Goal: Task Accomplishment & Management: Use online tool/utility

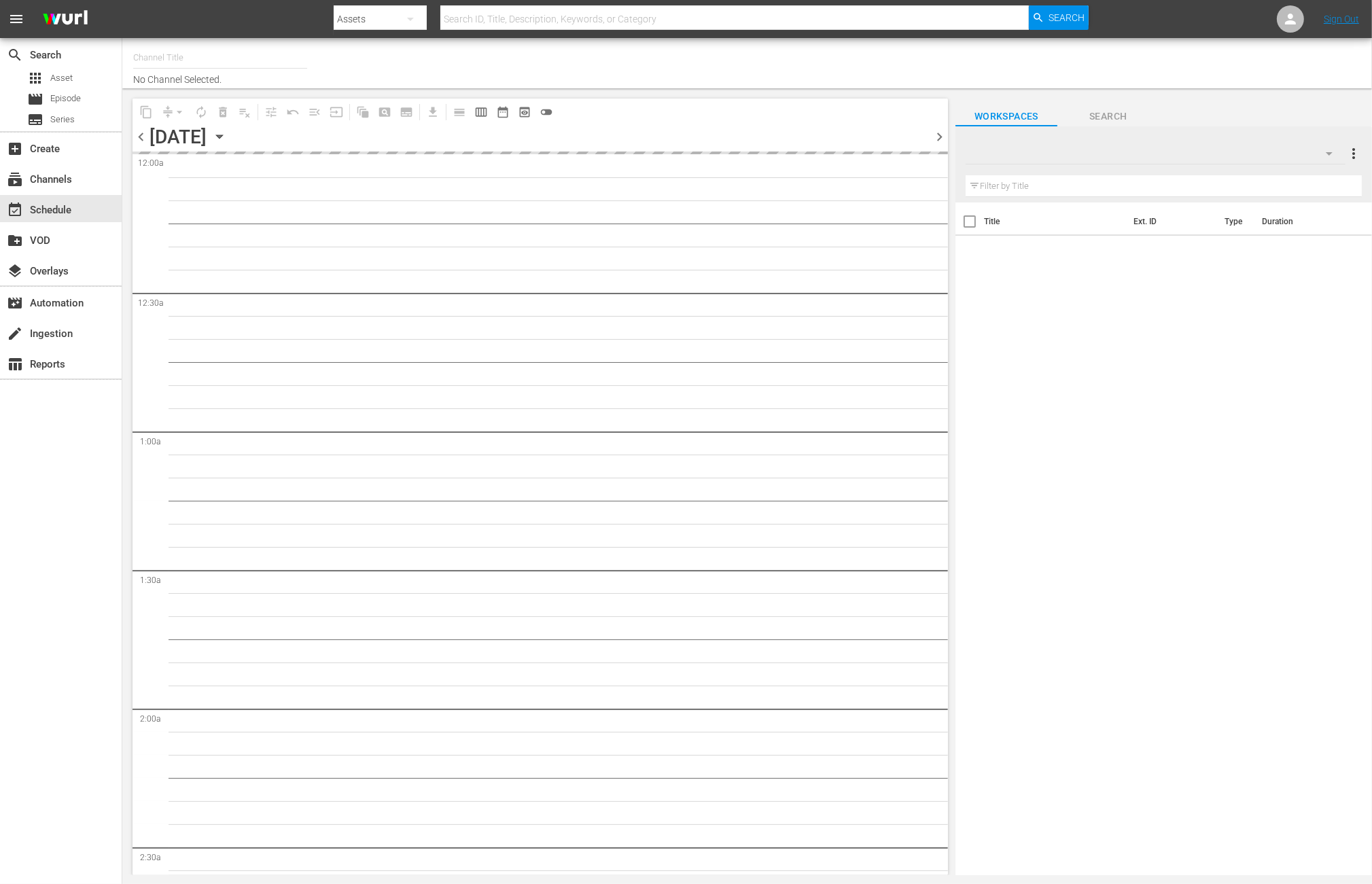
type input "BBC Sci-Fi (1574)"
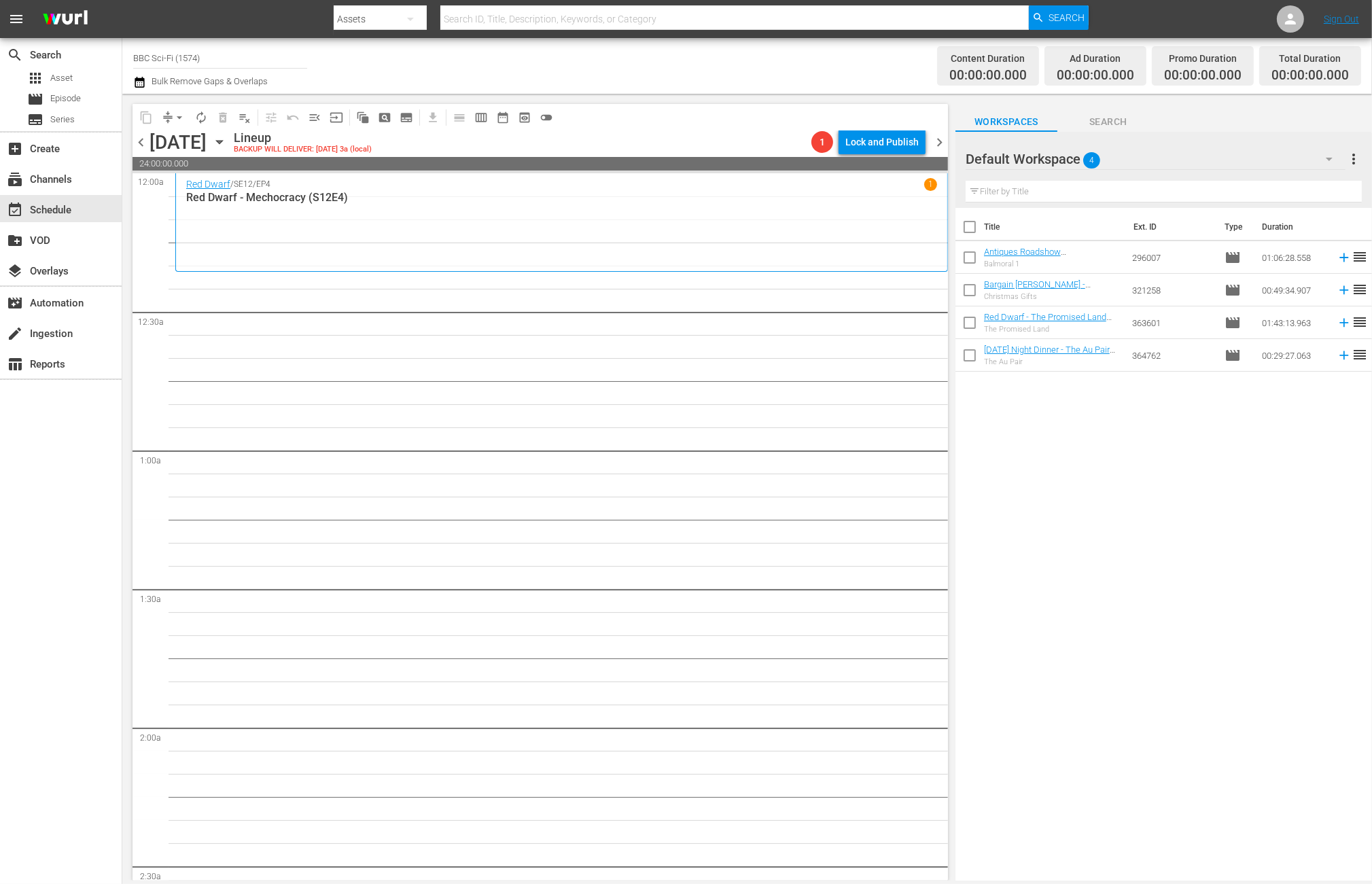
click at [1084, 152] on span "4" at bounding box center [1092, 160] width 17 height 29
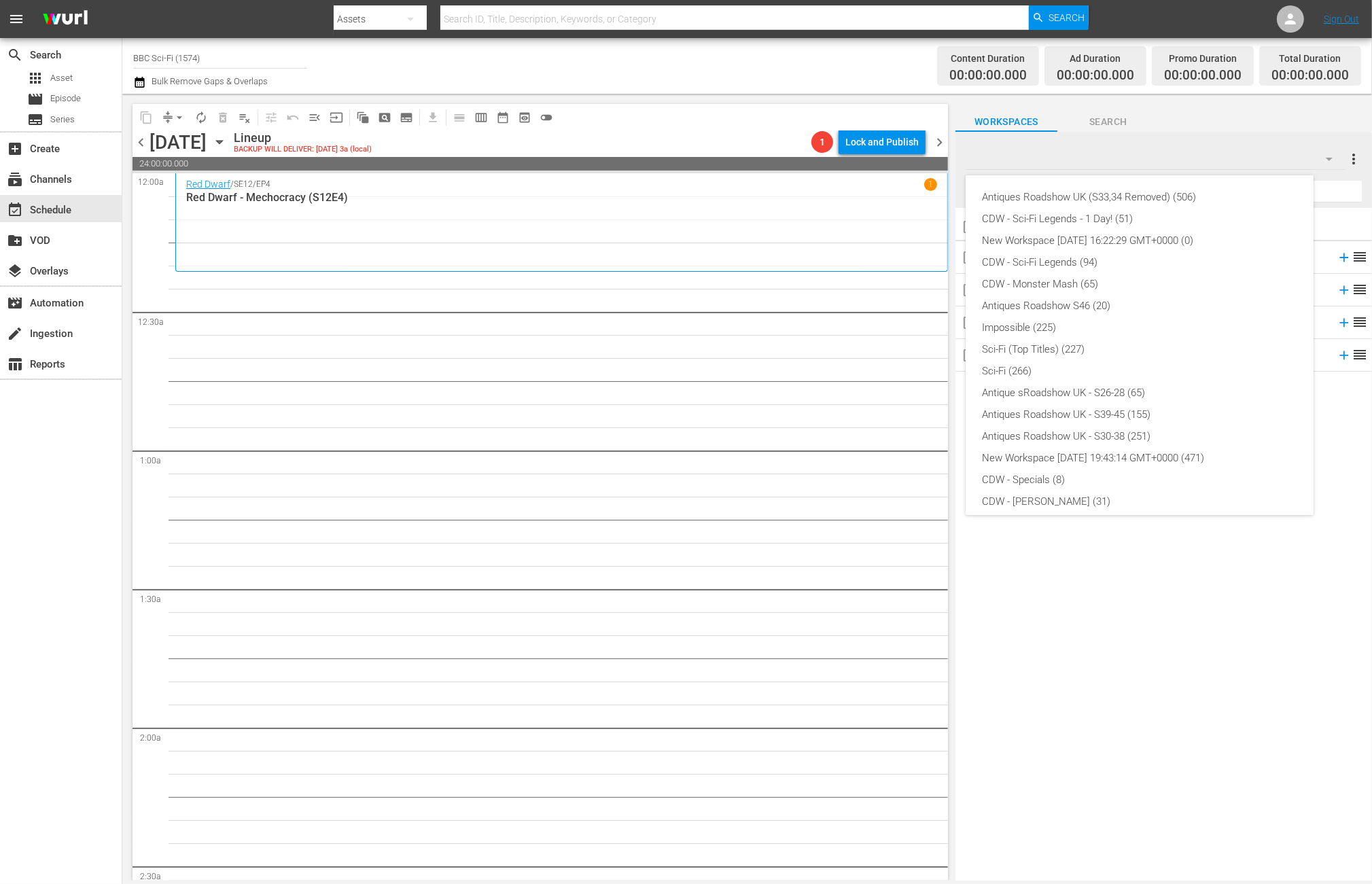
scroll to position [247, 0]
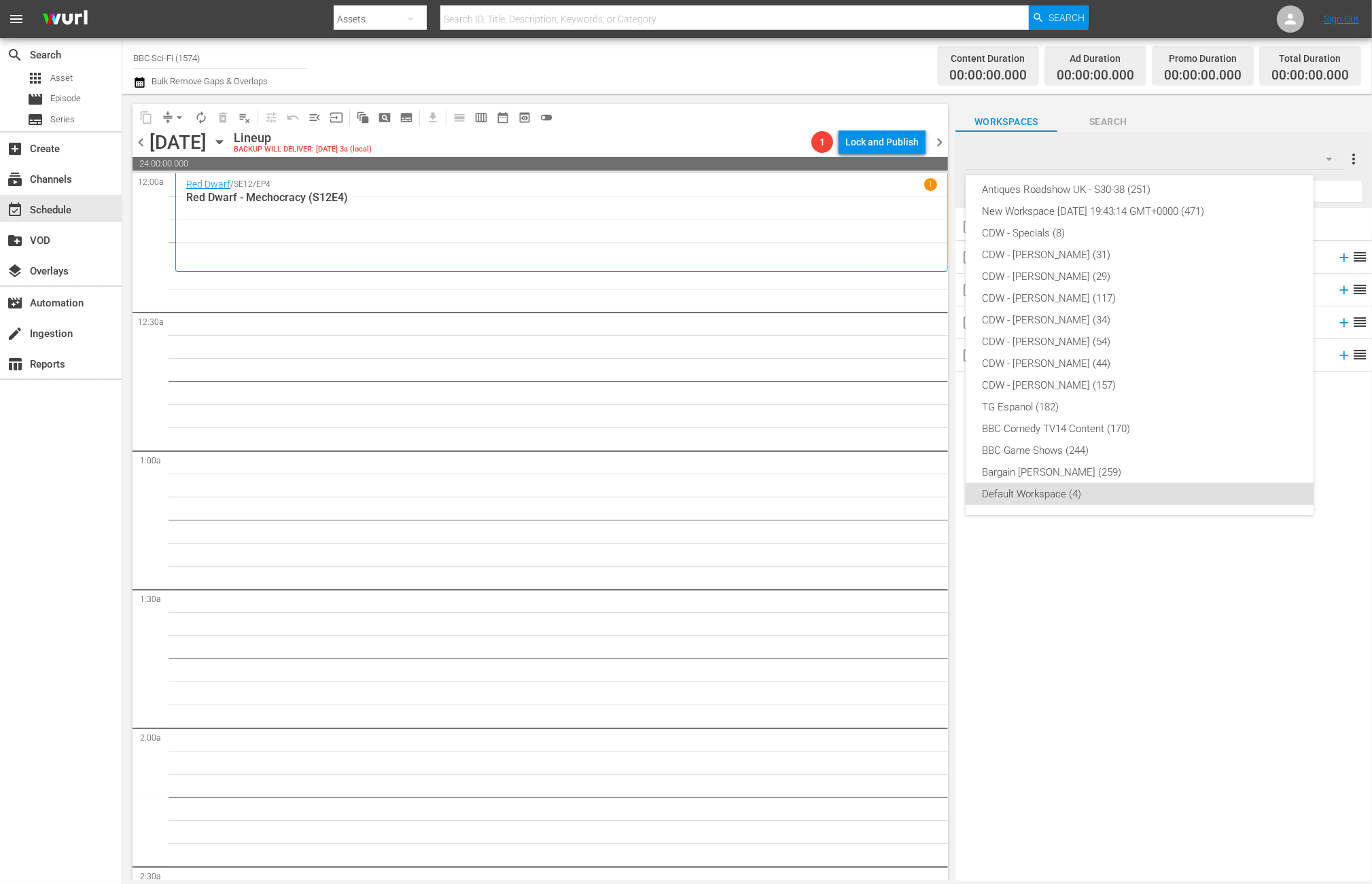
click at [1081, 158] on div "Antiques Roadshow UK (S33,34 Removed) (506) CDW - Sci-Fi Legends - 1 Day! (51) …" at bounding box center [686, 442] width 1372 height 884
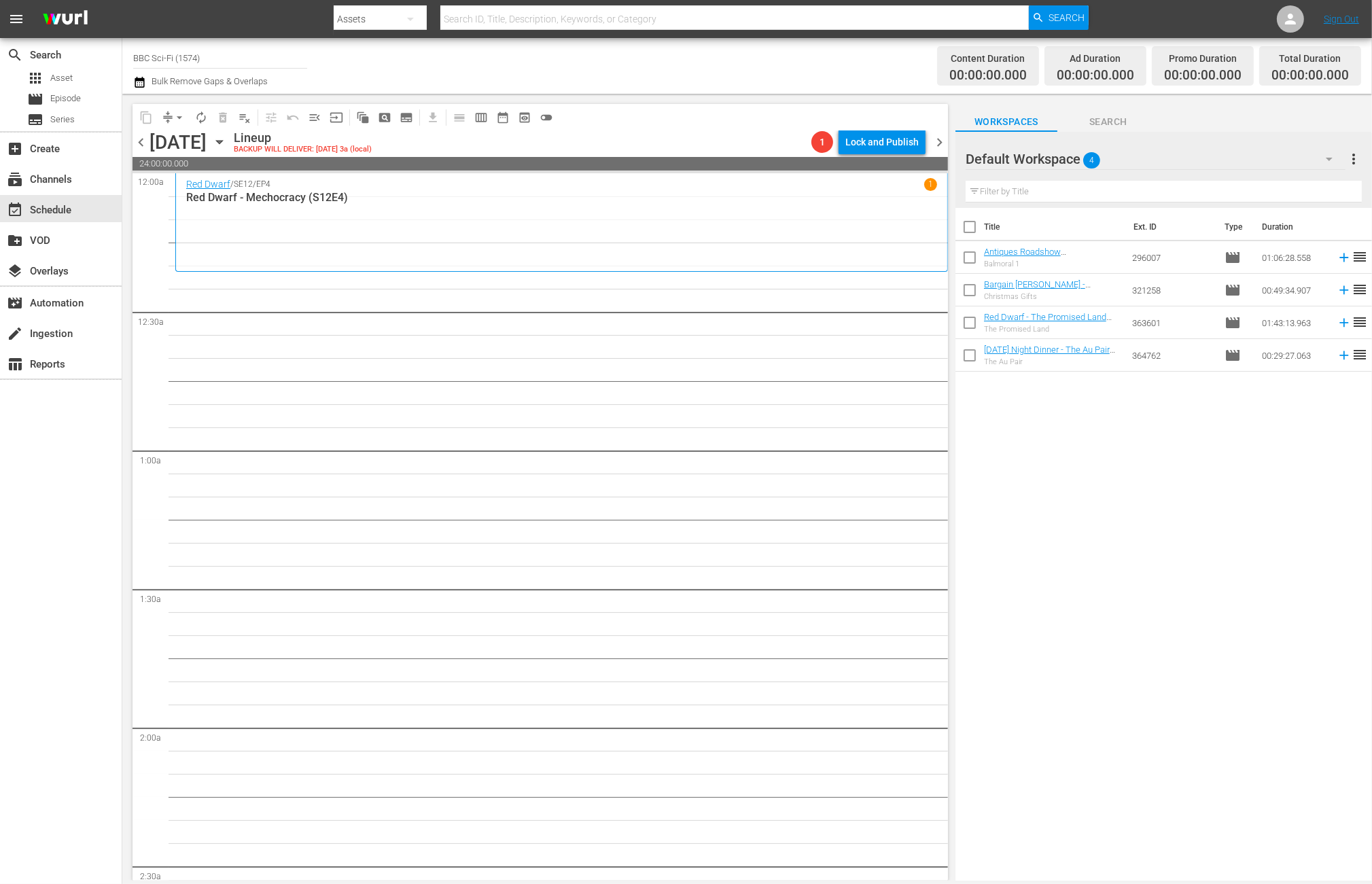
click at [1066, 164] on div "Default Workspace 4" at bounding box center [1156, 160] width 380 height 38
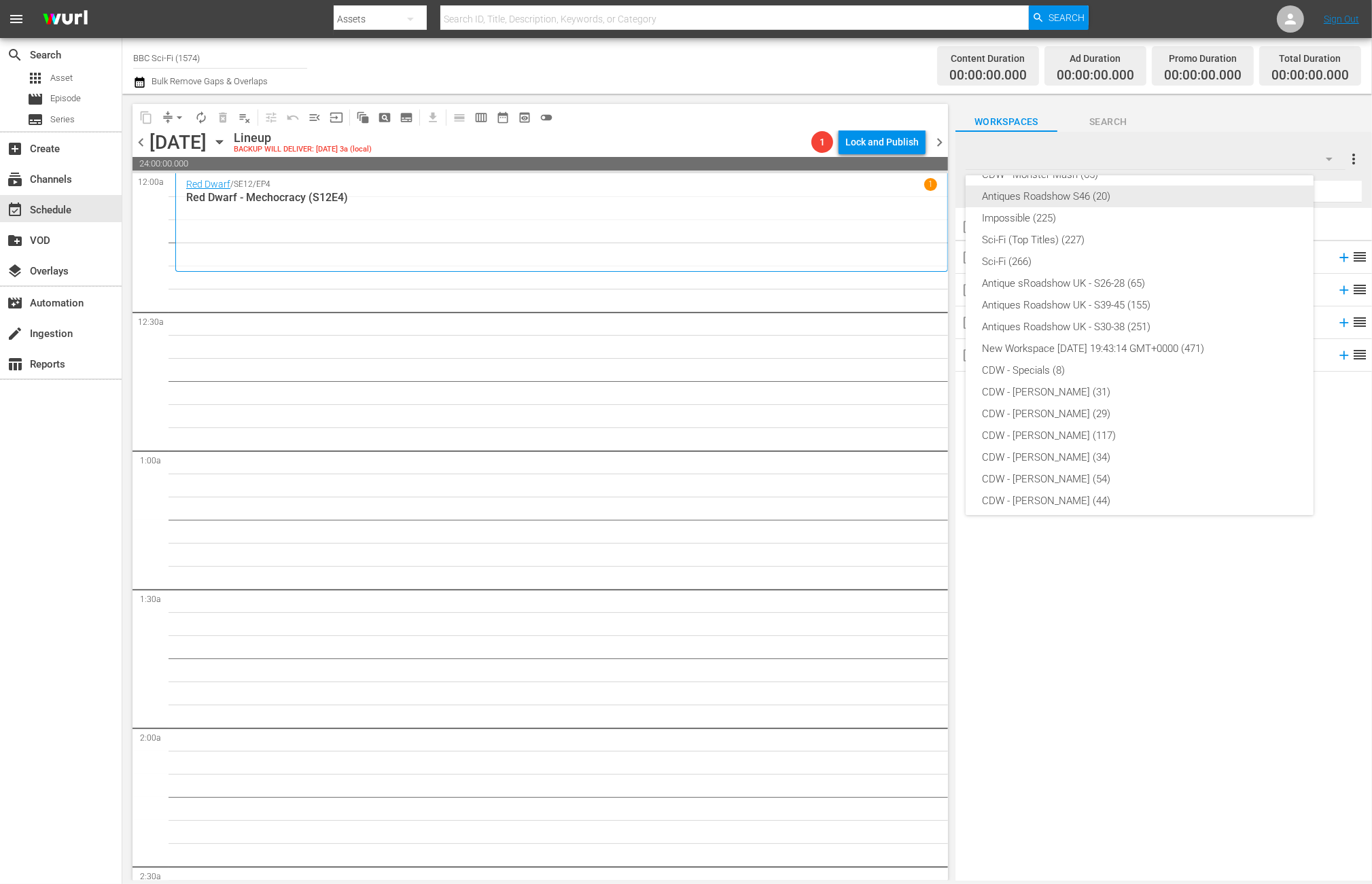
scroll to position [0, 0]
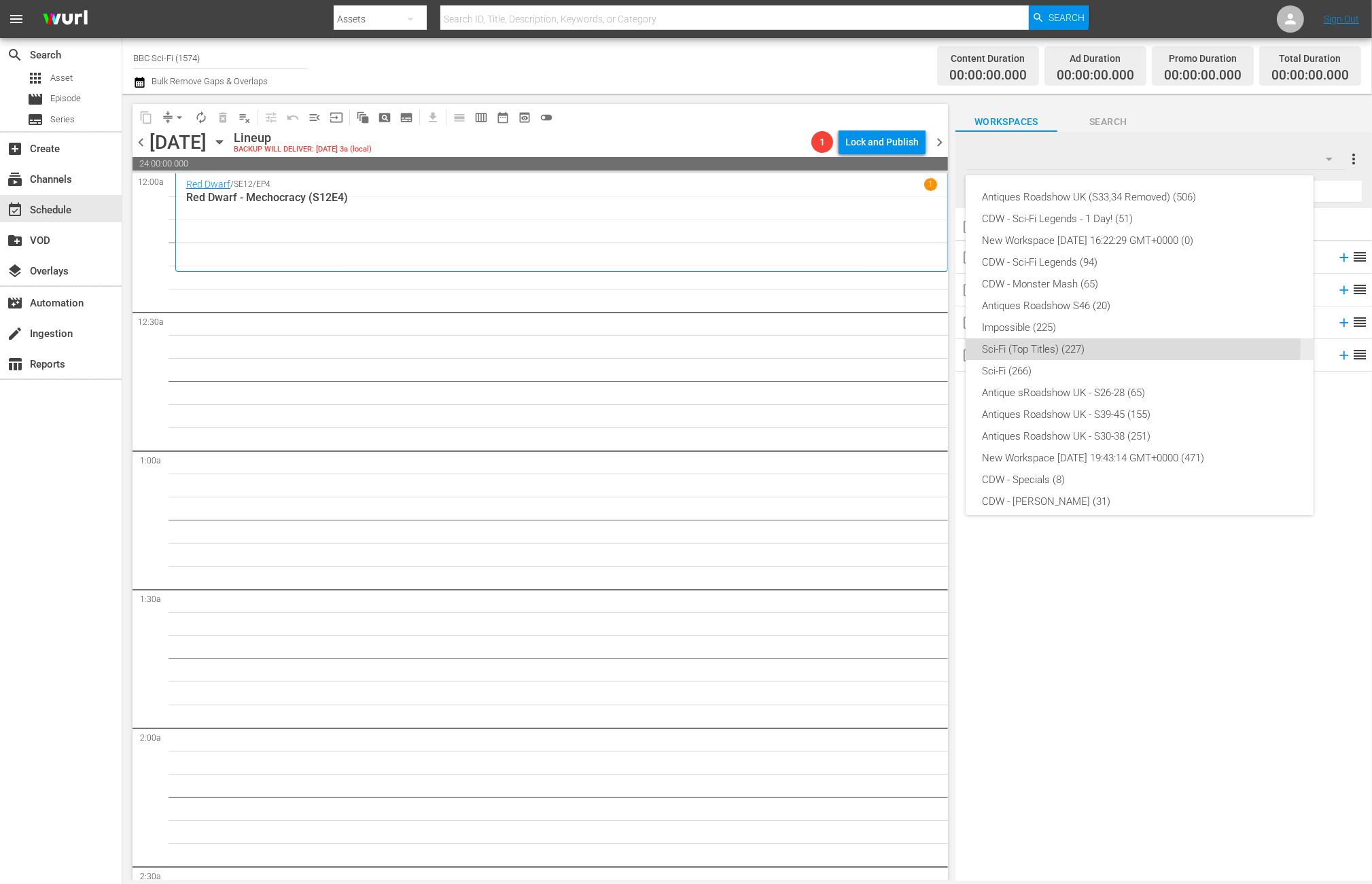
click at [1079, 345] on div "Sci-Fi (Top Titles) (227)" at bounding box center [1139, 349] width 315 height 22
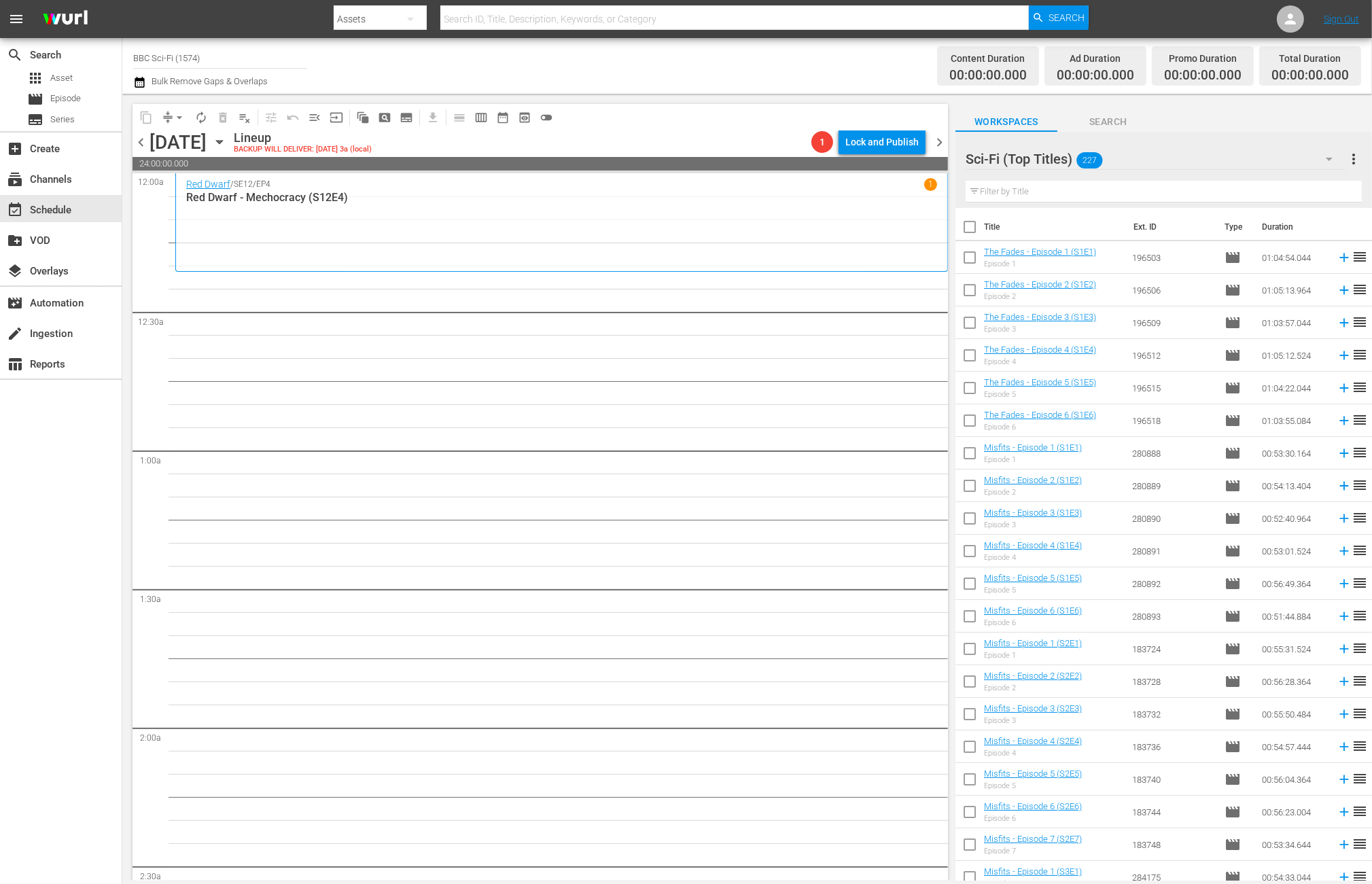
click at [1086, 190] on input "text" at bounding box center [1164, 191] width 396 height 22
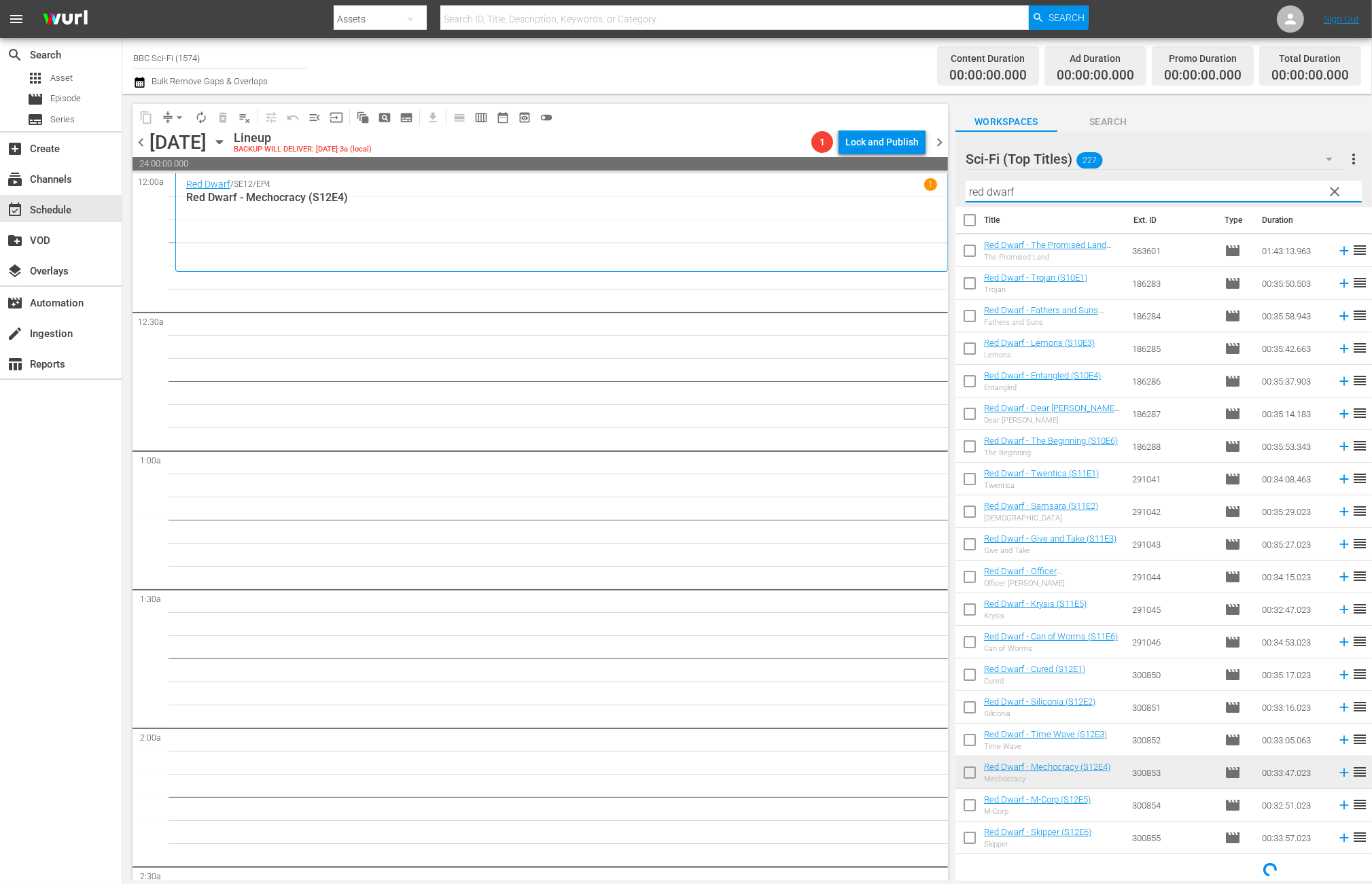
scroll to position [11, 0]
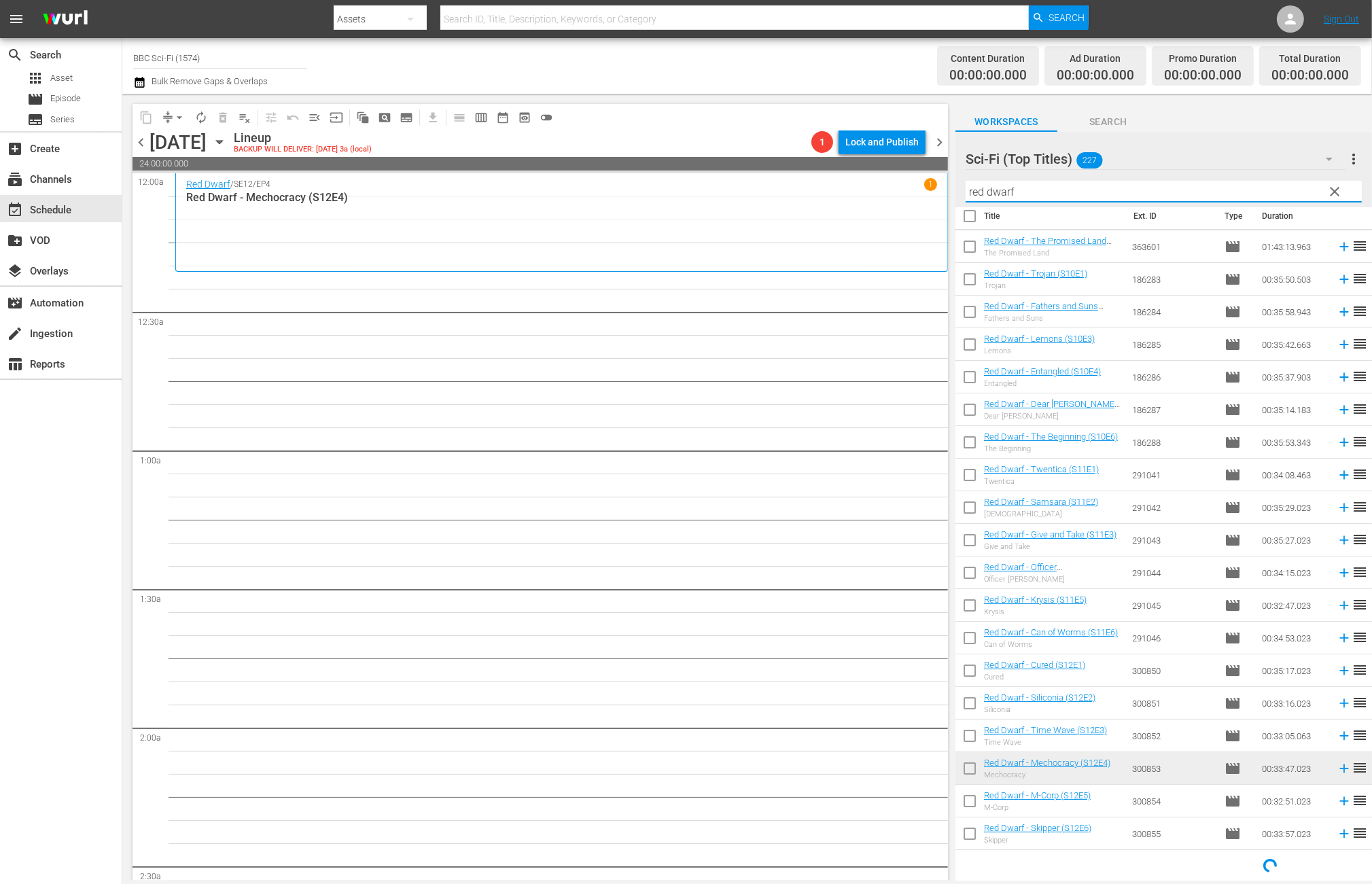
type input "red dwarf"
click at [139, 145] on span "chevron_left" at bounding box center [141, 142] width 17 height 17
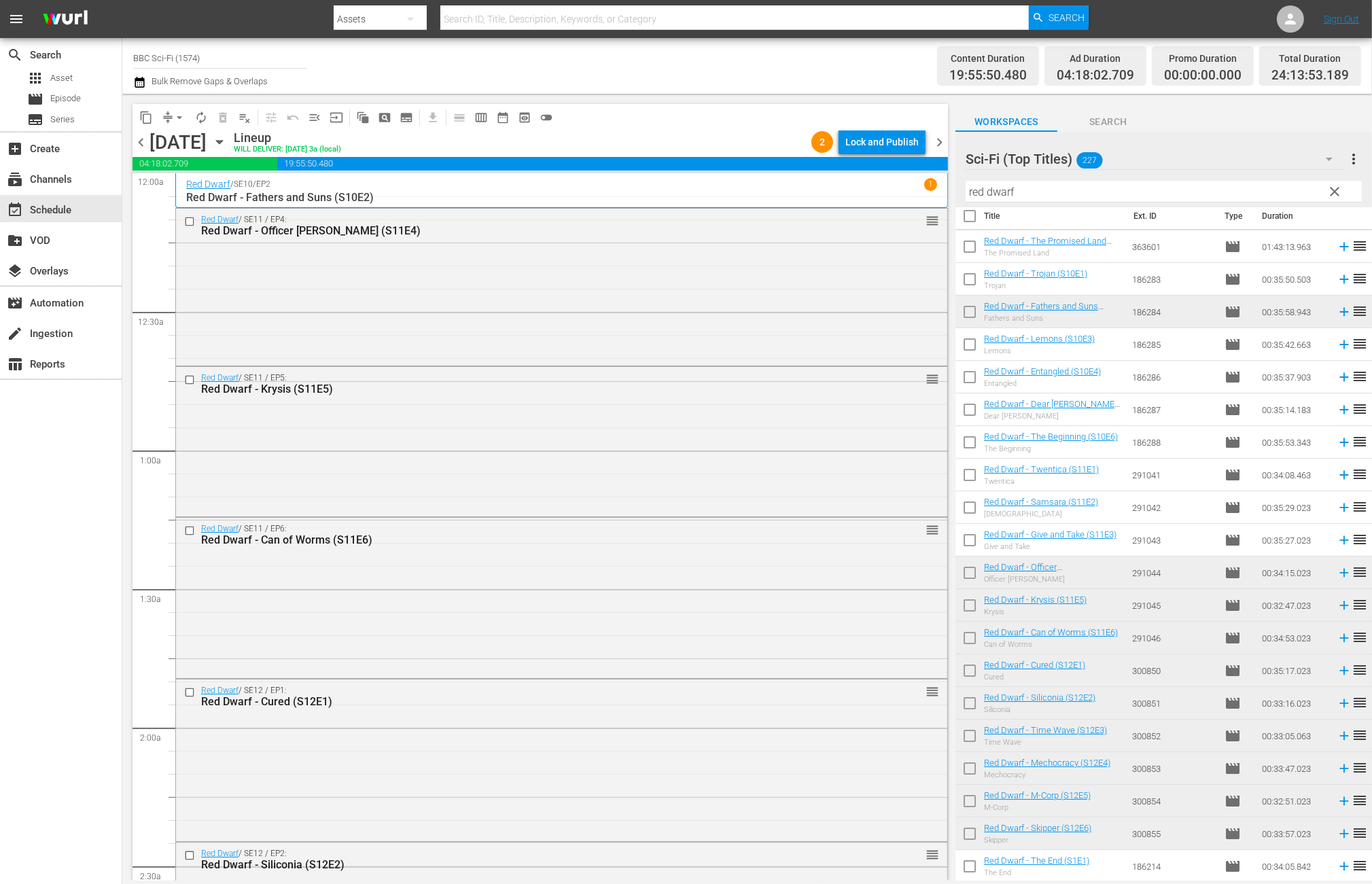
click at [941, 143] on span "chevron_right" at bounding box center [940, 142] width 17 height 17
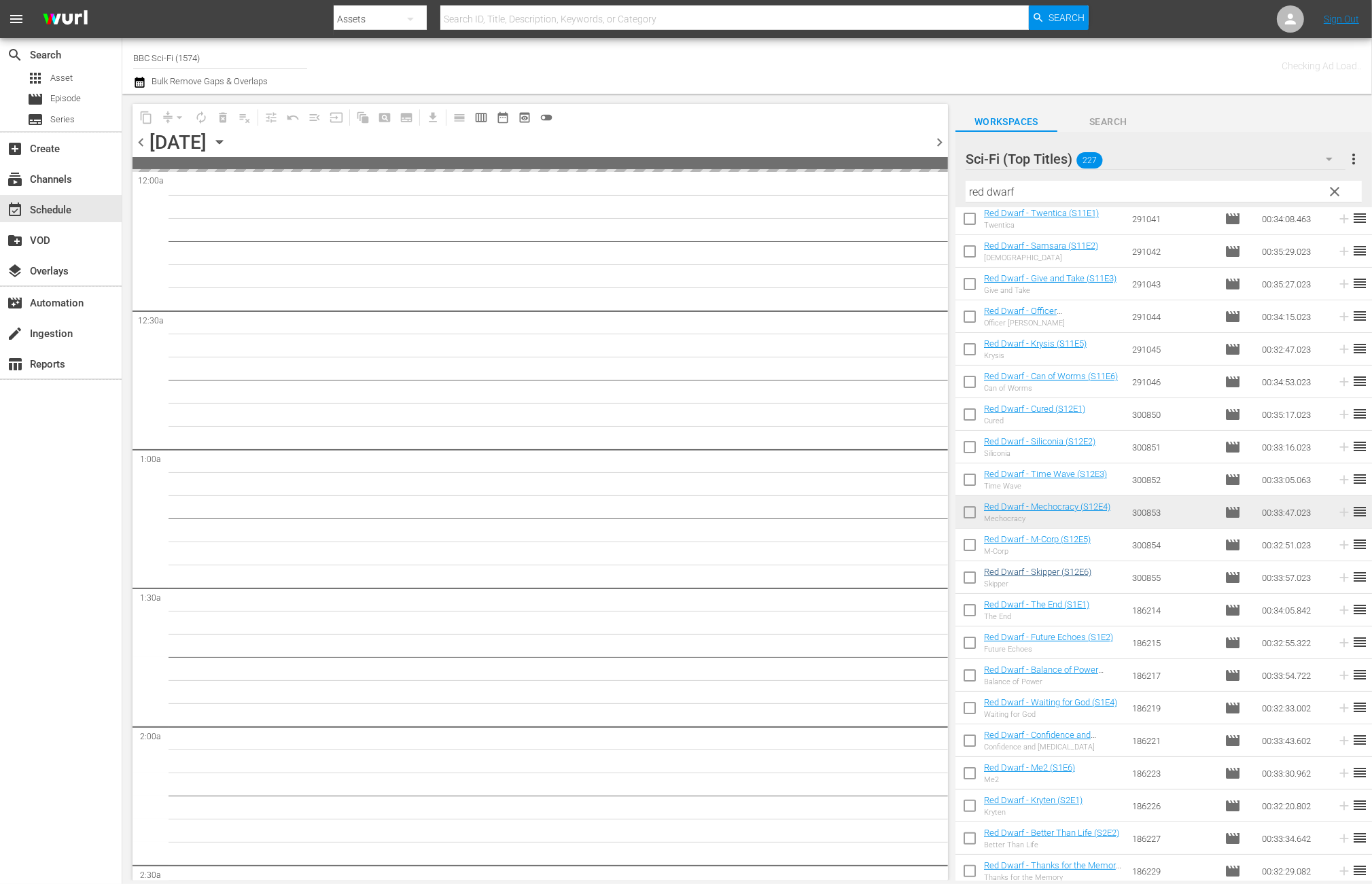
scroll to position [272, 0]
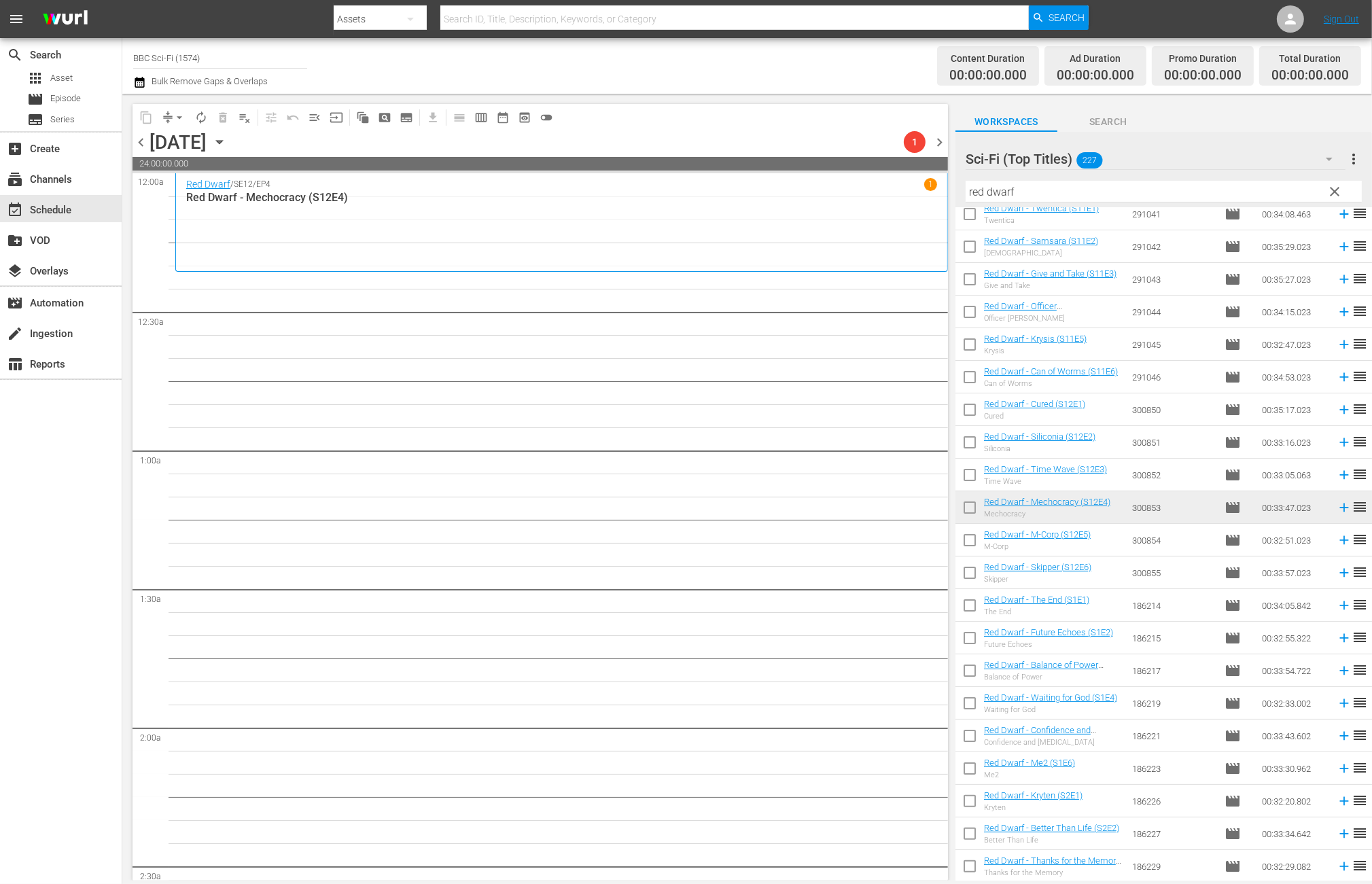
click at [974, 607] on input "checkbox" at bounding box center [970, 608] width 29 height 29
checkbox input "true"
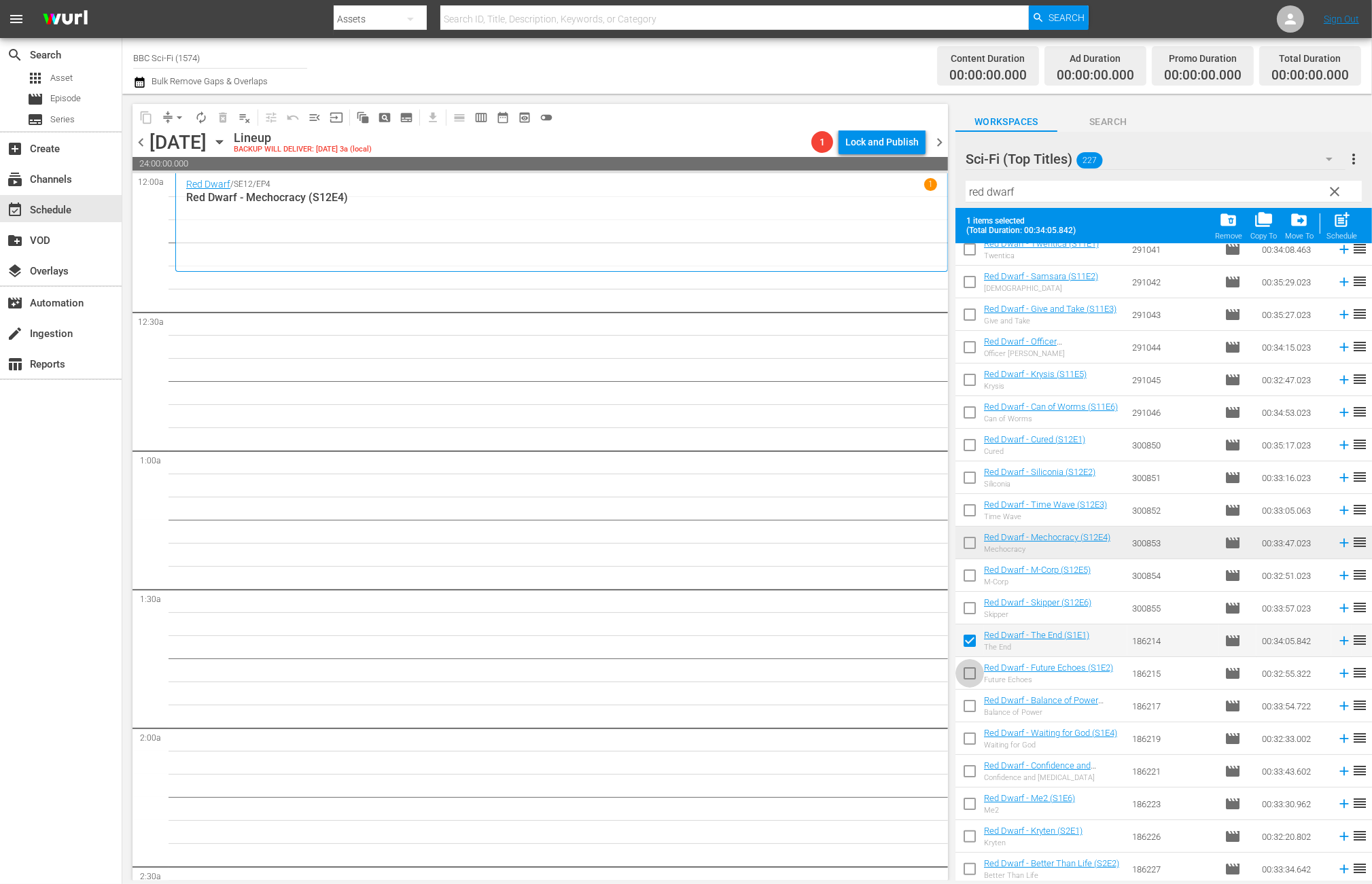
drag, startPoint x: 974, startPoint y: 670, endPoint x: 974, endPoint y: 681, distance: 11.0
click at [974, 670] on input "checkbox" at bounding box center [970, 676] width 29 height 29
checkbox input "true"
click at [971, 705] on input "checkbox" at bounding box center [970, 709] width 29 height 29
checkbox input "true"
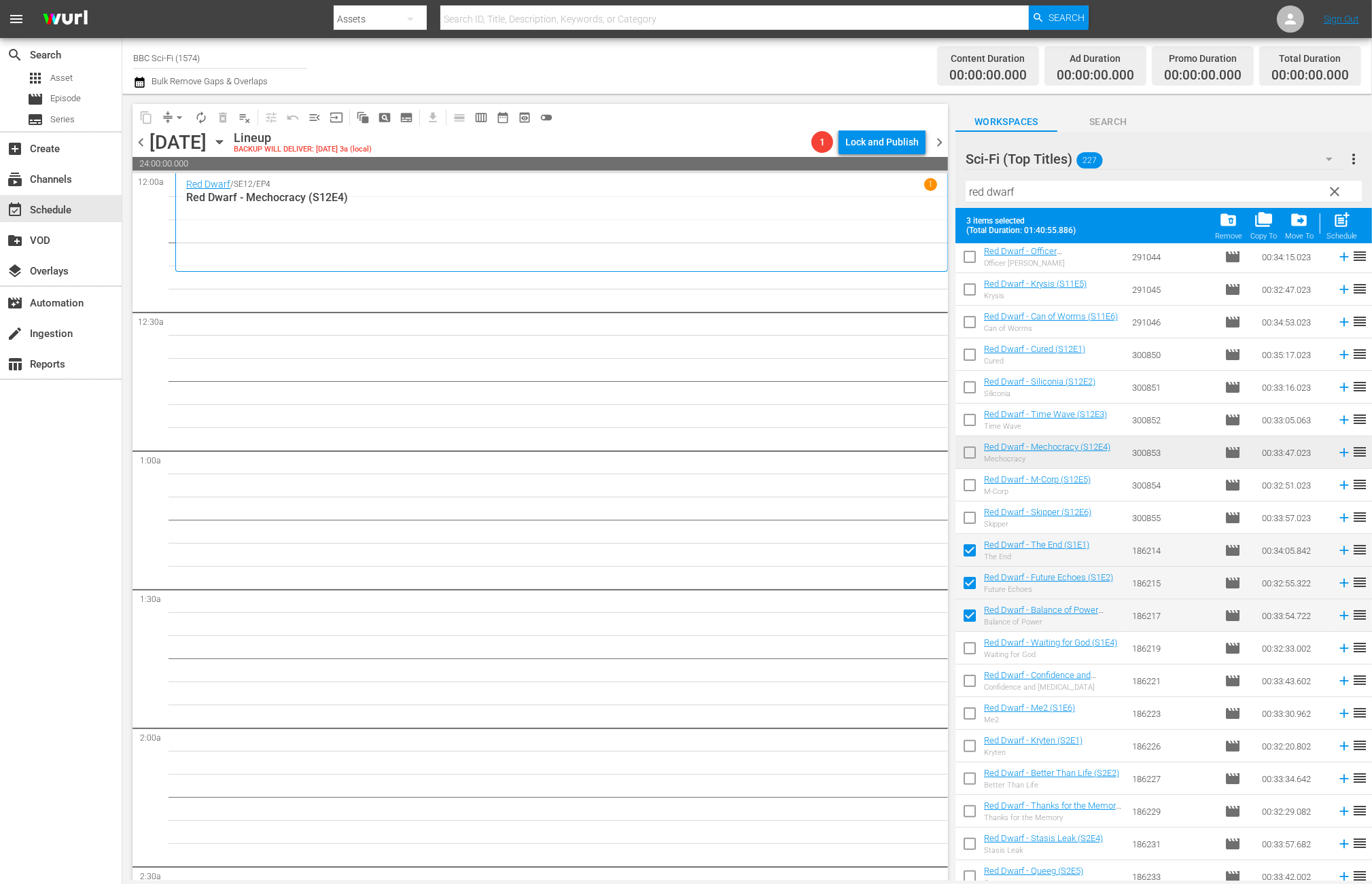
scroll to position [544, 0]
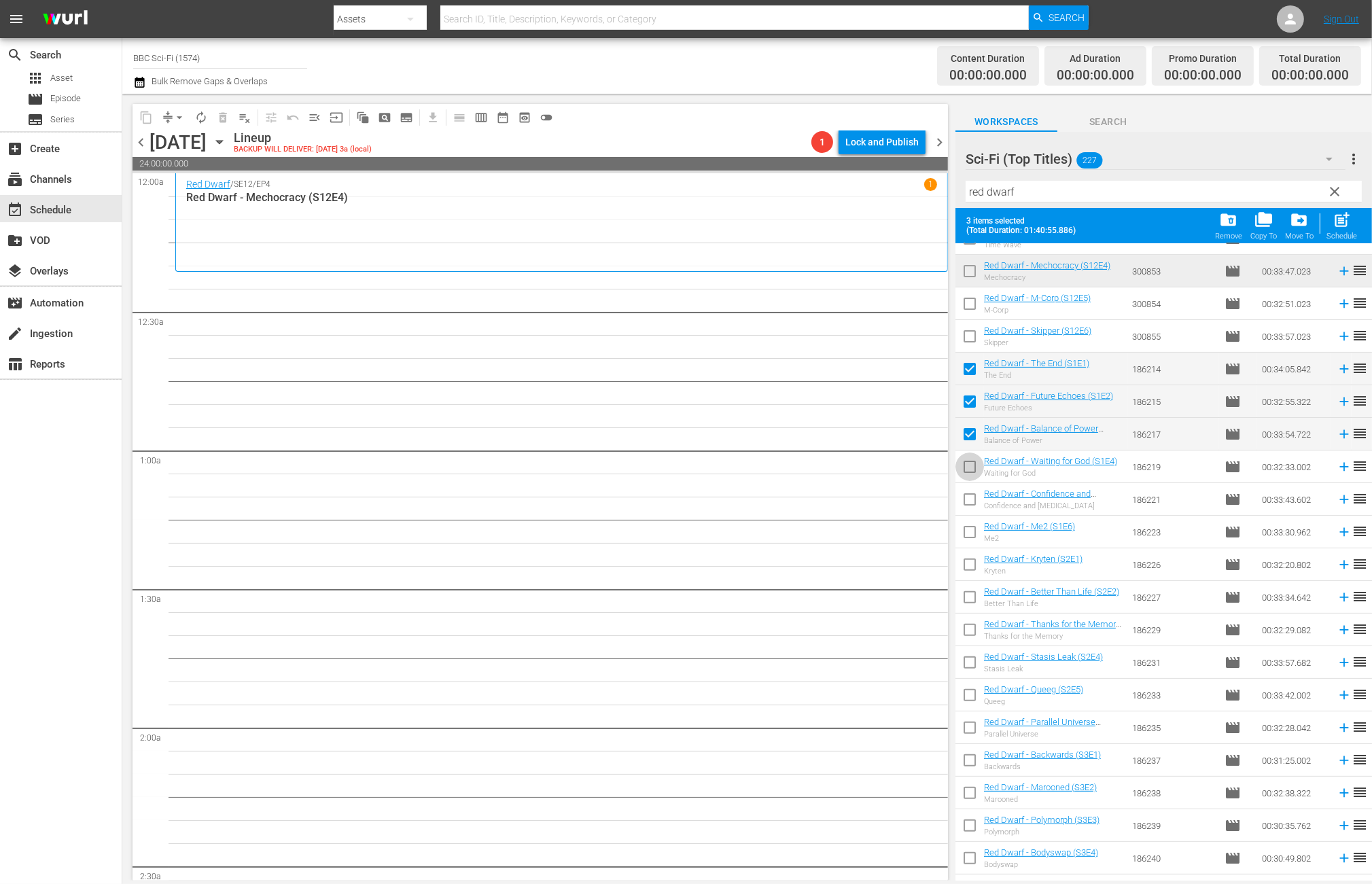
click at [969, 475] on input "checkbox" at bounding box center [970, 470] width 29 height 29
checkbox input "true"
click at [966, 503] on input "checkbox" at bounding box center [970, 503] width 29 height 29
checkbox input "true"
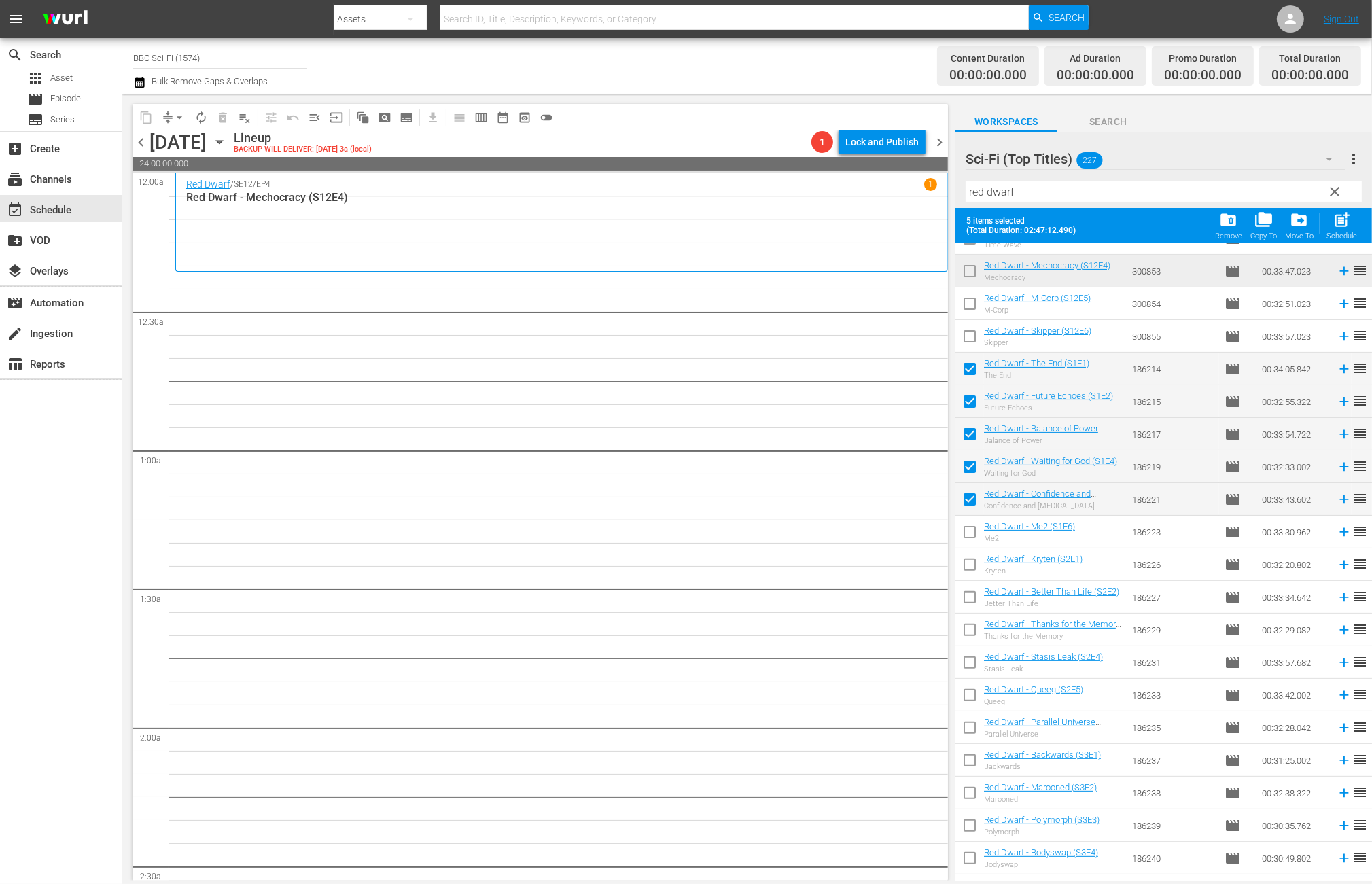
click at [967, 542] on input "checkbox" at bounding box center [970, 535] width 29 height 29
checkbox input "true"
click at [972, 562] on input "checkbox" at bounding box center [970, 568] width 29 height 29
checkbox input "true"
click at [968, 598] on input "checkbox" at bounding box center [970, 601] width 29 height 29
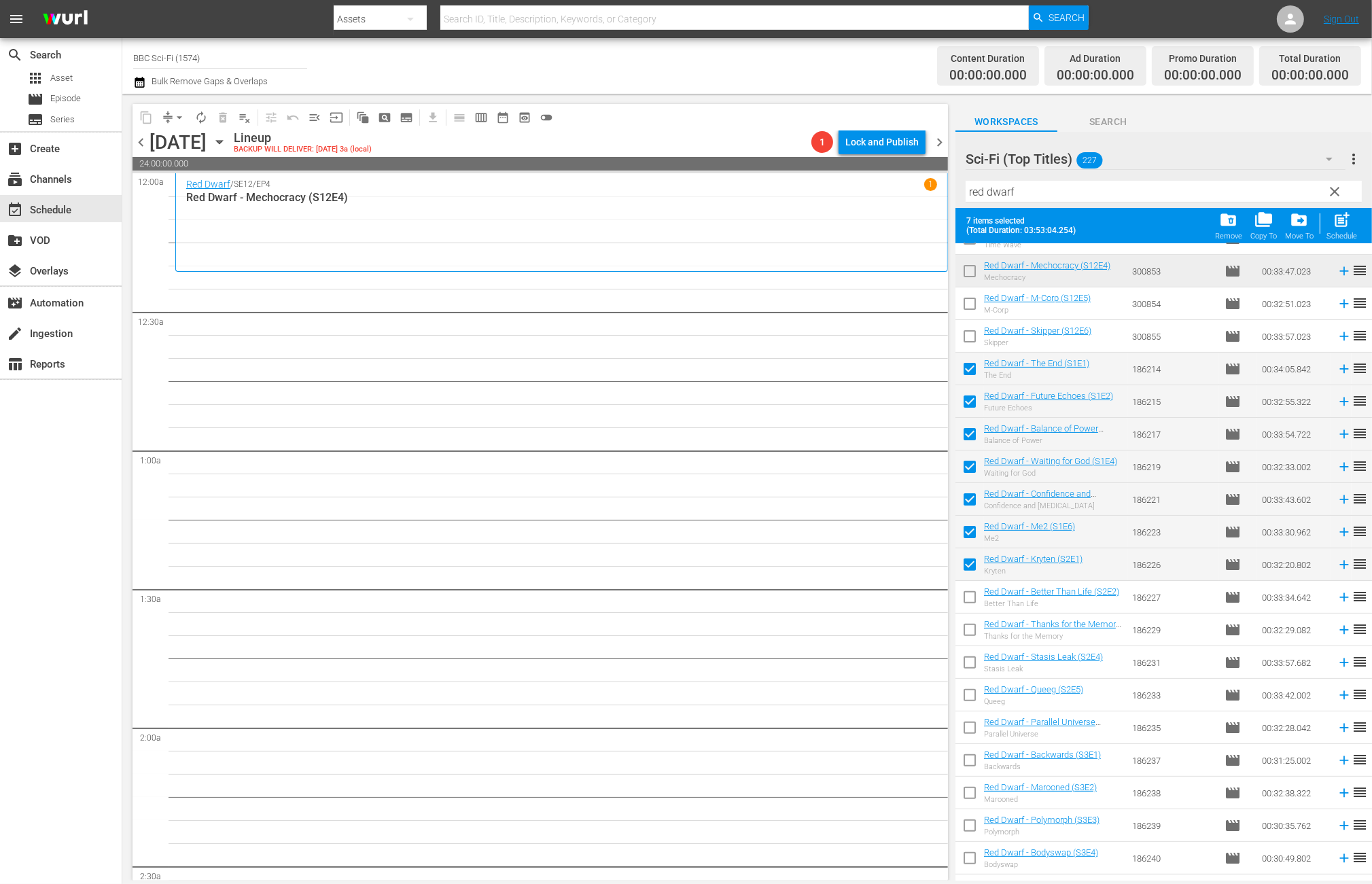
checkbox input "true"
click at [965, 627] on input "checkbox" at bounding box center [970, 633] width 29 height 29
checkbox input "true"
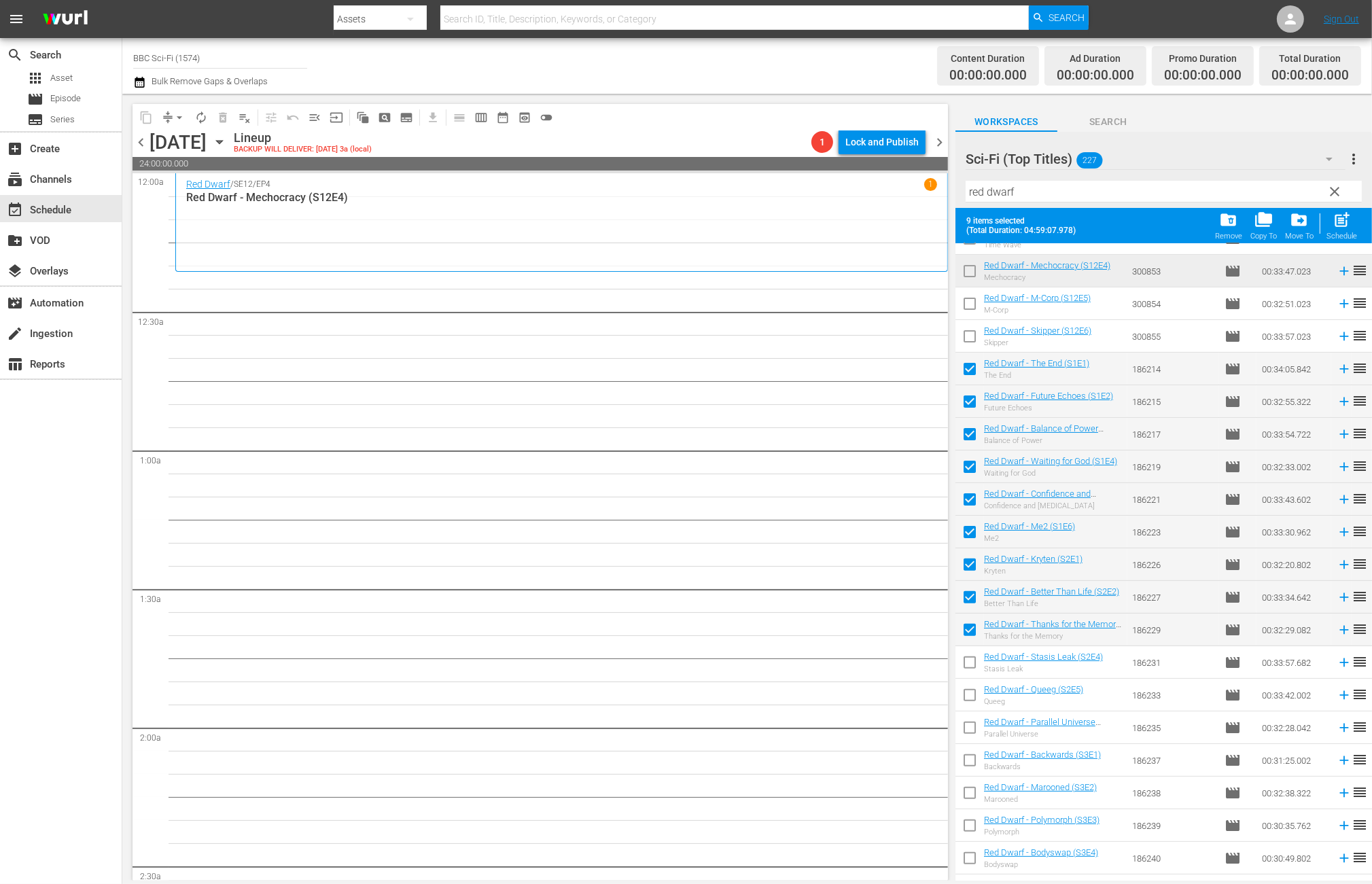
click at [968, 662] on input "checkbox" at bounding box center [970, 666] width 29 height 29
checkbox input "true"
click at [964, 700] on input "checkbox" at bounding box center [970, 699] width 29 height 29
checkbox input "true"
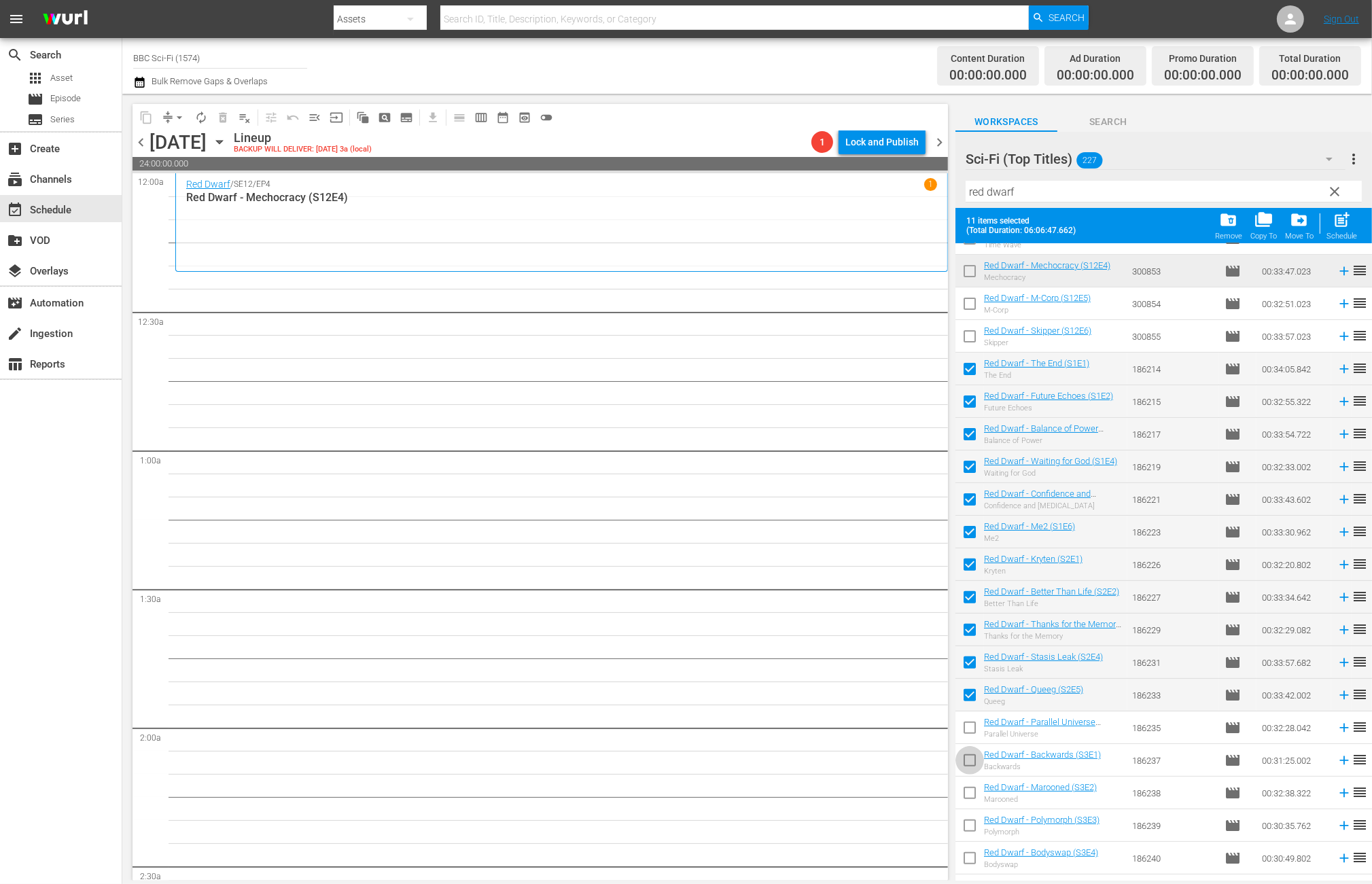
click at [974, 747] on span at bounding box center [970, 761] width 29 height 29
click at [969, 729] on input "checkbox" at bounding box center [970, 731] width 29 height 29
checkbox input "true"
click at [1342, 217] on span "post_add" at bounding box center [1341, 219] width 18 height 18
checkbox input "false"
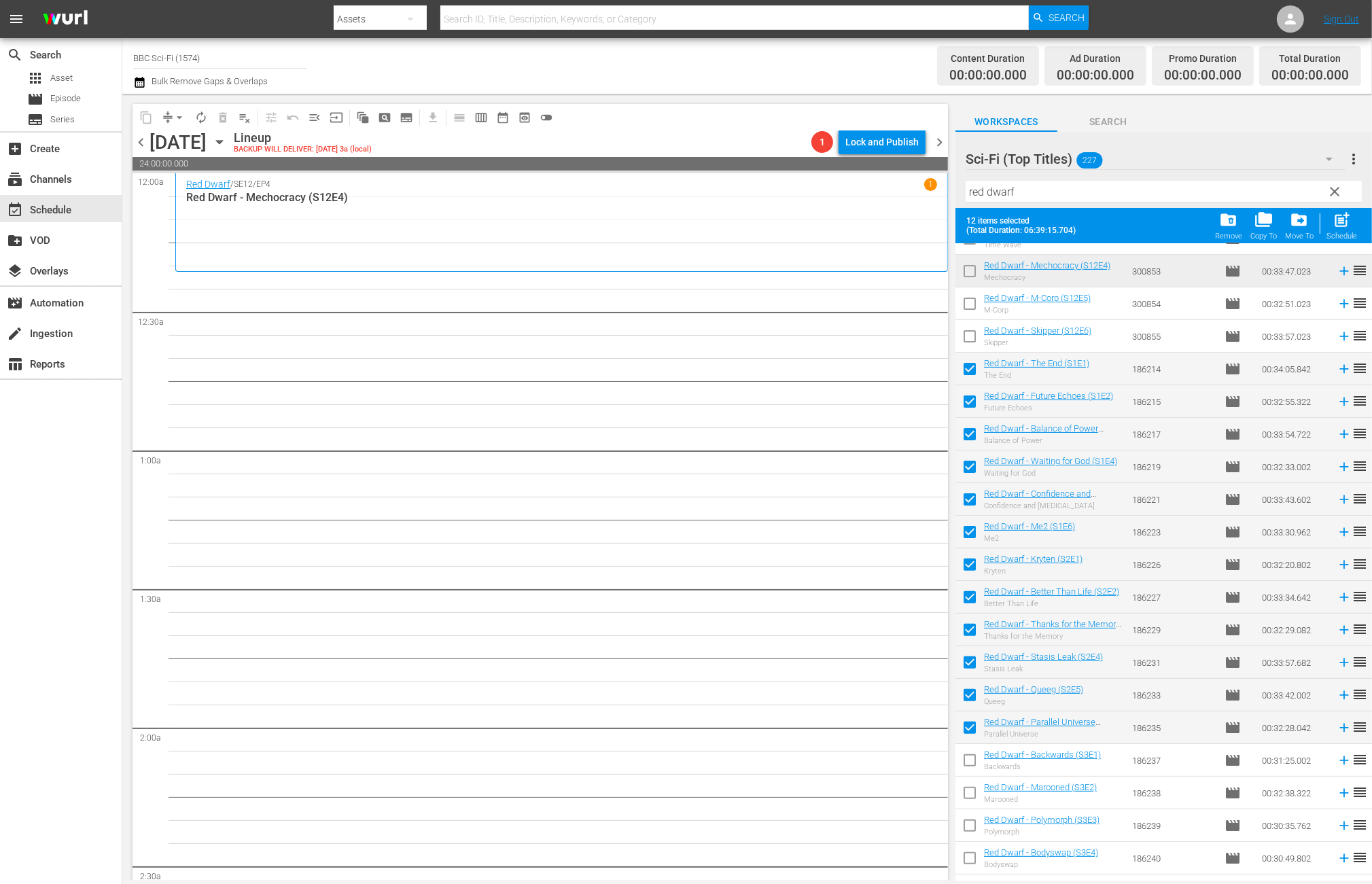
checkbox input "false"
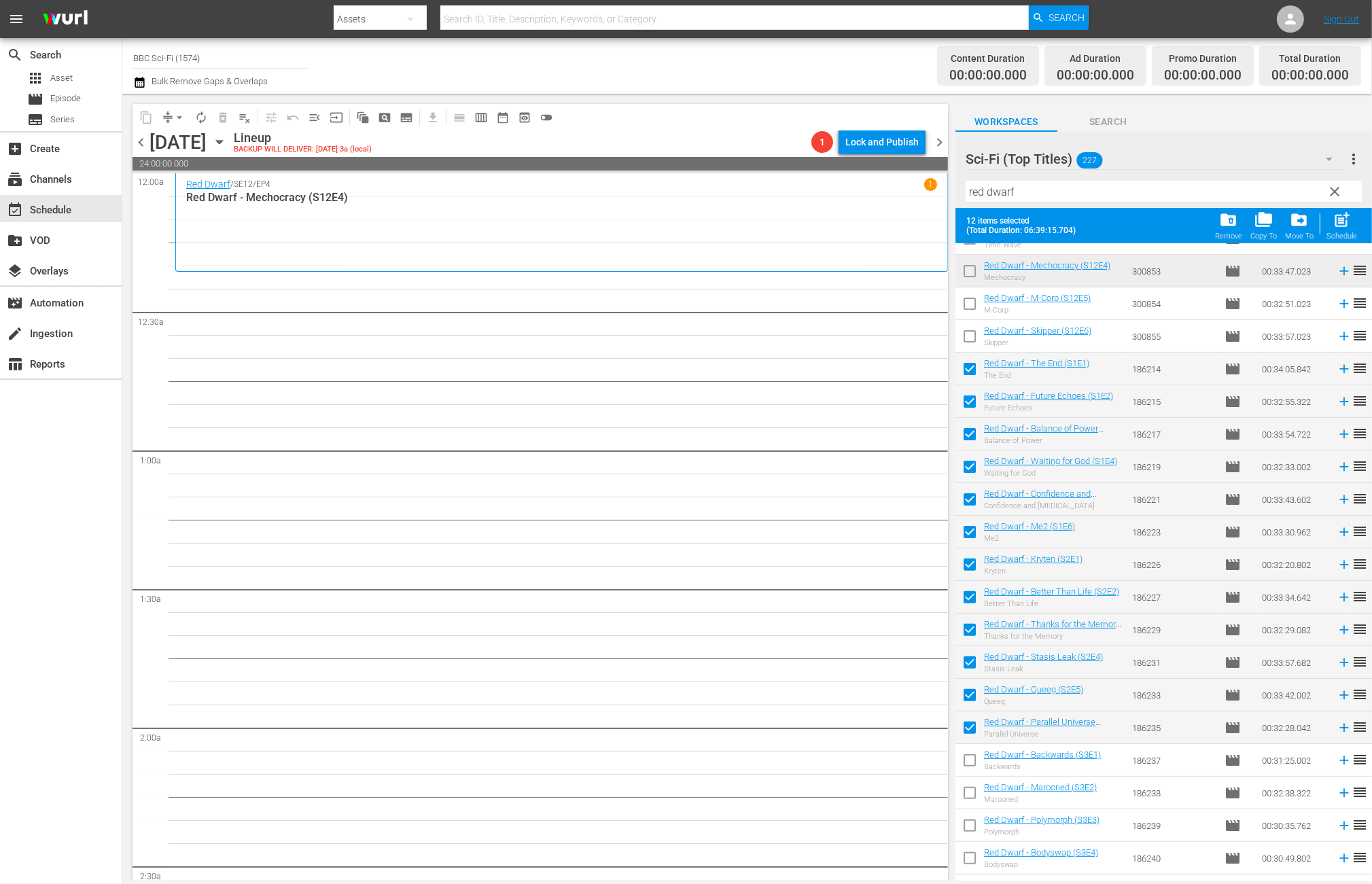
checkbox input "false"
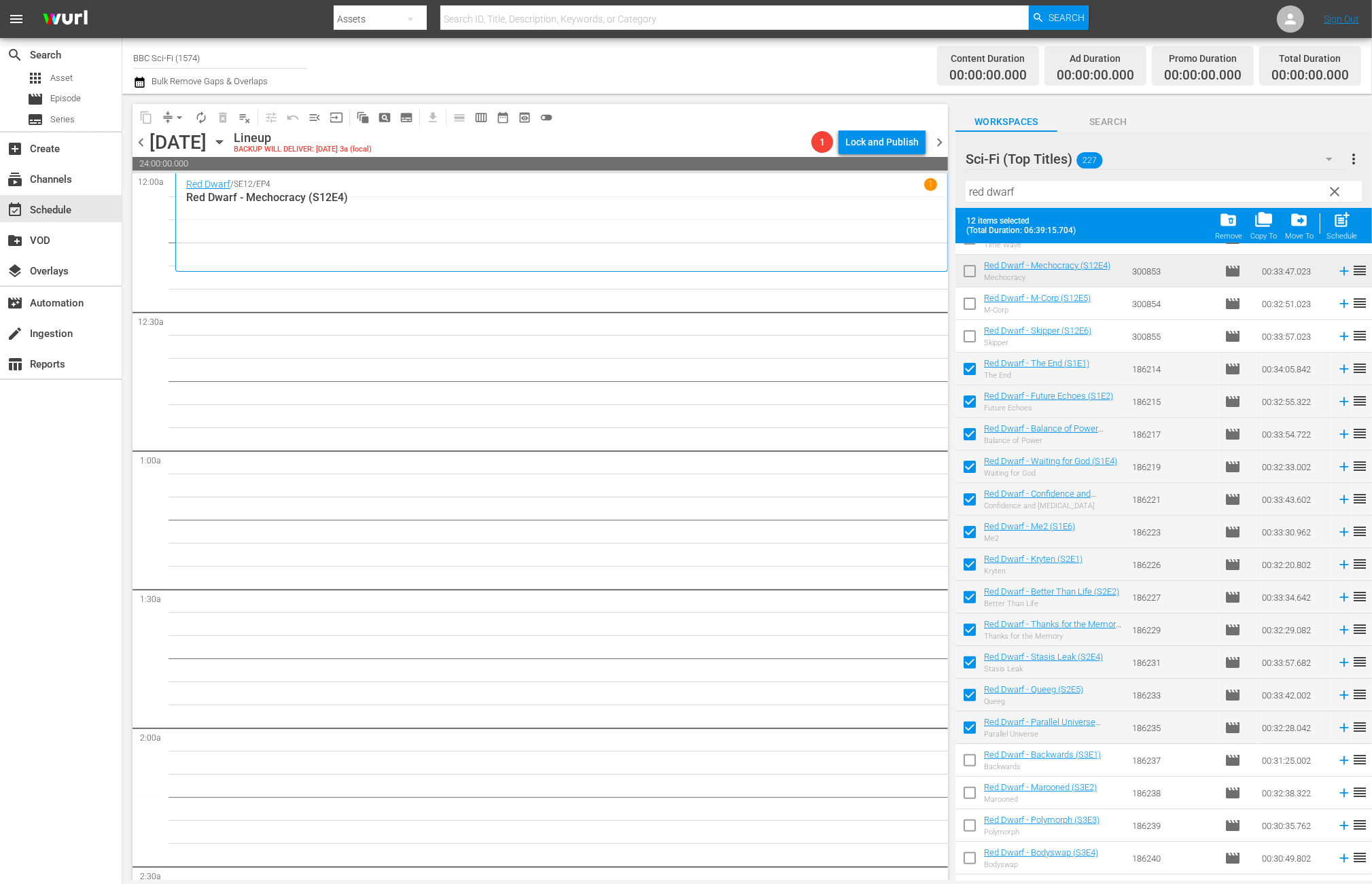
checkbox input "false"
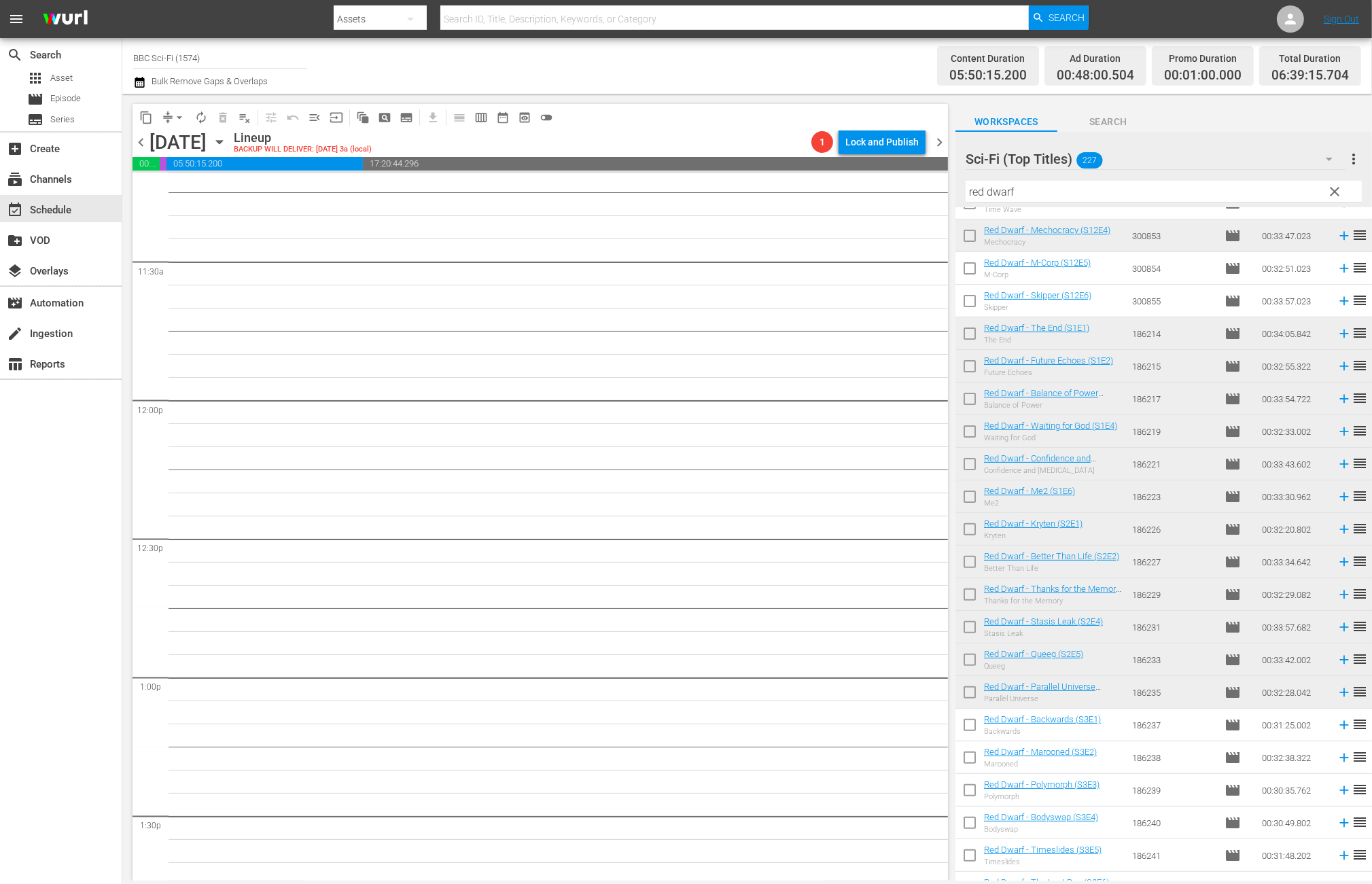
scroll to position [0, 0]
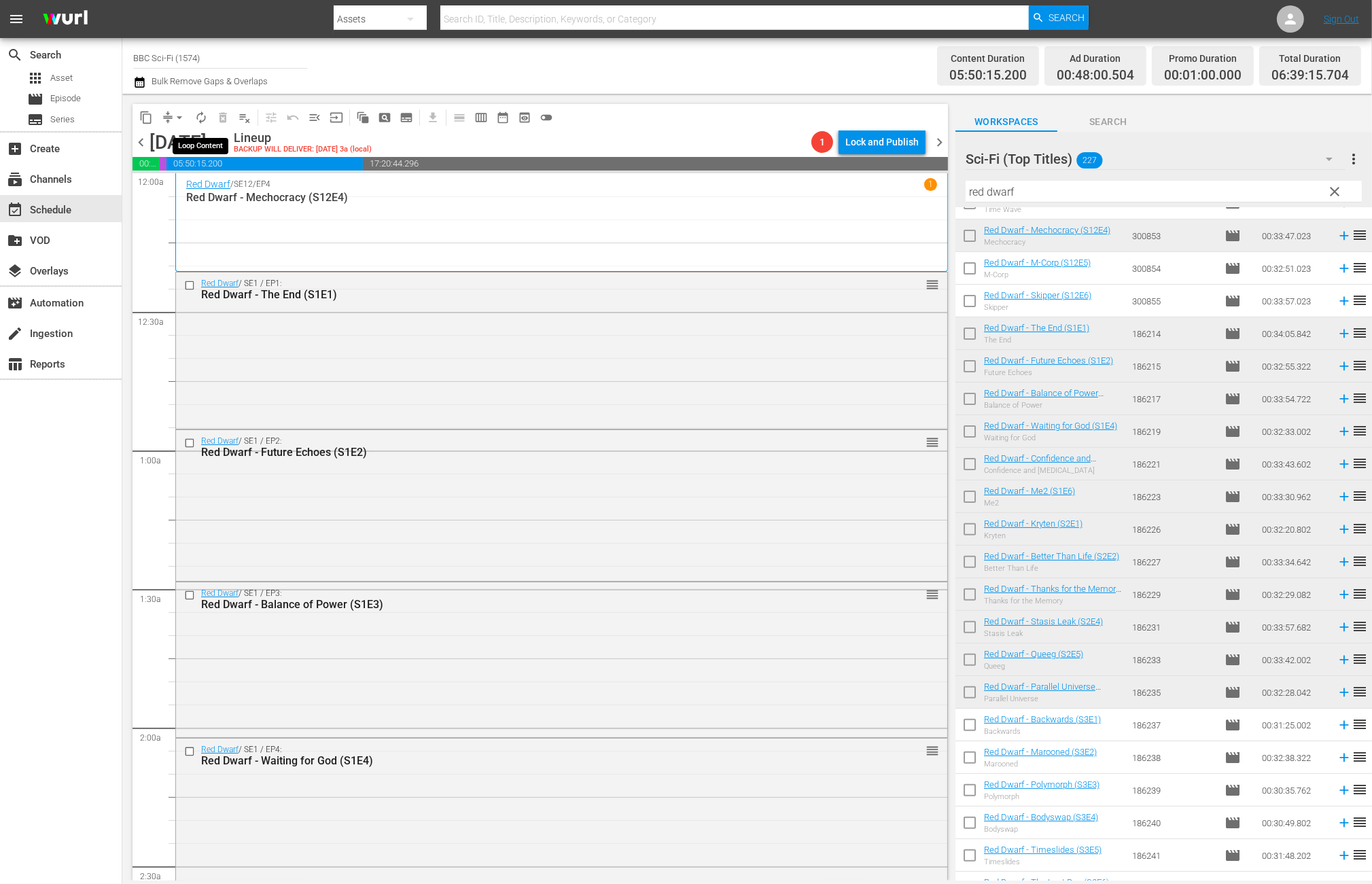
click at [200, 117] on span "autorenew_outlined" at bounding box center [201, 117] width 13 height 13
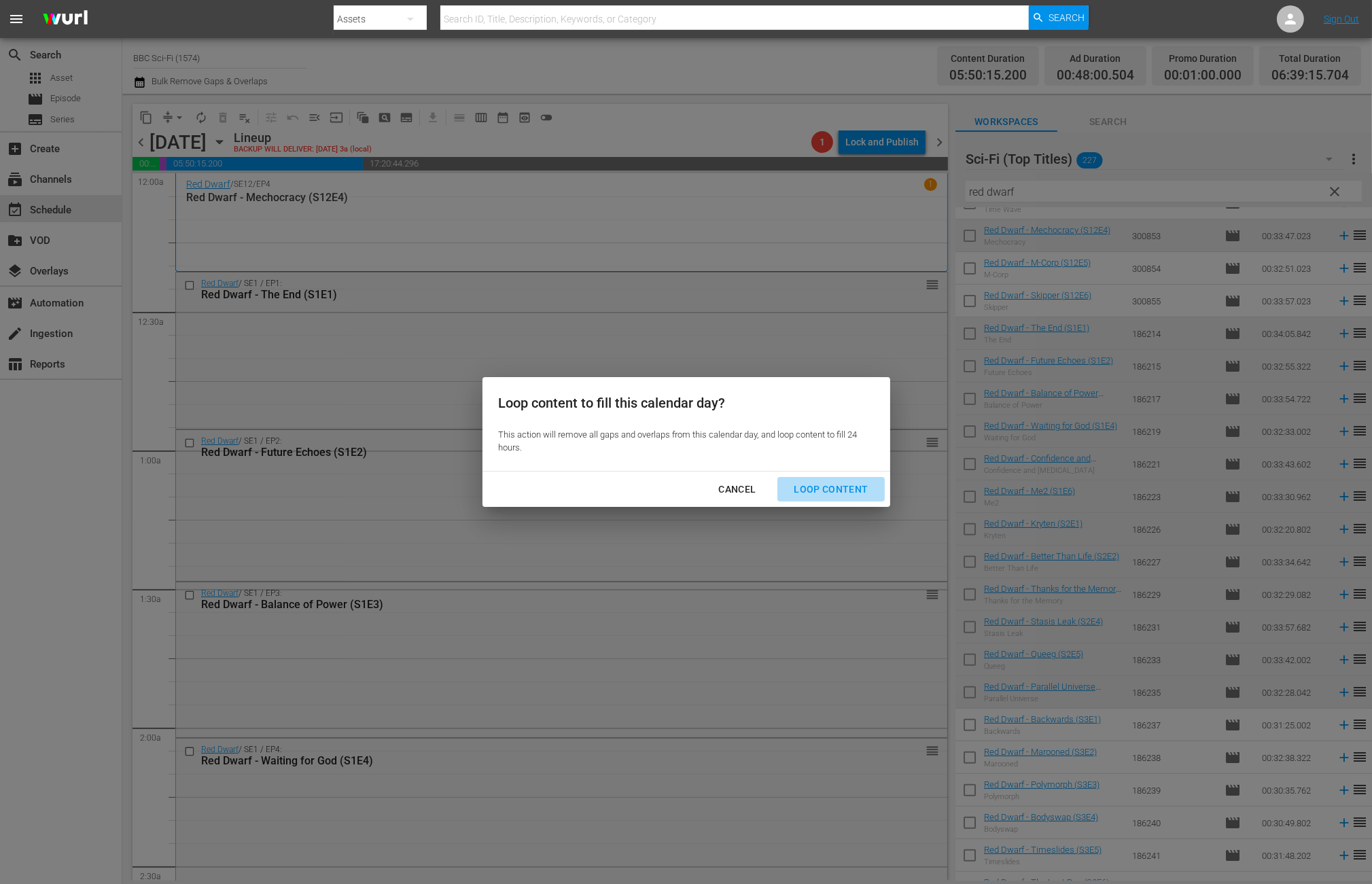
click at [840, 495] on div "Loop Content" at bounding box center [831, 490] width 96 height 17
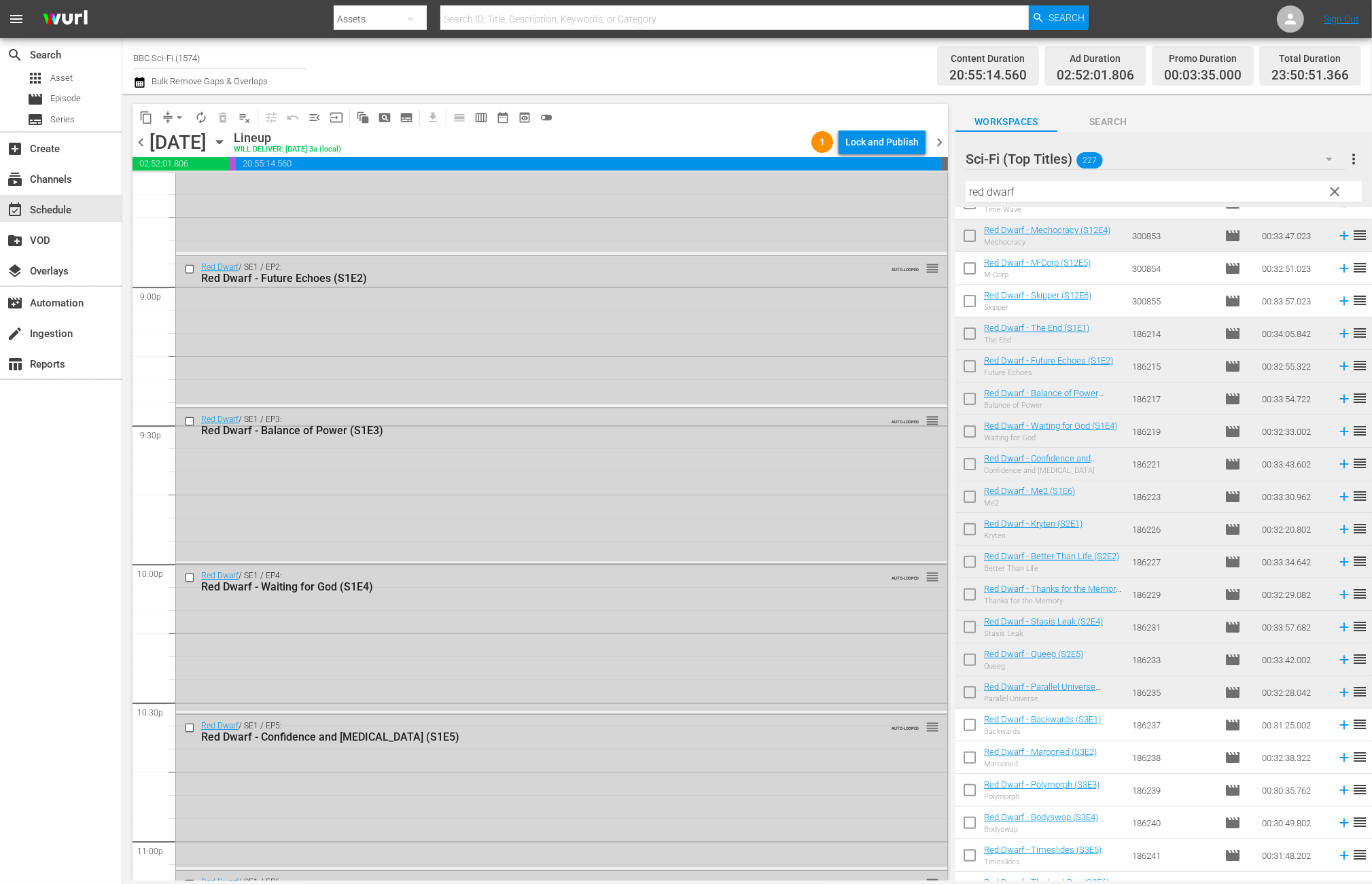
scroll to position [6004, 0]
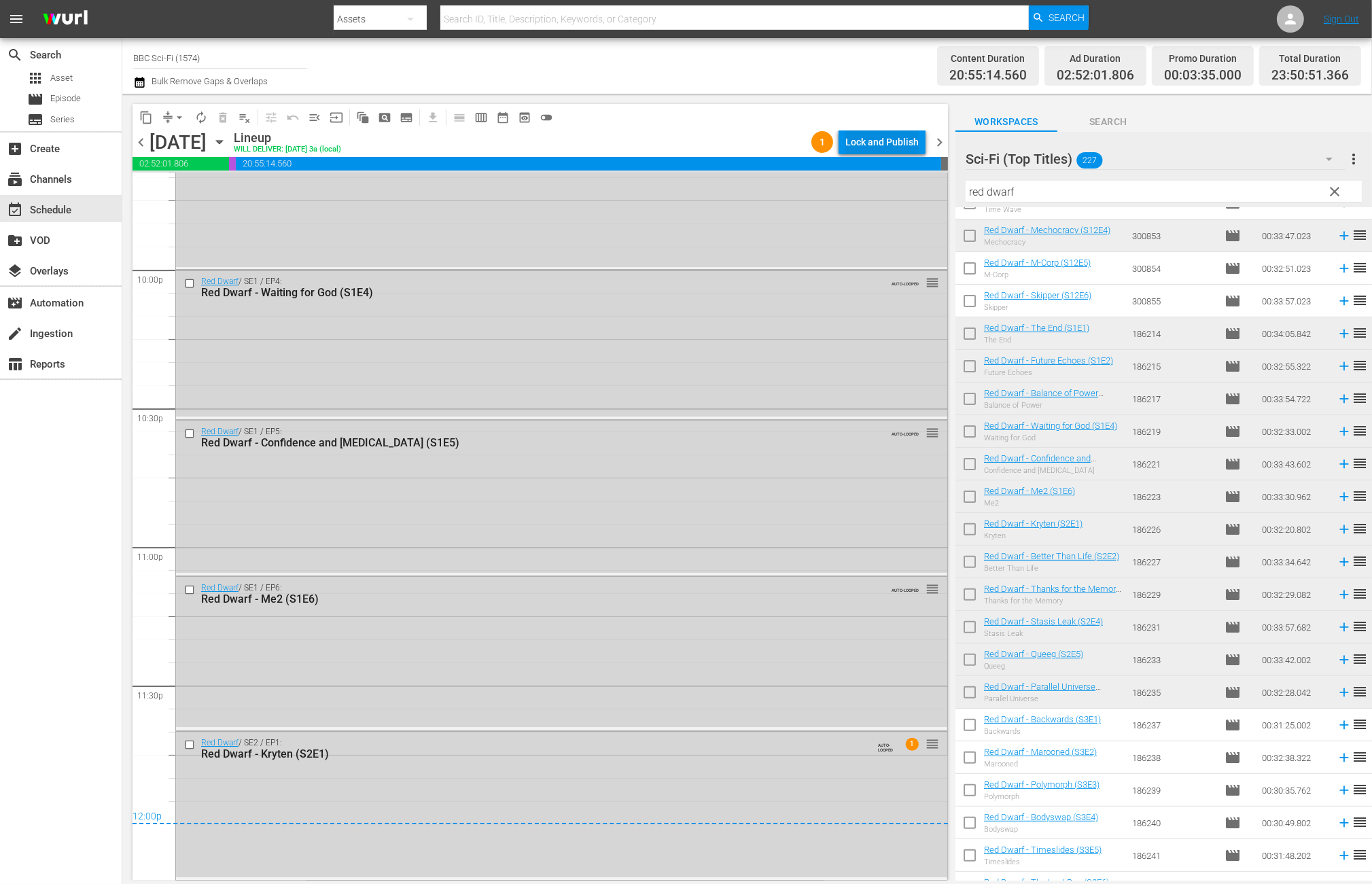
click at [887, 140] on div "Lock and Publish" at bounding box center [882, 141] width 73 height 24
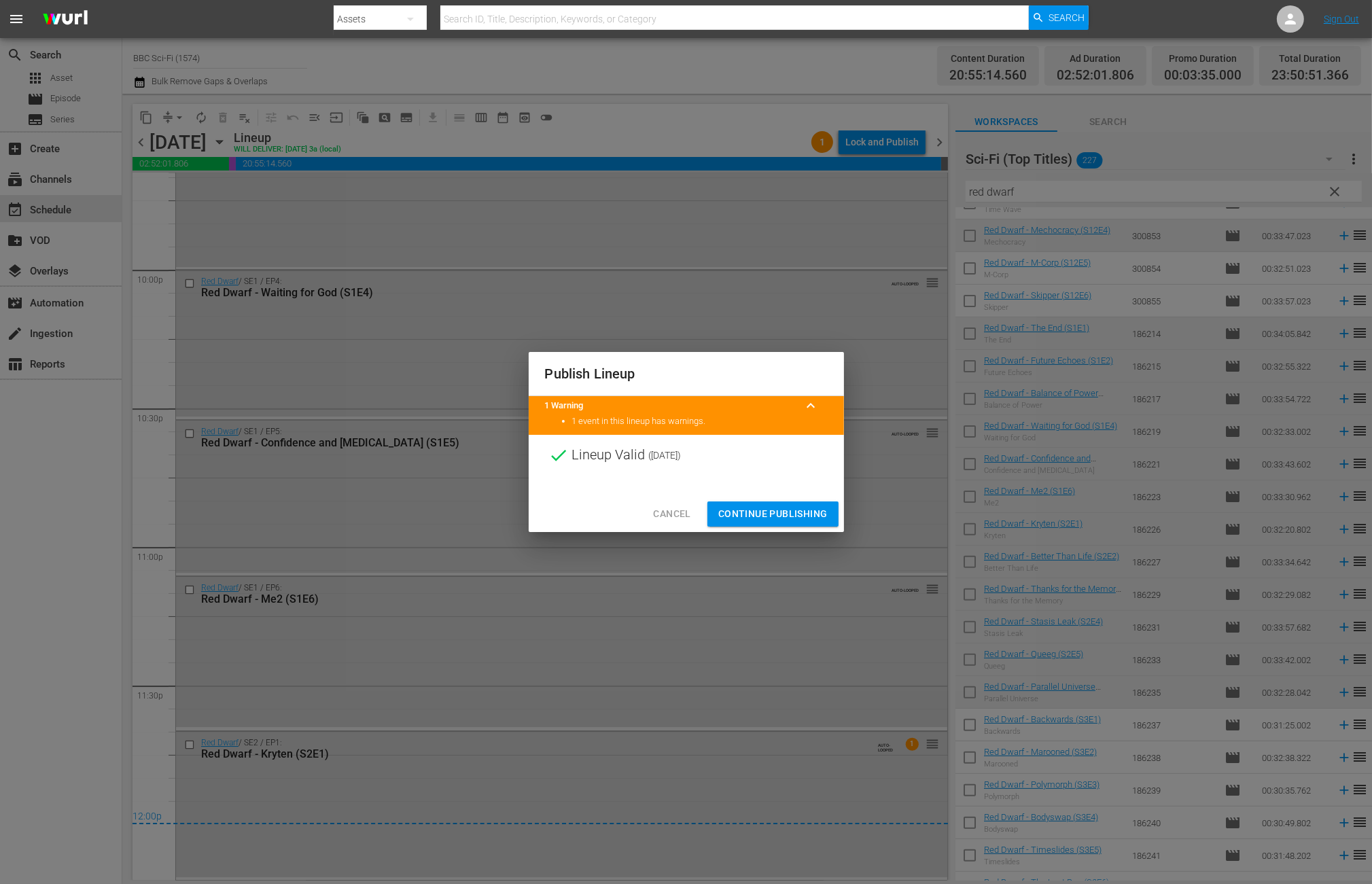
click at [751, 509] on span "Continue Publishing" at bounding box center [773, 514] width 110 height 17
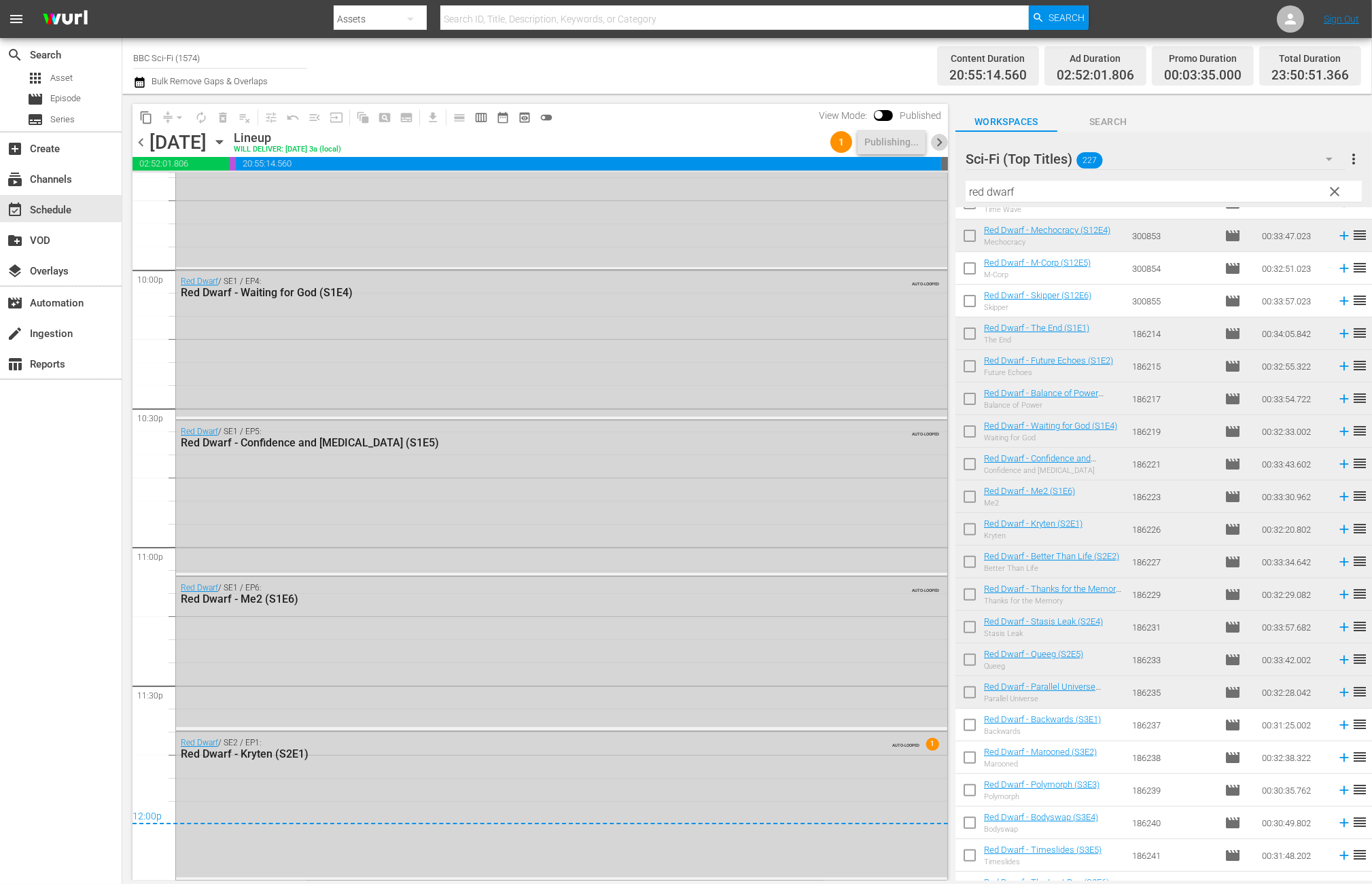
click at [940, 141] on span "chevron_right" at bounding box center [940, 142] width 17 height 17
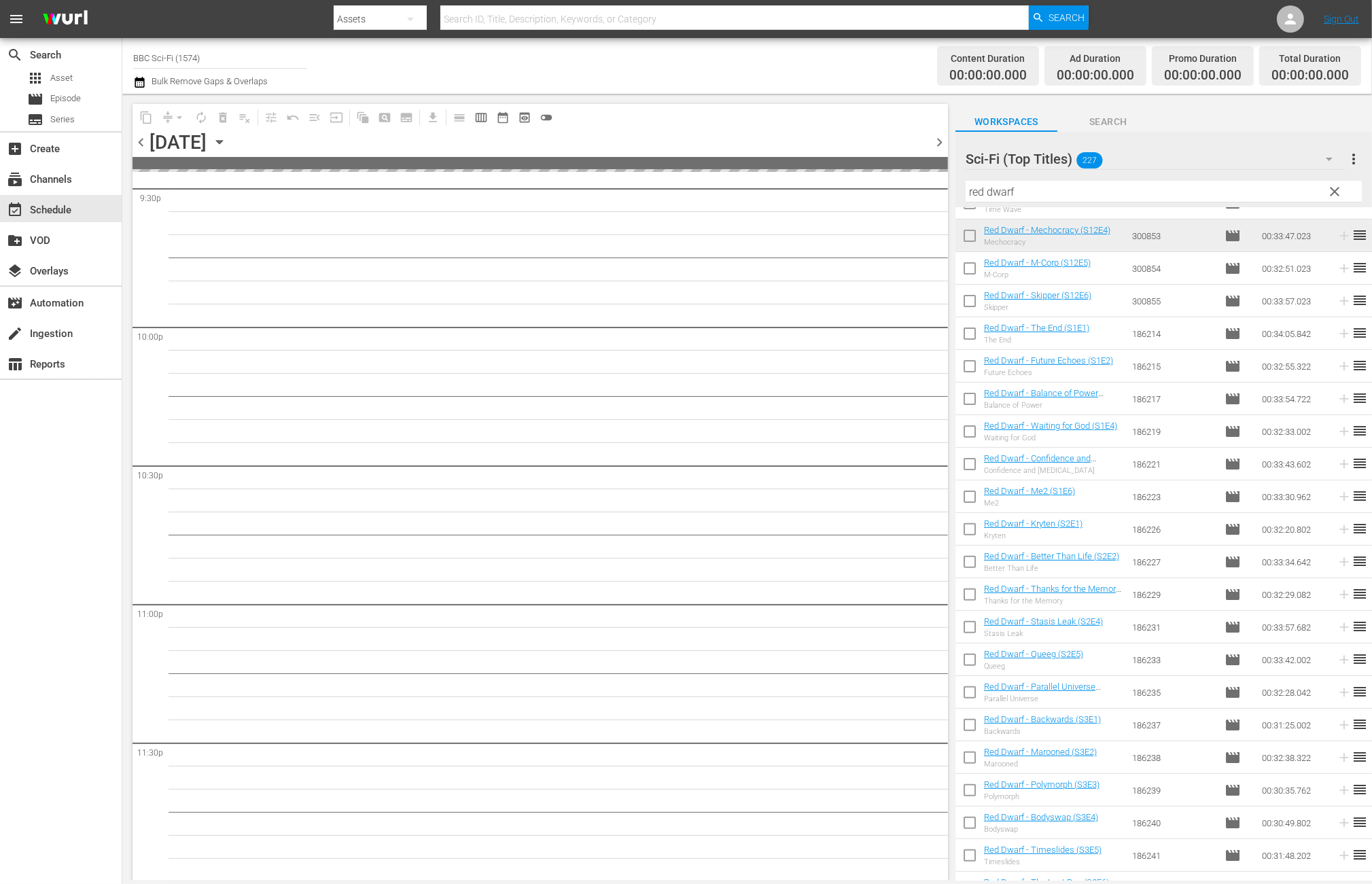
scroll to position [5947, 0]
click at [968, 724] on input "checkbox" at bounding box center [970, 728] width 29 height 29
checkbox input "true"
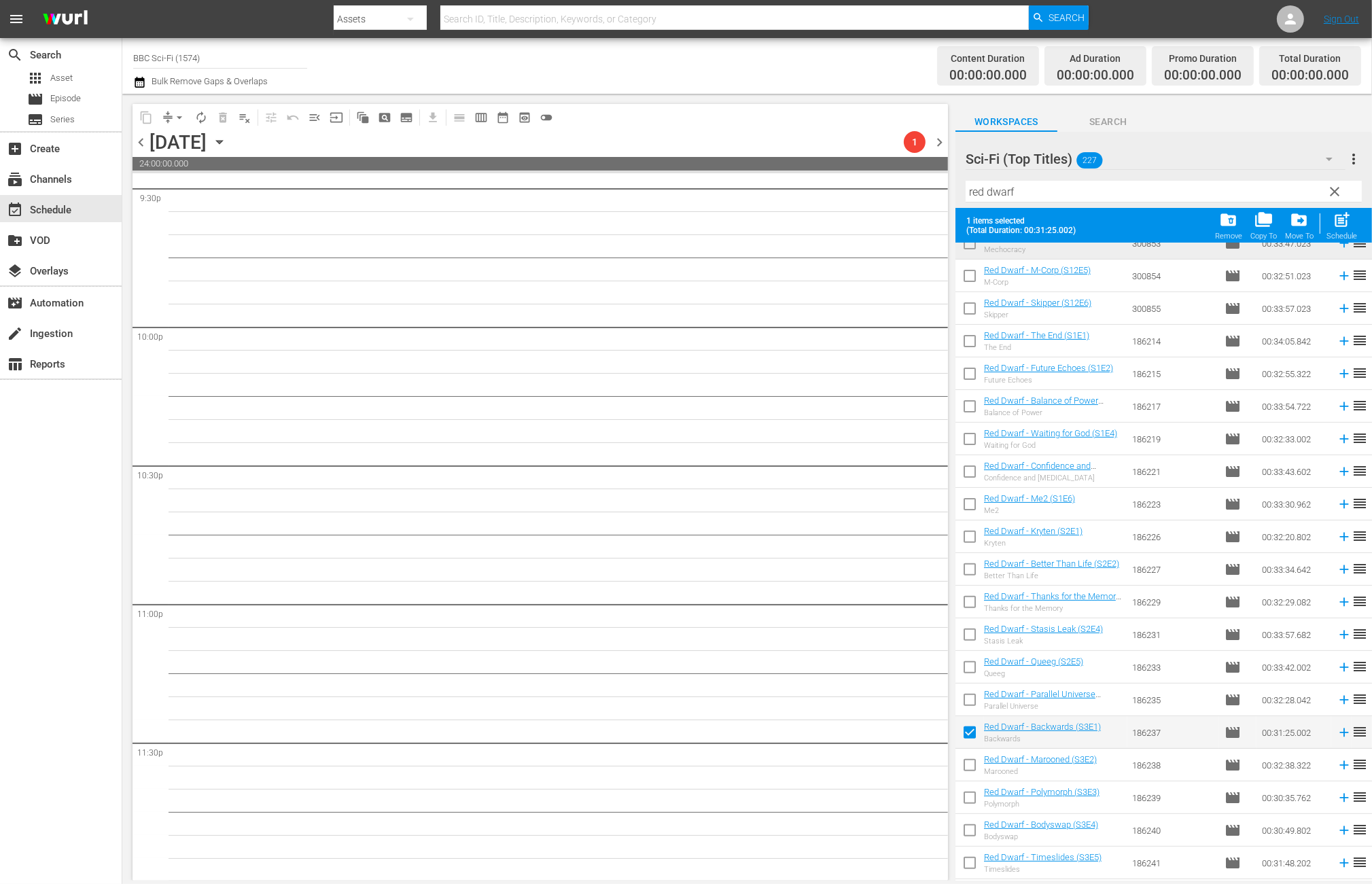
scroll to position [634, 0]
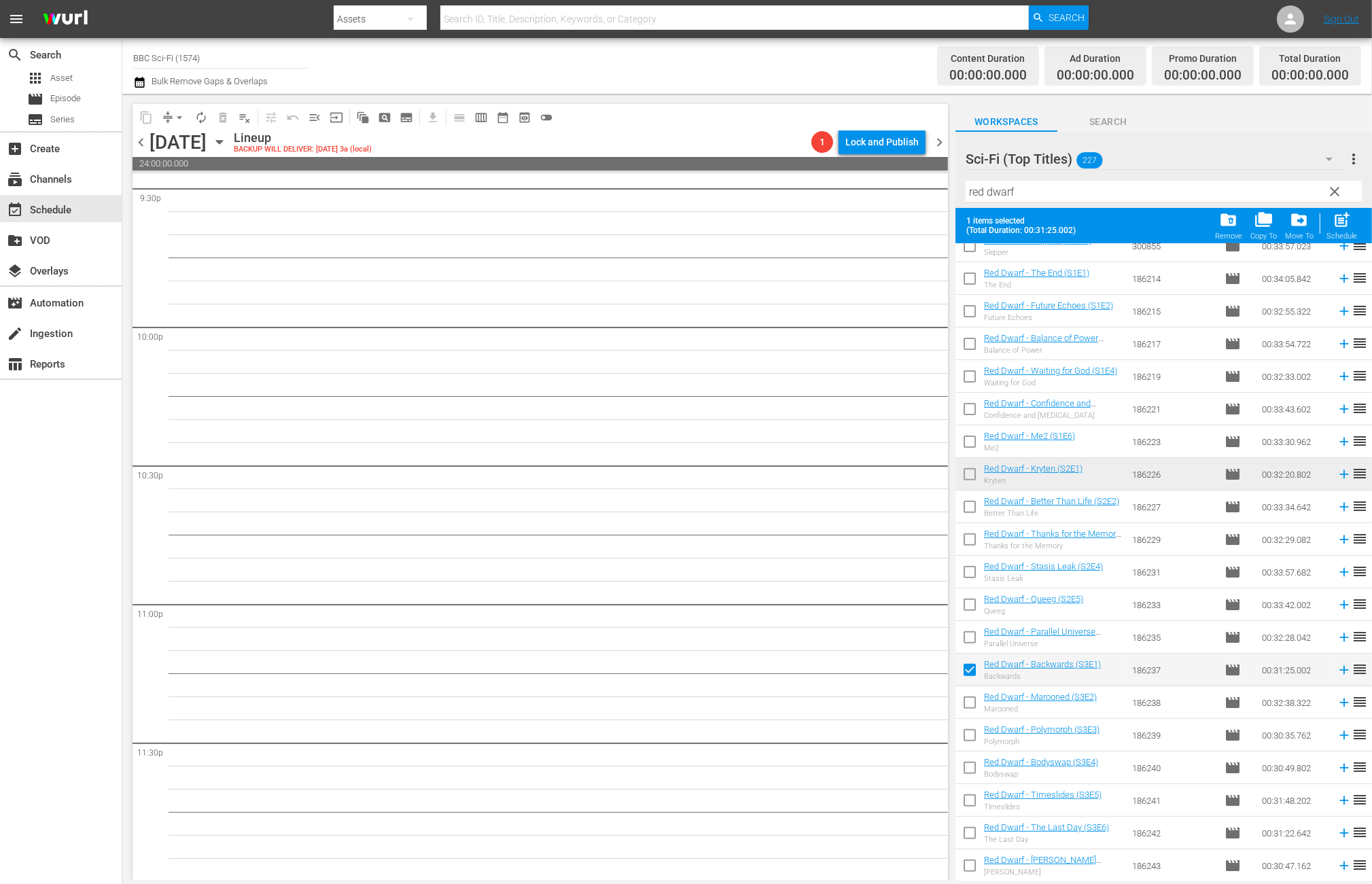
click at [966, 700] on input "checkbox" at bounding box center [970, 705] width 29 height 29
checkbox input "true"
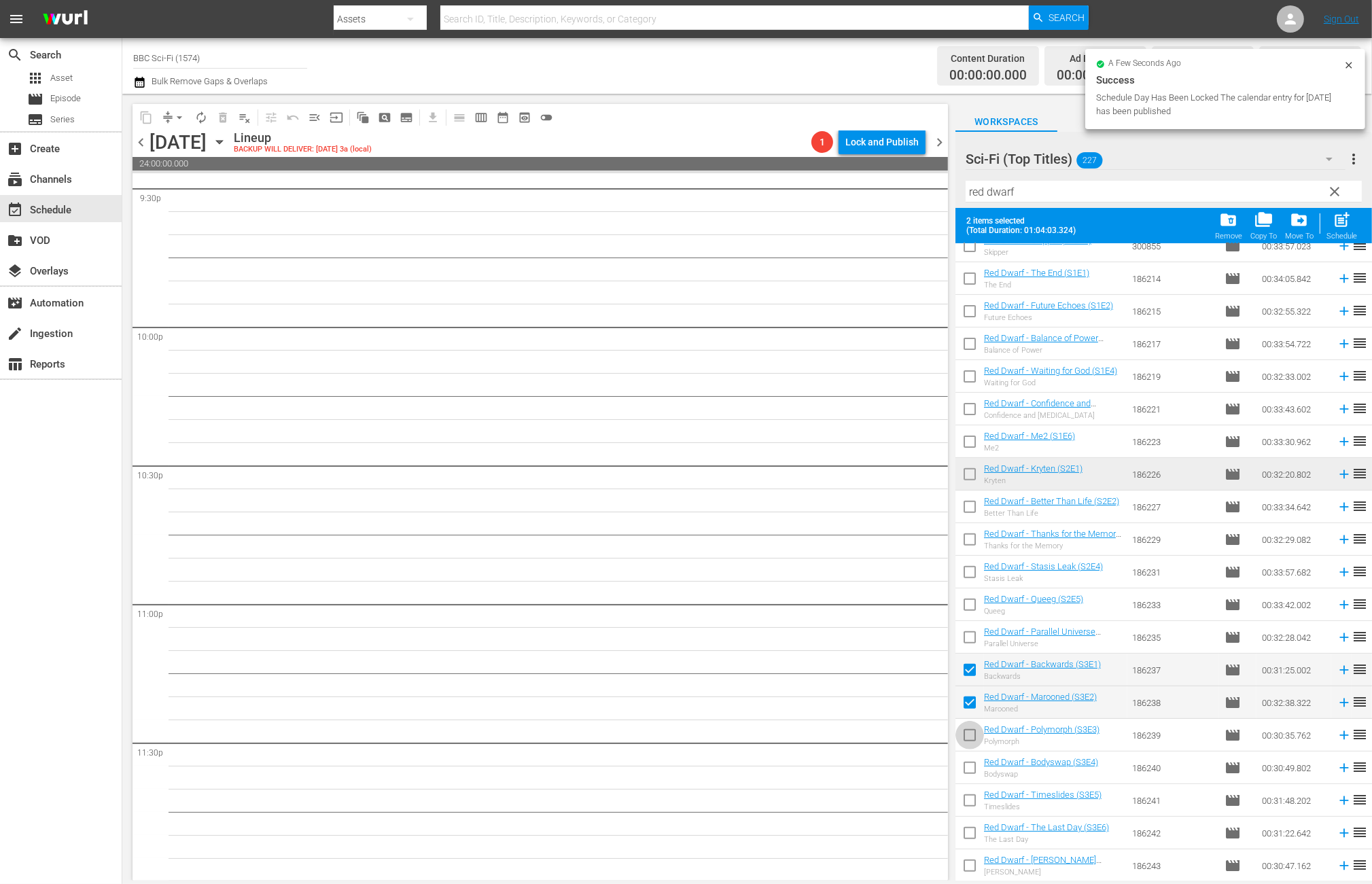
click at [971, 731] on input "checkbox" at bounding box center [970, 738] width 29 height 29
checkbox input "true"
click at [971, 770] on input "checkbox" at bounding box center [970, 771] width 29 height 29
checkbox input "true"
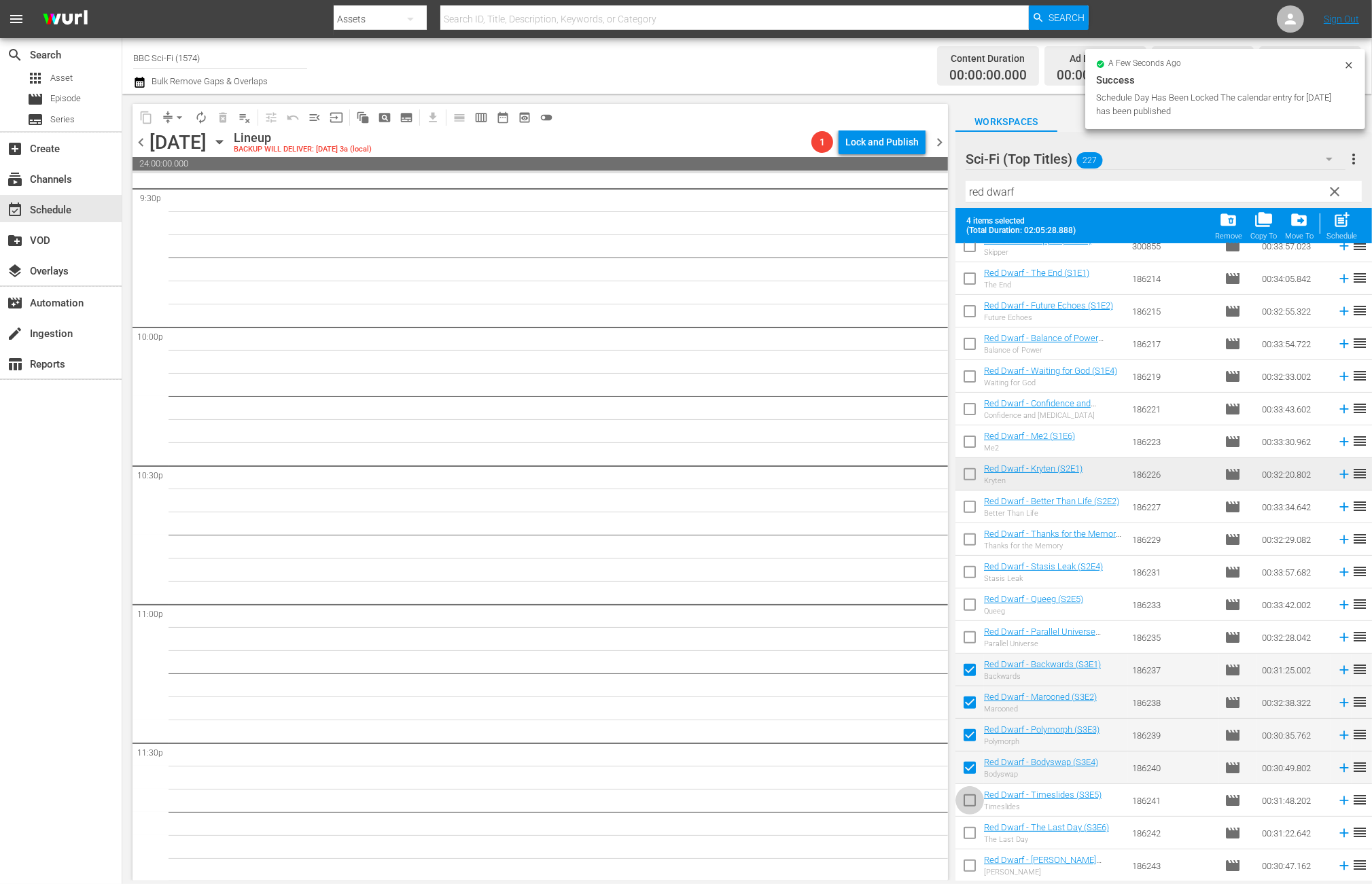
click at [976, 798] on input "checkbox" at bounding box center [970, 803] width 29 height 29
checkbox input "true"
click at [969, 838] on input "checkbox" at bounding box center [970, 836] width 29 height 29
checkbox input "true"
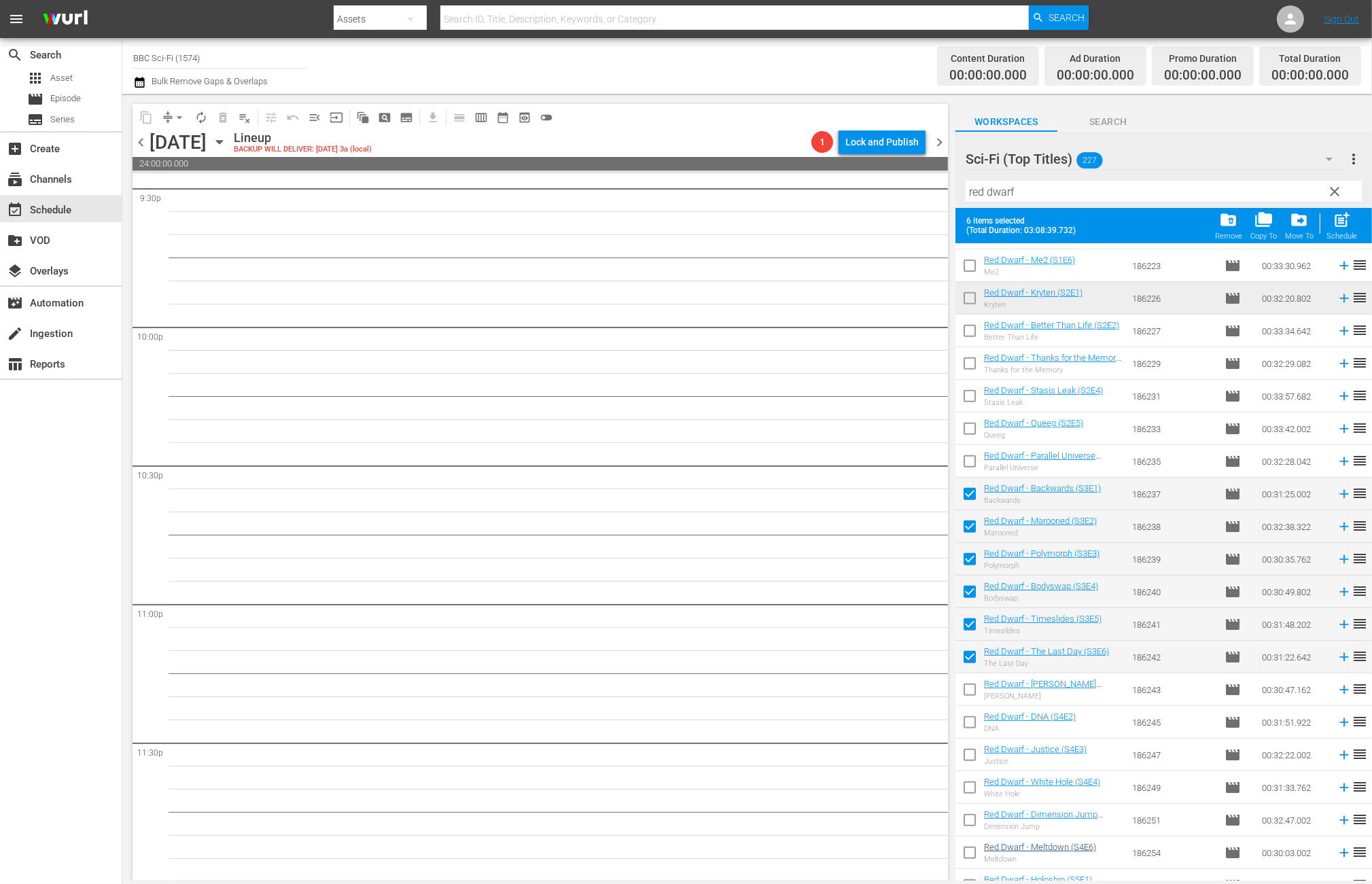
scroll to position [906, 0]
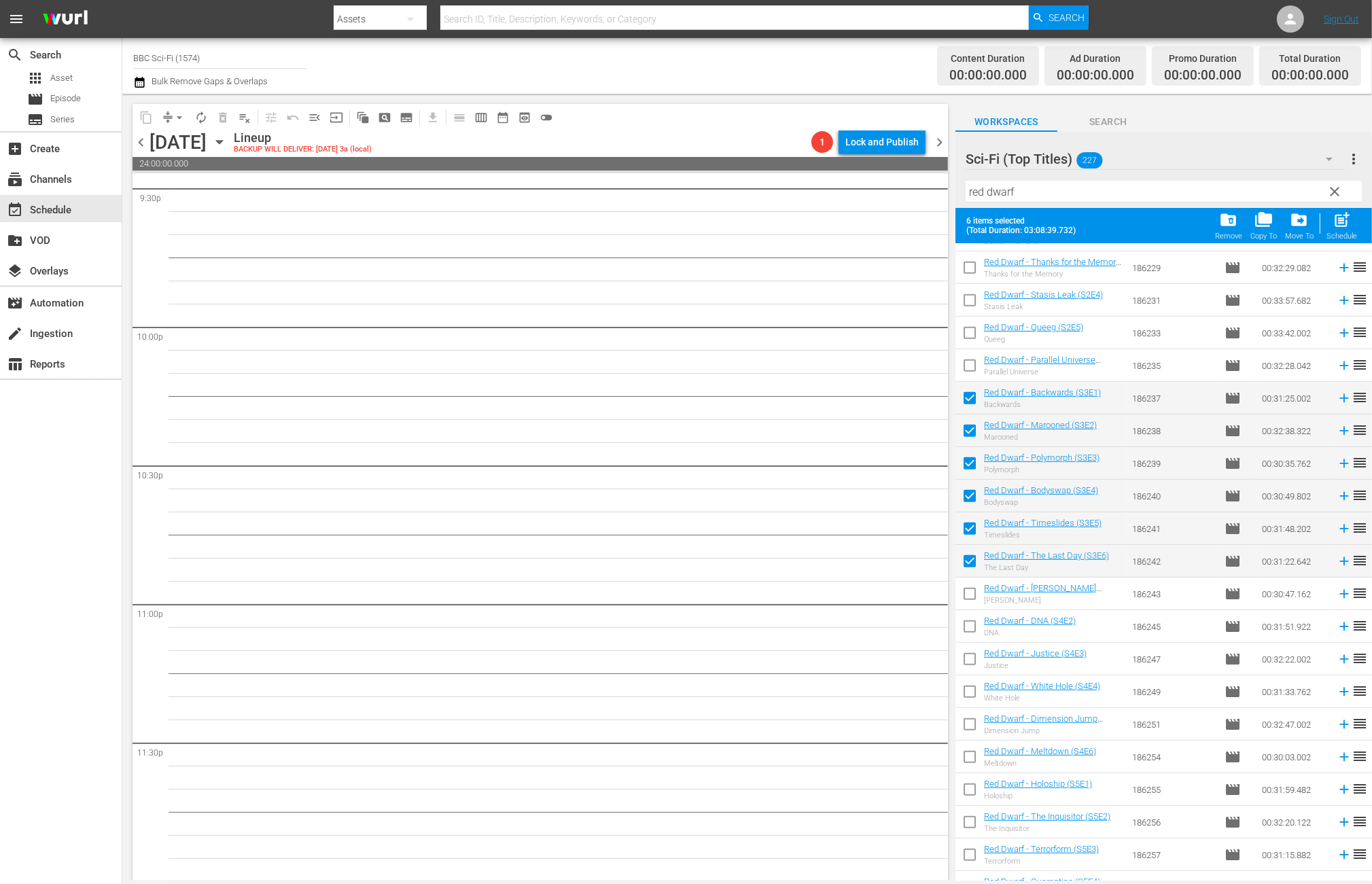
click at [966, 595] on input "checkbox" at bounding box center [970, 597] width 29 height 29
checkbox input "true"
click at [968, 626] on input "checkbox" at bounding box center [970, 629] width 29 height 29
checkbox input "true"
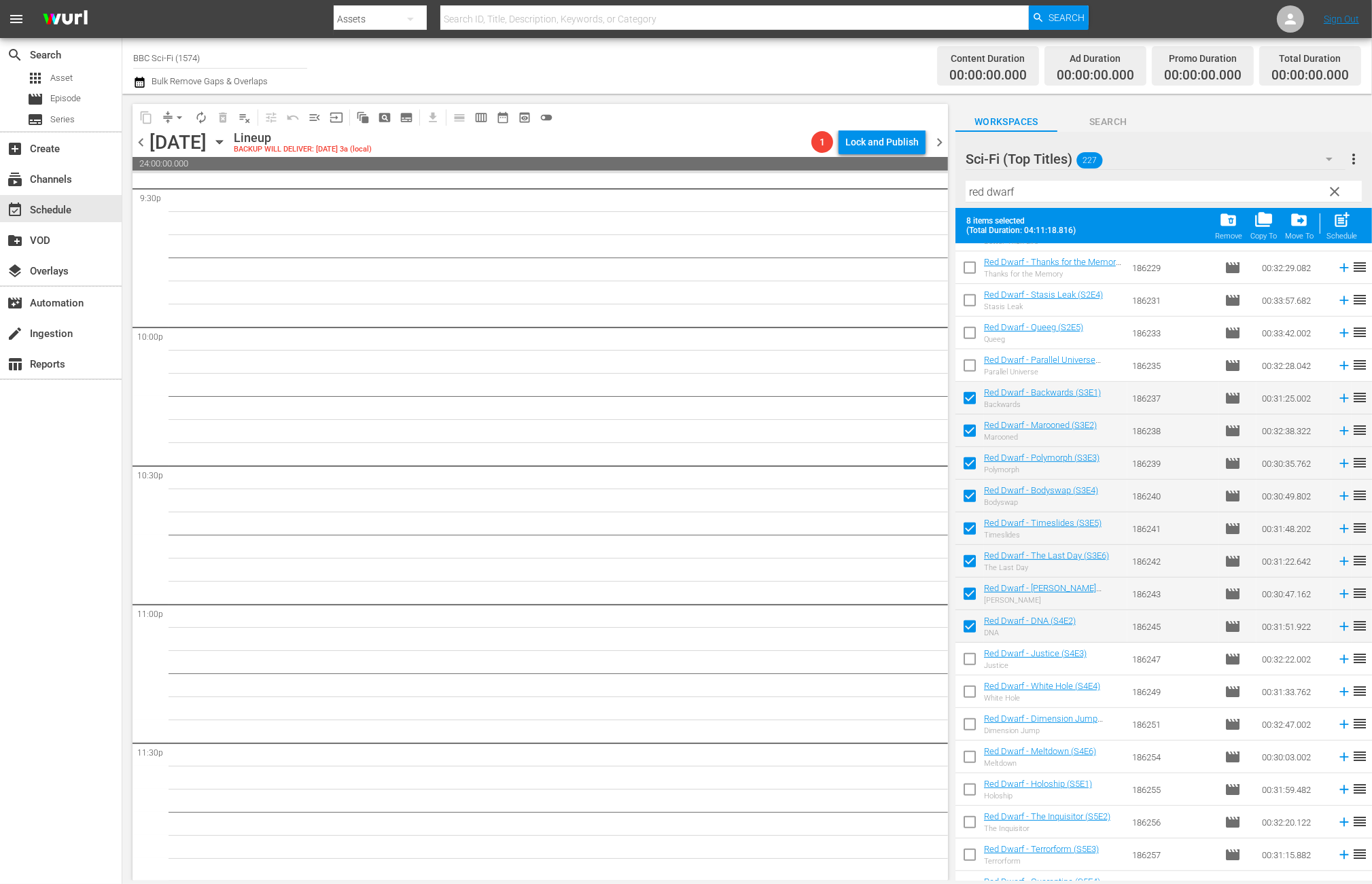
click at [970, 658] on input "checkbox" at bounding box center [970, 662] width 29 height 29
checkbox input "true"
click at [964, 681] on input "checkbox" at bounding box center [970, 695] width 29 height 29
click at [965, 694] on input "checkbox" at bounding box center [970, 695] width 29 height 29
click at [964, 693] on input "checkbox" at bounding box center [970, 695] width 29 height 29
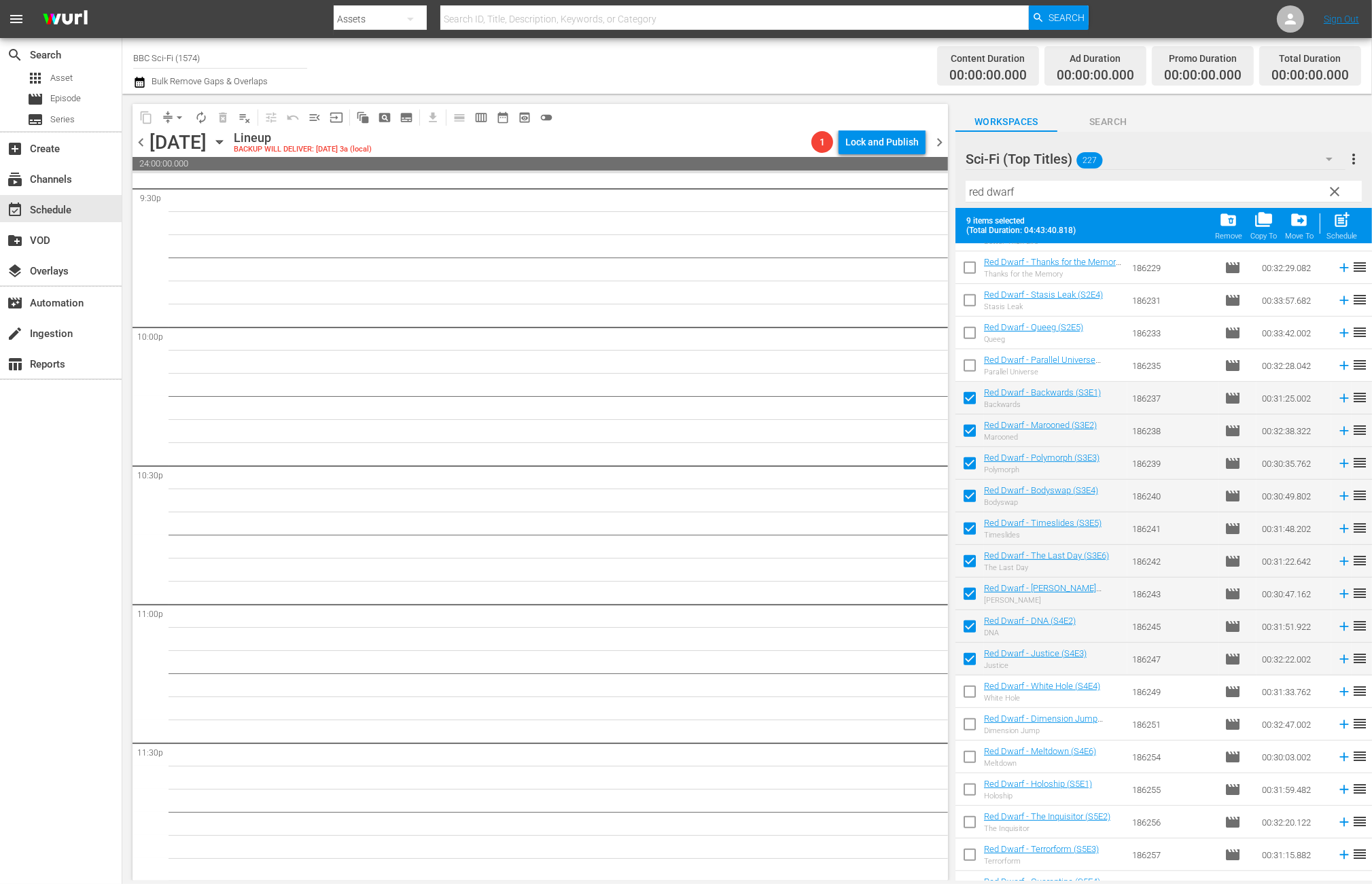
checkbox input "true"
click at [963, 722] on input "checkbox" at bounding box center [970, 727] width 29 height 29
checkbox input "true"
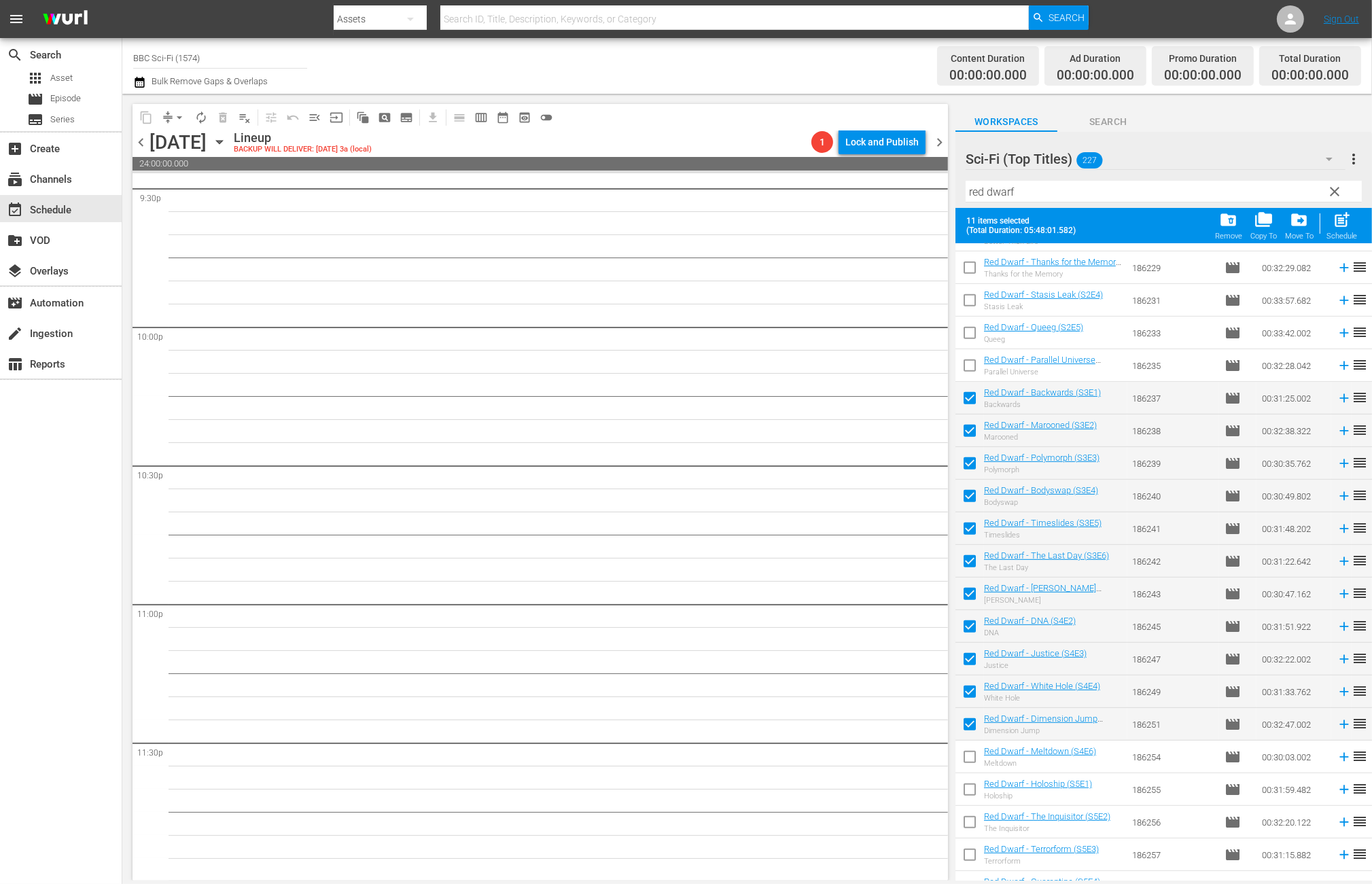
click at [963, 757] on input "checkbox" at bounding box center [970, 760] width 29 height 29
checkbox input "true"
click at [1352, 222] on div "post_add Schedule" at bounding box center [1342, 225] width 31 height 30
checkbox input "false"
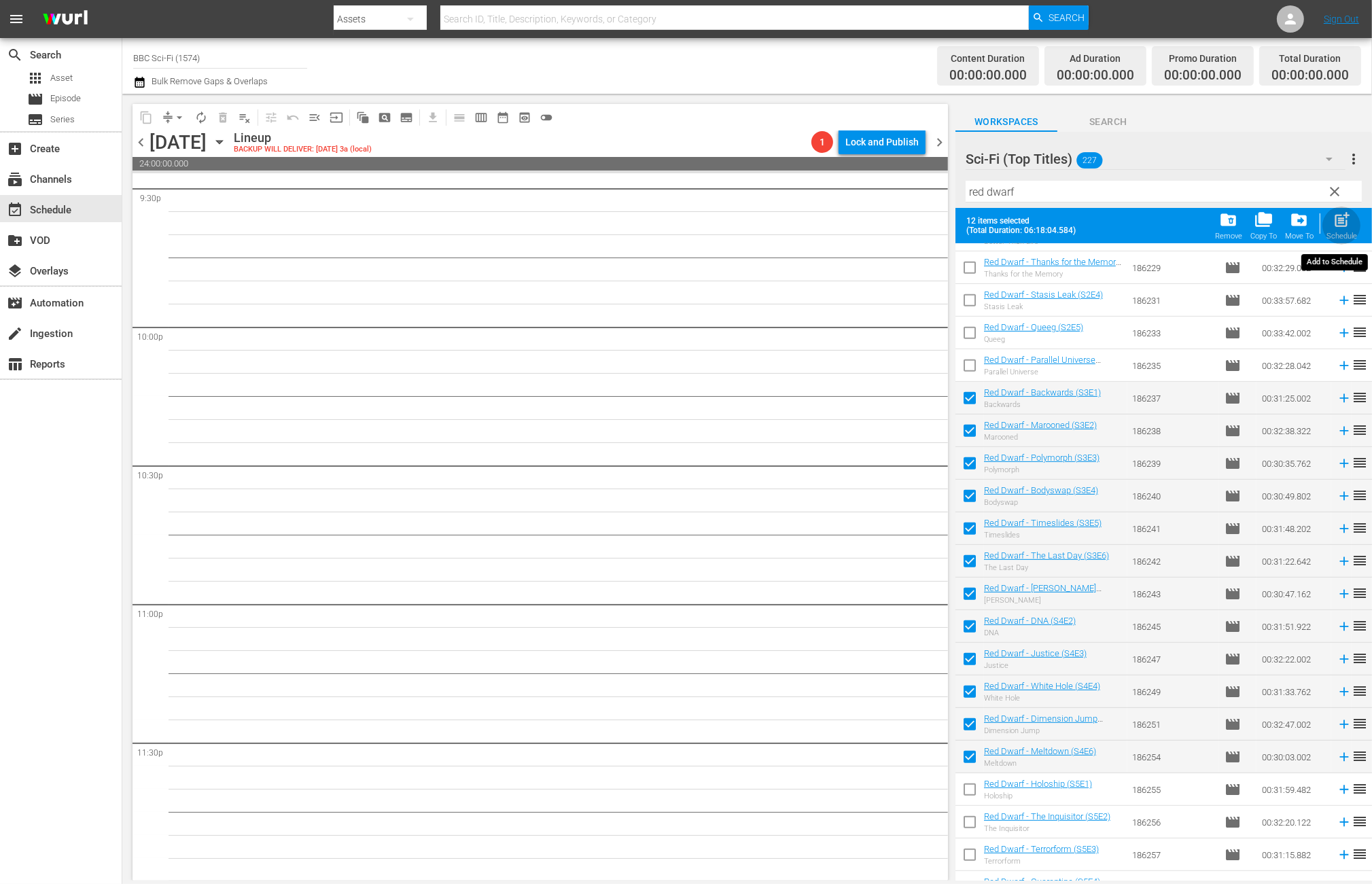
checkbox input "false"
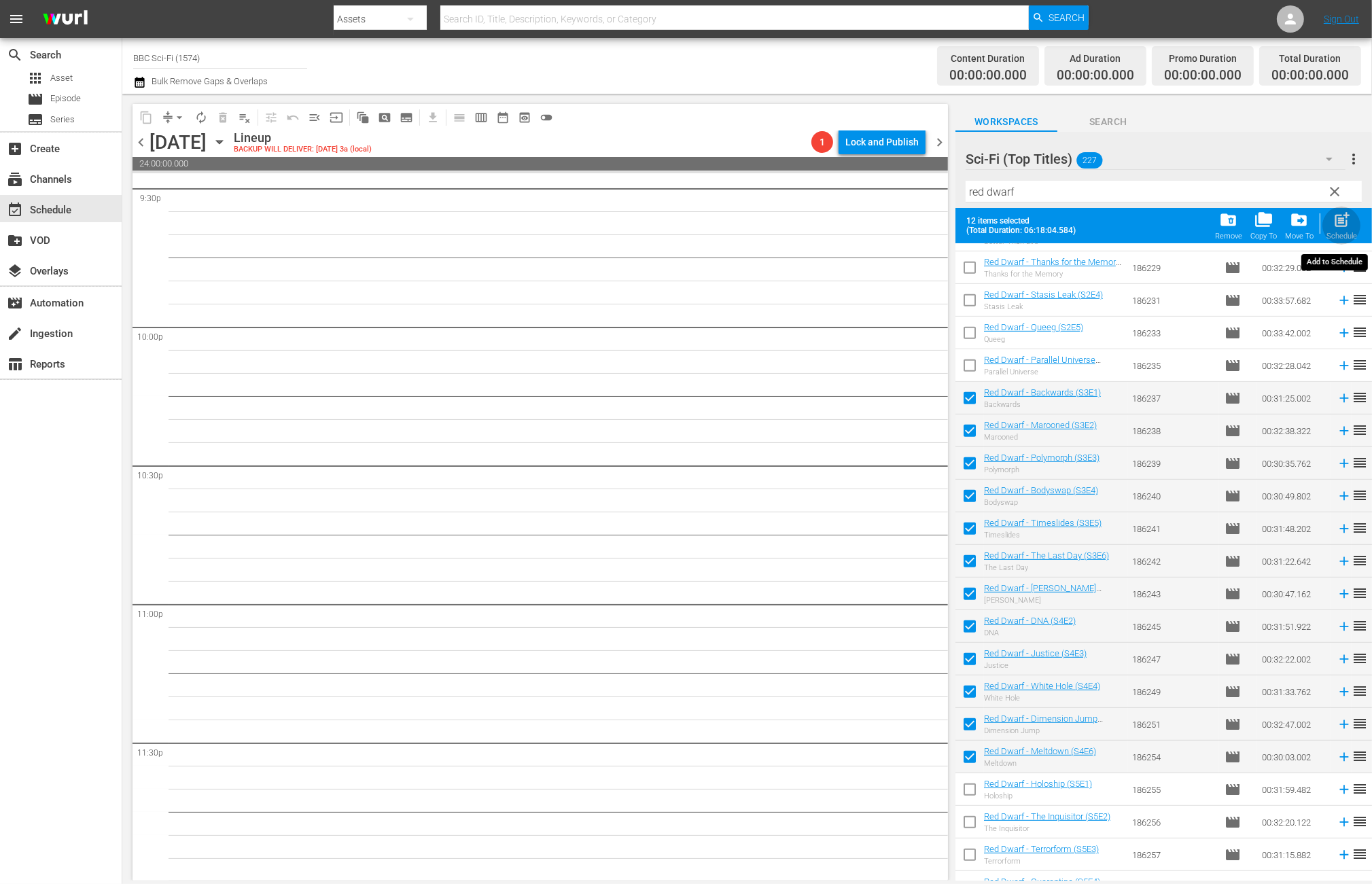
checkbox input "false"
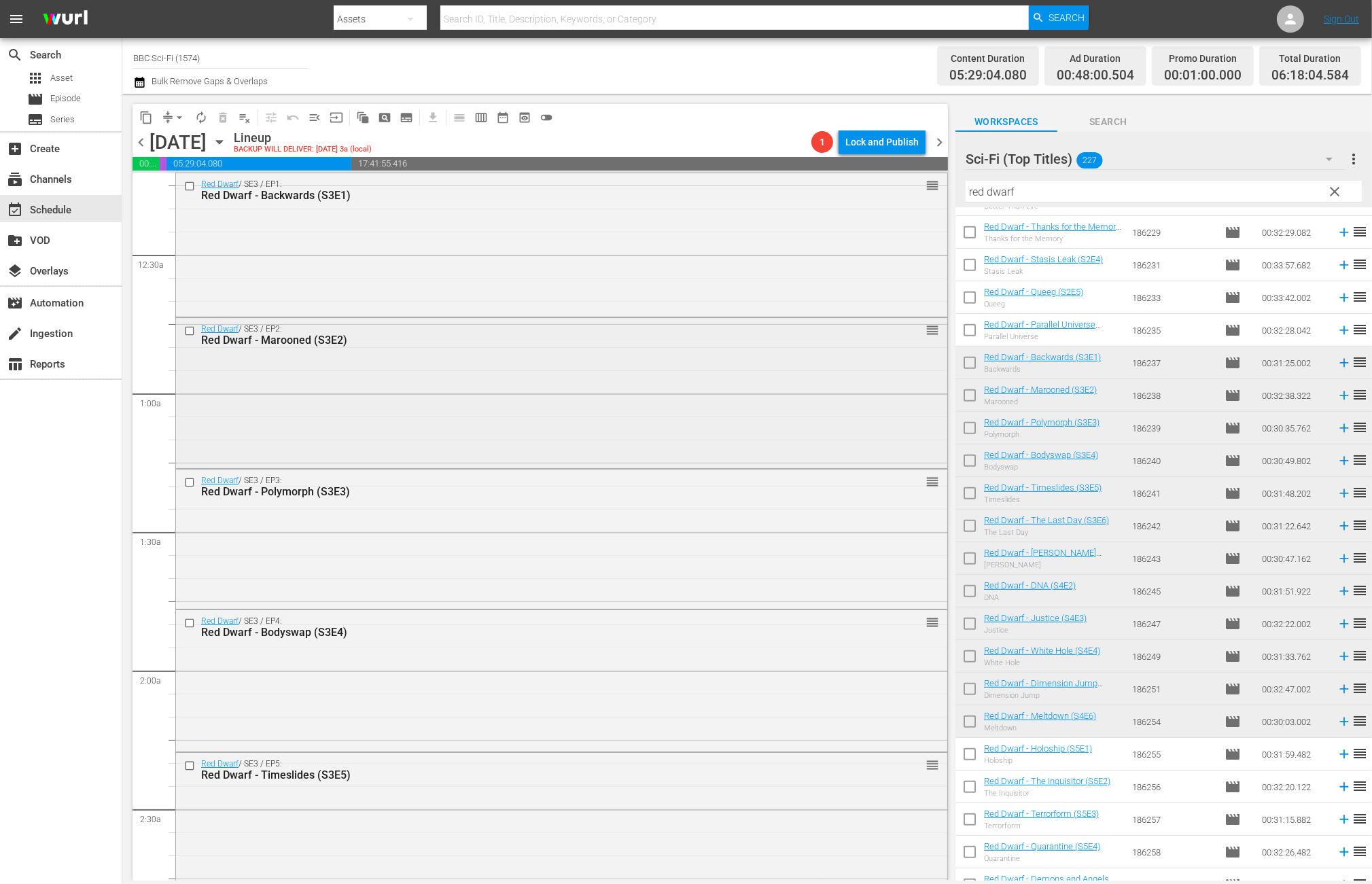
scroll to position [0, 0]
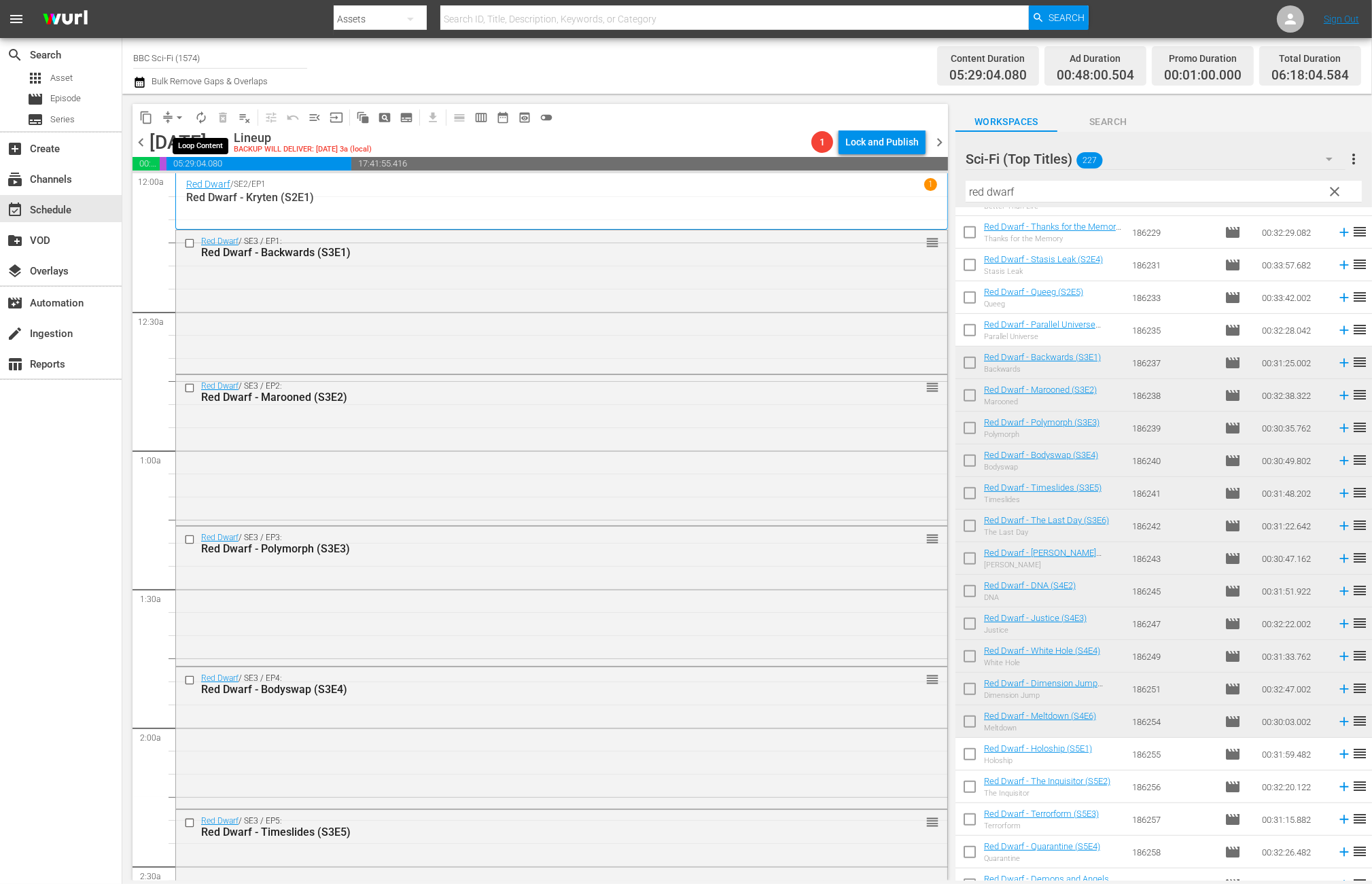
click at [203, 119] on span "autorenew_outlined" at bounding box center [201, 117] width 13 height 13
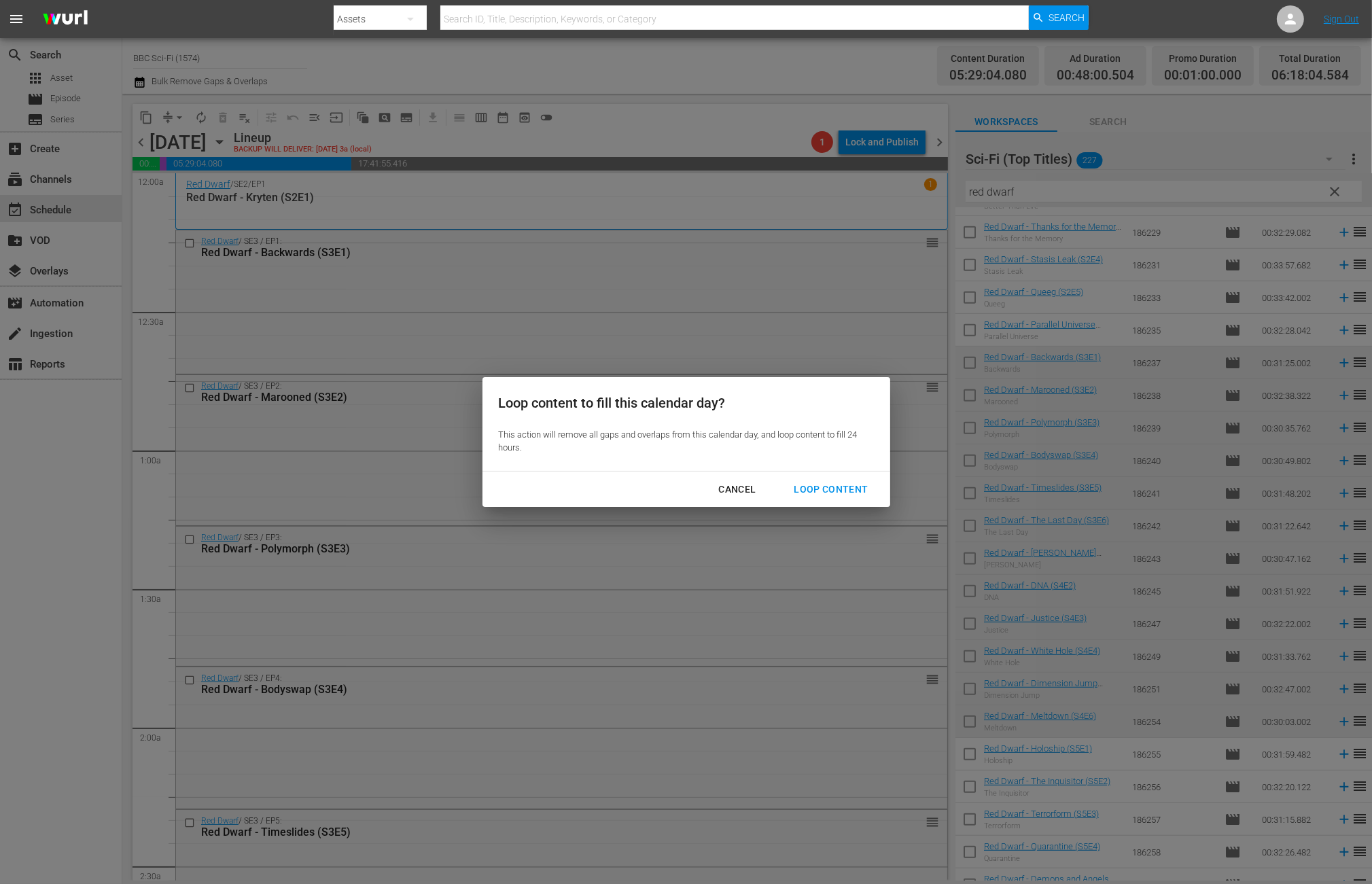
click at [854, 484] on div "Loop Content" at bounding box center [831, 490] width 96 height 17
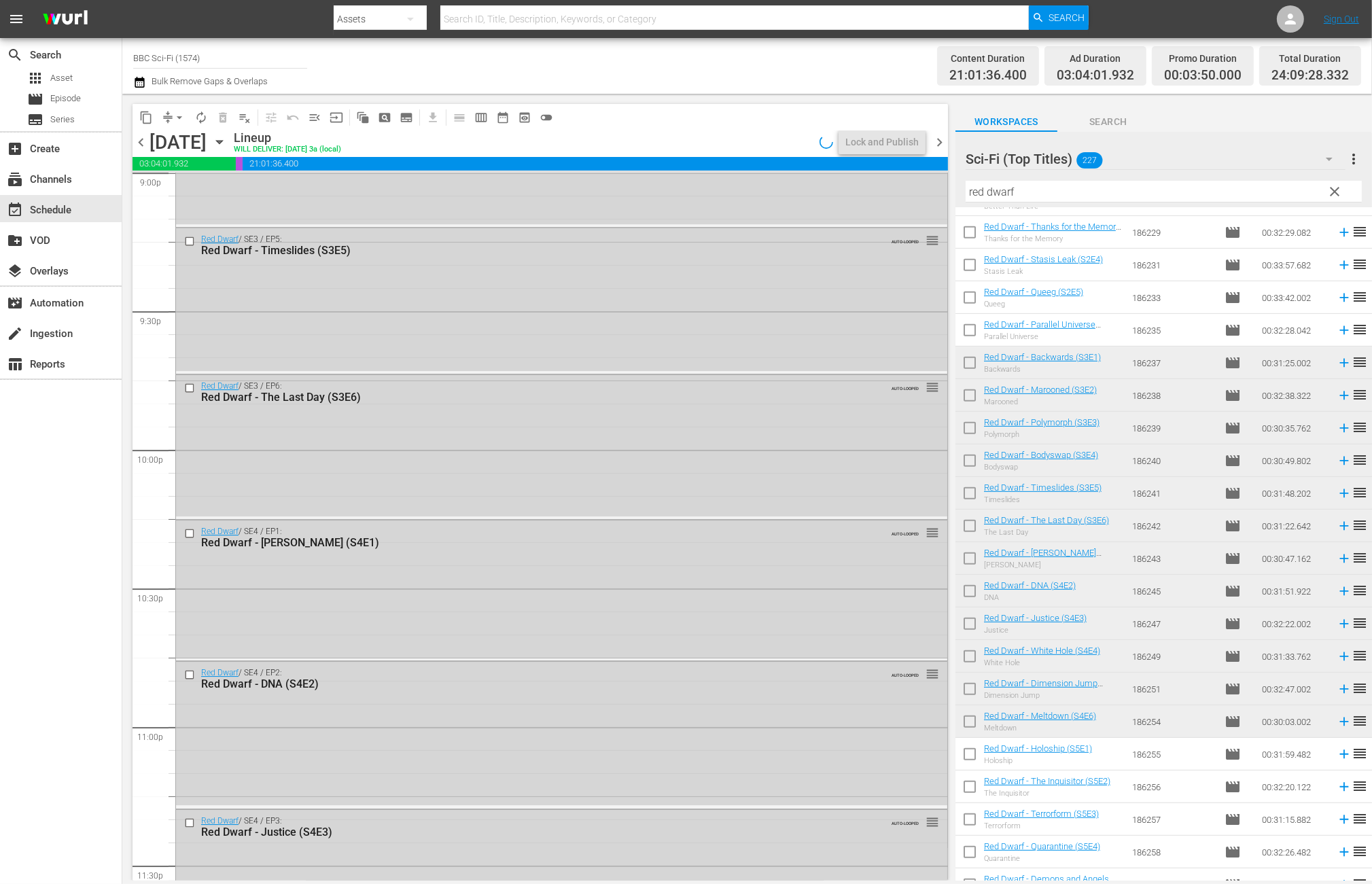
scroll to position [6048, 0]
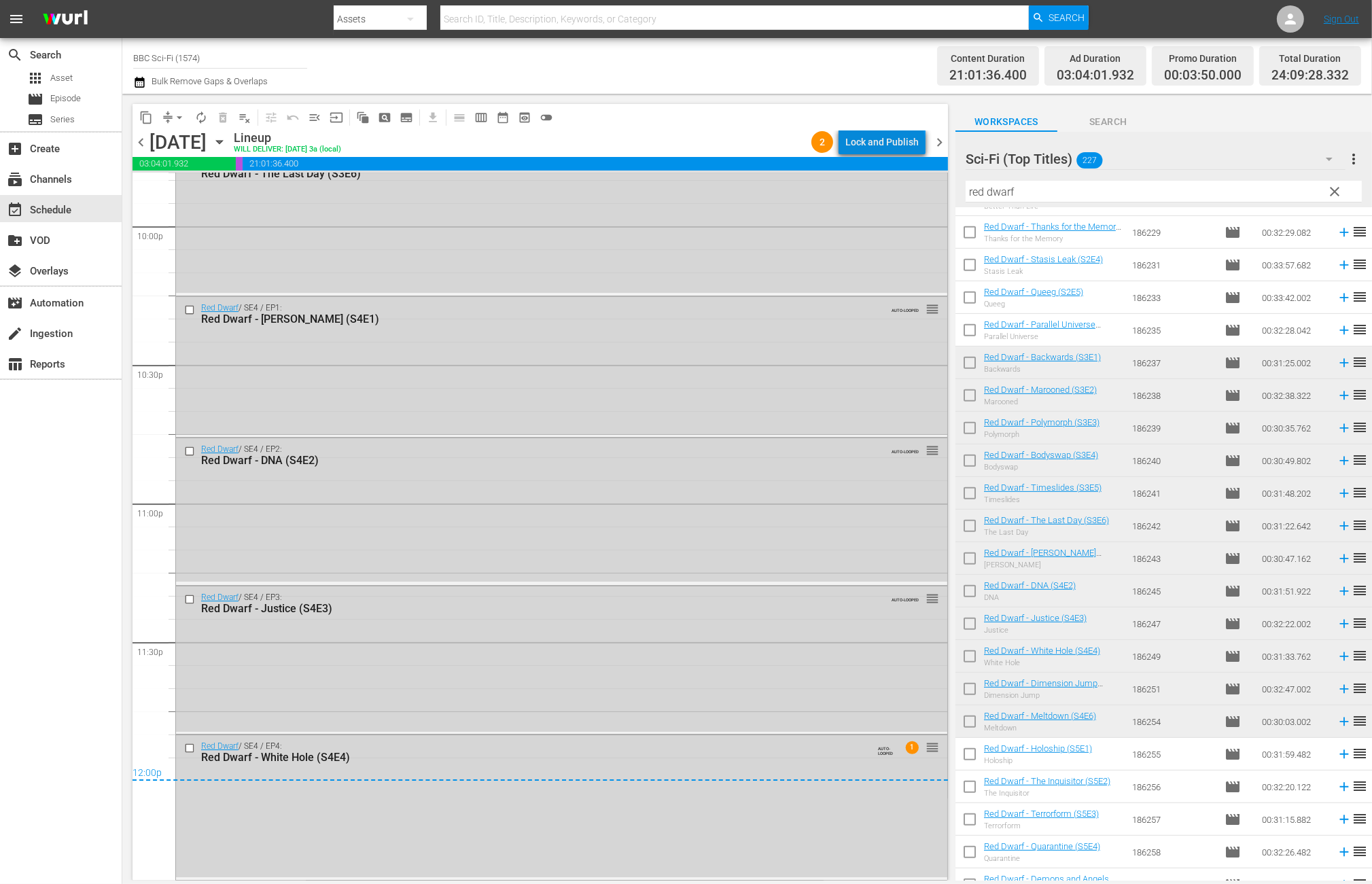
click at [889, 145] on div "Lock and Publish" at bounding box center [882, 141] width 73 height 24
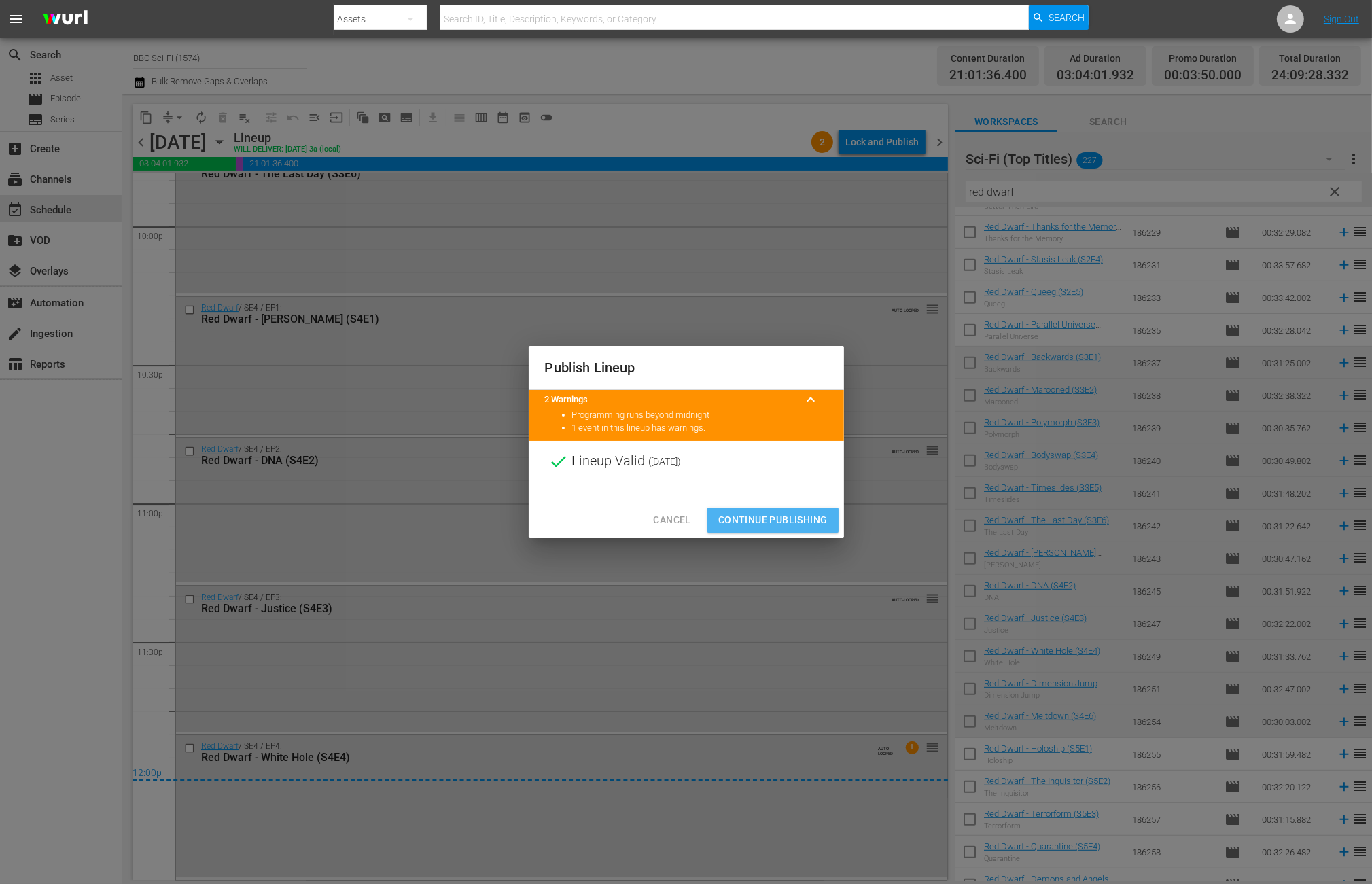
click at [787, 517] on span "Continue Publishing" at bounding box center [773, 521] width 110 height 17
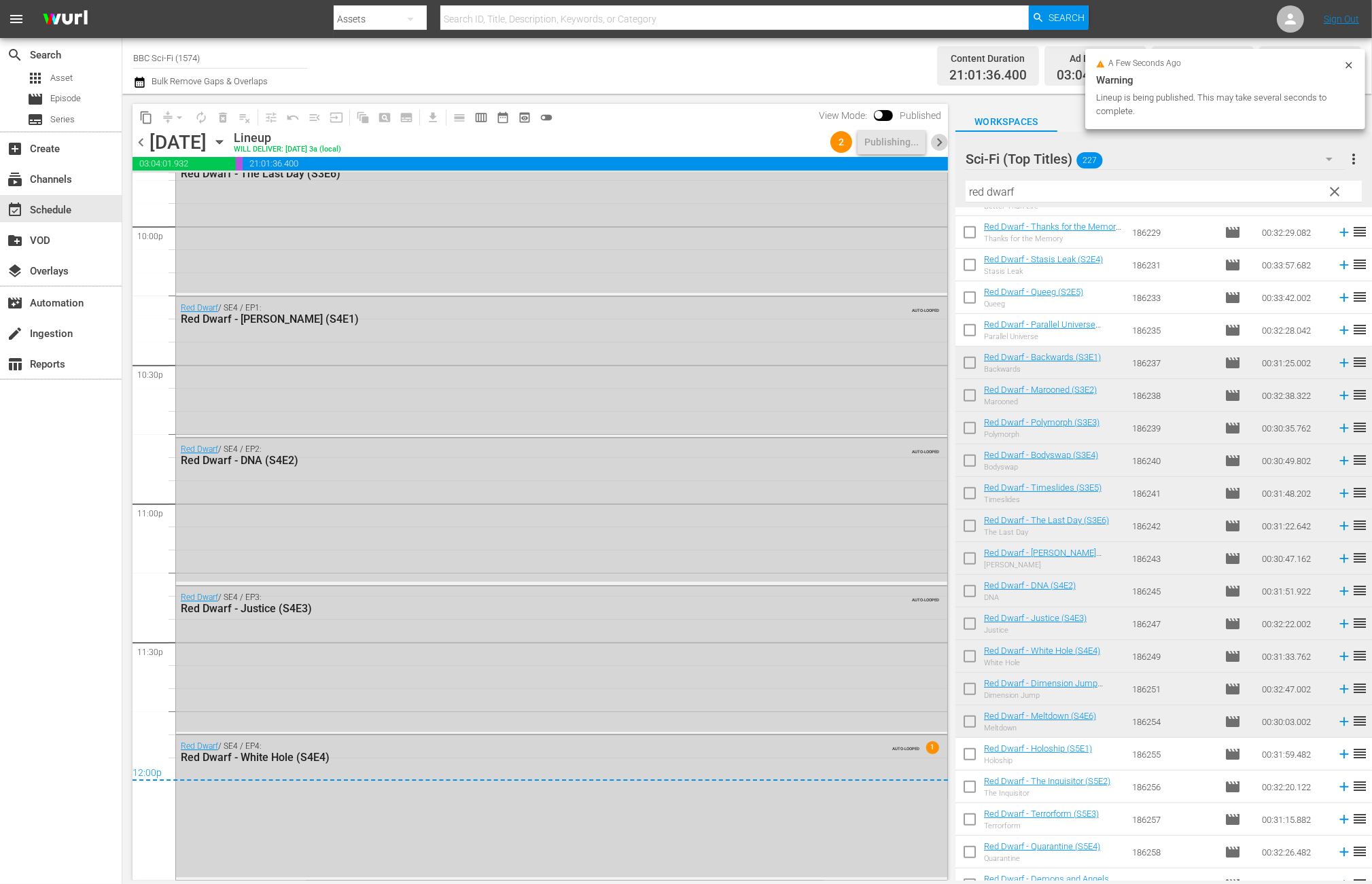
click at [931, 145] on span "chevron_right" at bounding box center [940, 142] width 17 height 17
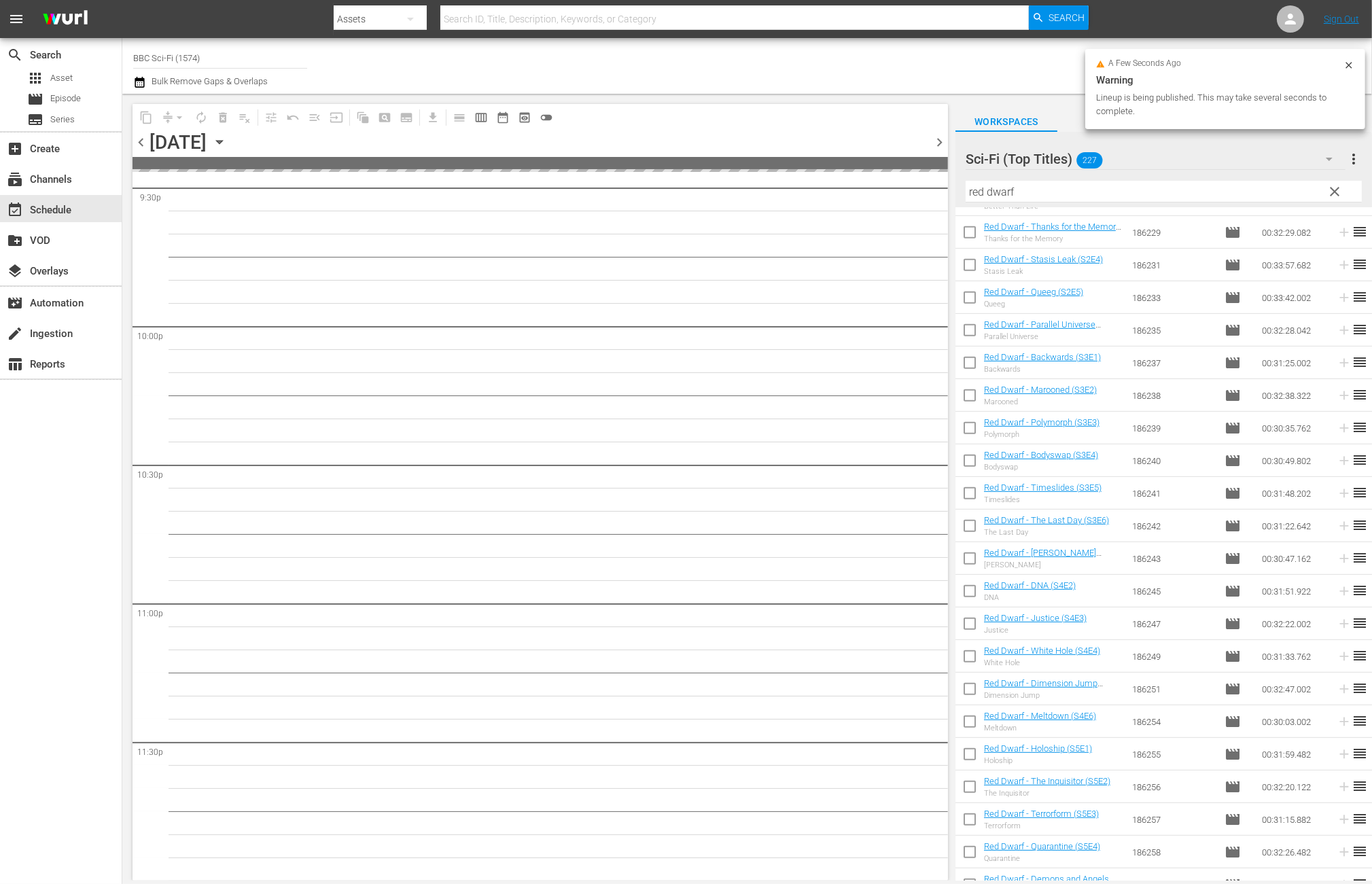
scroll to position [5946, 0]
click at [965, 696] on input "checkbox" at bounding box center [970, 692] width 29 height 29
checkbox input "true"
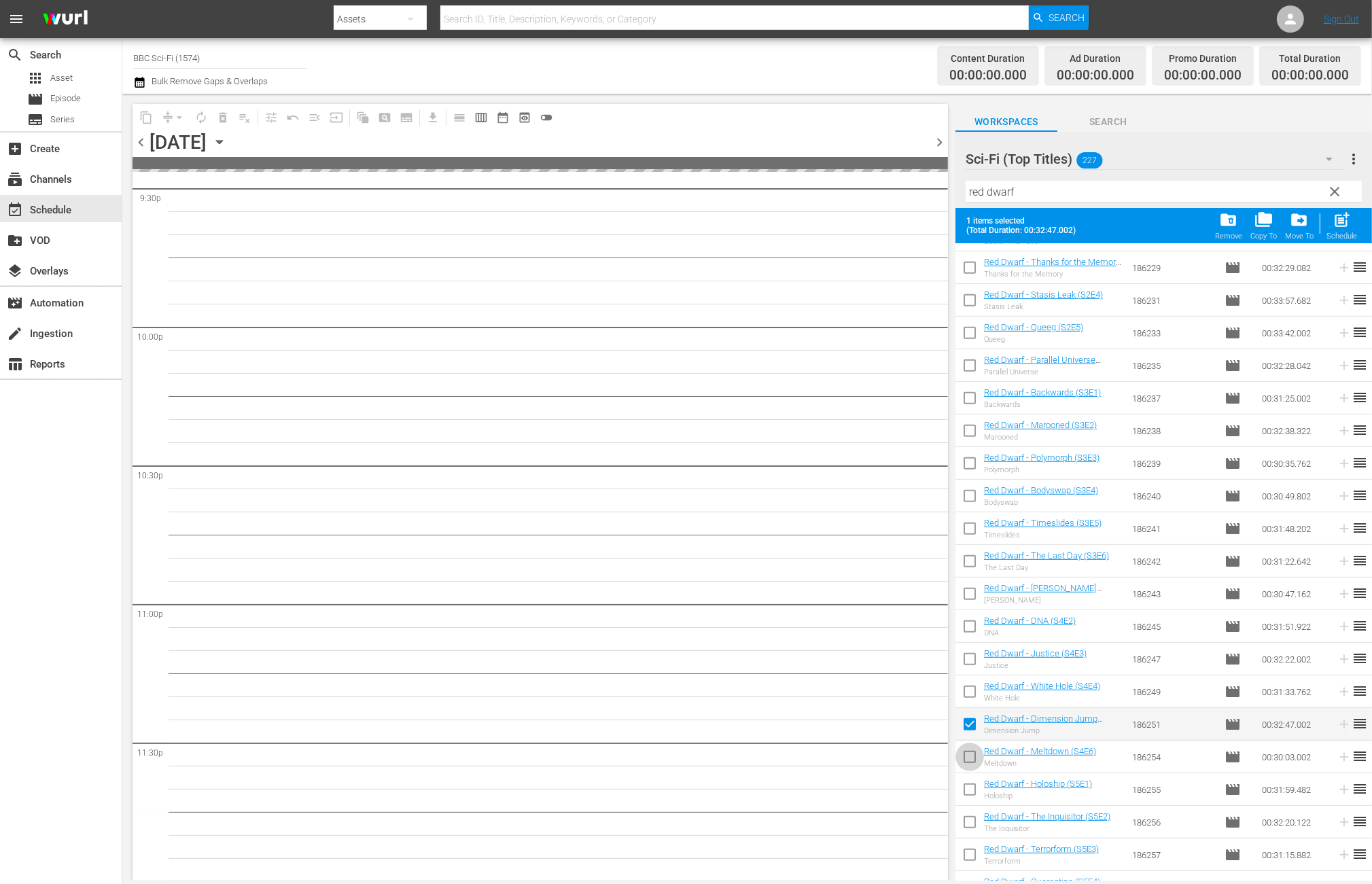
click at [975, 751] on input "checkbox" at bounding box center [970, 760] width 29 height 29
checkbox input "true"
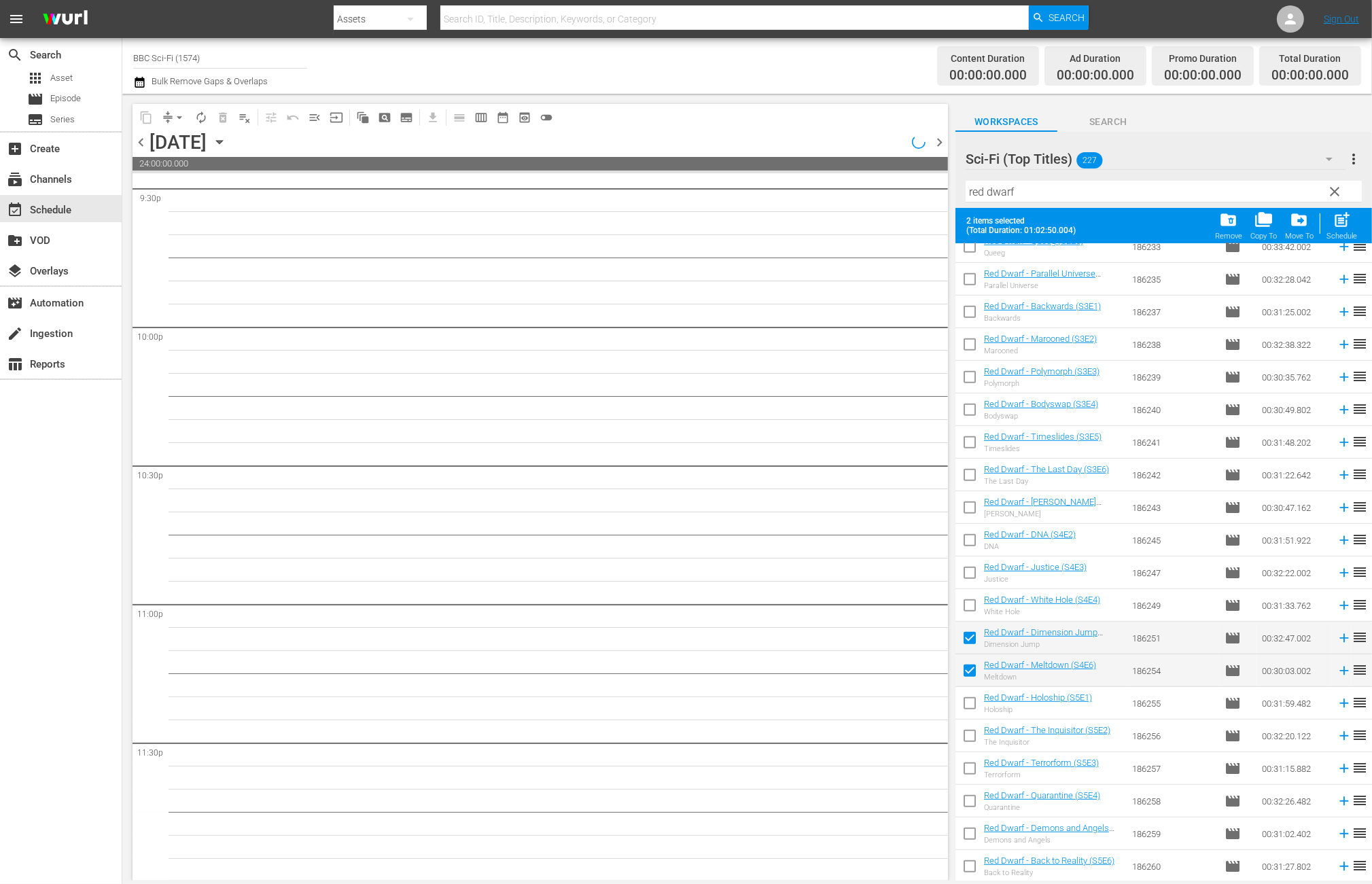
scroll to position [1024, 0]
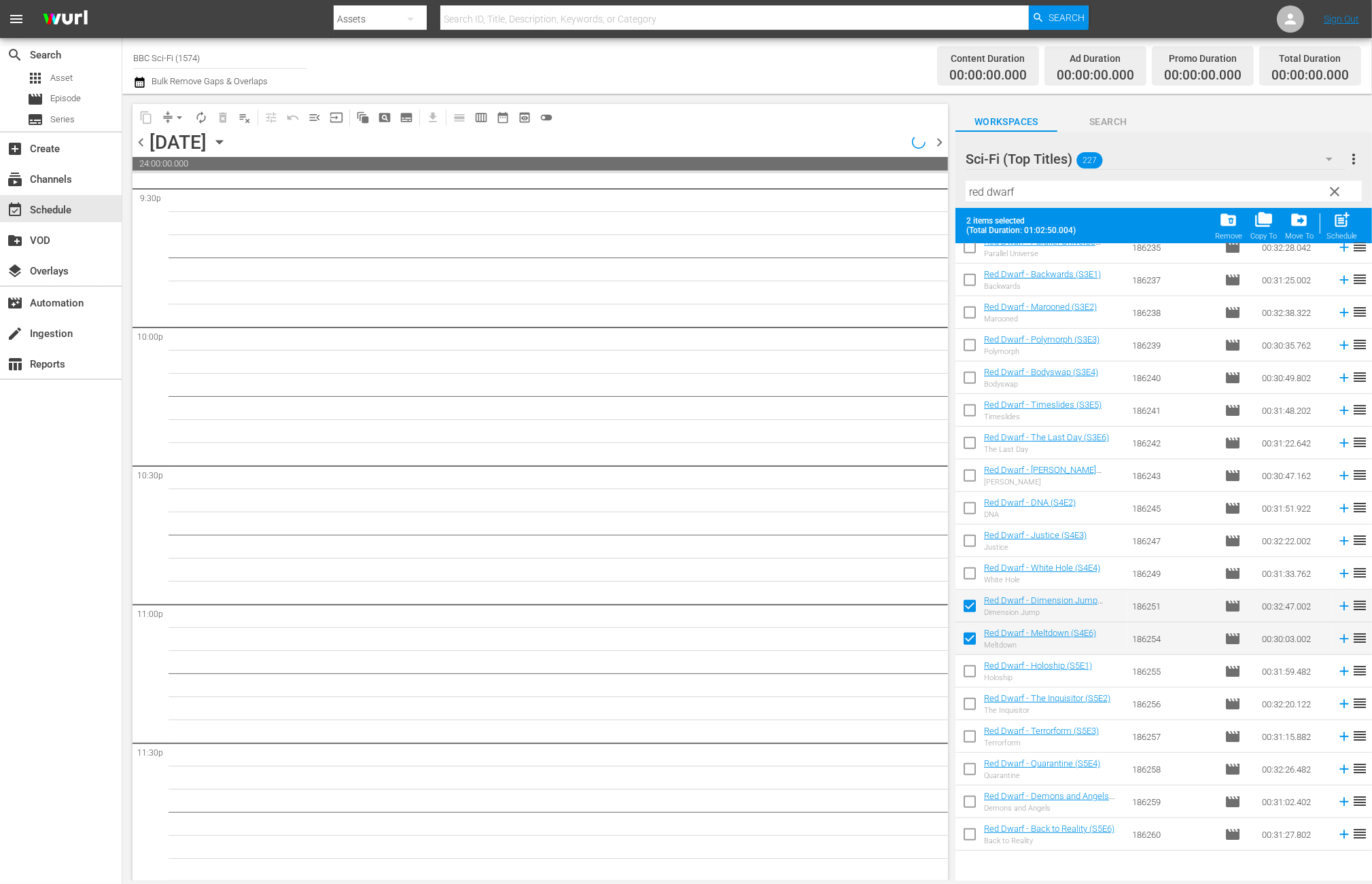
click at [976, 673] on input "checkbox" at bounding box center [970, 675] width 29 height 29
checkbox input "true"
click at [977, 713] on input "checkbox" at bounding box center [970, 707] width 29 height 29
checkbox input "true"
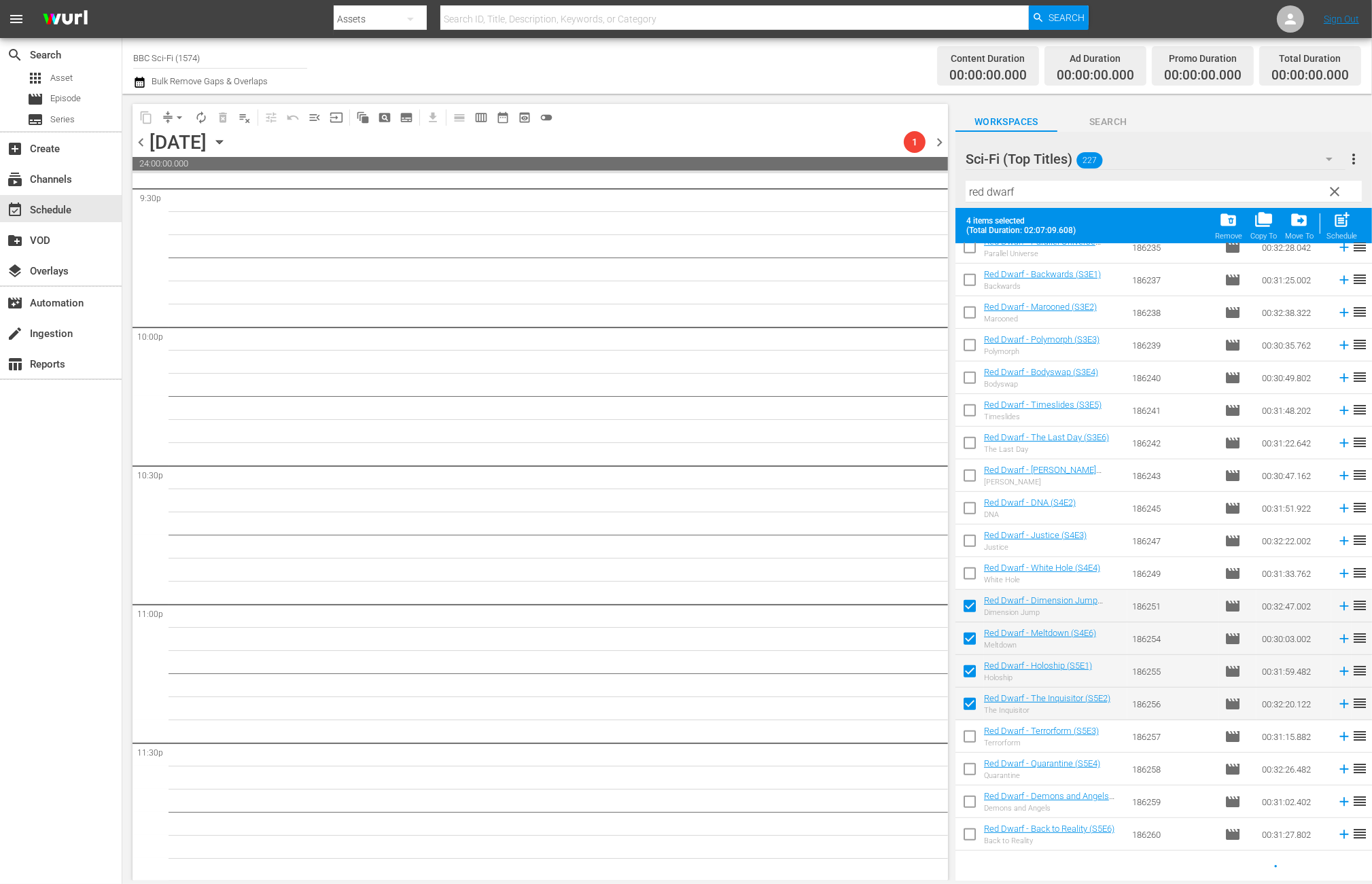
click at [968, 735] on input "checkbox" at bounding box center [970, 740] width 29 height 29
checkbox input "true"
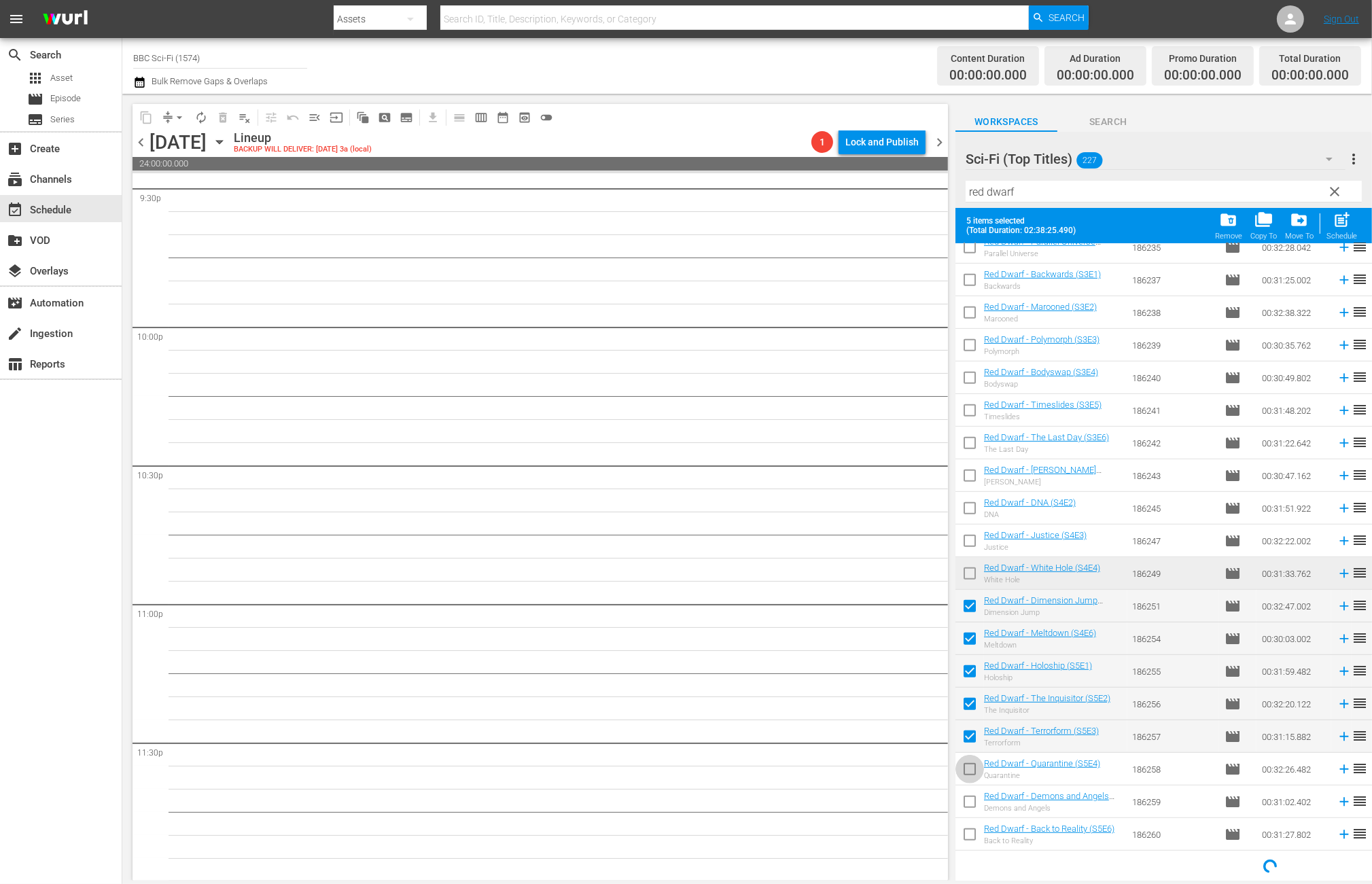
click at [969, 766] on input "checkbox" at bounding box center [970, 773] width 29 height 29
checkbox input "true"
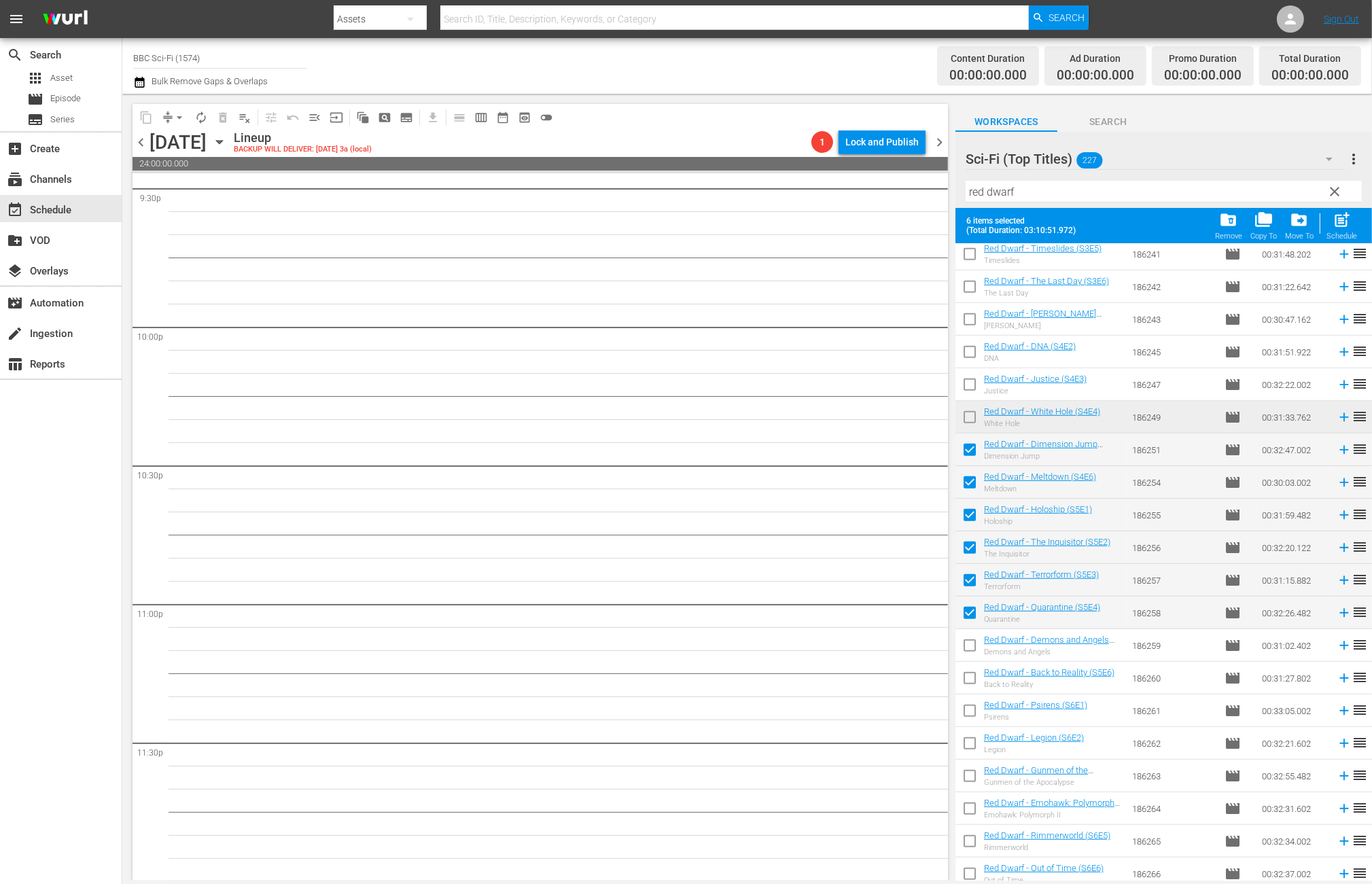
scroll to position [1205, 0]
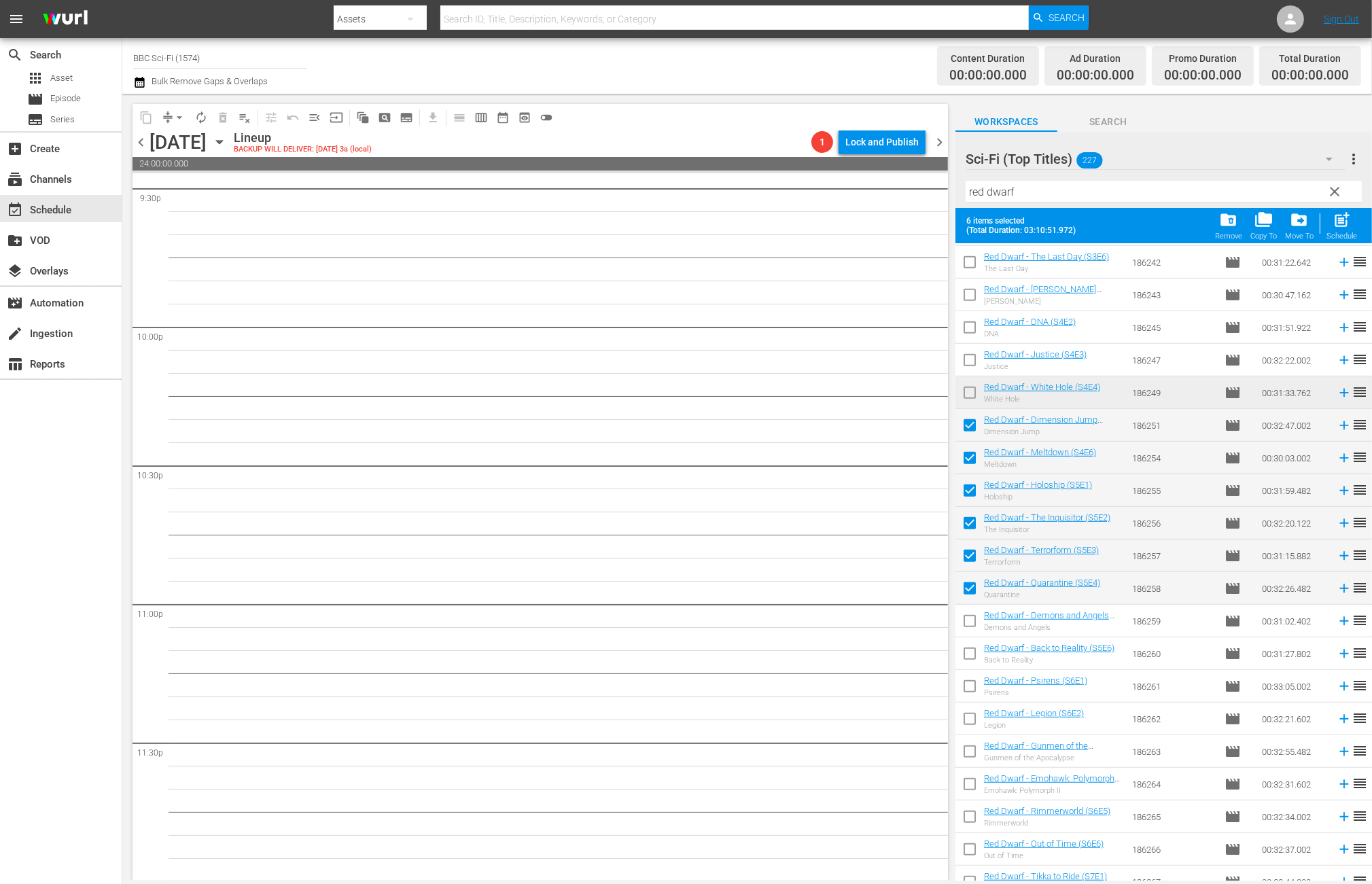
click at [968, 631] on input "checkbox" at bounding box center [970, 624] width 29 height 29
checkbox input "true"
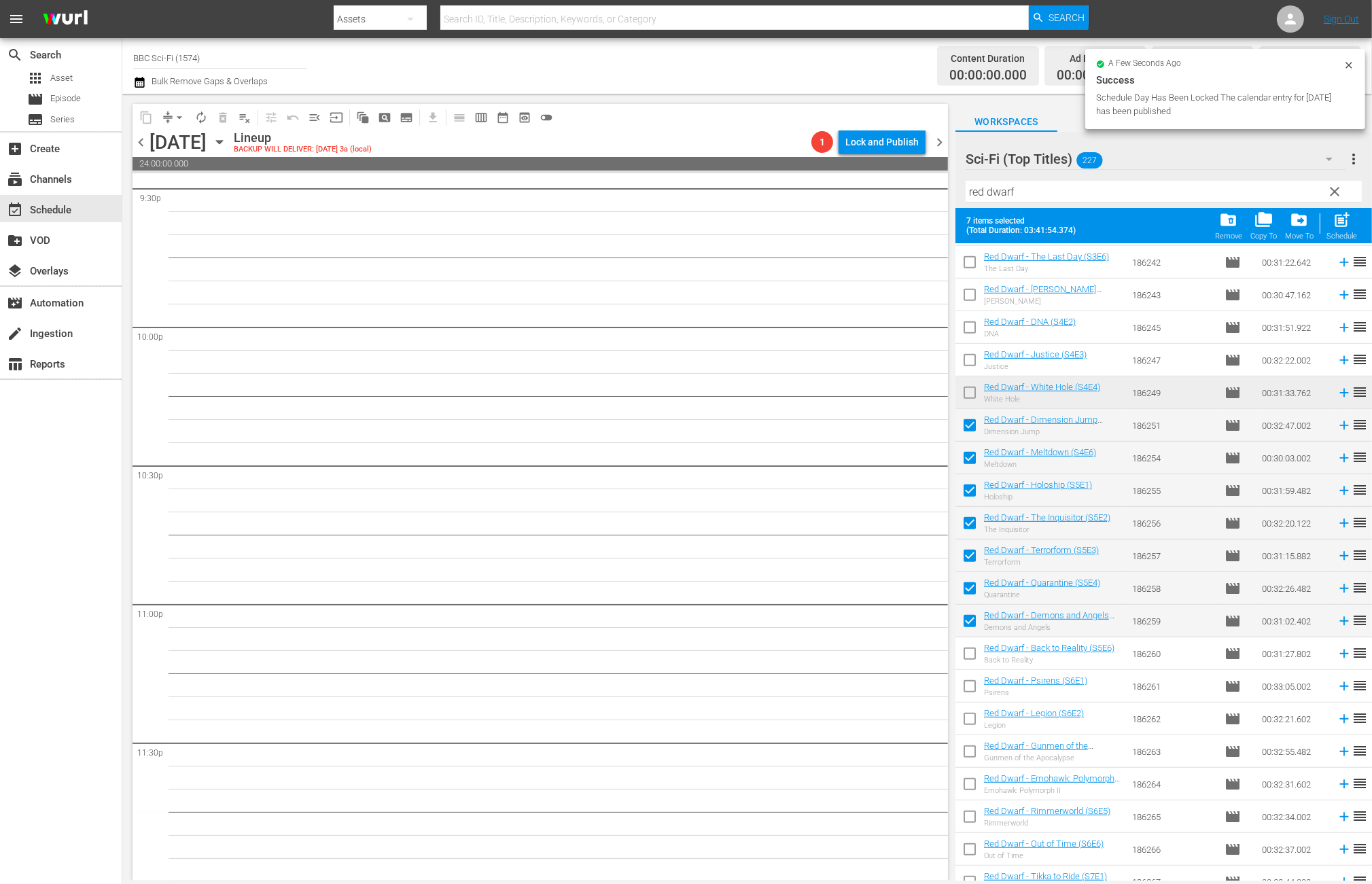
click at [969, 649] on input "checkbox" at bounding box center [970, 656] width 29 height 29
checkbox input "true"
click at [969, 686] on input "checkbox" at bounding box center [970, 689] width 29 height 29
checkbox input "true"
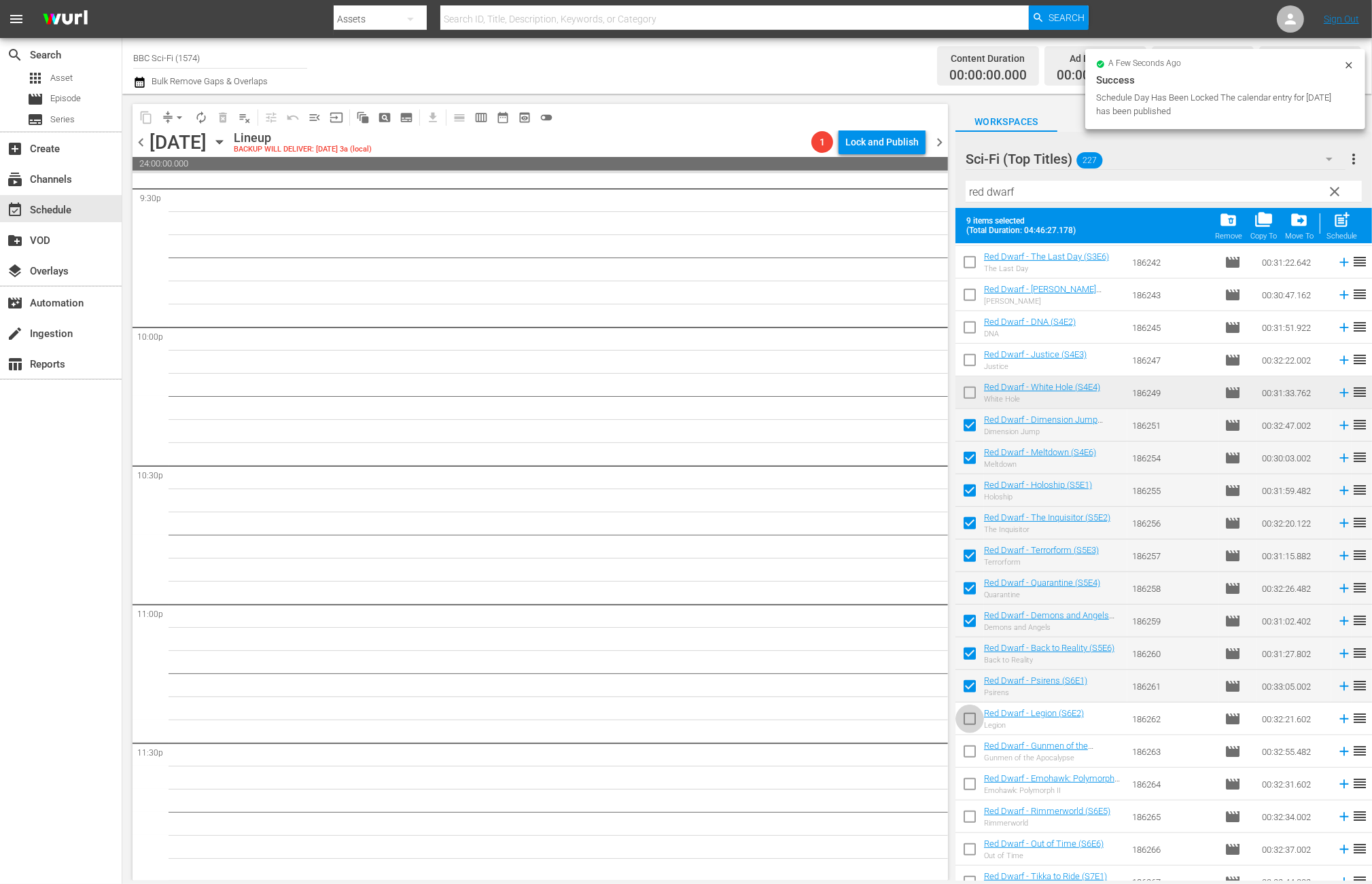
click at [972, 708] on input "checkbox" at bounding box center [970, 722] width 29 height 29
checkbox input "true"
click at [971, 749] on input "checkbox" at bounding box center [970, 754] width 29 height 29
checkbox input "true"
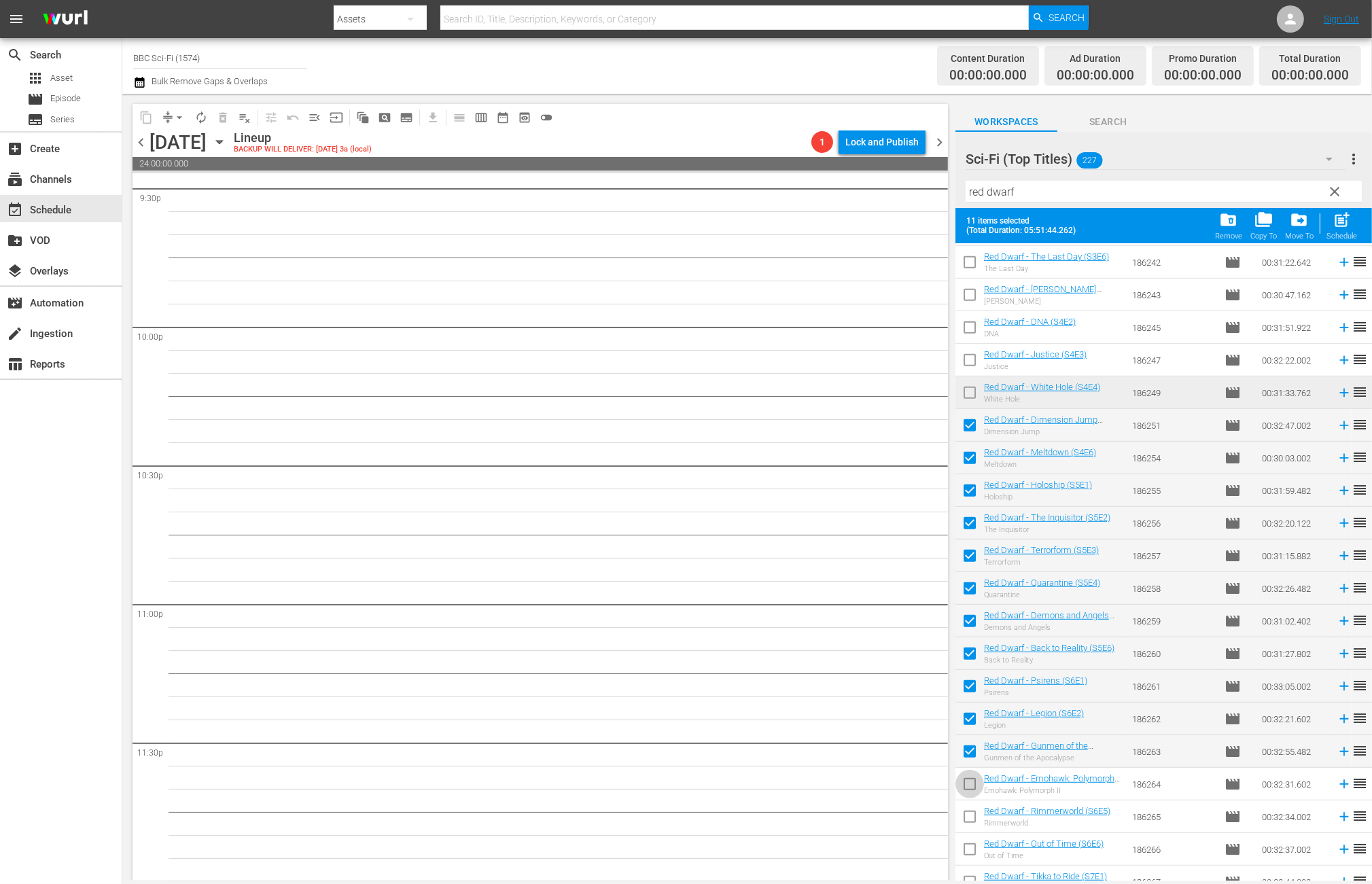
click at [968, 777] on input "checkbox" at bounding box center [970, 787] width 29 height 29
checkbox input "true"
click at [1339, 233] on div "Schedule" at bounding box center [1342, 235] width 31 height 9
checkbox input "false"
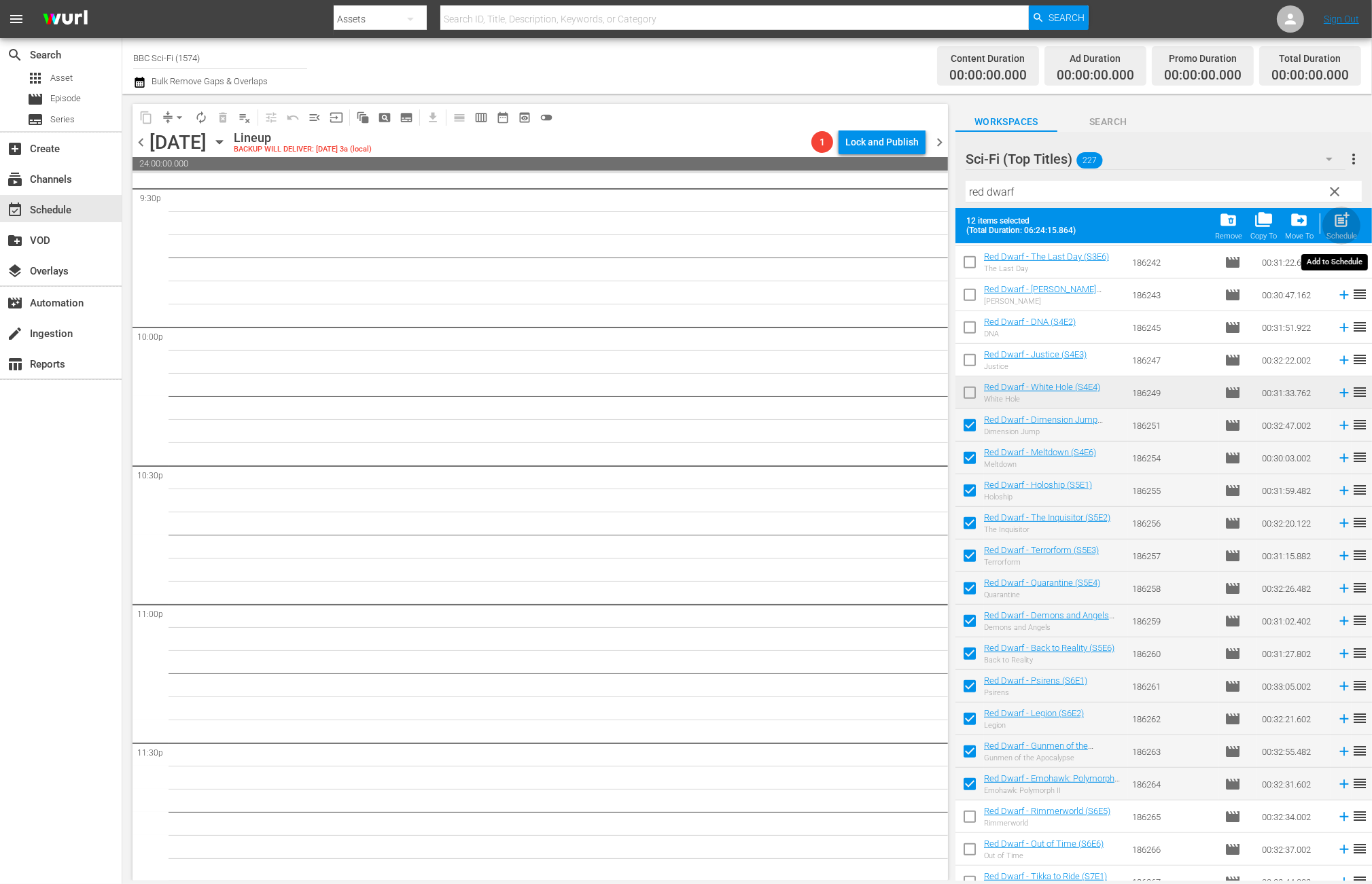
checkbox input "false"
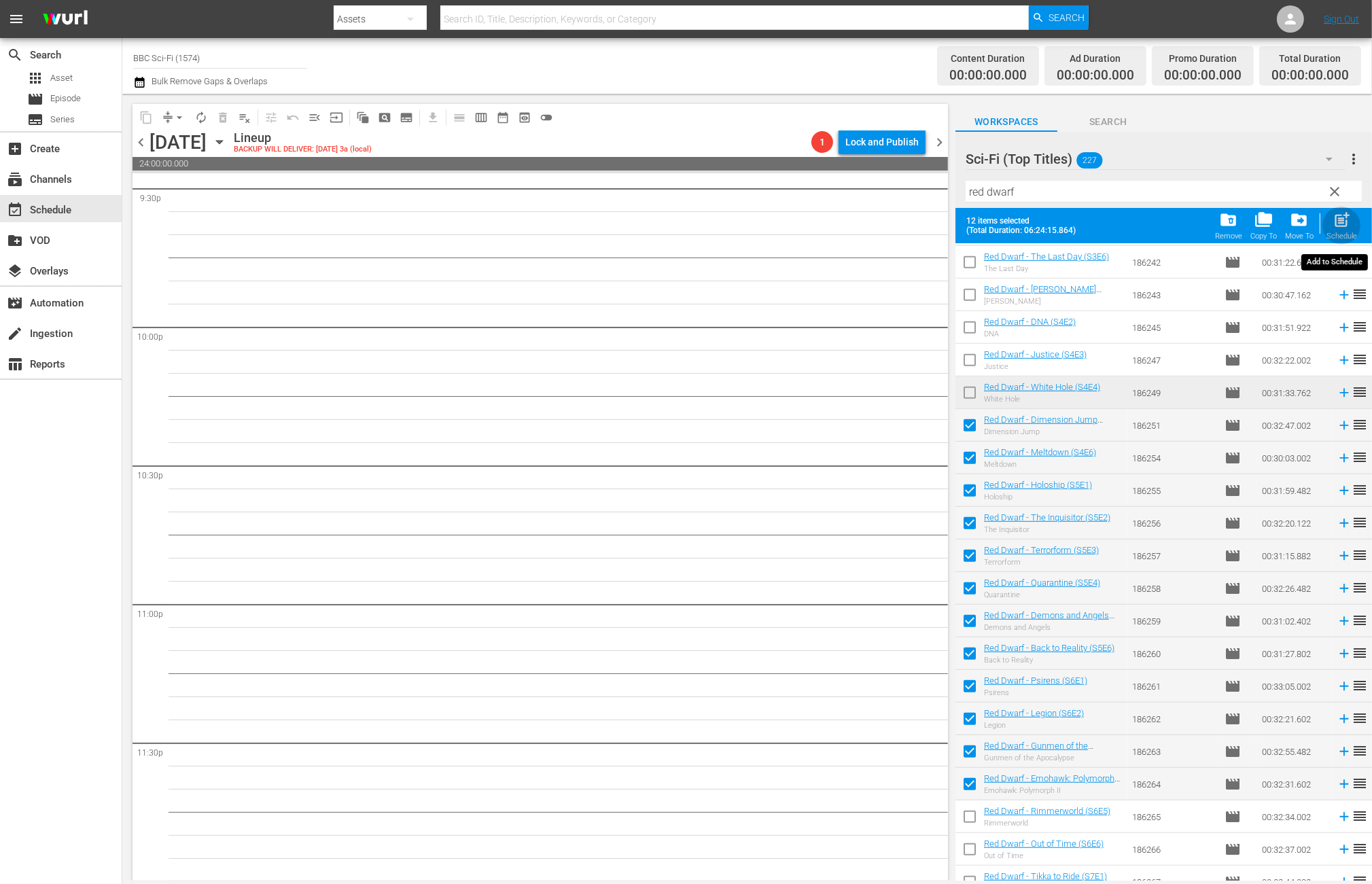
checkbox input "false"
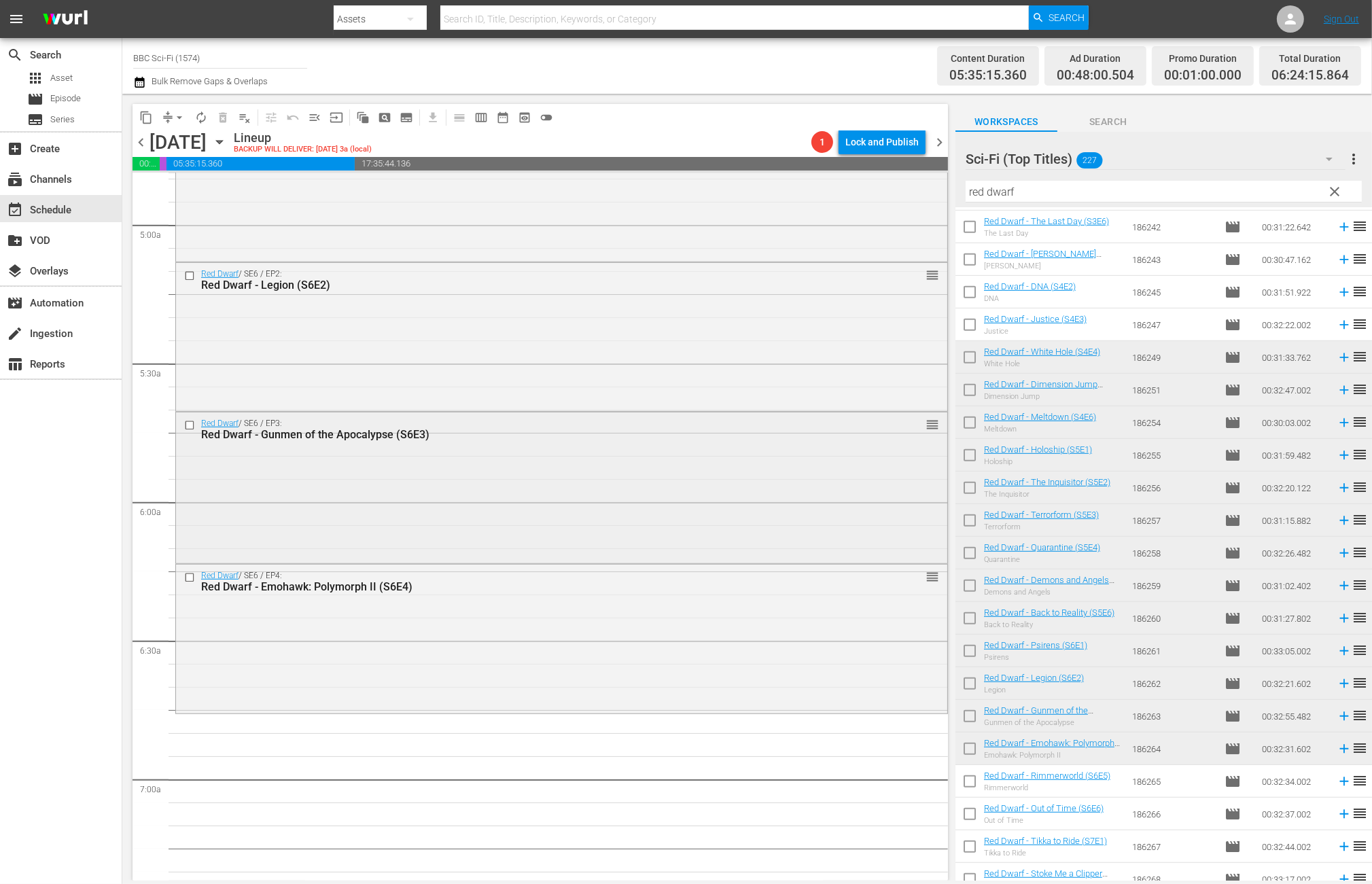
scroll to position [1178, 0]
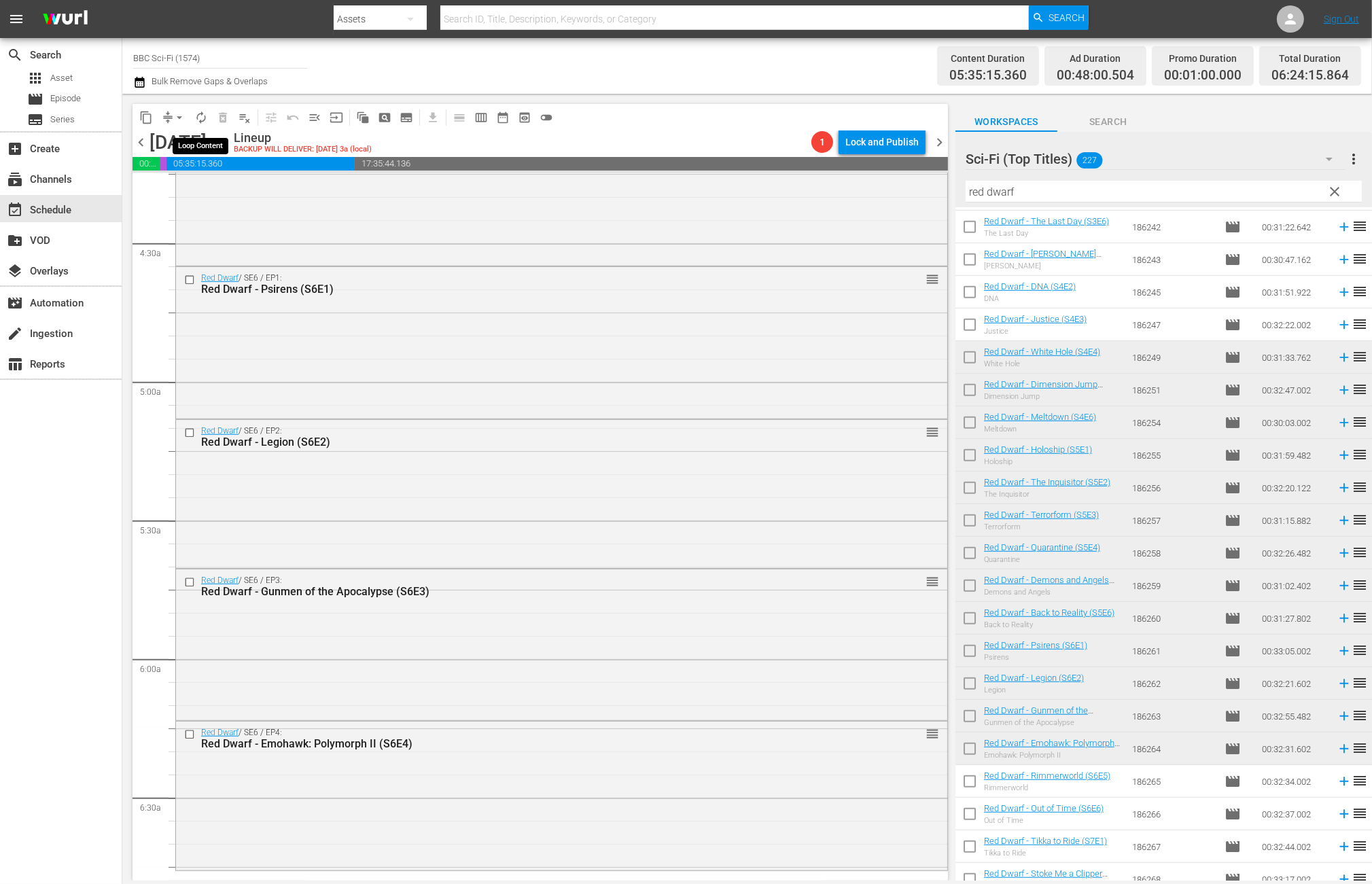
click at [199, 117] on span "autorenew_outlined" at bounding box center [201, 117] width 13 height 13
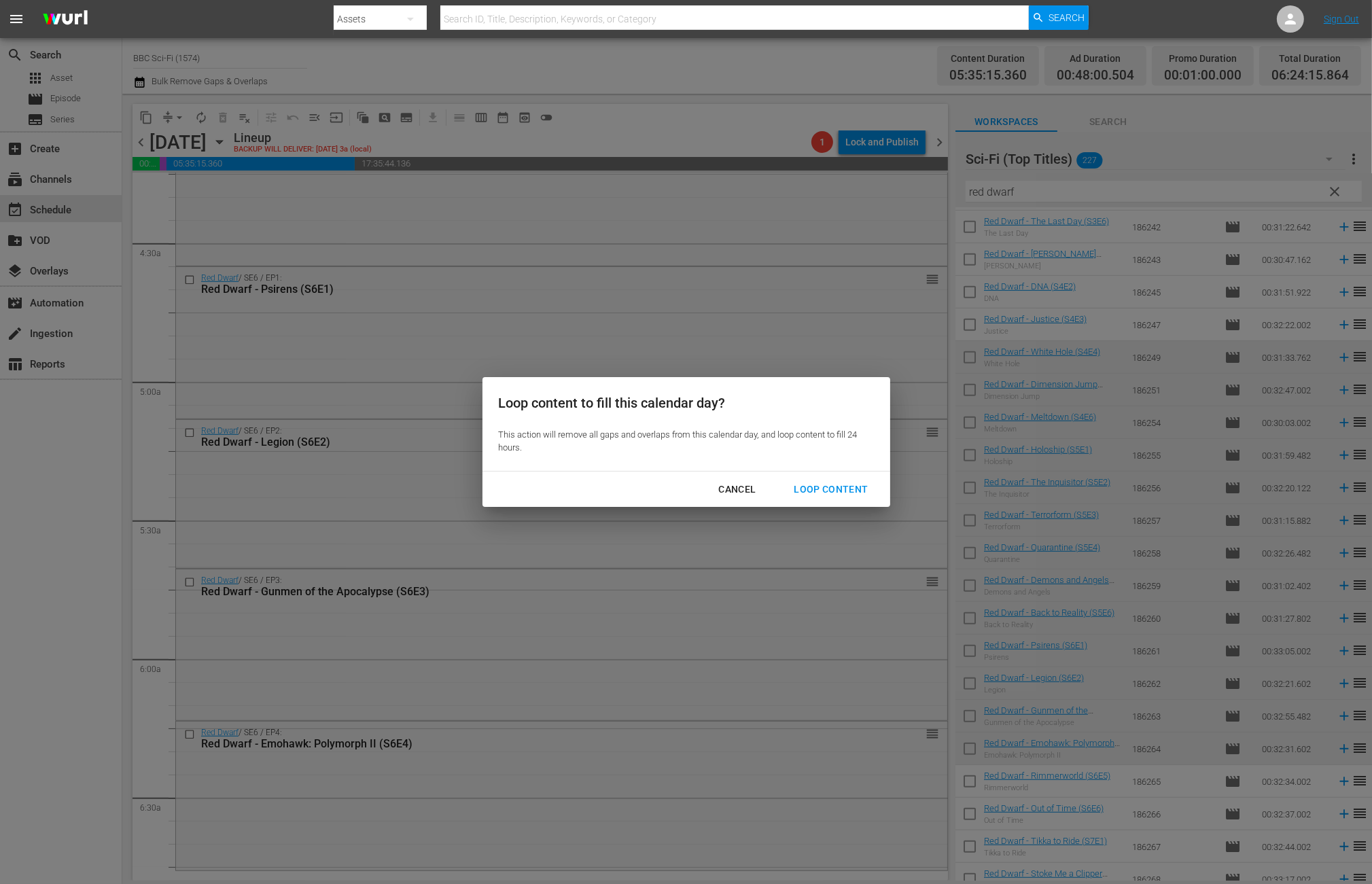
click at [807, 489] on div "Loop Content" at bounding box center [831, 490] width 96 height 17
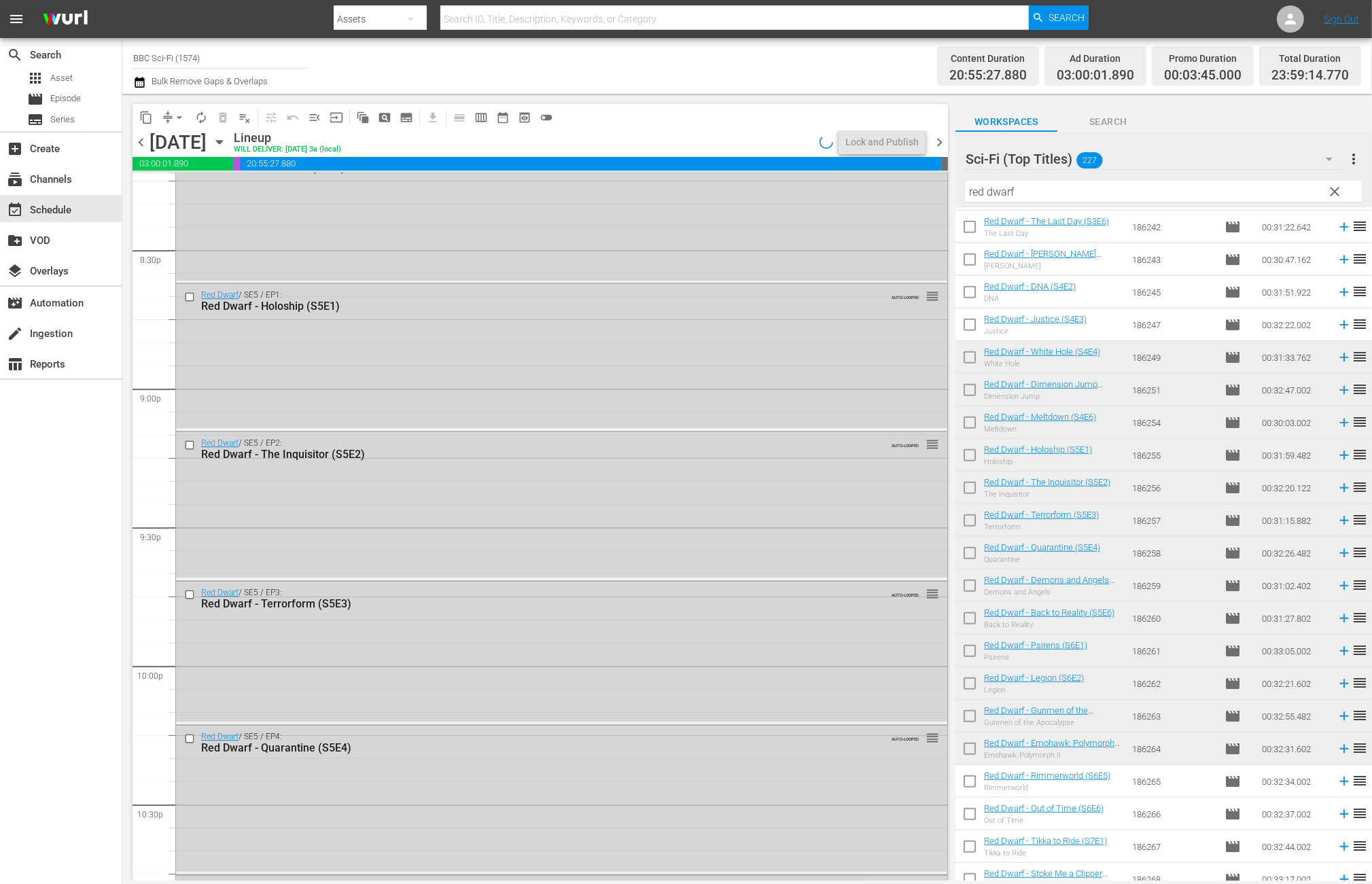
scroll to position [6044, 0]
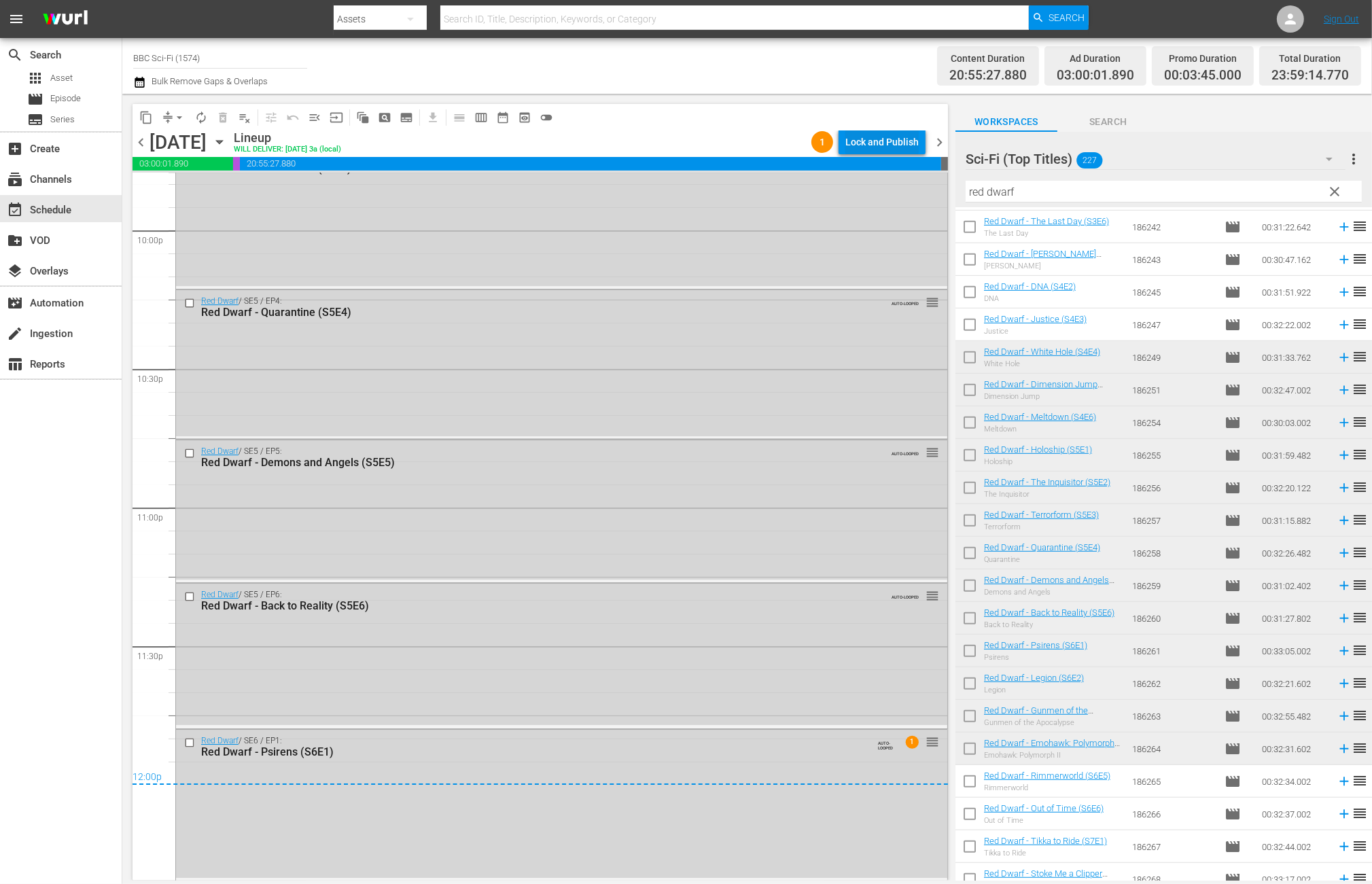
click at [910, 146] on div "Lock and Publish" at bounding box center [882, 141] width 73 height 24
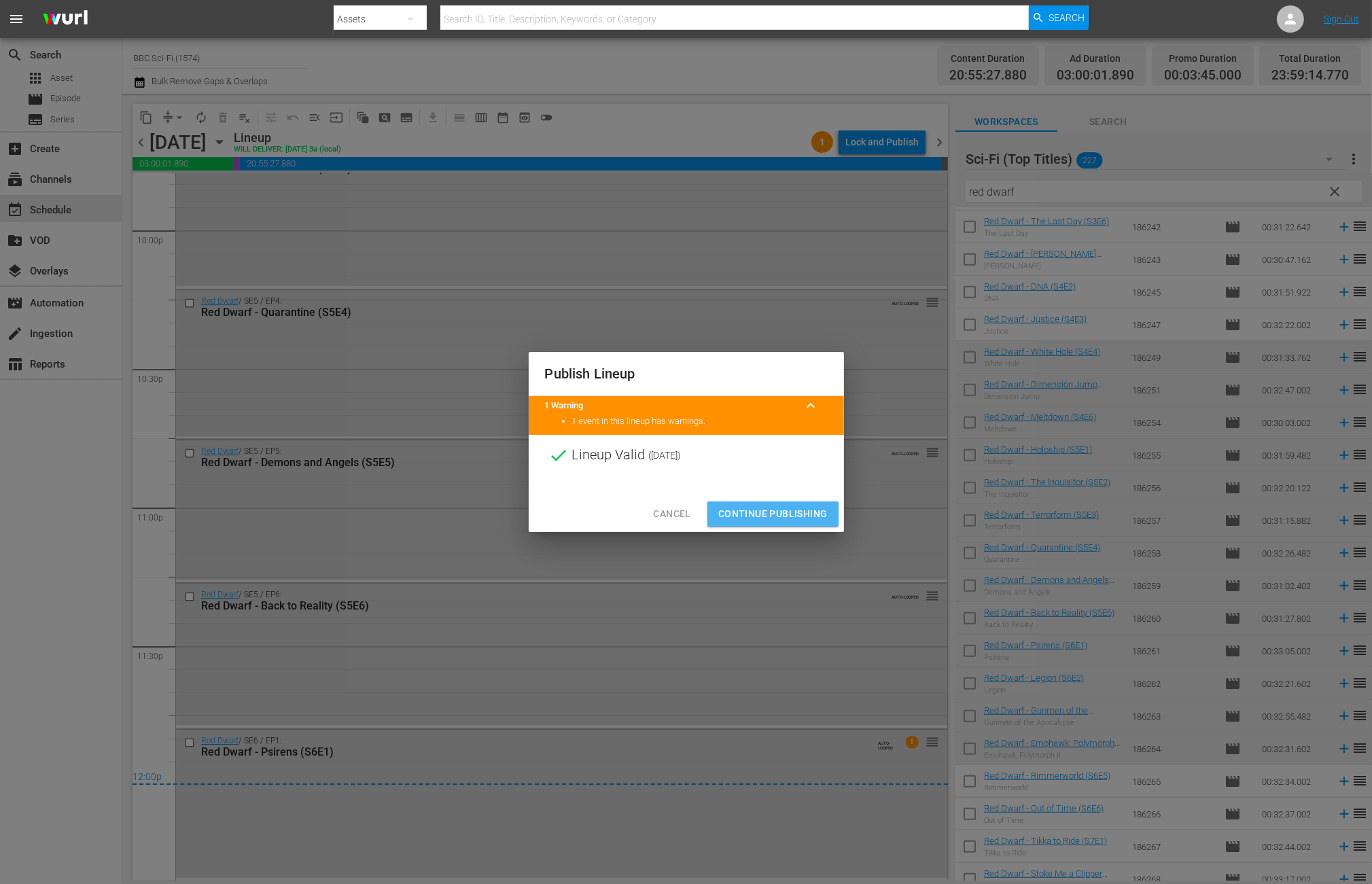
click at [793, 512] on span "Continue Publishing" at bounding box center [773, 514] width 110 height 17
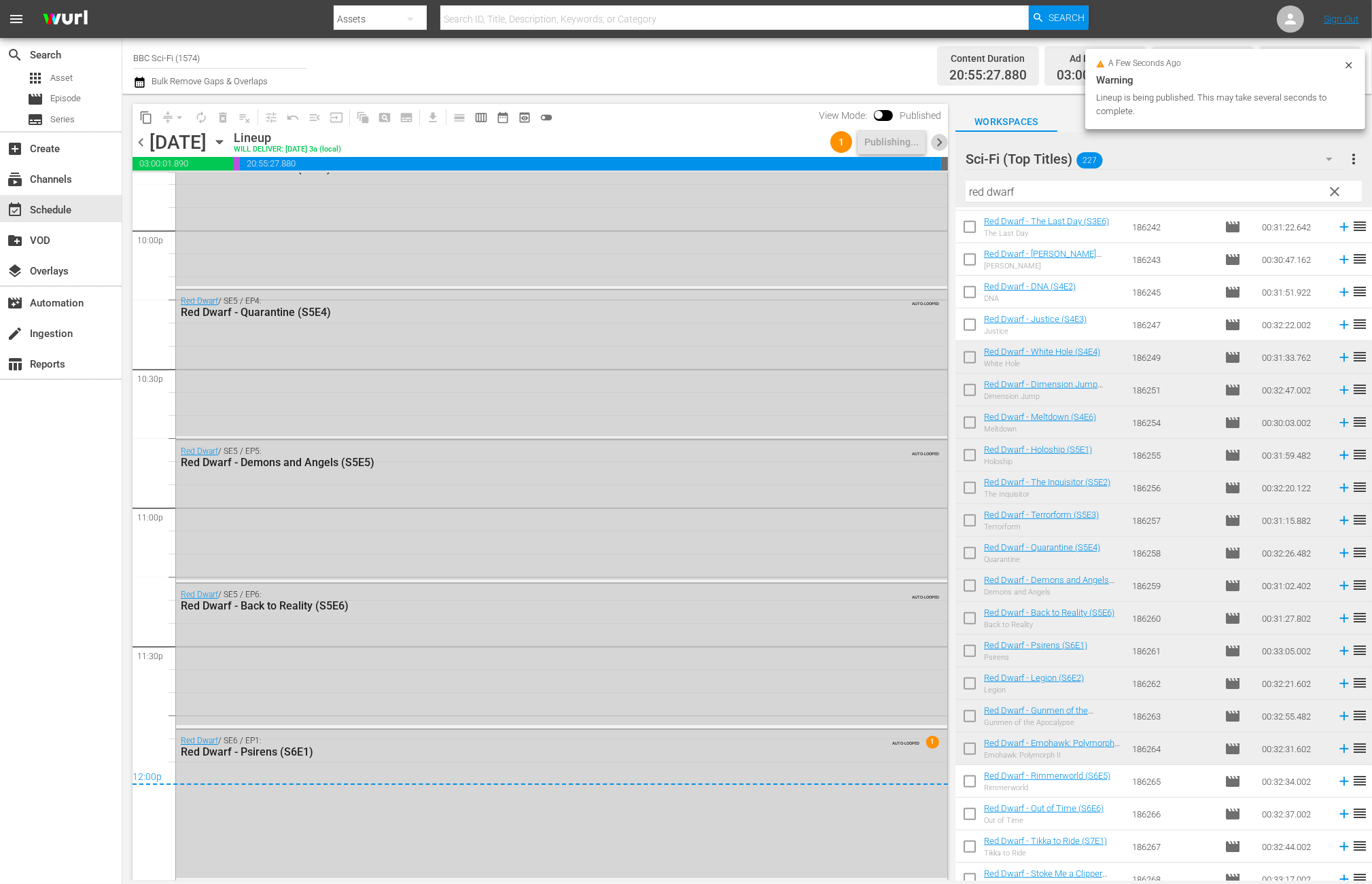
click at [935, 145] on span "chevron_right" at bounding box center [940, 142] width 17 height 17
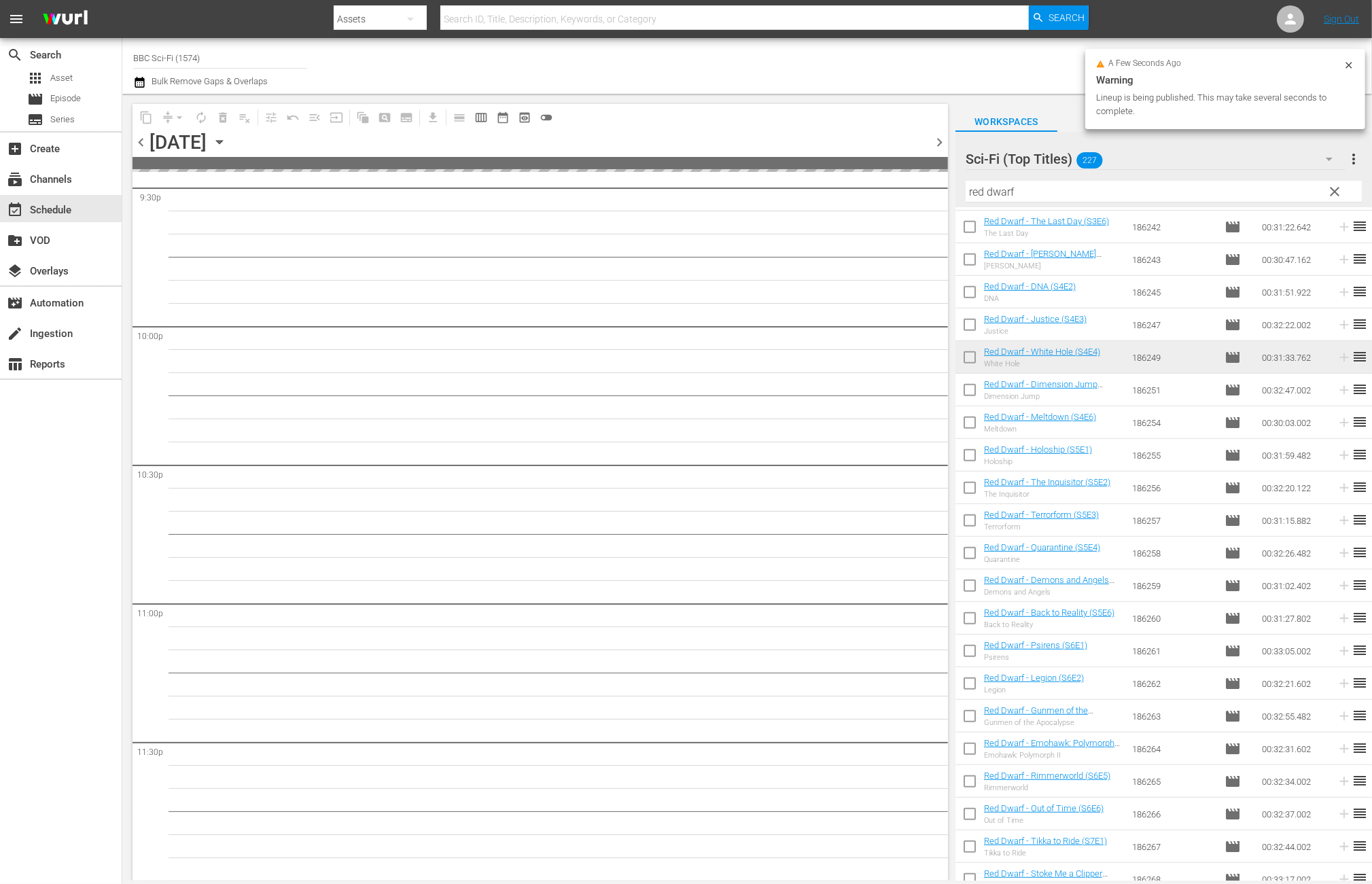
scroll to position [5946, 0]
click at [966, 691] on input "checkbox" at bounding box center [970, 687] width 29 height 29
checkbox input "true"
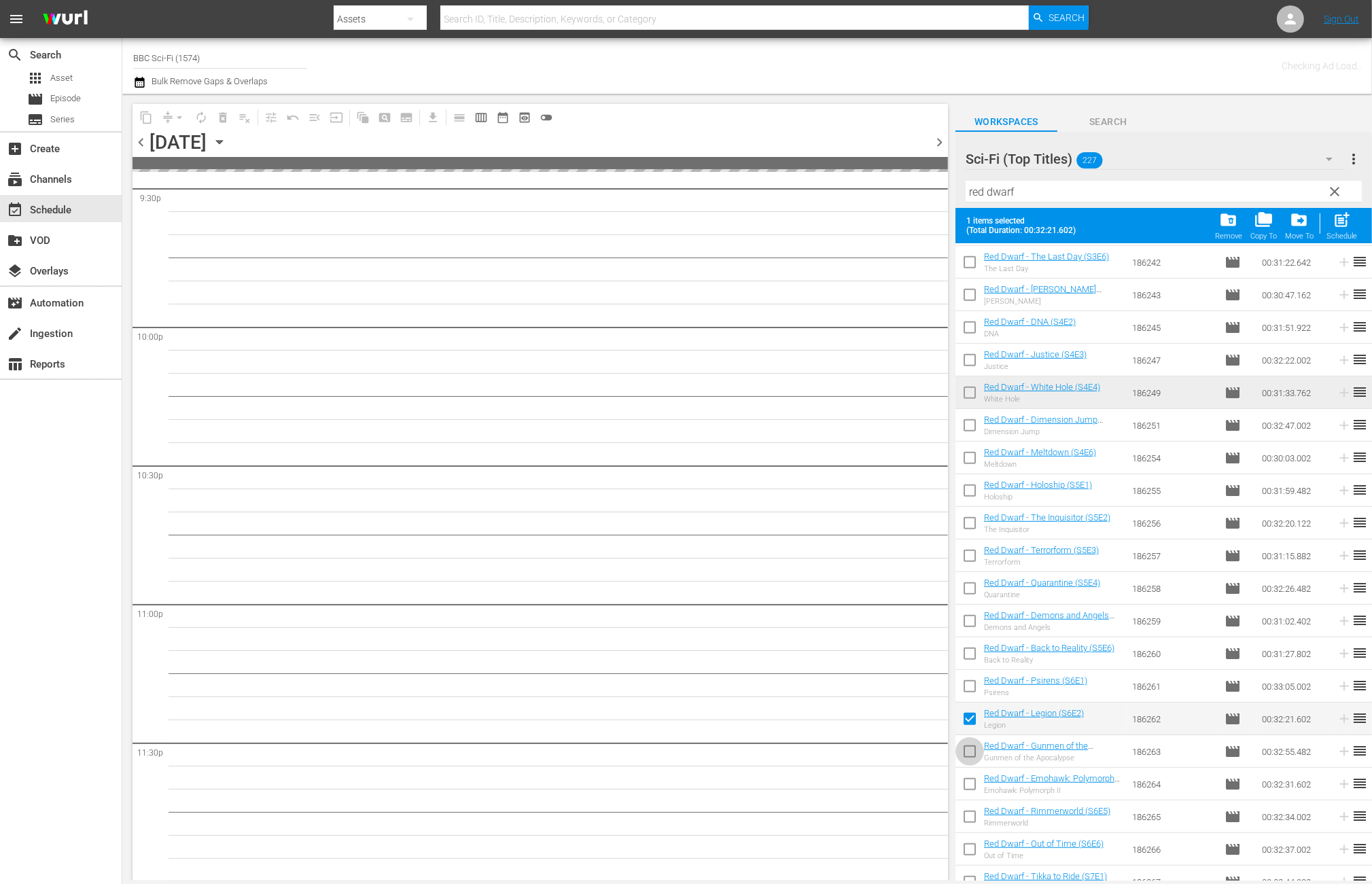
click at [966, 751] on input "checkbox" at bounding box center [970, 754] width 29 height 29
checkbox input "true"
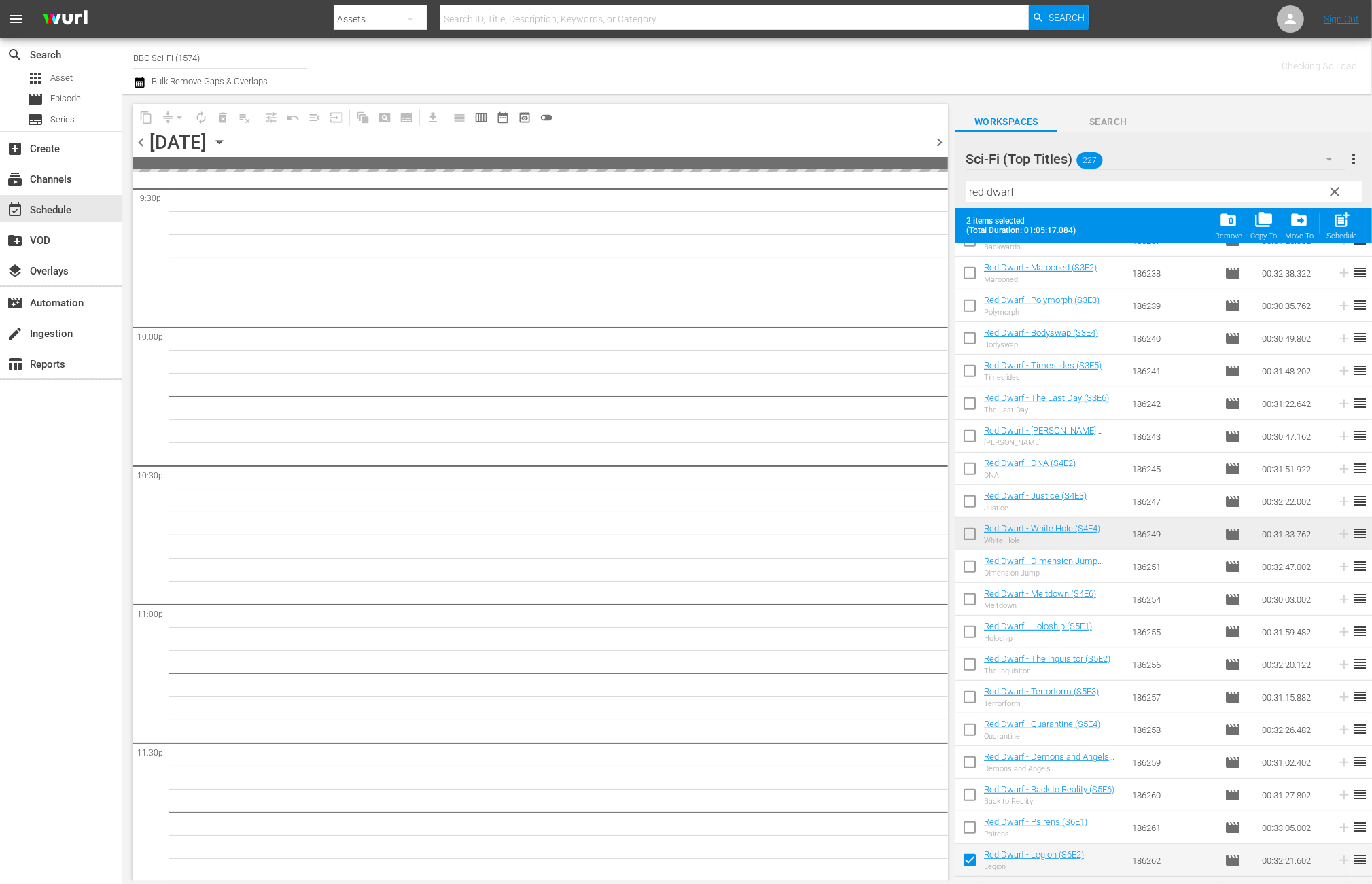
scroll to position [1387, 0]
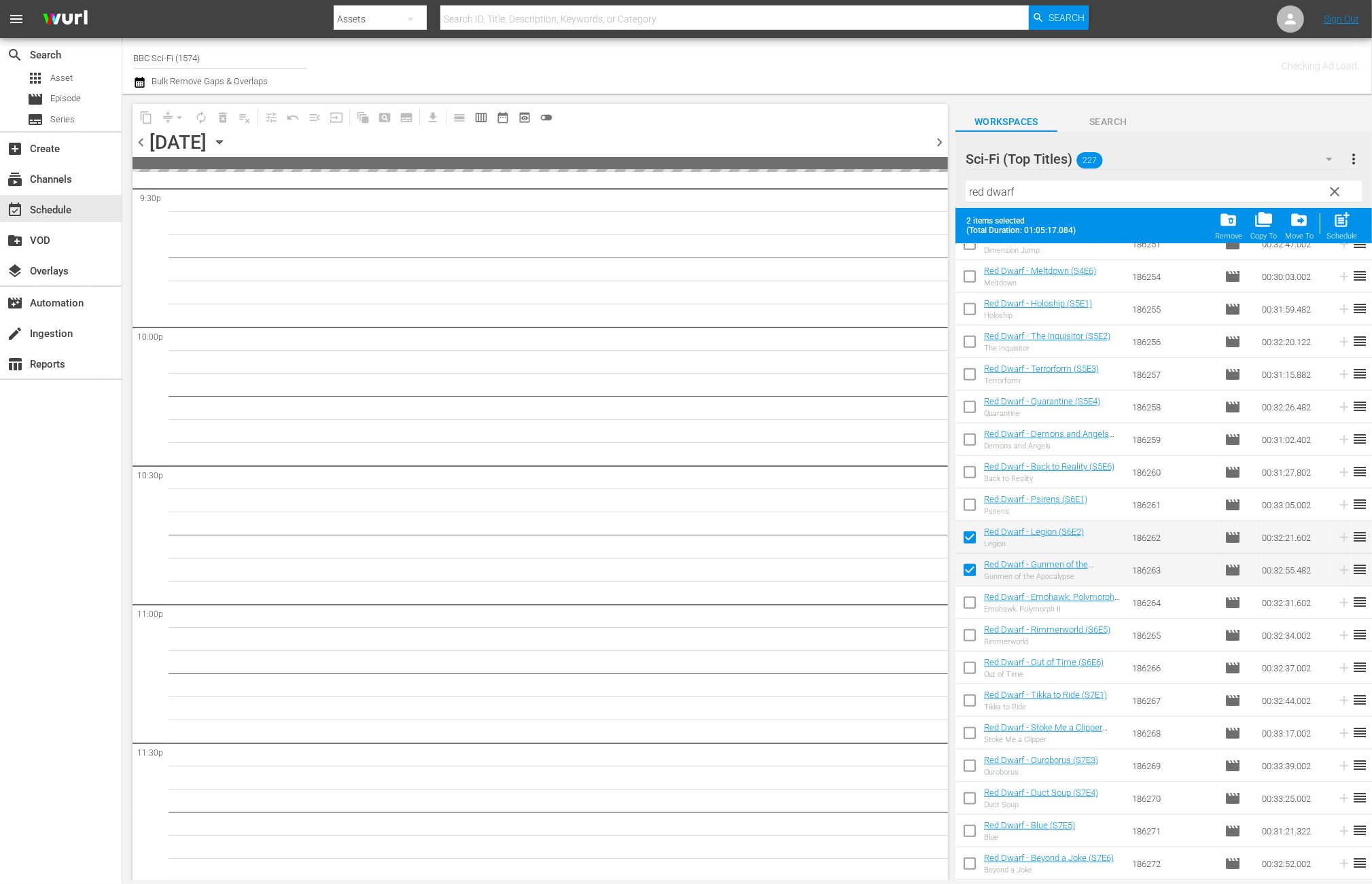
drag, startPoint x: 963, startPoint y: 598, endPoint x: 968, endPoint y: 605, distance: 8.6
click at [963, 598] on input "checkbox" at bounding box center [970, 605] width 29 height 29
checkbox input "true"
click at [976, 630] on input "checkbox" at bounding box center [970, 638] width 29 height 29
checkbox input "true"
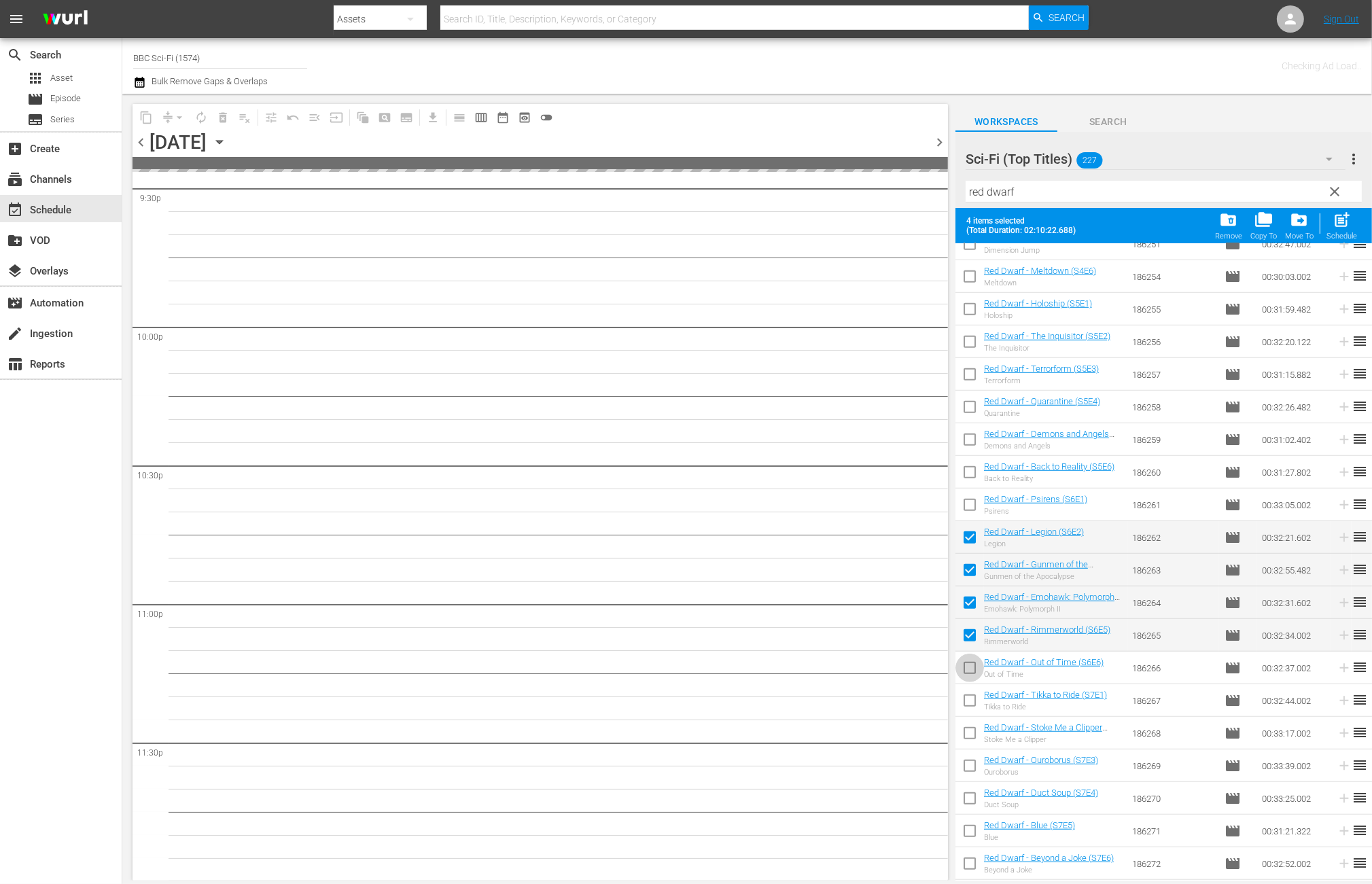
click at [968, 670] on input "checkbox" at bounding box center [970, 671] width 29 height 29
checkbox input "true"
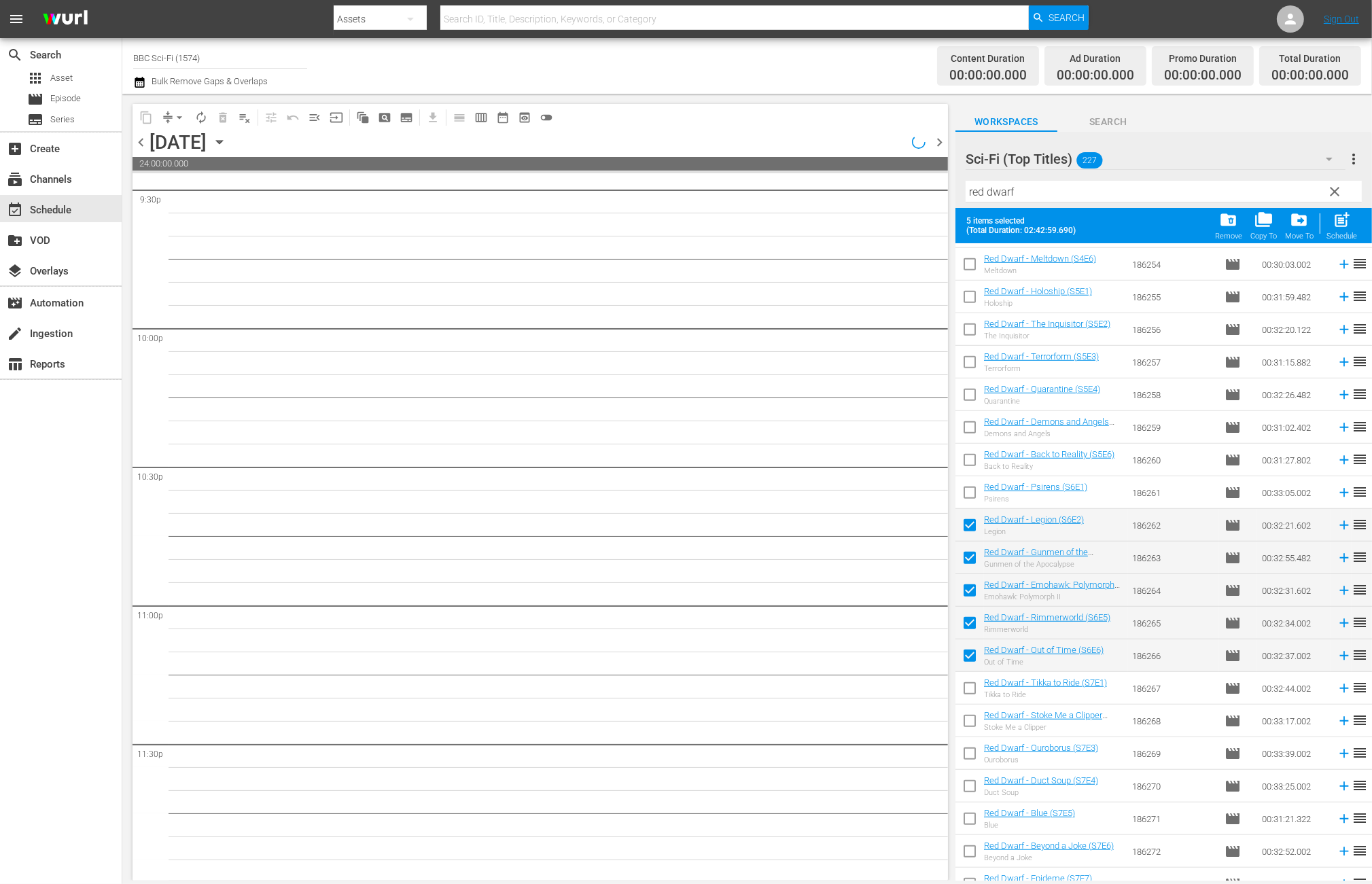
scroll to position [1545, 0]
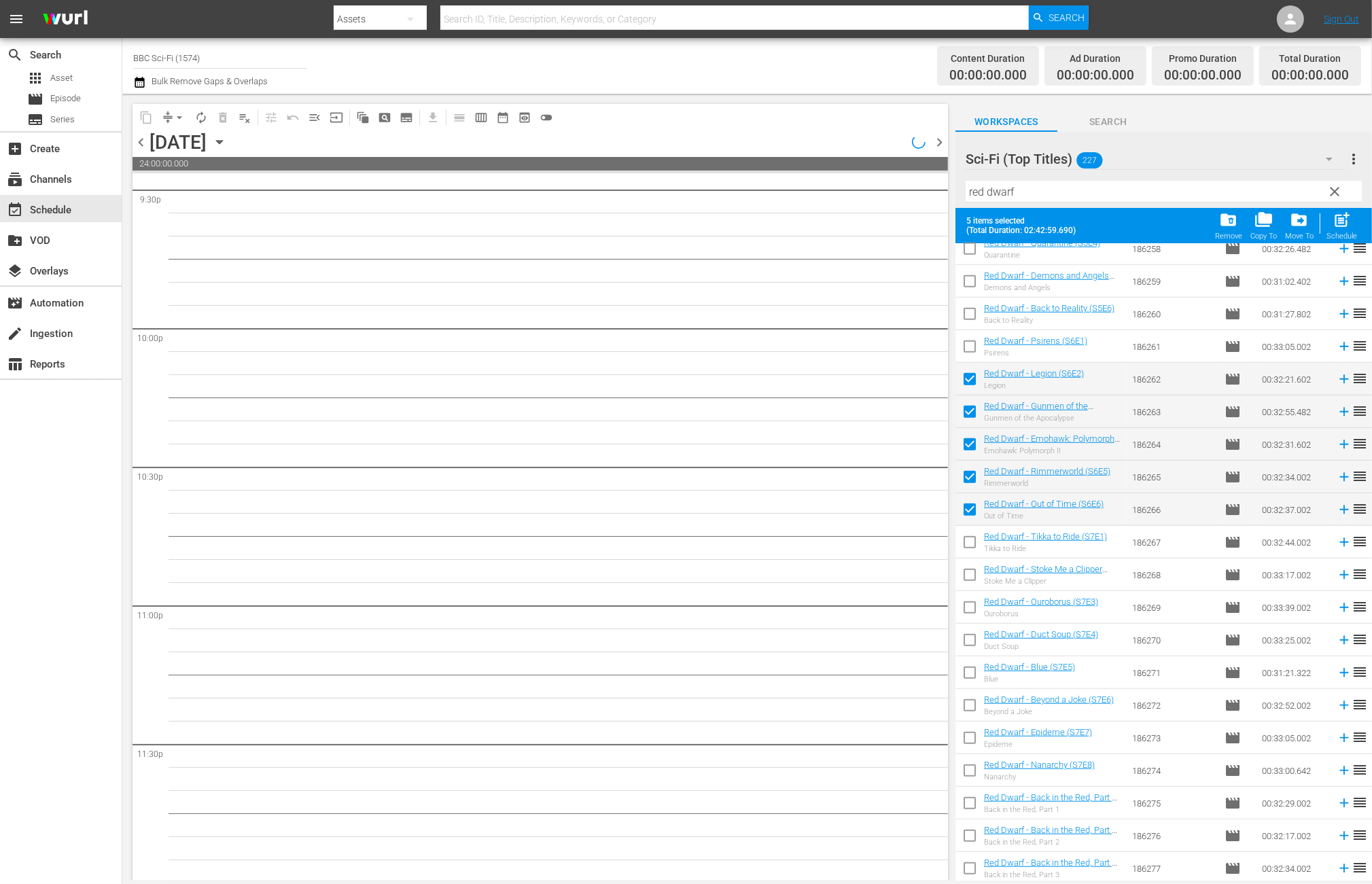
click at [974, 547] on input "checkbox" at bounding box center [970, 545] width 29 height 29
checkbox input "true"
click at [980, 575] on input "checkbox" at bounding box center [970, 577] width 29 height 29
checkbox input "true"
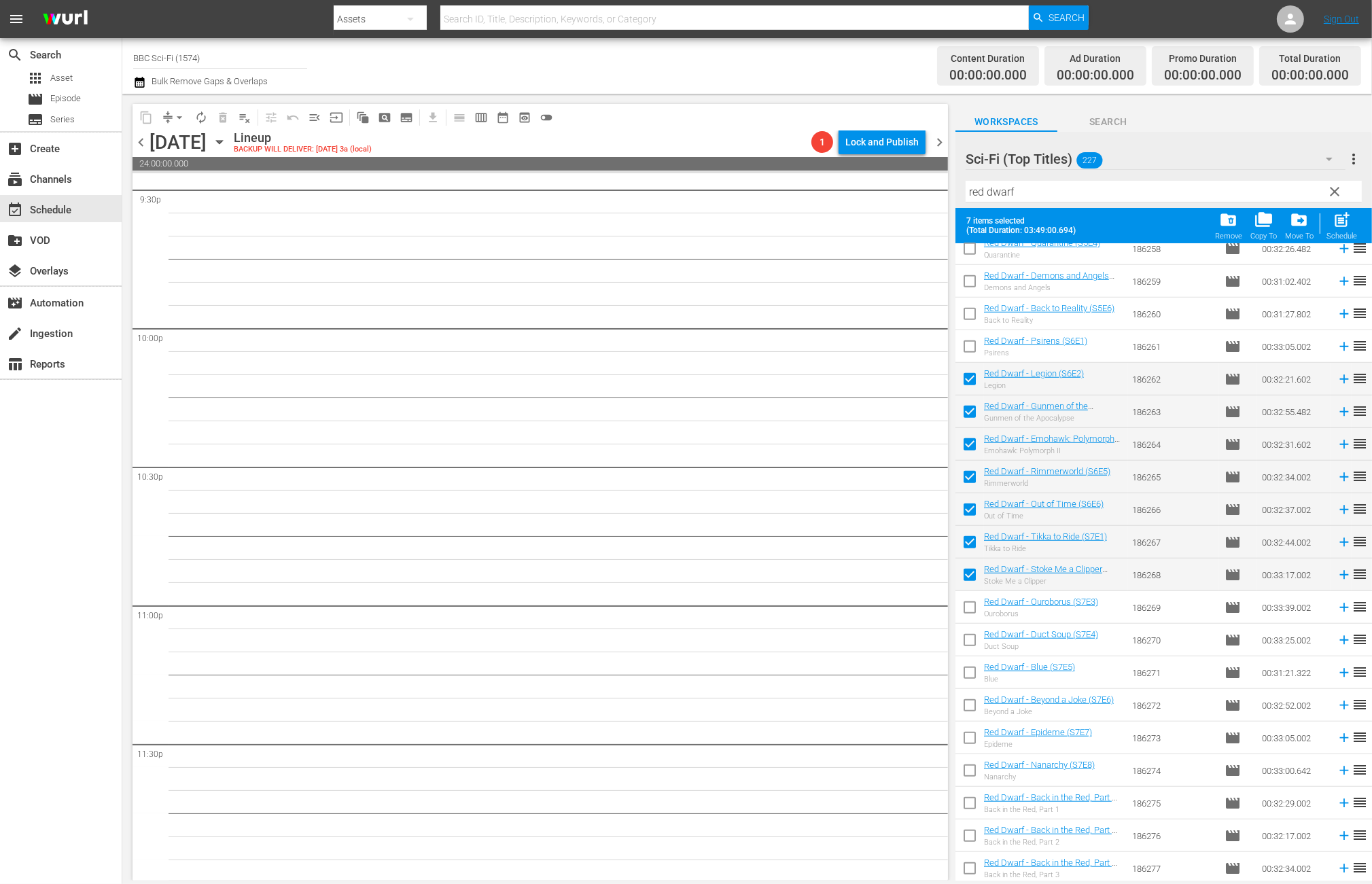
click at [962, 607] on input "checkbox" at bounding box center [970, 610] width 29 height 29
checkbox input "true"
click at [965, 643] on input "checkbox" at bounding box center [970, 643] width 29 height 29
checkbox input "true"
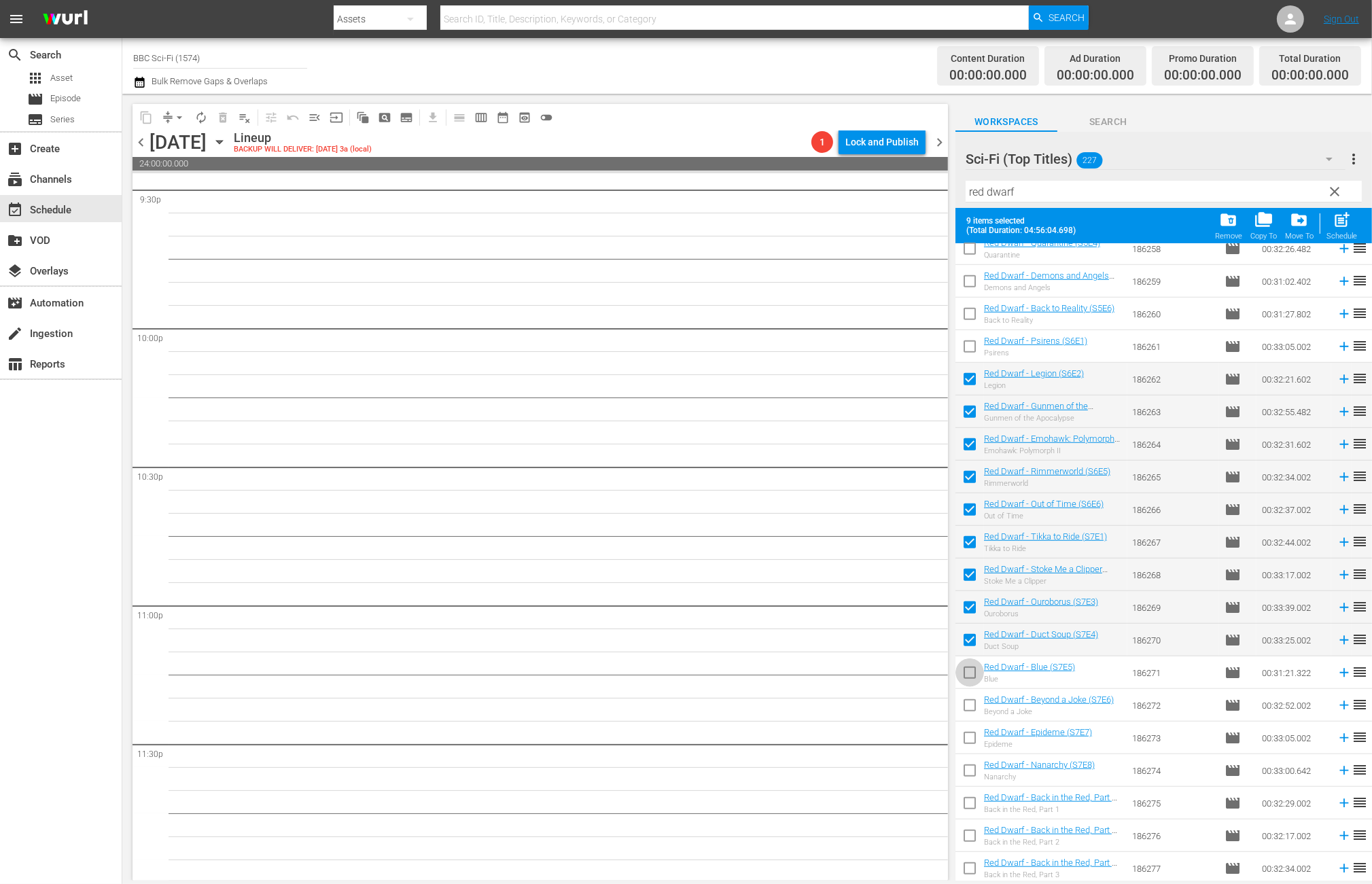
click at [966, 668] on input "checkbox" at bounding box center [970, 675] width 29 height 29
checkbox input "true"
click at [972, 700] on input "checkbox" at bounding box center [970, 708] width 29 height 29
checkbox input "true"
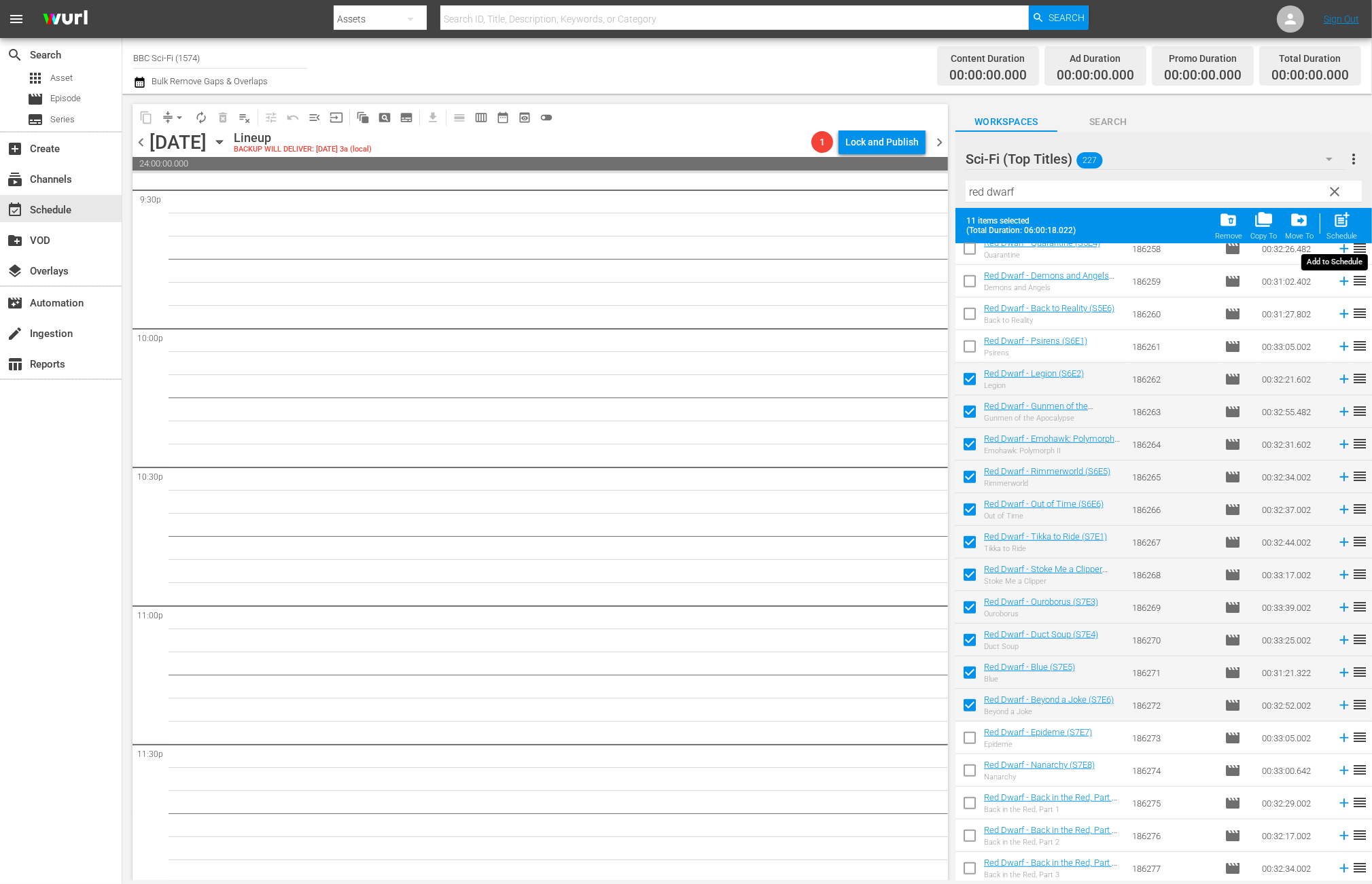
click at [1335, 225] on span "post_add" at bounding box center [1341, 219] width 18 height 18
checkbox input "false"
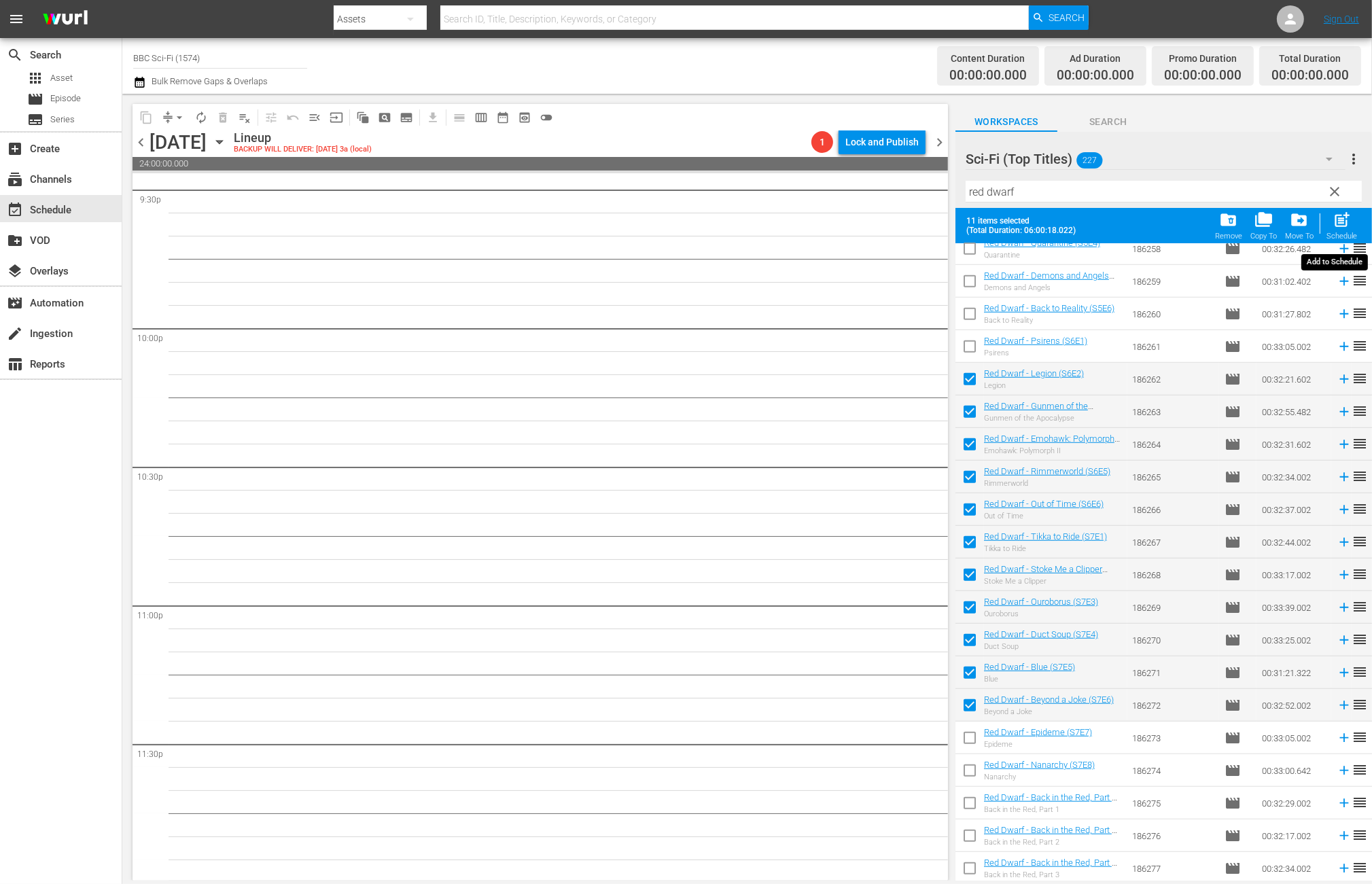
checkbox input "false"
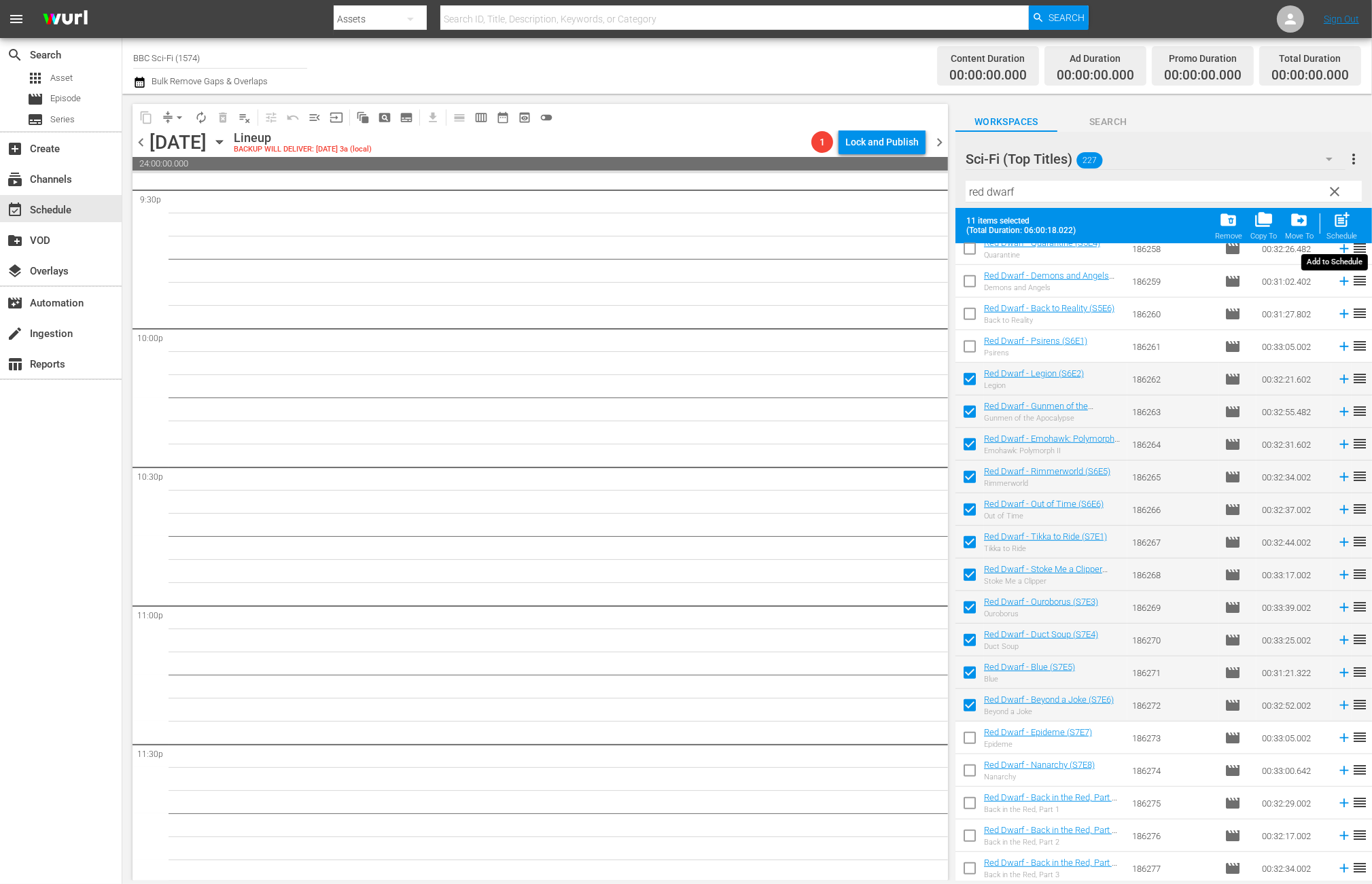
checkbox input "false"
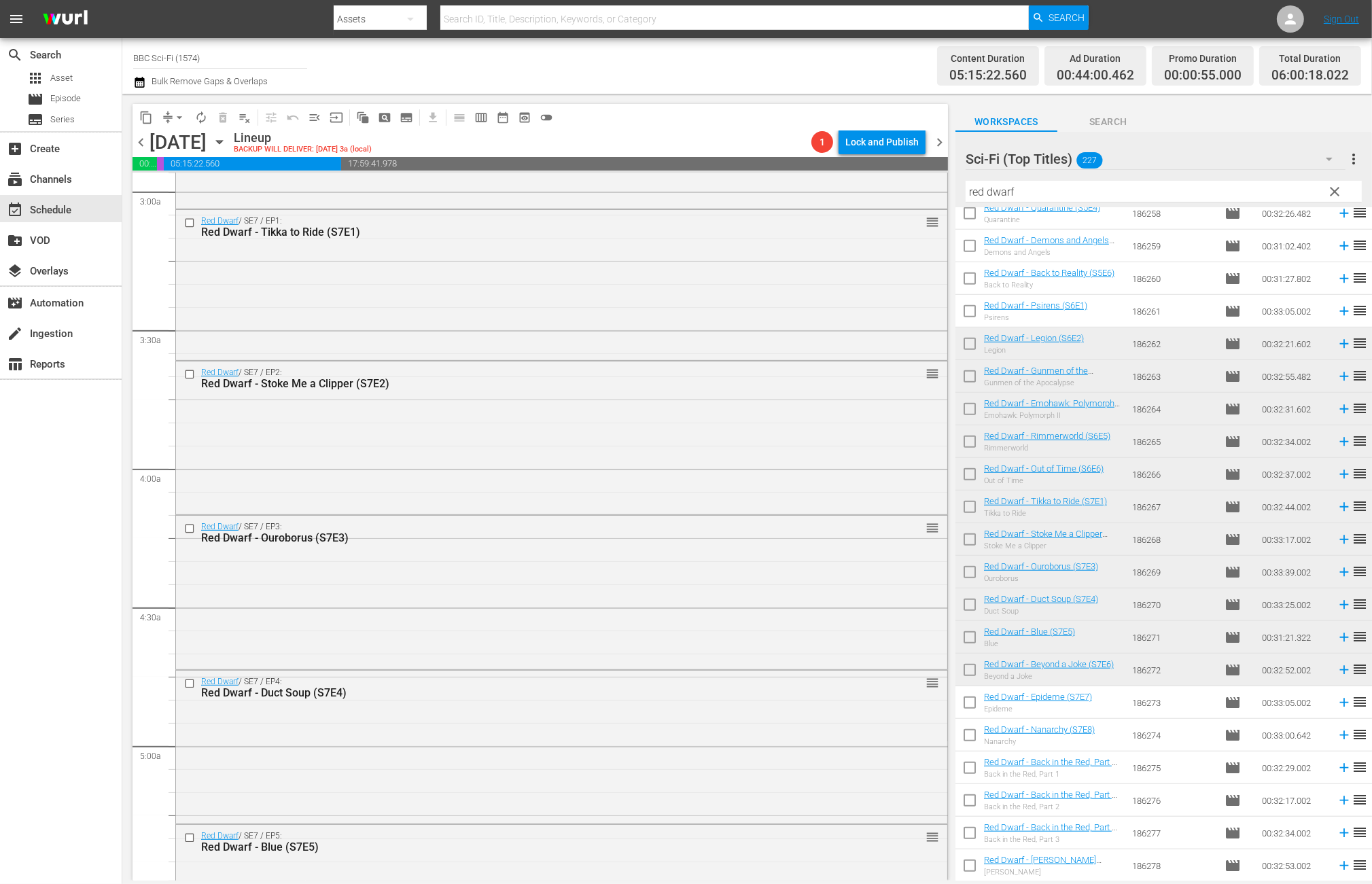
scroll to position [979, 0]
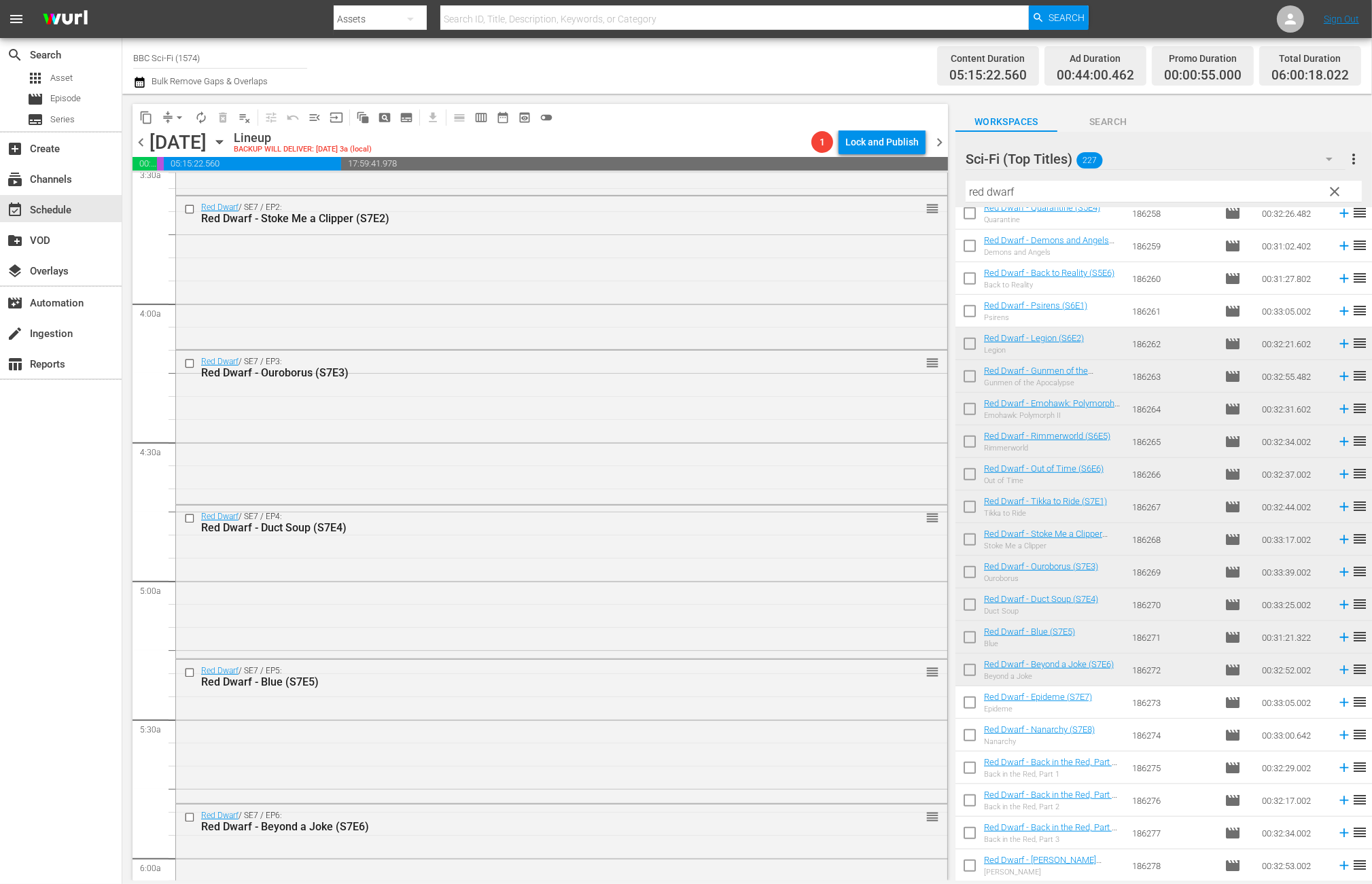
click at [192, 113] on button "autorenew_outlined" at bounding box center [201, 117] width 22 height 22
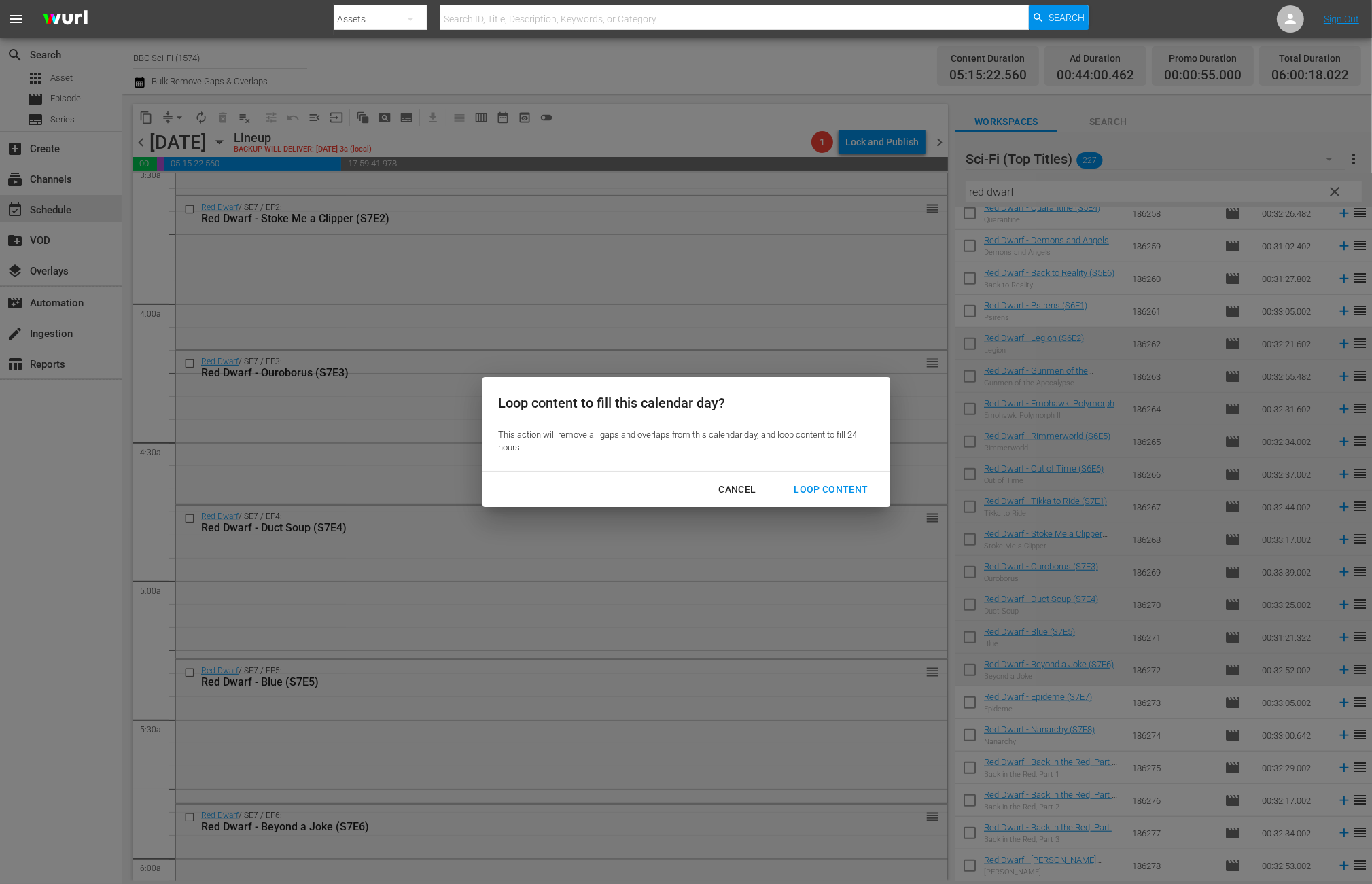
click at [823, 486] on div "Loop Content" at bounding box center [831, 490] width 96 height 17
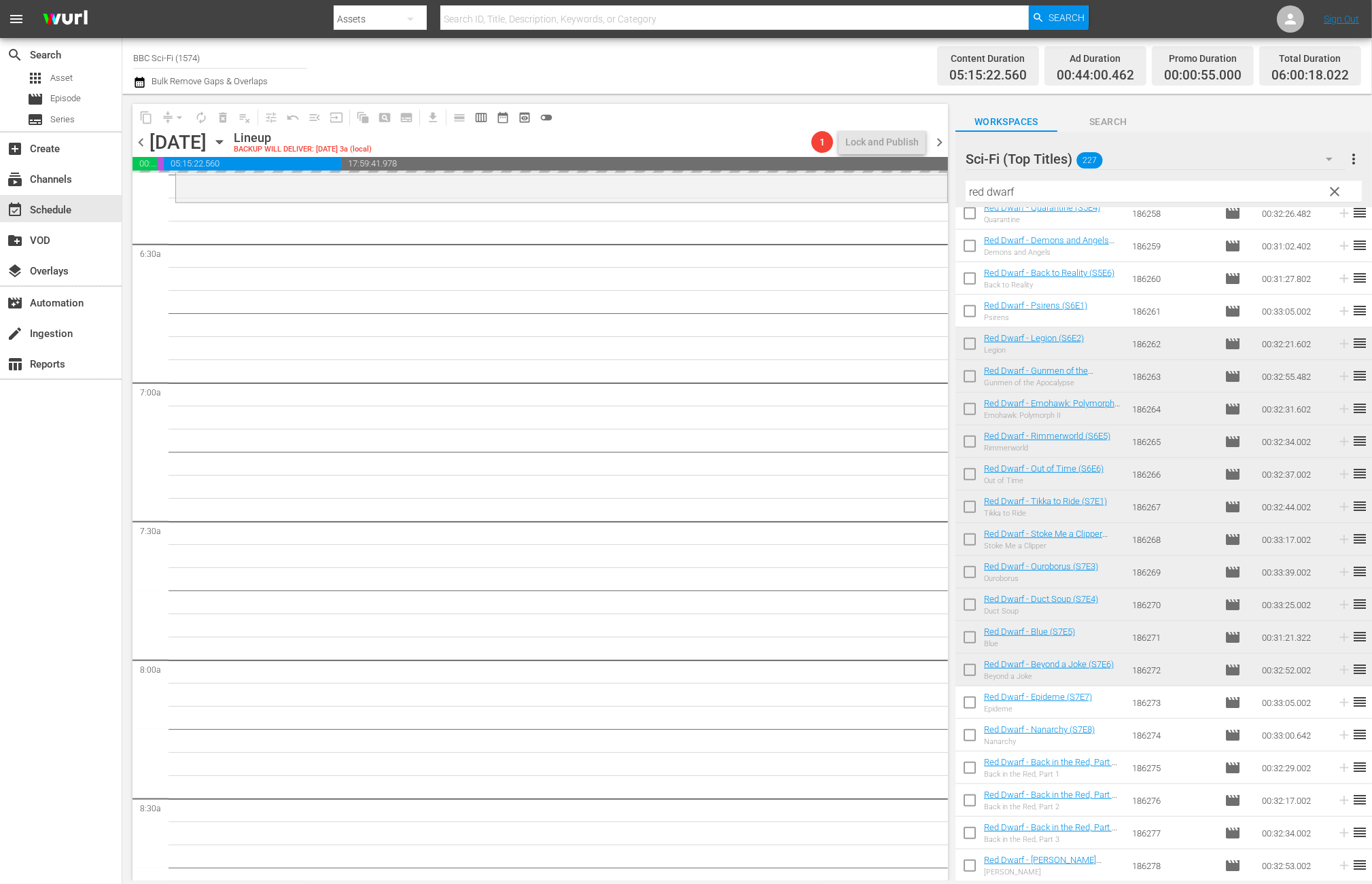
scroll to position [1538, 0]
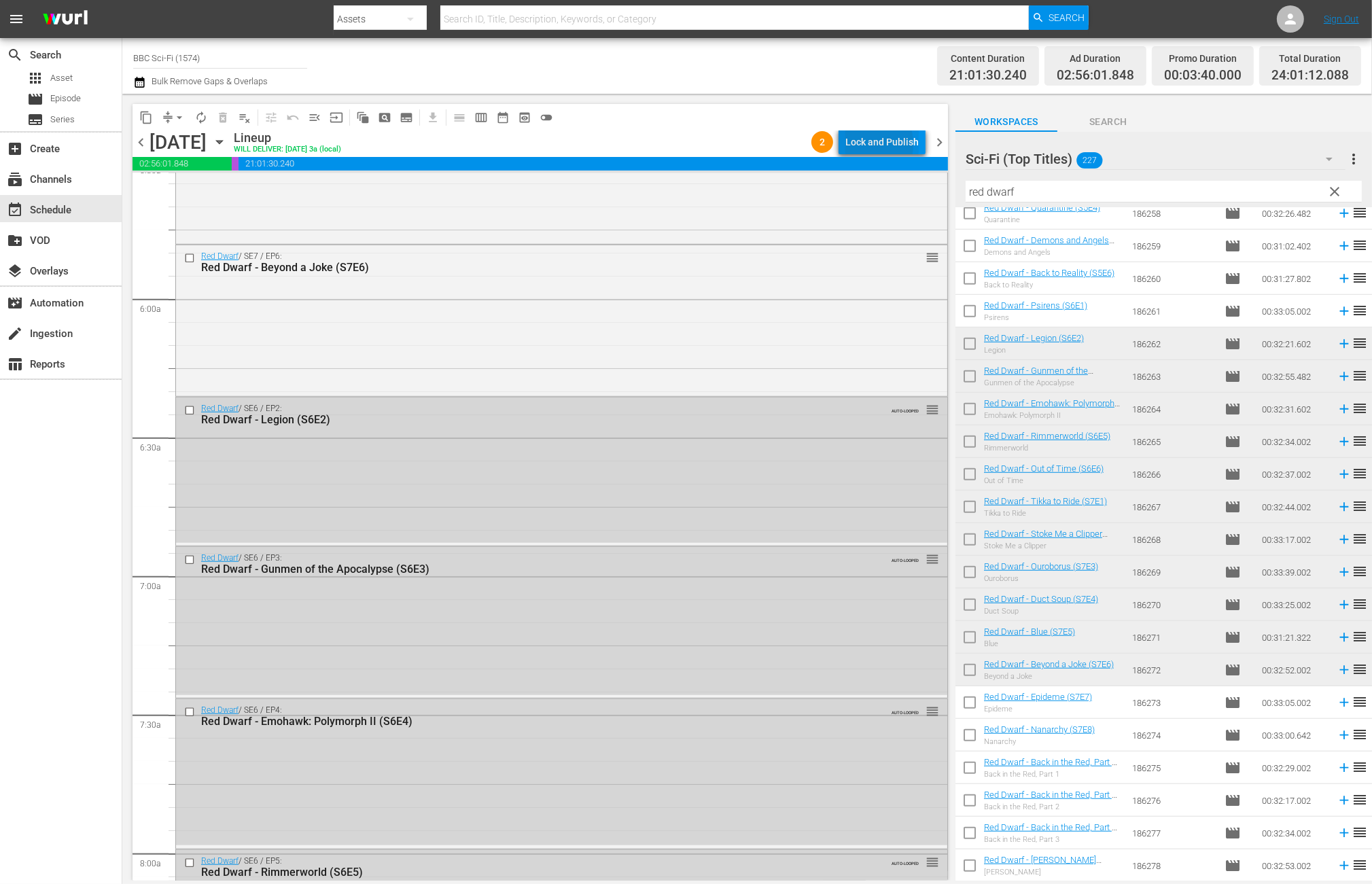
click at [864, 144] on div "Lock and Publish" at bounding box center [882, 141] width 73 height 24
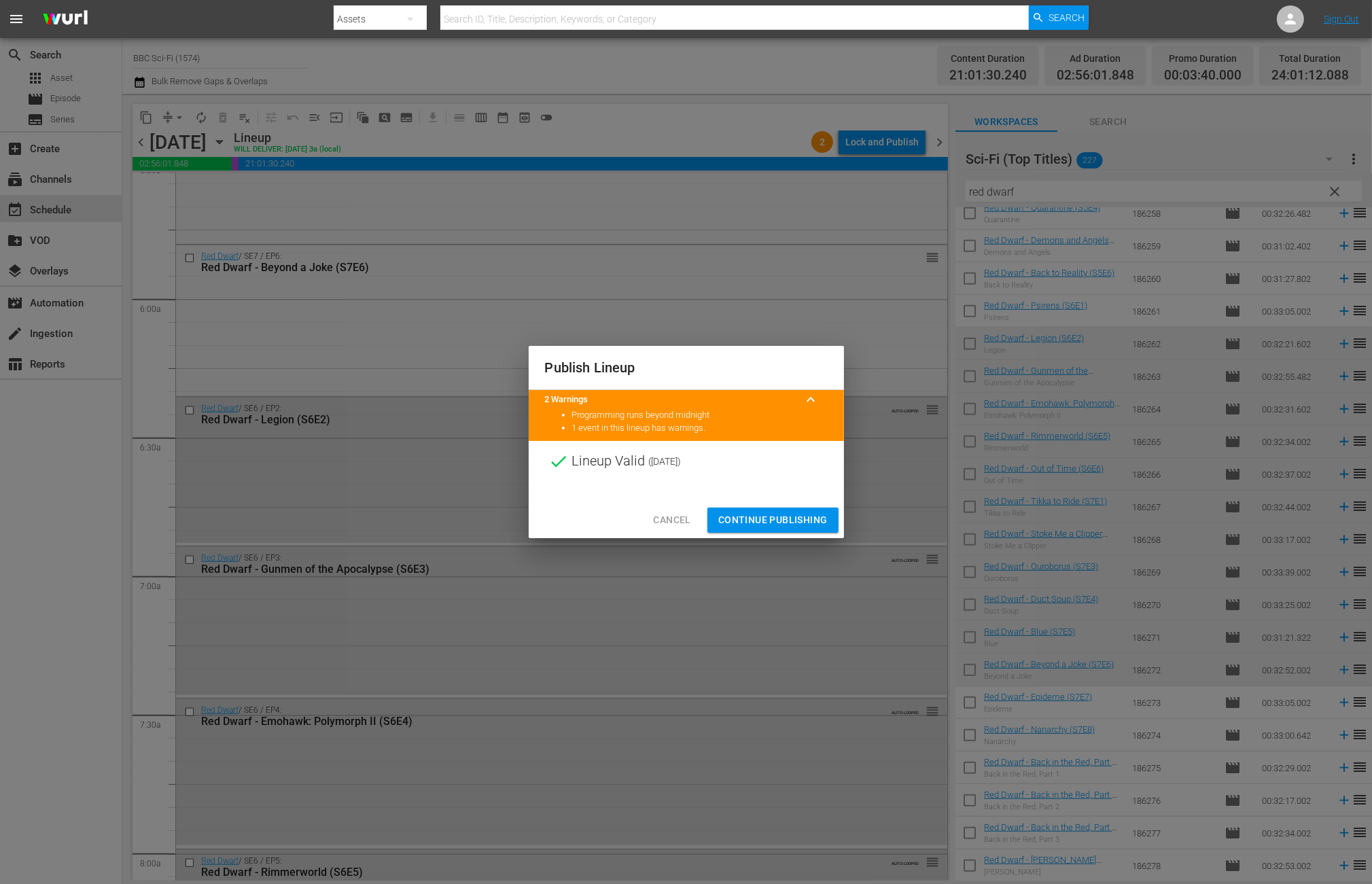
click at [790, 525] on span "Continue Publishing" at bounding box center [773, 521] width 110 height 17
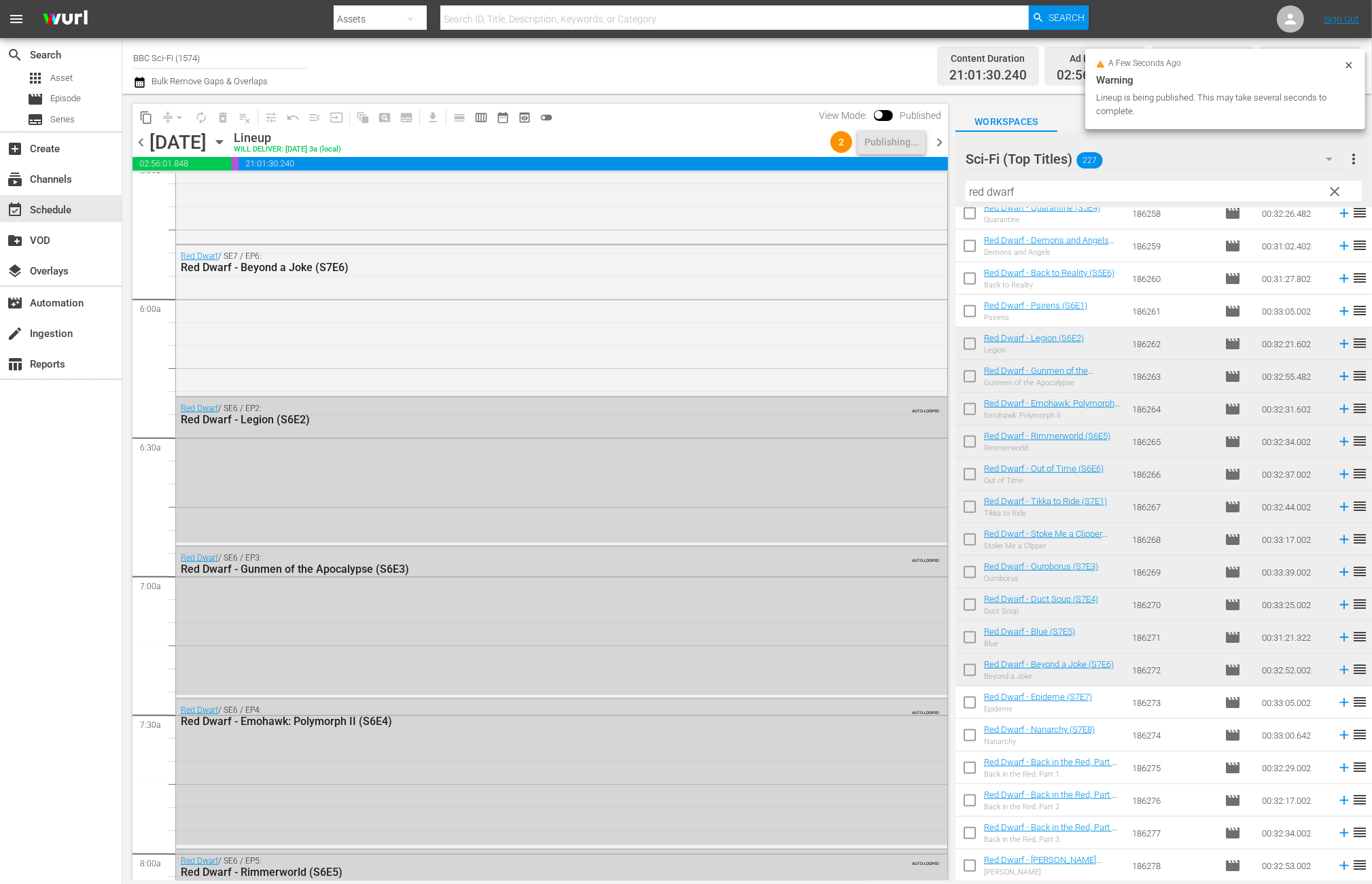
click at [940, 139] on span "chevron_right" at bounding box center [940, 142] width 17 height 17
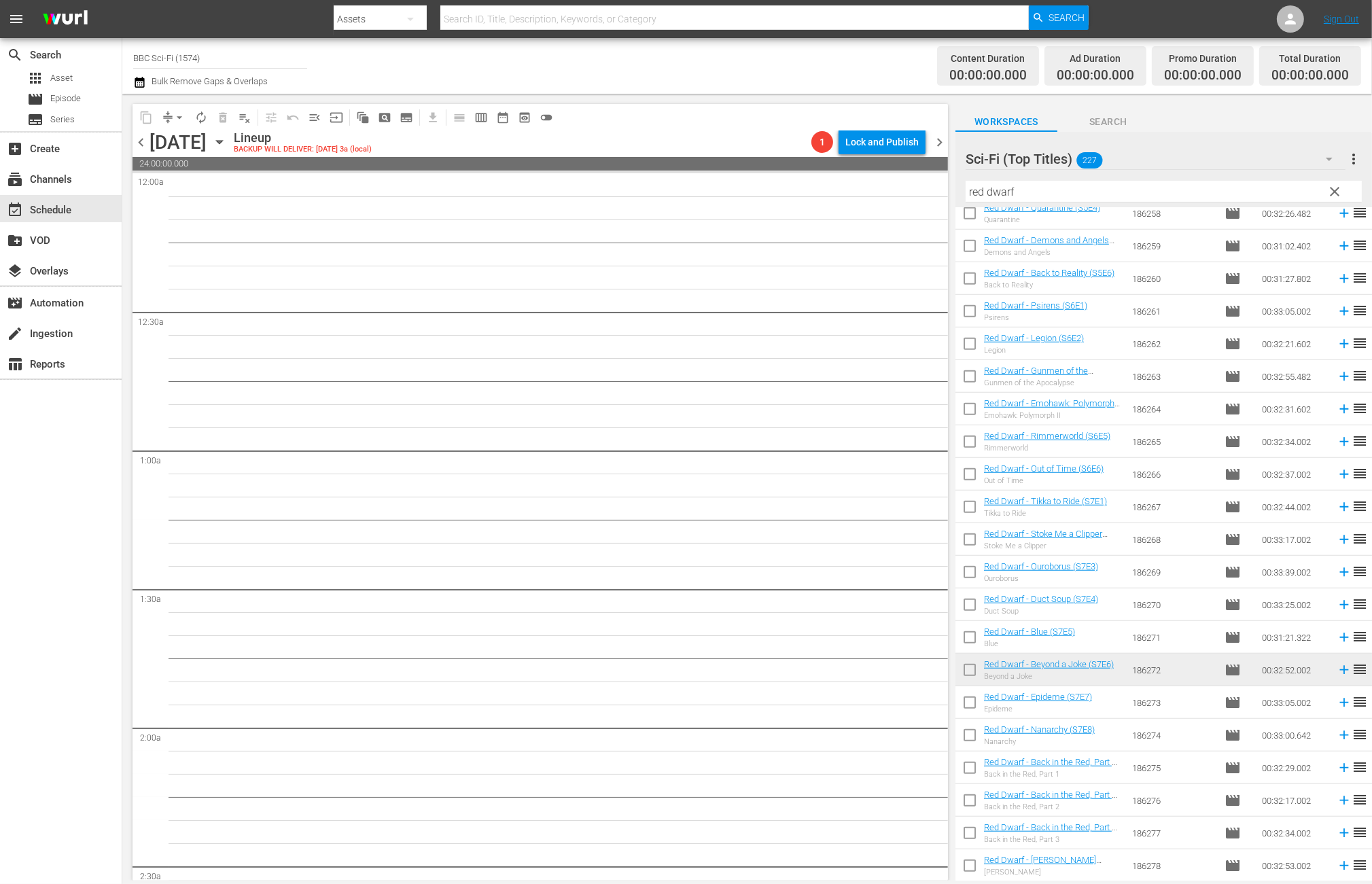
click at [139, 140] on span "chevron_left" at bounding box center [141, 142] width 17 height 17
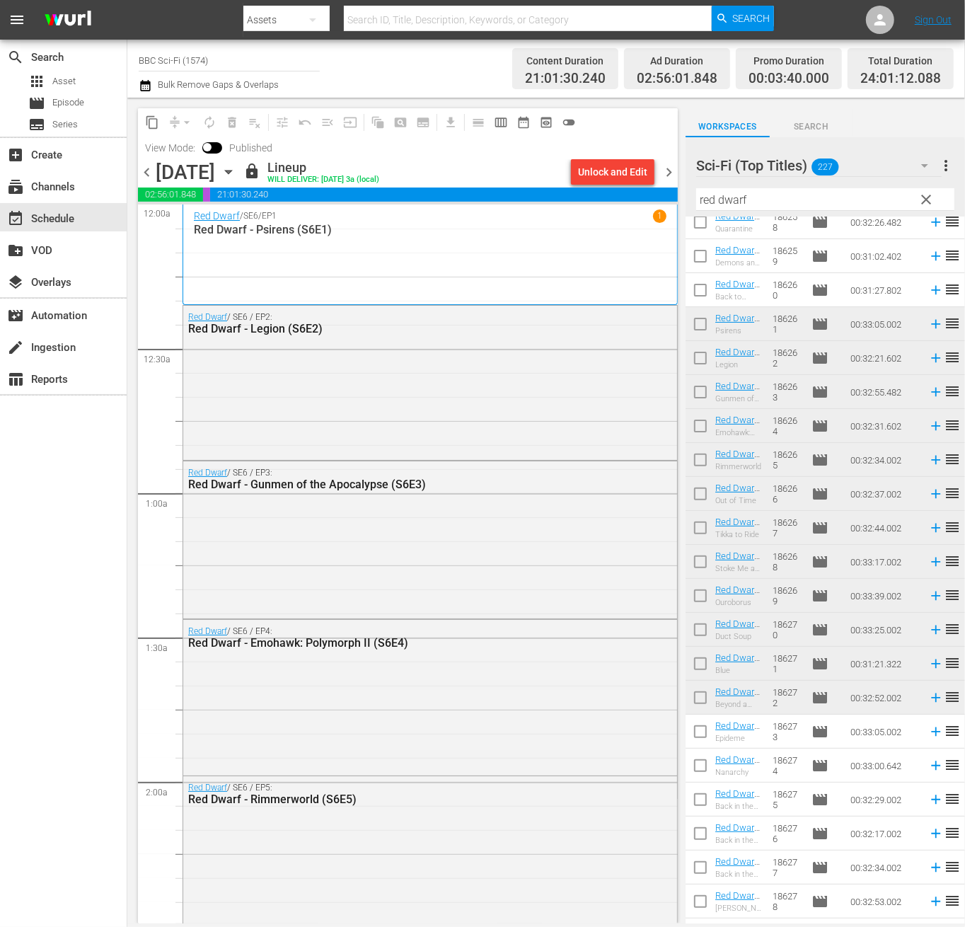
click at [108, 522] on div "search Search apps Asset movie Episode subtitles Series add_box Create subscrip…" at bounding box center [63, 503] width 127 height 927
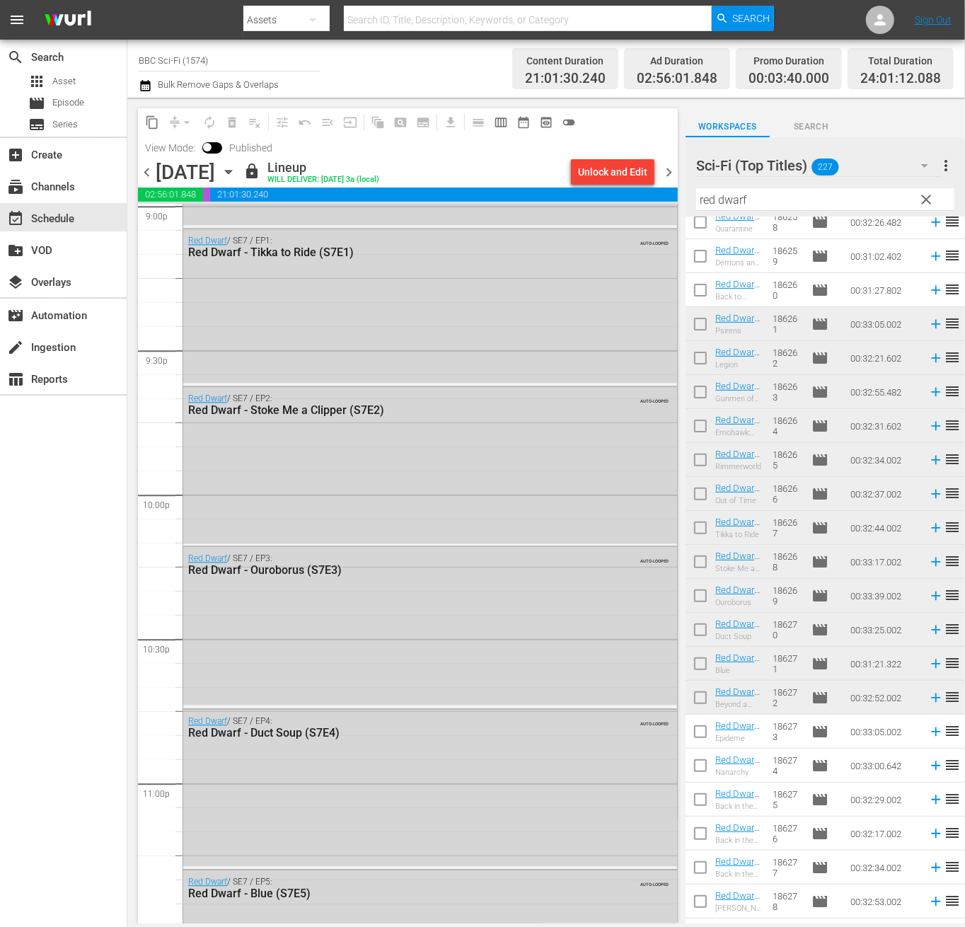
scroll to position [6312, 0]
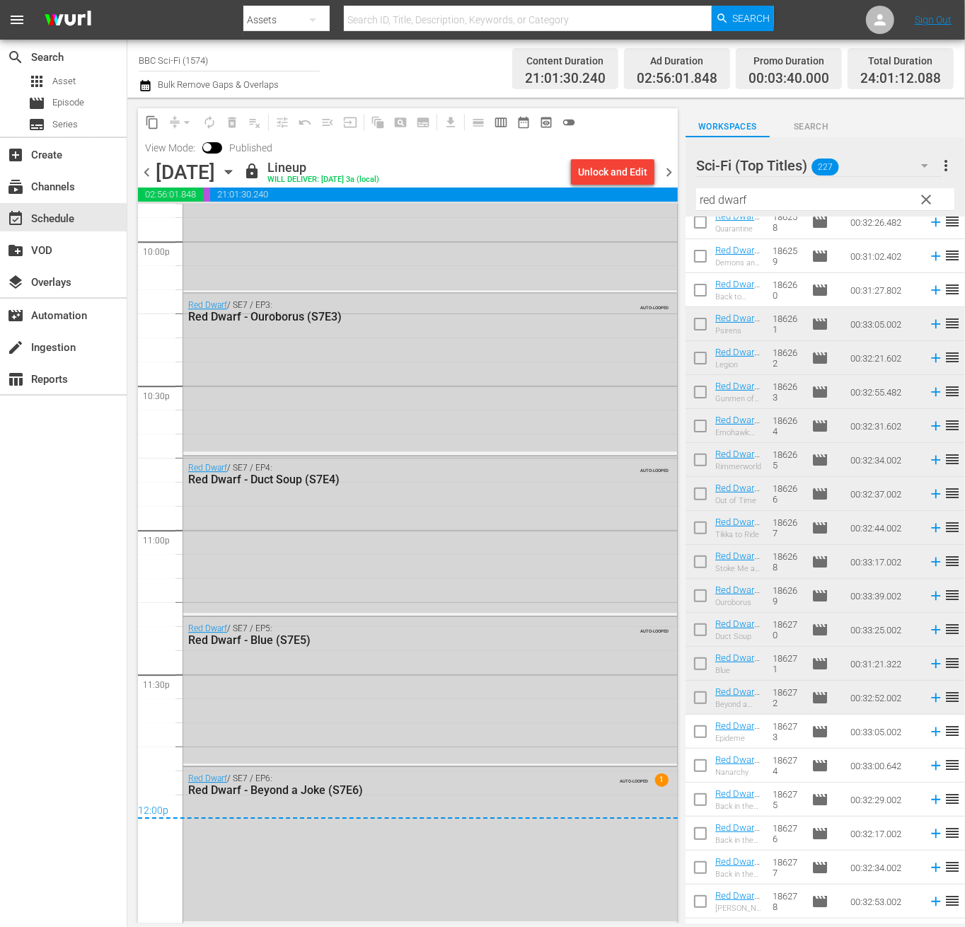
click at [671, 167] on span "chevron_right" at bounding box center [669, 172] width 18 height 18
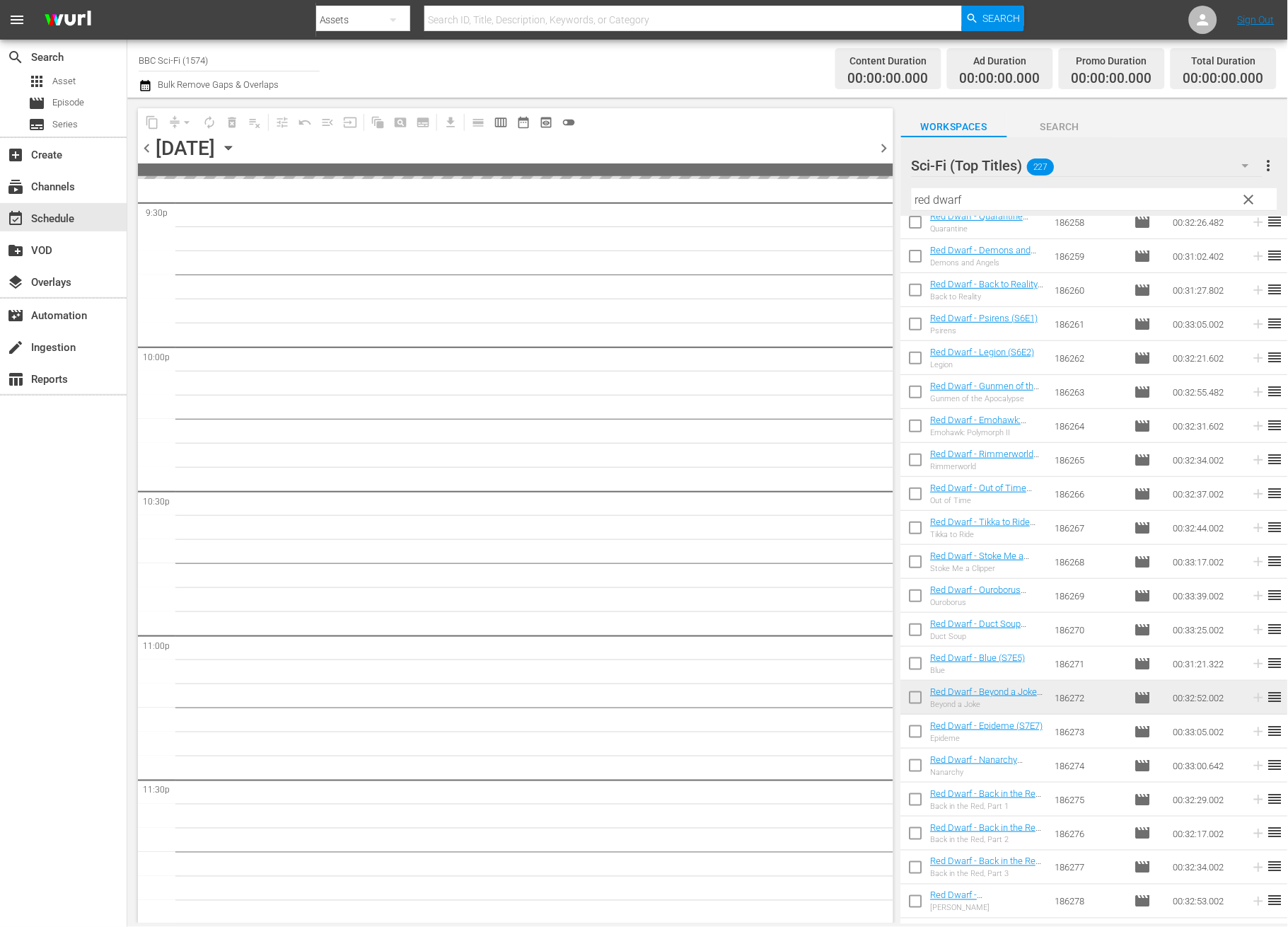
scroll to position [6183, 0]
click at [917, 734] on input "checkbox" at bounding box center [916, 734] width 30 height 30
checkbox input "true"
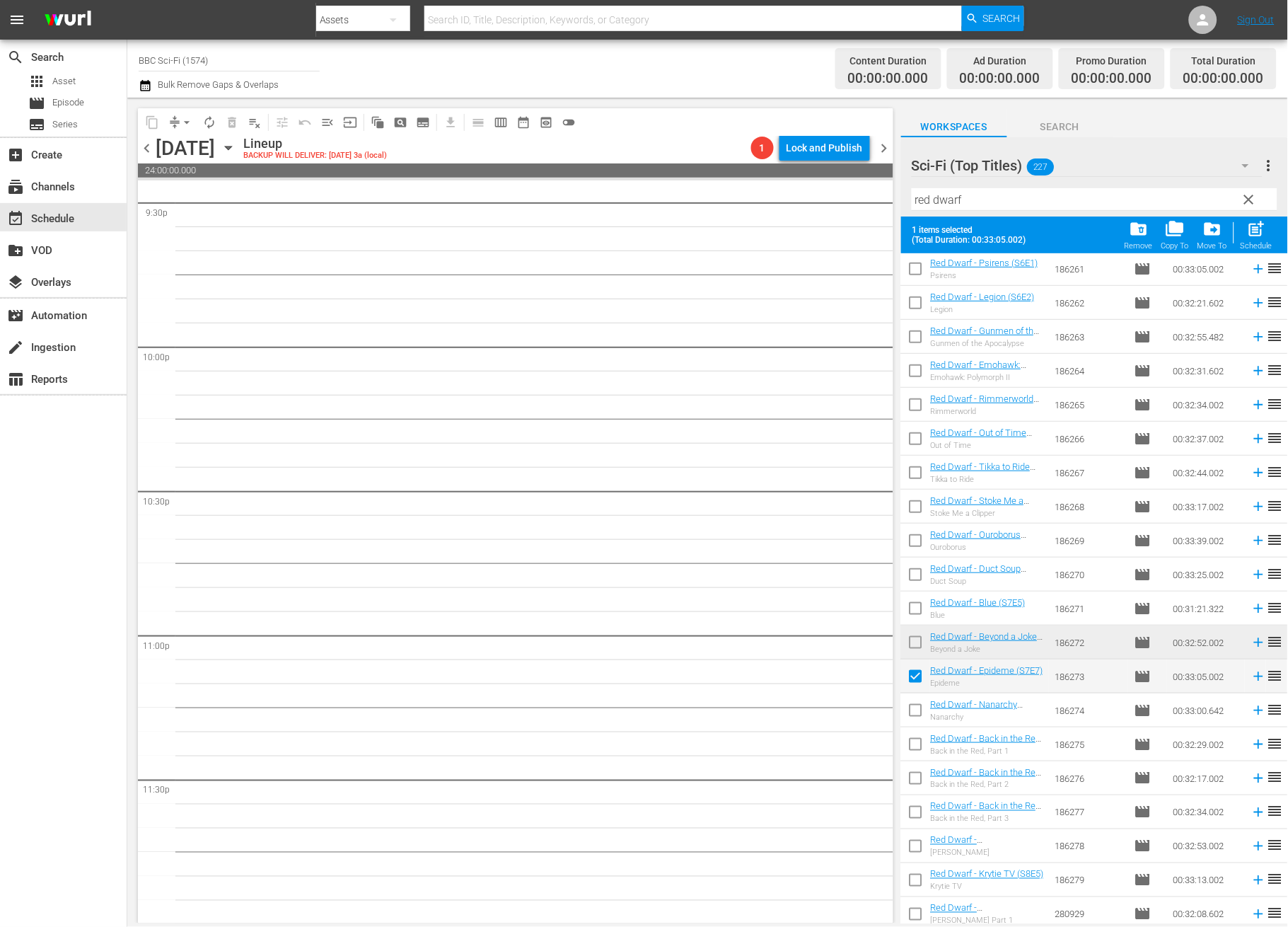
scroll to position [1796, 0]
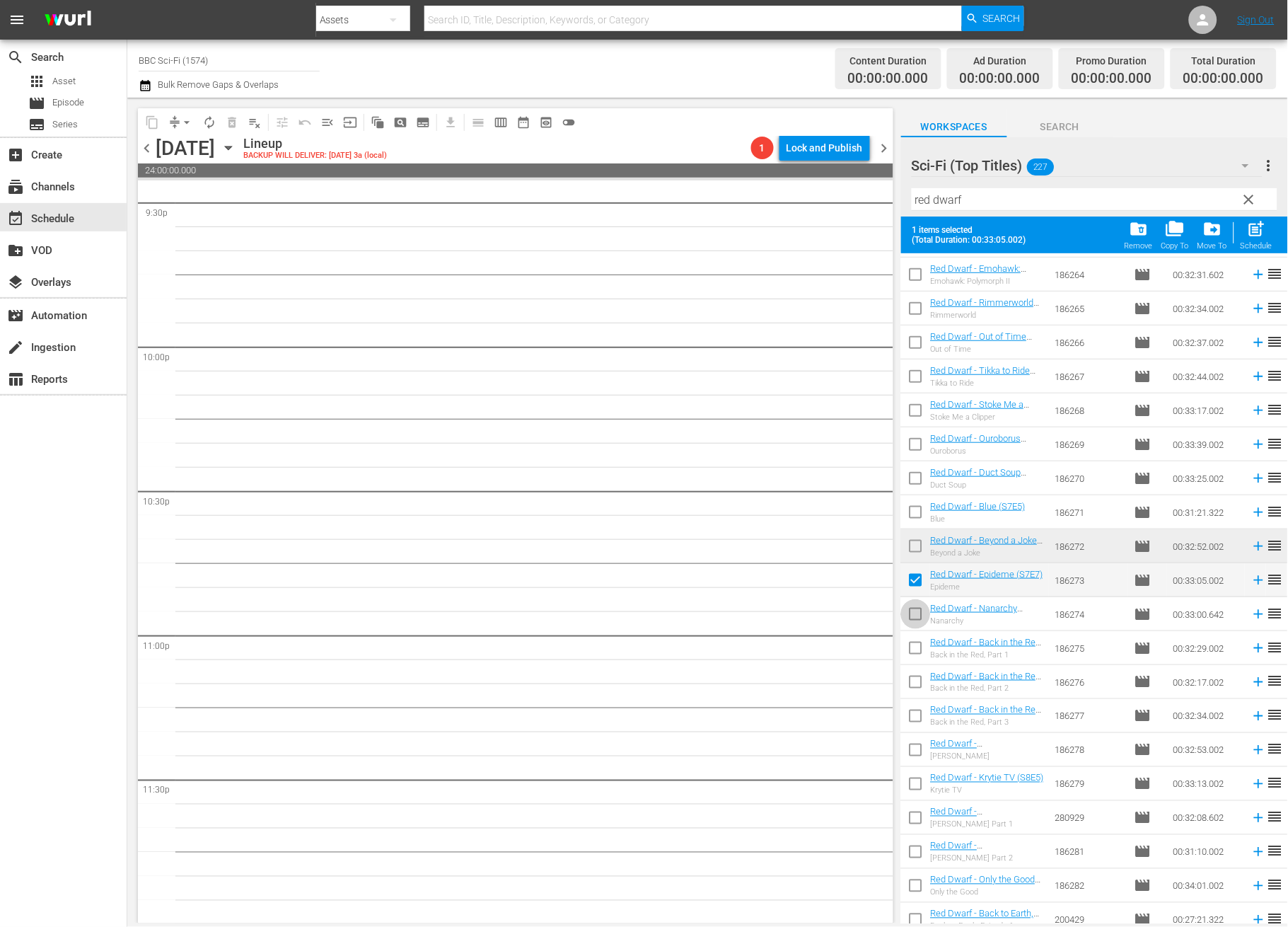
drag, startPoint x: 908, startPoint y: 618, endPoint x: 918, endPoint y: 634, distance: 19.0
click at [909, 618] on input "checkbox" at bounding box center [916, 617] width 30 height 30
checkbox input "true"
click at [914, 659] on input "checkbox" at bounding box center [916, 651] width 30 height 30
checkbox input "true"
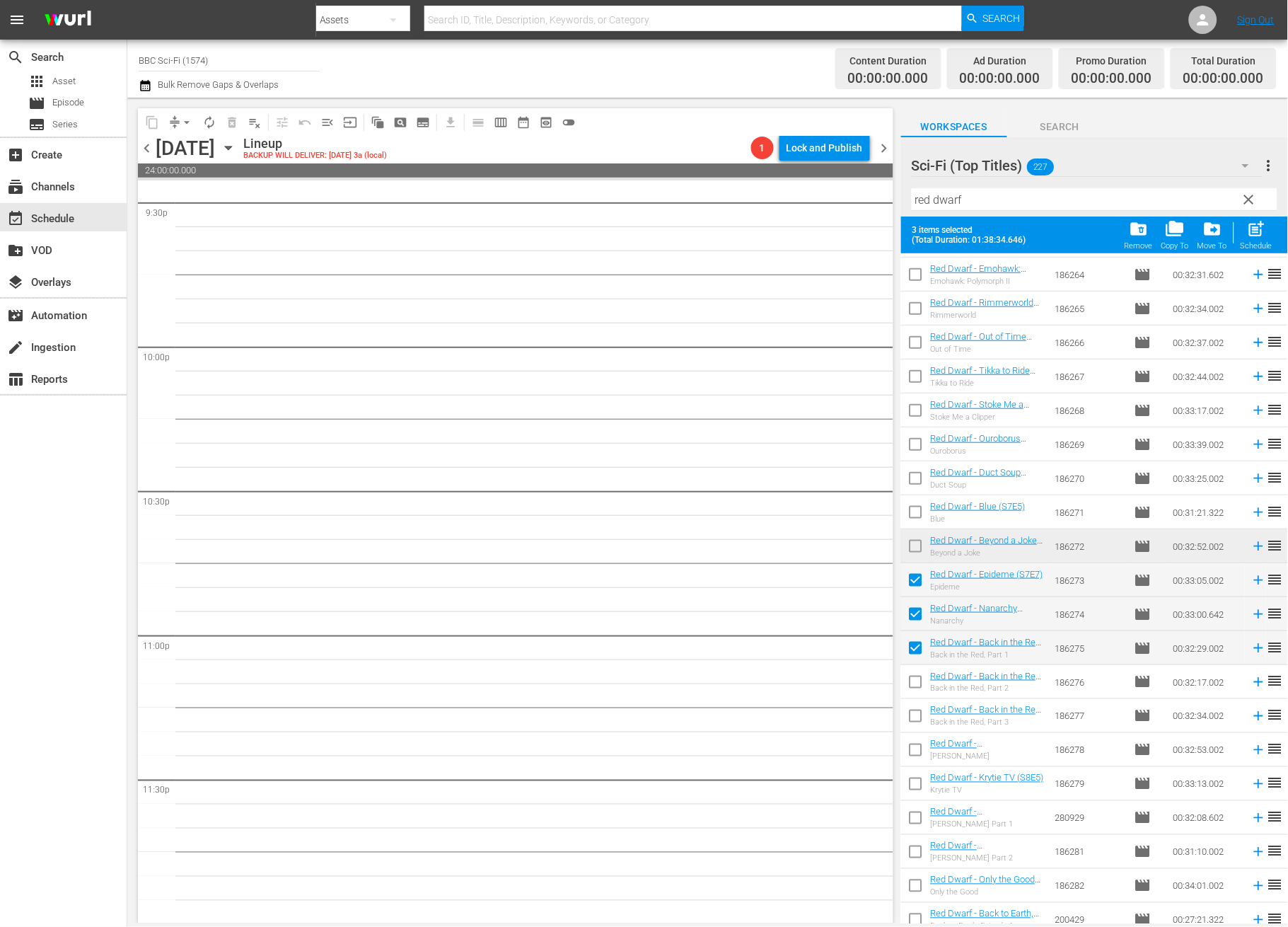
click at [915, 672] on input "checkbox" at bounding box center [916, 685] width 30 height 30
checkbox input "true"
click at [918, 710] on input "checkbox" at bounding box center [916, 719] width 30 height 30
checkbox input "true"
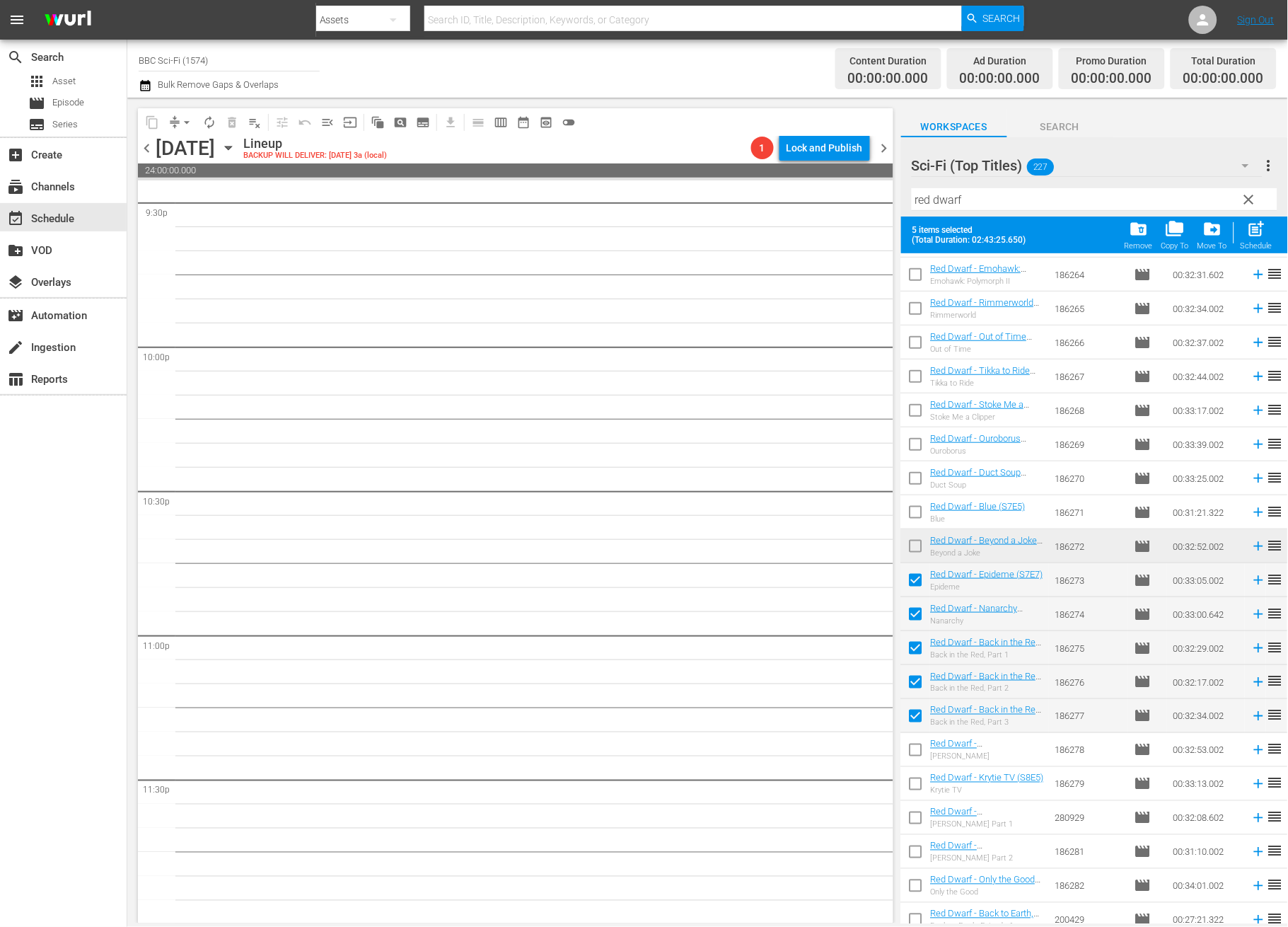
drag, startPoint x: 912, startPoint y: 746, endPoint x: 917, endPoint y: 756, distance: 11.4
click at [912, 746] on input "checkbox" at bounding box center [916, 753] width 30 height 30
checkbox input "true"
click at [920, 780] on input "checkbox" at bounding box center [916, 787] width 30 height 30
checkbox input "true"
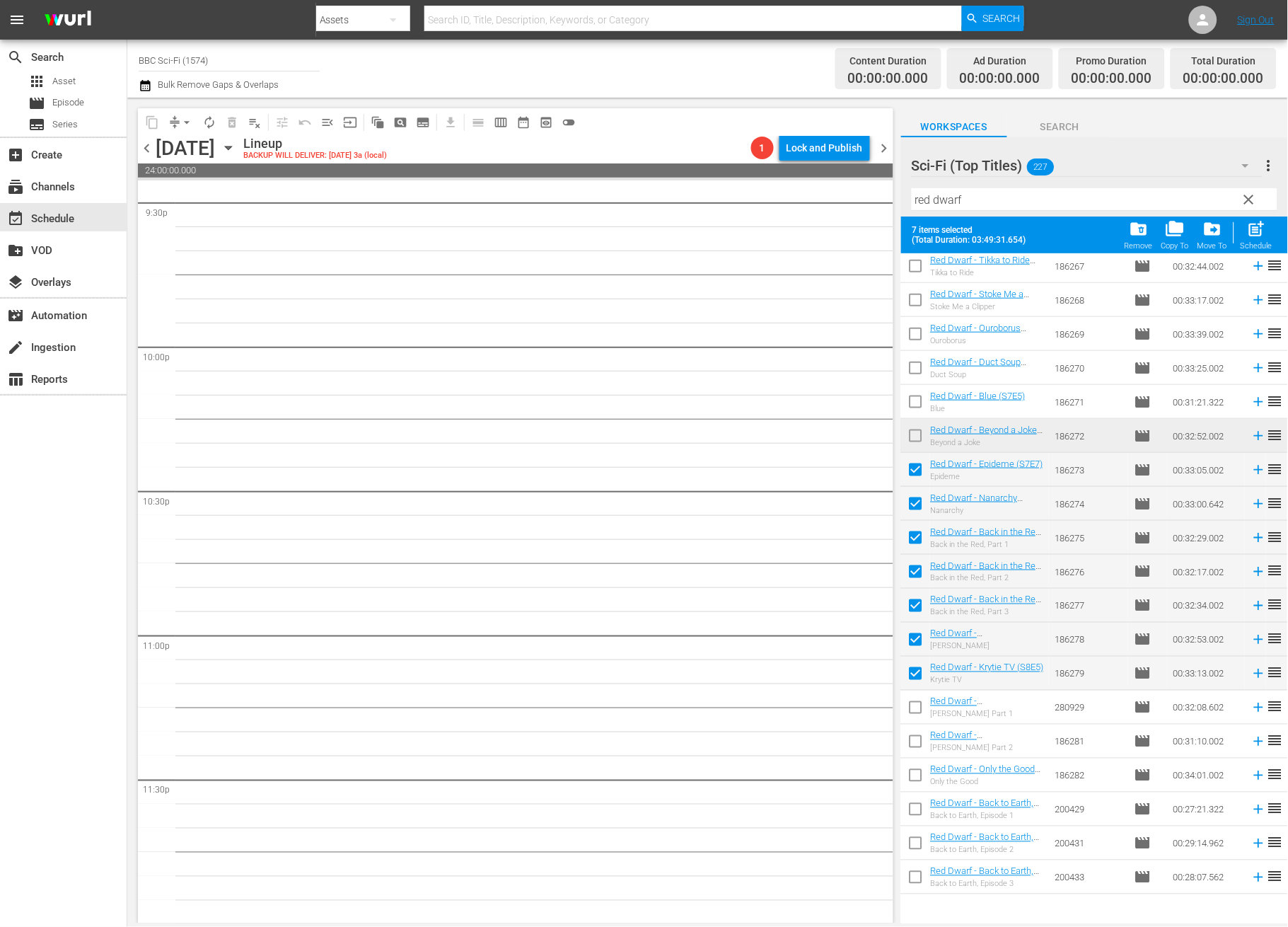
scroll to position [1908, 0]
click at [917, 702] on input "checkbox" at bounding box center [916, 709] width 30 height 30
checkbox input "true"
click at [917, 736] on input "checkbox" at bounding box center [916, 743] width 30 height 30
checkbox input "true"
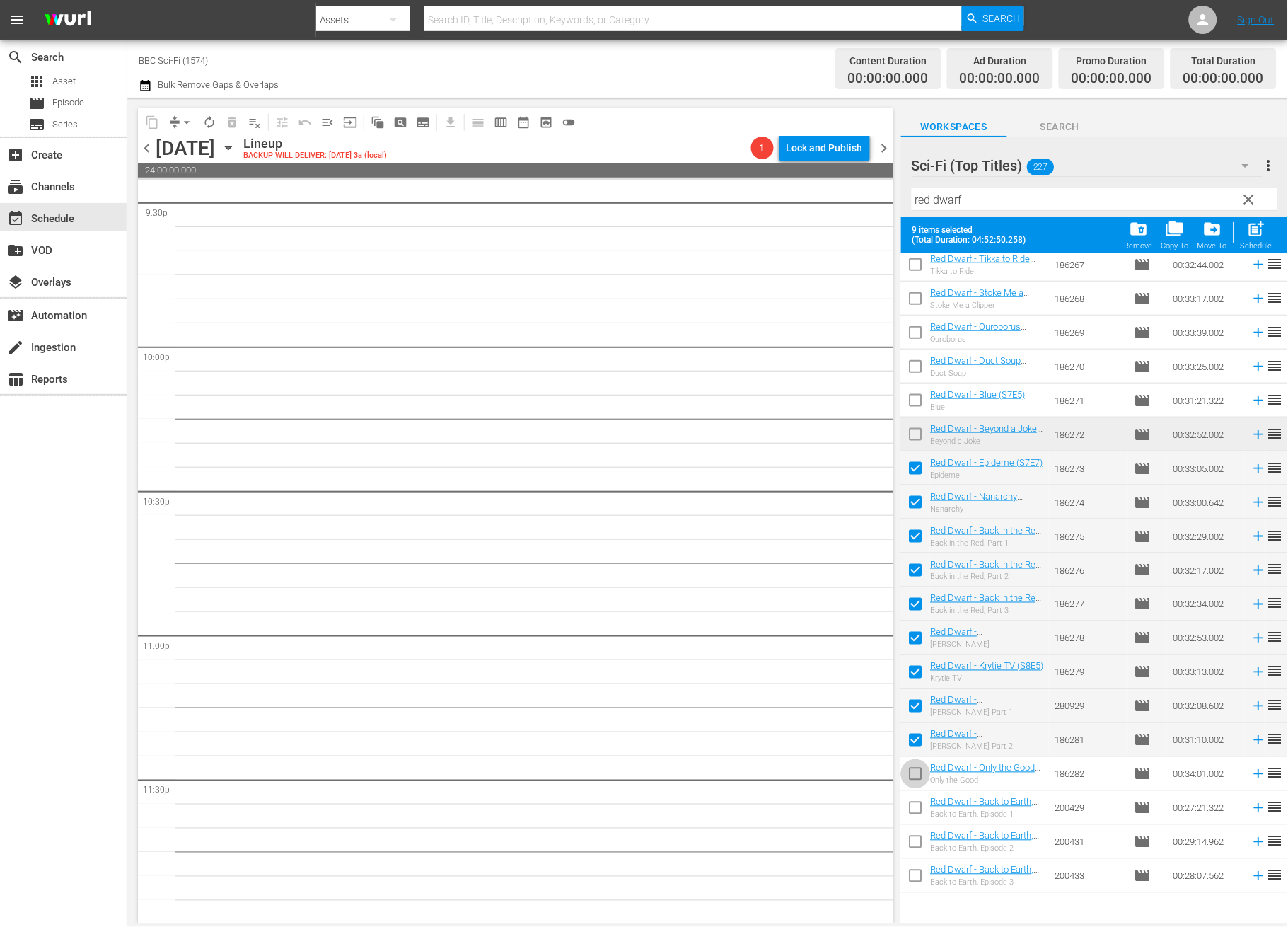
click at [922, 768] on input "checkbox" at bounding box center [916, 777] width 30 height 30
checkbox input "true"
click at [917, 801] on input "checkbox" at bounding box center [916, 811] width 30 height 30
checkbox input "true"
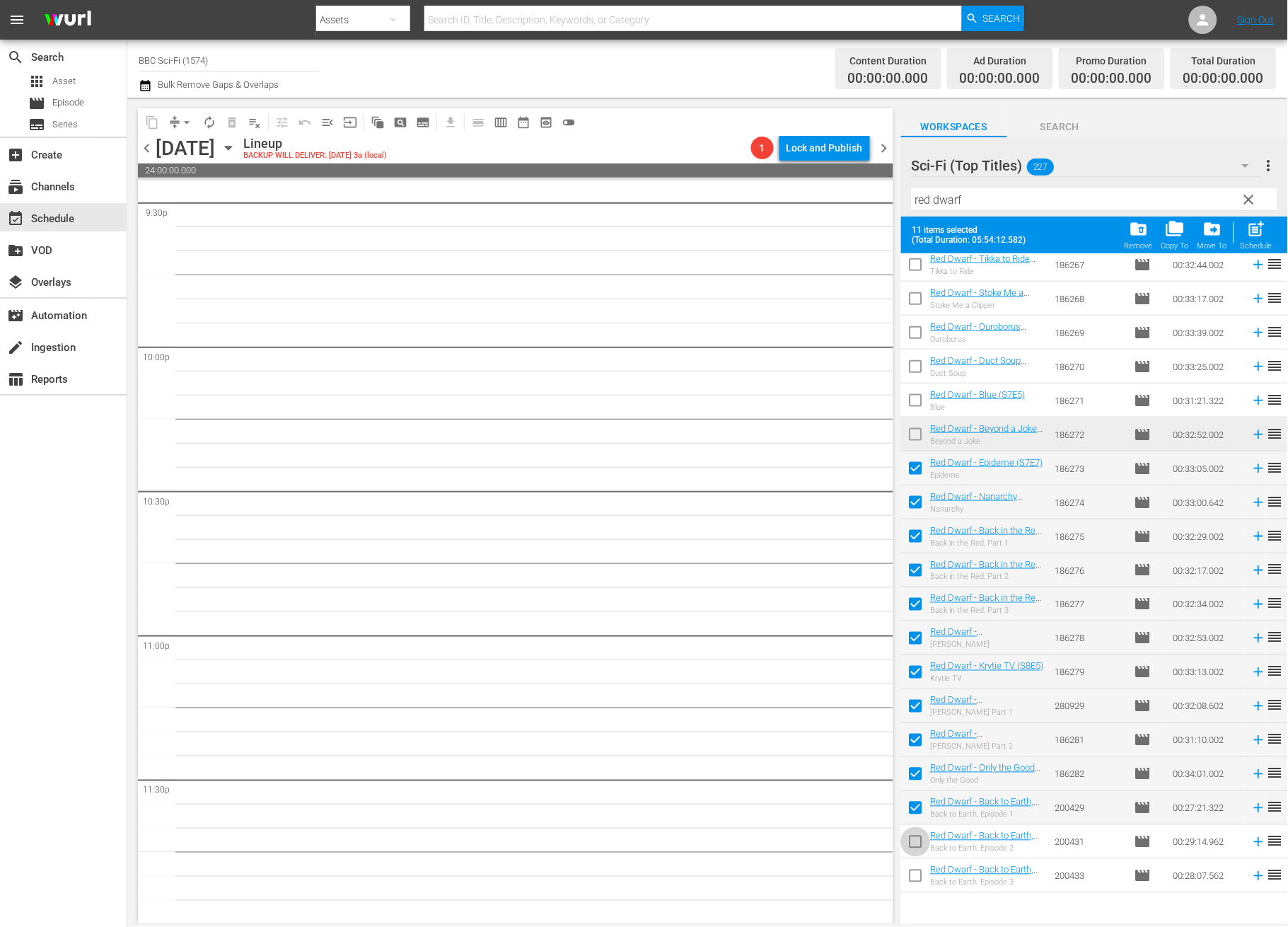
click at [914, 844] on input "checkbox" at bounding box center [916, 845] width 30 height 30
checkbox input "true"
click at [1259, 233] on span "post_add" at bounding box center [1256, 228] width 19 height 19
checkbox input "false"
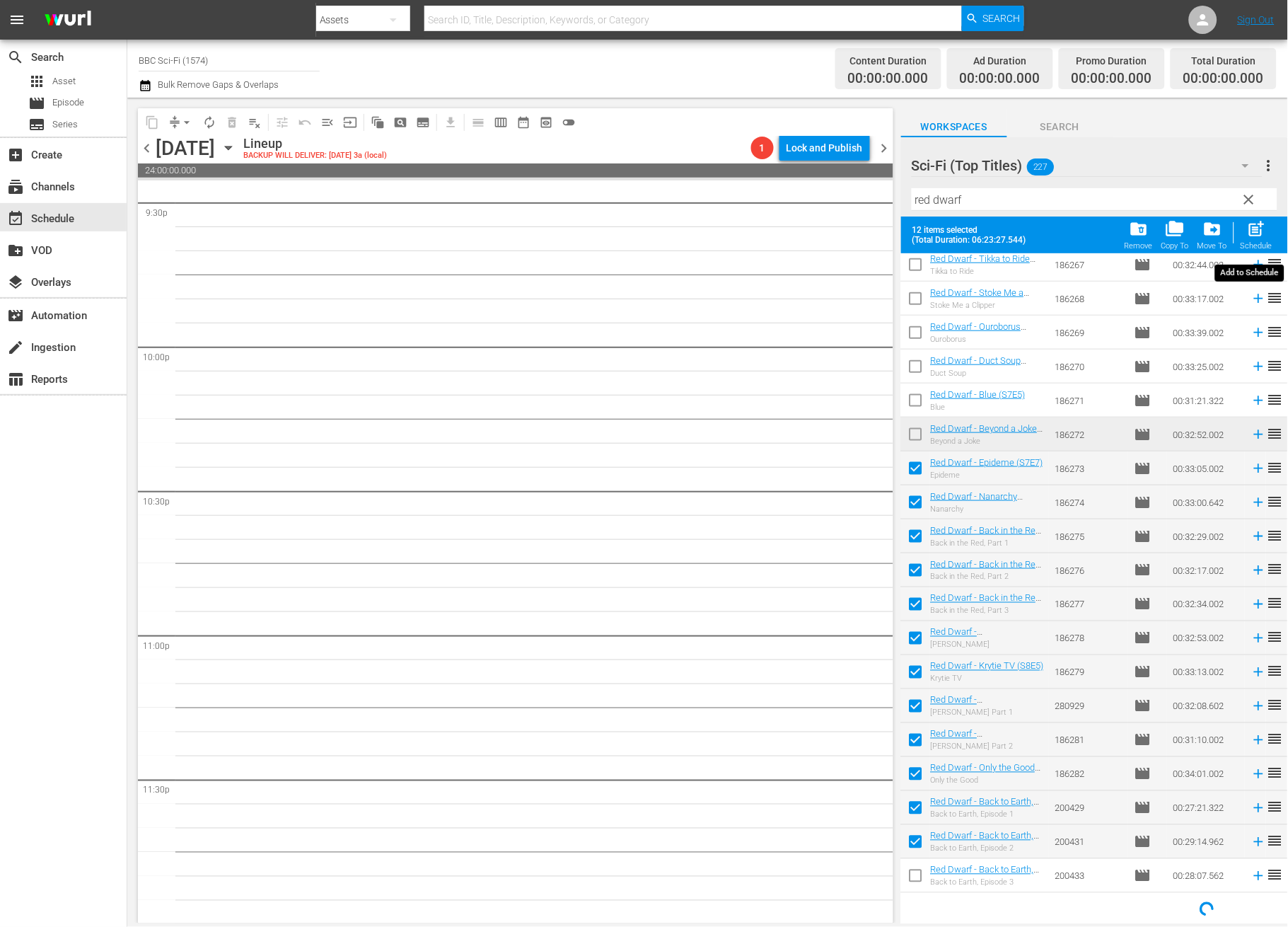
checkbox input "false"
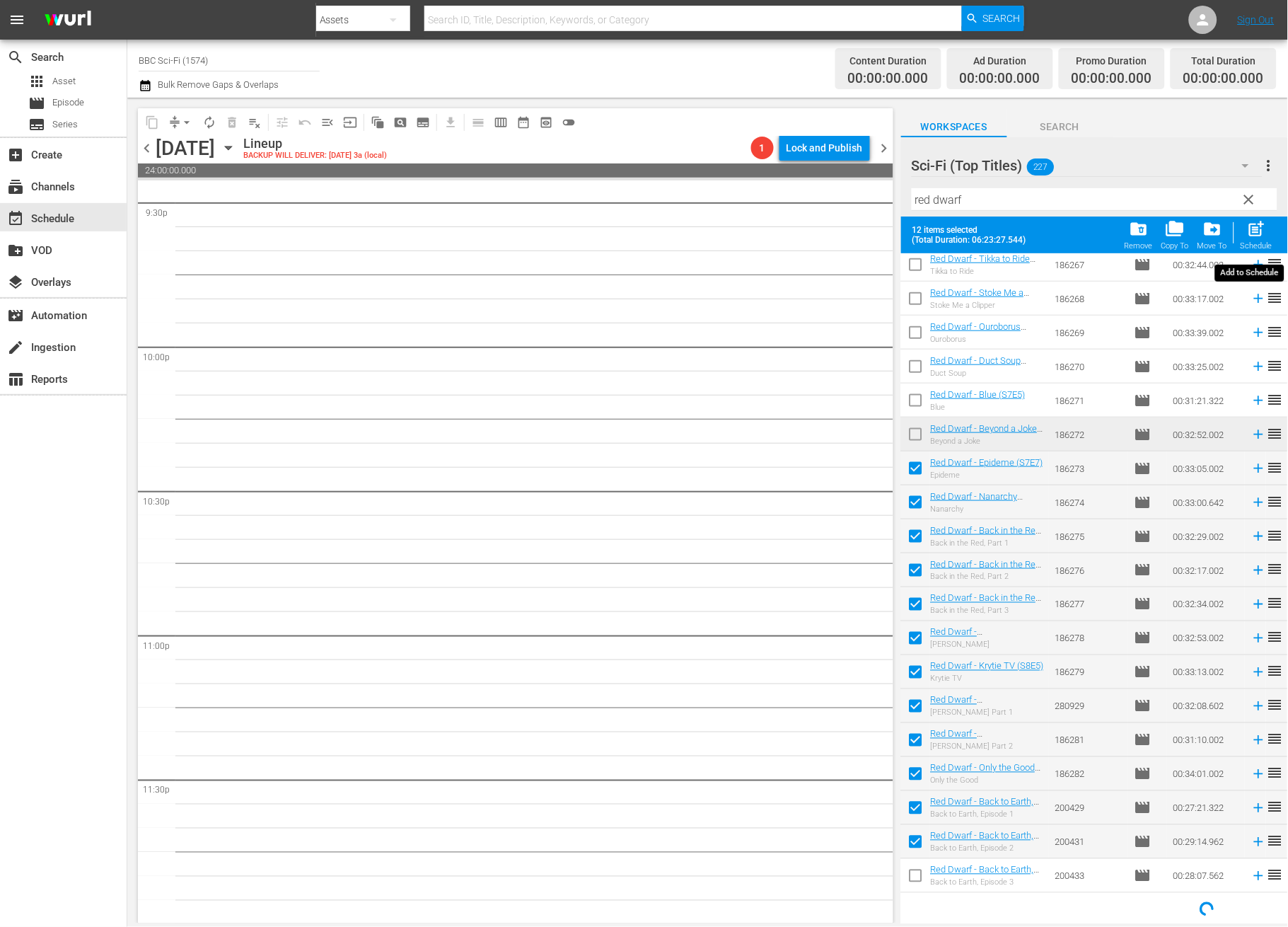
checkbox input "false"
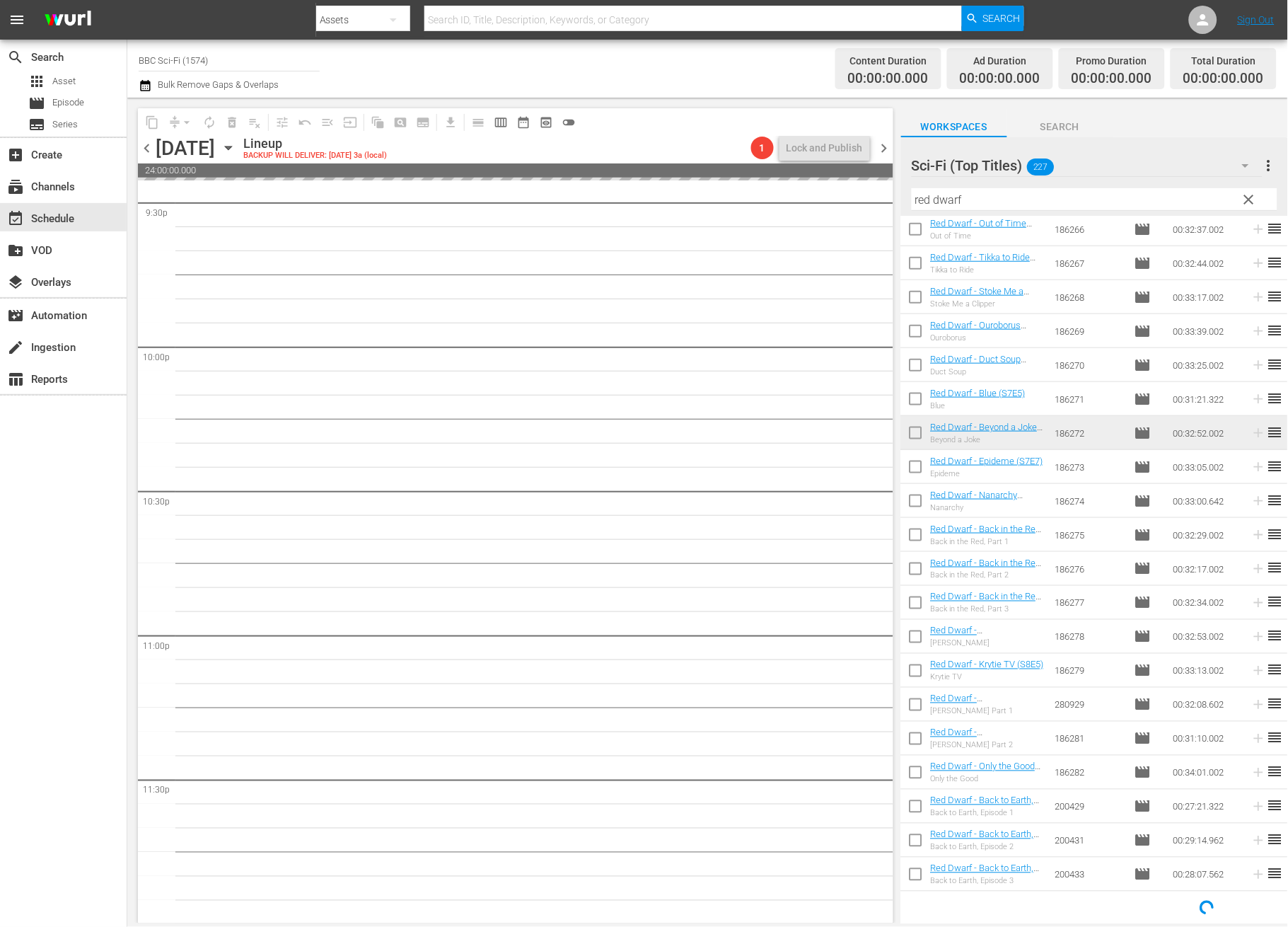
scroll to position [1872, 0]
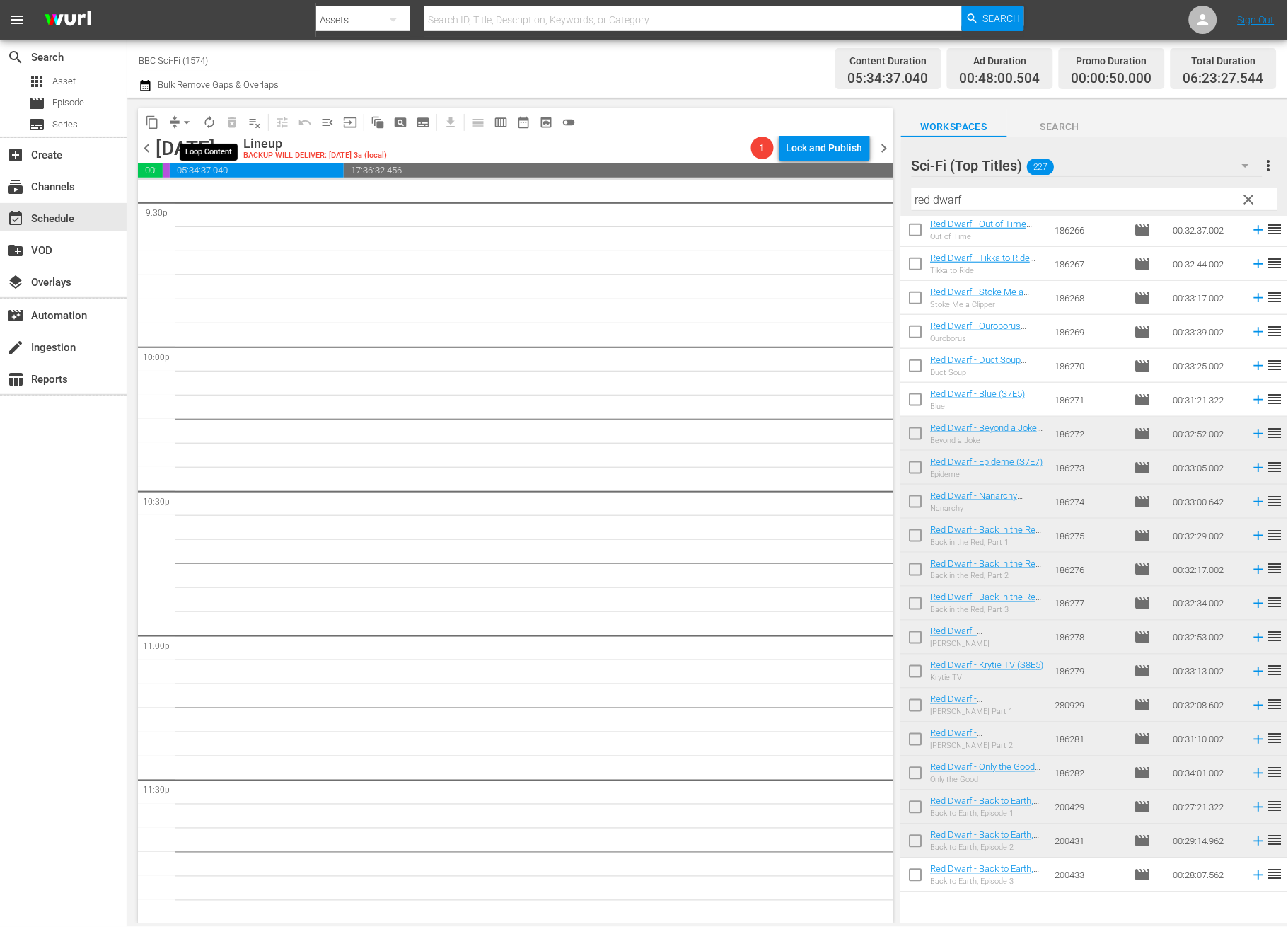
click at [207, 120] on span "autorenew_outlined" at bounding box center [209, 122] width 14 height 14
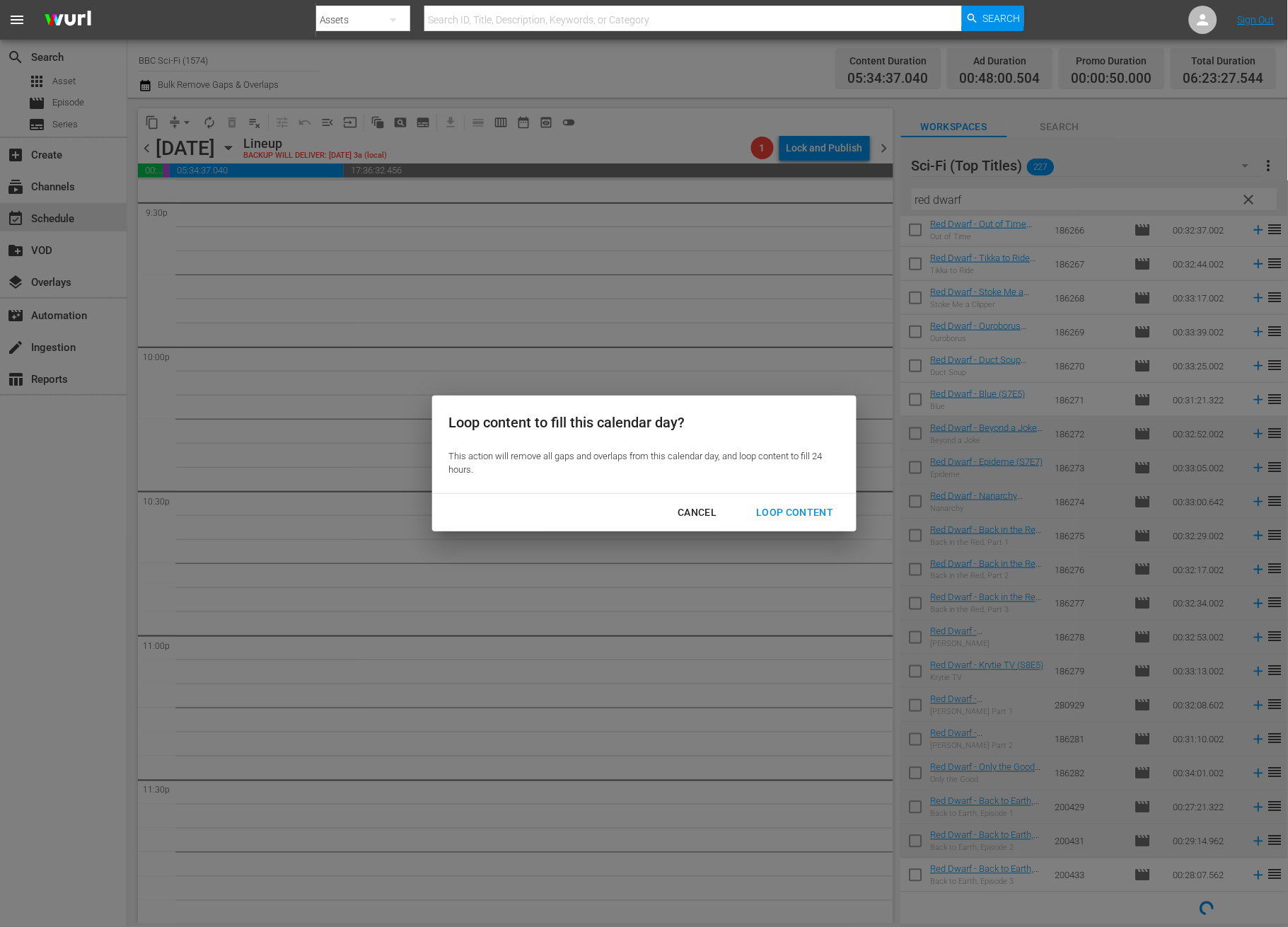
click at [760, 513] on div "Loop Content" at bounding box center [795, 513] width 100 height 18
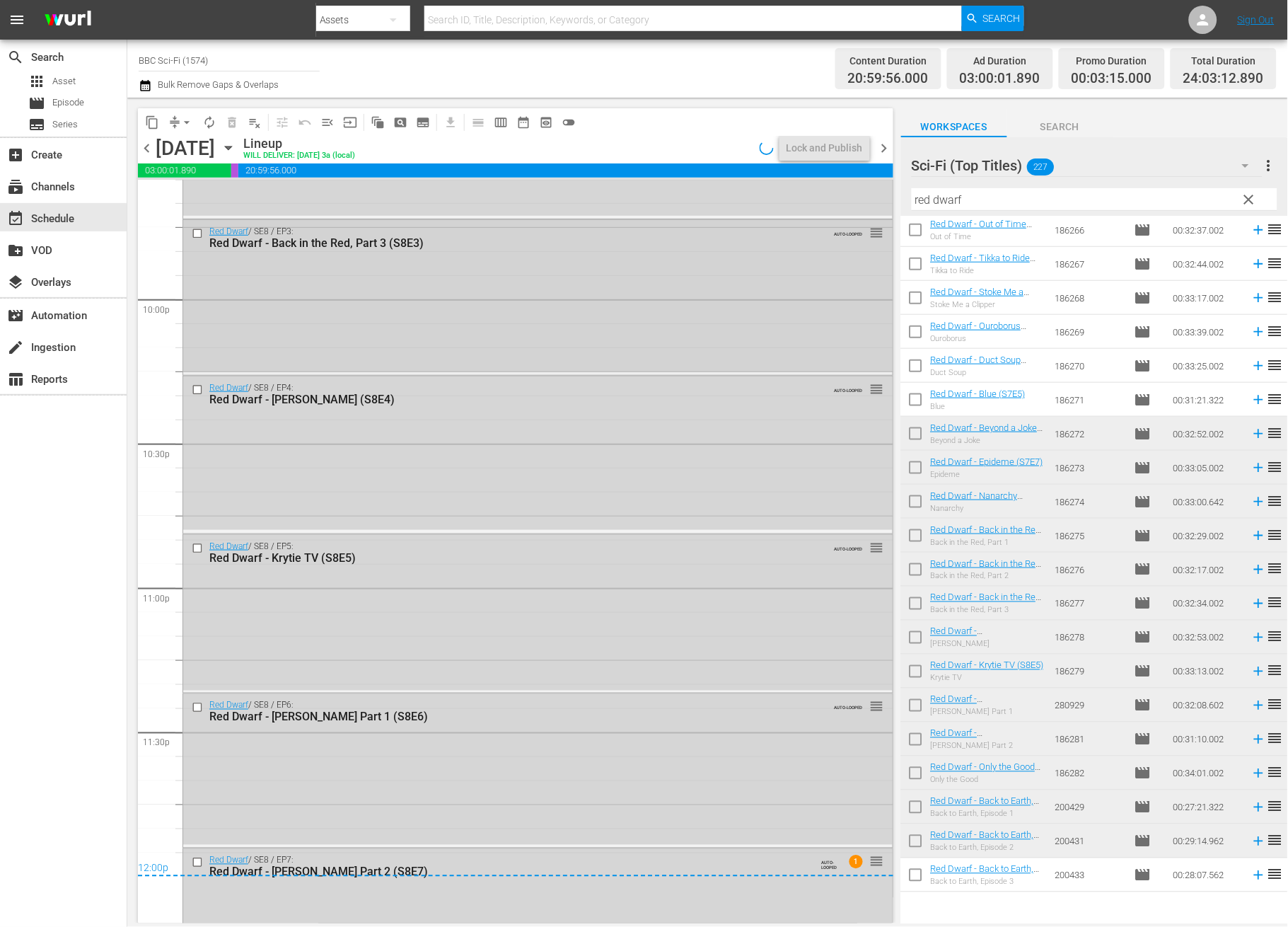
scroll to position [6305, 0]
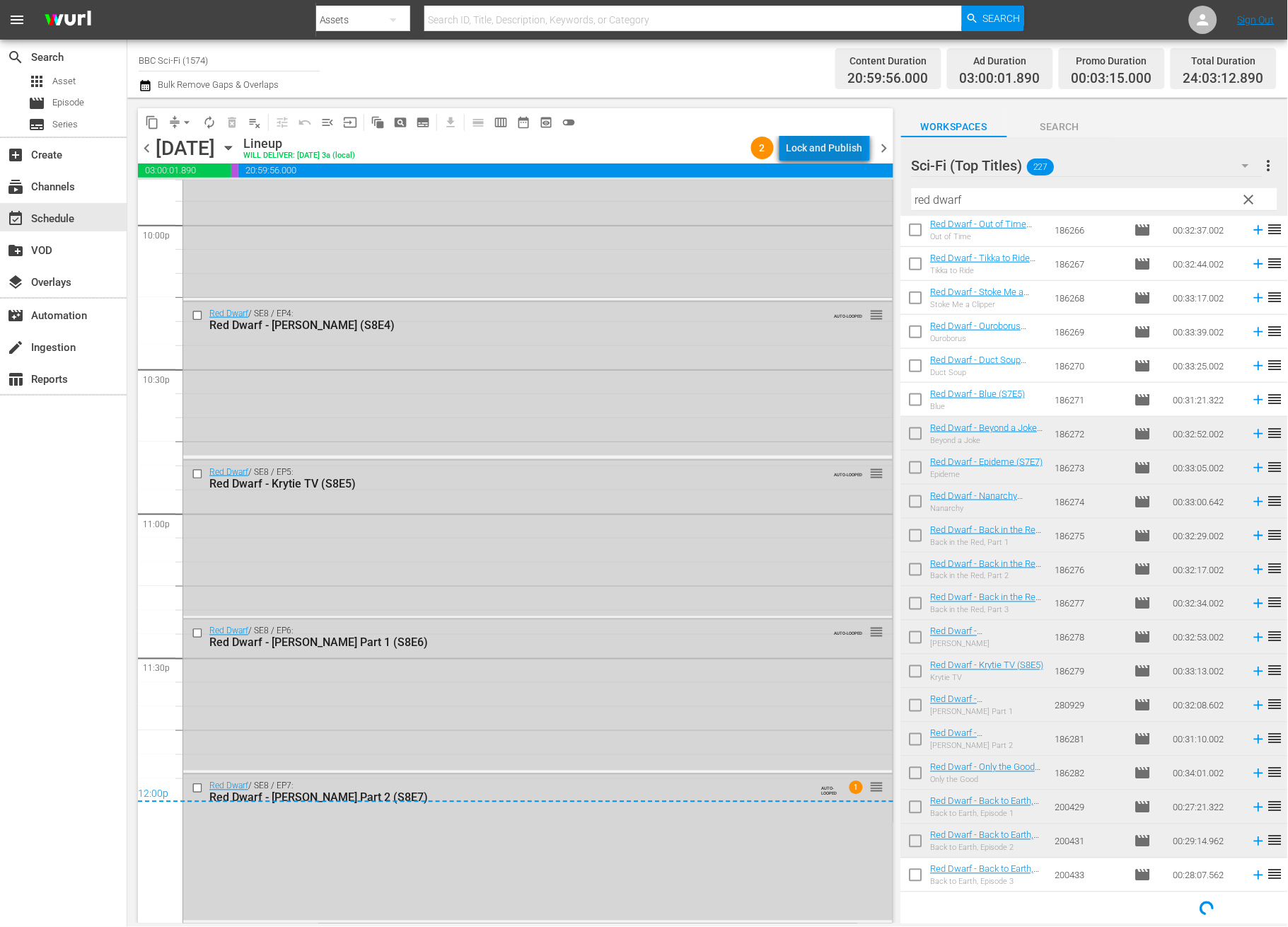
click at [831, 148] on div "Lock and Publish" at bounding box center [825, 147] width 76 height 25
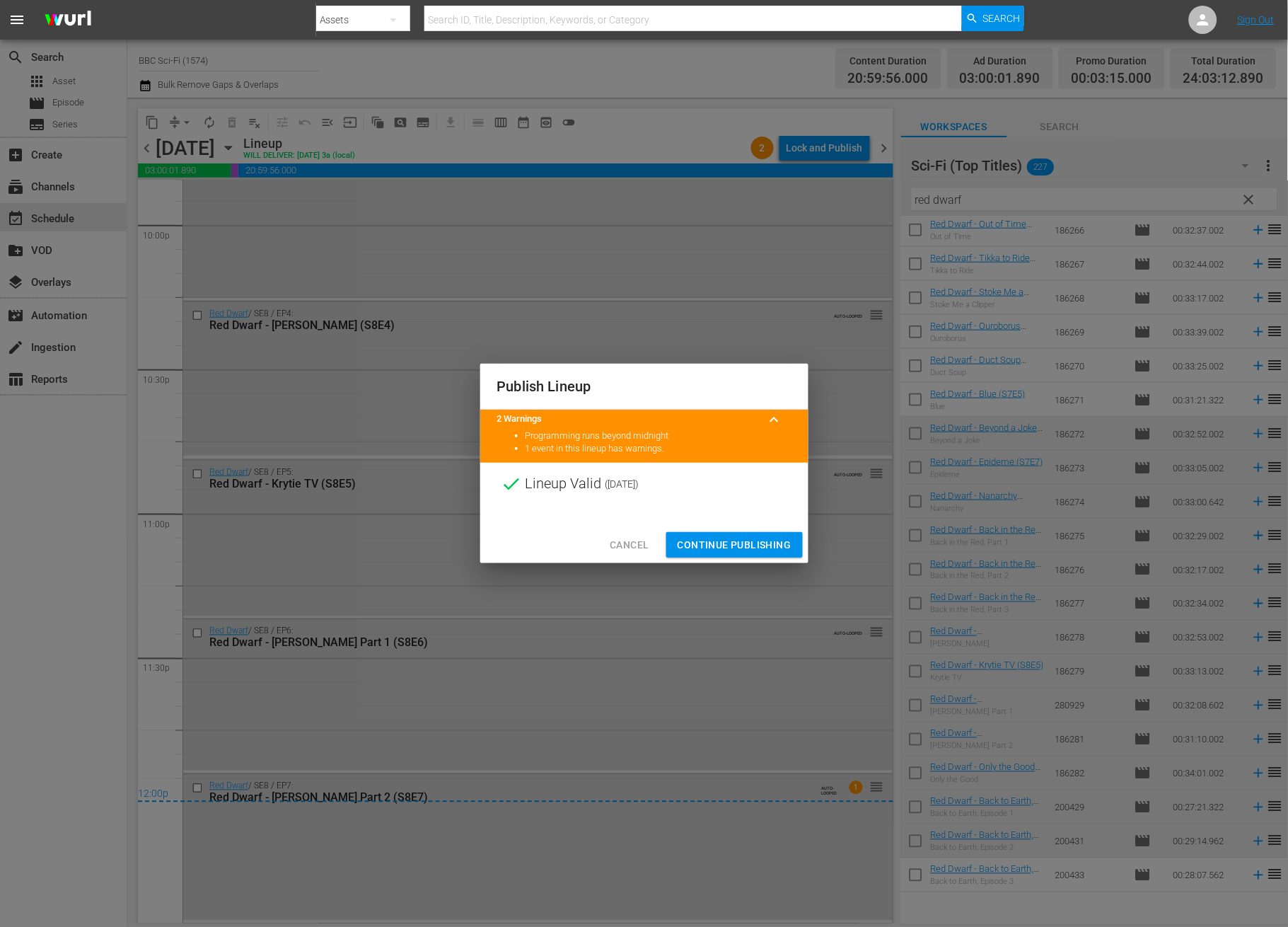
click at [754, 544] on span "Continue Publishing" at bounding box center [735, 545] width 114 height 18
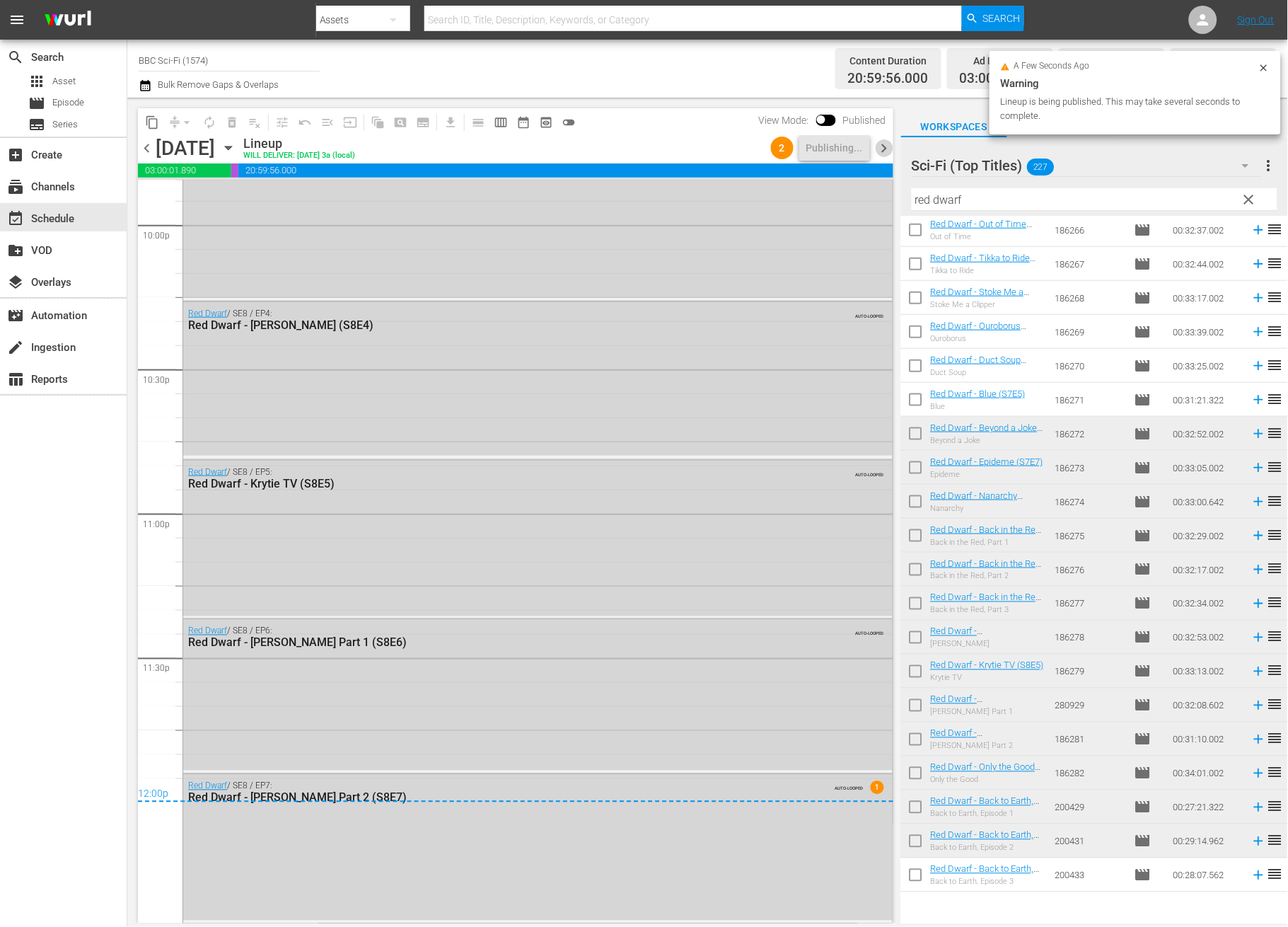
click at [881, 149] on span "chevron_right" at bounding box center [885, 148] width 18 height 18
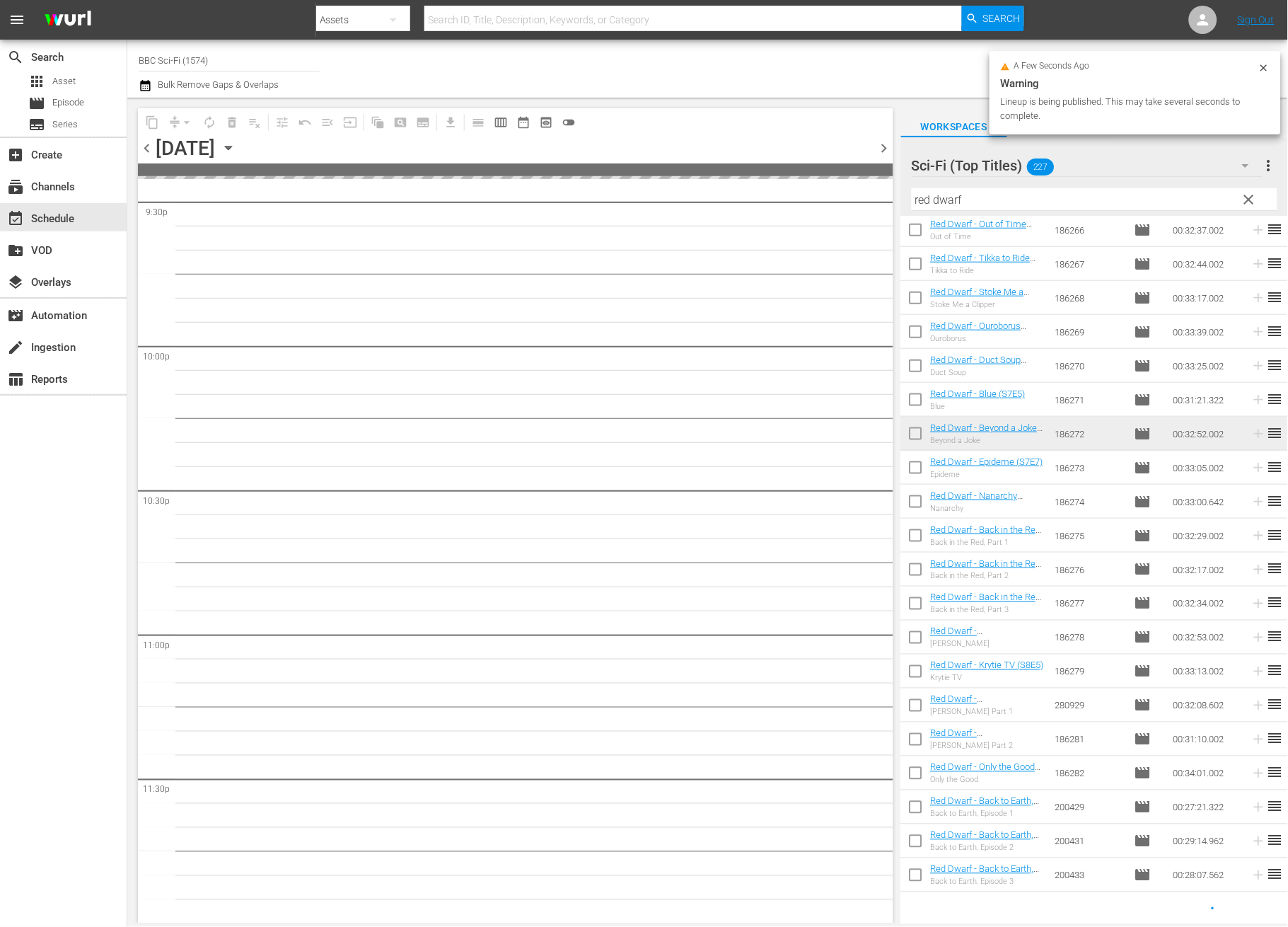
scroll to position [6182, 0]
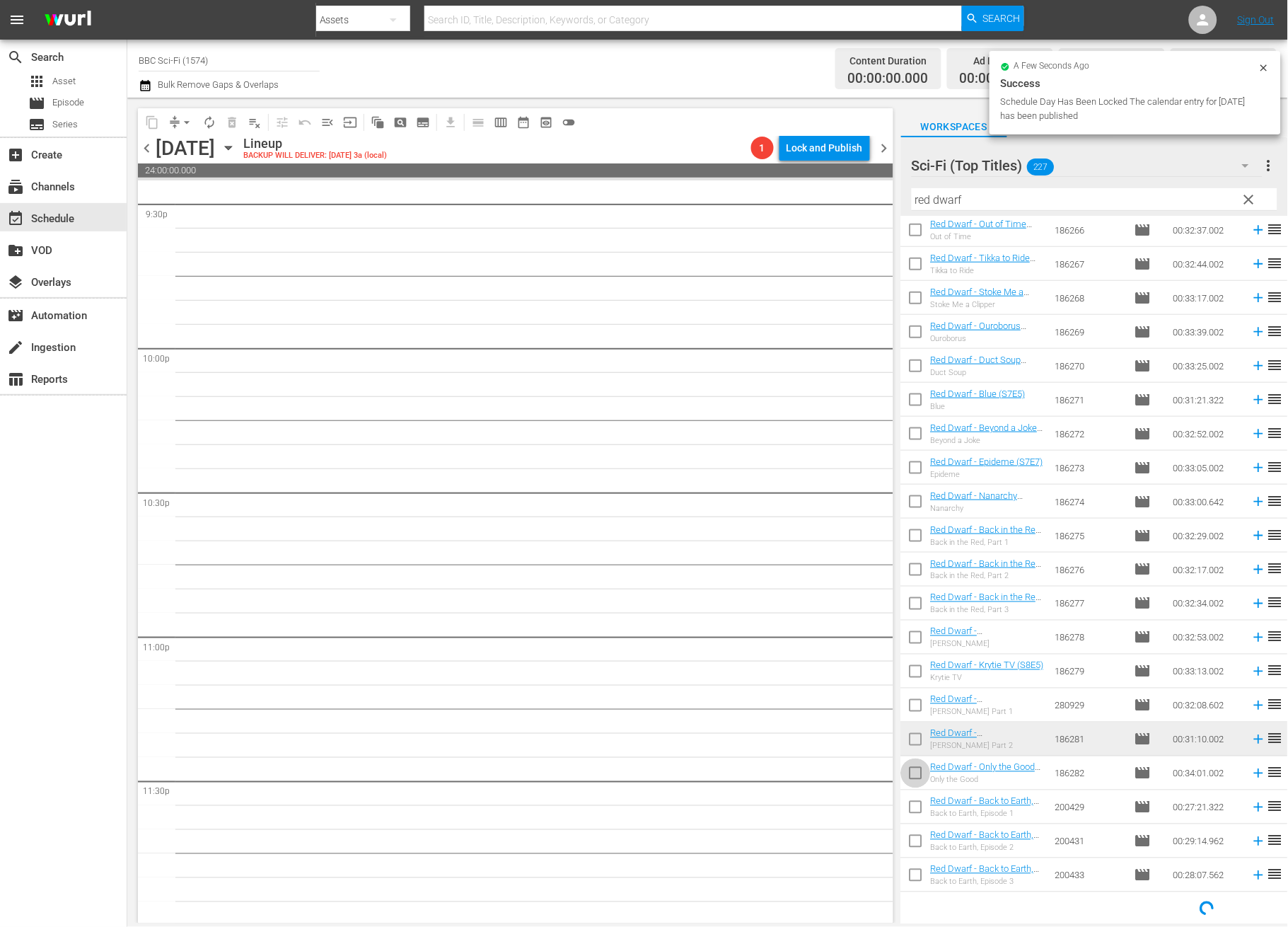
click at [915, 773] on input "checkbox" at bounding box center [916, 776] width 30 height 30
checkbox input "true"
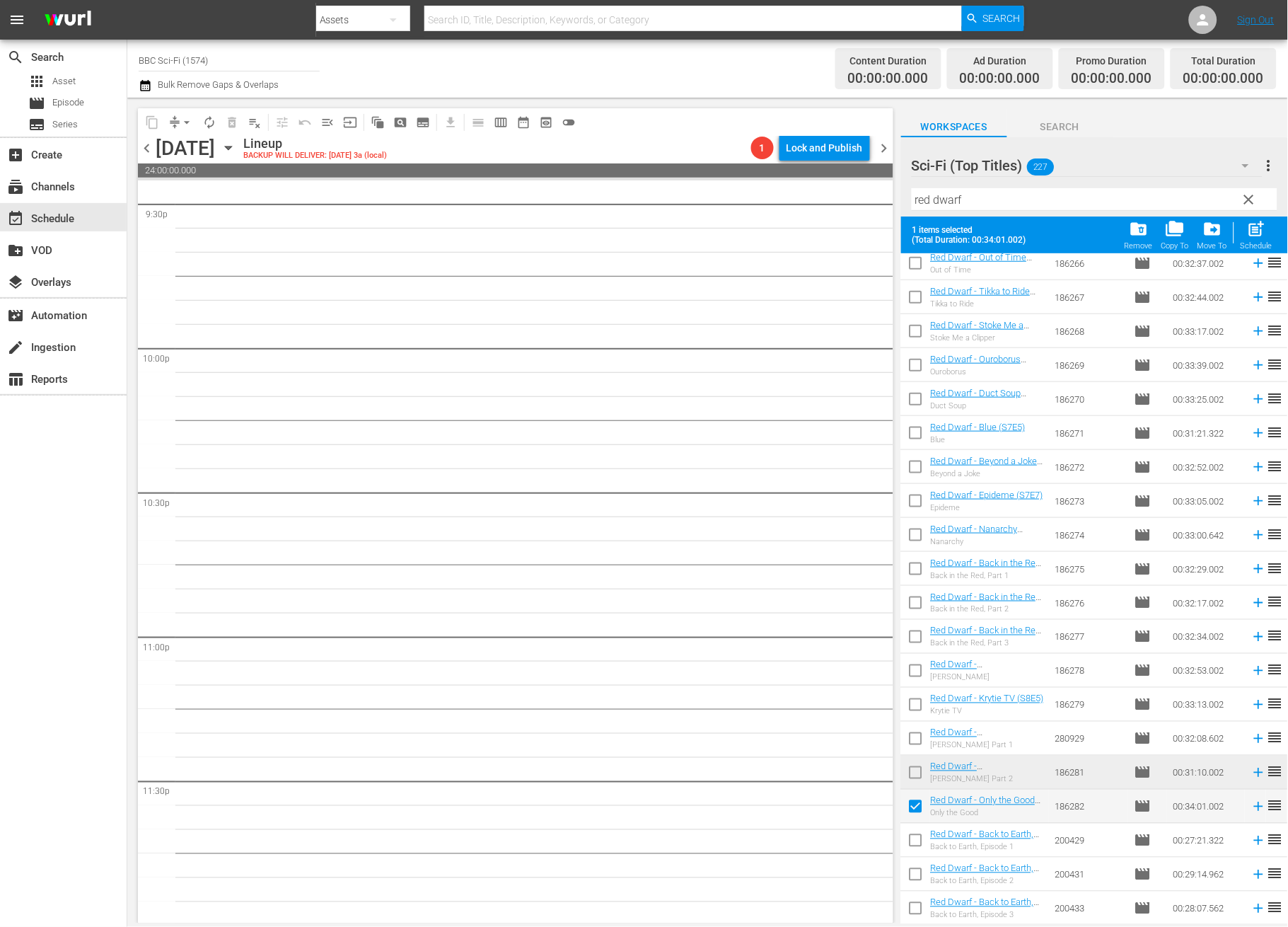
scroll to position [1874, 0]
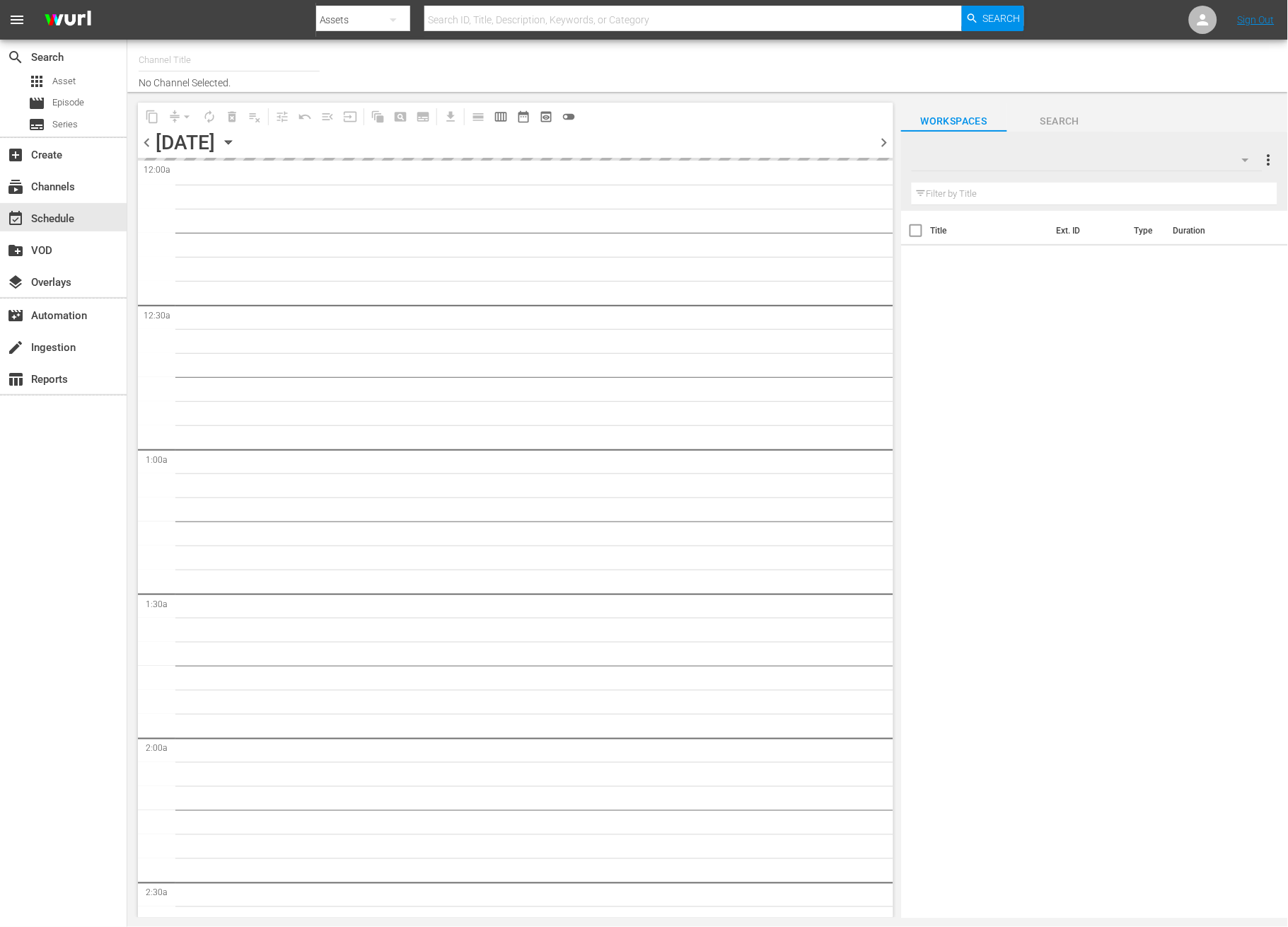
type input "BBC Sci-Fi (1574)"
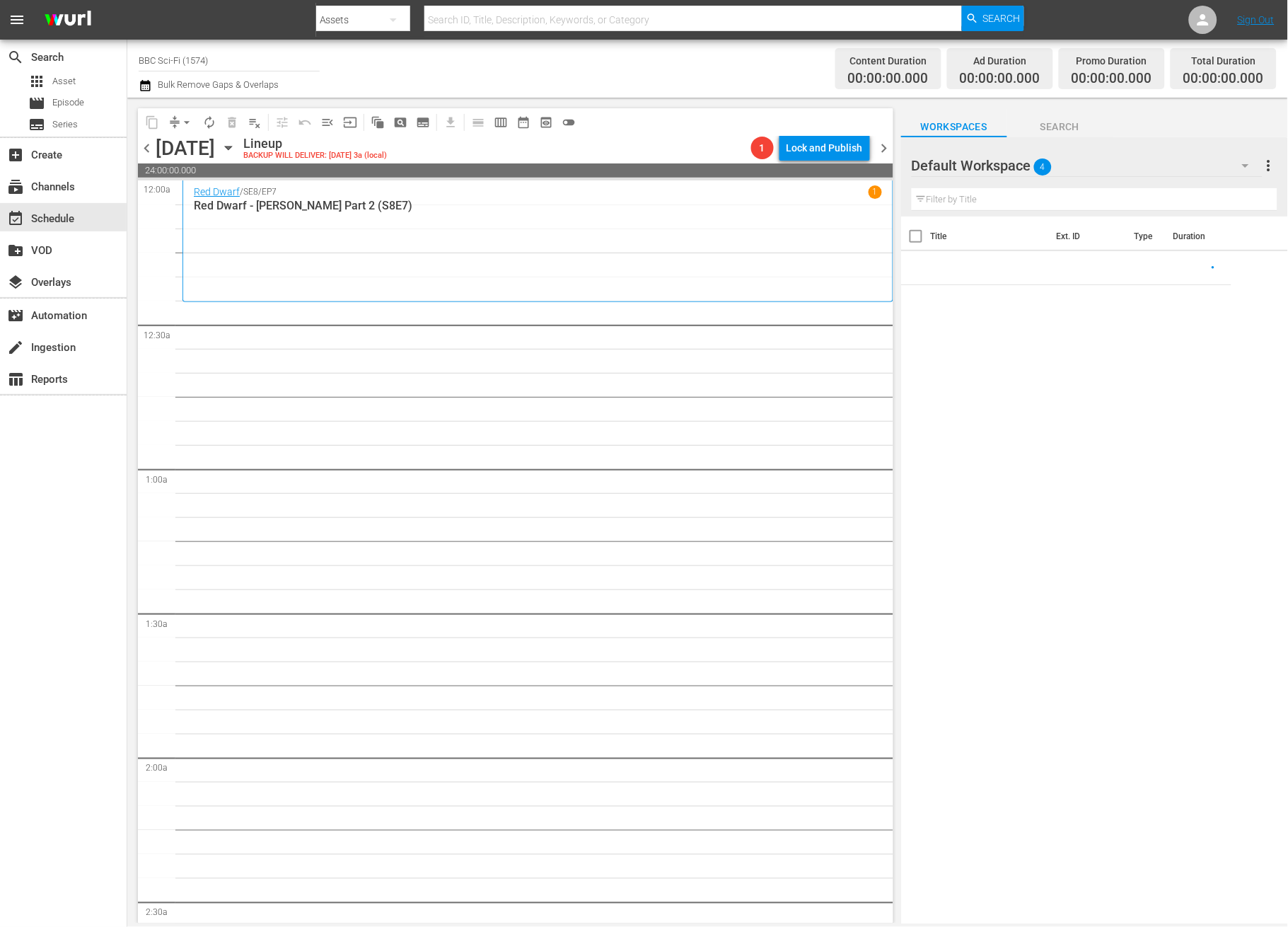
click at [1246, 163] on icon "button" at bounding box center [1245, 165] width 17 height 17
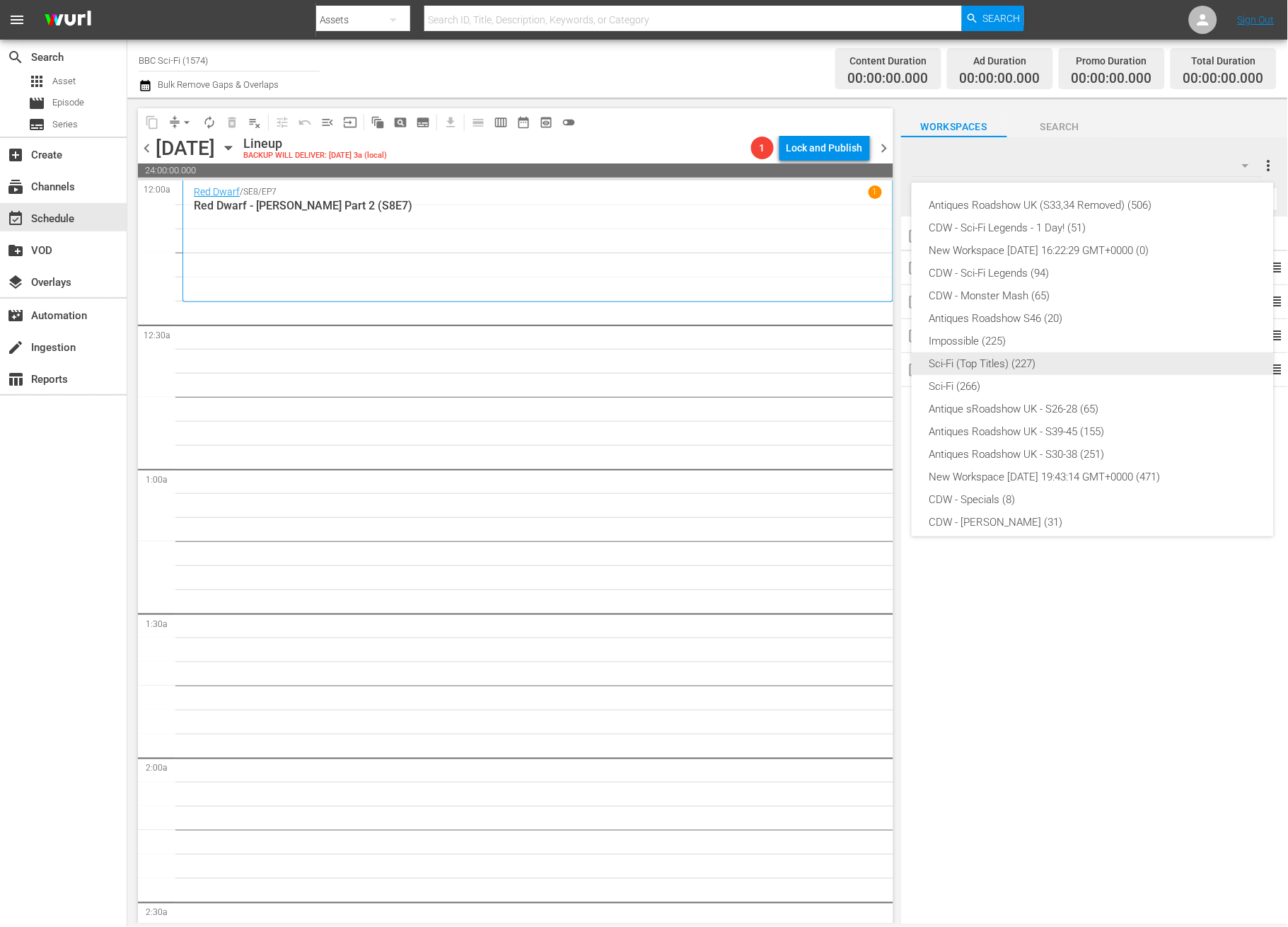
click at [986, 365] on div "Sci-Fi (Top Titles) (227)" at bounding box center [1093, 363] width 328 height 23
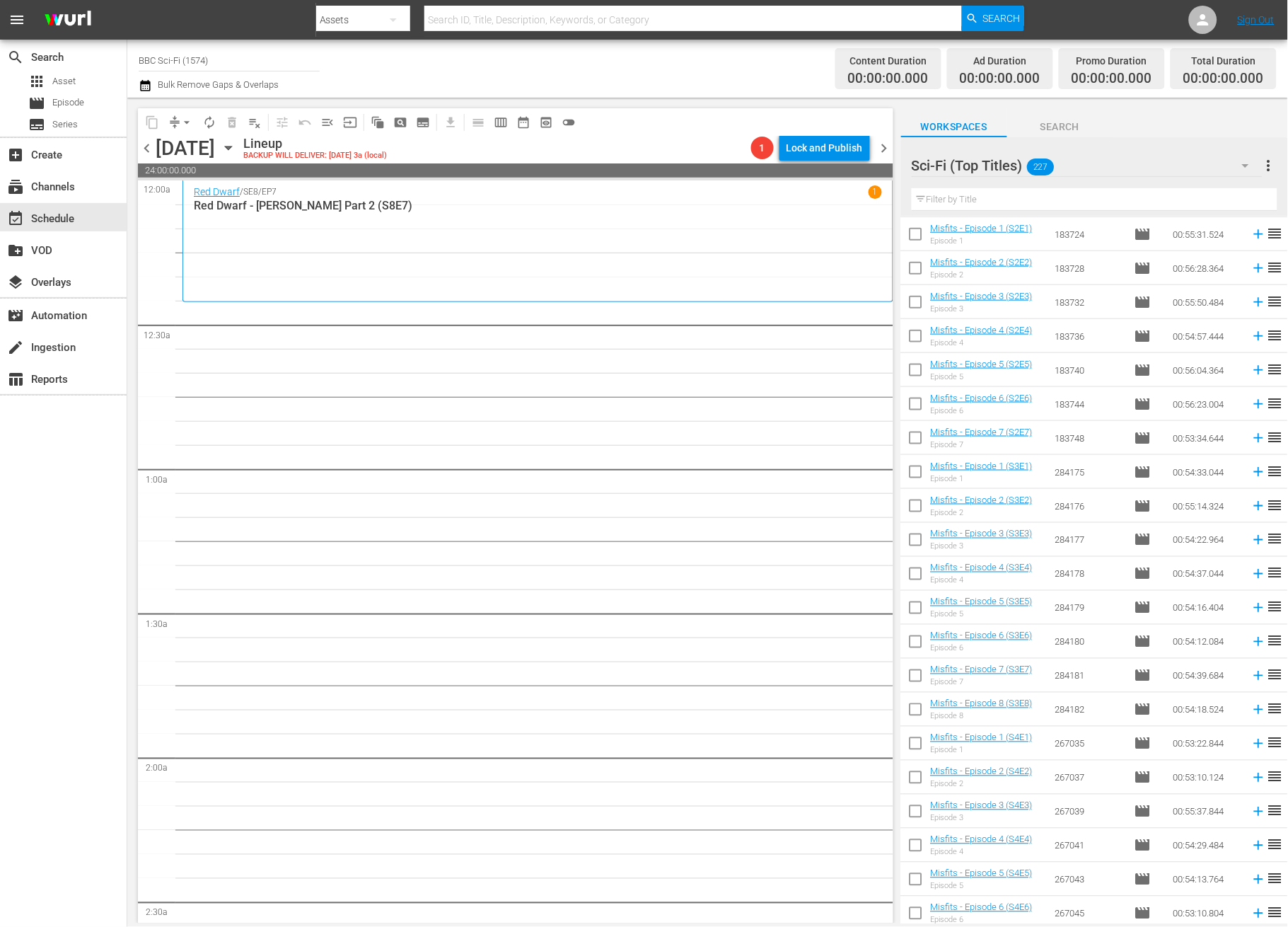
scroll to position [471, 0]
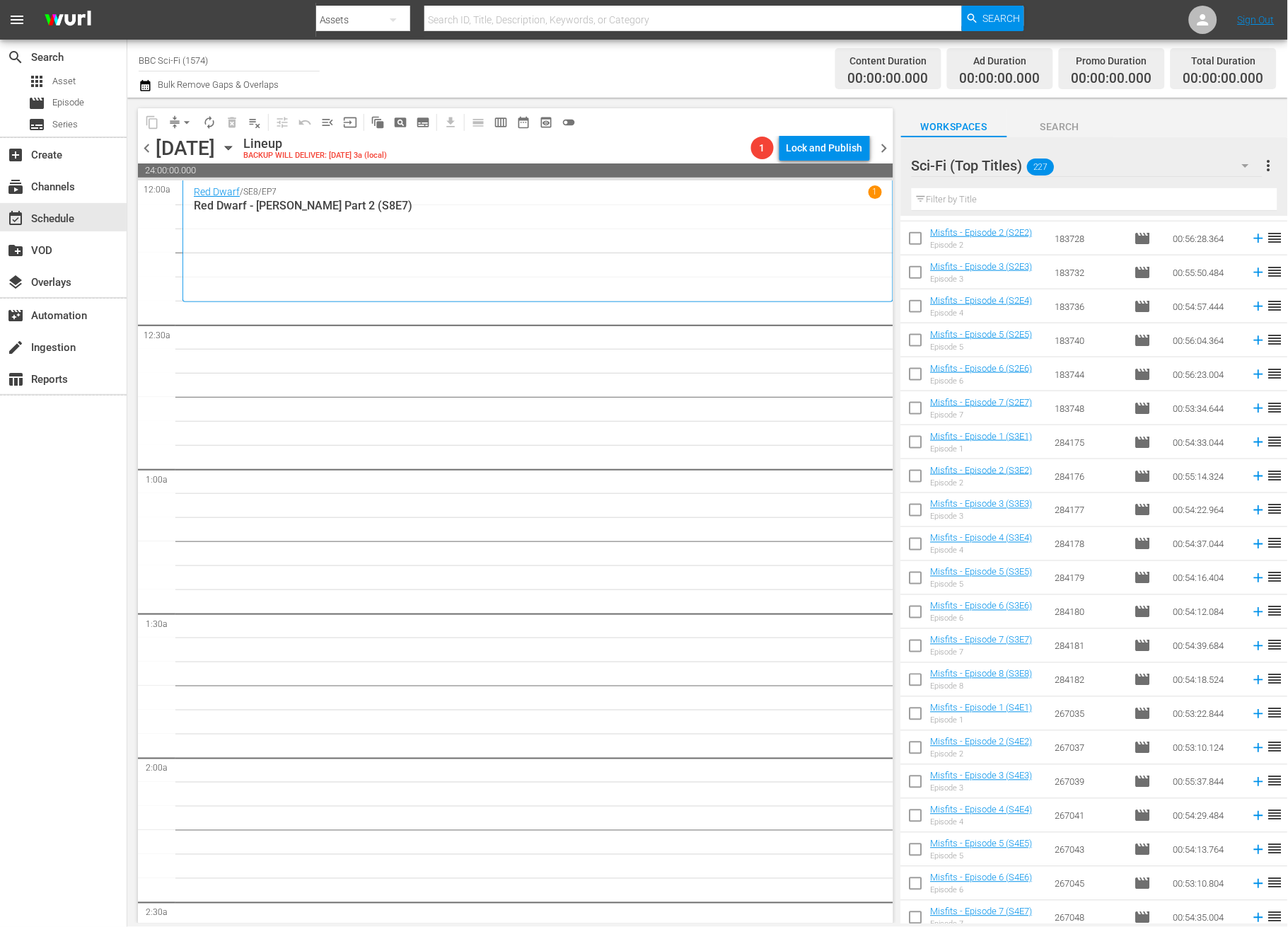
click at [1019, 197] on input "text" at bounding box center [1095, 199] width 366 height 23
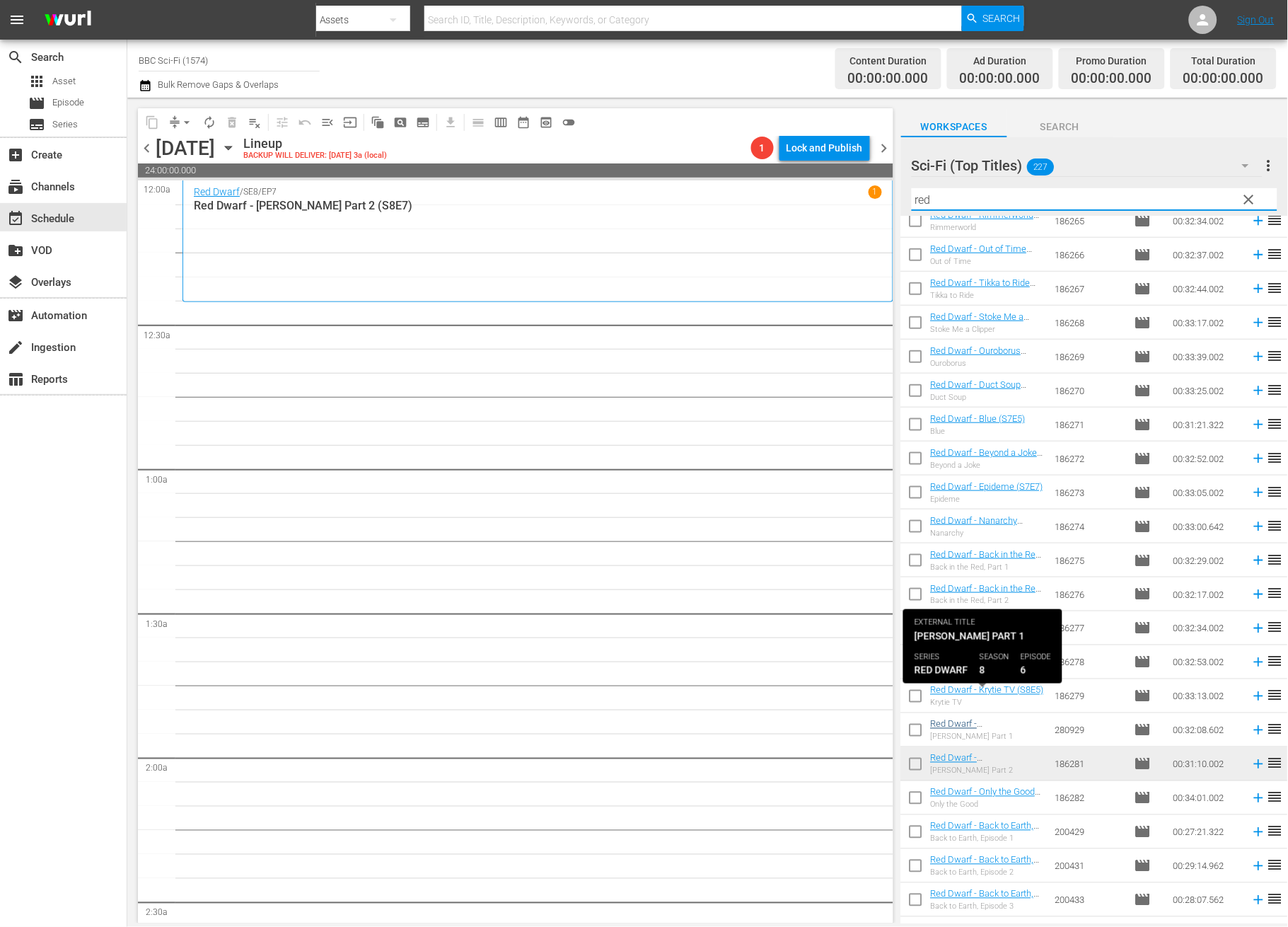
scroll to position [1872, 0]
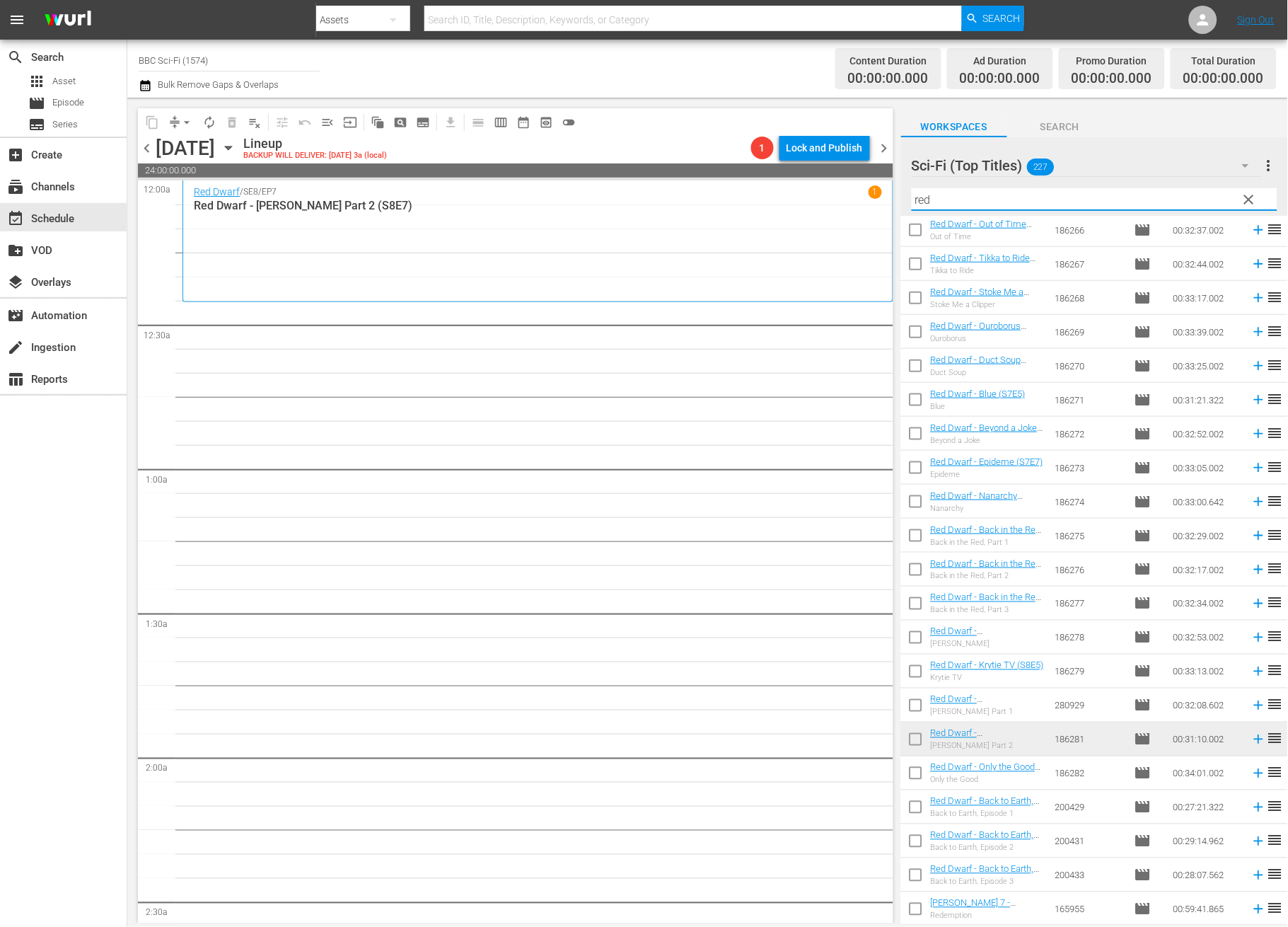
type input "red"
click at [923, 777] on input "checkbox" at bounding box center [916, 776] width 30 height 30
checkbox input "true"
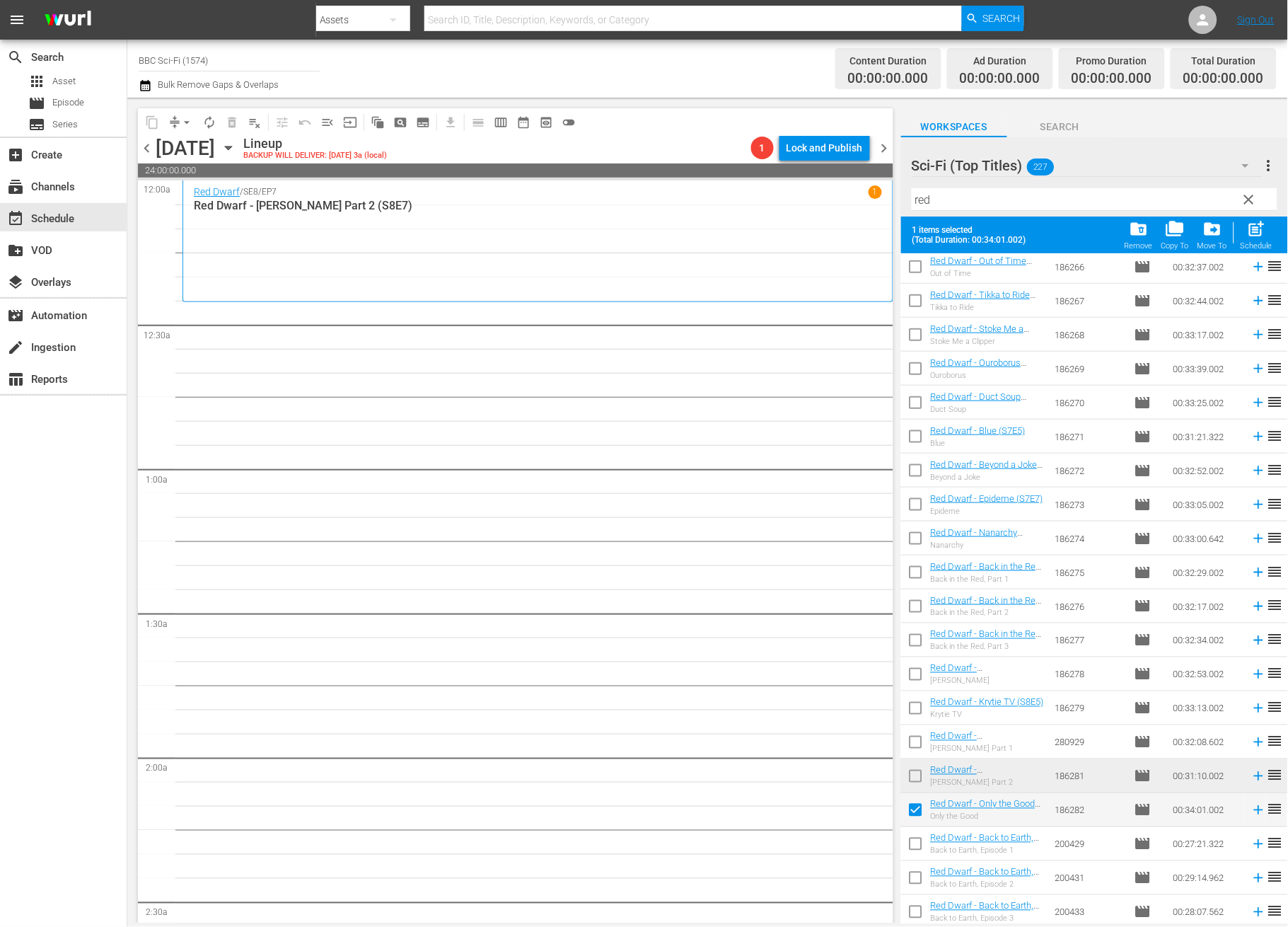
click at [915, 850] on input "checkbox" at bounding box center [916, 847] width 30 height 30
checkbox input "true"
click at [912, 877] on input "checkbox" at bounding box center [916, 881] width 30 height 30
checkbox input "true"
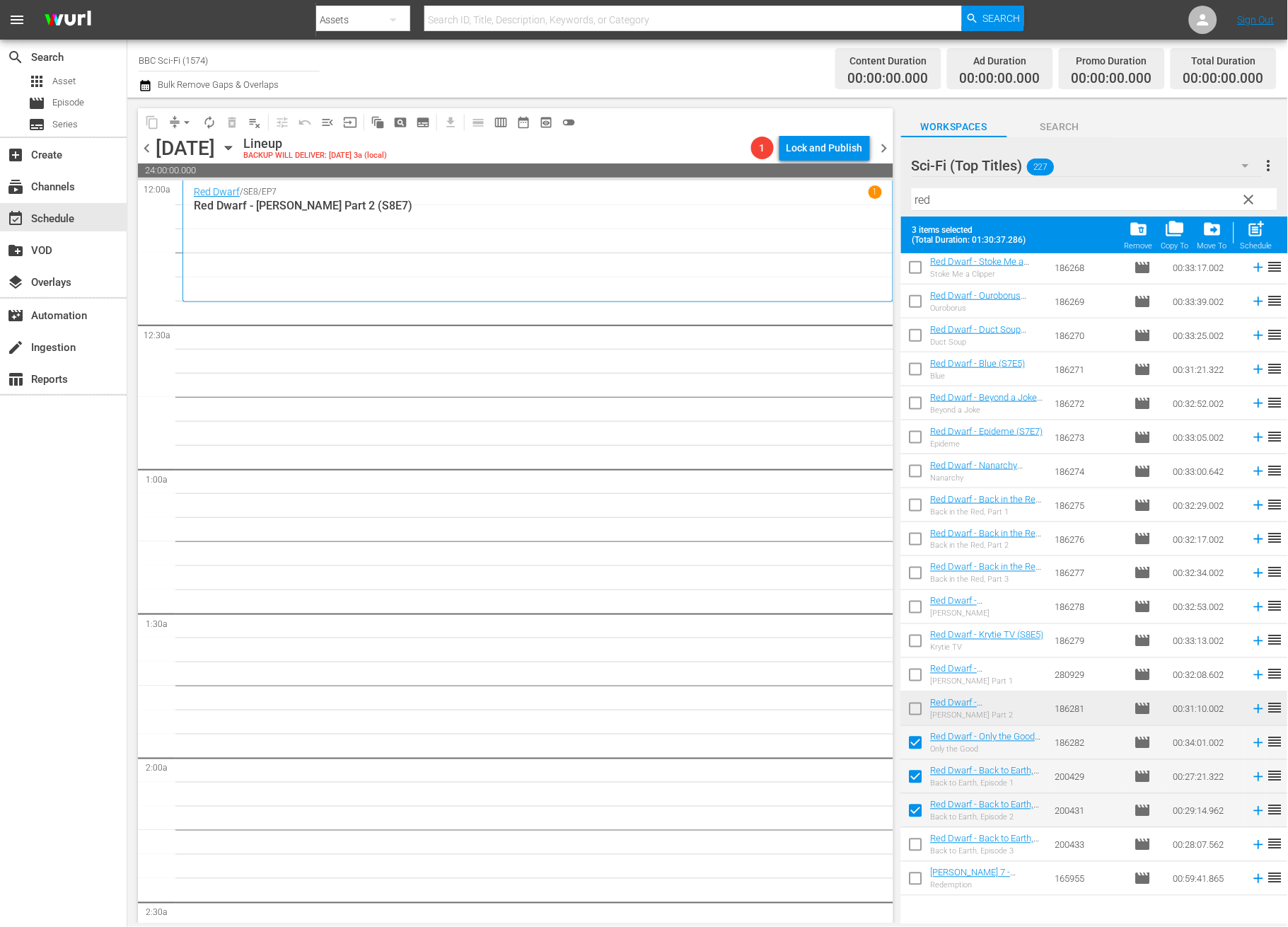
scroll to position [1942, 0]
click at [917, 838] on input "checkbox" at bounding box center [916, 845] width 30 height 30
checkbox input "true"
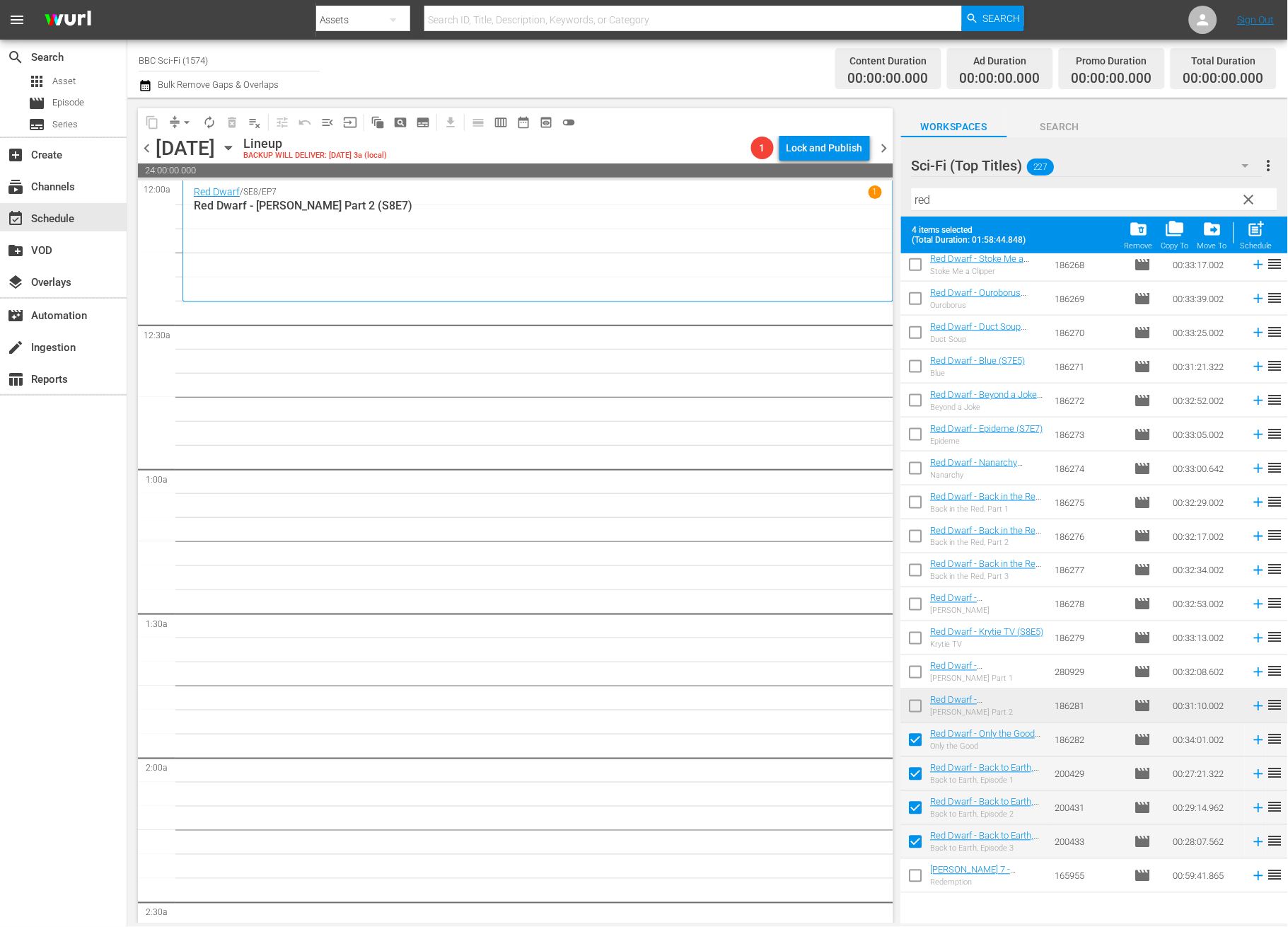
click at [910, 879] on input "checkbox" at bounding box center [916, 879] width 30 height 30
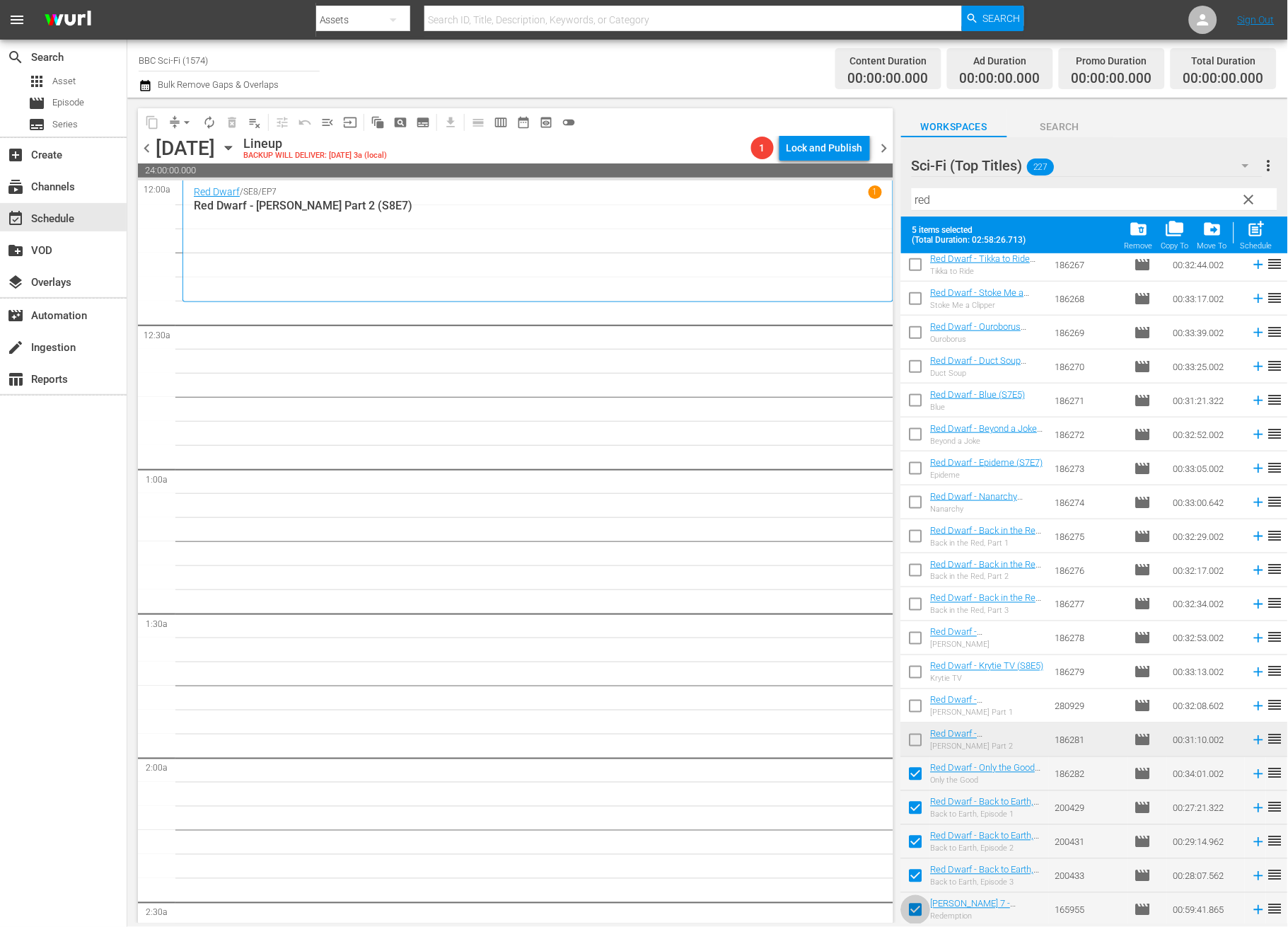
click at [914, 912] on input "checkbox" at bounding box center [916, 913] width 30 height 30
checkbox input "false"
click at [1254, 237] on span "post_add" at bounding box center [1256, 228] width 19 height 19
checkbox input "false"
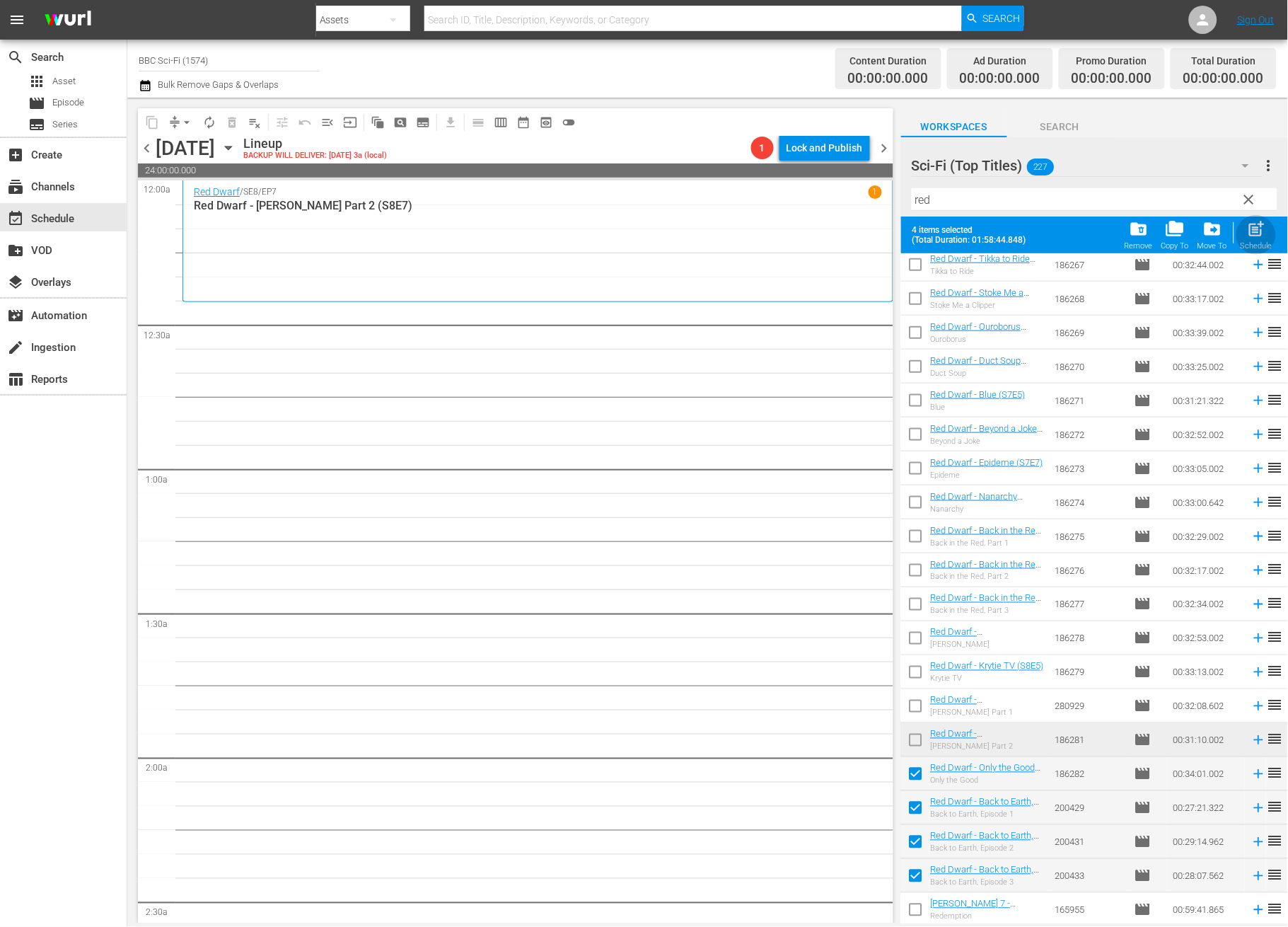
checkbox input "false"
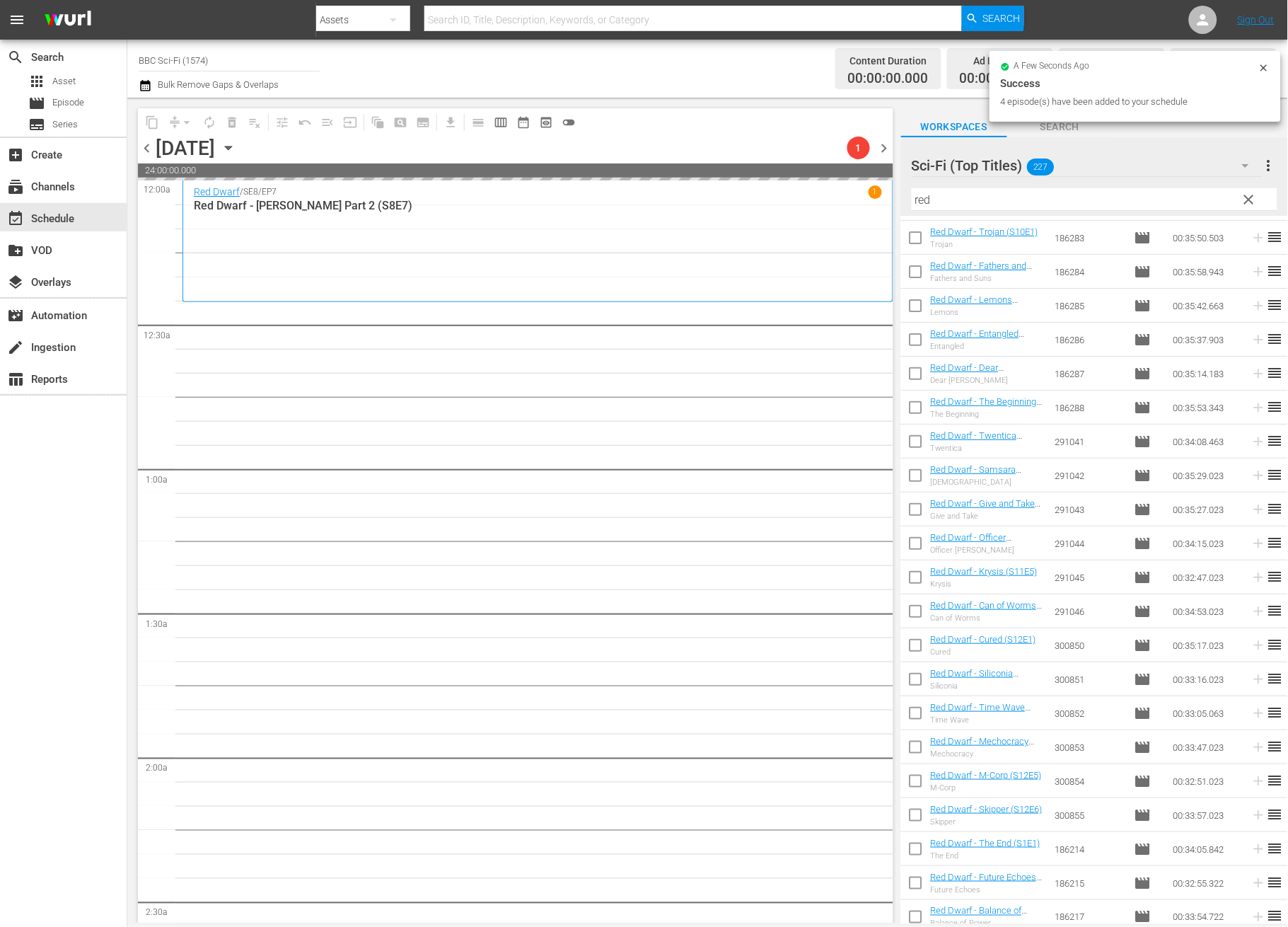
scroll to position [0, 0]
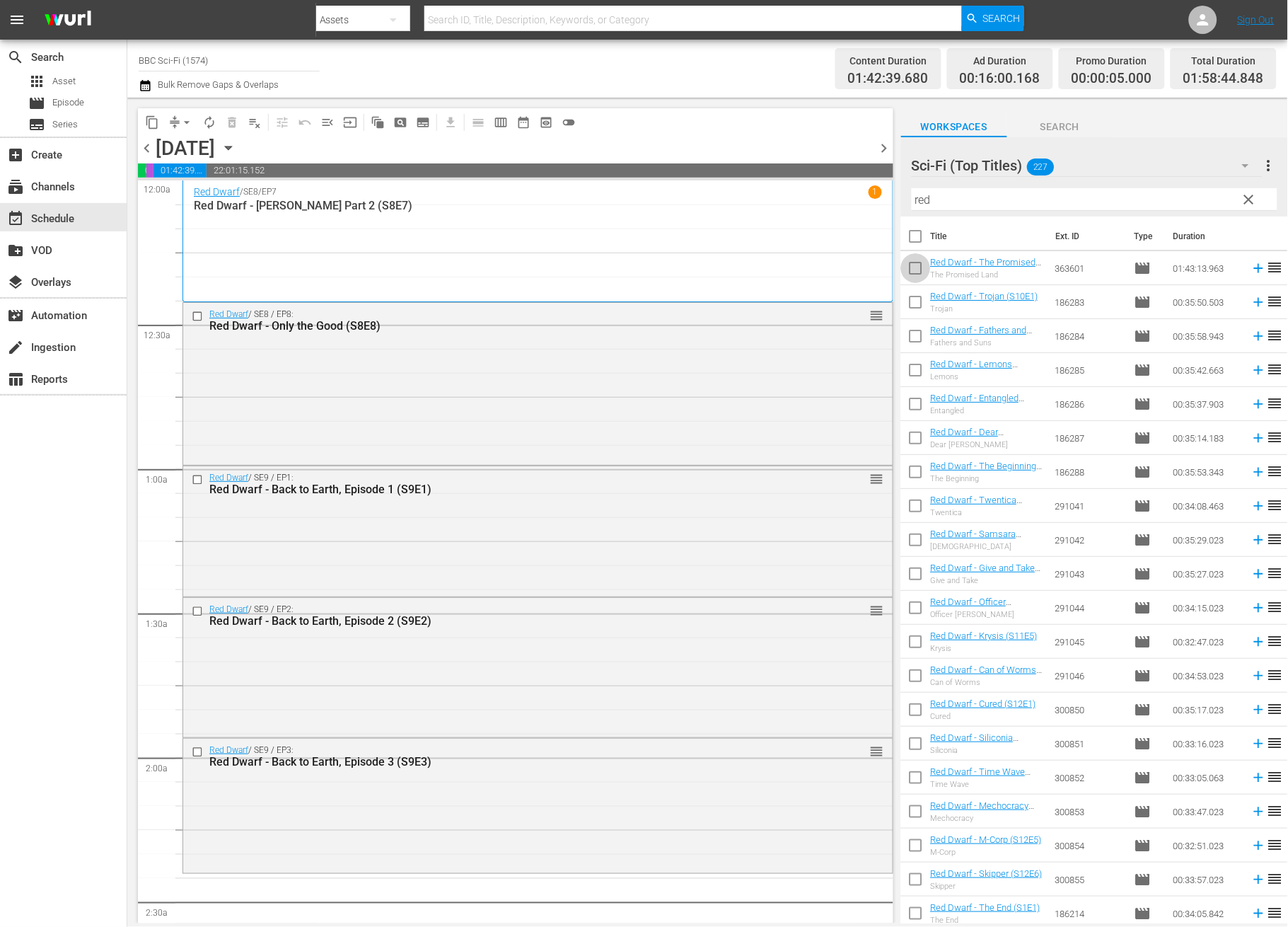
click at [915, 267] on input "checkbox" at bounding box center [916, 271] width 30 height 30
checkbox input "true"
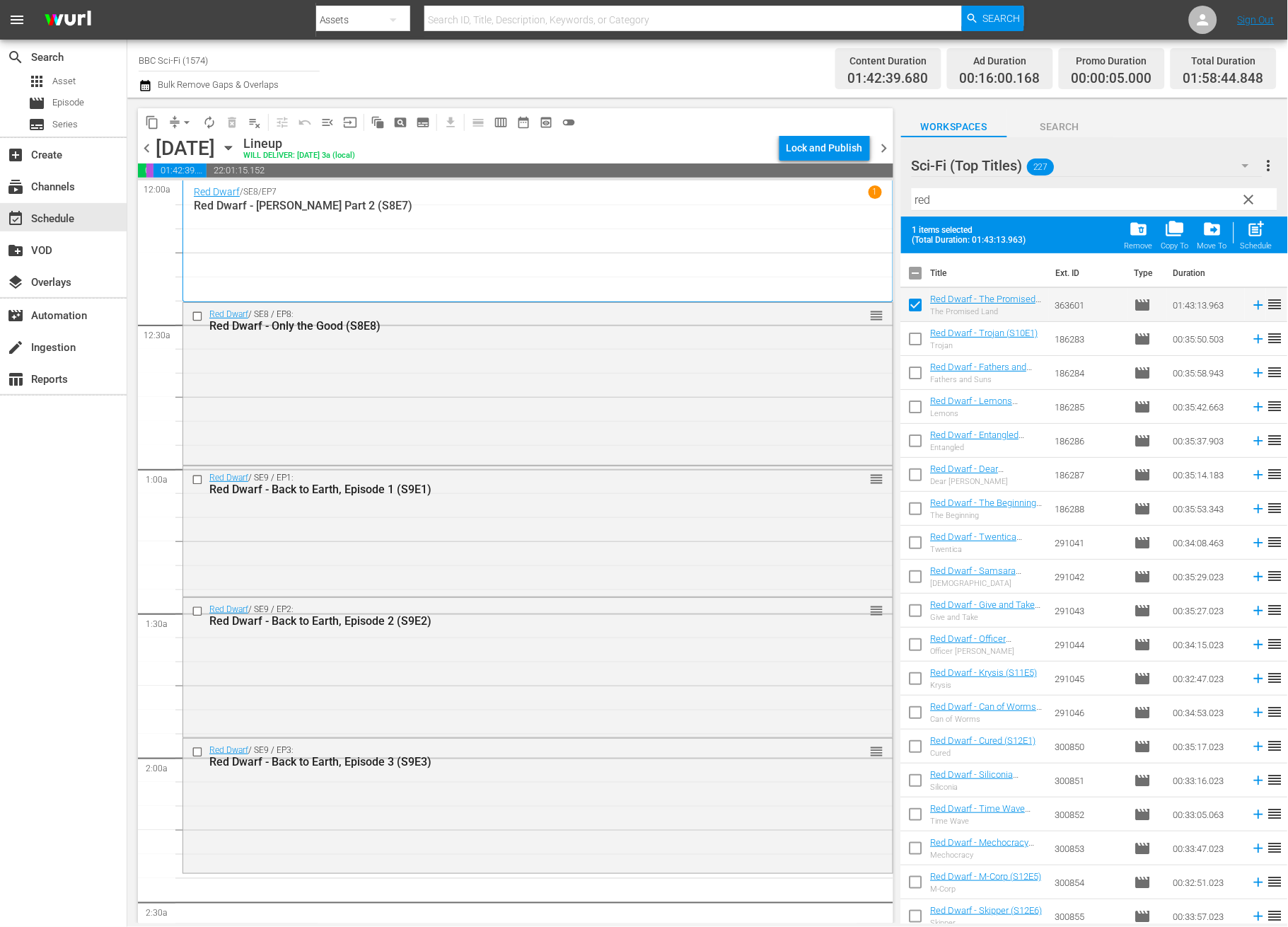
click at [914, 344] on input "checkbox" at bounding box center [916, 342] width 30 height 30
checkbox input "true"
click at [912, 366] on input "checkbox" at bounding box center [916, 376] width 30 height 30
checkbox input "true"
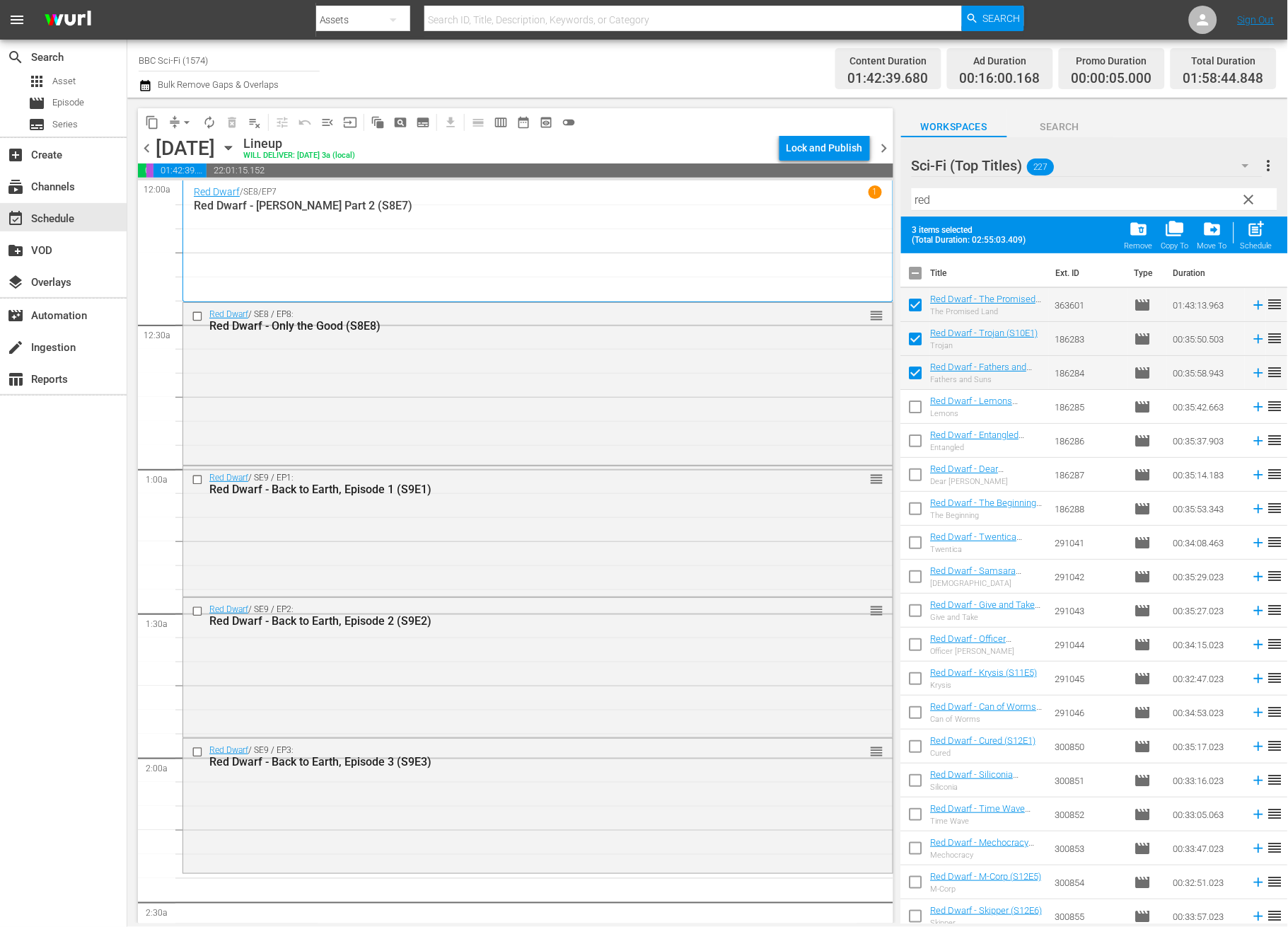
click at [908, 411] on input "checkbox" at bounding box center [916, 410] width 30 height 30
checkbox input "true"
click at [915, 442] on input "checkbox" at bounding box center [916, 444] width 30 height 30
checkbox input "true"
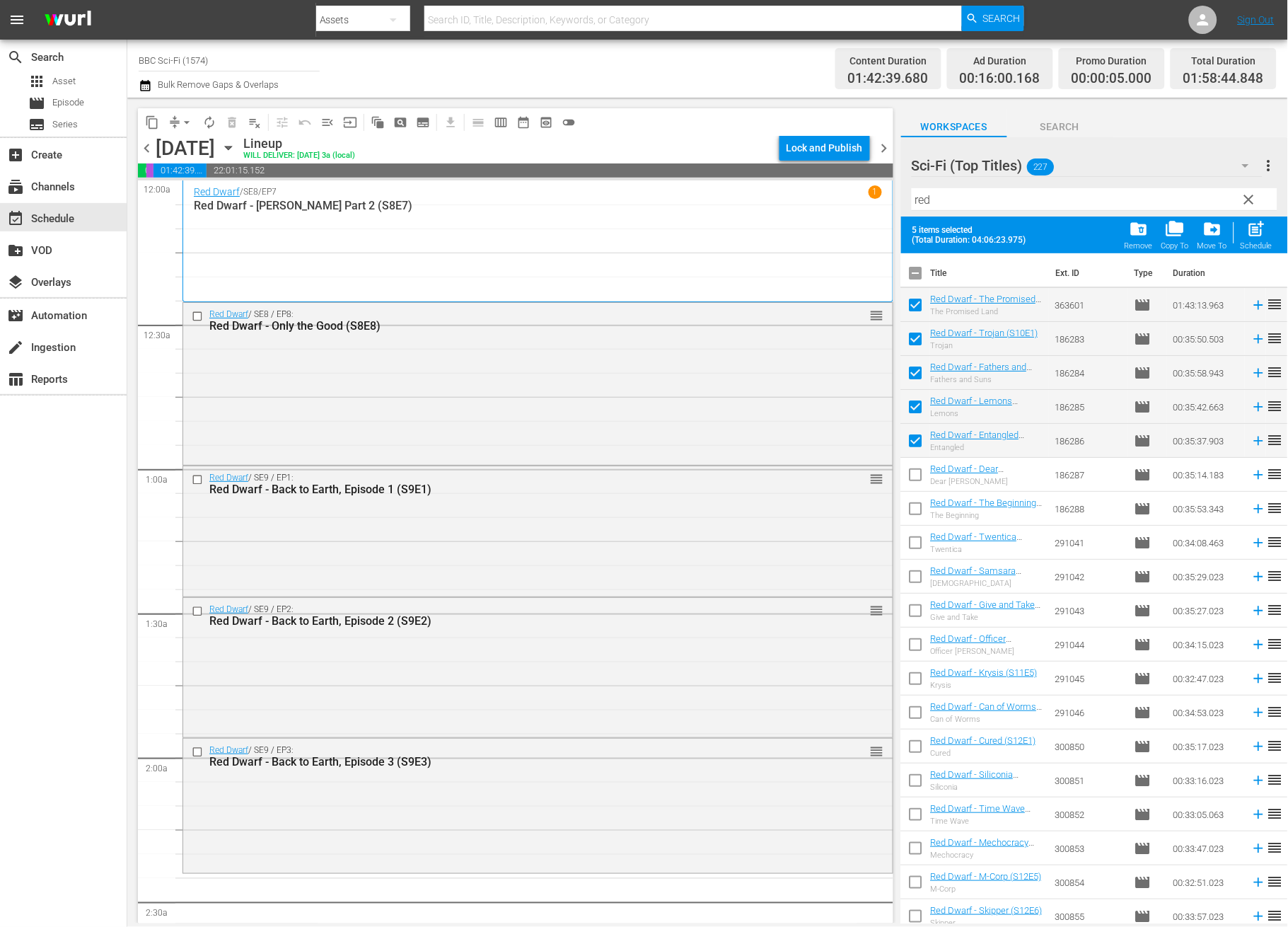
click at [915, 471] on input "checkbox" at bounding box center [916, 478] width 30 height 30
checkbox input "true"
drag, startPoint x: 914, startPoint y: 502, endPoint x: 930, endPoint y: 530, distance: 32.6
click at [913, 502] on input "checkbox" at bounding box center [916, 512] width 30 height 30
checkbox input "true"
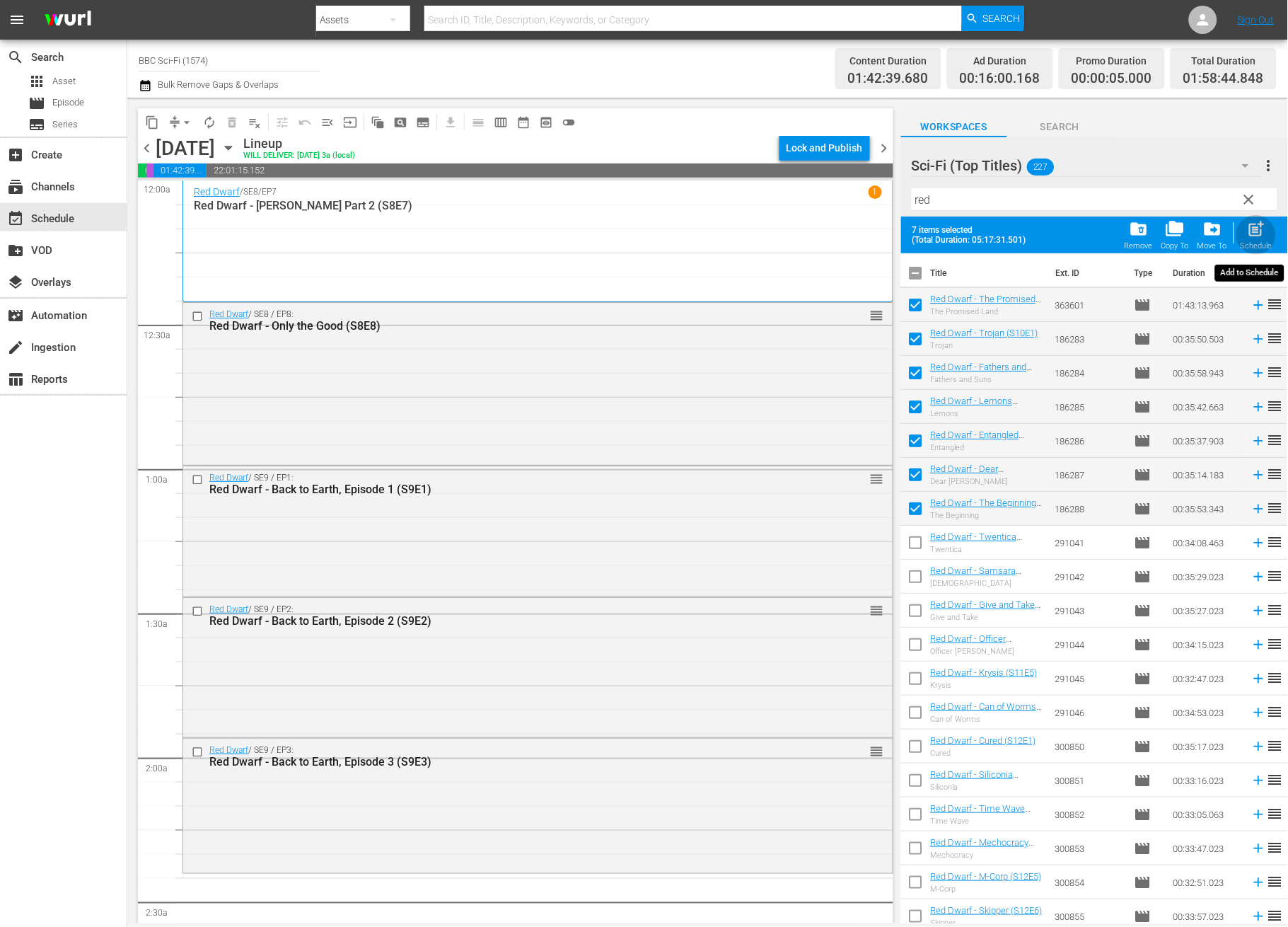
click at [1266, 227] on div "post_add Schedule" at bounding box center [1257, 234] width 32 height 31
checkbox input "false"
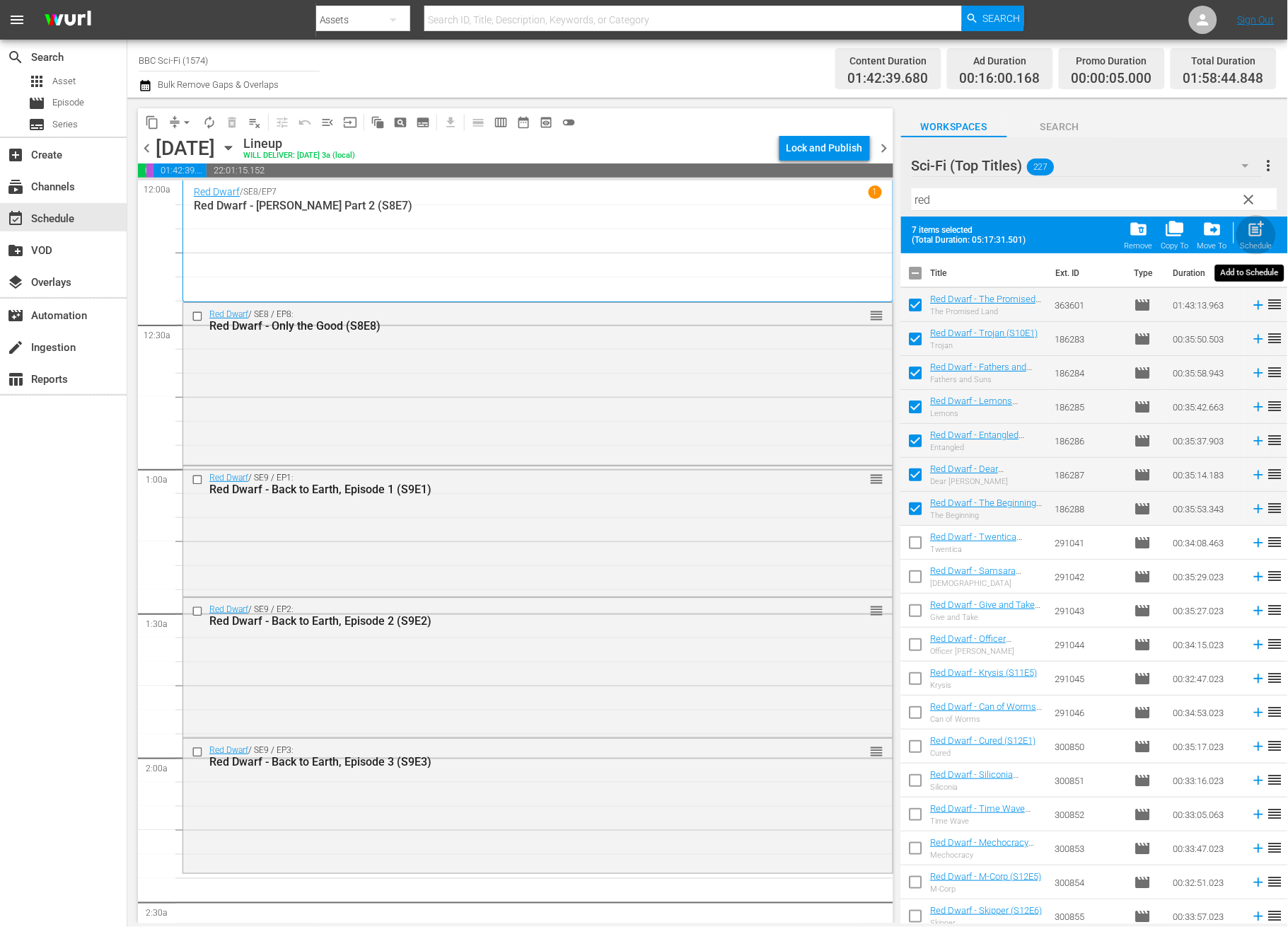
checkbox input "false"
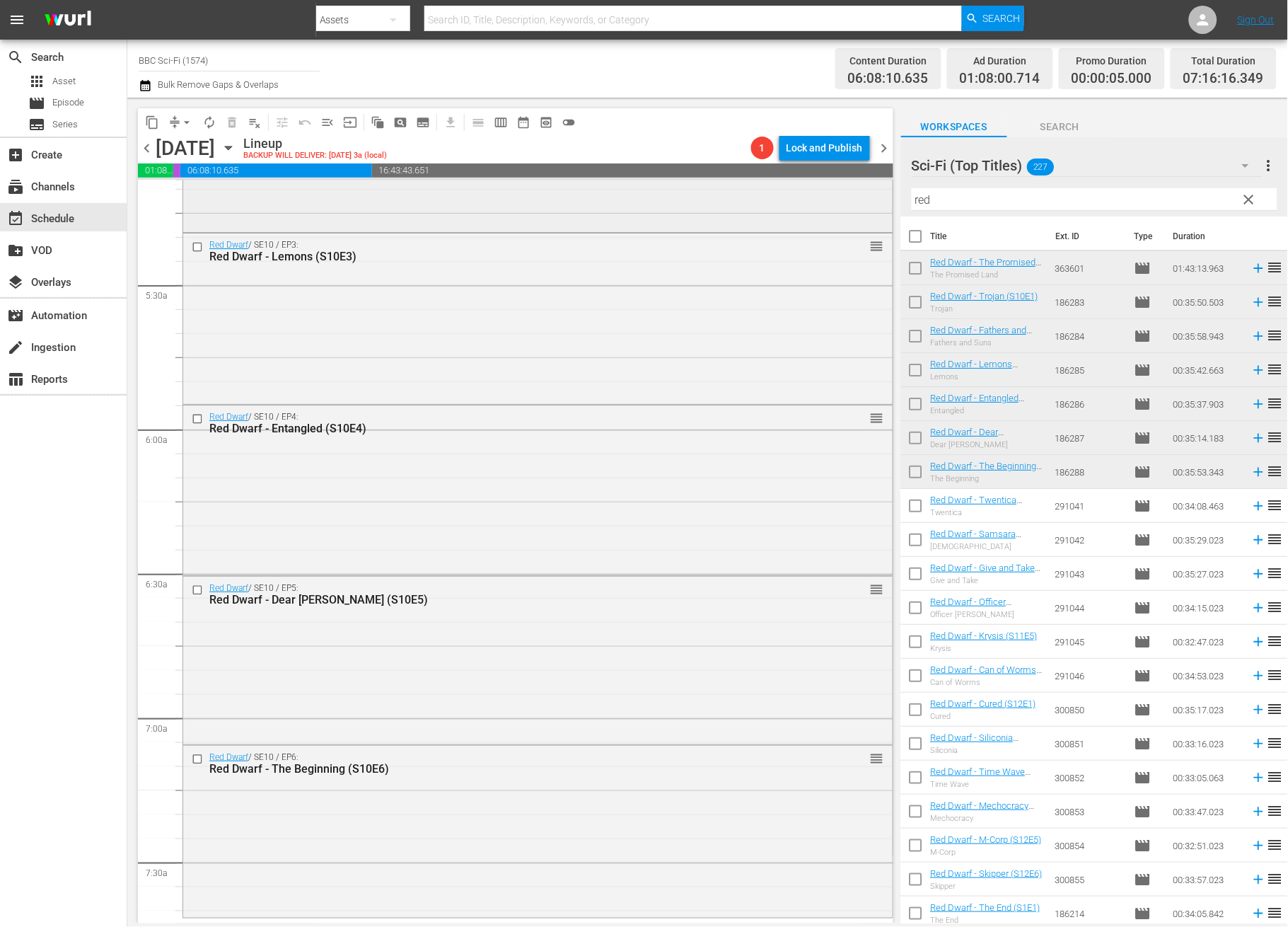
scroll to position [1981, 0]
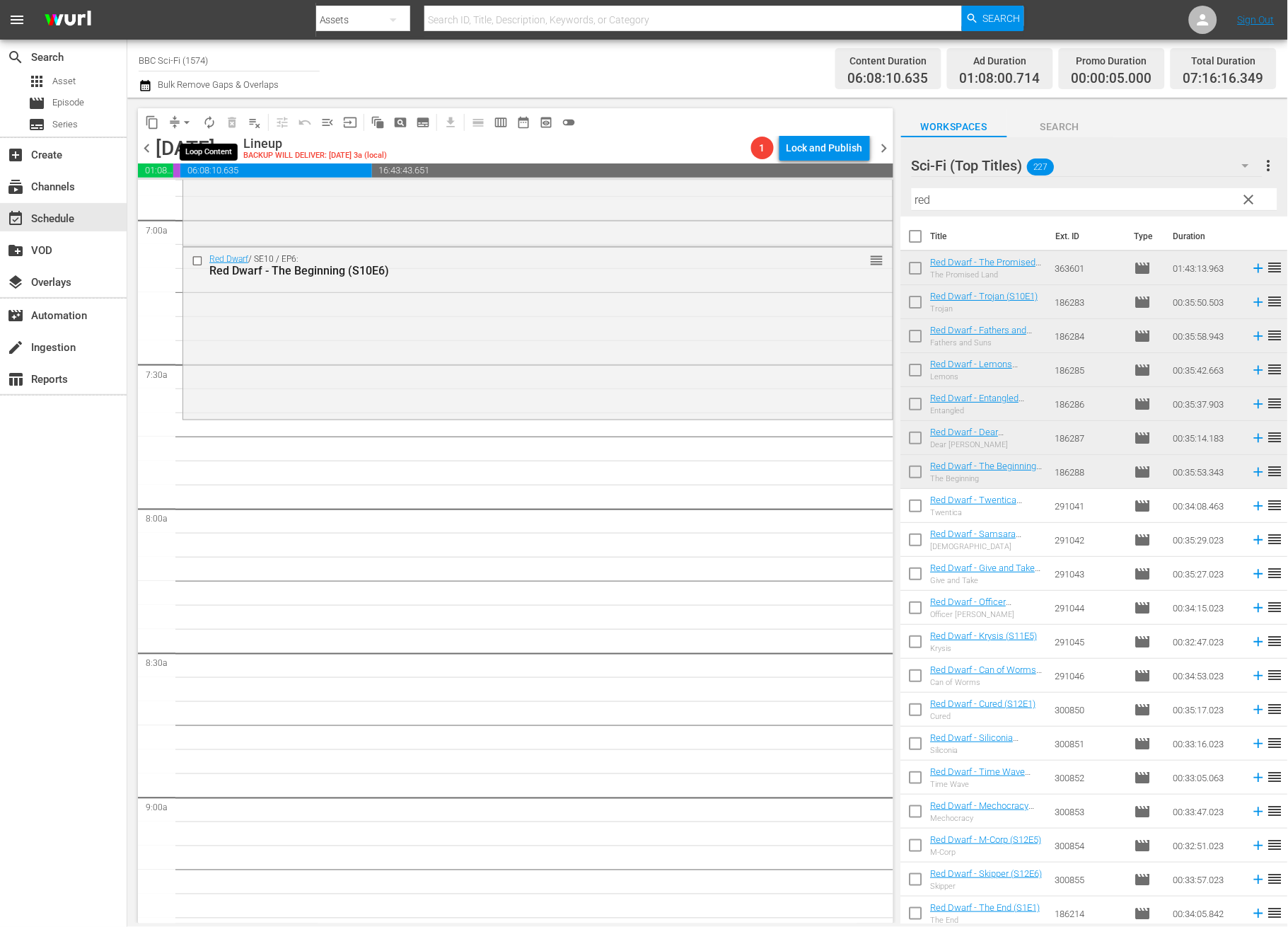
click at [209, 115] on span "autorenew_outlined" at bounding box center [209, 122] width 14 height 14
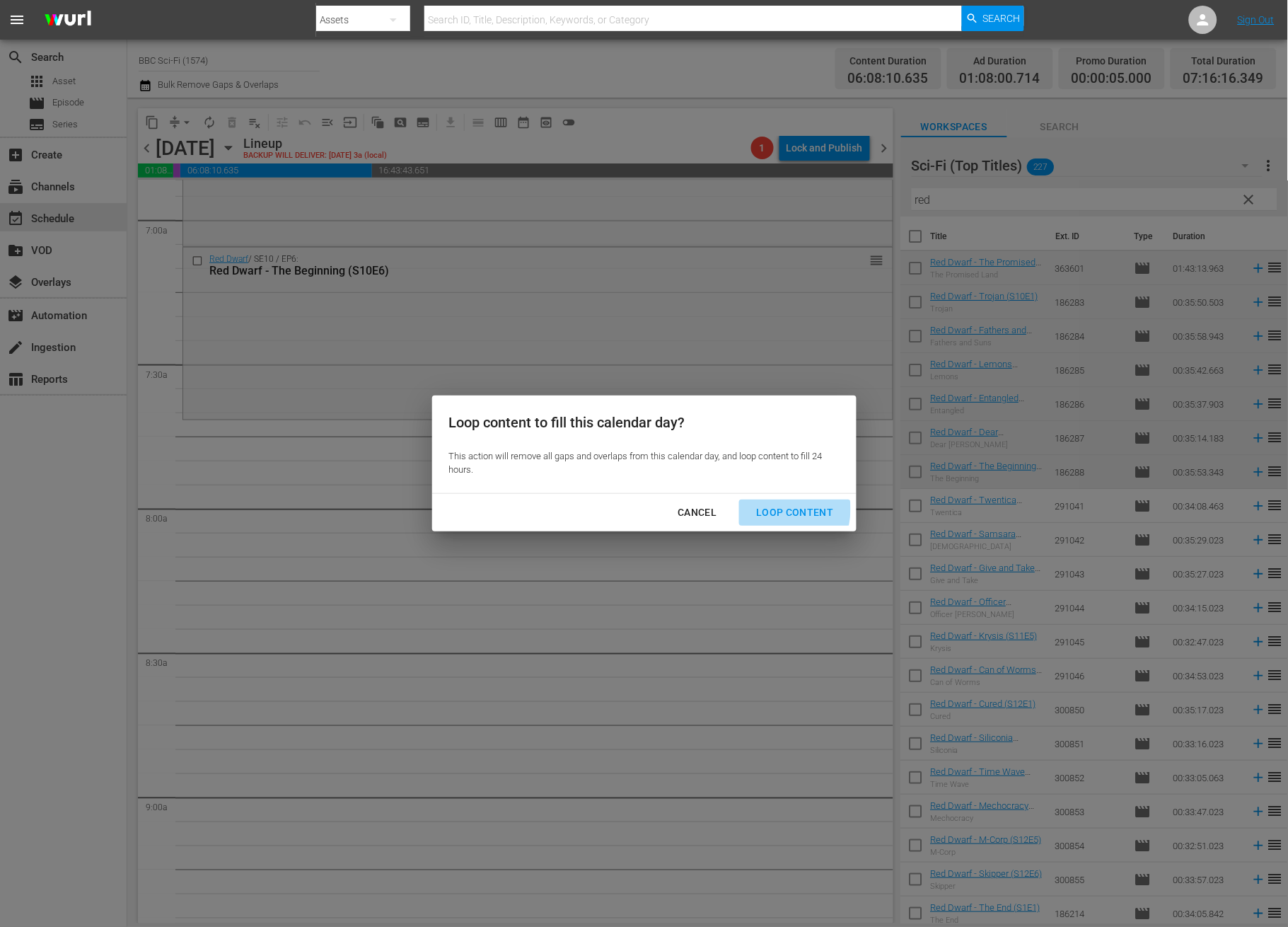
click at [770, 509] on div "Loop Content" at bounding box center [795, 513] width 100 height 18
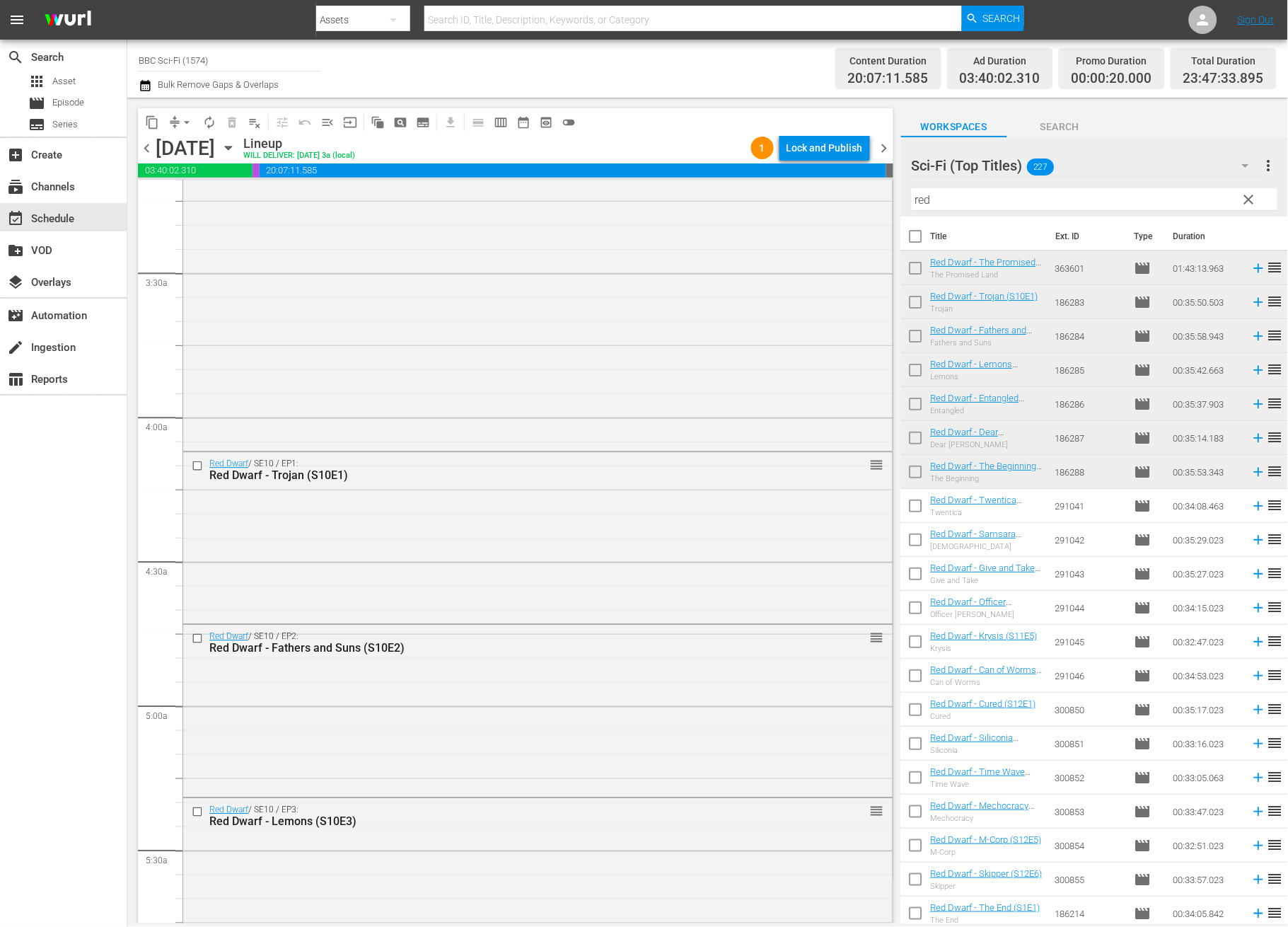
scroll to position [0, 0]
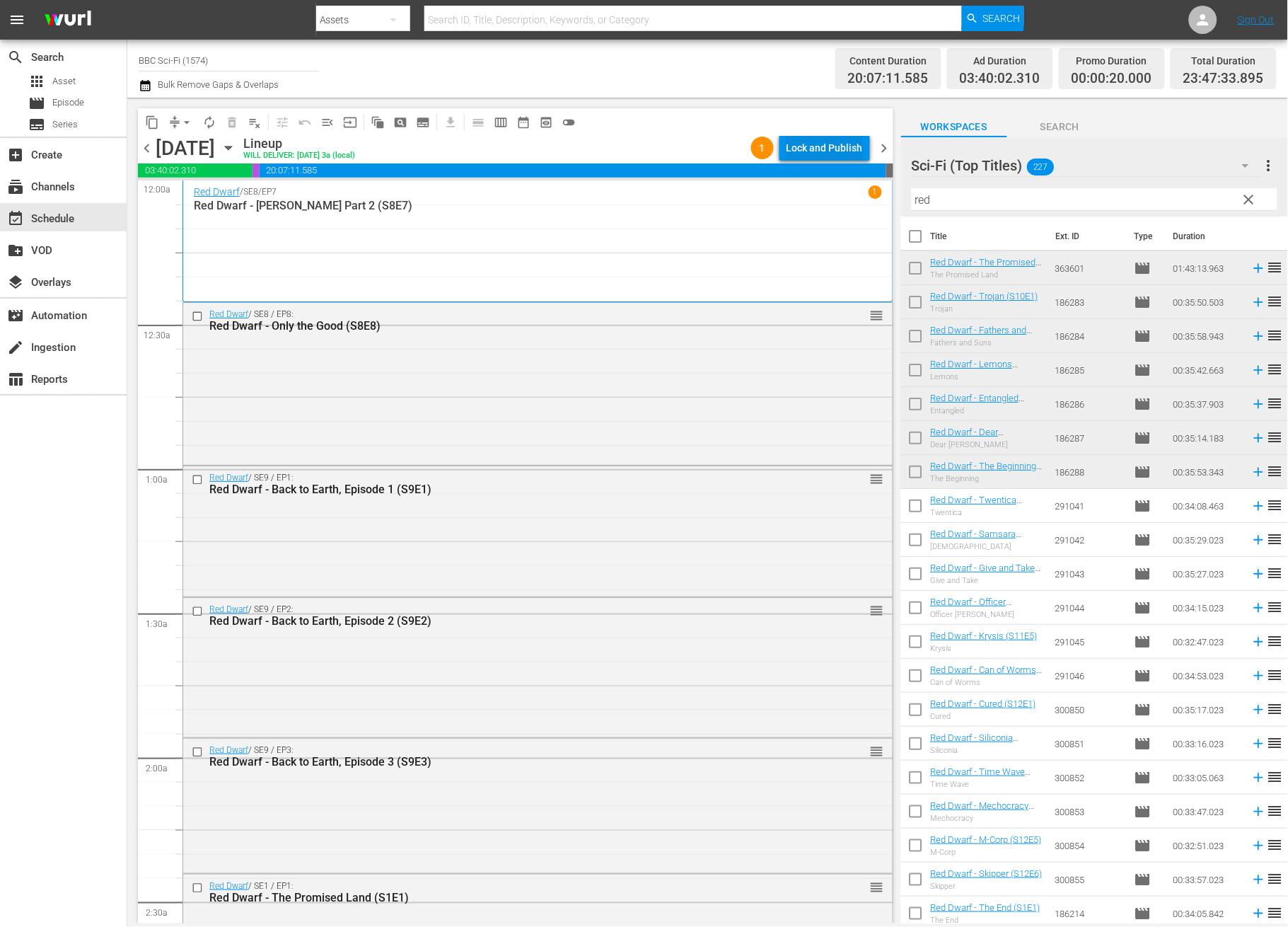
click at [829, 142] on div "Lock and Publish" at bounding box center [825, 147] width 76 height 25
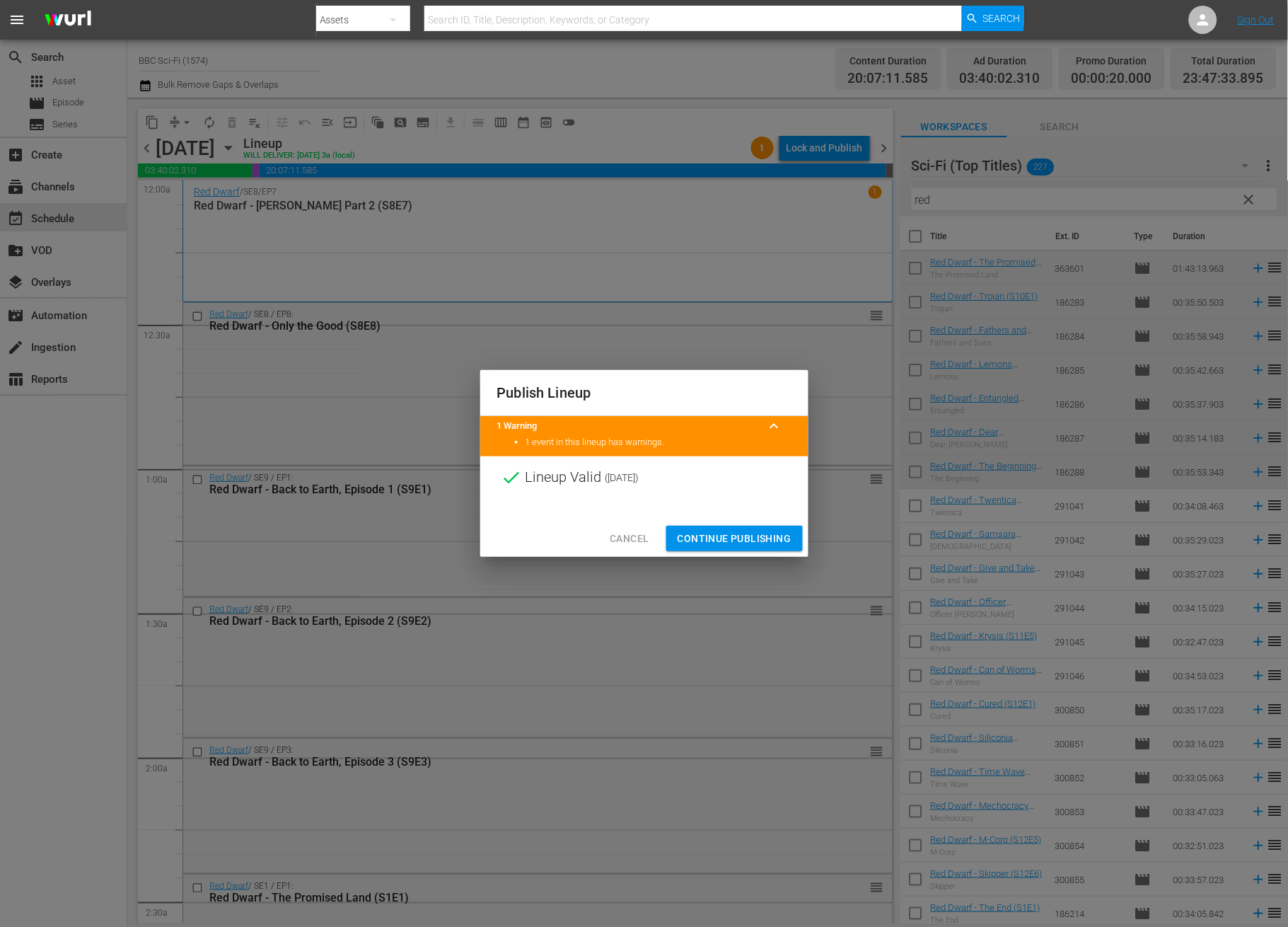
click at [767, 533] on span "Continue Publishing" at bounding box center [735, 539] width 114 height 18
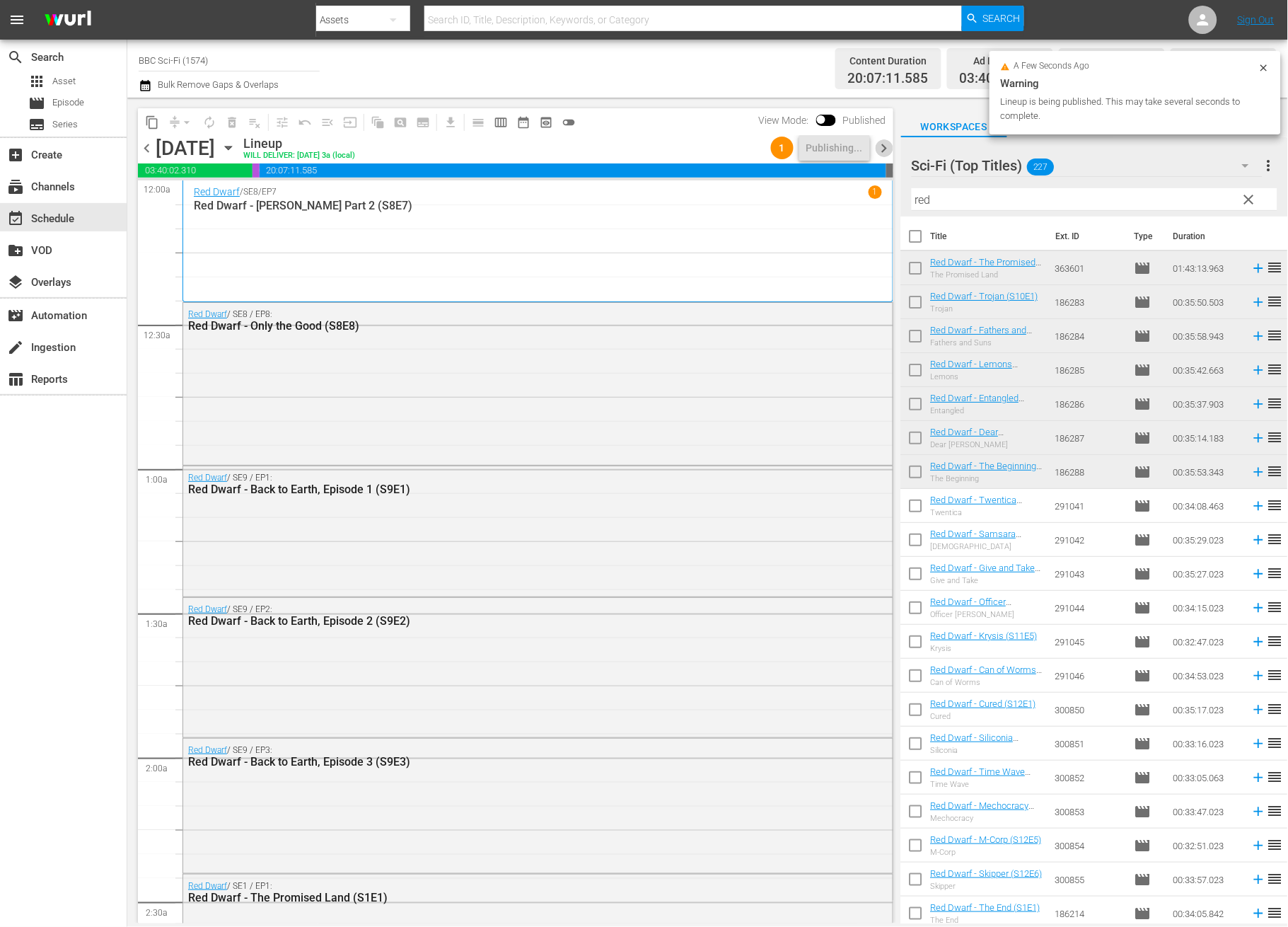
click at [888, 147] on span "chevron_right" at bounding box center [885, 148] width 18 height 18
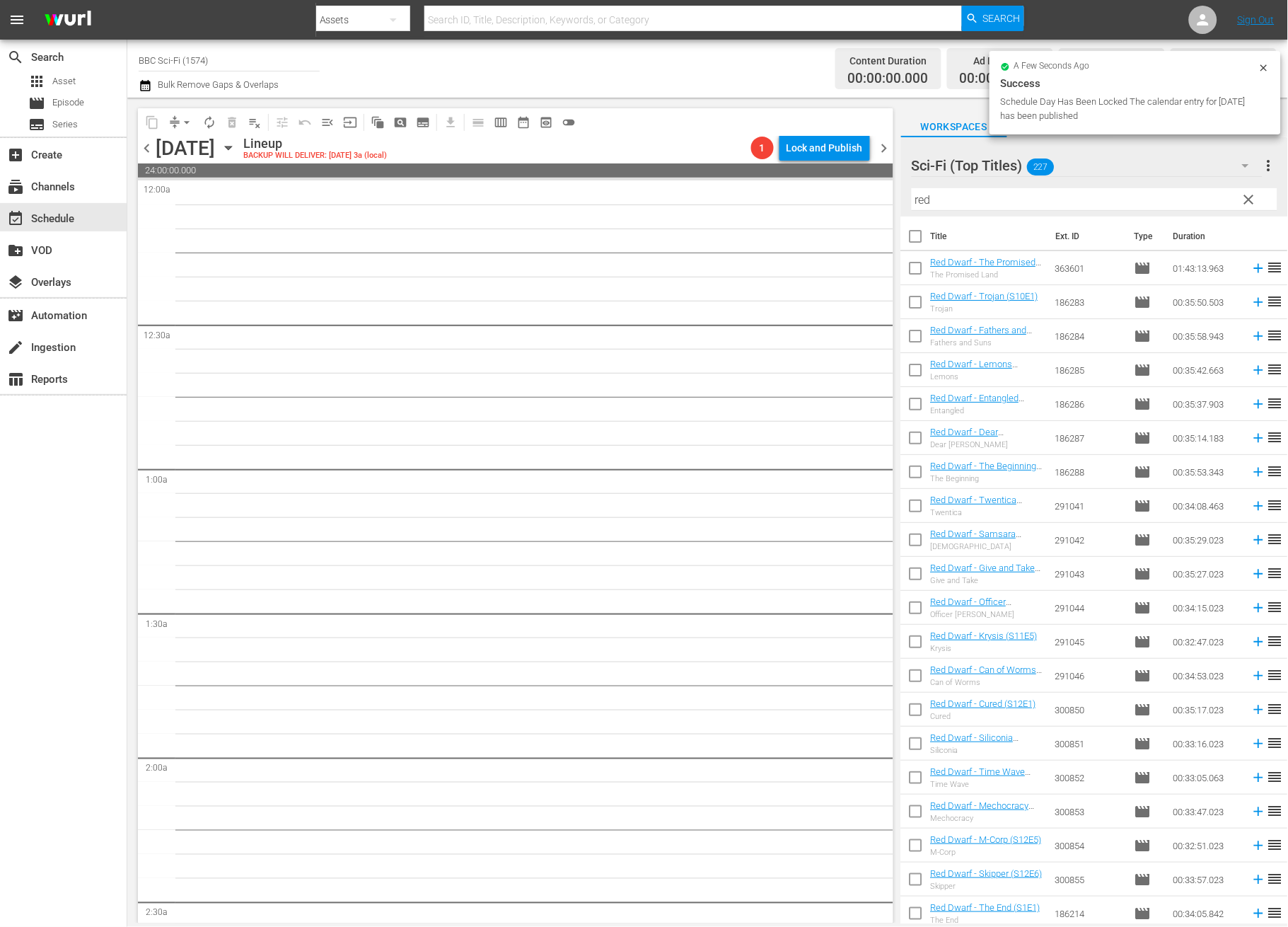
click at [146, 144] on span "chevron_left" at bounding box center [147, 148] width 18 height 18
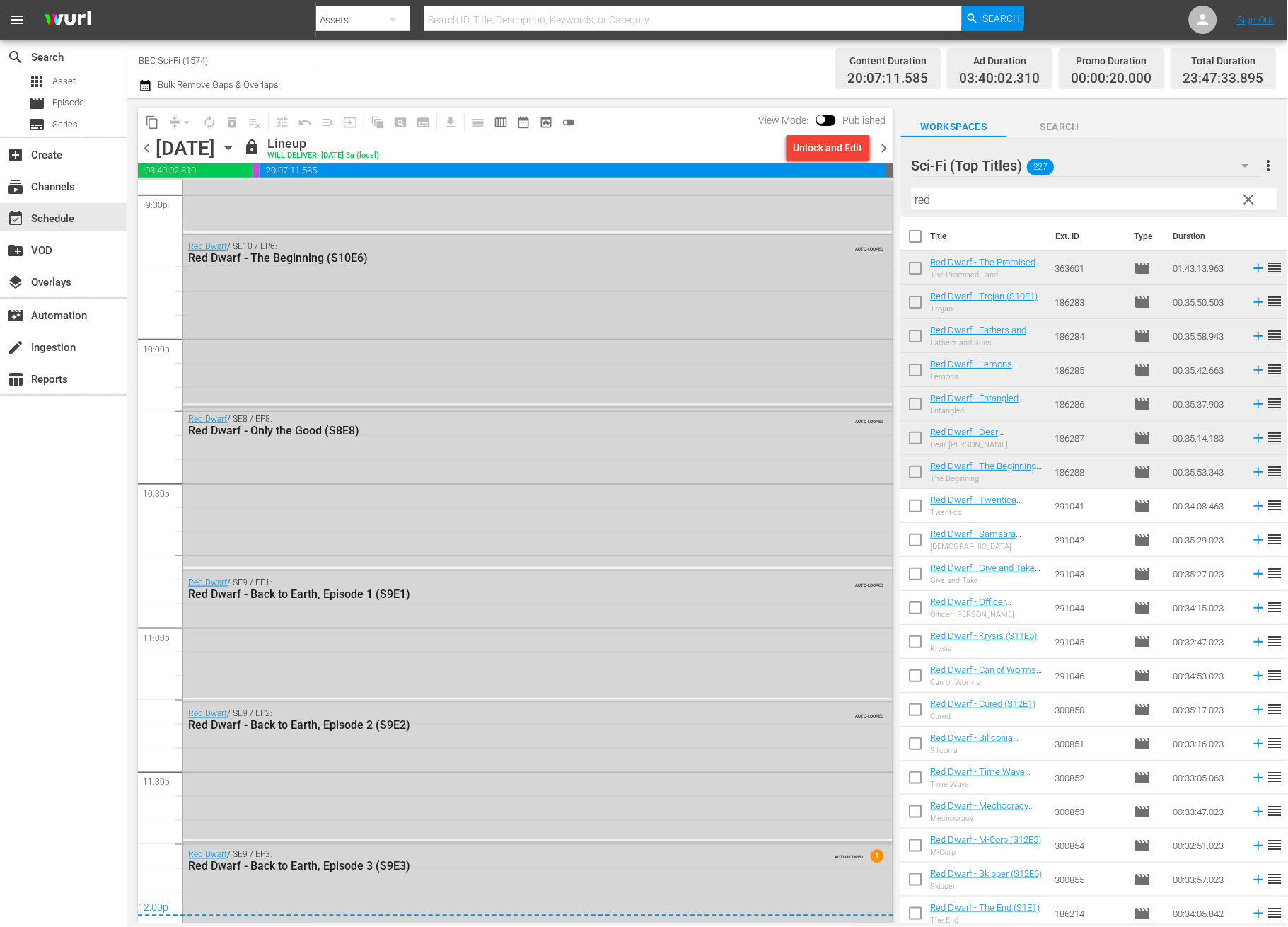
scroll to position [6245, 0]
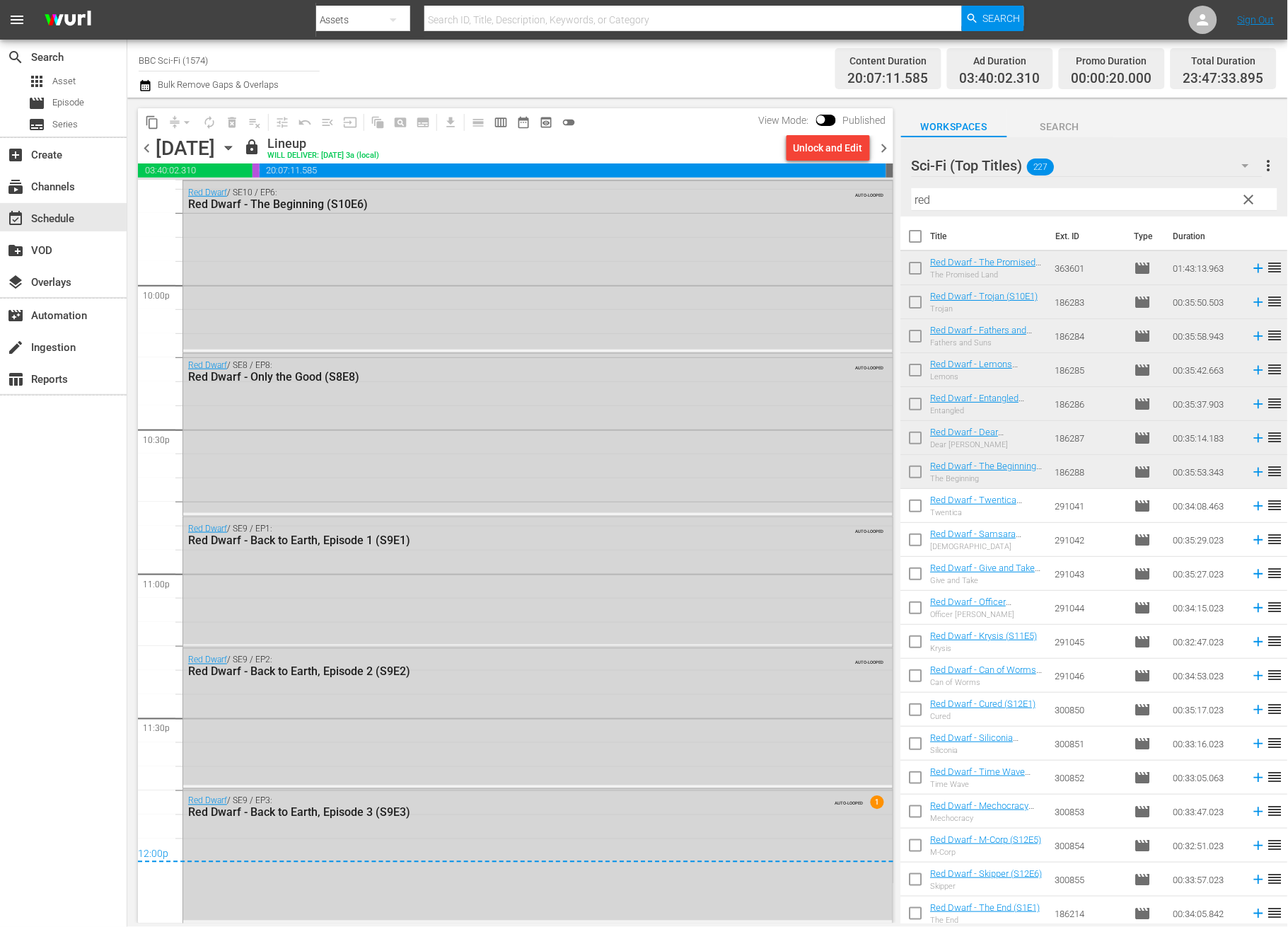
click at [883, 149] on span "chevron_right" at bounding box center [885, 148] width 18 height 18
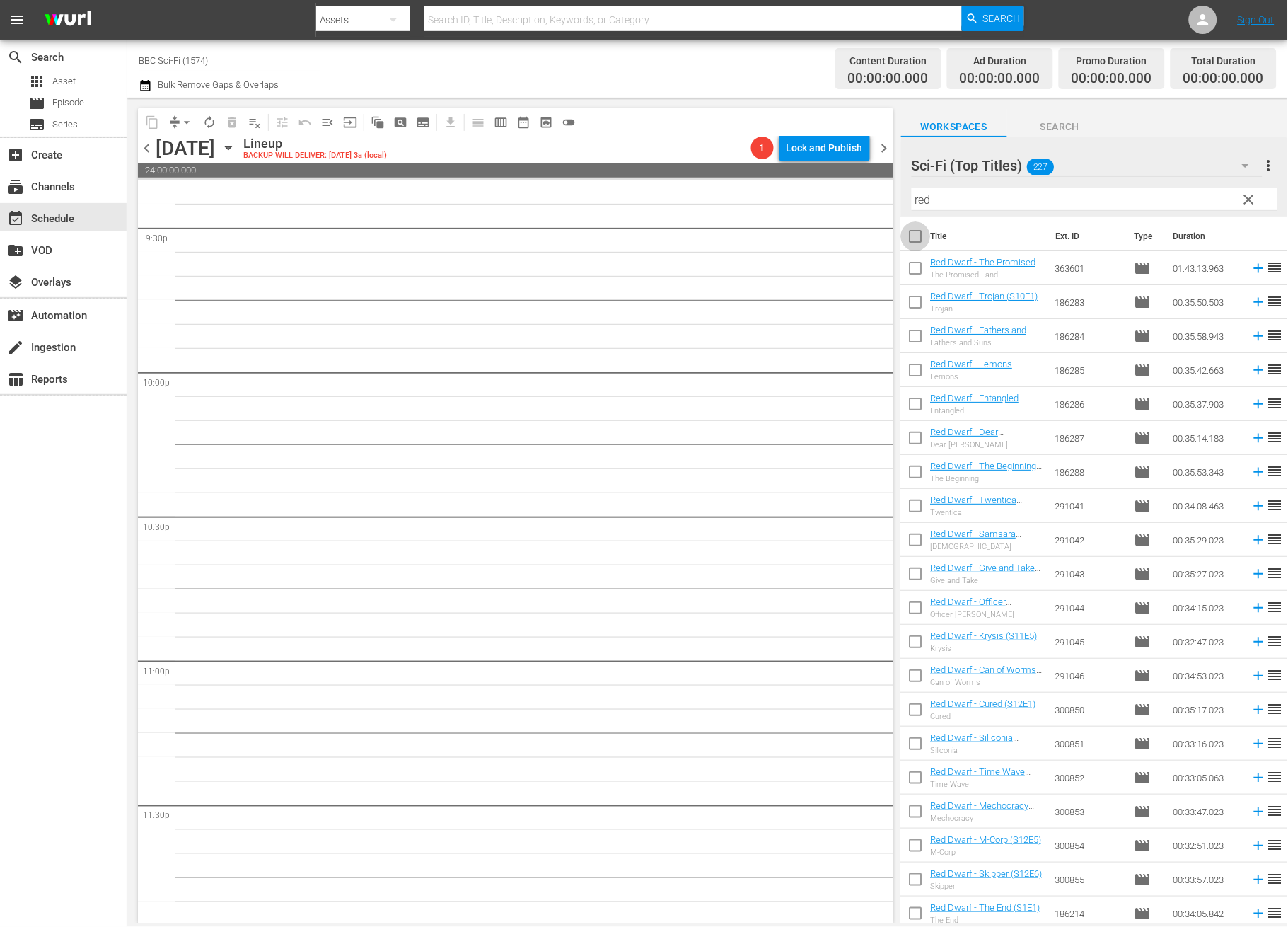
click at [915, 234] on input "checkbox" at bounding box center [916, 239] width 30 height 30
checkbox input "true"
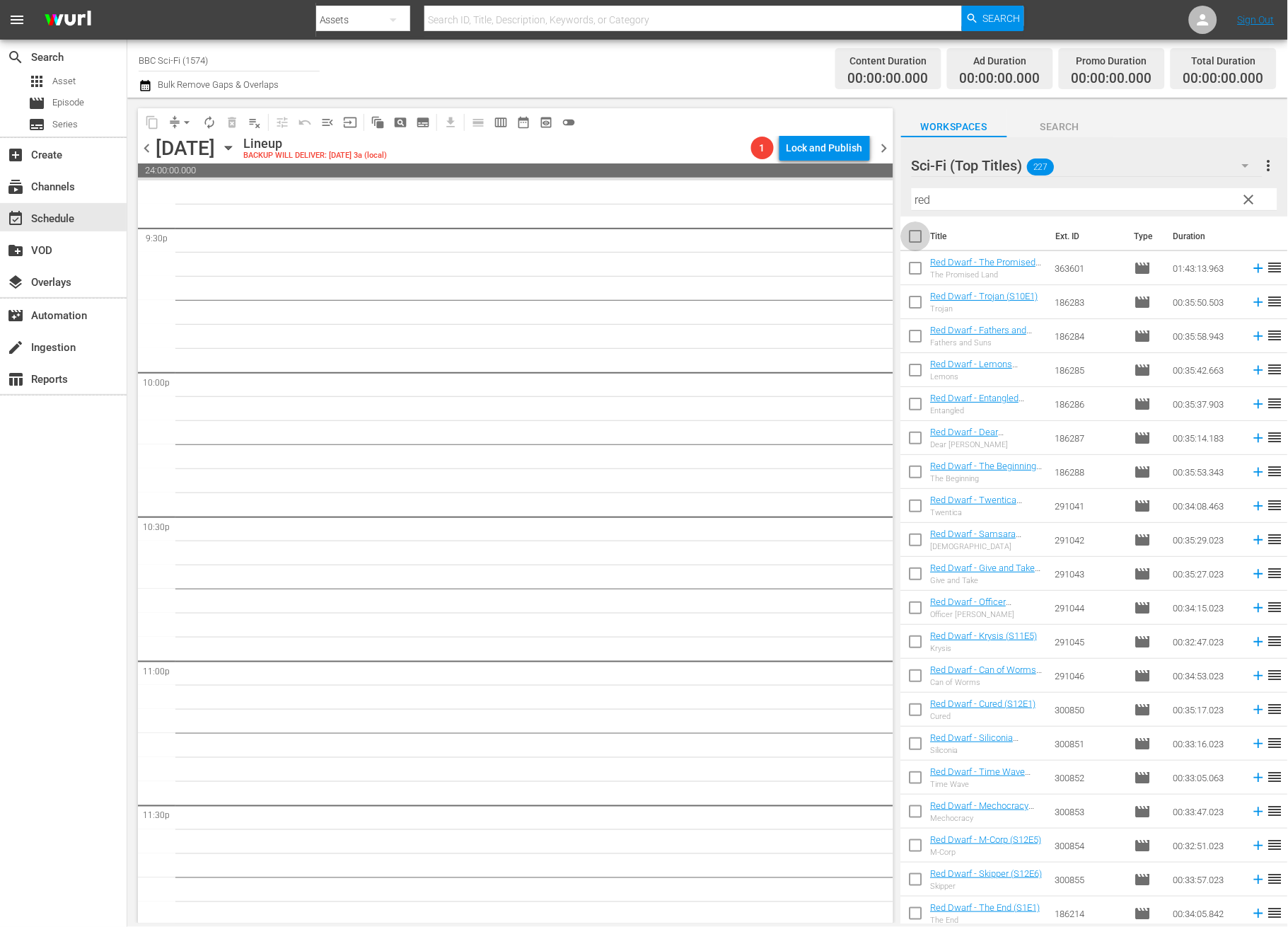
checkbox input "true"
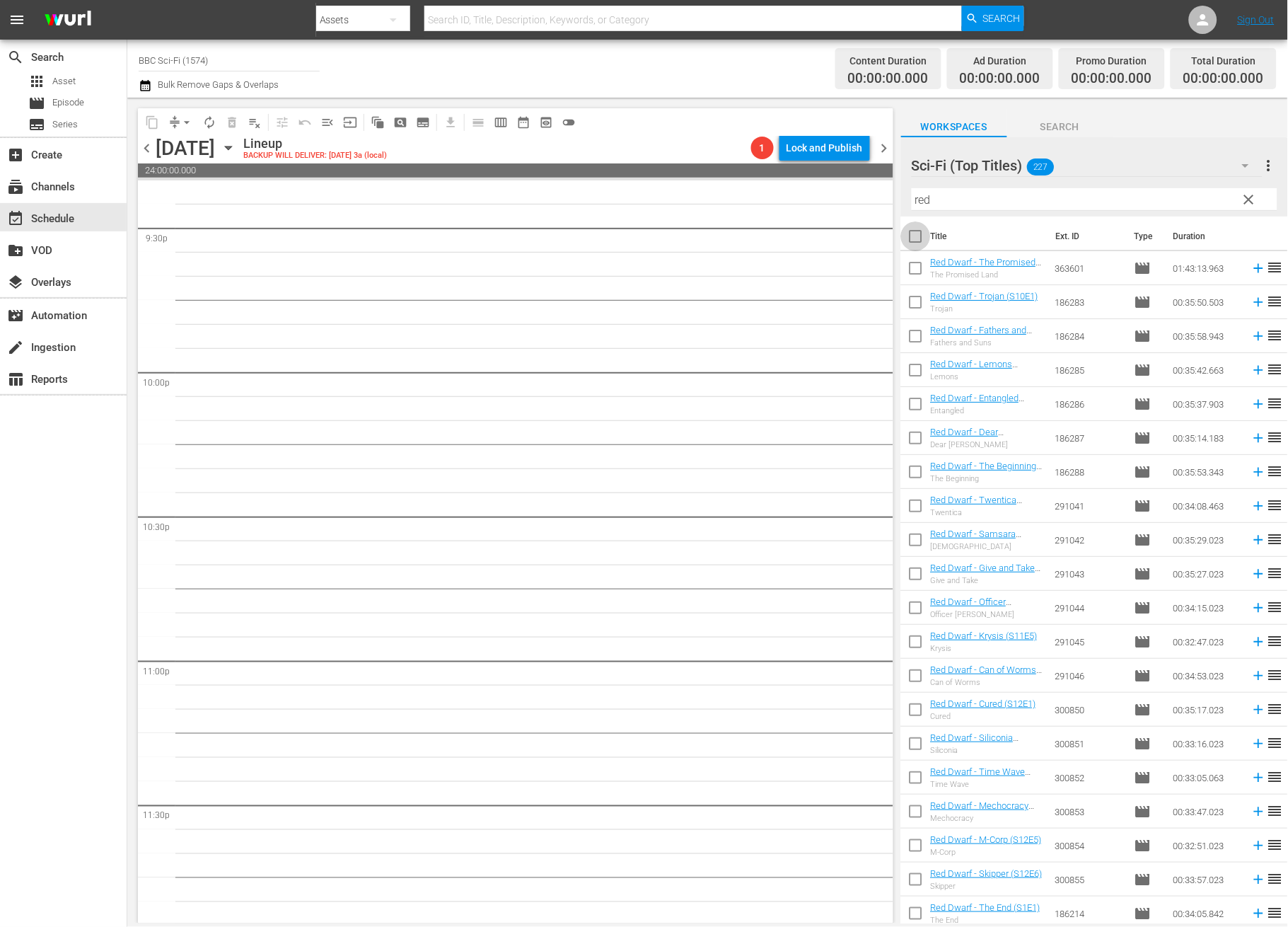
checkbox input "true"
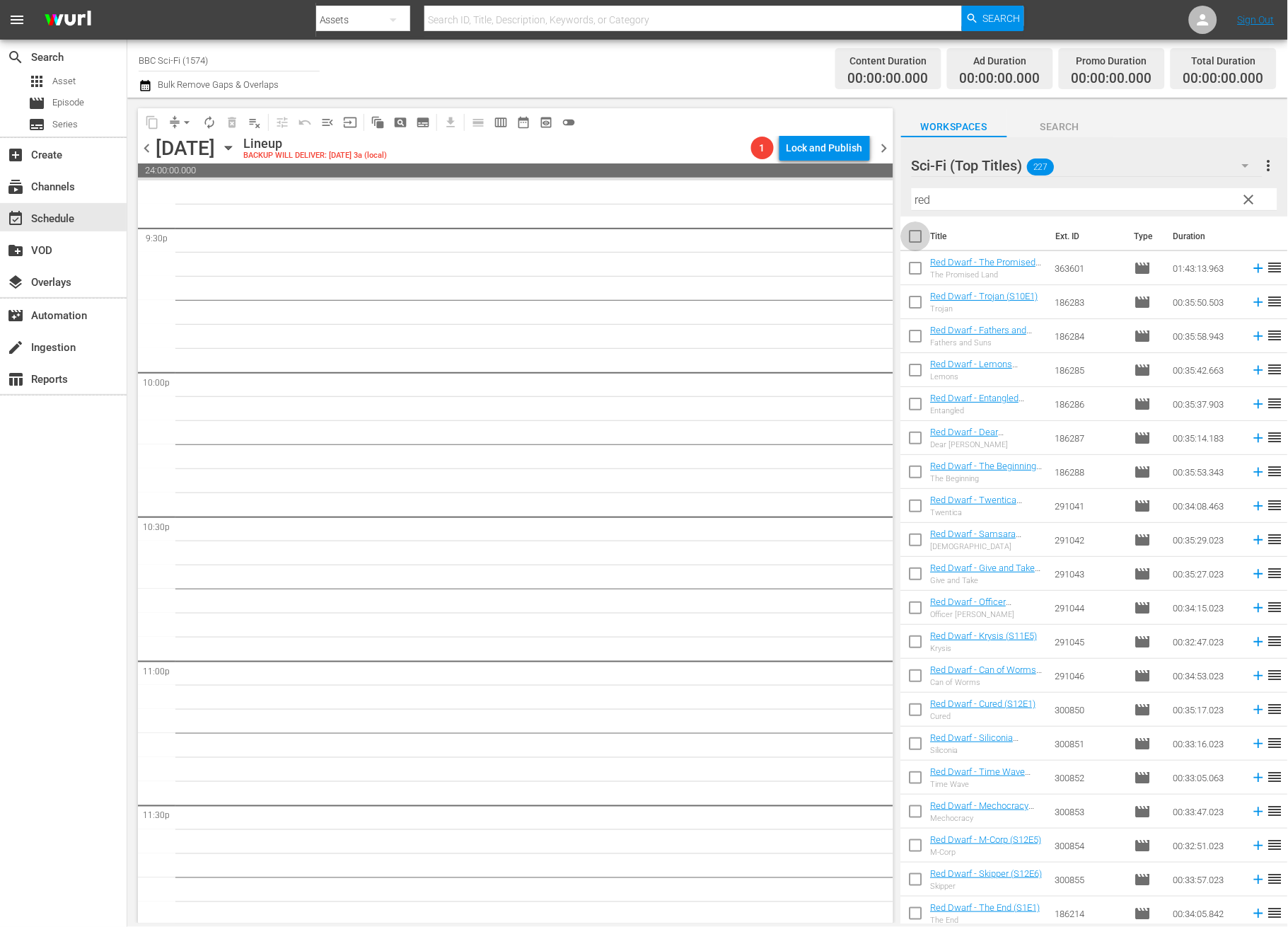
checkbox input "true"
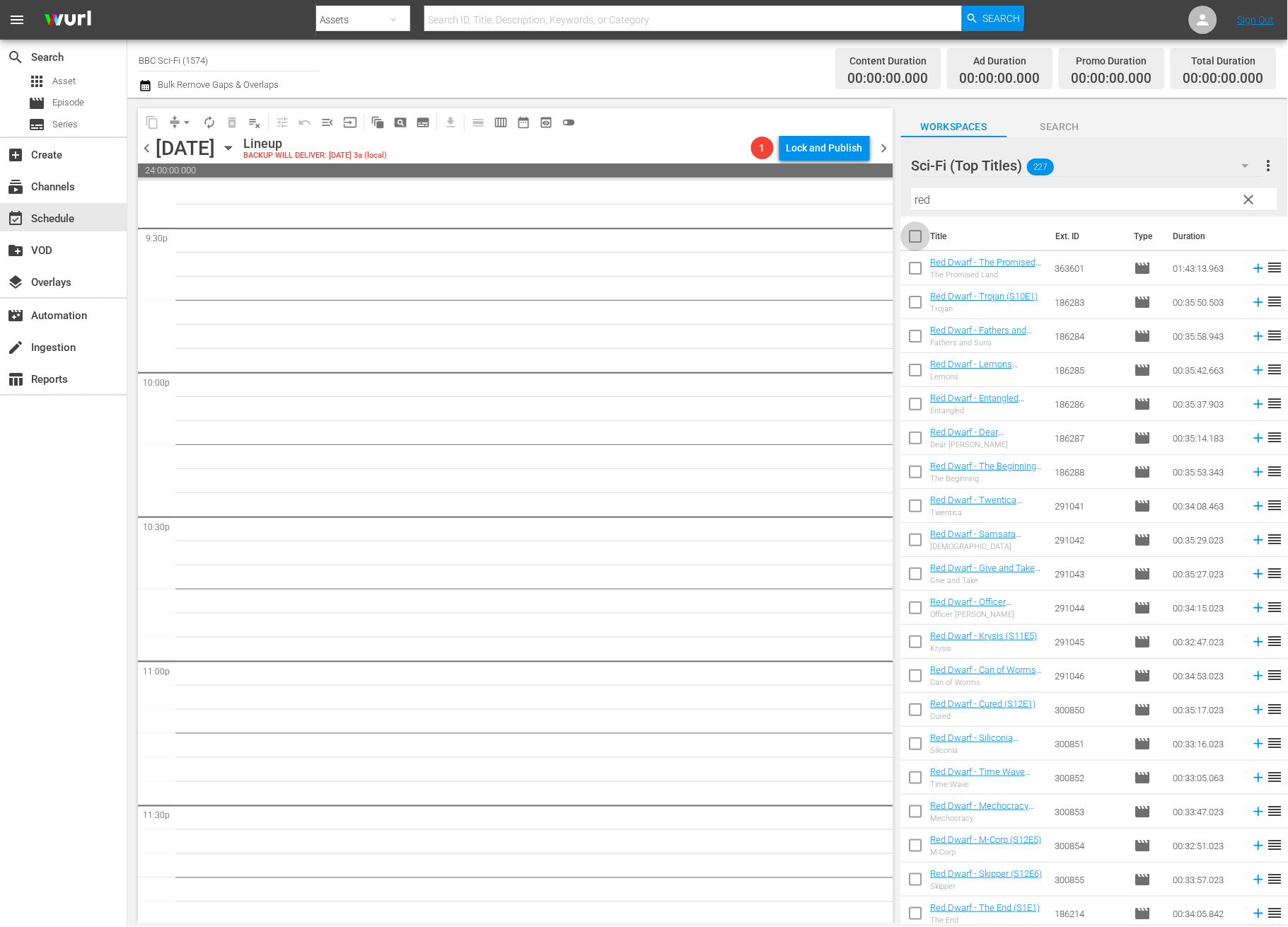
checkbox input "true"
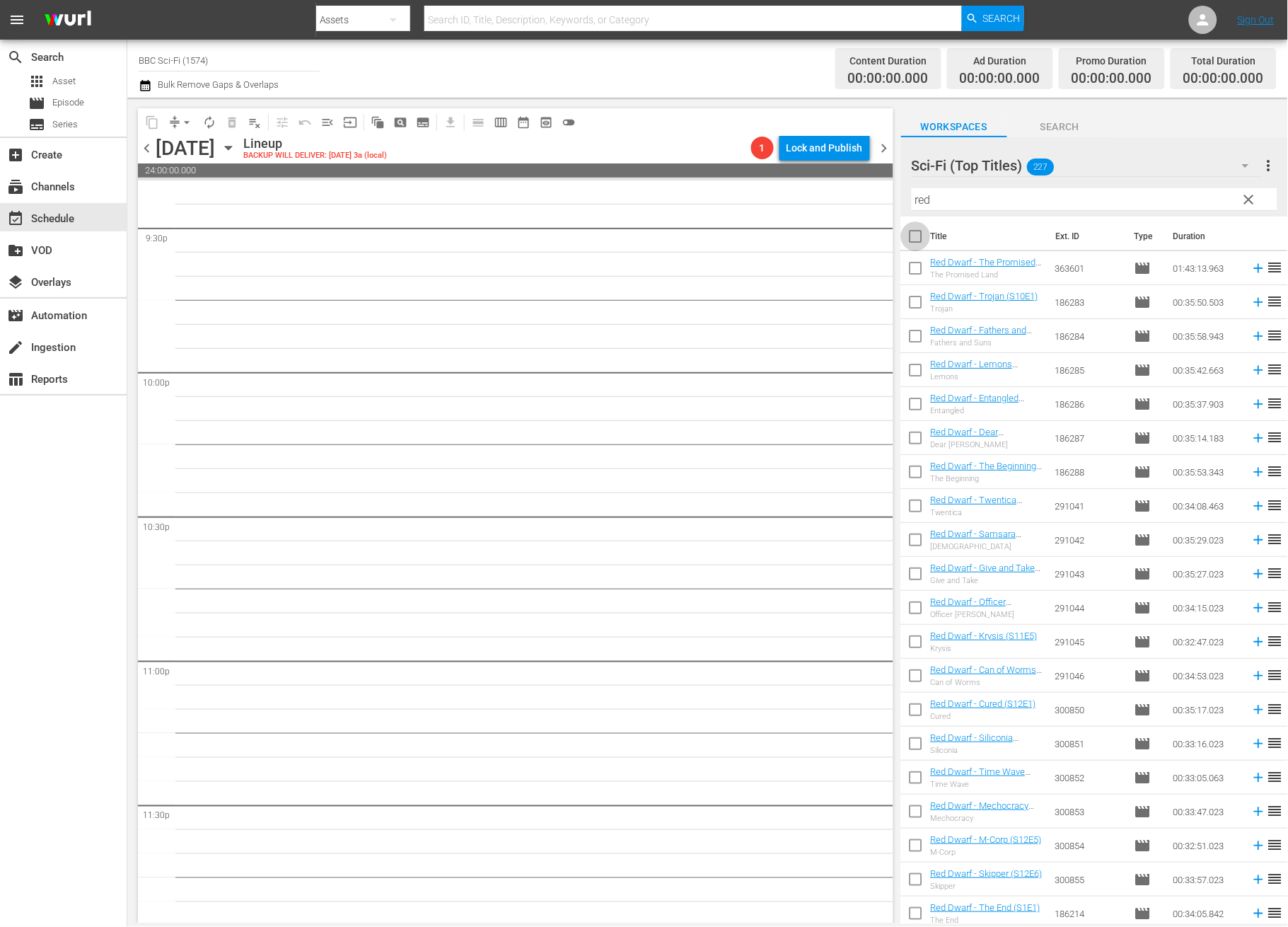
checkbox input "true"
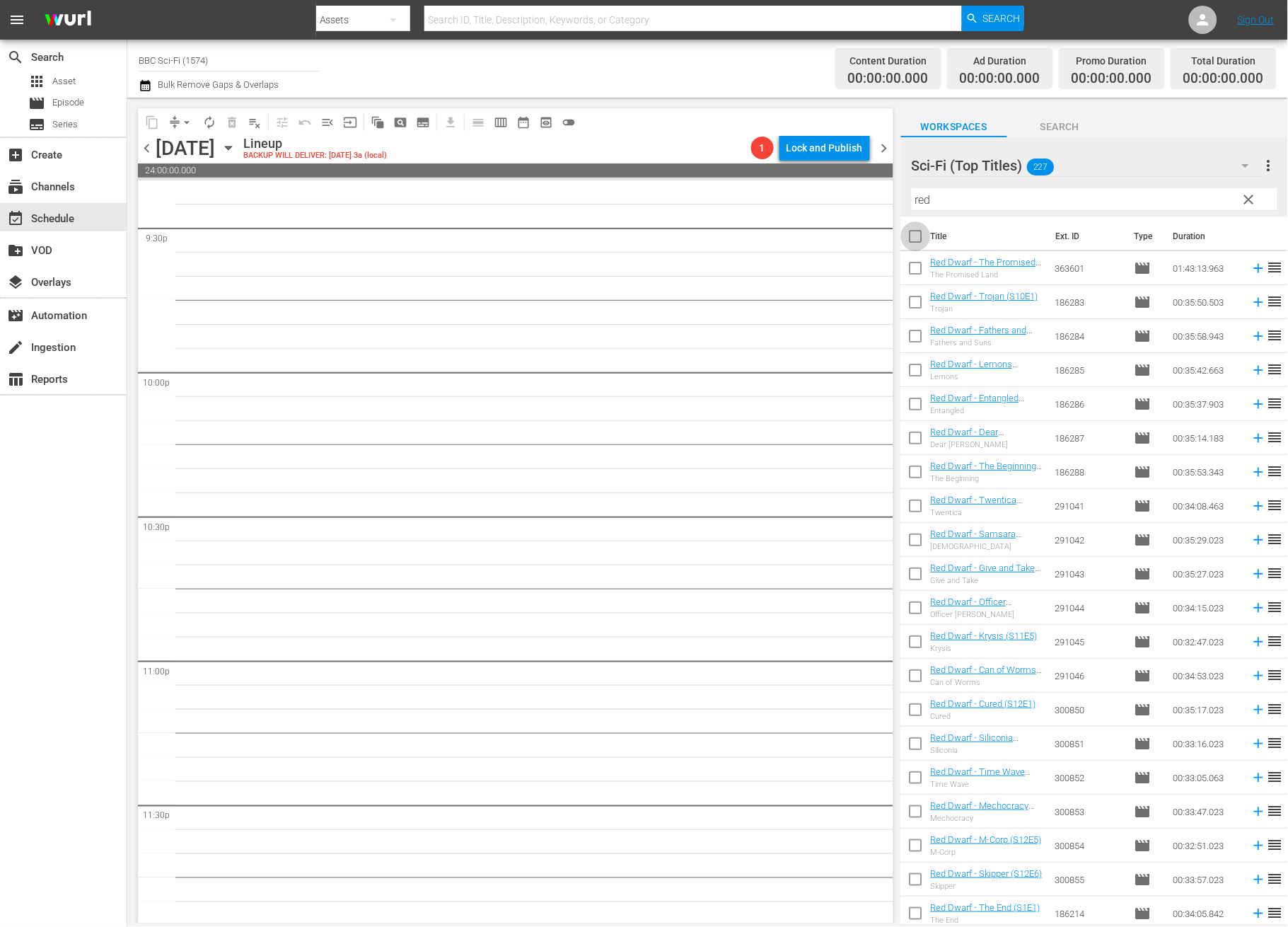
checkbox input "true"
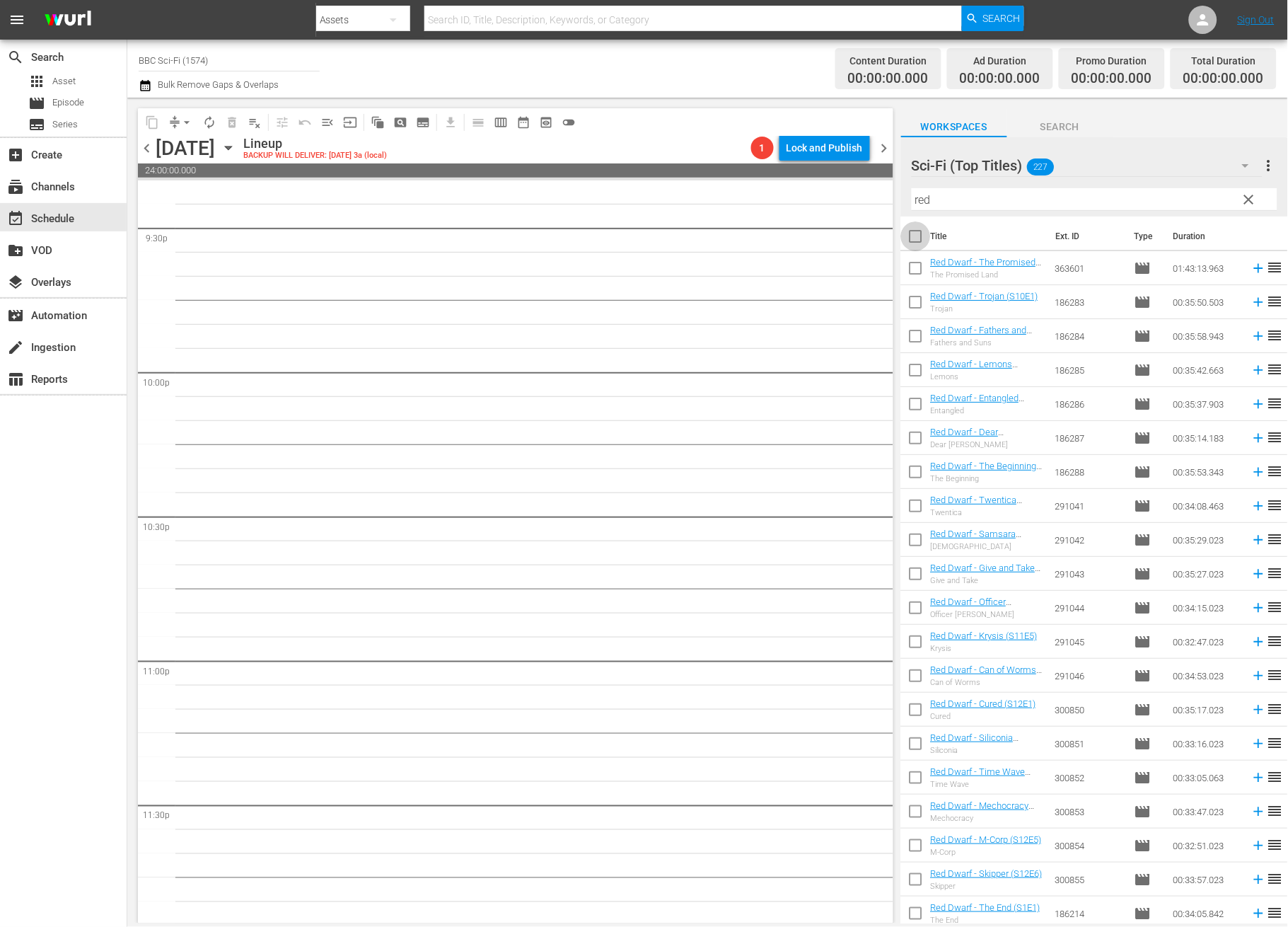
checkbox input "true"
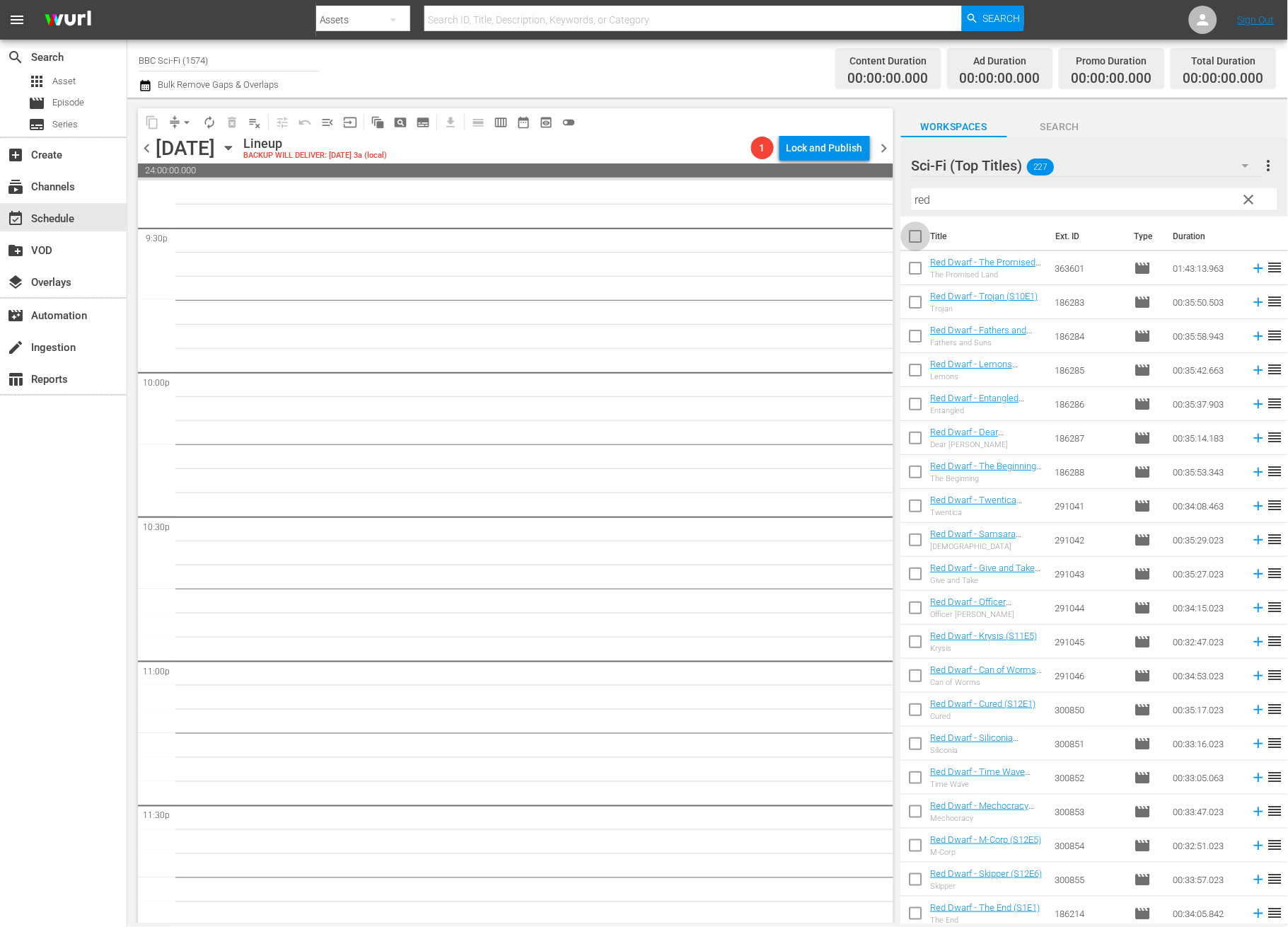
checkbox input "true"
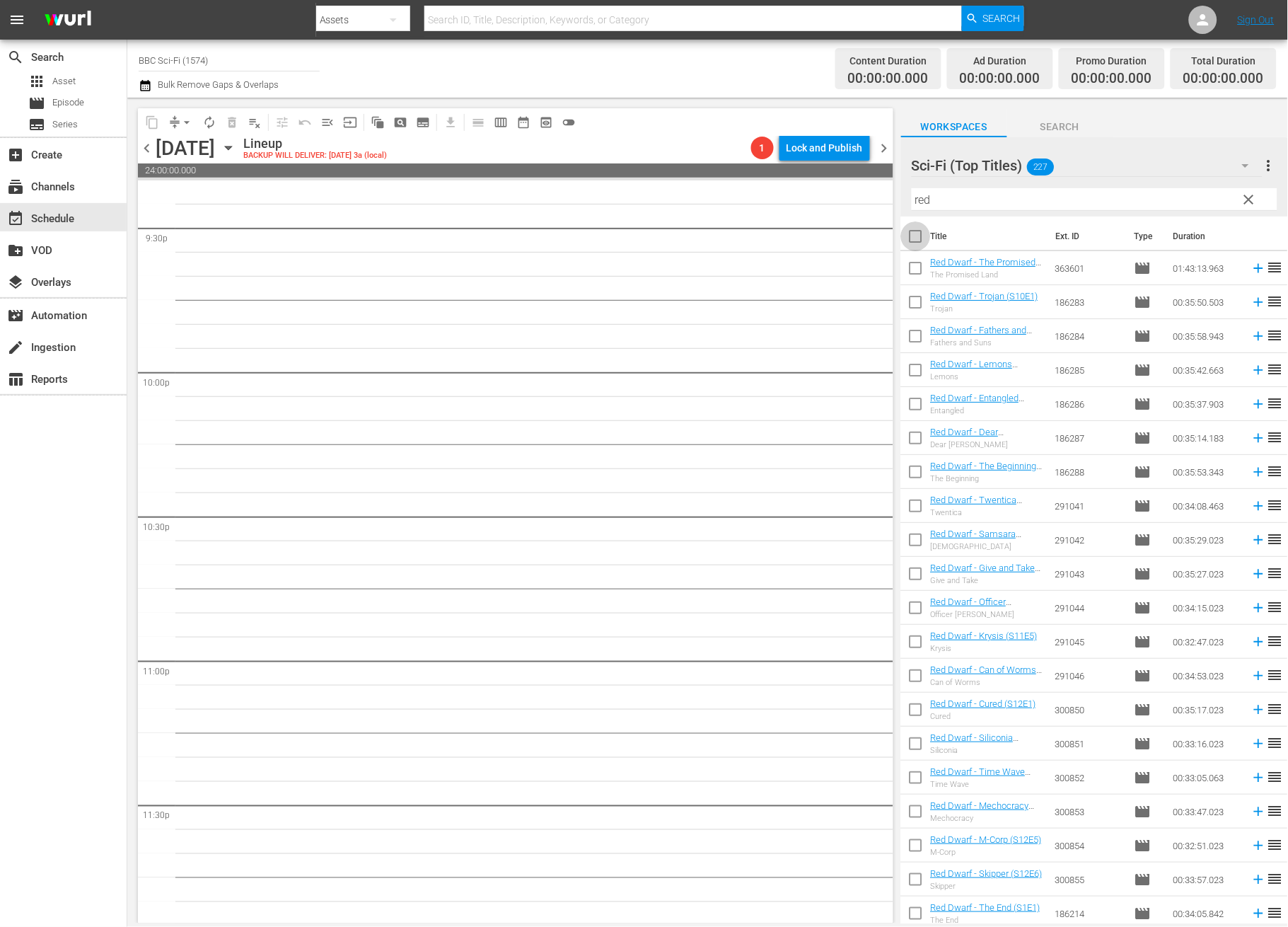
checkbox input "true"
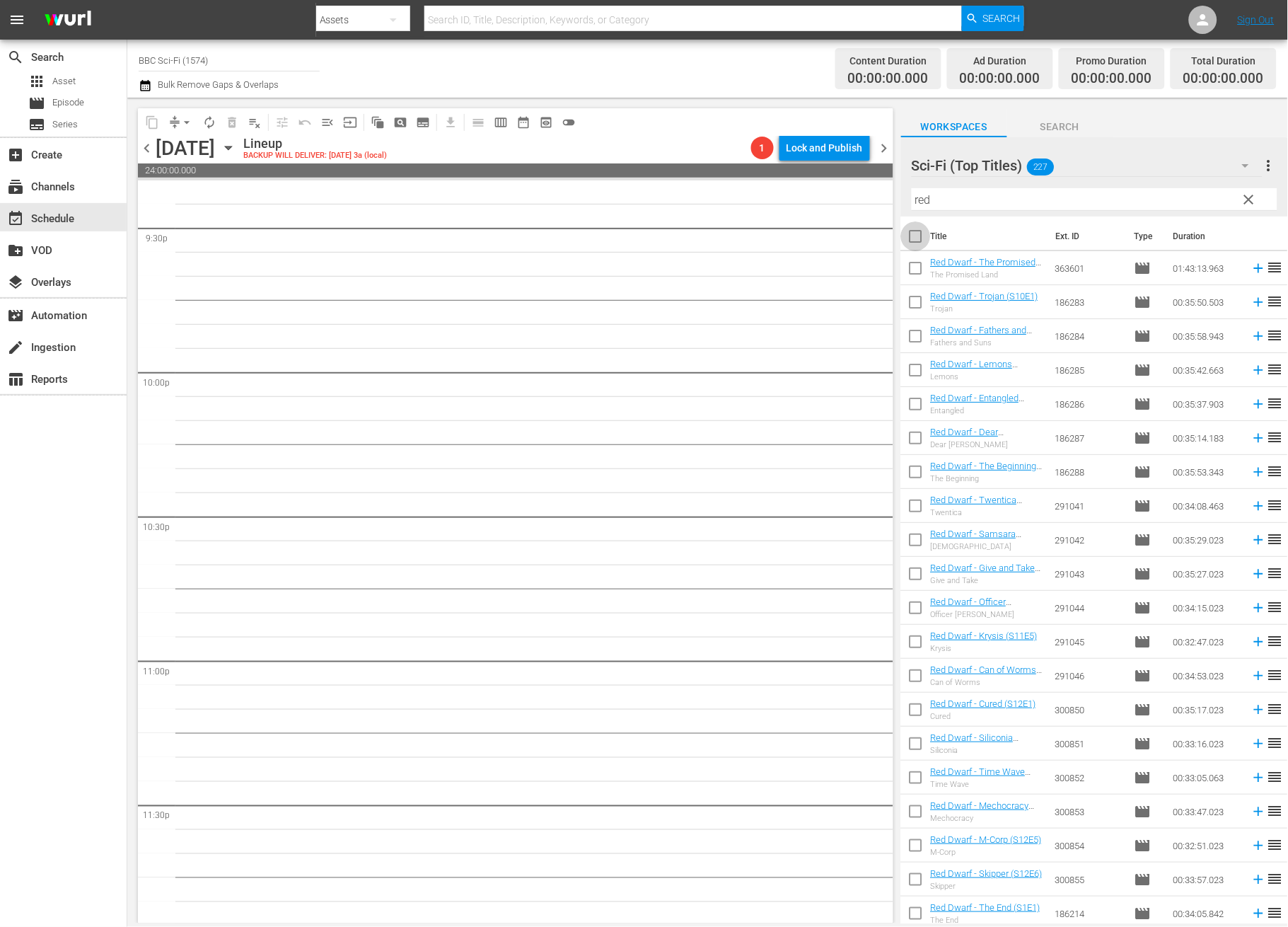
checkbox input "true"
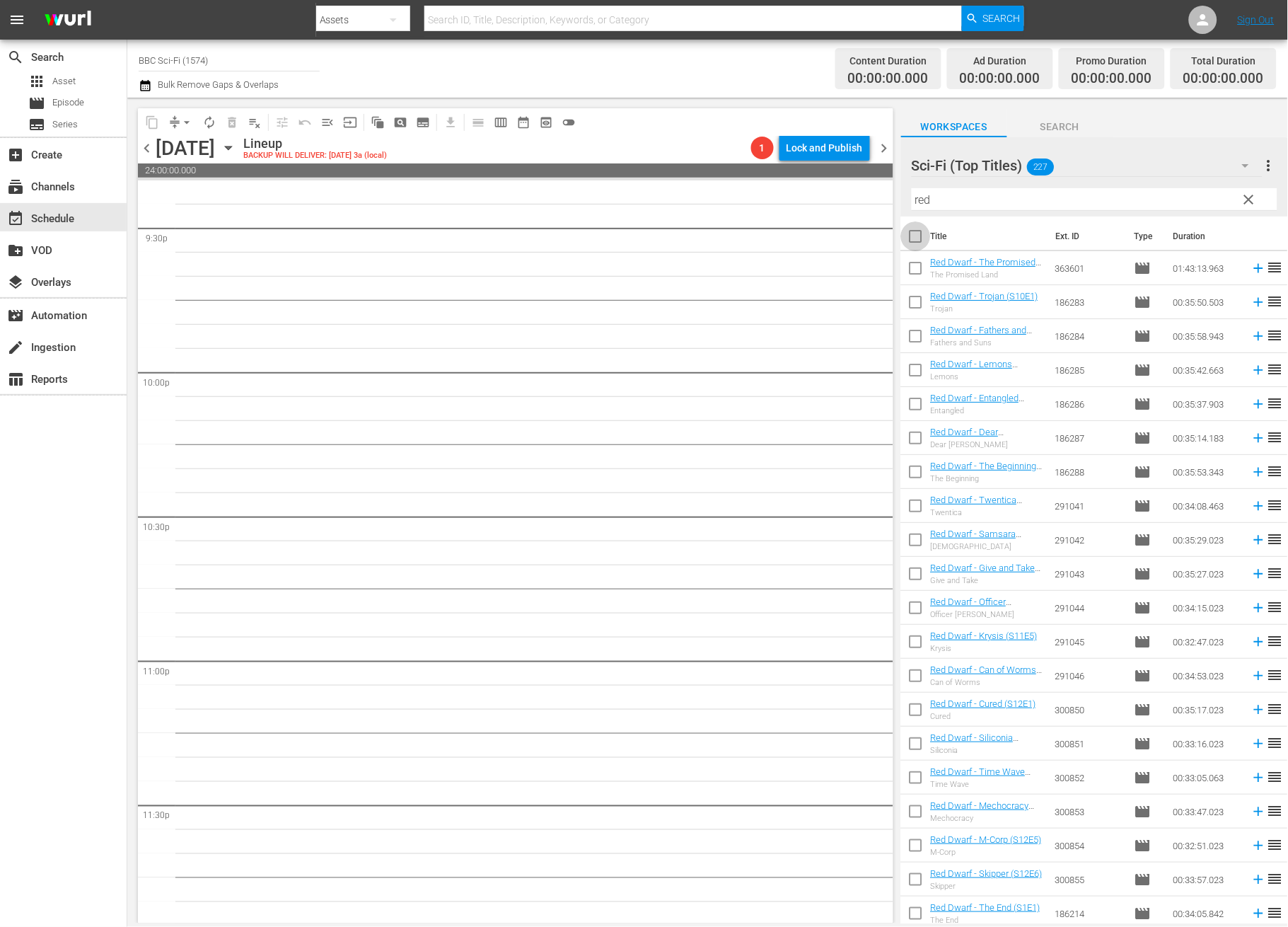
checkbox input "true"
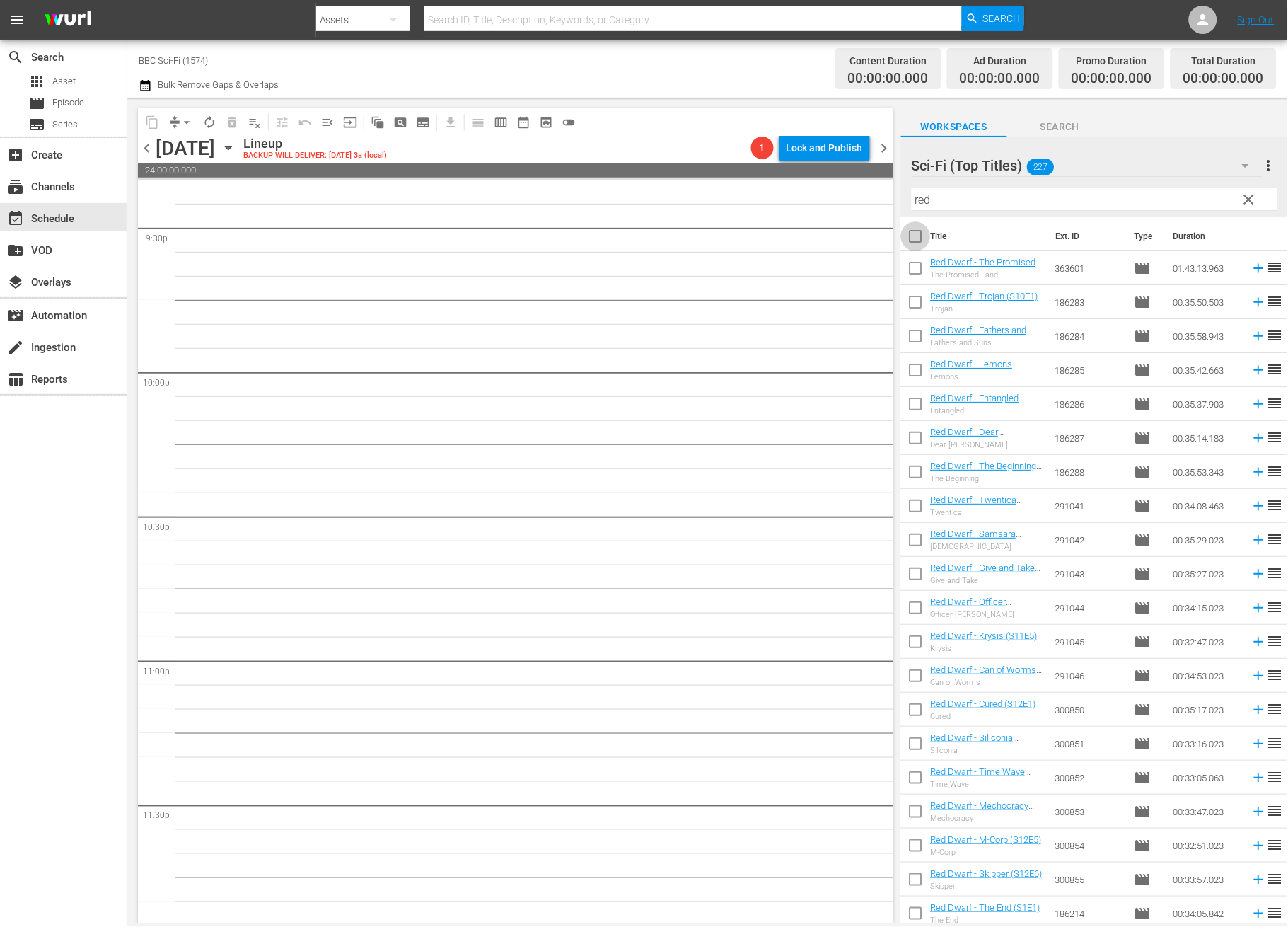
checkbox input "true"
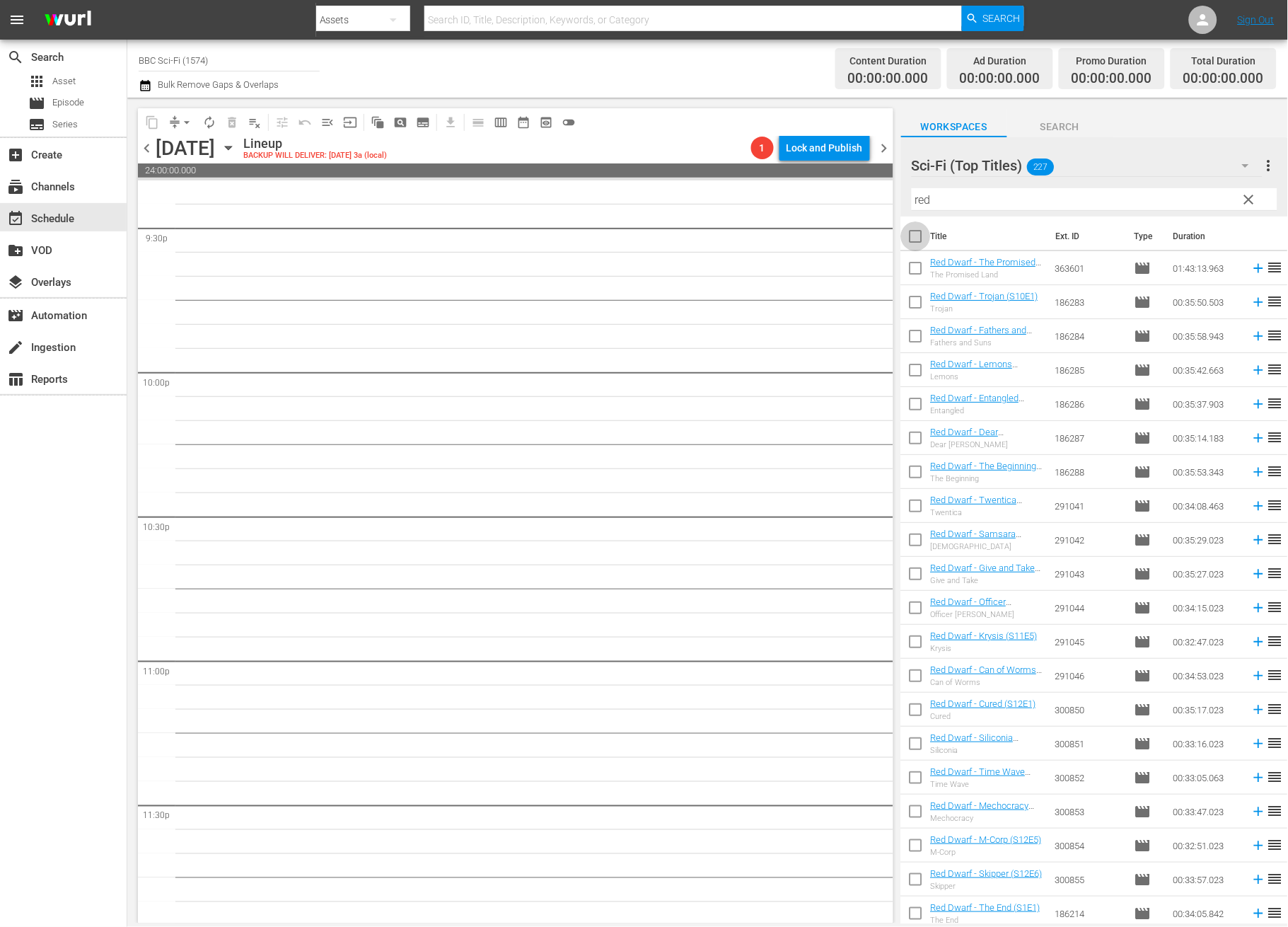
checkbox input "true"
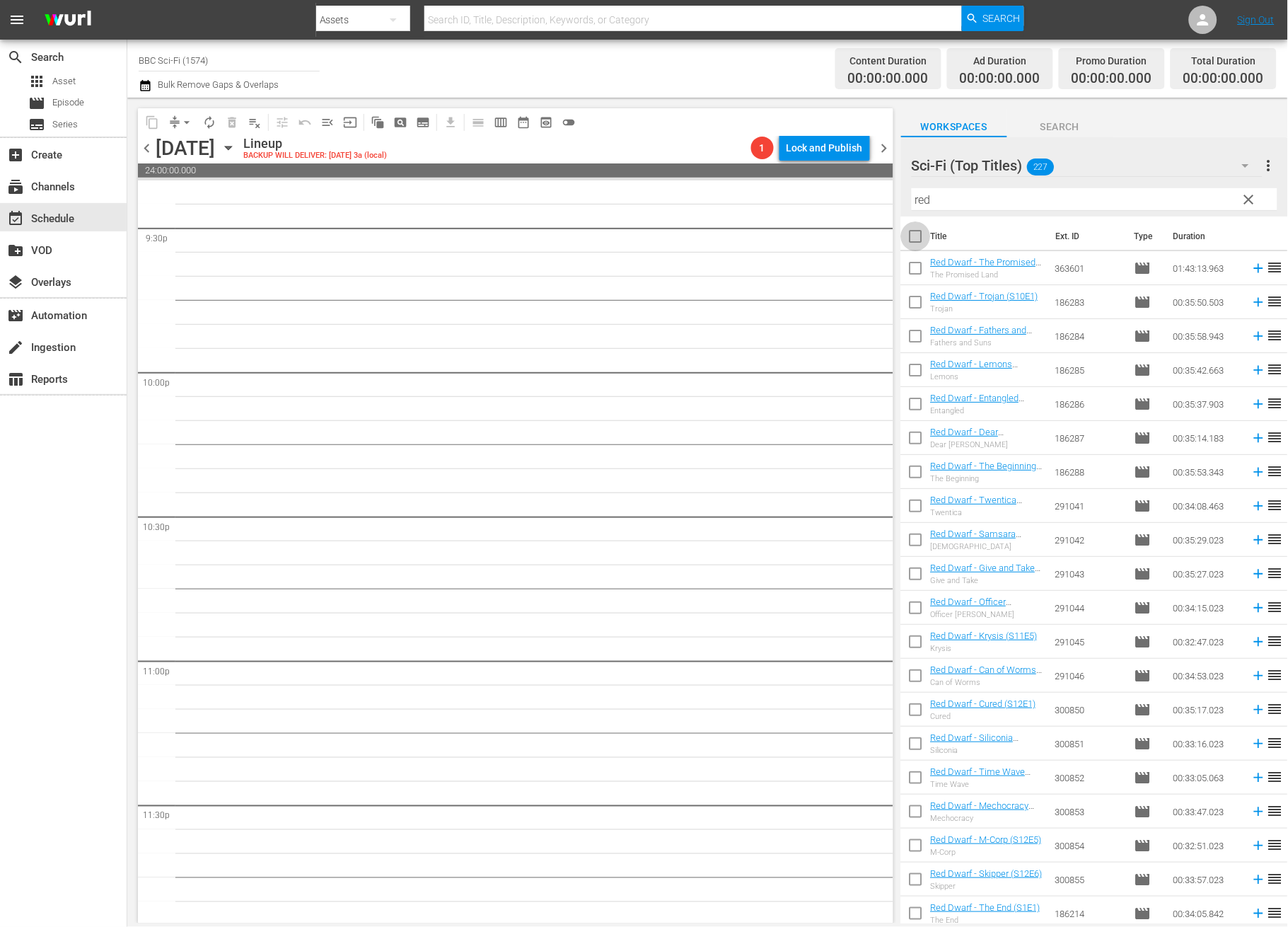
checkbox input "true"
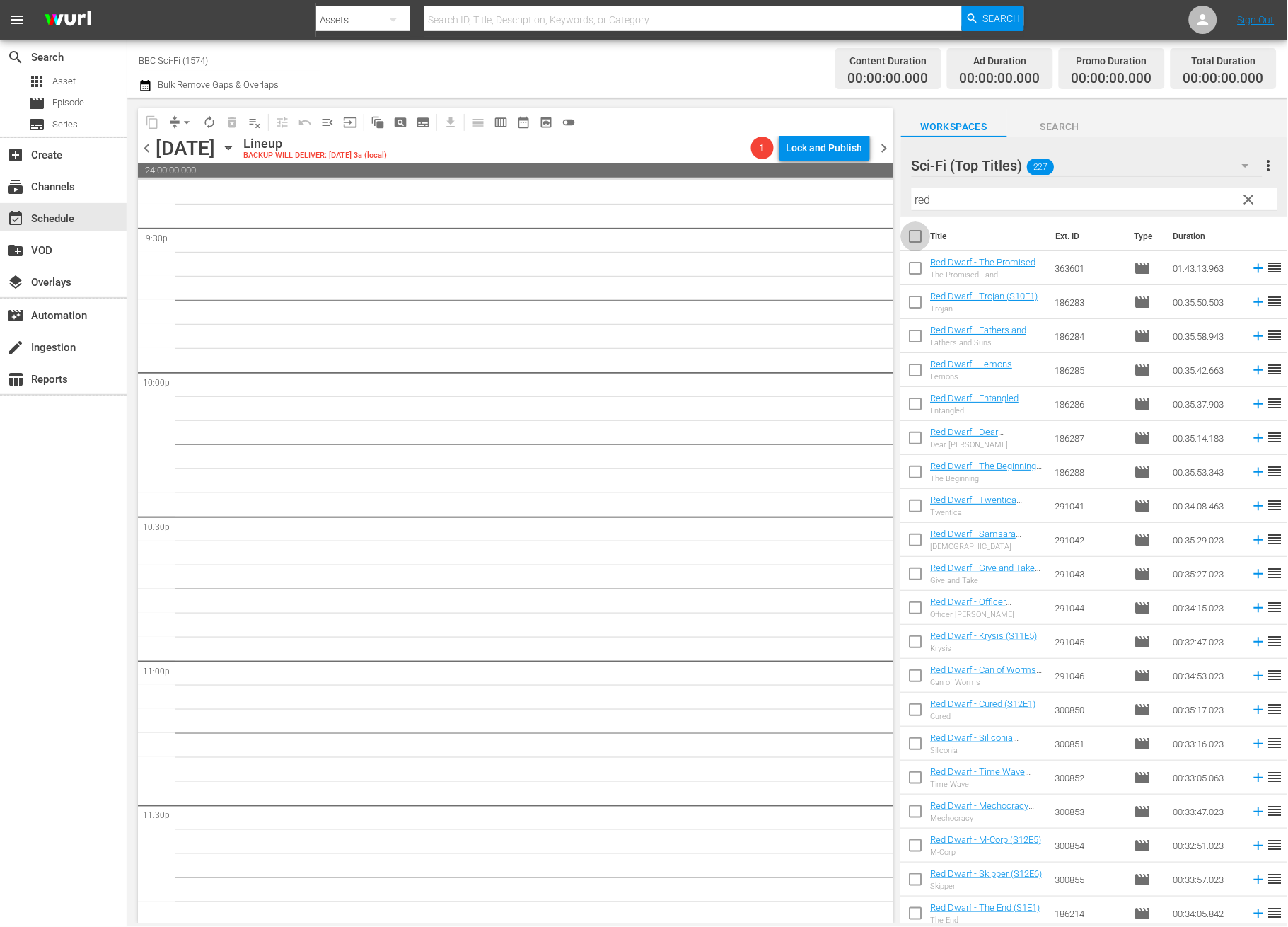
checkbox input "true"
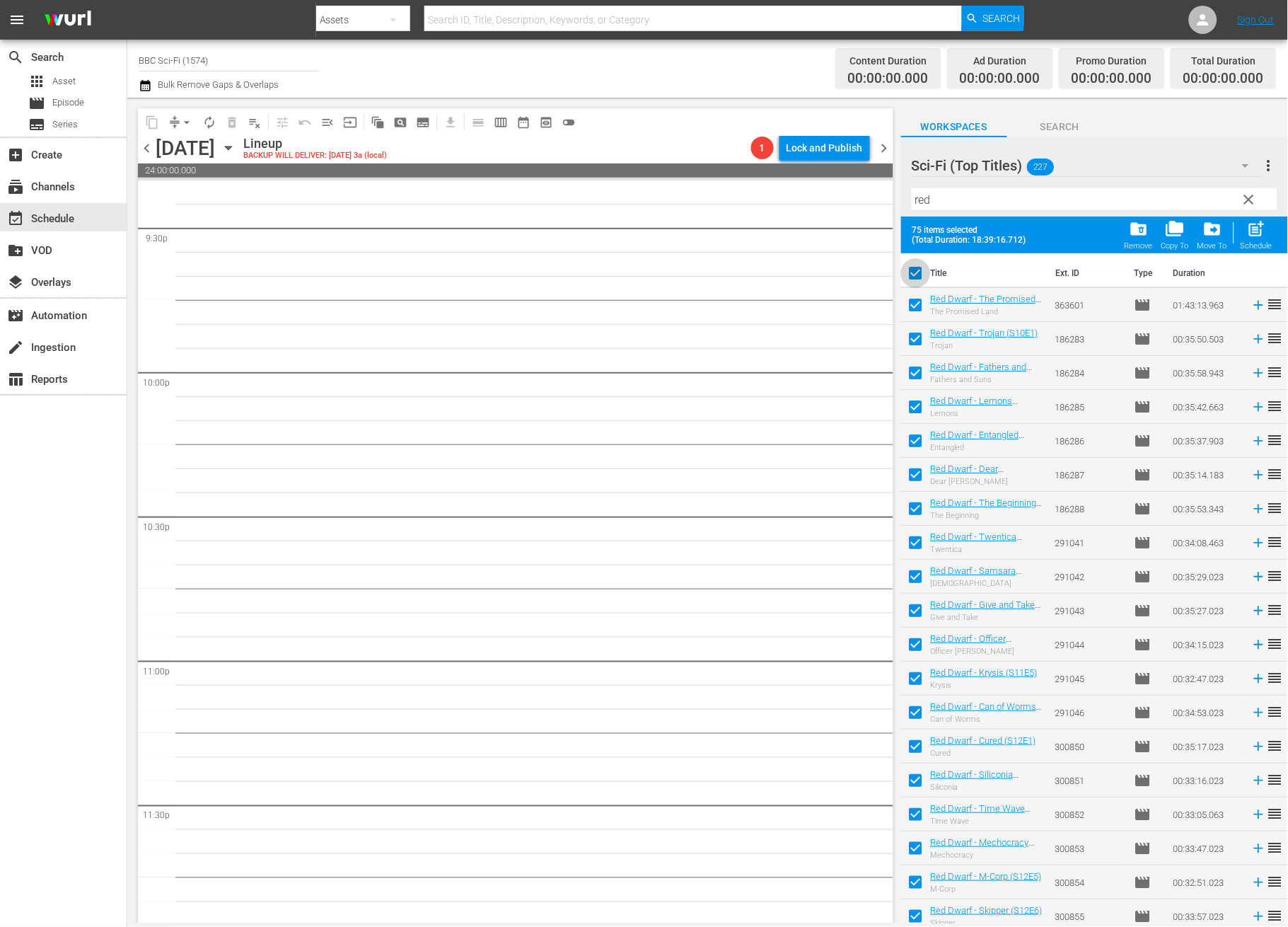
click at [918, 270] on input "checkbox" at bounding box center [916, 276] width 30 height 30
checkbox input "false"
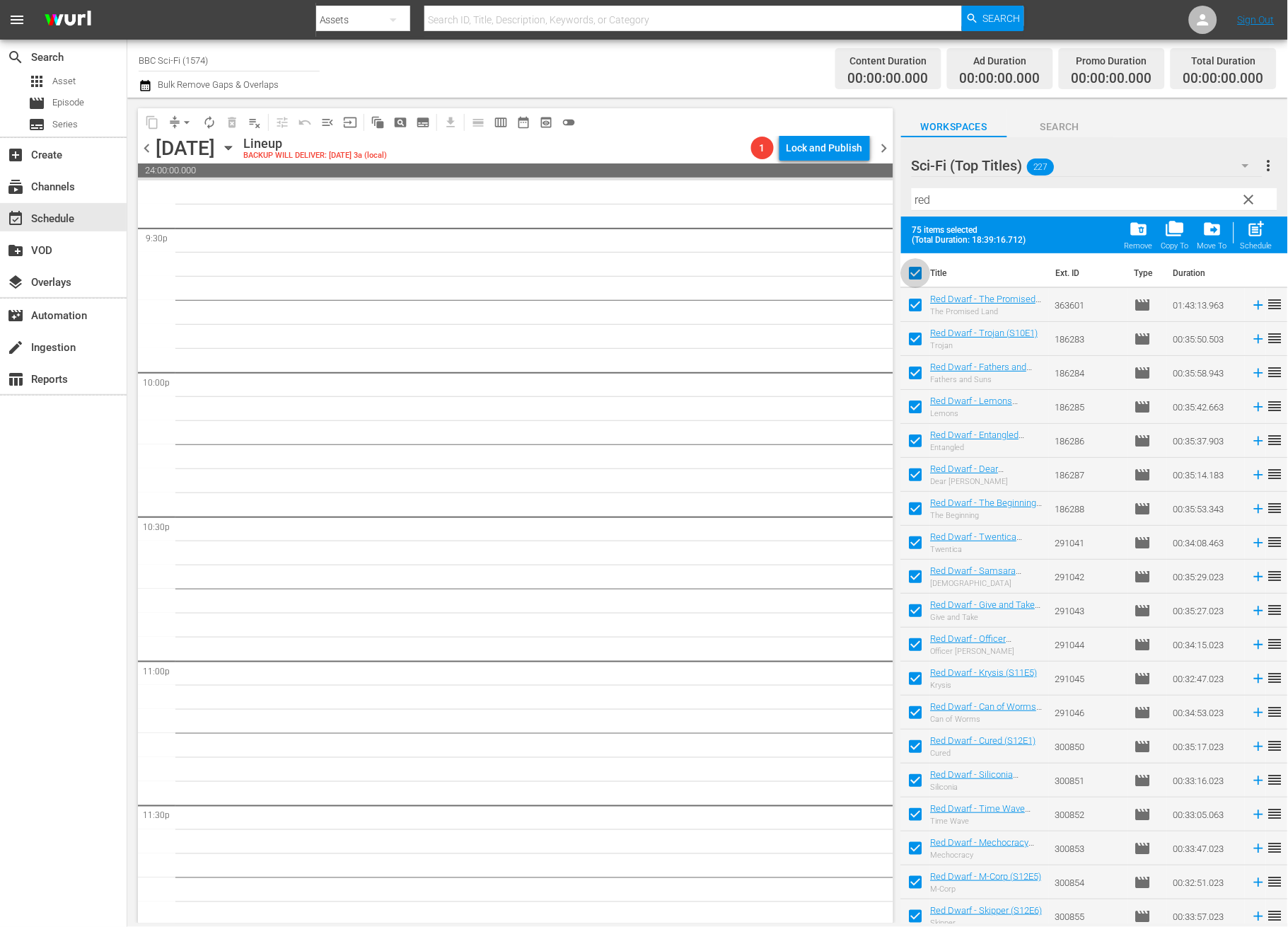
checkbox input "false"
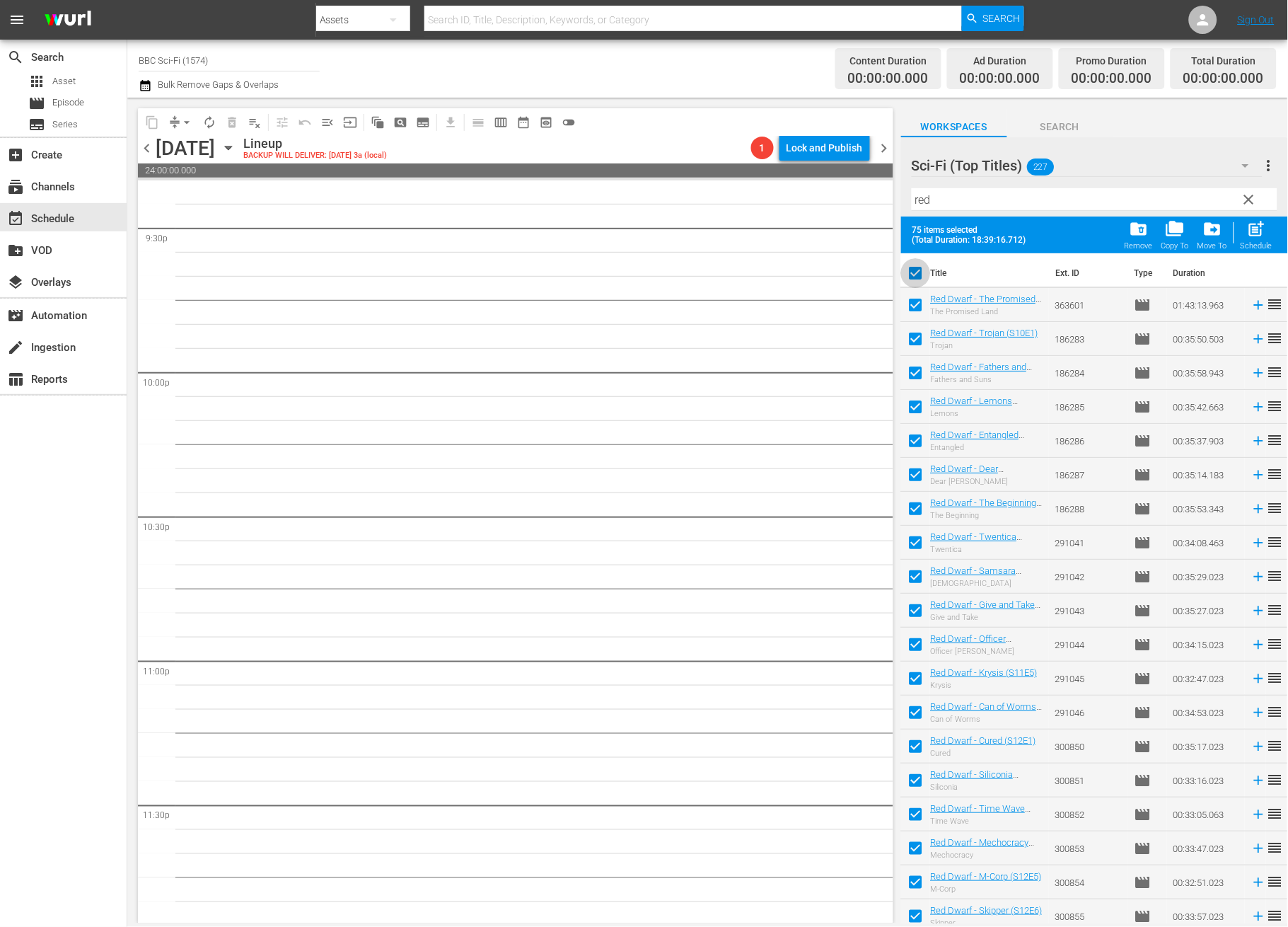
checkbox input "false"
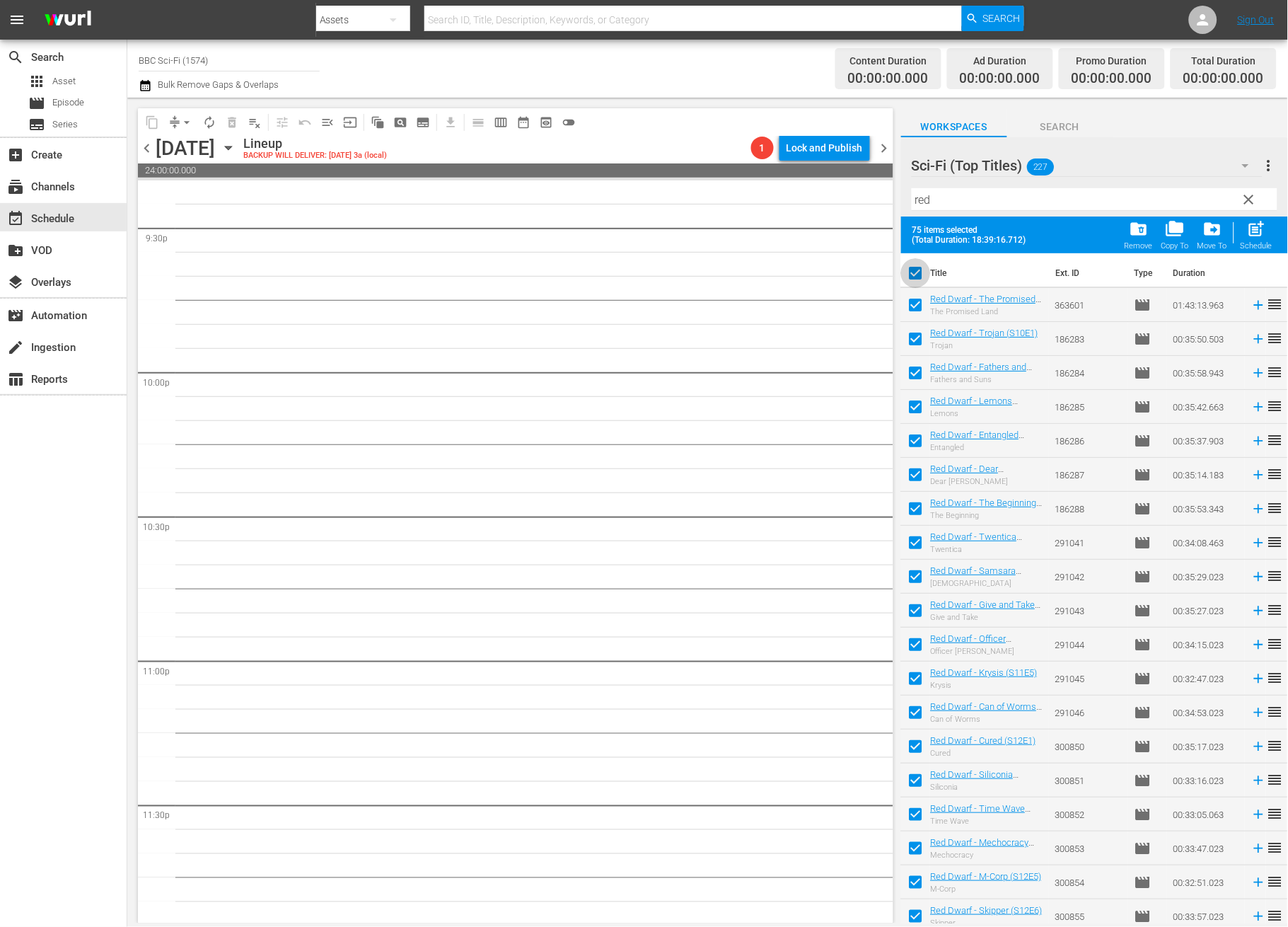
checkbox input "false"
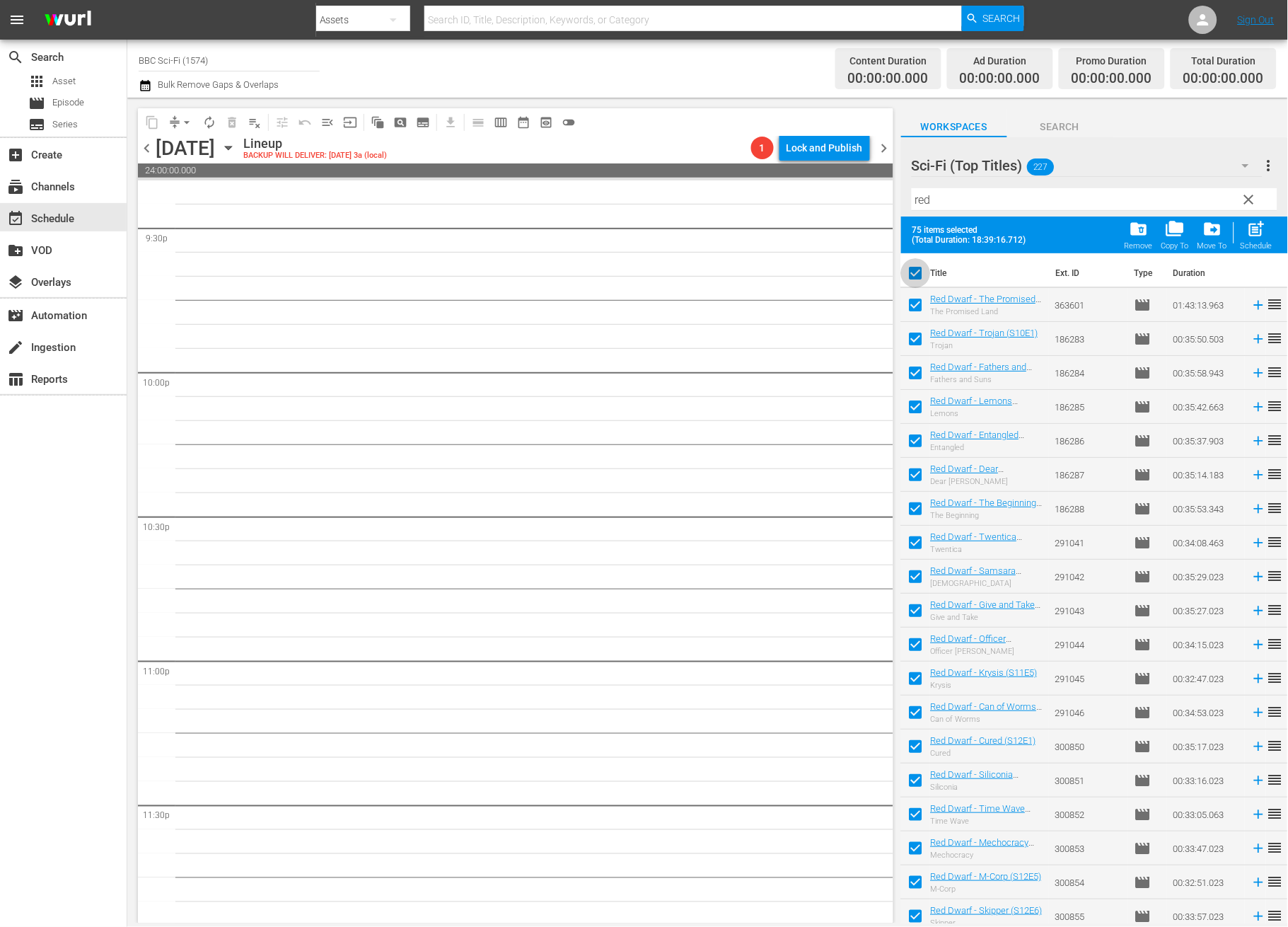
checkbox input "false"
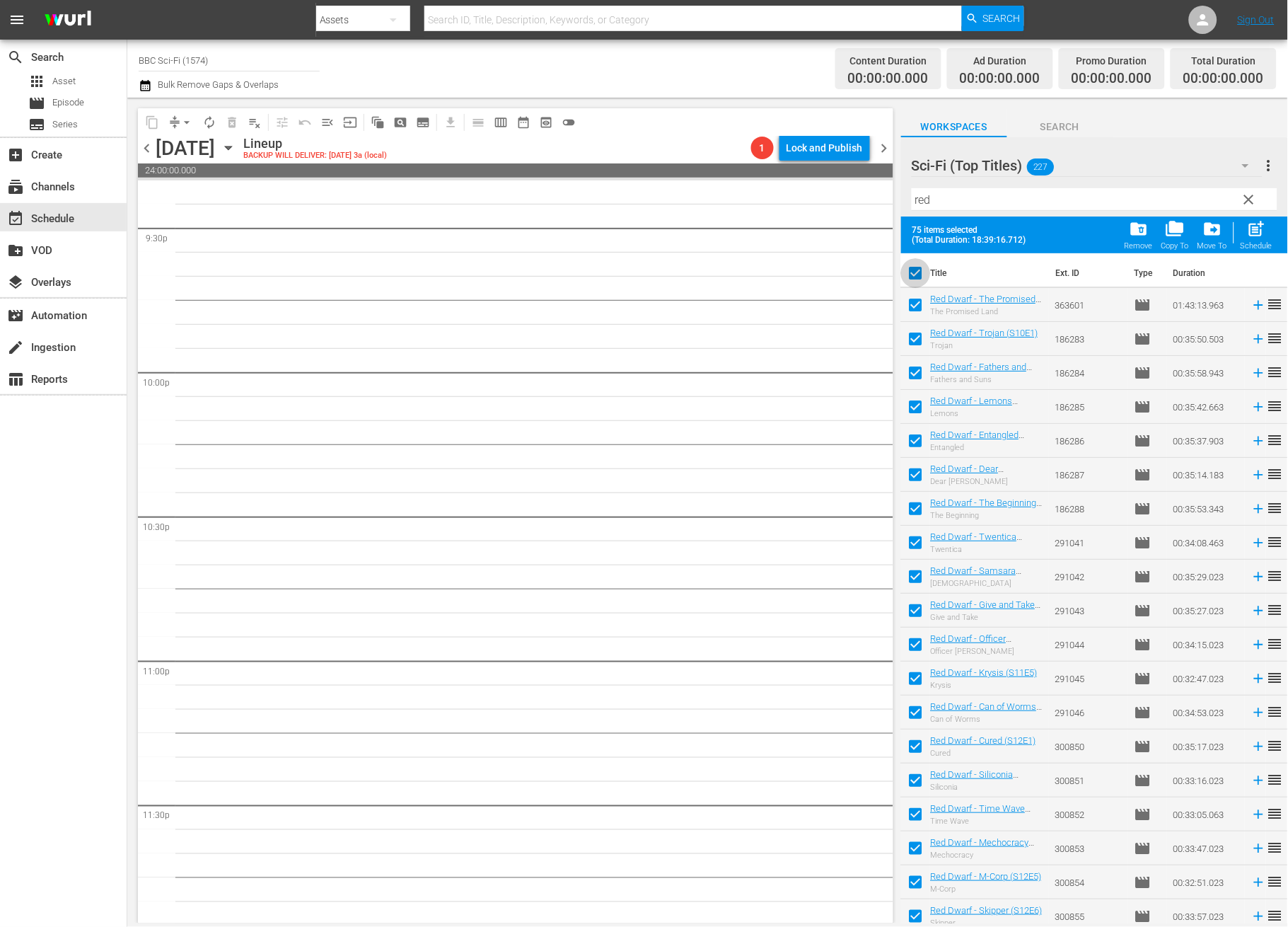
checkbox input "false"
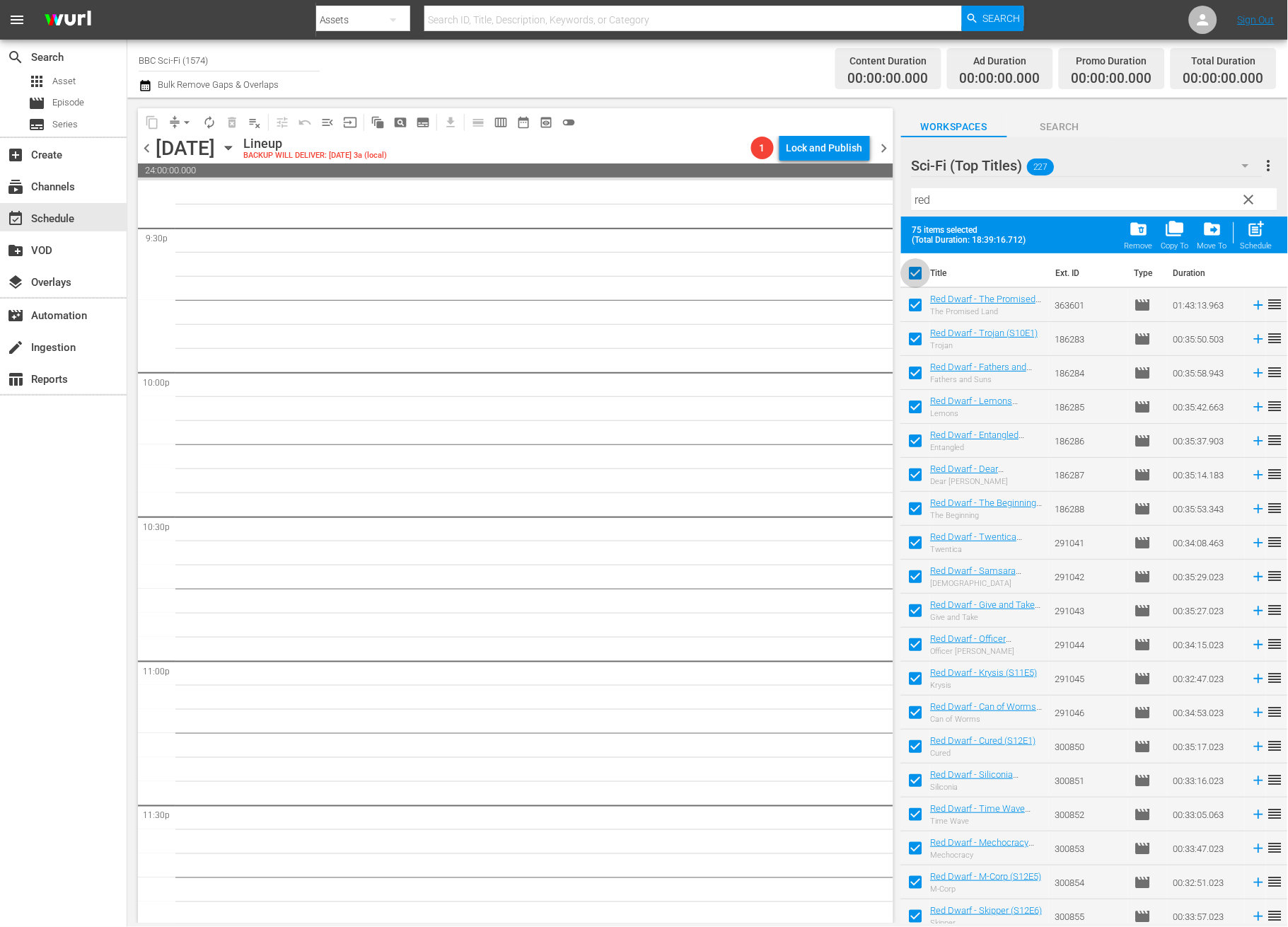
checkbox input "false"
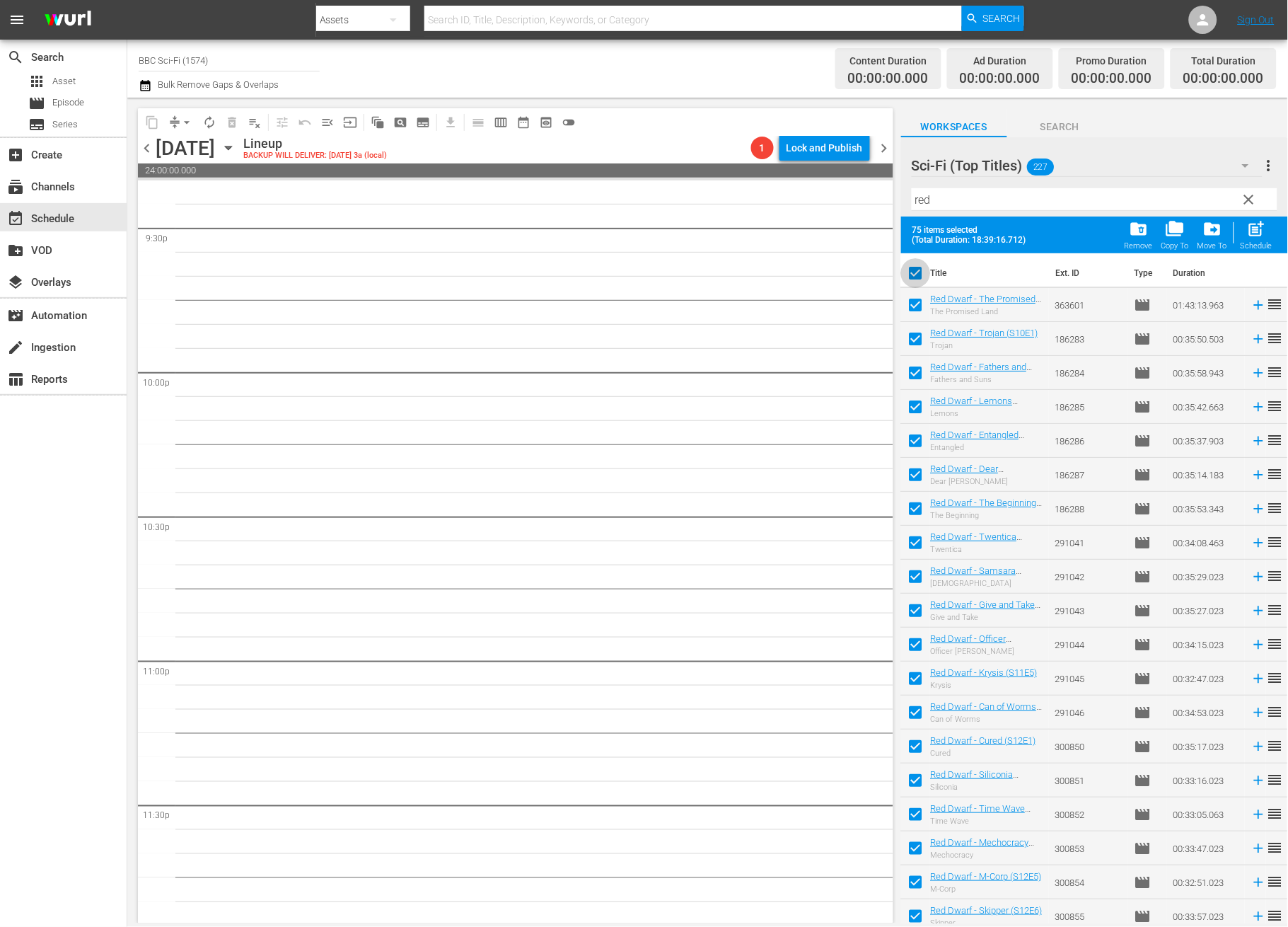
checkbox input "false"
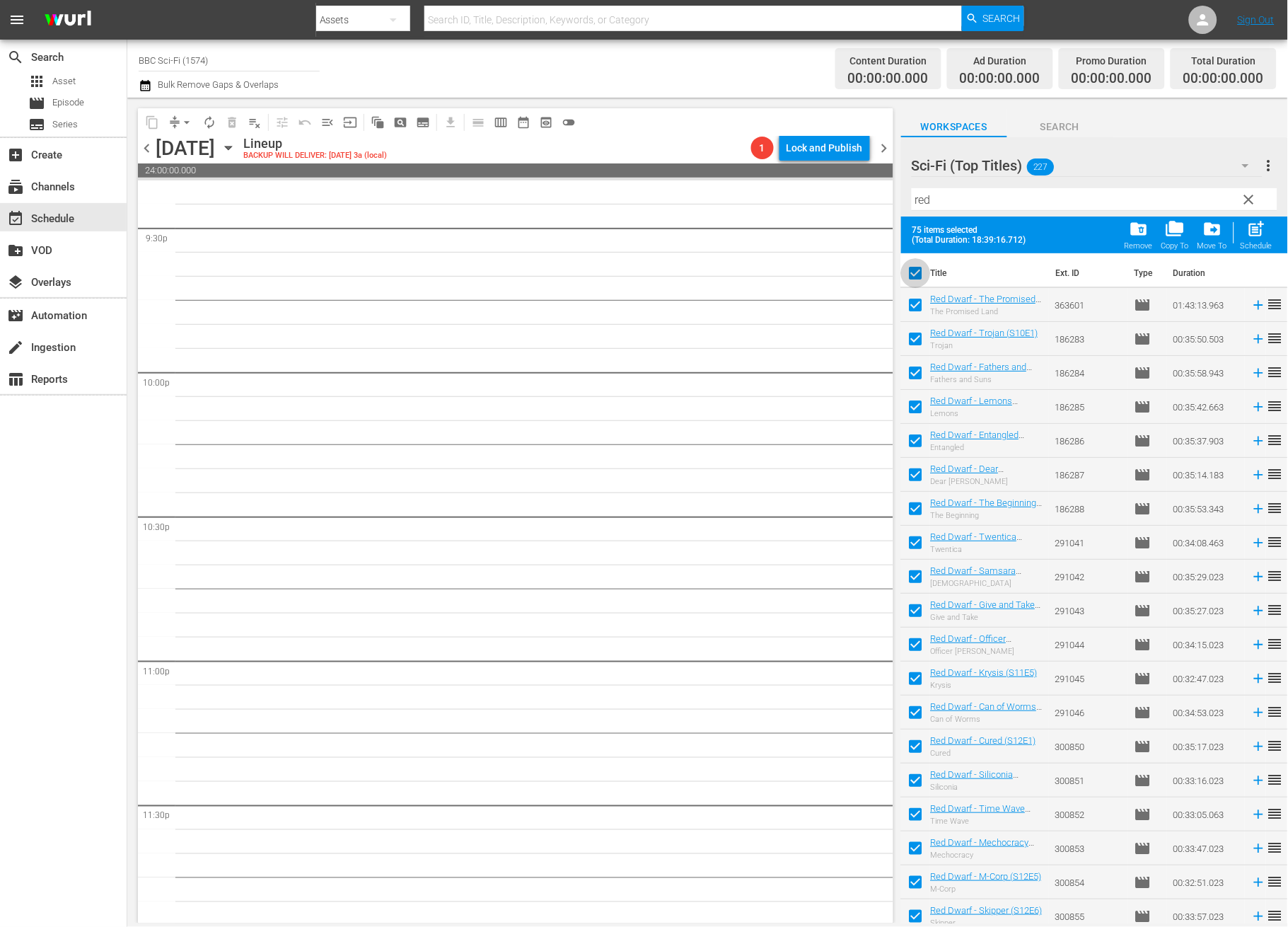
checkbox input "false"
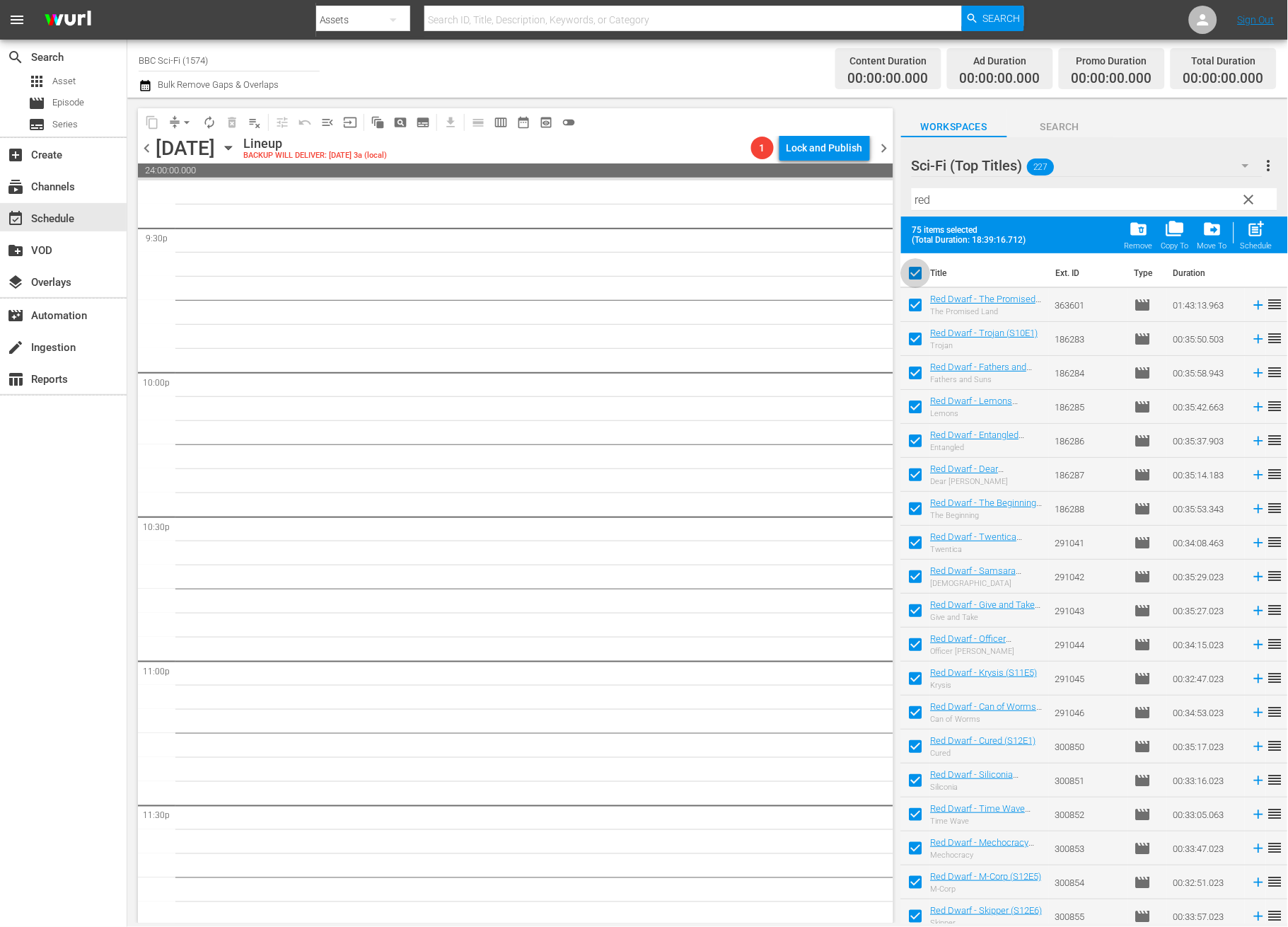
checkbox input "false"
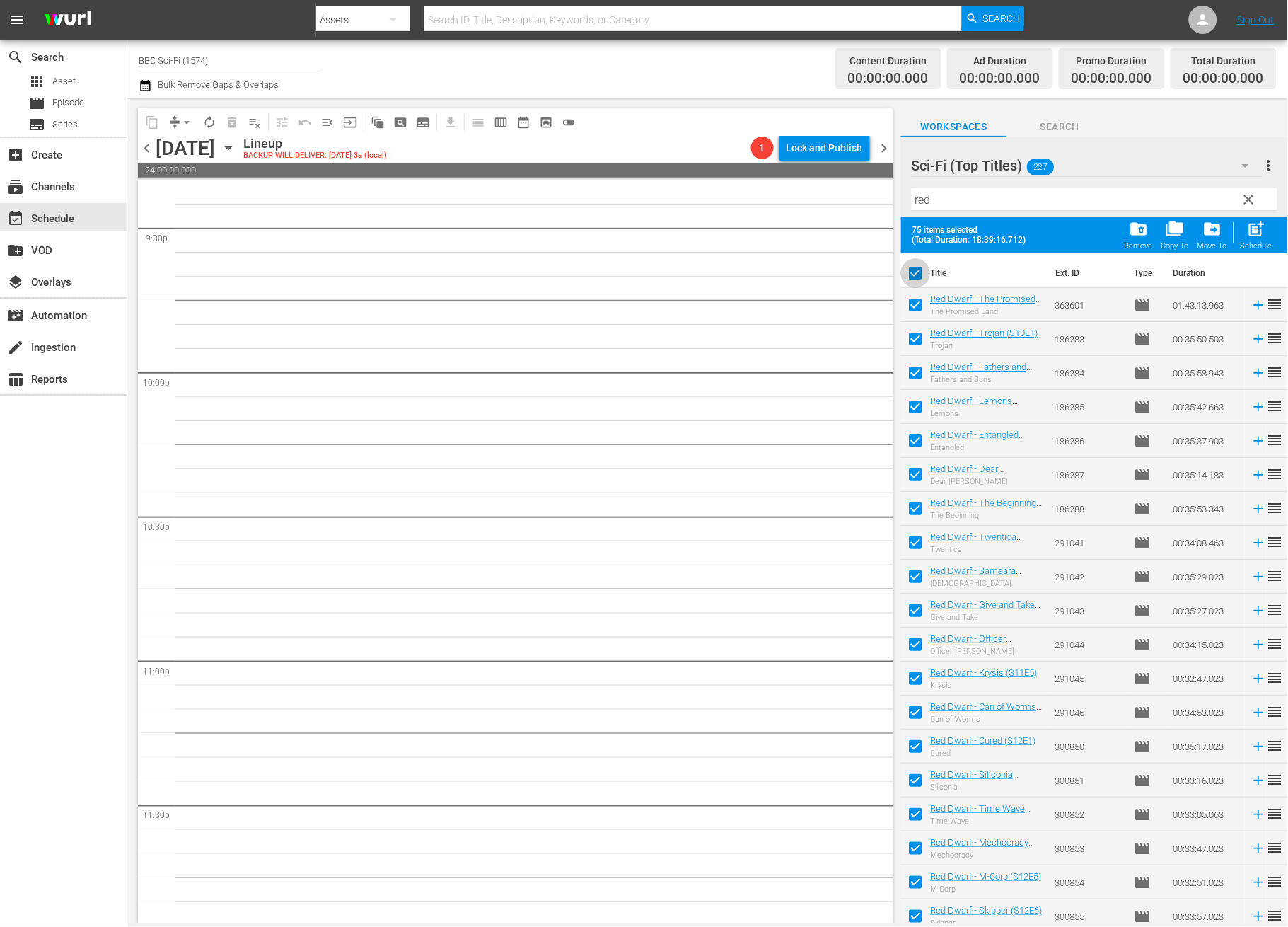
checkbox input "false"
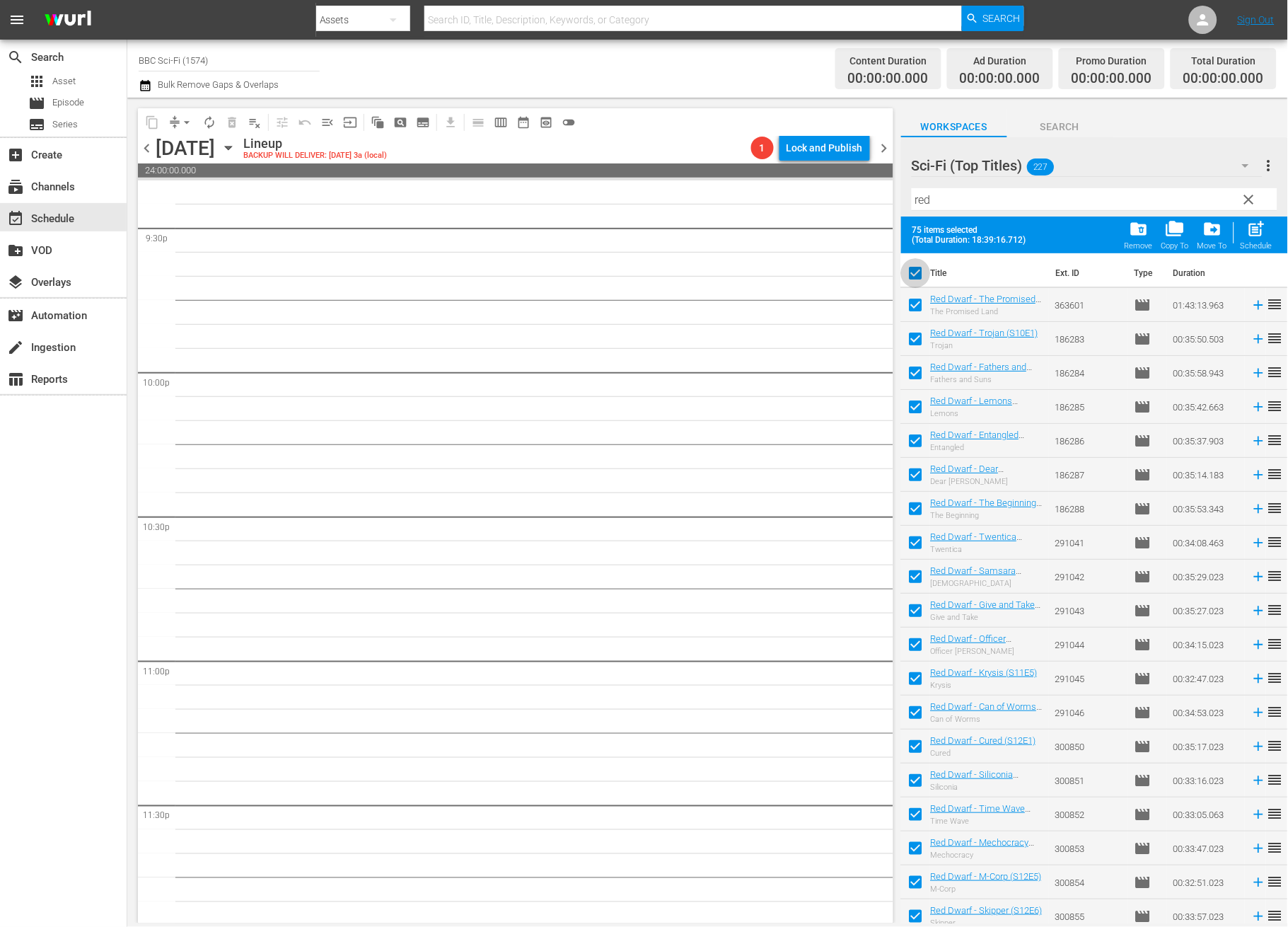
checkbox input "false"
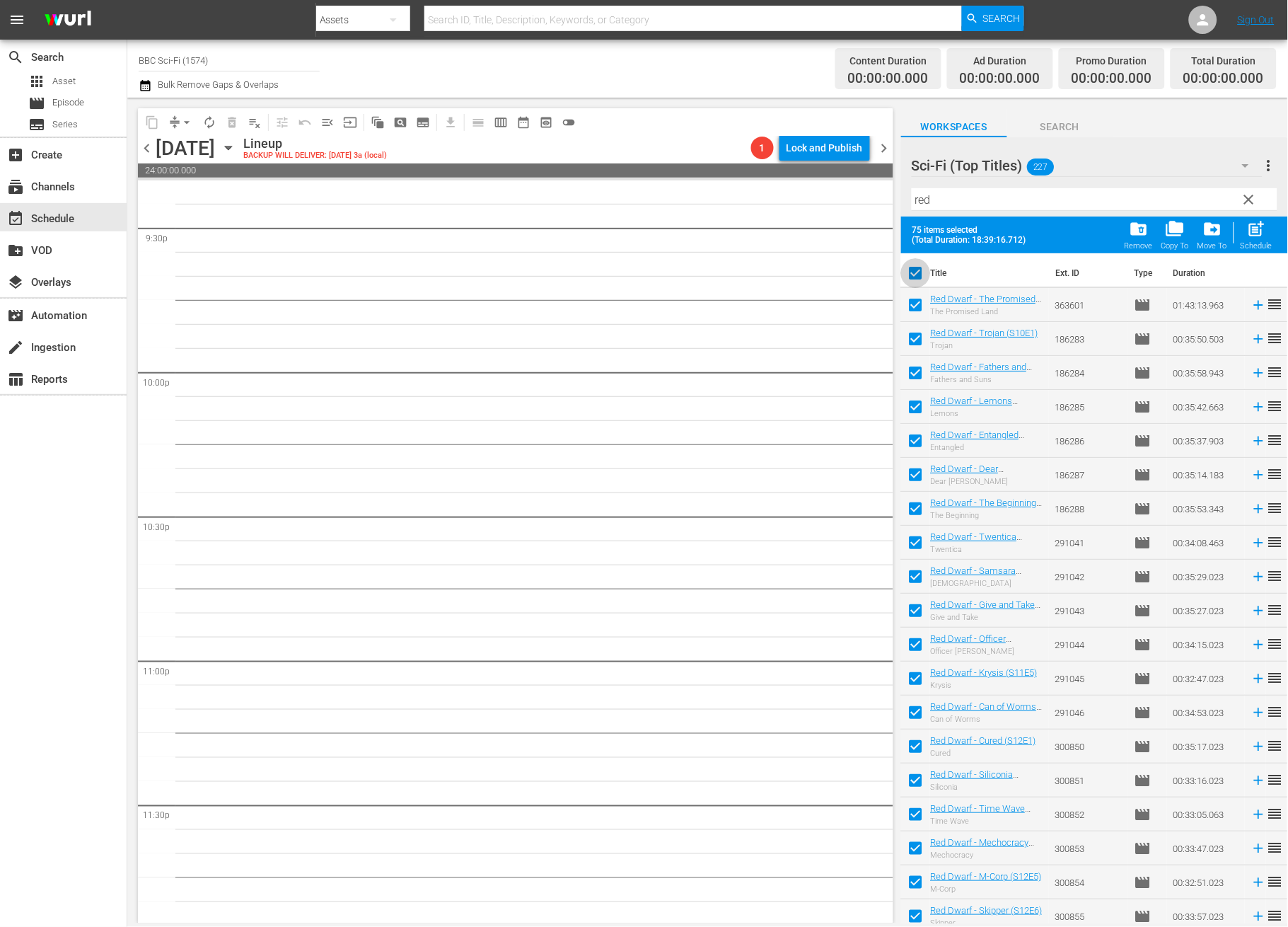
checkbox input "false"
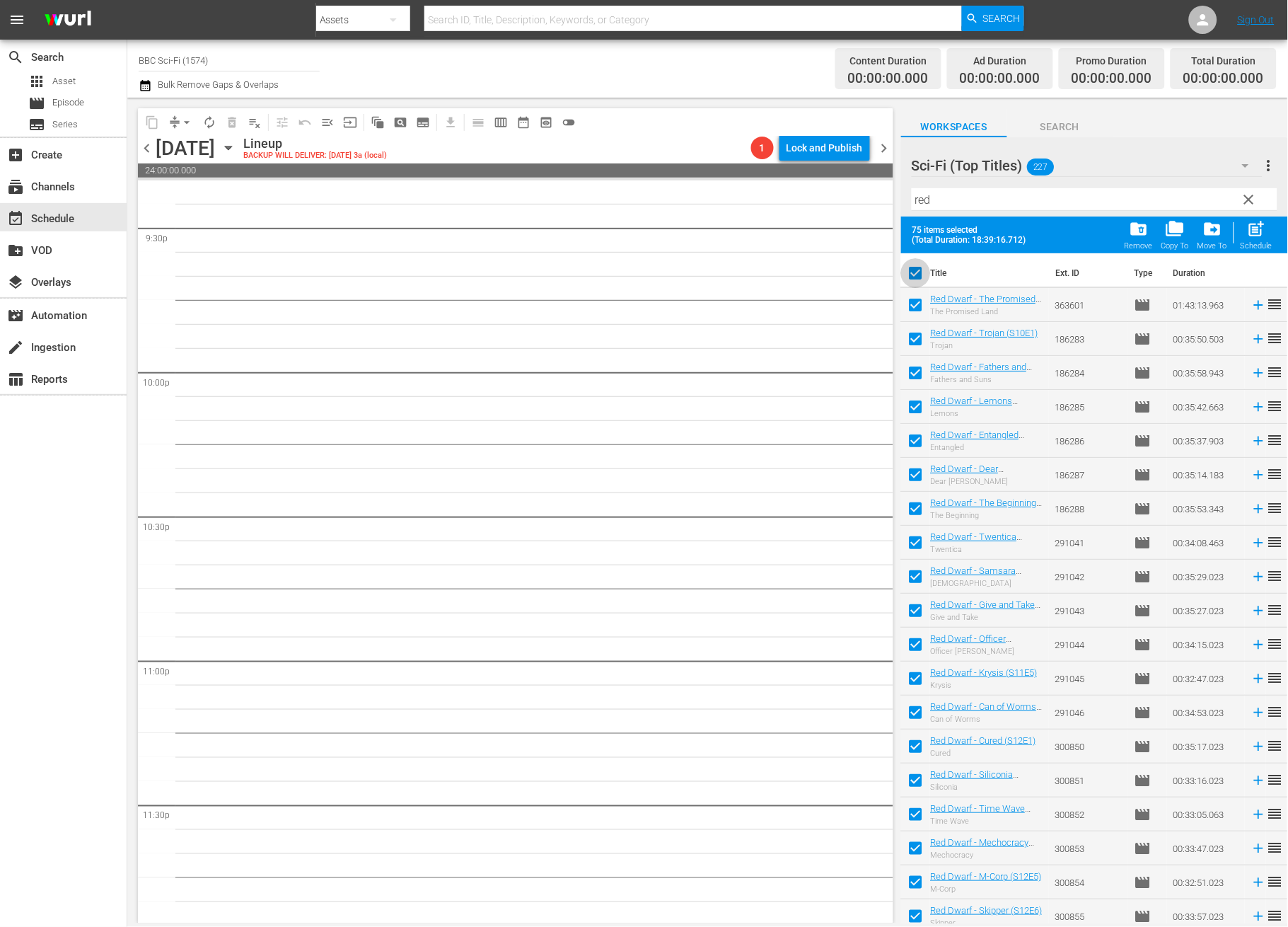
checkbox input "false"
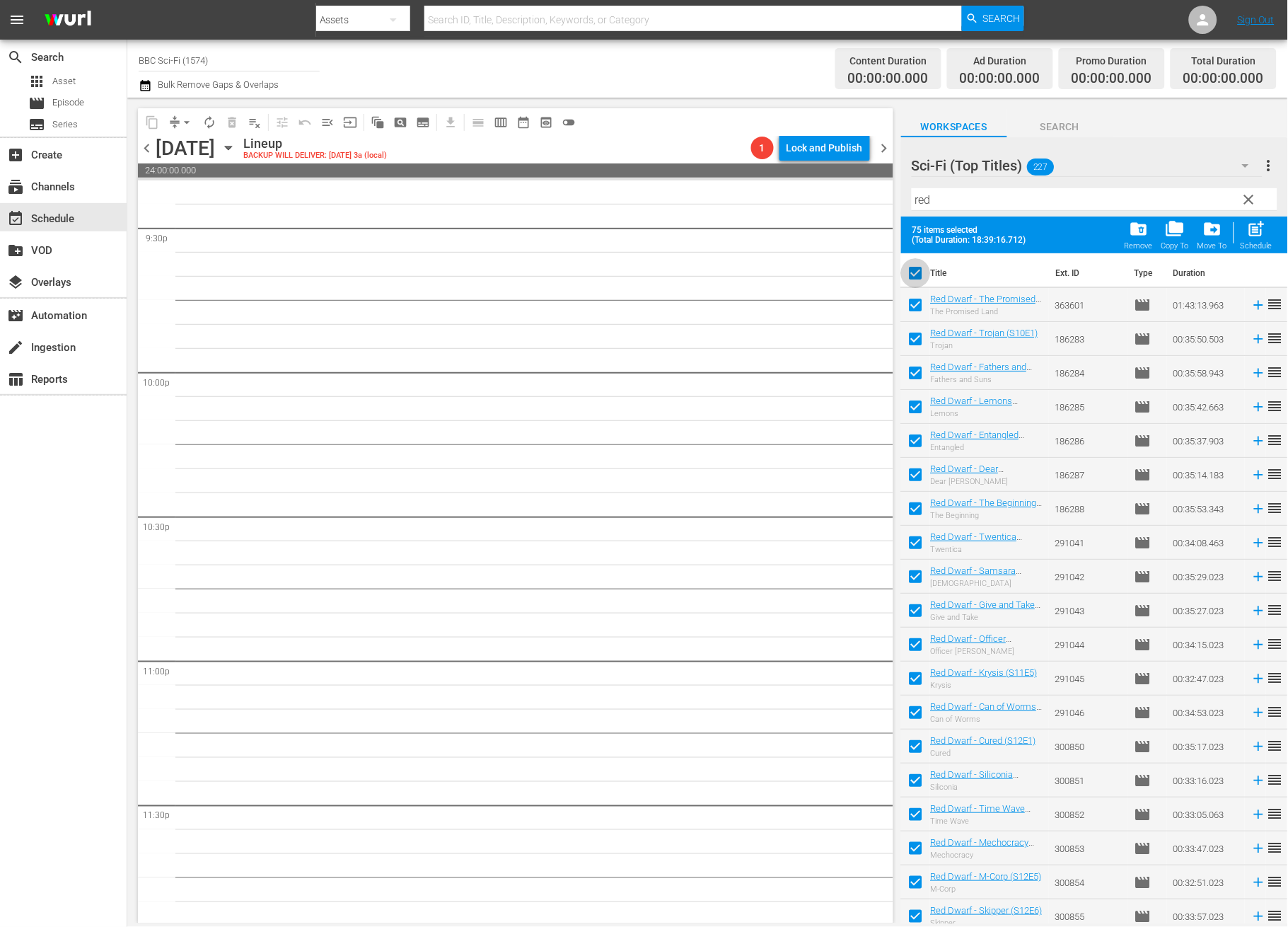
checkbox input "false"
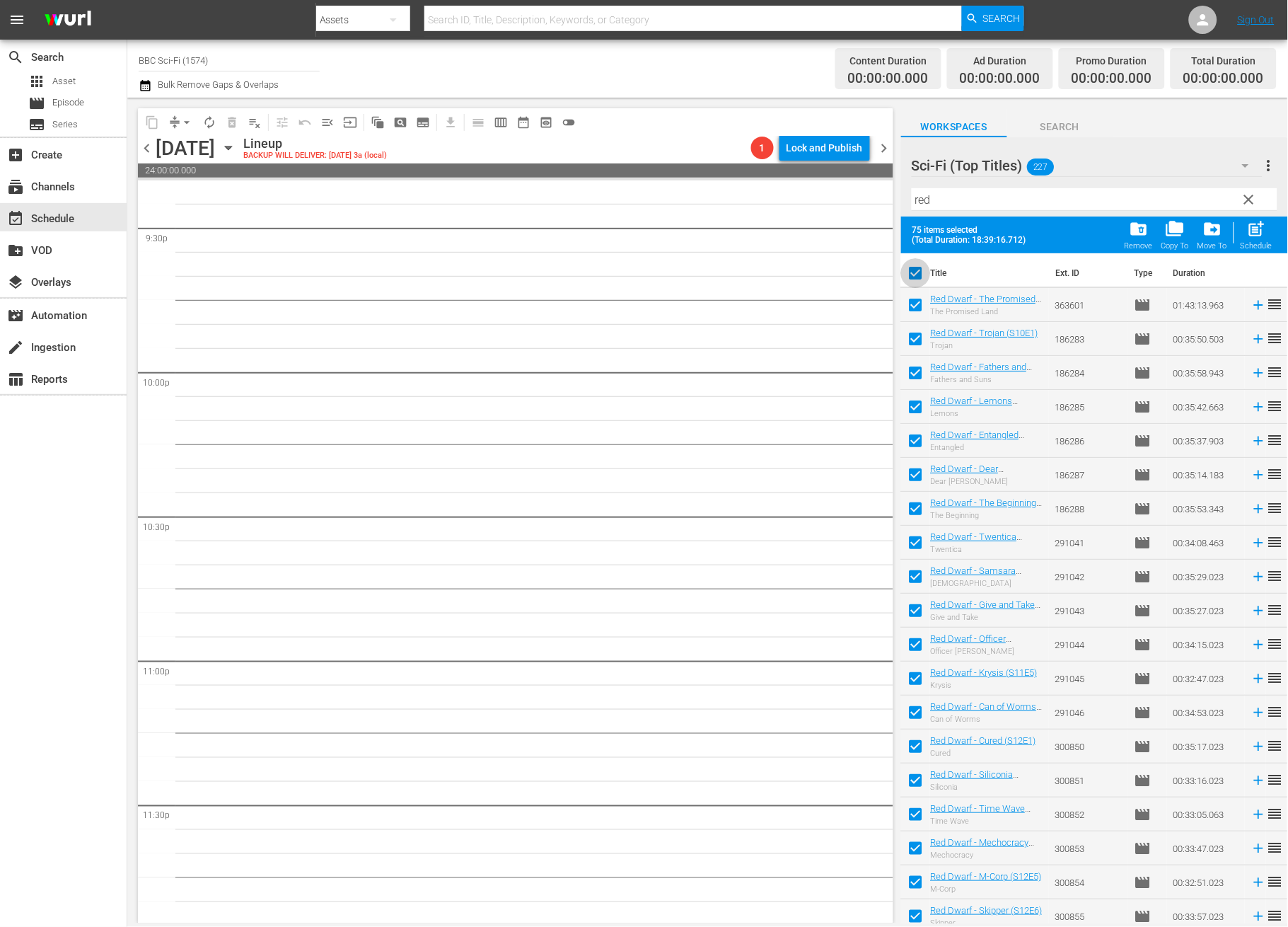
checkbox input "false"
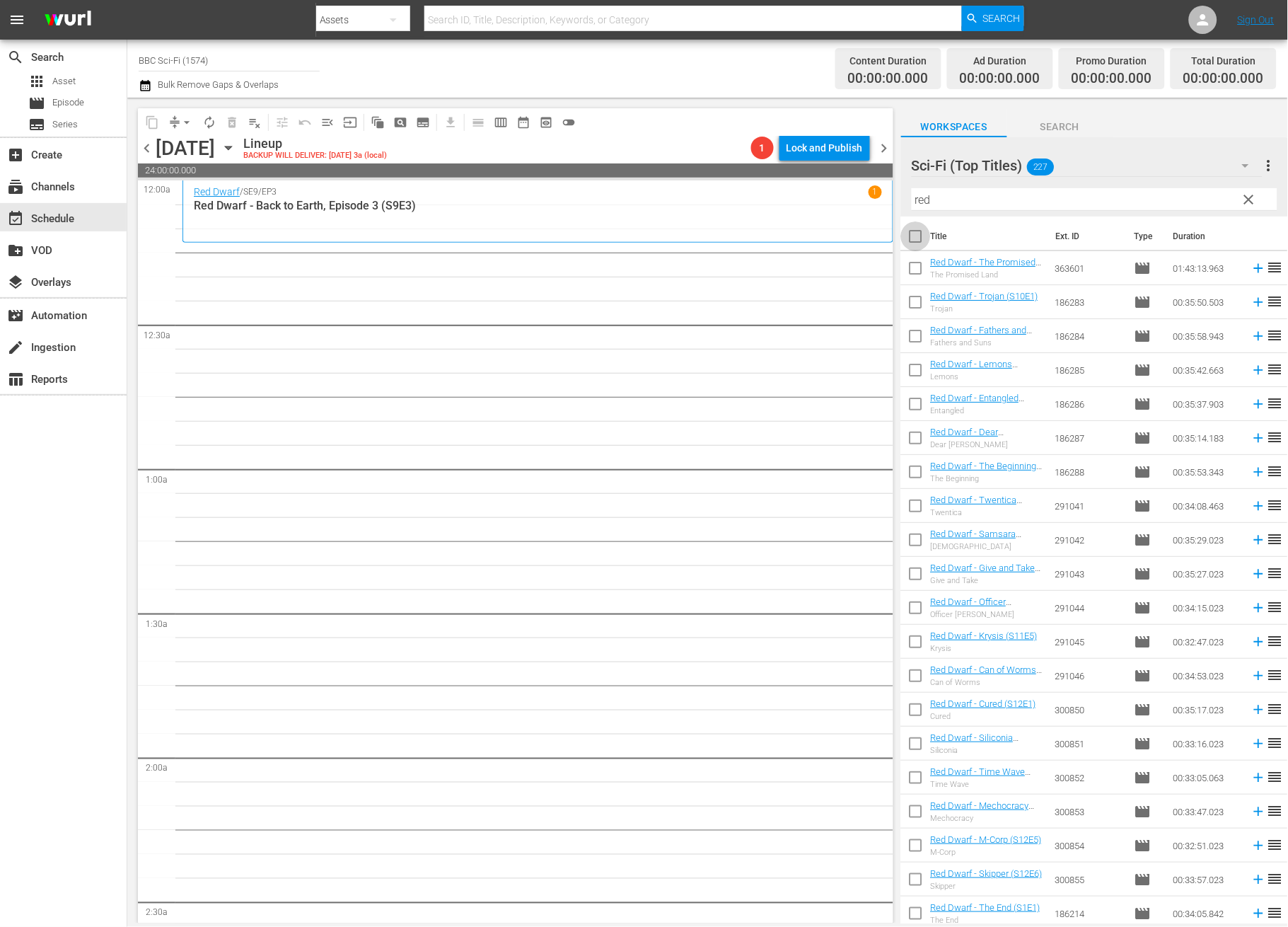
click at [918, 236] on input "checkbox" at bounding box center [916, 239] width 30 height 30
checkbox input "true"
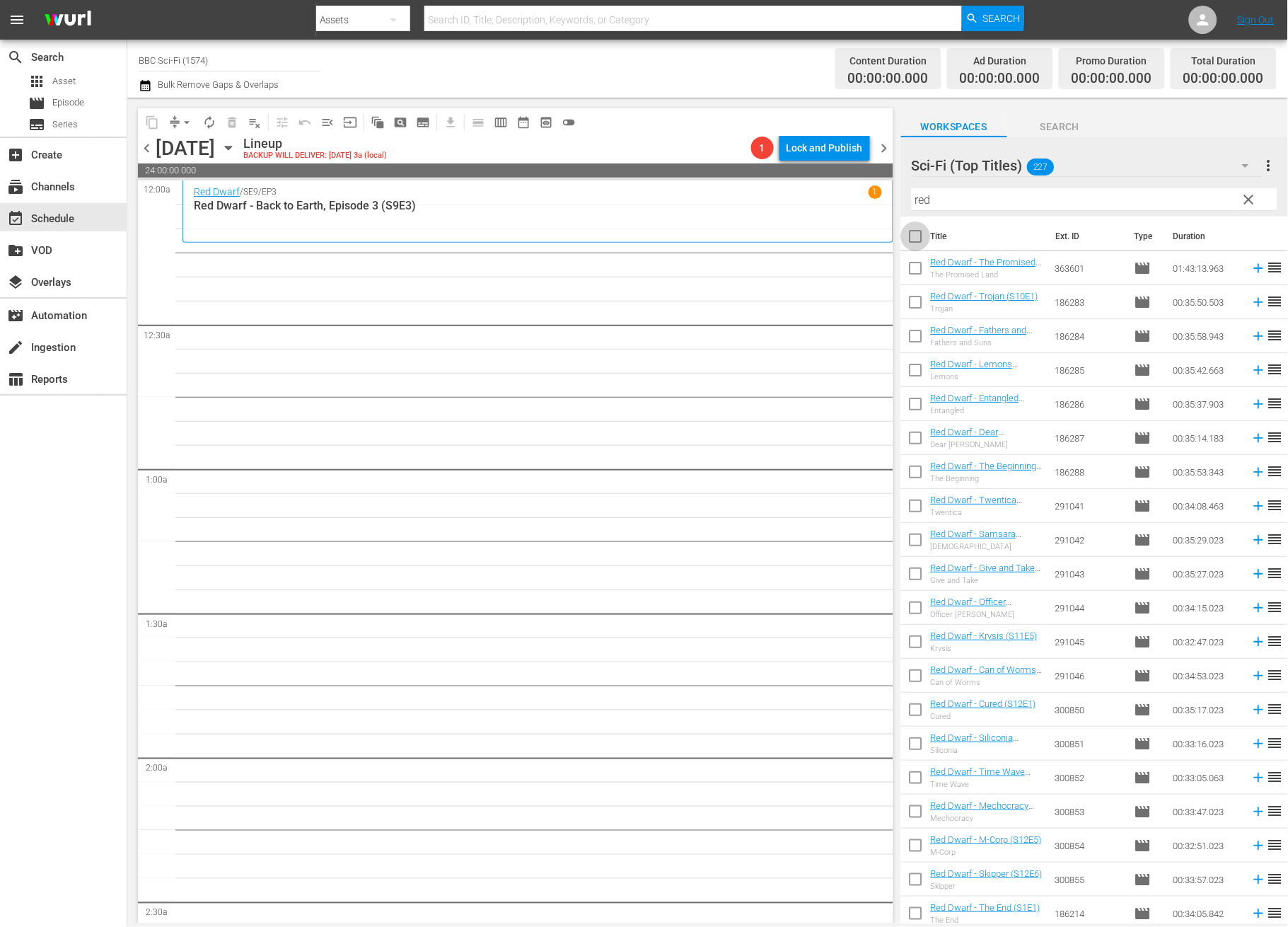
checkbox input "true"
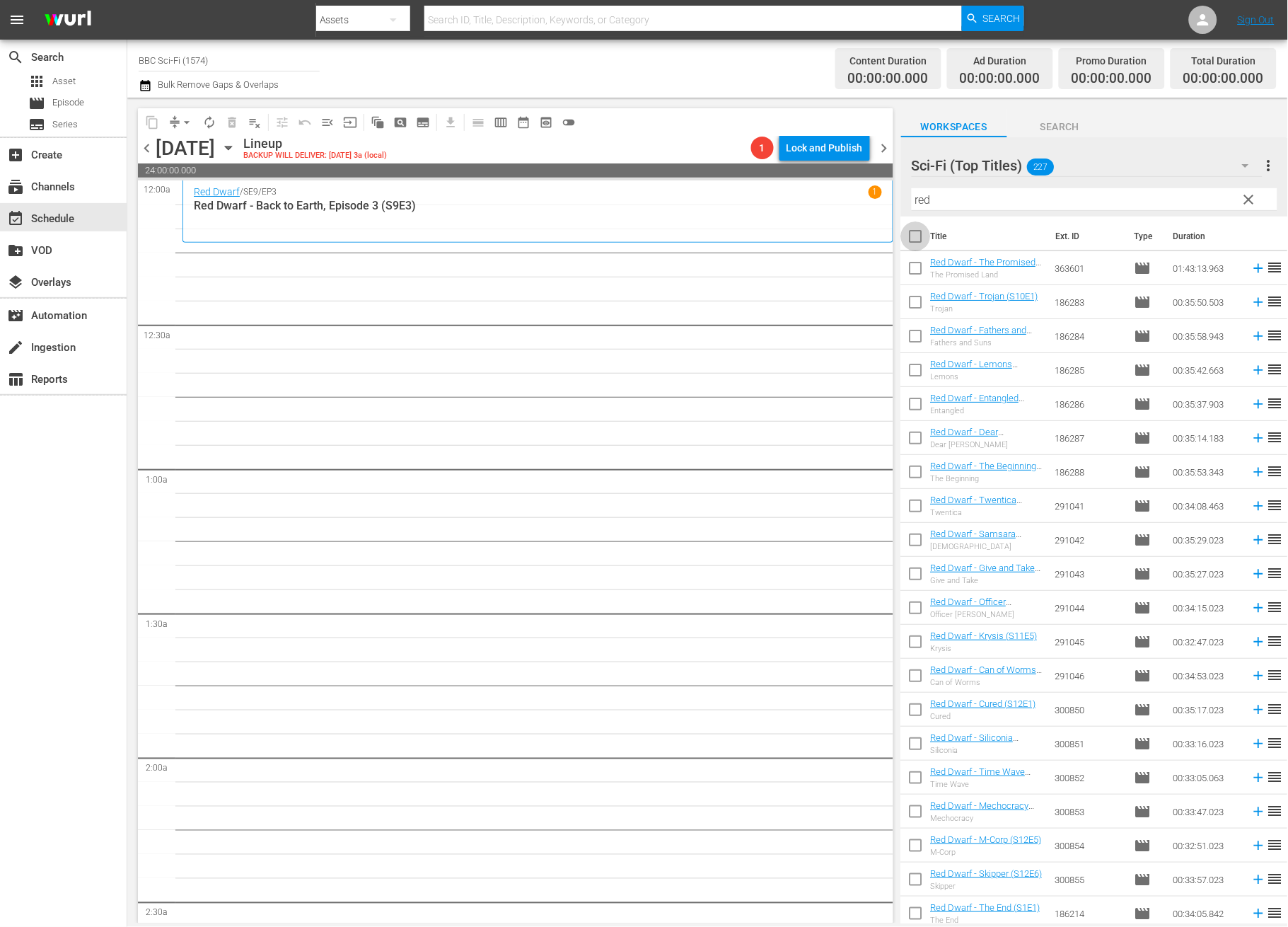
checkbox input "true"
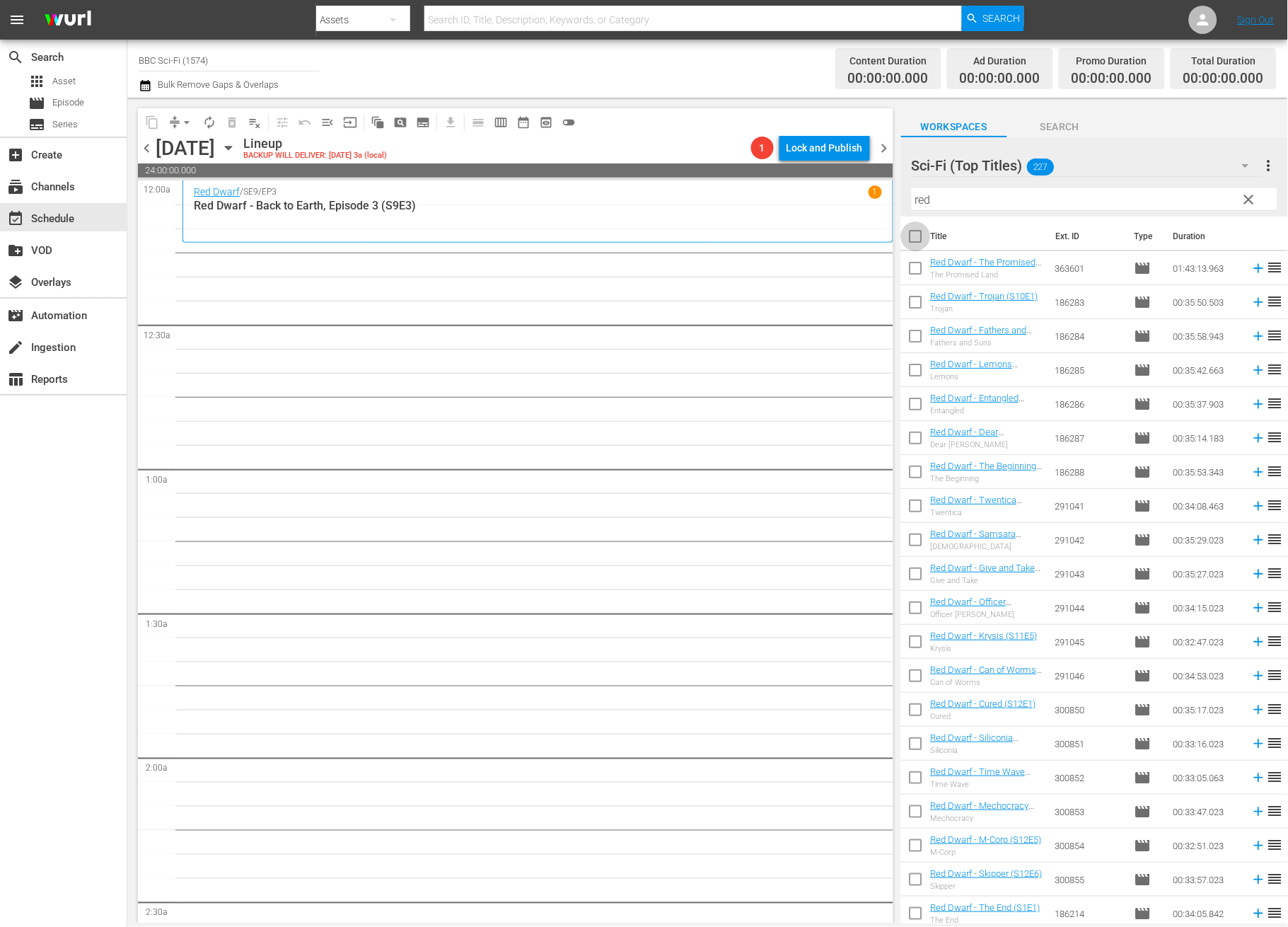
checkbox input "true"
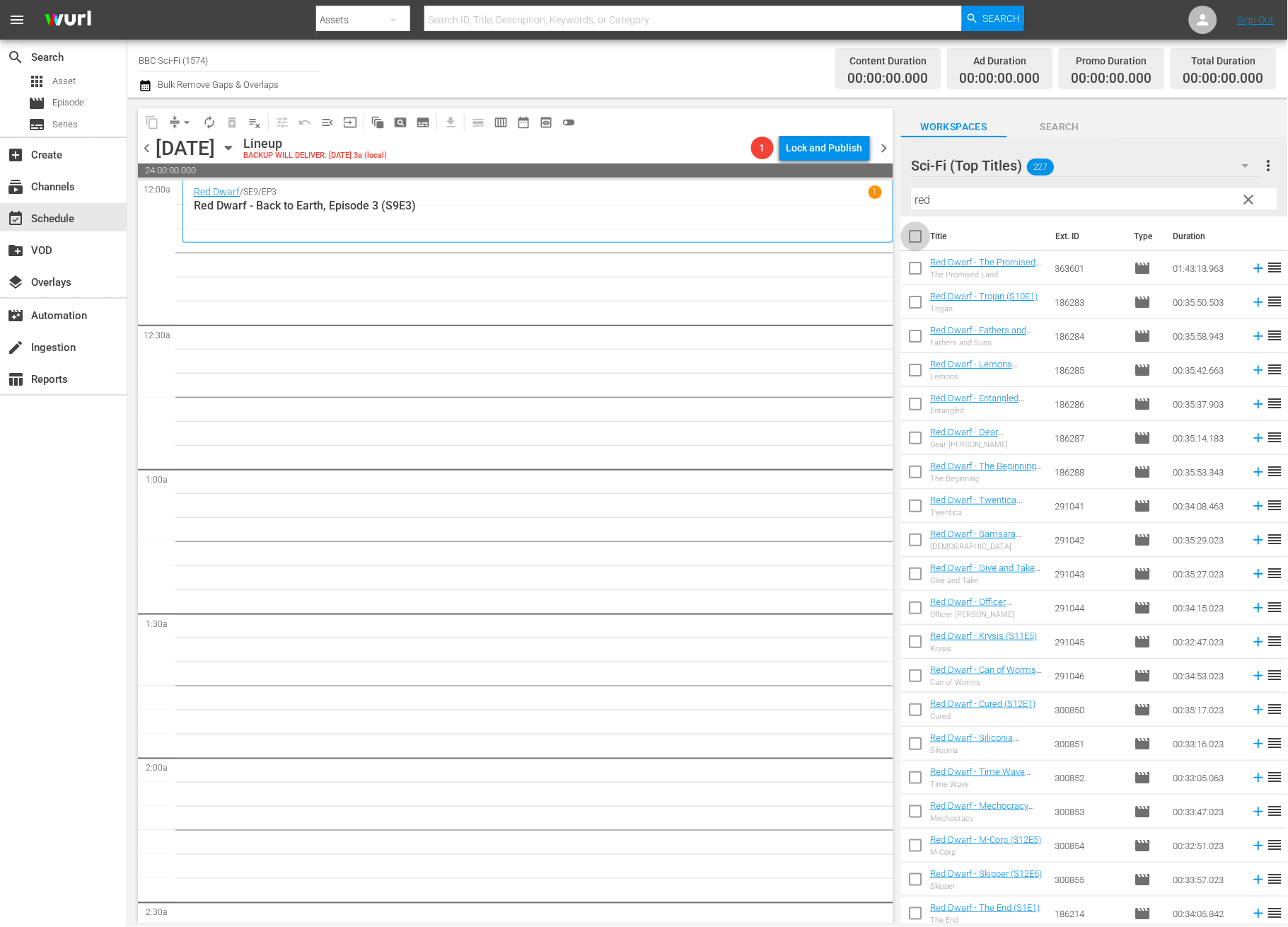
checkbox input "true"
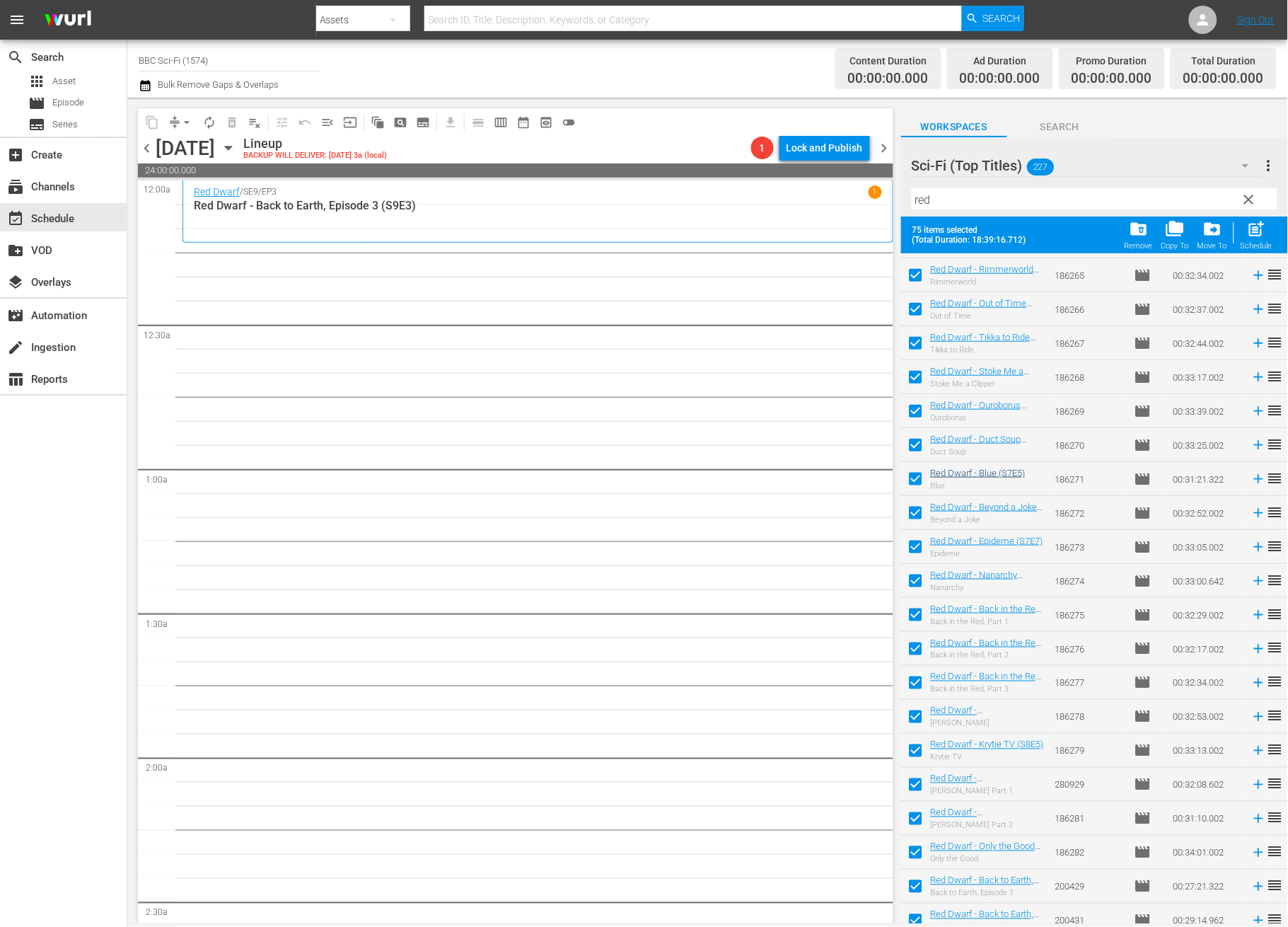
scroll to position [1908, 0]
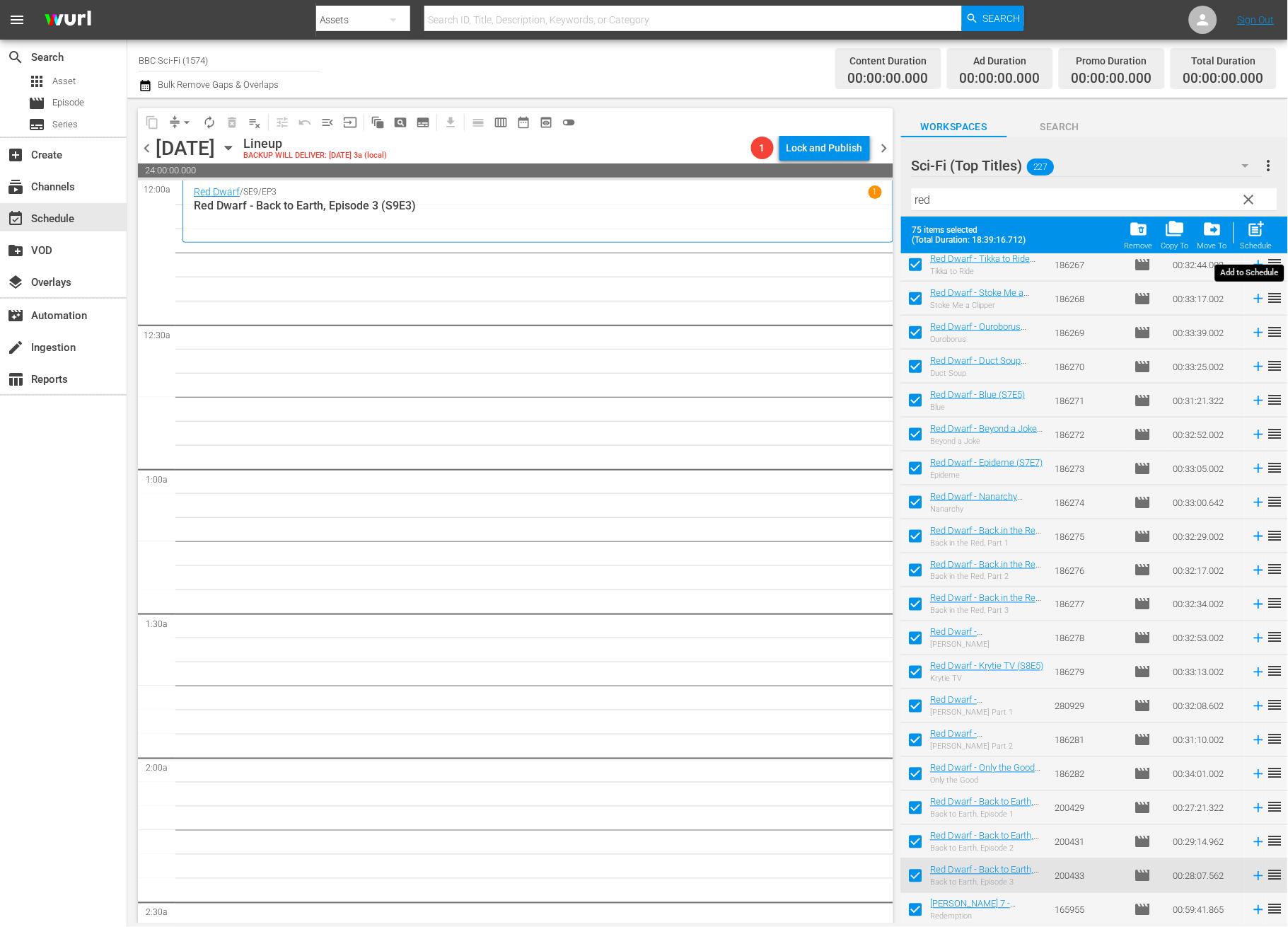
click at [1246, 243] on div "Schedule" at bounding box center [1257, 245] width 32 height 9
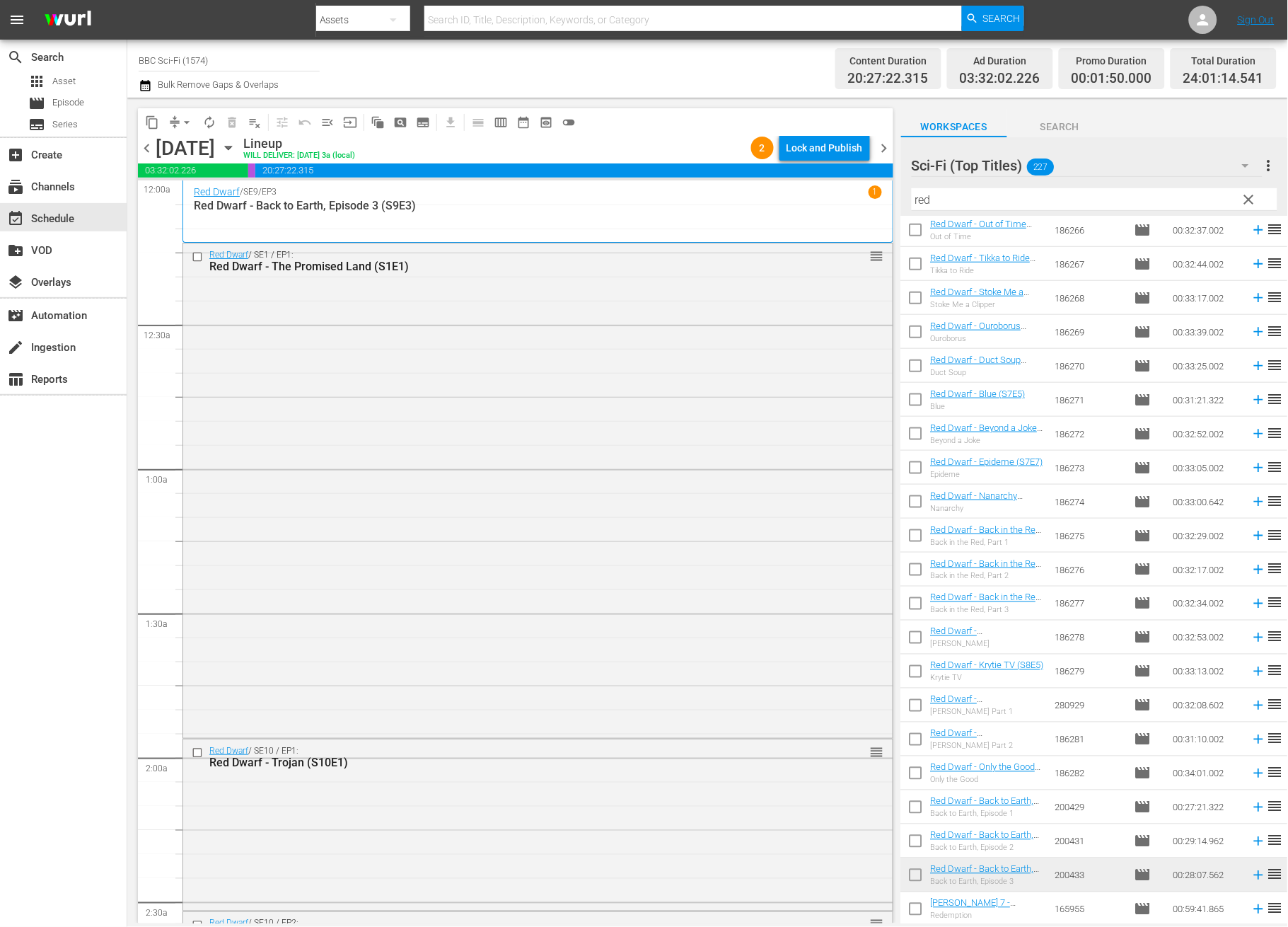
scroll to position [6251, 0]
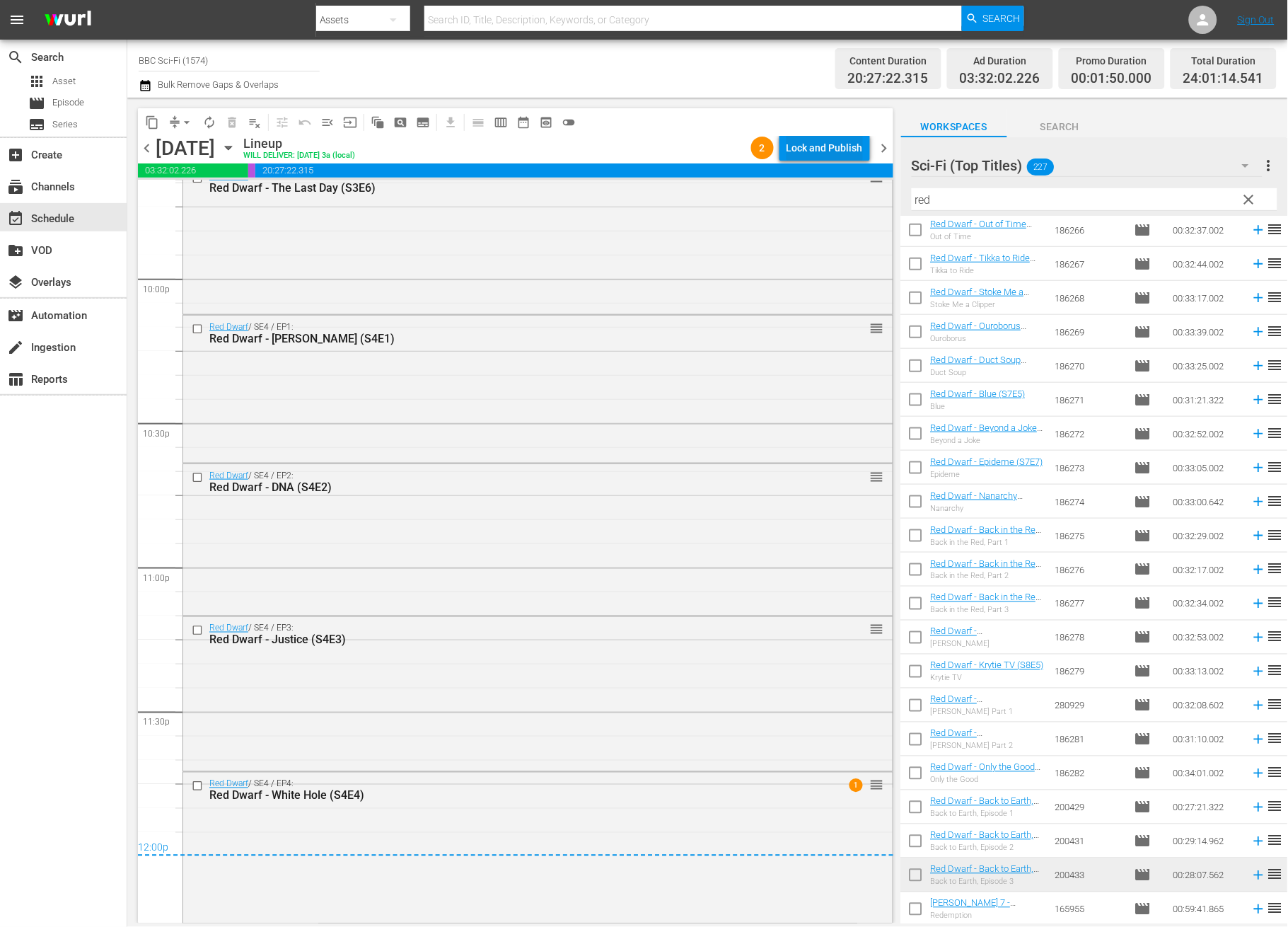
click at [819, 151] on div "Lock and Publish" at bounding box center [825, 147] width 76 height 25
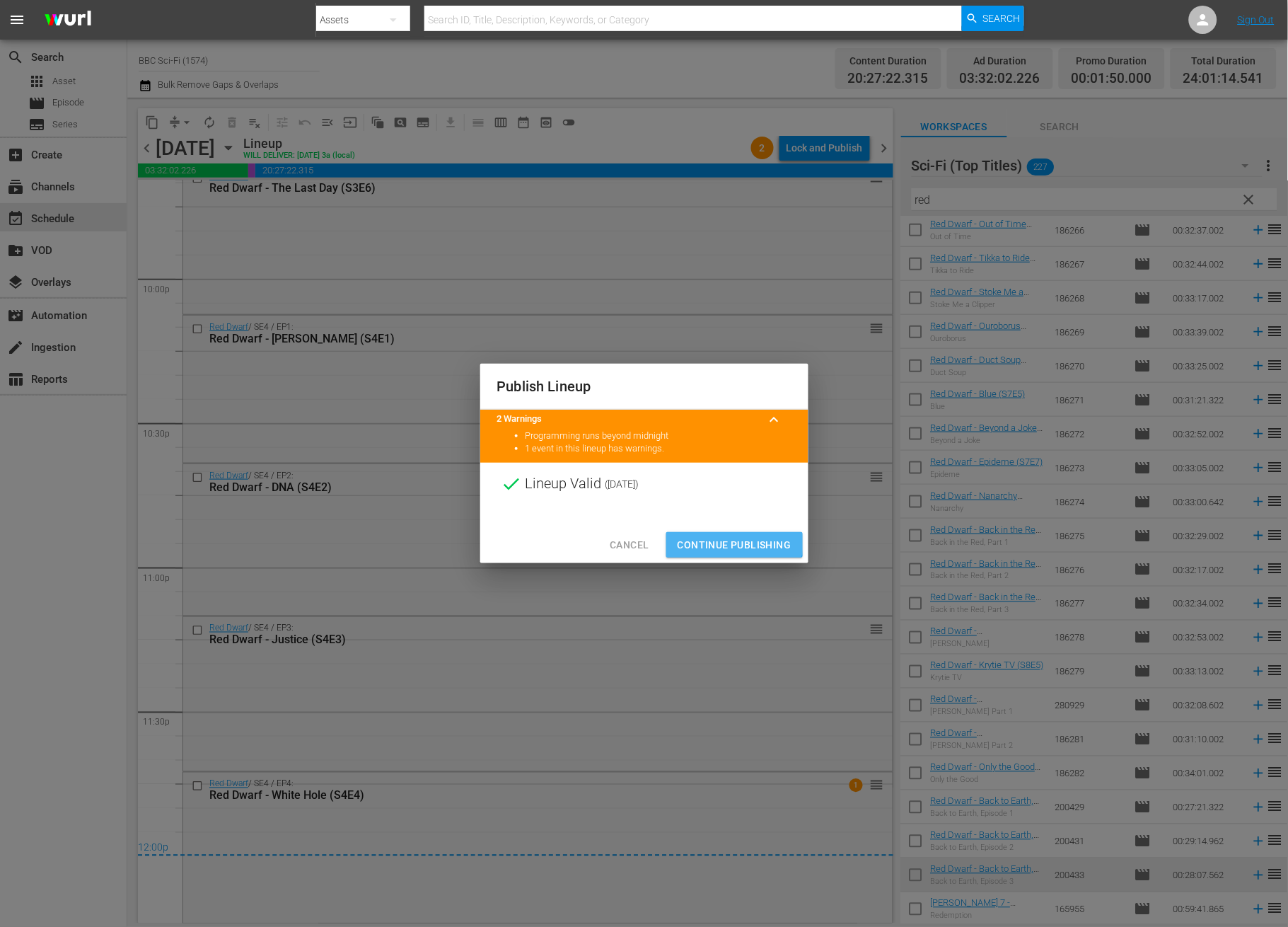
click at [722, 542] on span "Continue Publishing" at bounding box center [735, 545] width 114 height 18
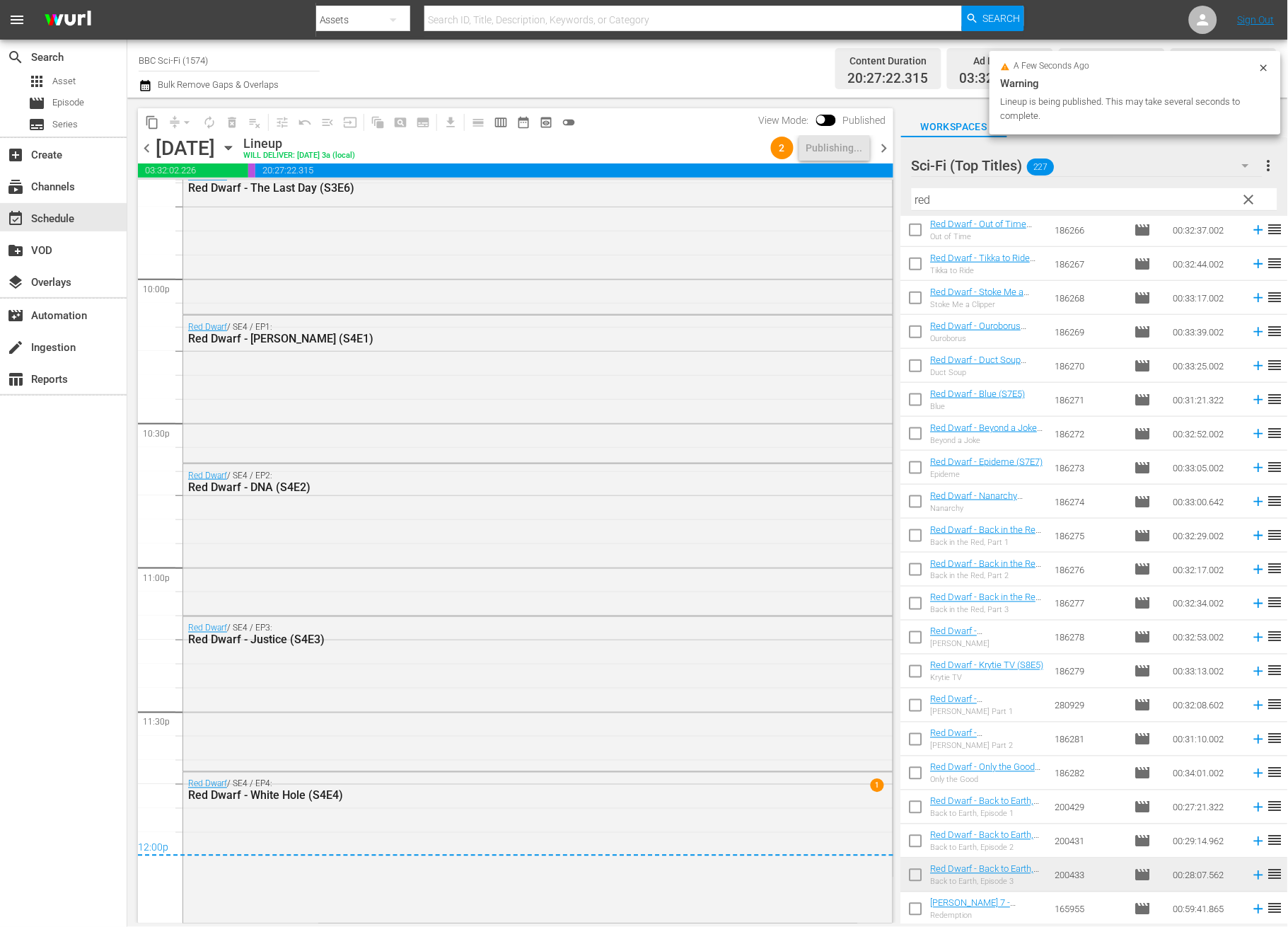
click at [883, 149] on span "chevron_right" at bounding box center [885, 148] width 18 height 18
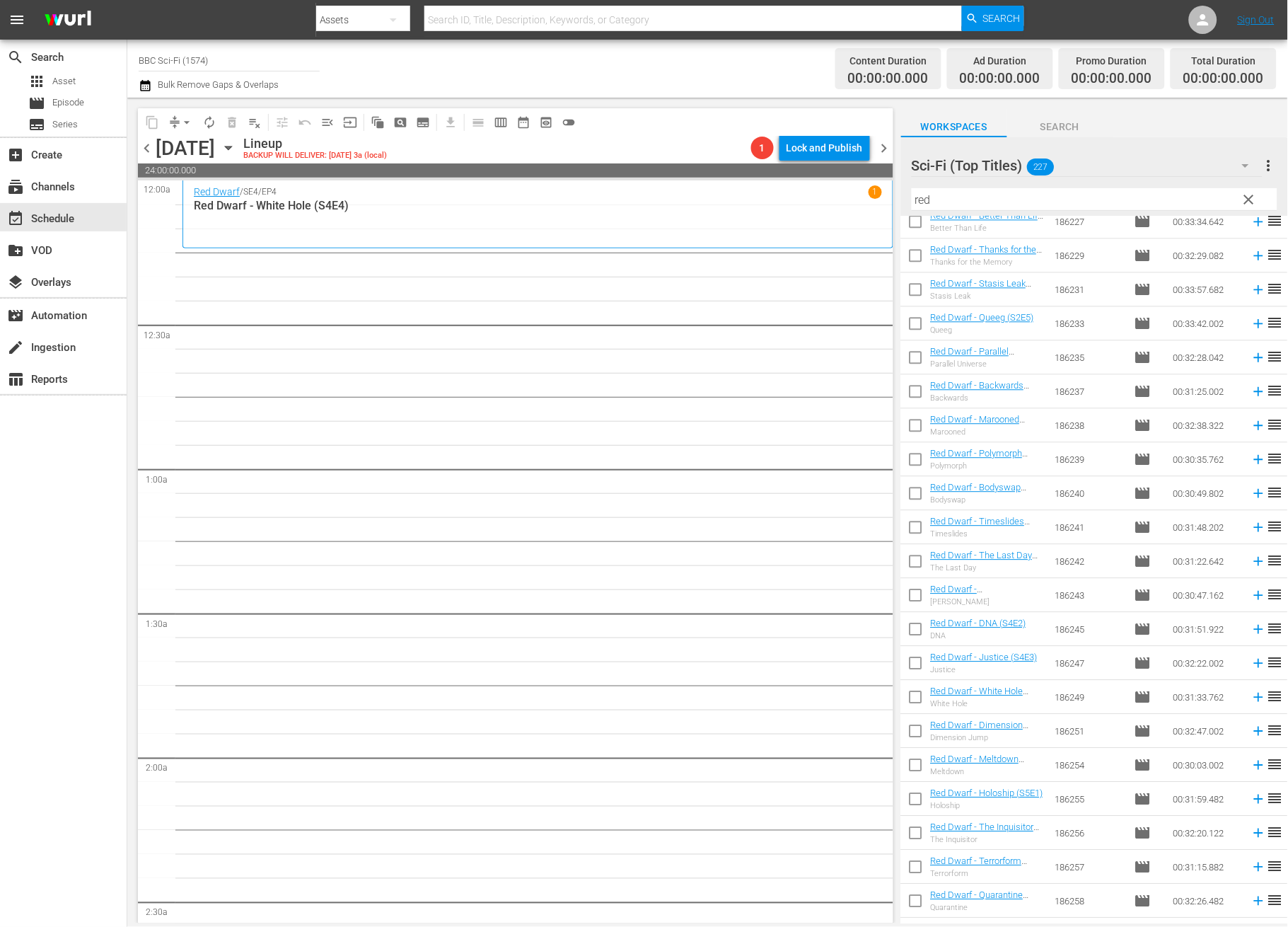
click at [917, 729] on input "checkbox" at bounding box center [916, 734] width 30 height 30
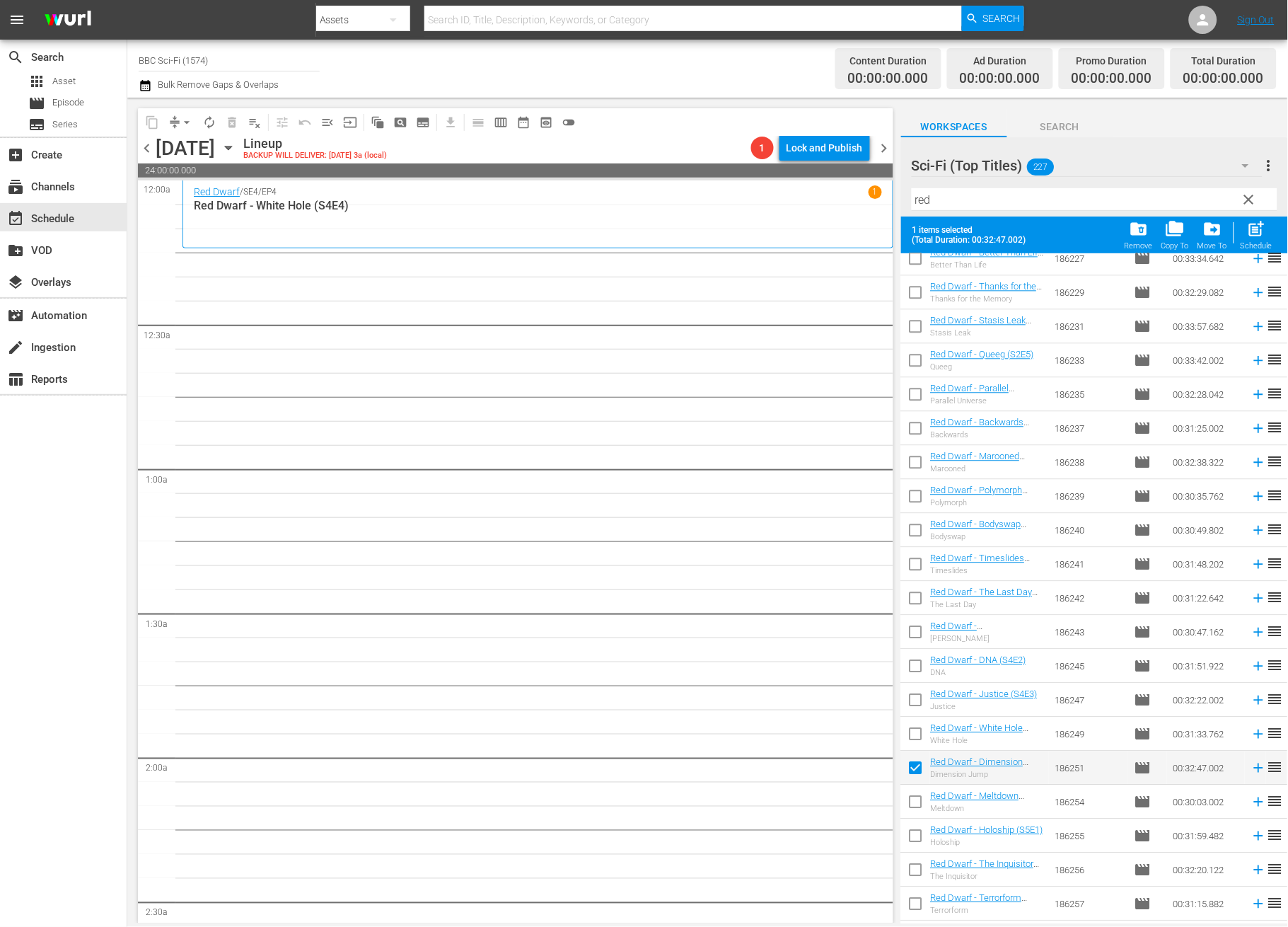
scroll to position [1117, 0]
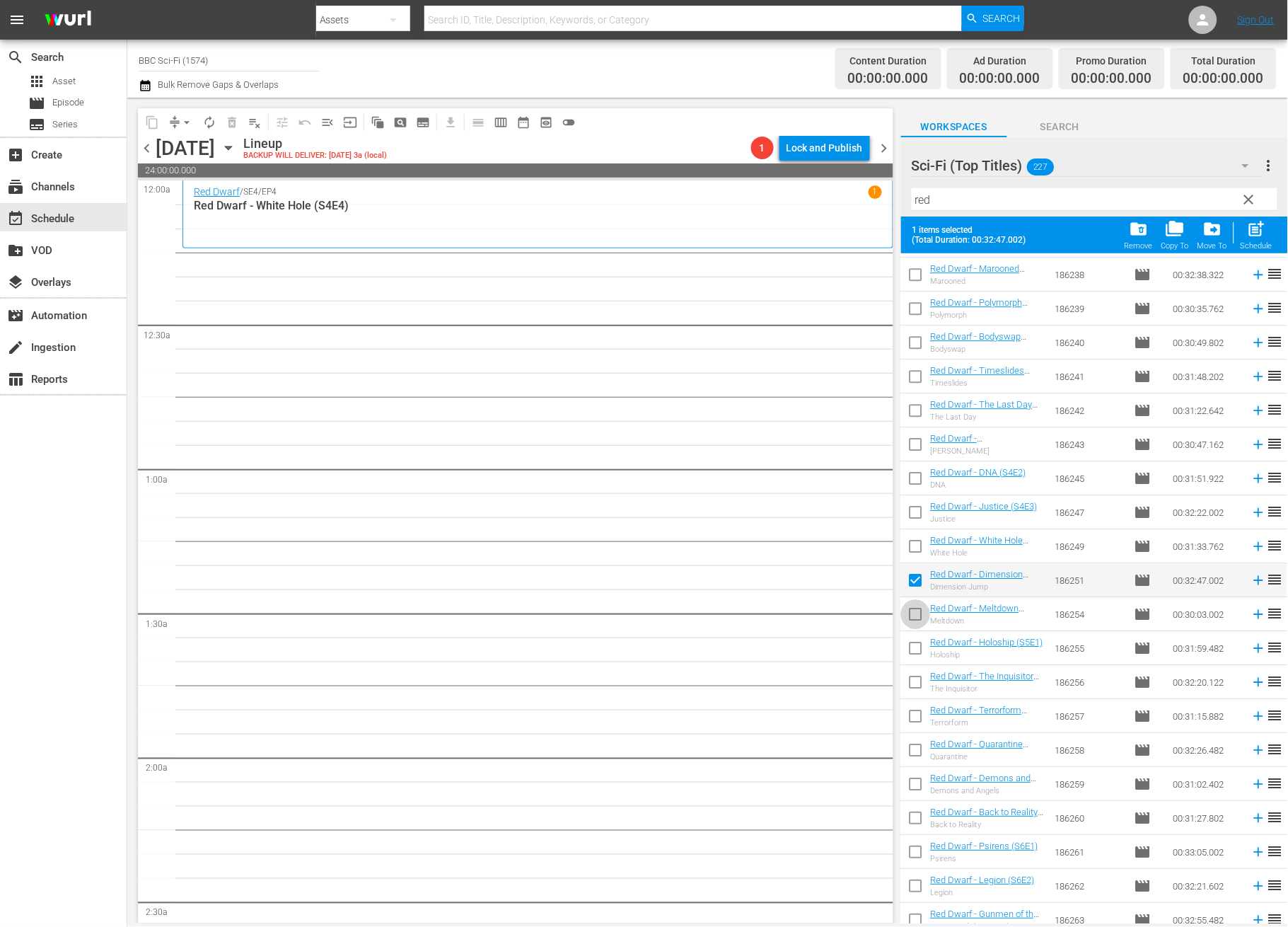
click at [915, 621] on input "checkbox" at bounding box center [916, 617] width 30 height 30
click at [919, 639] on input "checkbox" at bounding box center [916, 651] width 30 height 30
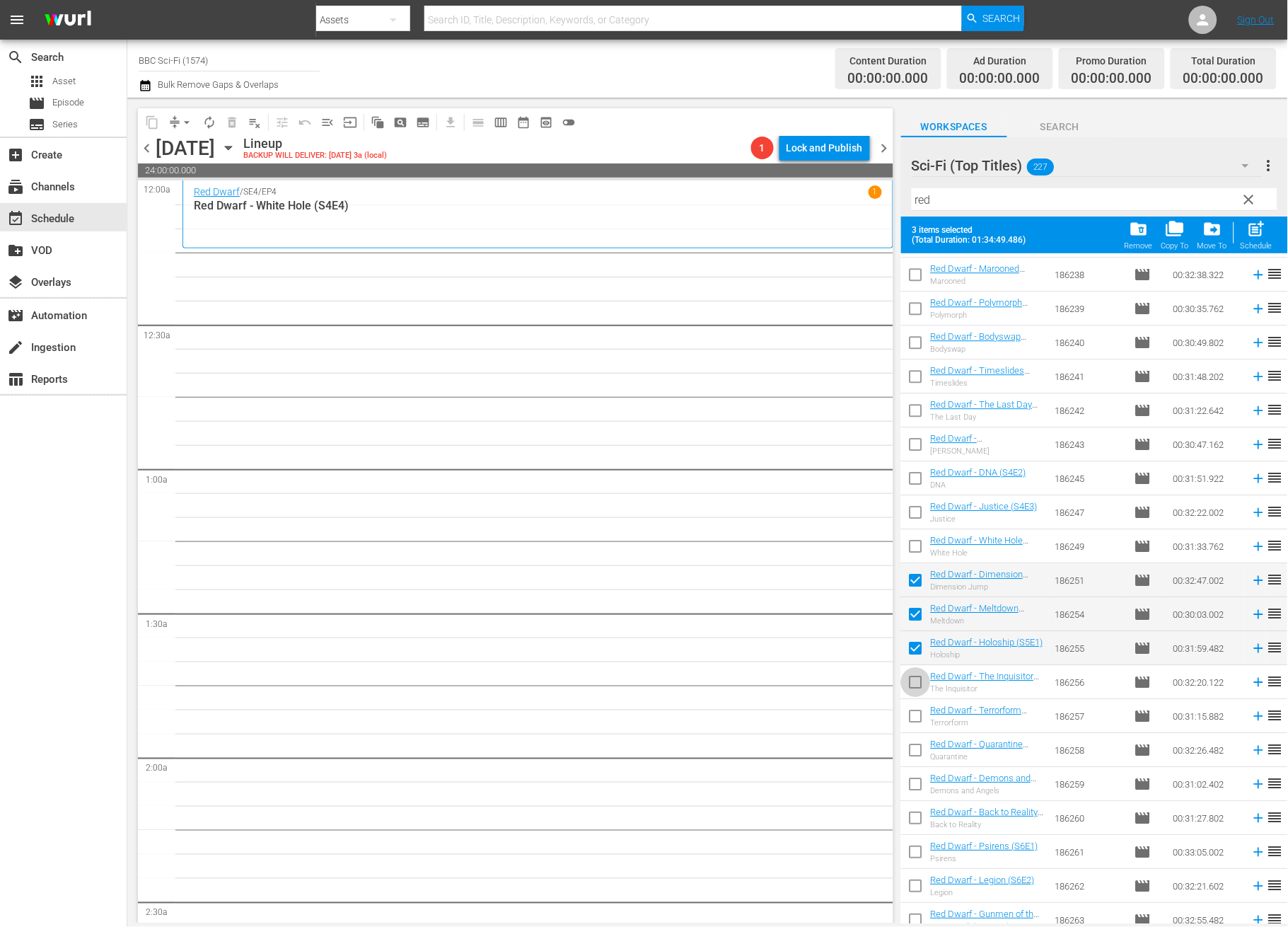
click at [909, 678] on input "checkbox" at bounding box center [916, 685] width 30 height 30
drag, startPoint x: 909, startPoint y: 707, endPoint x: 914, endPoint y: 722, distance: 15.7
click at [910, 707] on input "checkbox" at bounding box center [916, 719] width 30 height 30
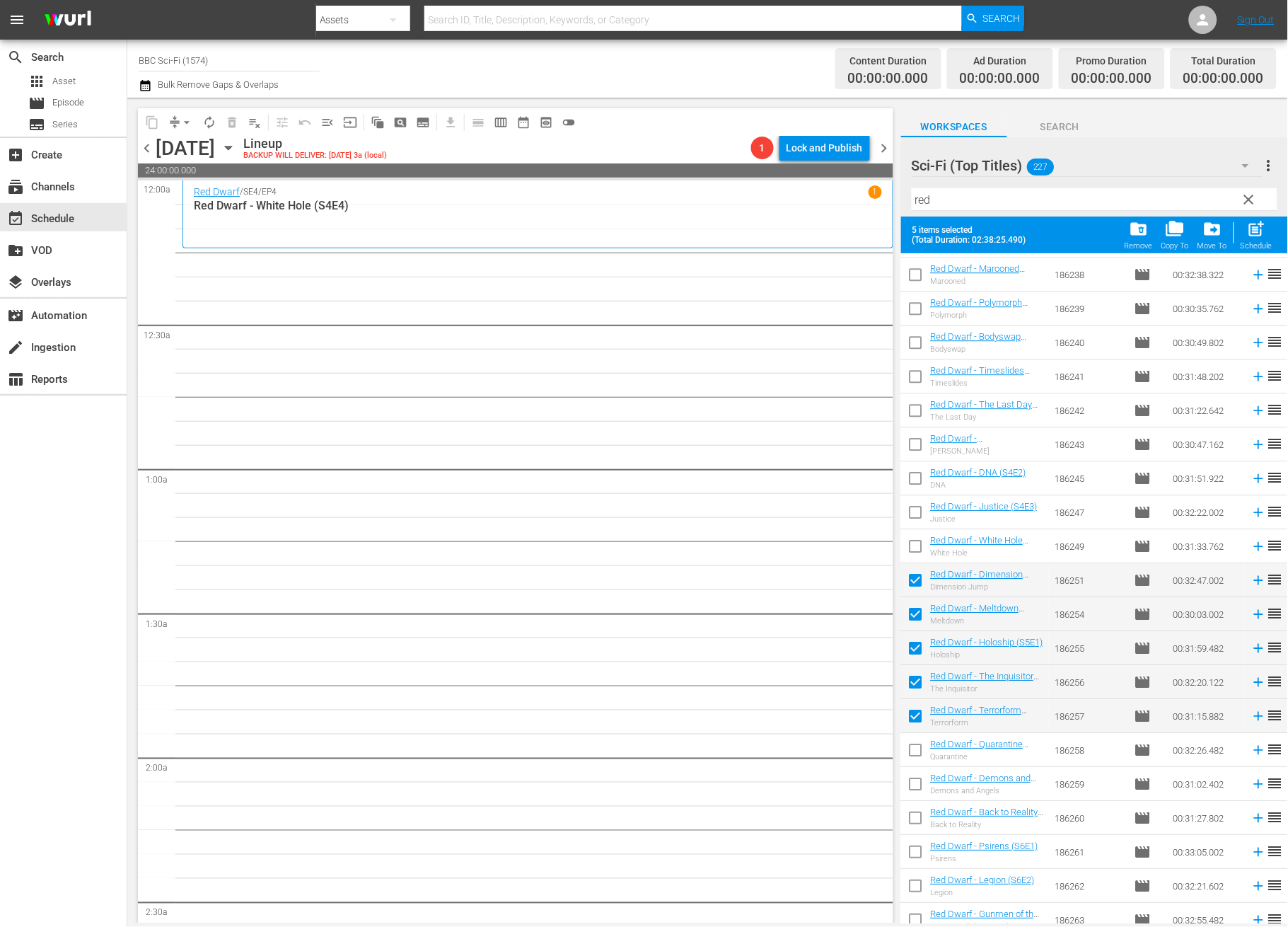
click at [912, 762] on input "checkbox" at bounding box center [916, 753] width 30 height 30
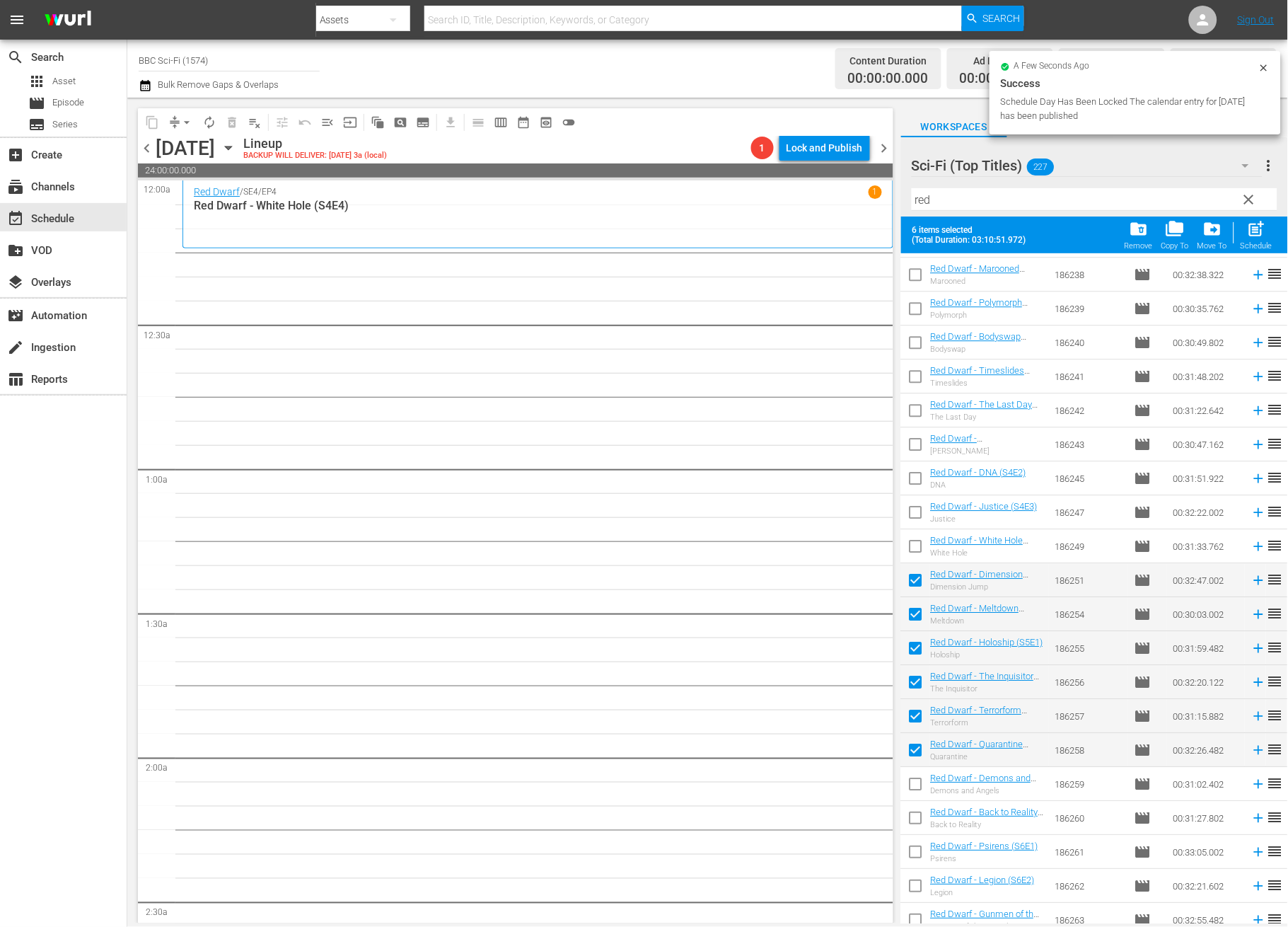
drag, startPoint x: 917, startPoint y: 787, endPoint x: 920, endPoint y: 801, distance: 14.6
click at [918, 788] on input "checkbox" at bounding box center [916, 787] width 30 height 30
click at [919, 810] on input "checkbox" at bounding box center [916, 821] width 30 height 30
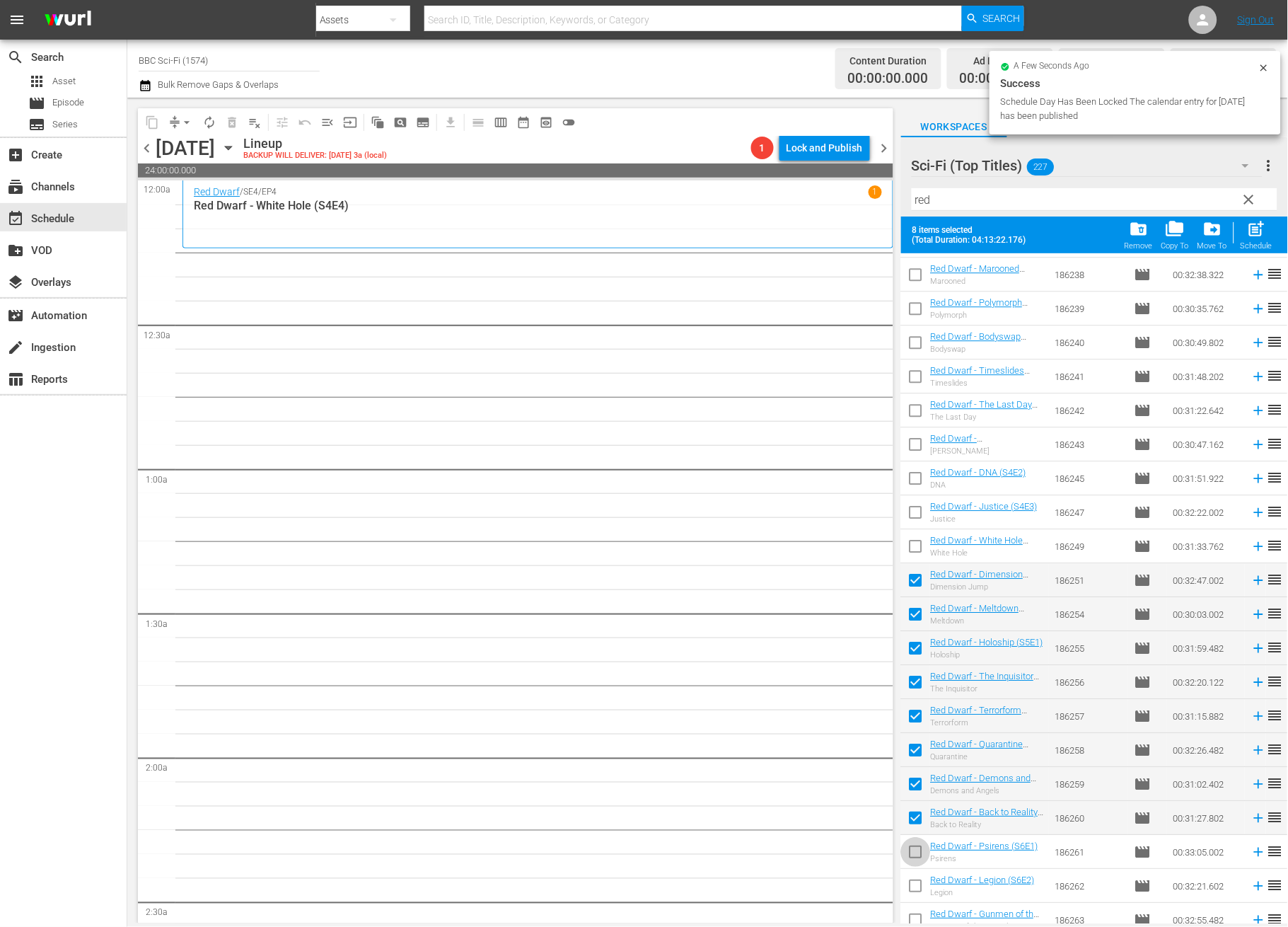
click at [915, 844] on input "checkbox" at bounding box center [916, 855] width 30 height 30
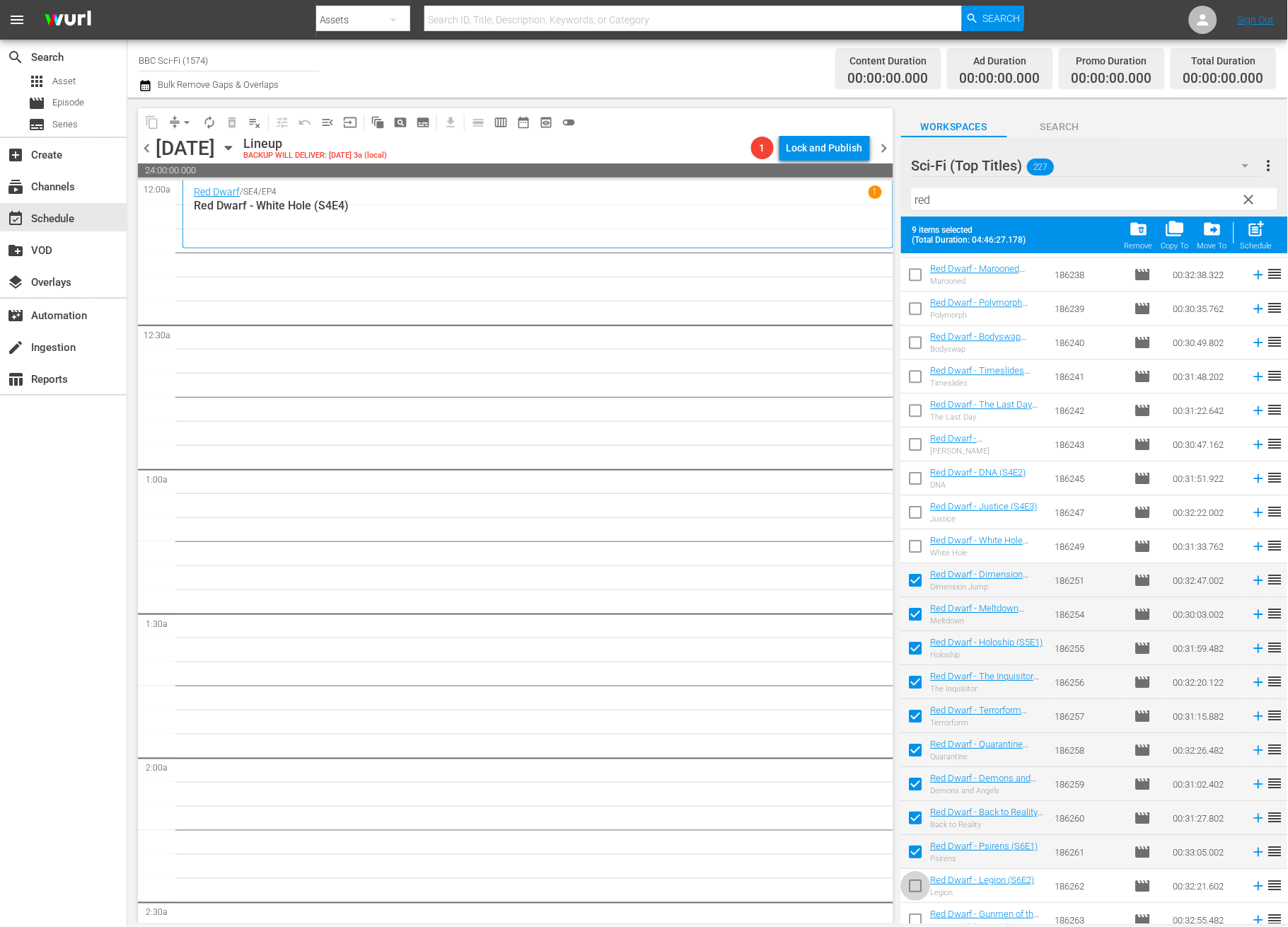
click at [909, 891] on input "checkbox" at bounding box center [916, 889] width 30 height 30
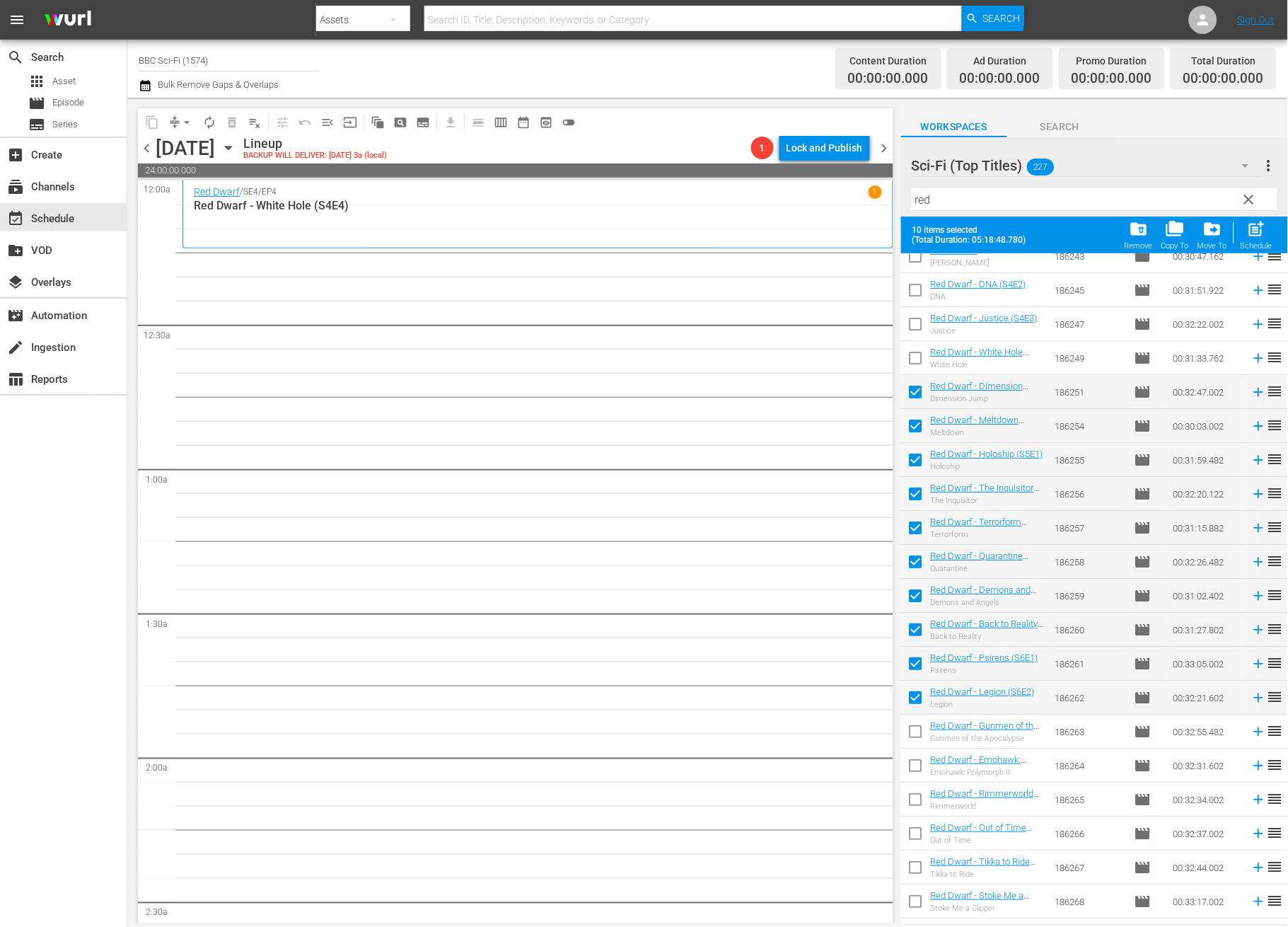
scroll to position [1306, 0]
click at [910, 733] on input "checkbox" at bounding box center [916, 734] width 30 height 30
click at [918, 766] on input "checkbox" at bounding box center [916, 768] width 30 height 30
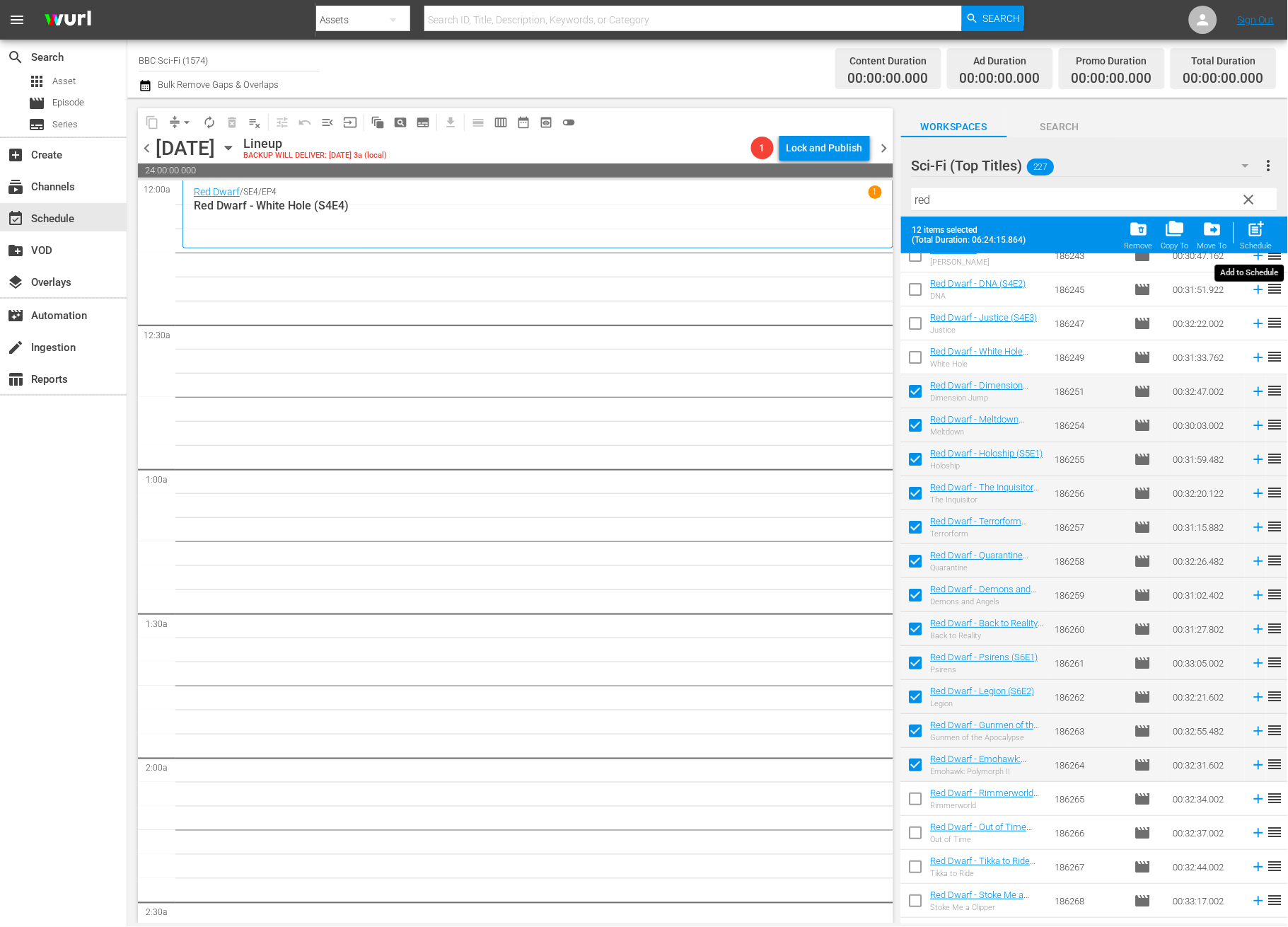
click at [1259, 238] on div "post_add Schedule" at bounding box center [1257, 234] width 32 height 31
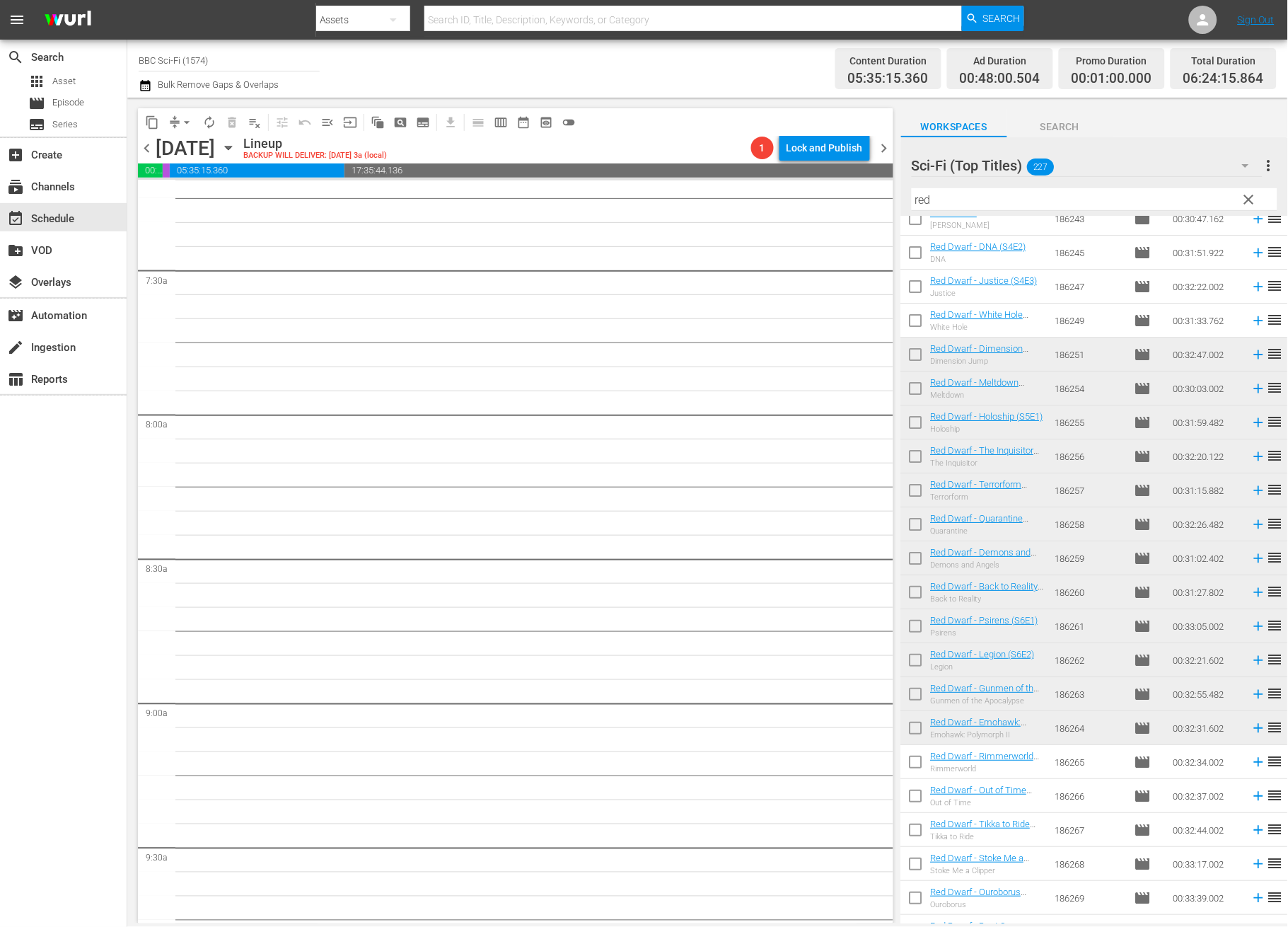
scroll to position [1509, 0]
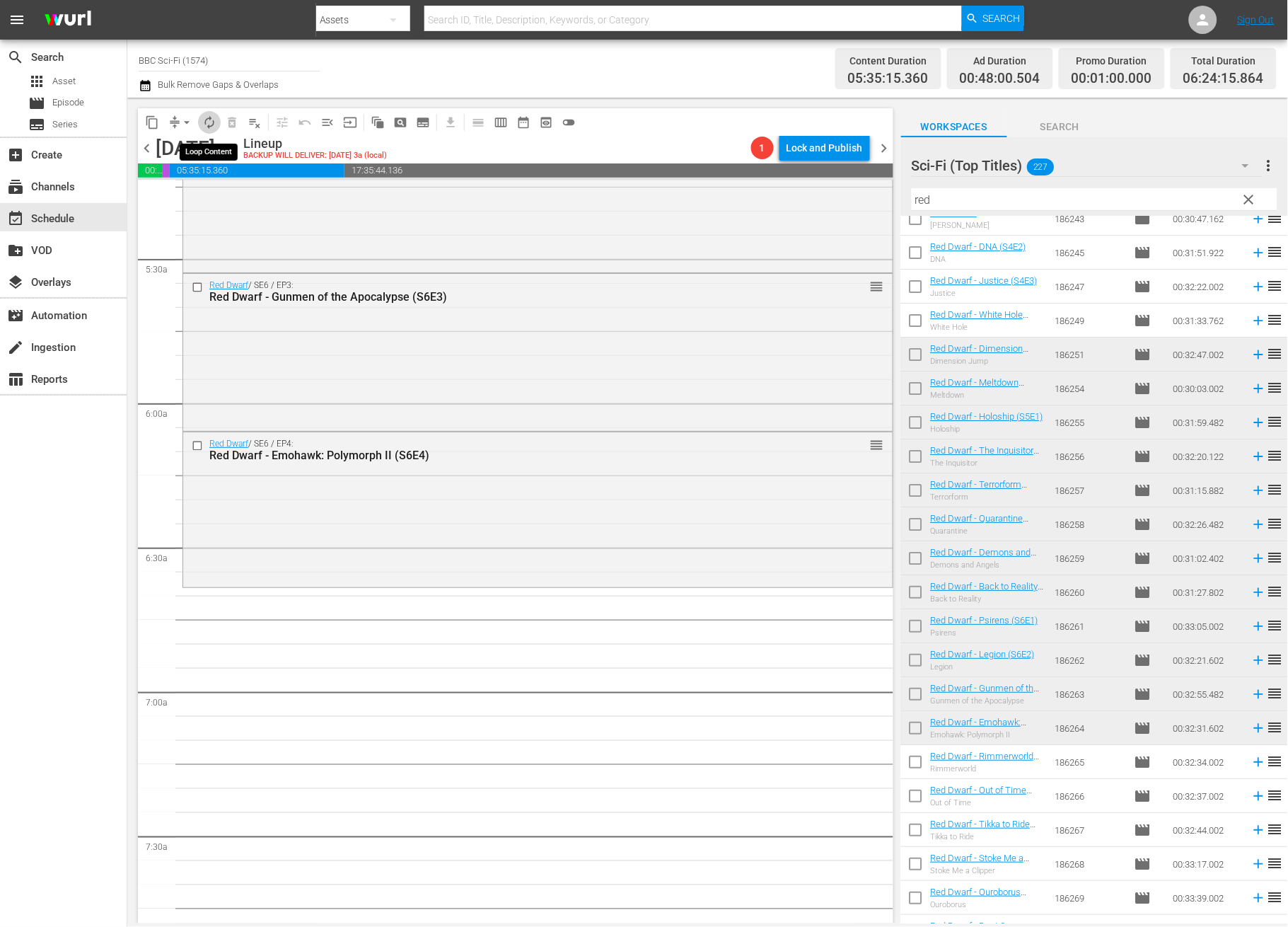
click at [204, 124] on span "autorenew_outlined" at bounding box center [209, 122] width 14 height 14
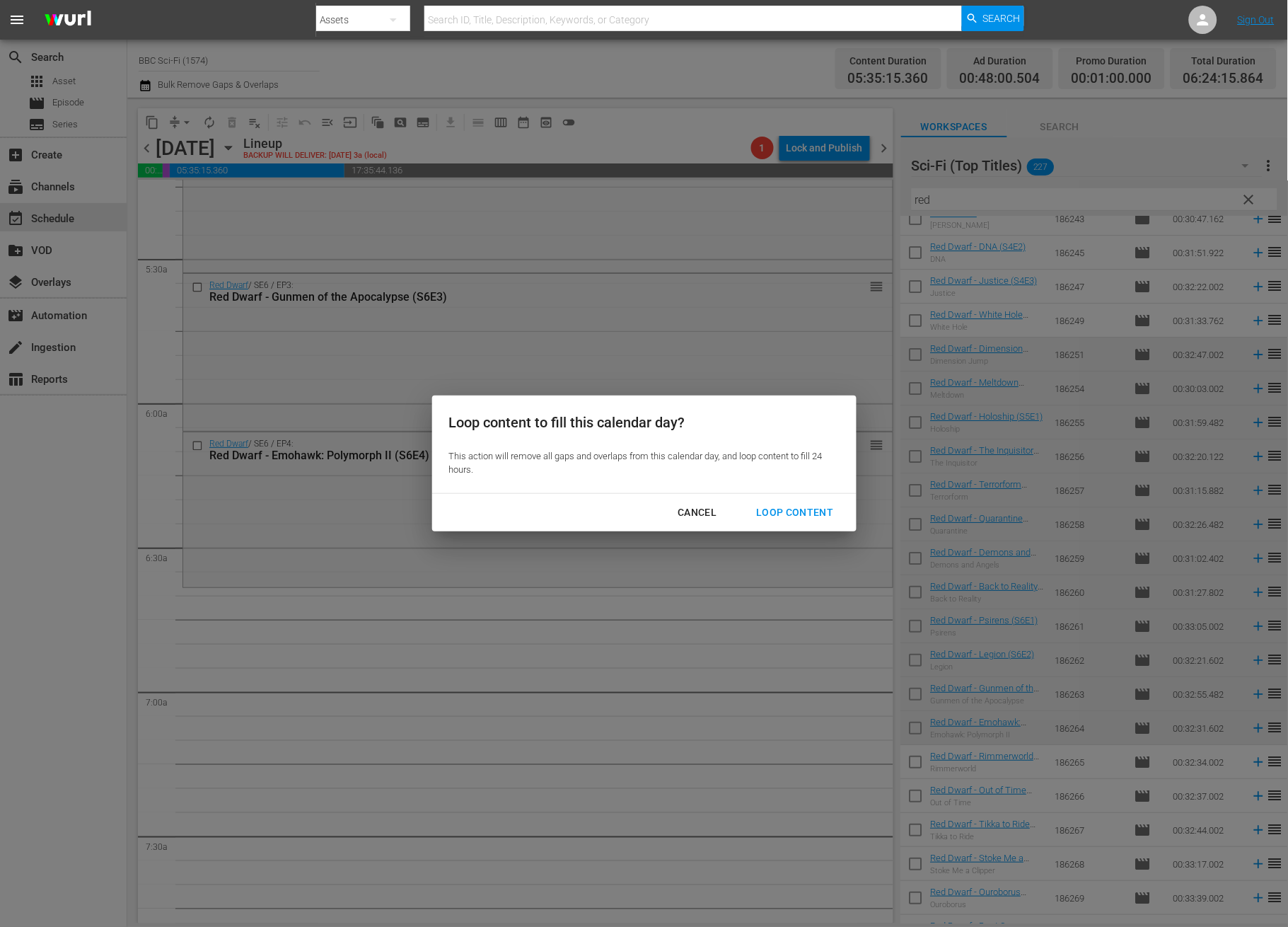
click at [782, 494] on div "Cancel Loop Content" at bounding box center [644, 512] width 424 height 37
click at [787, 510] on div "Loop Content" at bounding box center [795, 513] width 100 height 18
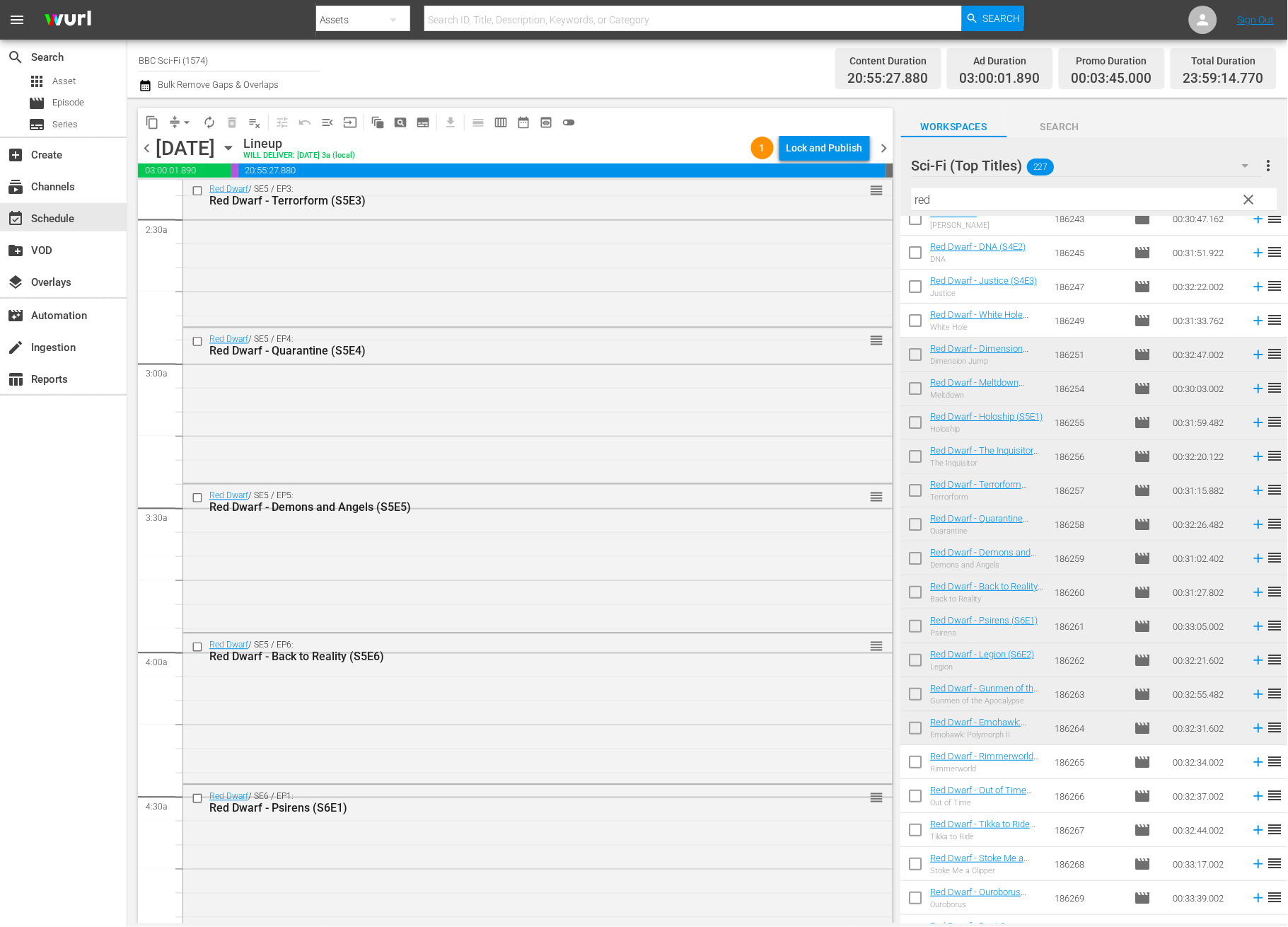
scroll to position [0, 0]
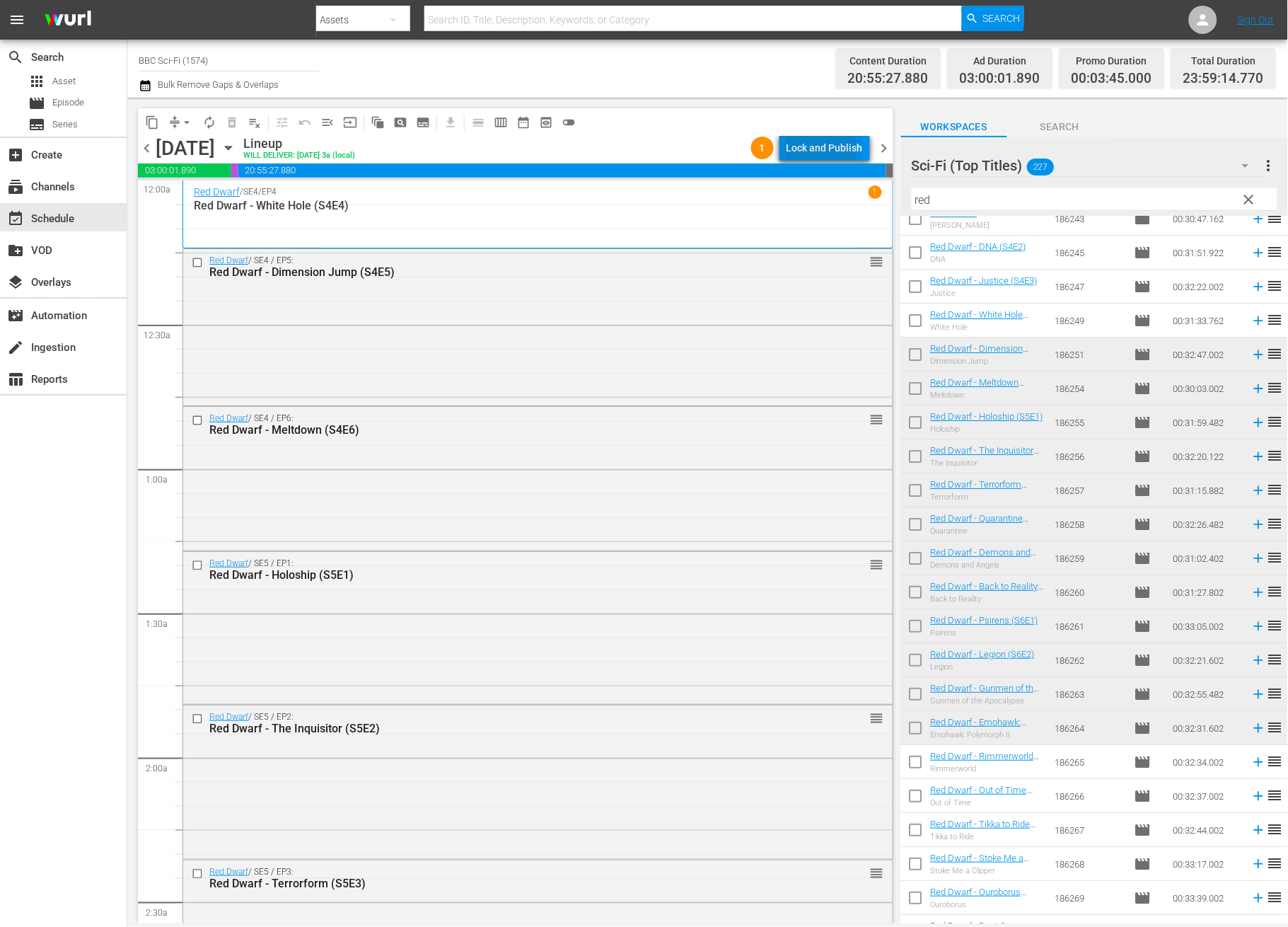
click at [797, 149] on div "Lock and Publish" at bounding box center [825, 147] width 76 height 25
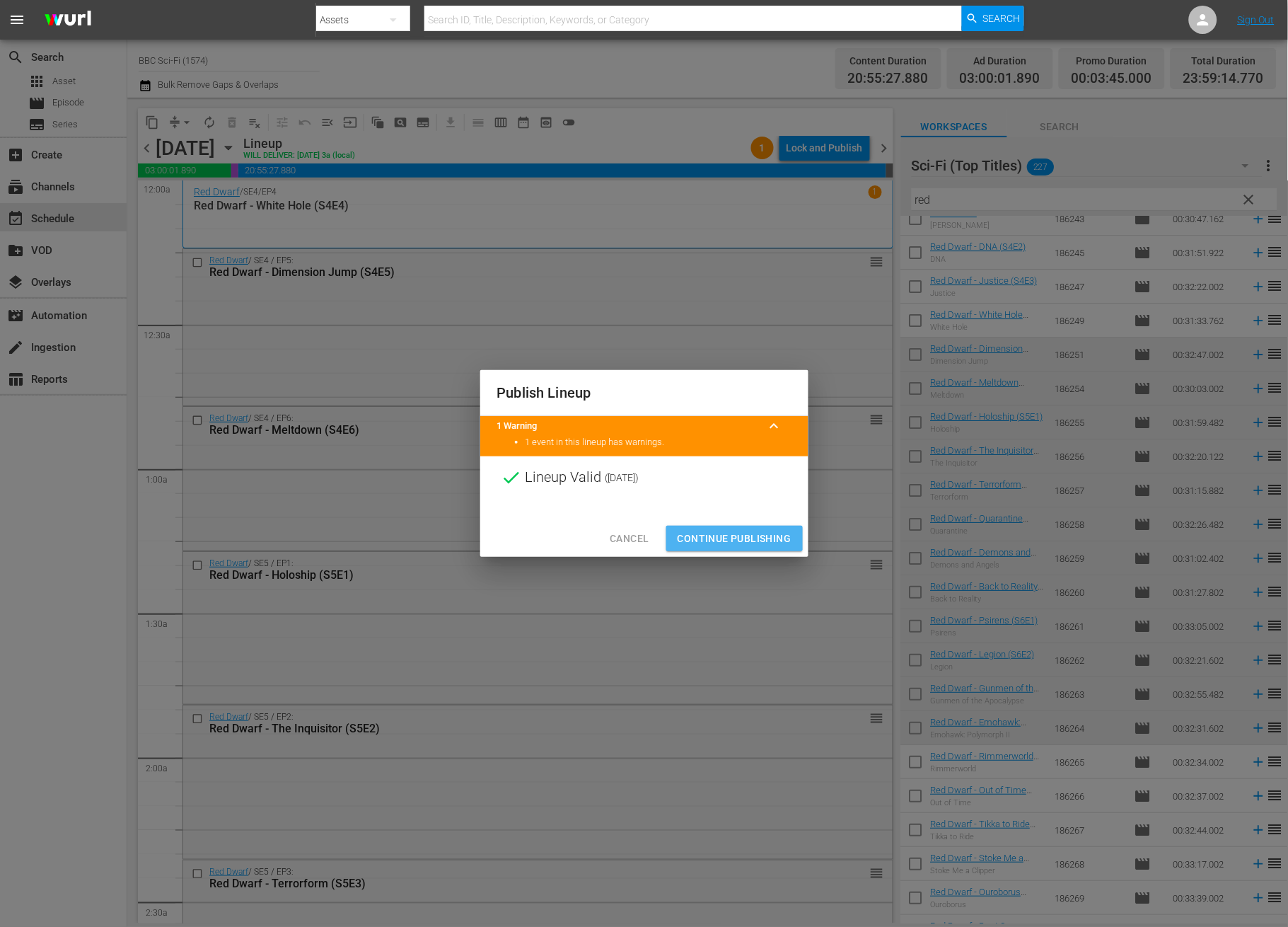
drag, startPoint x: 765, startPoint y: 545, endPoint x: 766, endPoint y: 536, distance: 8.6
click at [765, 544] on span "Continue Publishing" at bounding box center [735, 539] width 114 height 18
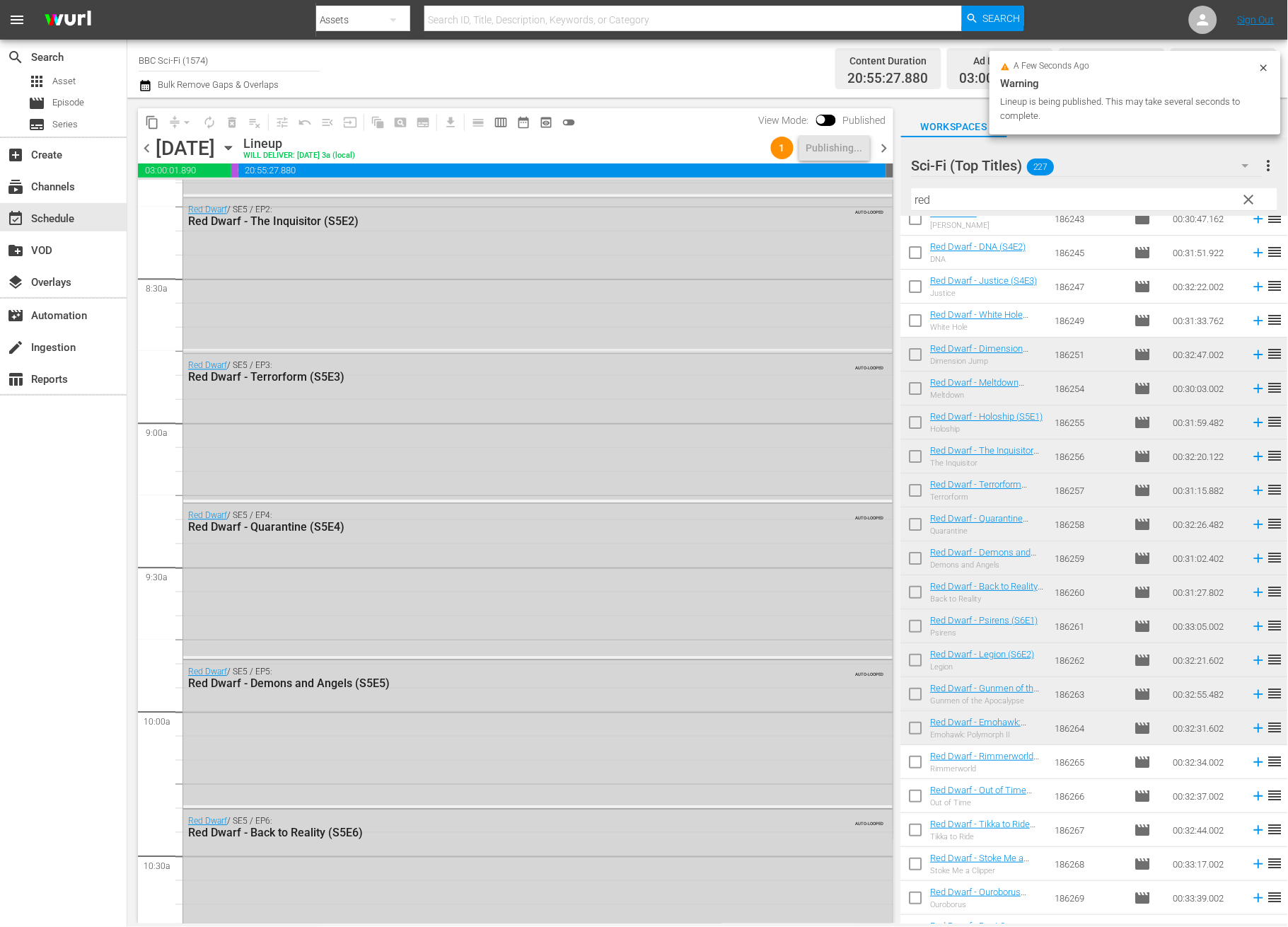
scroll to position [6247, 0]
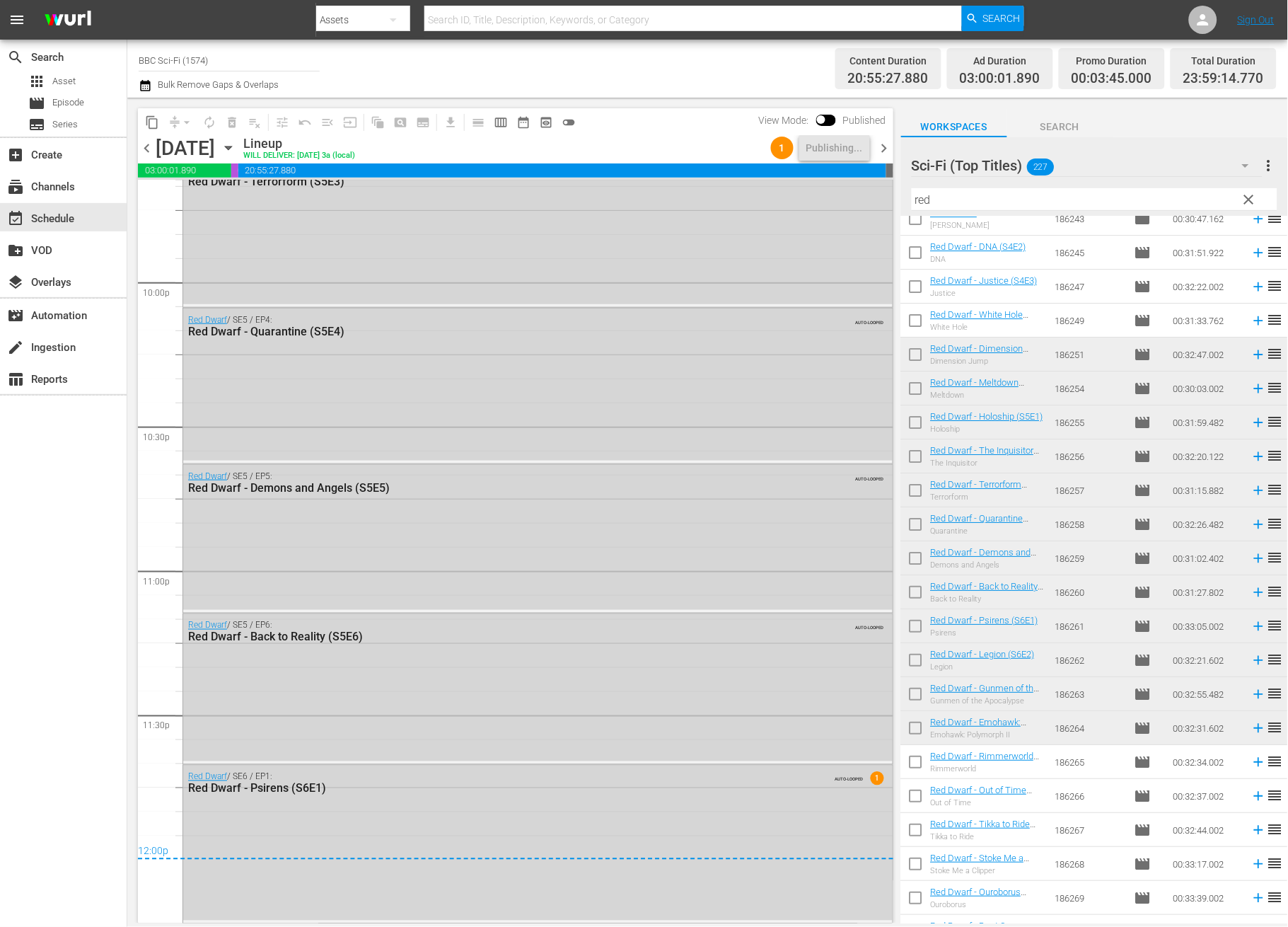
click at [885, 146] on span "chevron_right" at bounding box center [885, 148] width 18 height 18
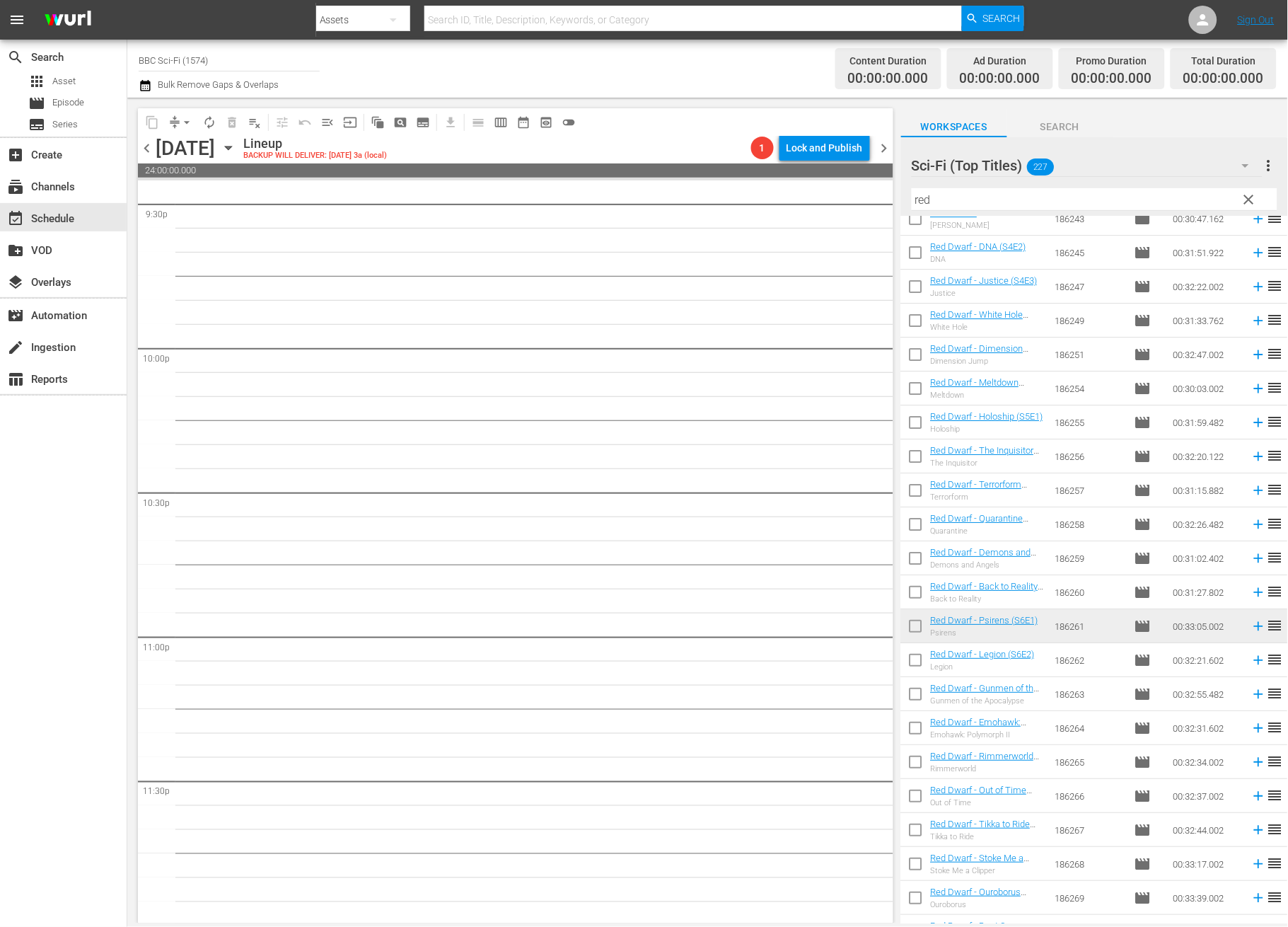
scroll to position [6158, 0]
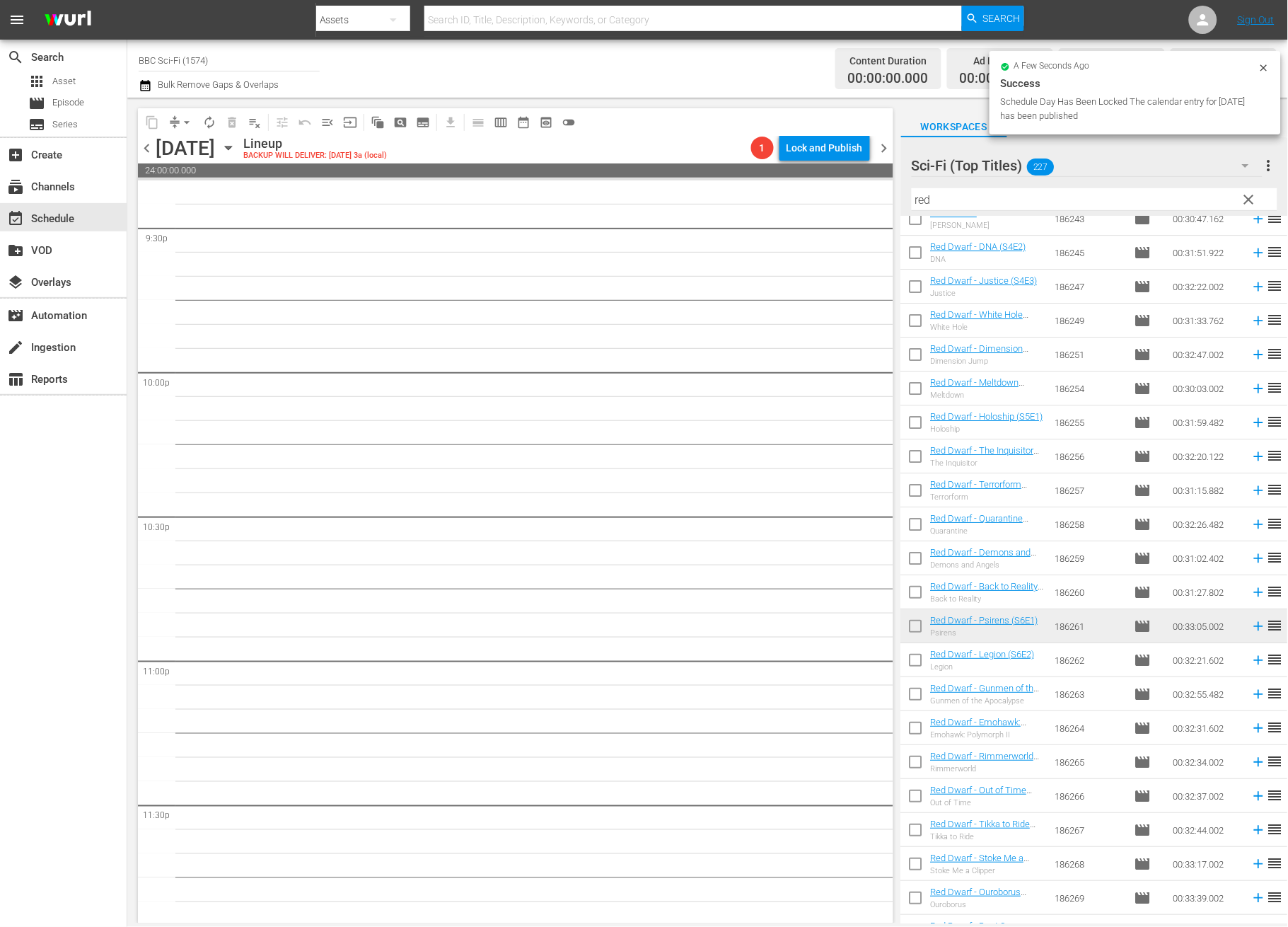
click at [913, 661] on input "checkbox" at bounding box center [916, 663] width 30 height 30
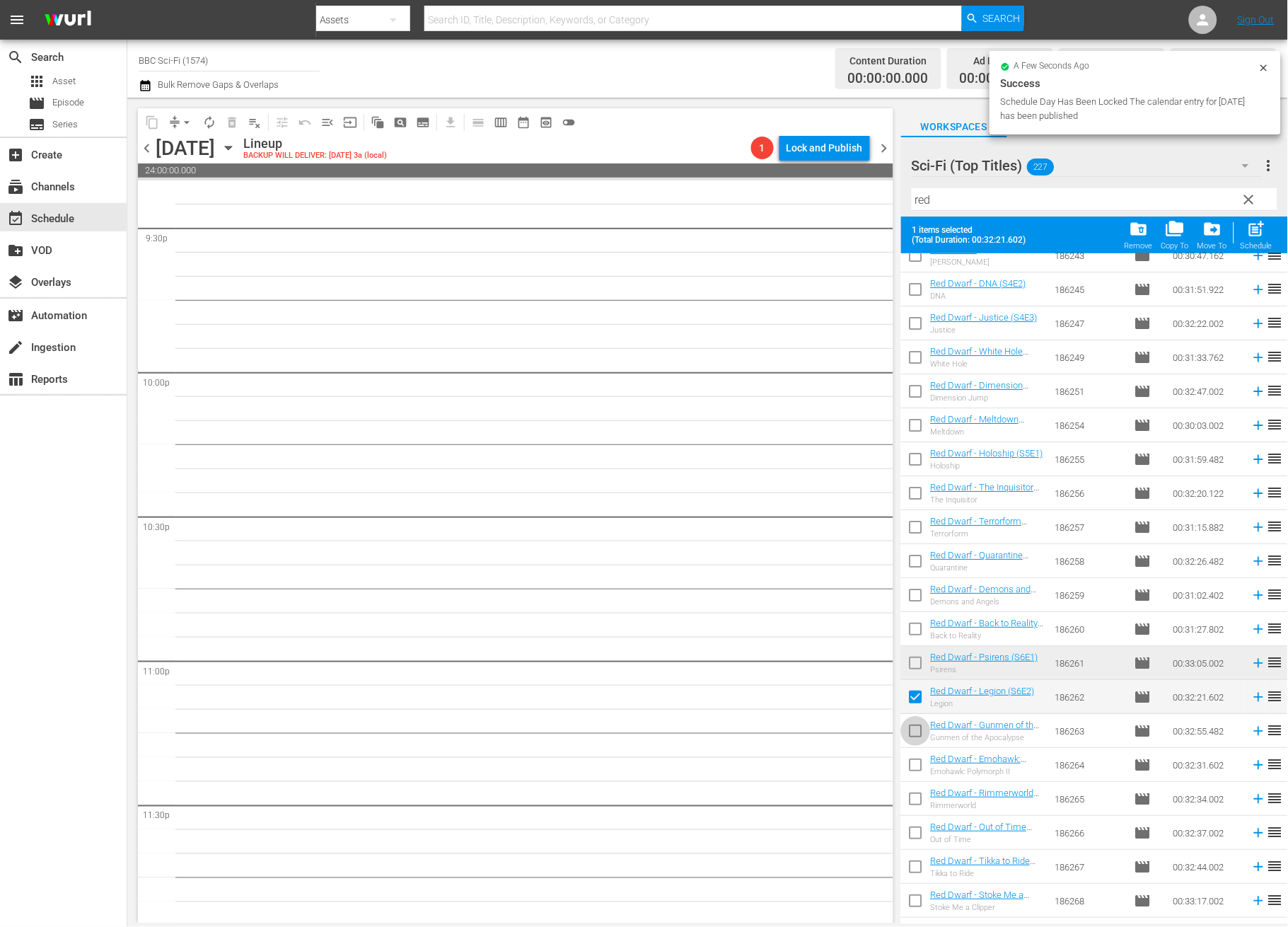
drag, startPoint x: 917, startPoint y: 736, endPoint x: 915, endPoint y: 748, distance: 12.2
click at [917, 737] on input "checkbox" at bounding box center [916, 734] width 30 height 30
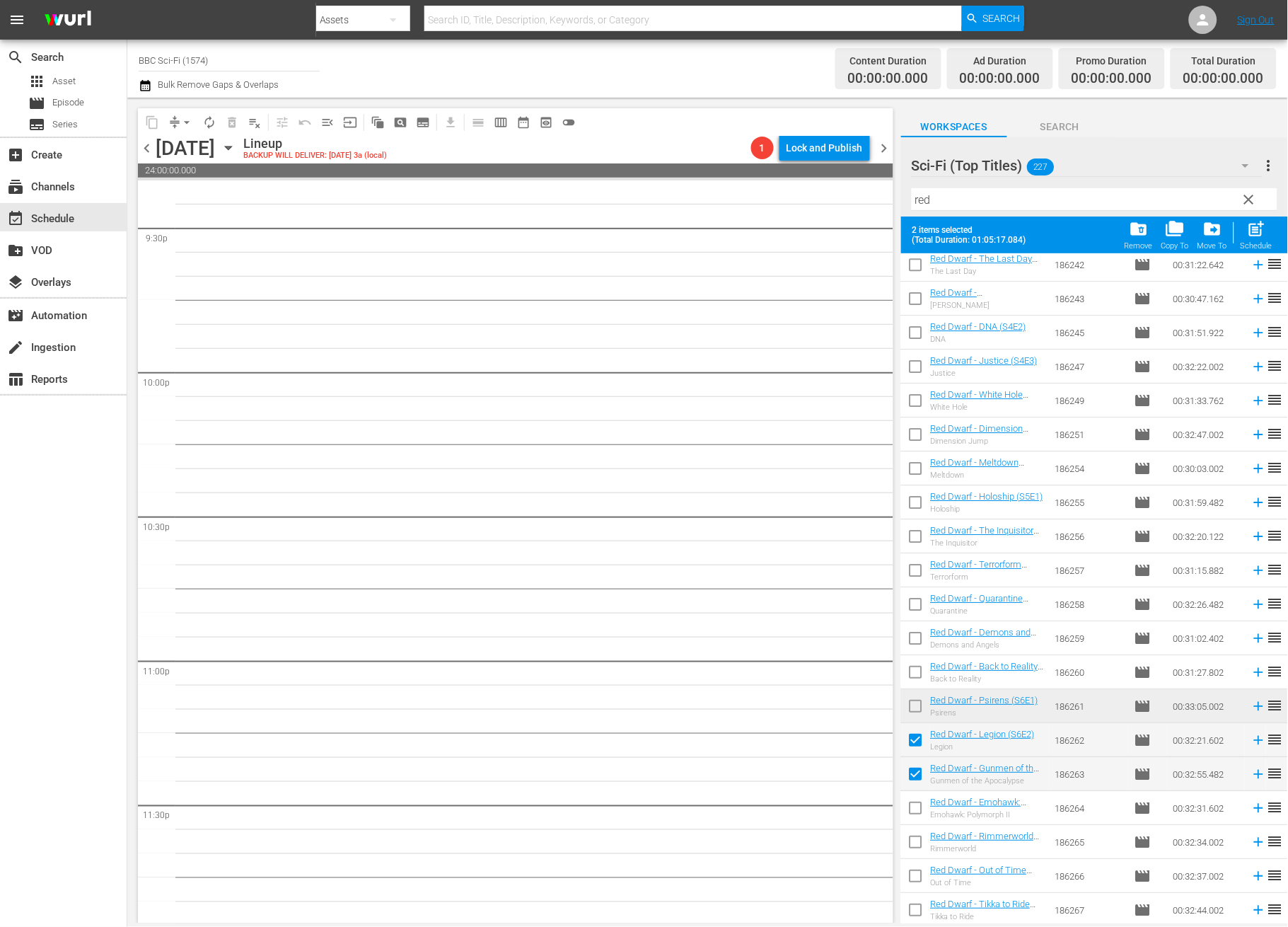
scroll to position [1495, 0]
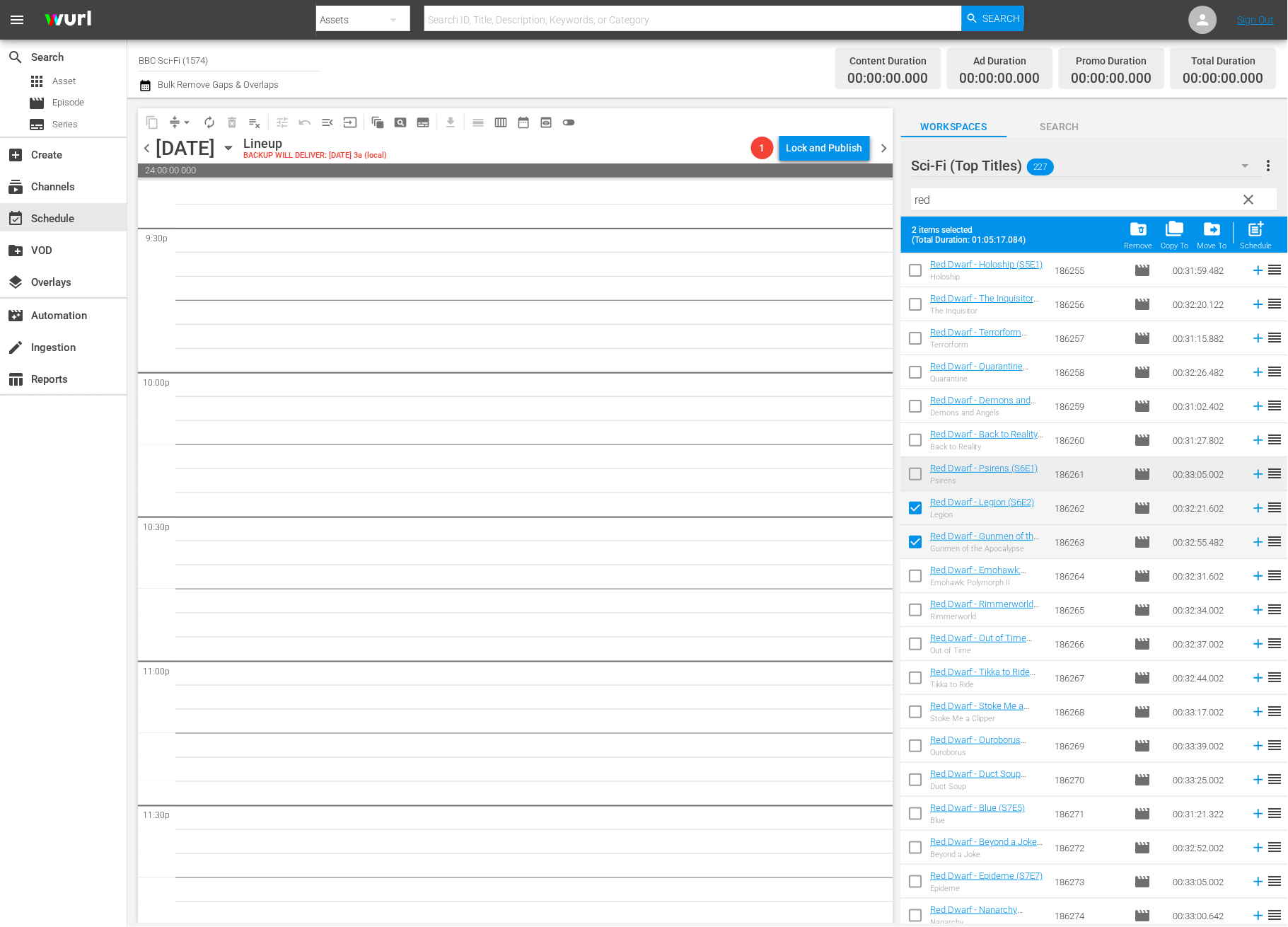
click at [922, 579] on input "checkbox" at bounding box center [916, 579] width 30 height 30
click at [919, 607] on input "checkbox" at bounding box center [916, 613] width 30 height 30
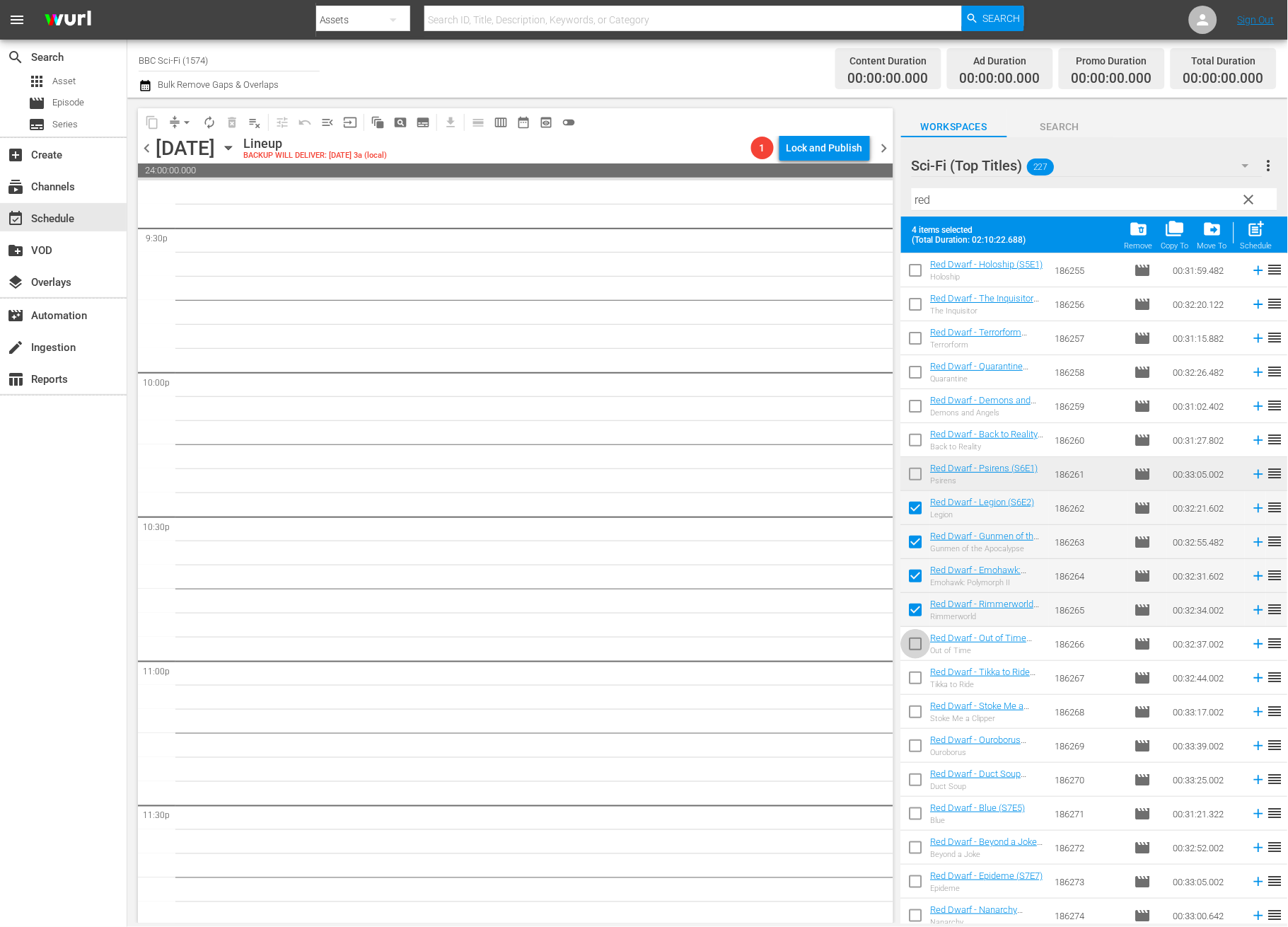
click at [913, 642] on input "checkbox" at bounding box center [916, 647] width 30 height 30
click at [917, 673] on input "checkbox" at bounding box center [916, 681] width 30 height 30
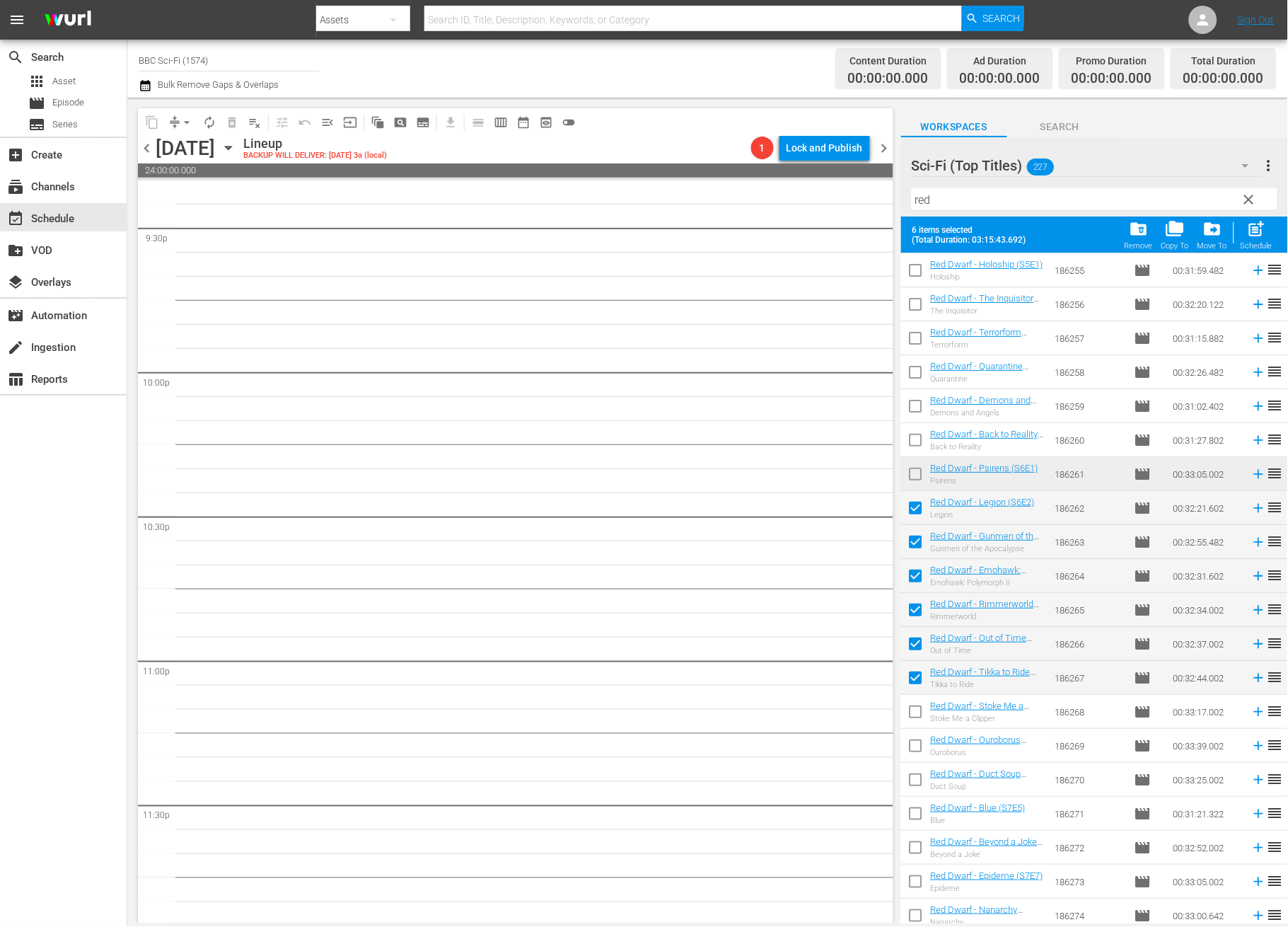
click at [903, 711] on input "checkbox" at bounding box center [916, 715] width 30 height 30
click at [917, 750] on input "checkbox" at bounding box center [916, 749] width 30 height 30
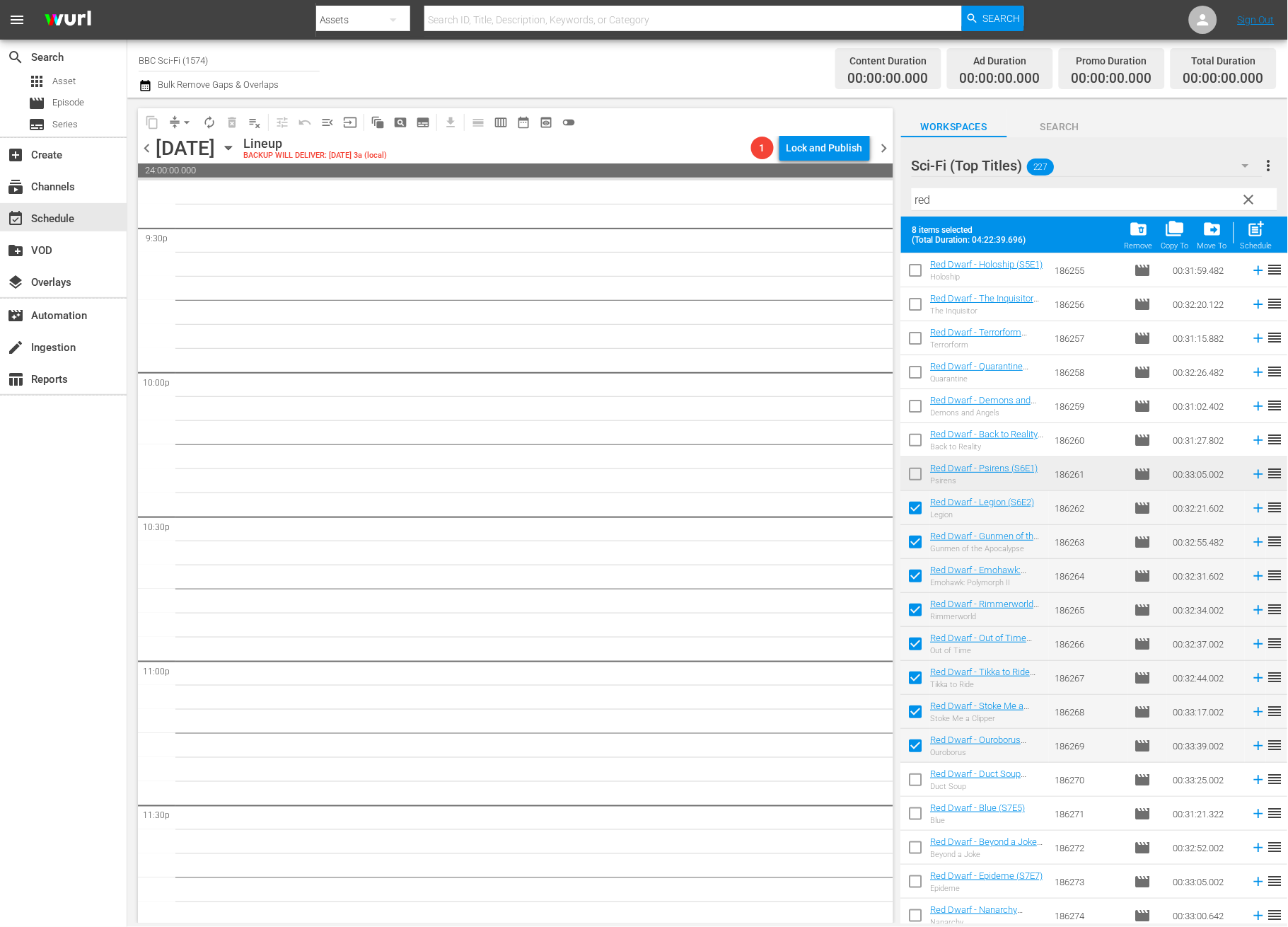
click at [917, 774] on input "checkbox" at bounding box center [916, 782] width 30 height 30
click at [918, 815] on input "checkbox" at bounding box center [916, 816] width 30 height 30
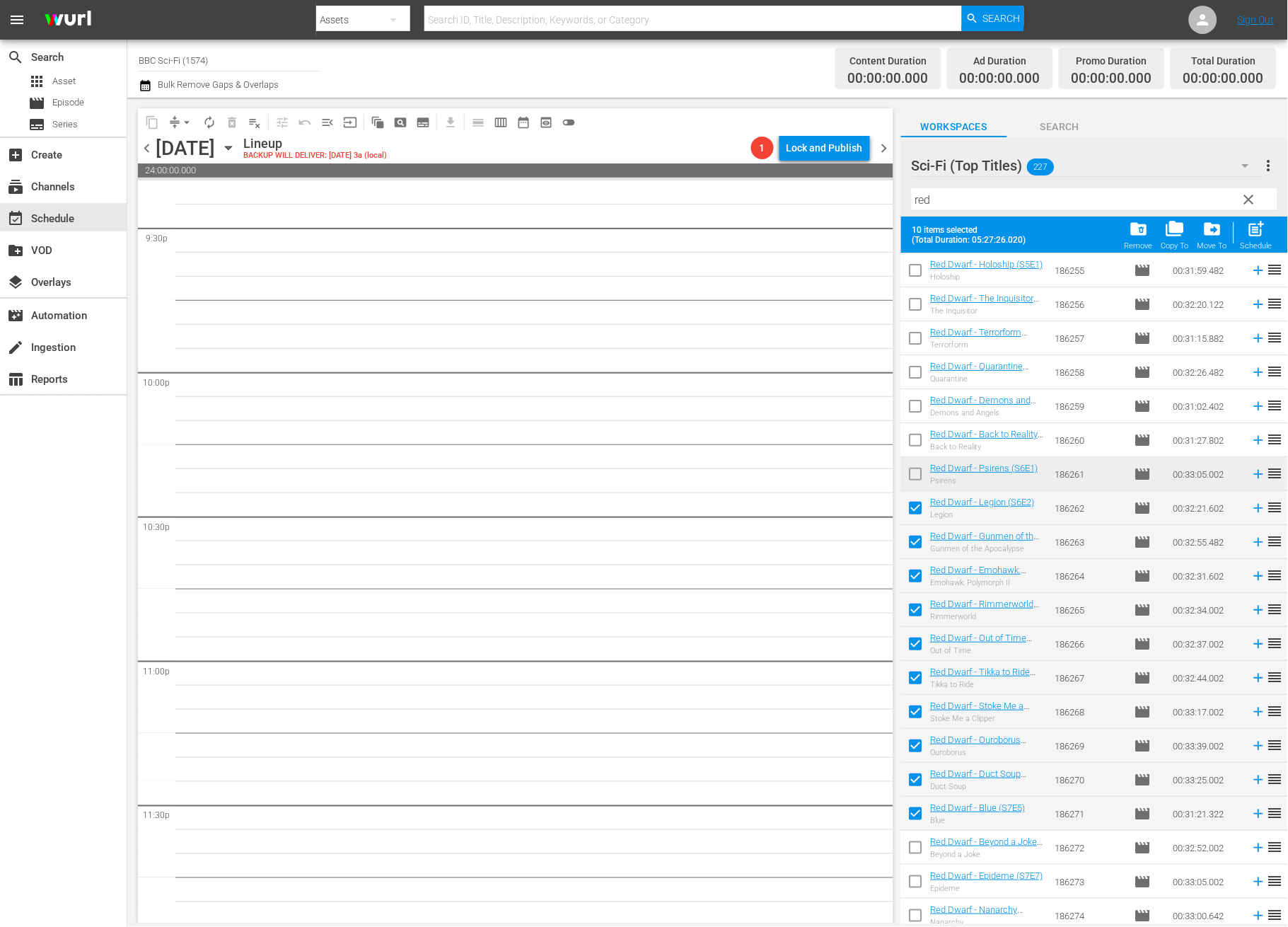
click at [905, 843] on input "checkbox" at bounding box center [916, 850] width 30 height 30
click at [1248, 236] on span "post_add" at bounding box center [1256, 228] width 19 height 19
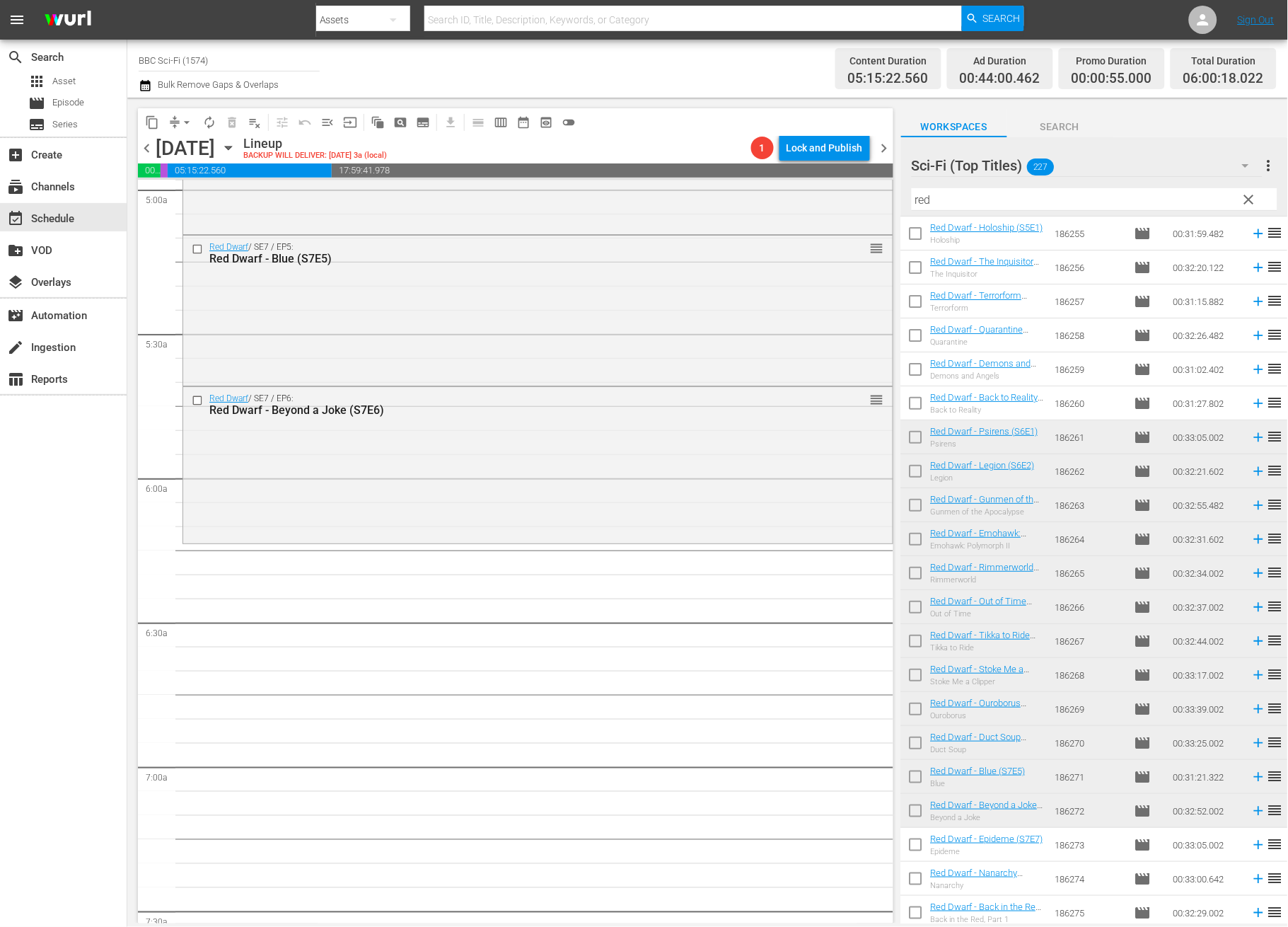
scroll to position [1320, 0]
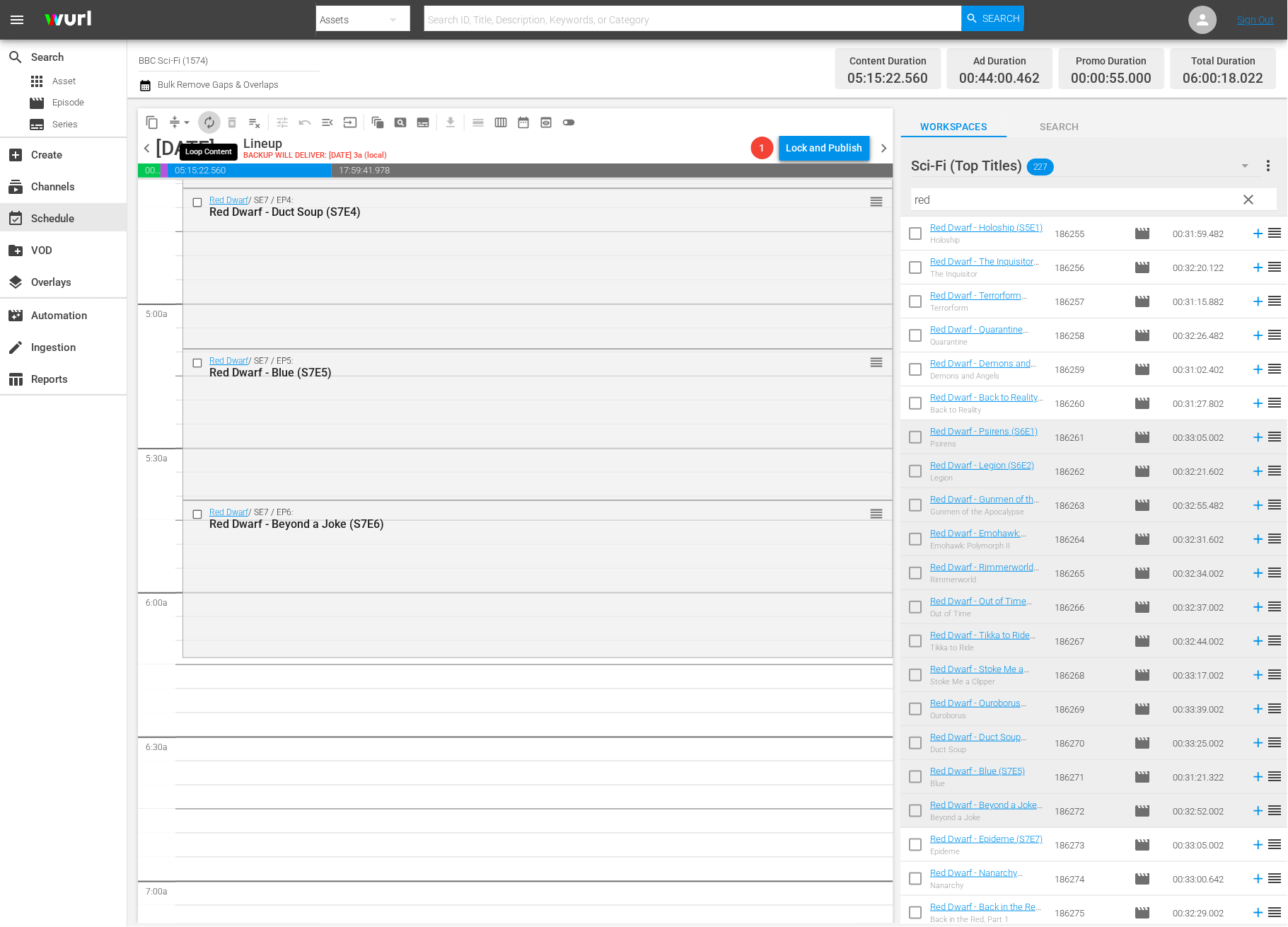
click at [214, 119] on span "autorenew_outlined" at bounding box center [209, 122] width 14 height 14
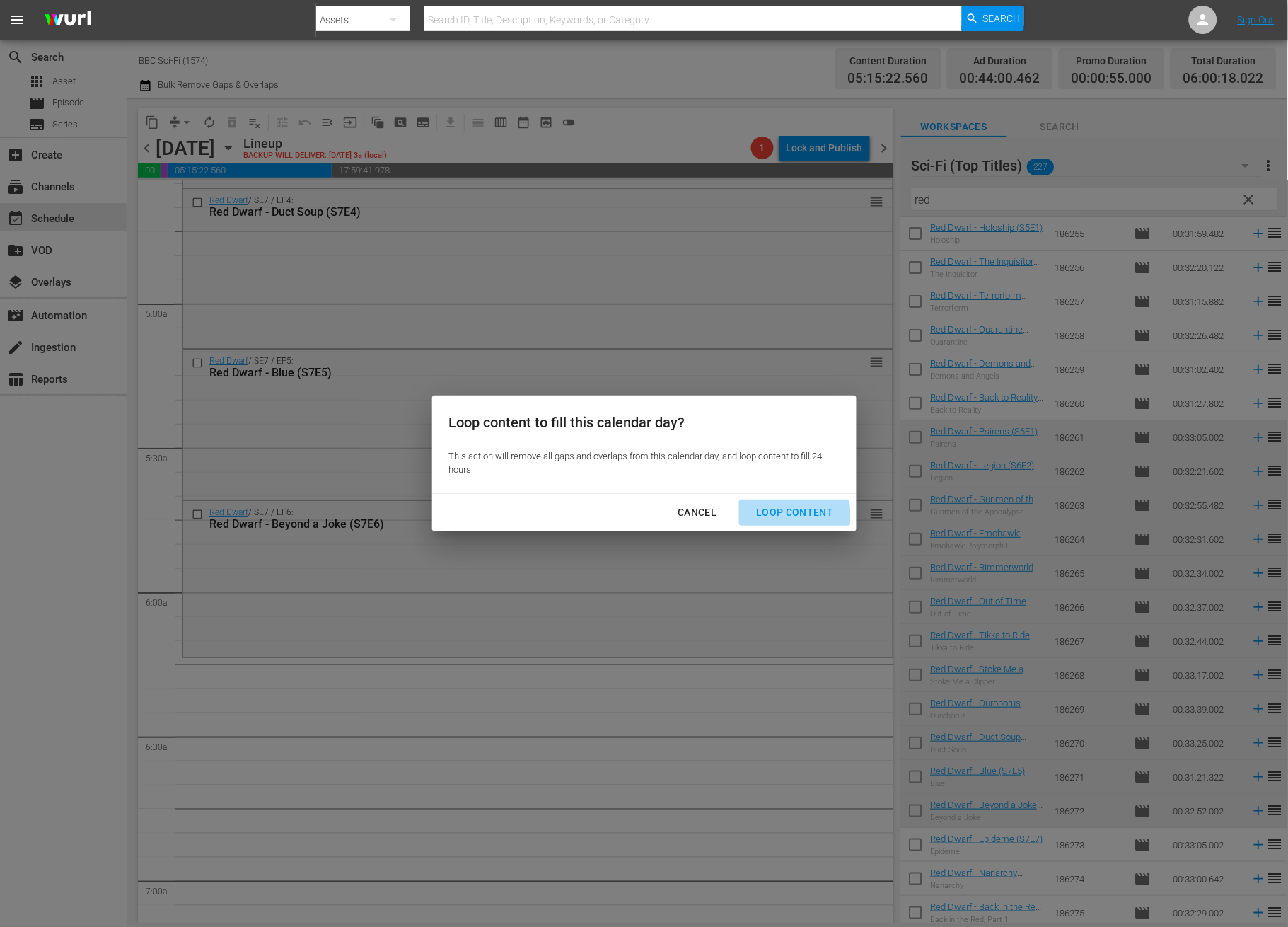
click at [767, 516] on div "Loop Content" at bounding box center [795, 513] width 100 height 18
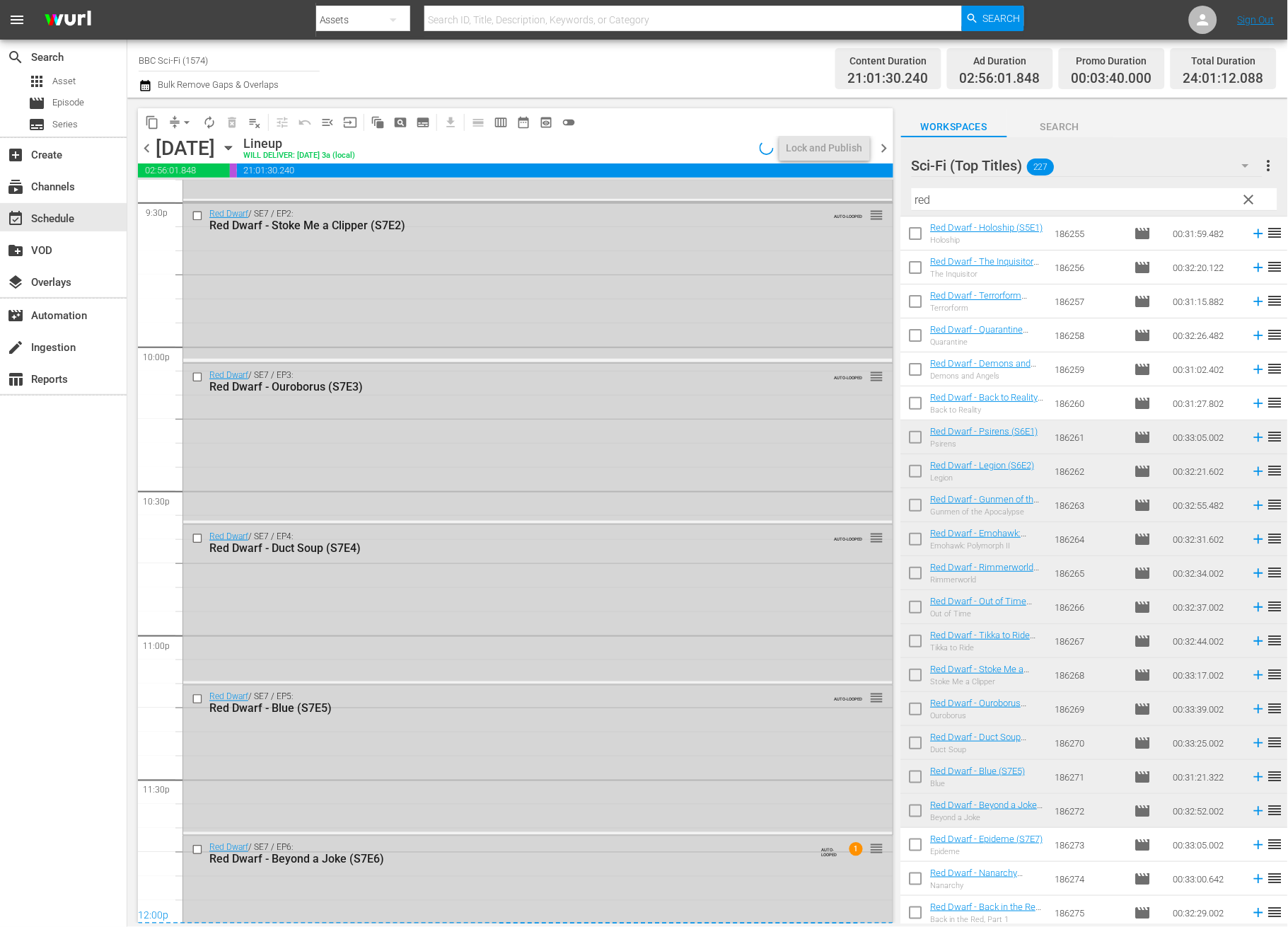
scroll to position [5797, 0]
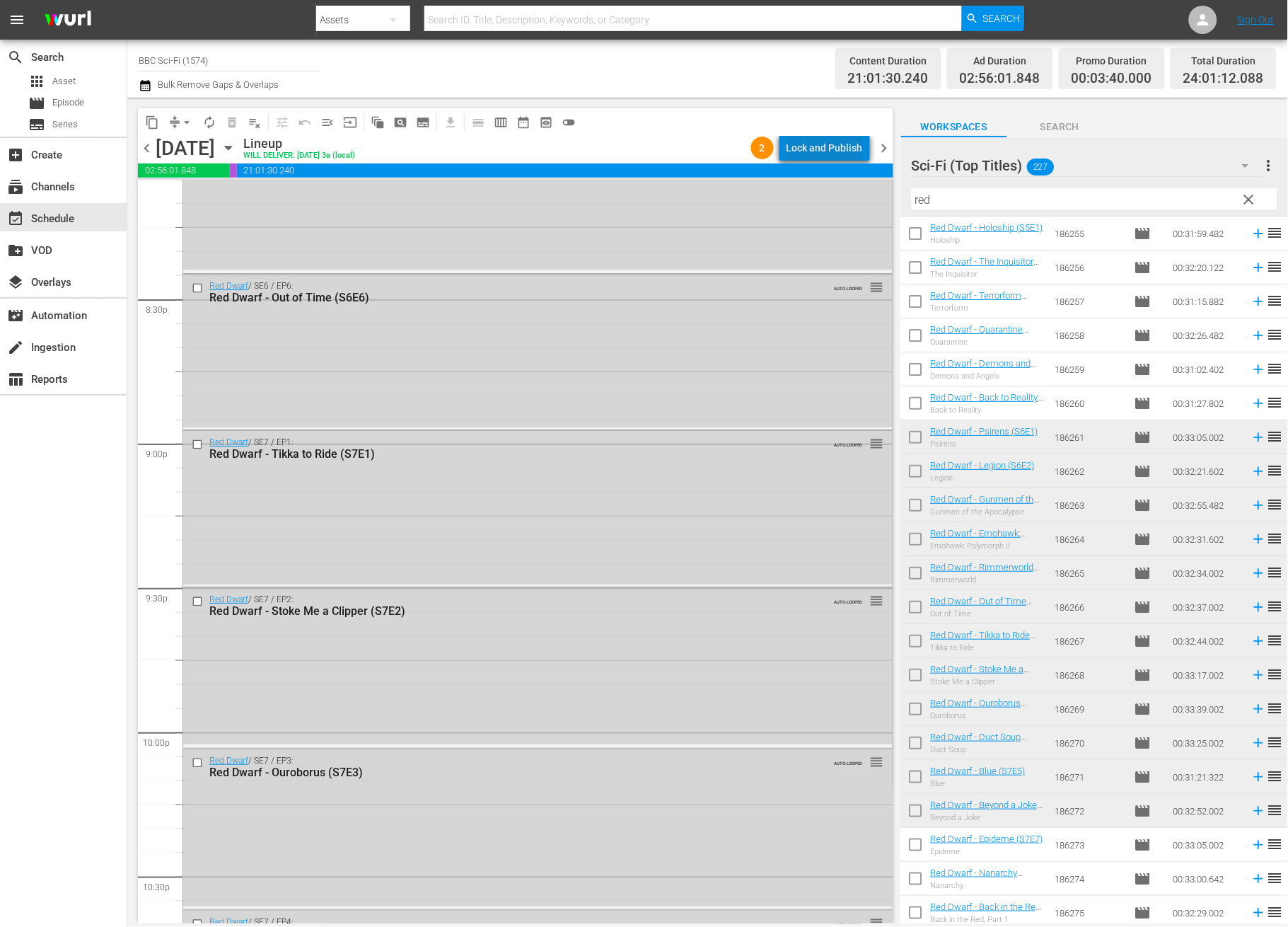
click at [846, 146] on div "Lock and Publish" at bounding box center [825, 147] width 76 height 25
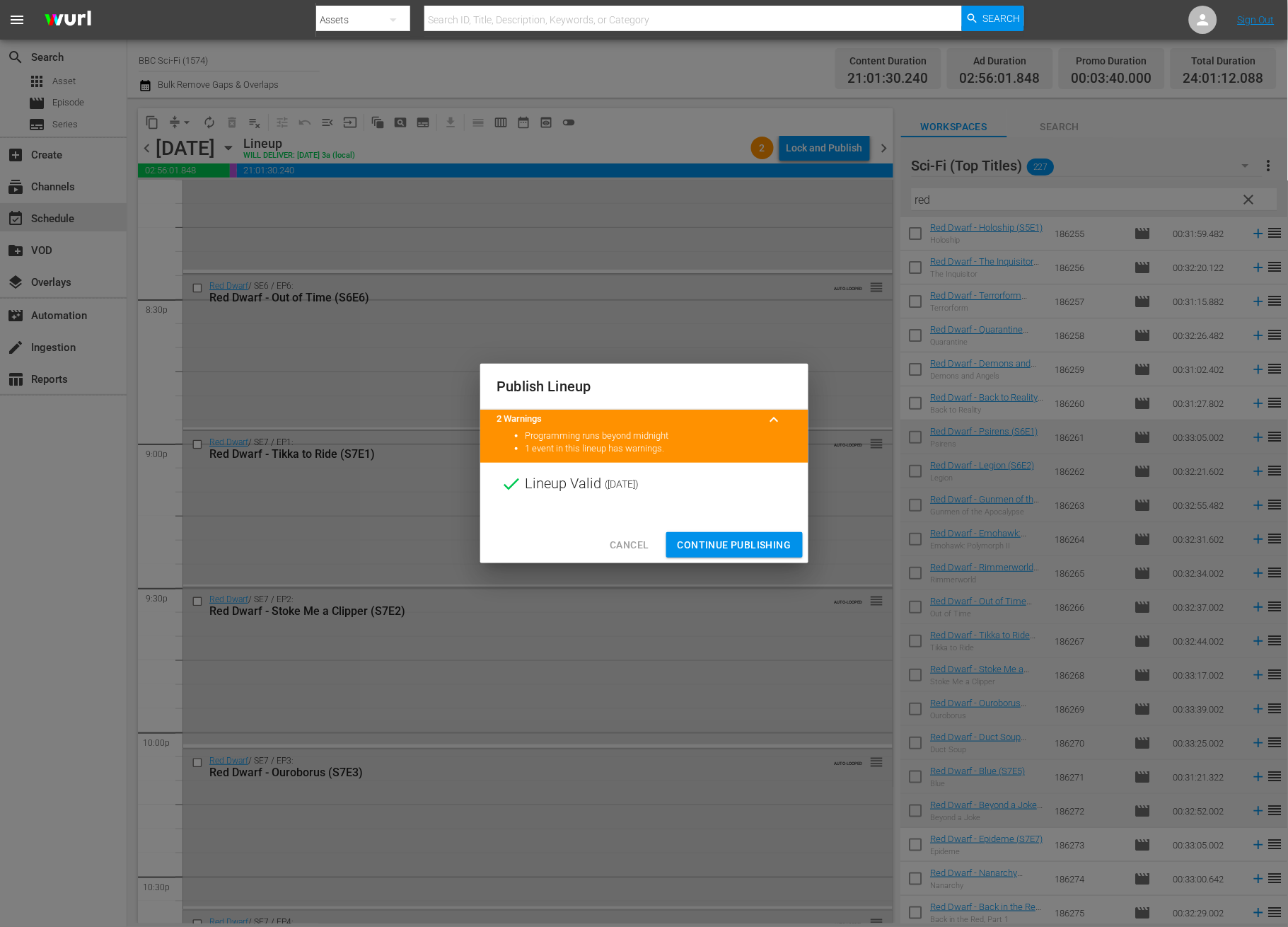
click at [772, 542] on span "Continue Publishing" at bounding box center [735, 545] width 114 height 18
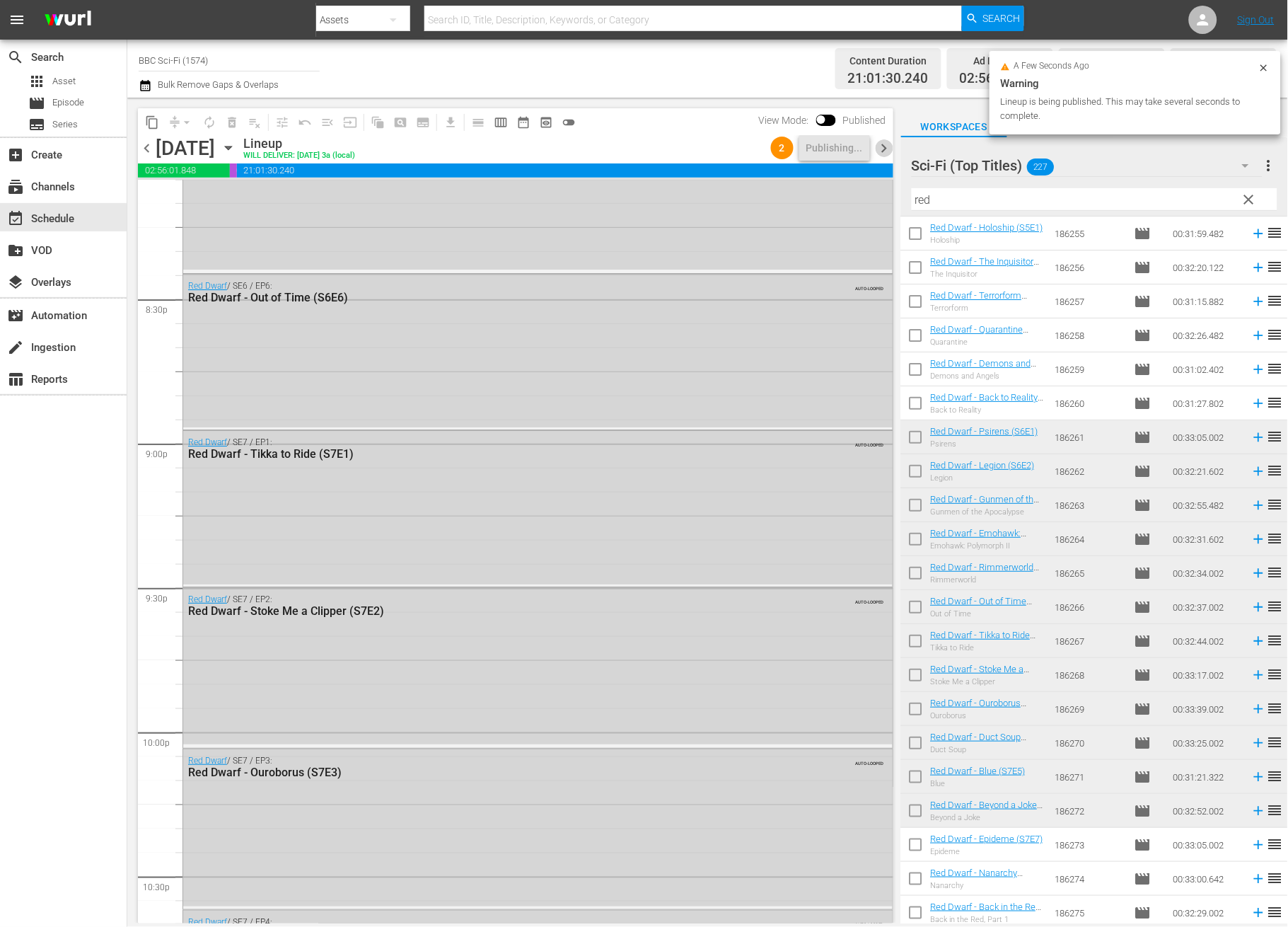
click at [881, 144] on span "chevron_right" at bounding box center [885, 148] width 18 height 18
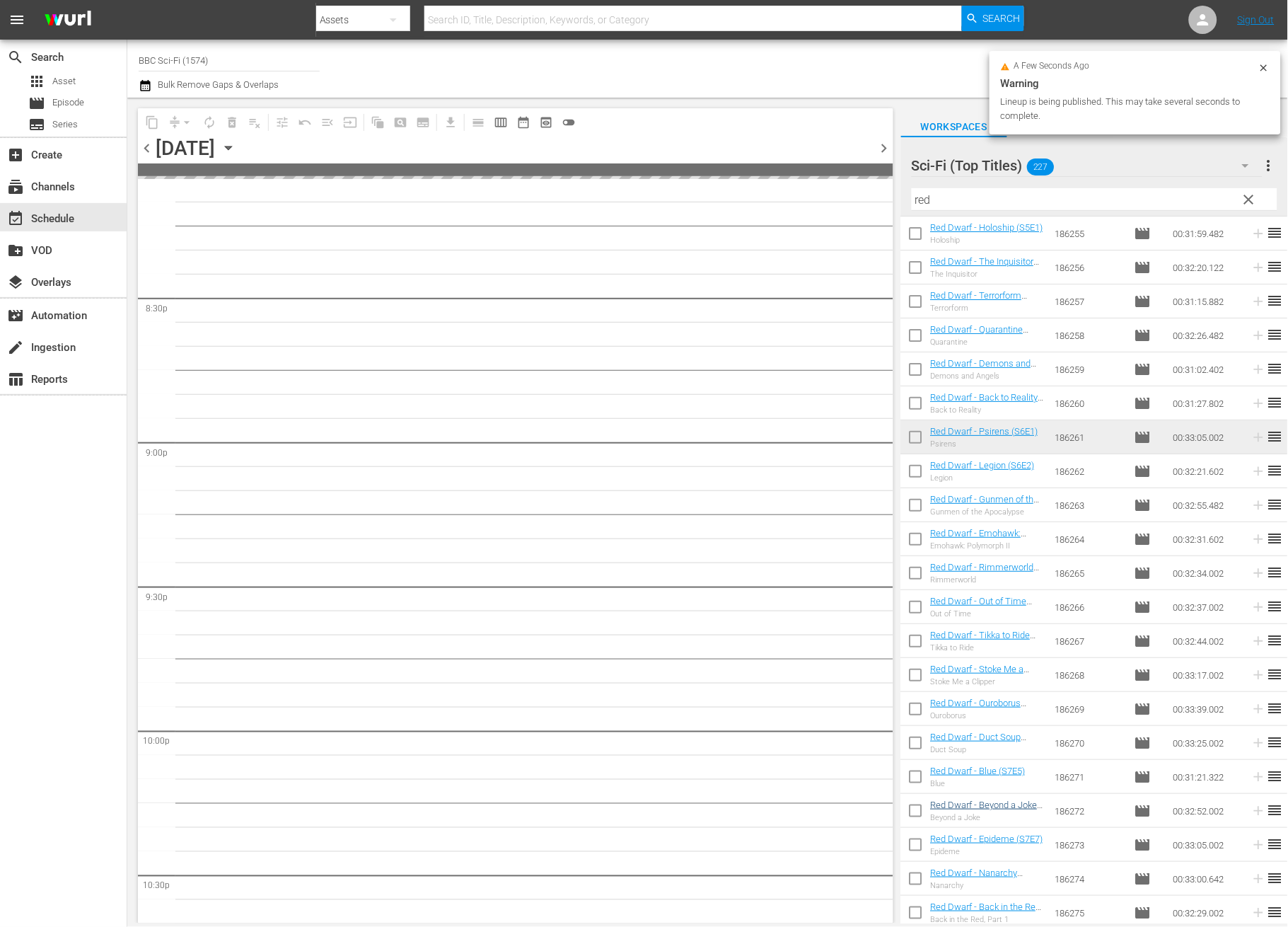
scroll to position [6182, 0]
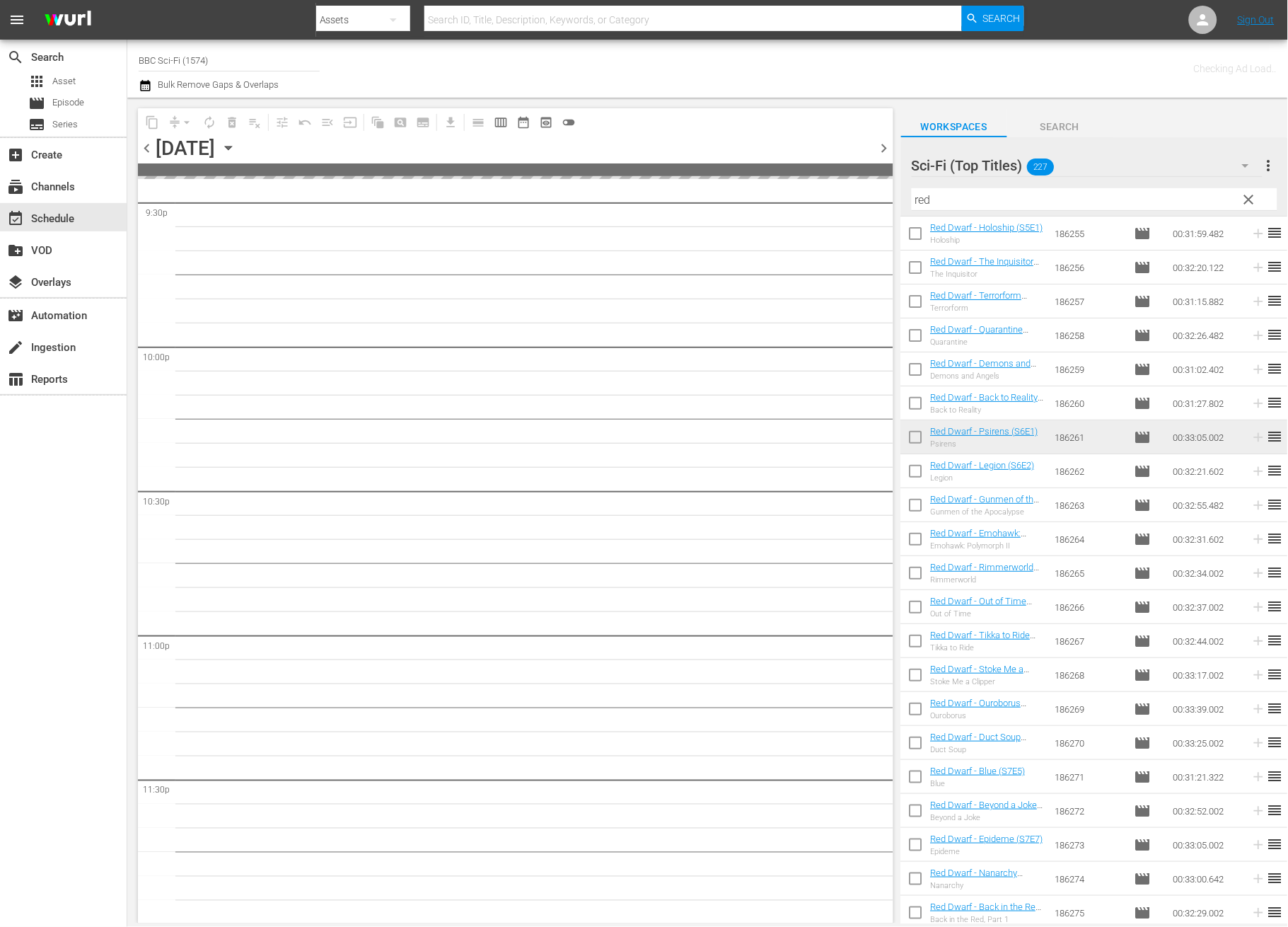
click at [921, 842] on input "checkbox" at bounding box center [916, 848] width 30 height 30
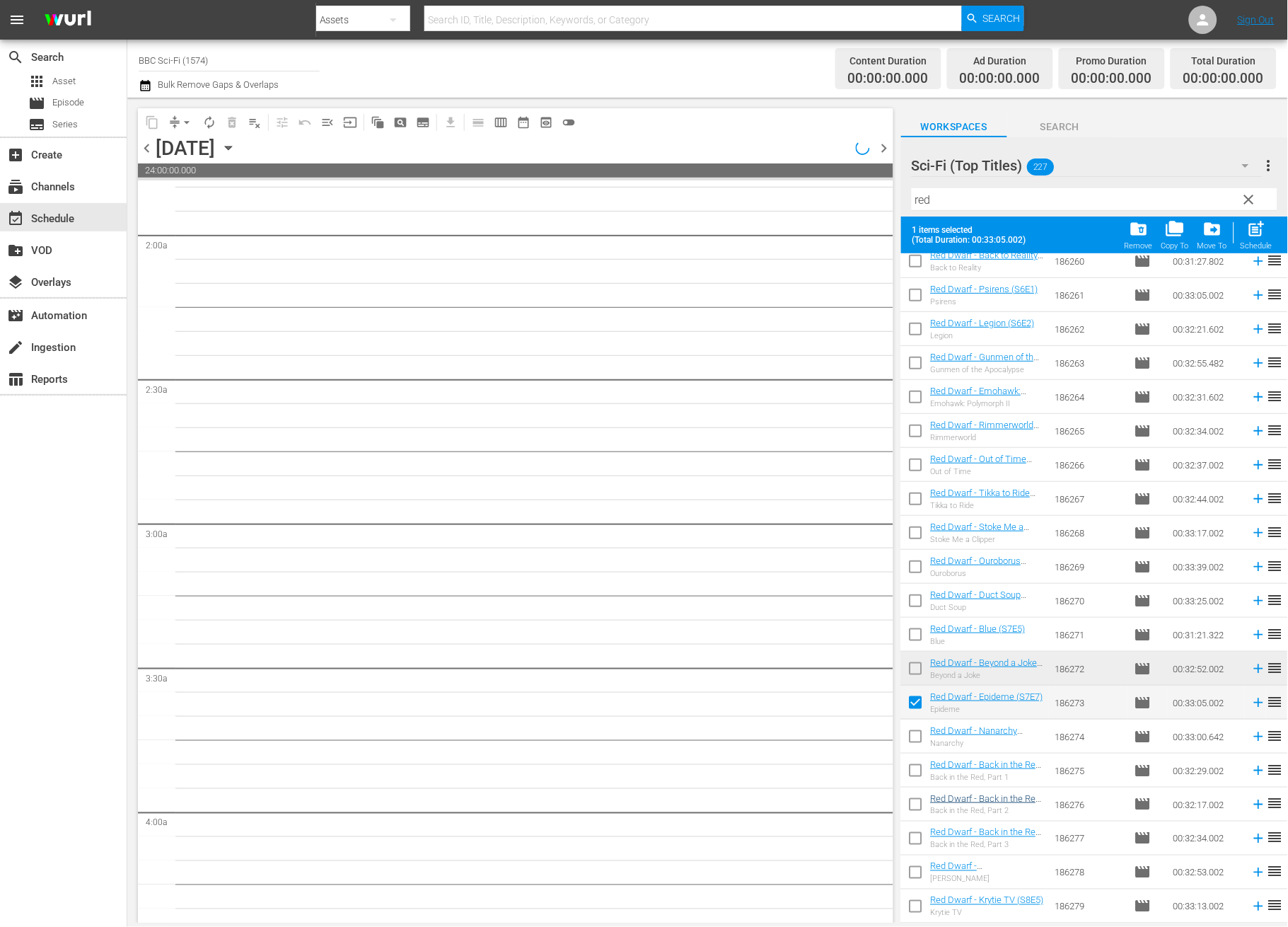
scroll to position [1872, 0]
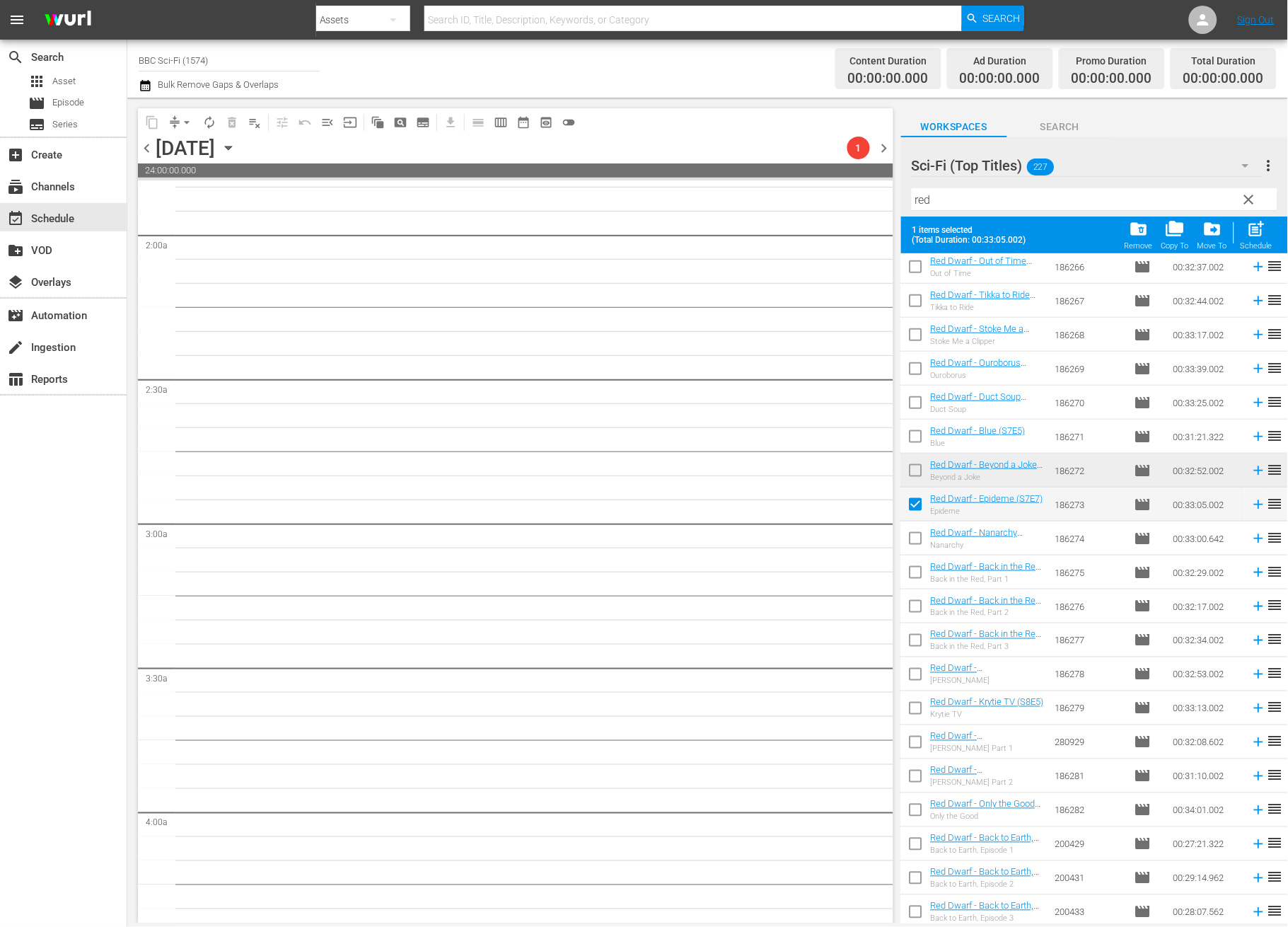
click at [921, 543] on input "checkbox" at bounding box center [916, 541] width 30 height 30
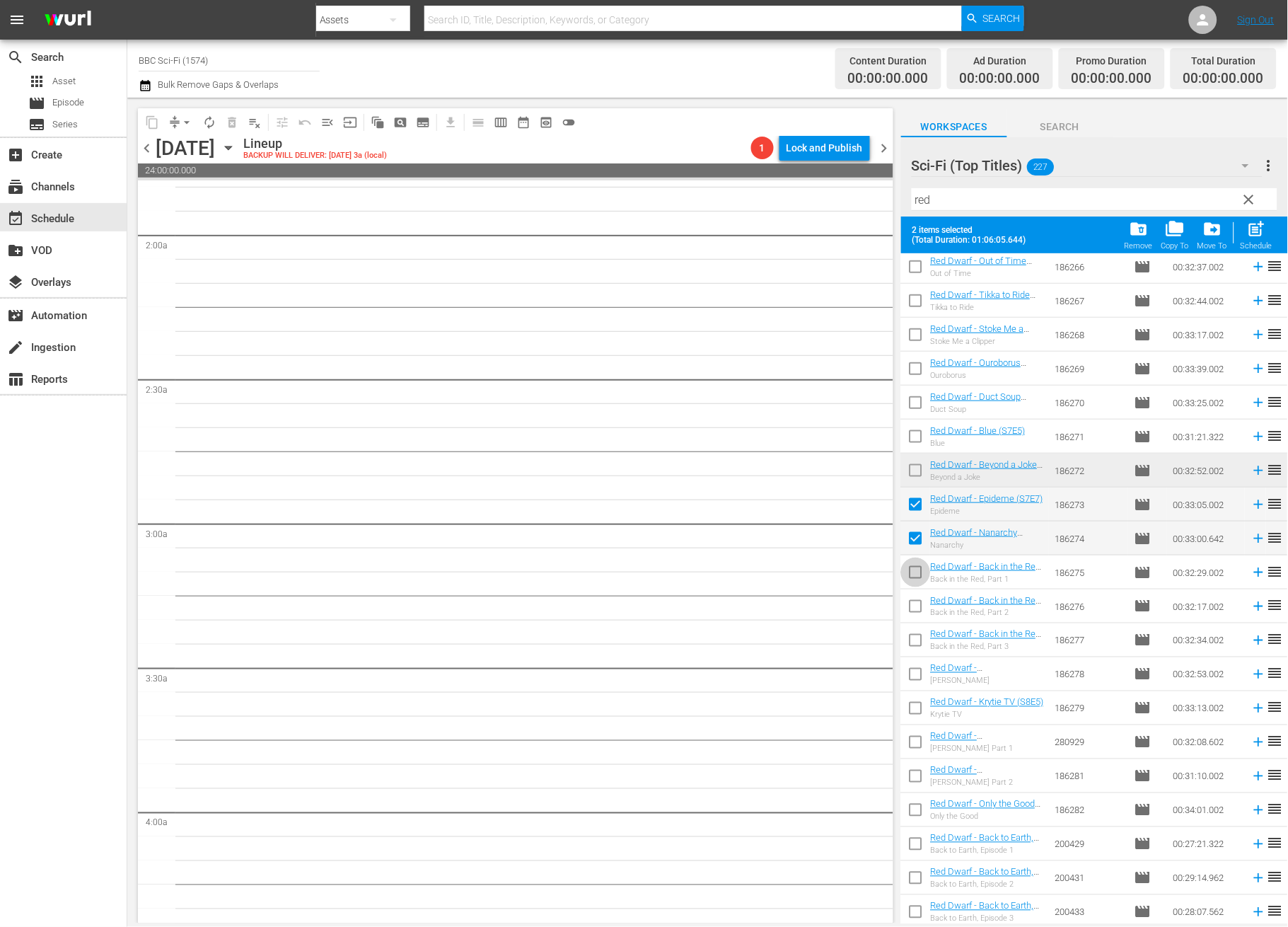
click at [912, 586] on input "checkbox" at bounding box center [916, 575] width 30 height 30
click at [912, 600] on input "checkbox" at bounding box center [916, 609] width 30 height 30
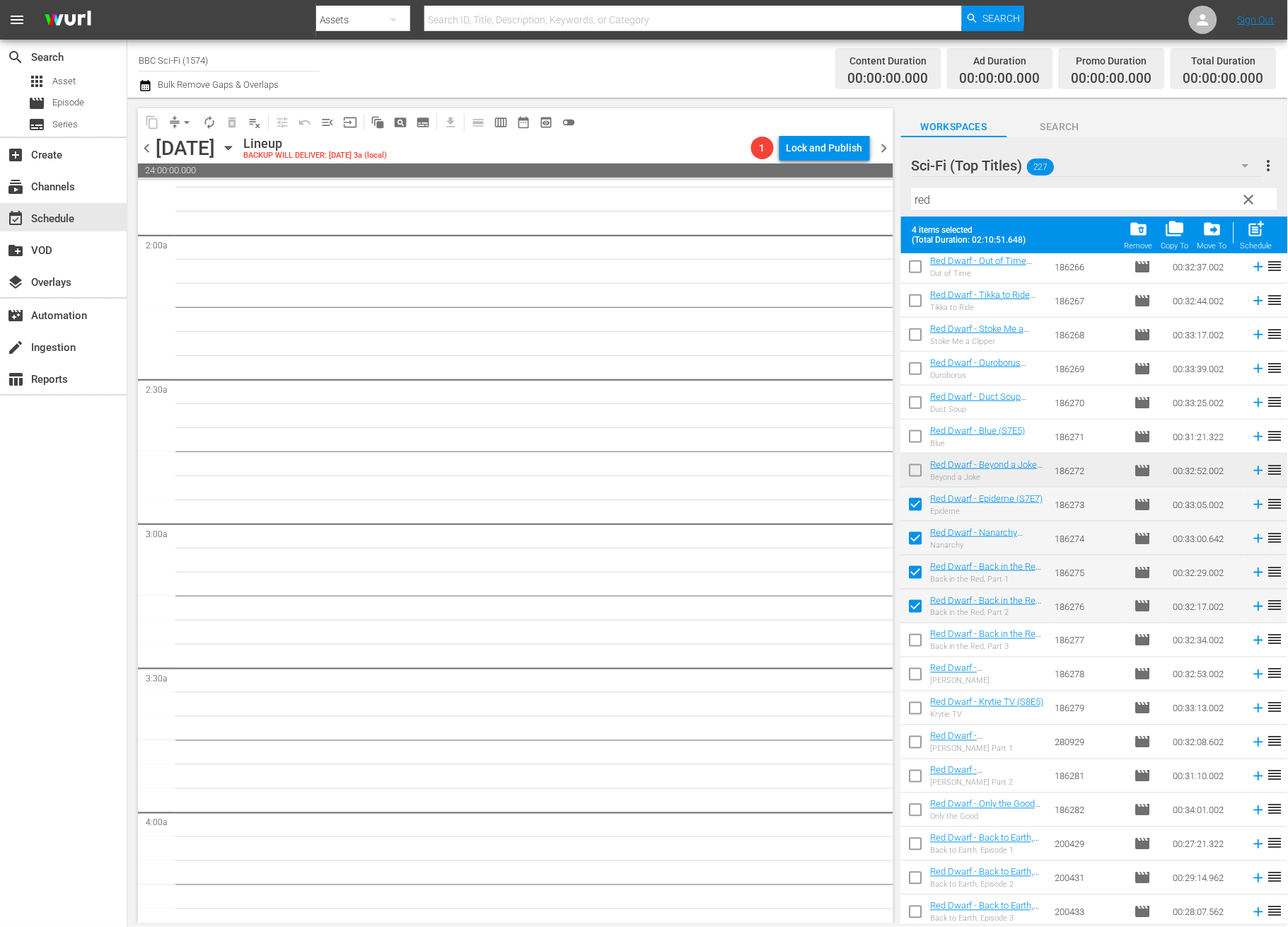
drag, startPoint x: 918, startPoint y: 644, endPoint x: 918, endPoint y: 654, distance: 9.9
click at [917, 644] on input "checkbox" at bounding box center [916, 643] width 30 height 30
click at [917, 666] on input "checkbox" at bounding box center [916, 677] width 30 height 30
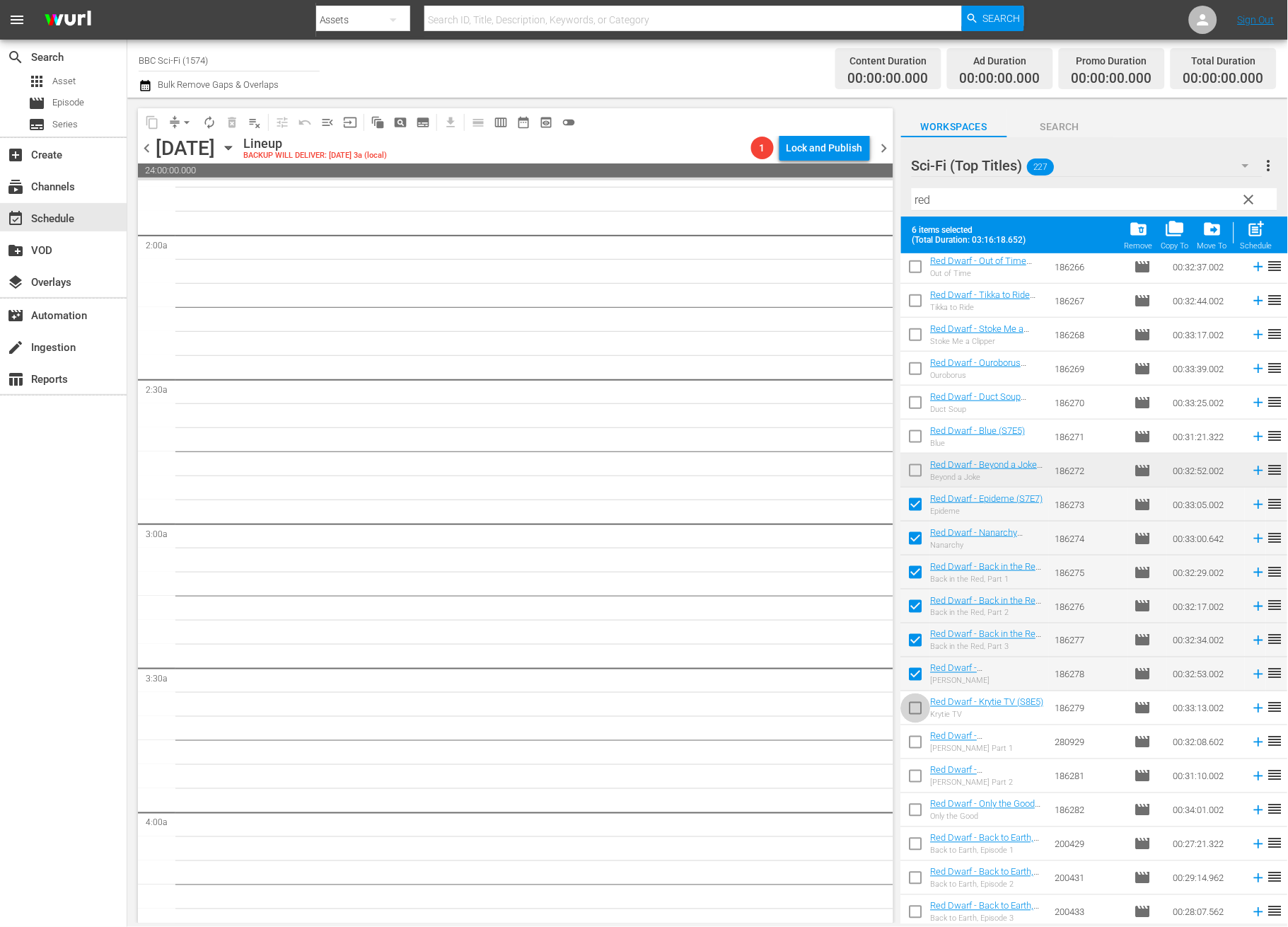
click at [923, 709] on input "checkbox" at bounding box center [916, 711] width 30 height 30
click at [915, 737] on input "checkbox" at bounding box center [916, 745] width 30 height 30
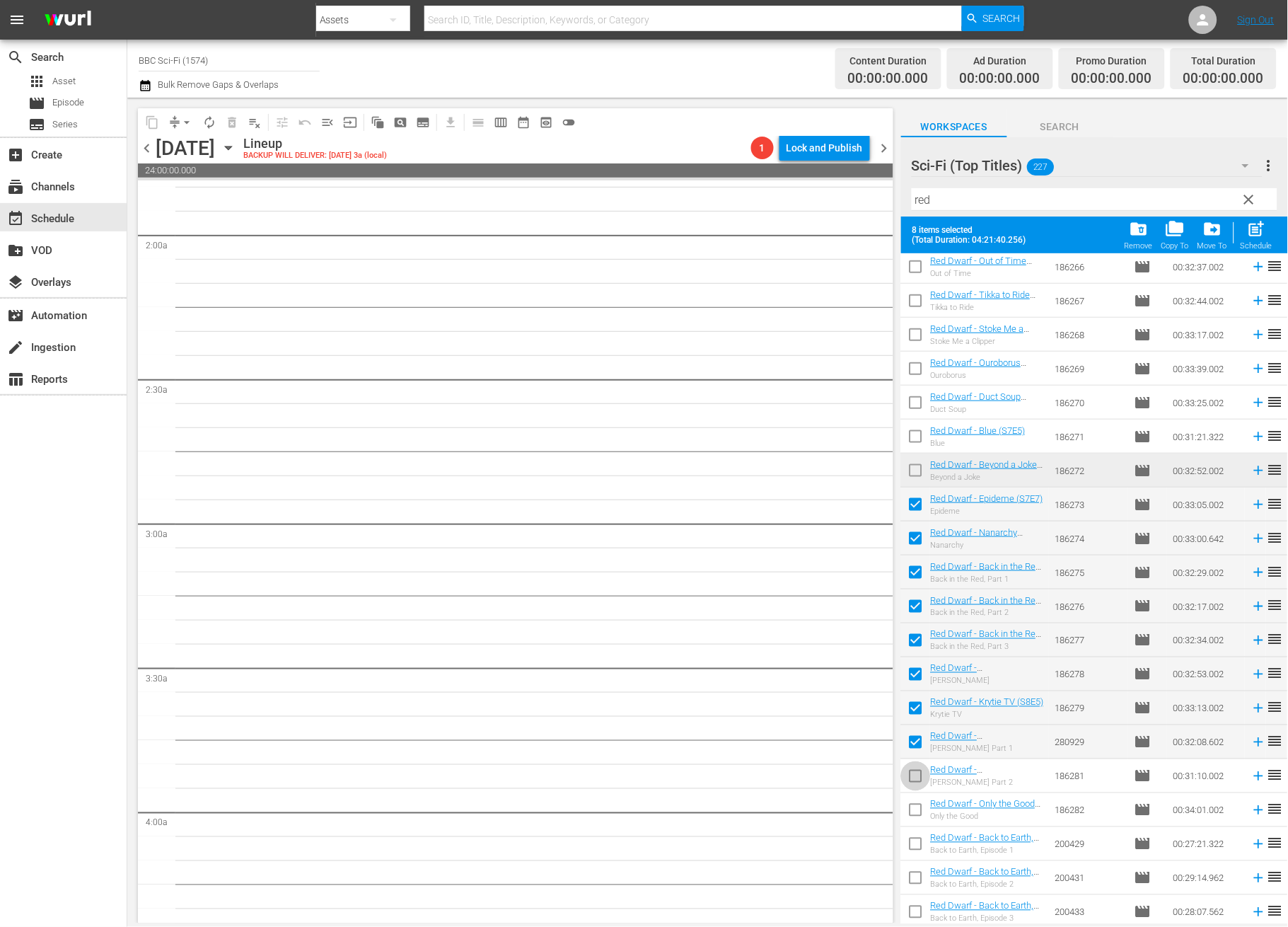
drag, startPoint x: 913, startPoint y: 776, endPoint x: 918, endPoint y: 801, distance: 25.2
click at [912, 777] on input "checkbox" at bounding box center [916, 779] width 30 height 30
click at [919, 809] on input "checkbox" at bounding box center [916, 813] width 30 height 30
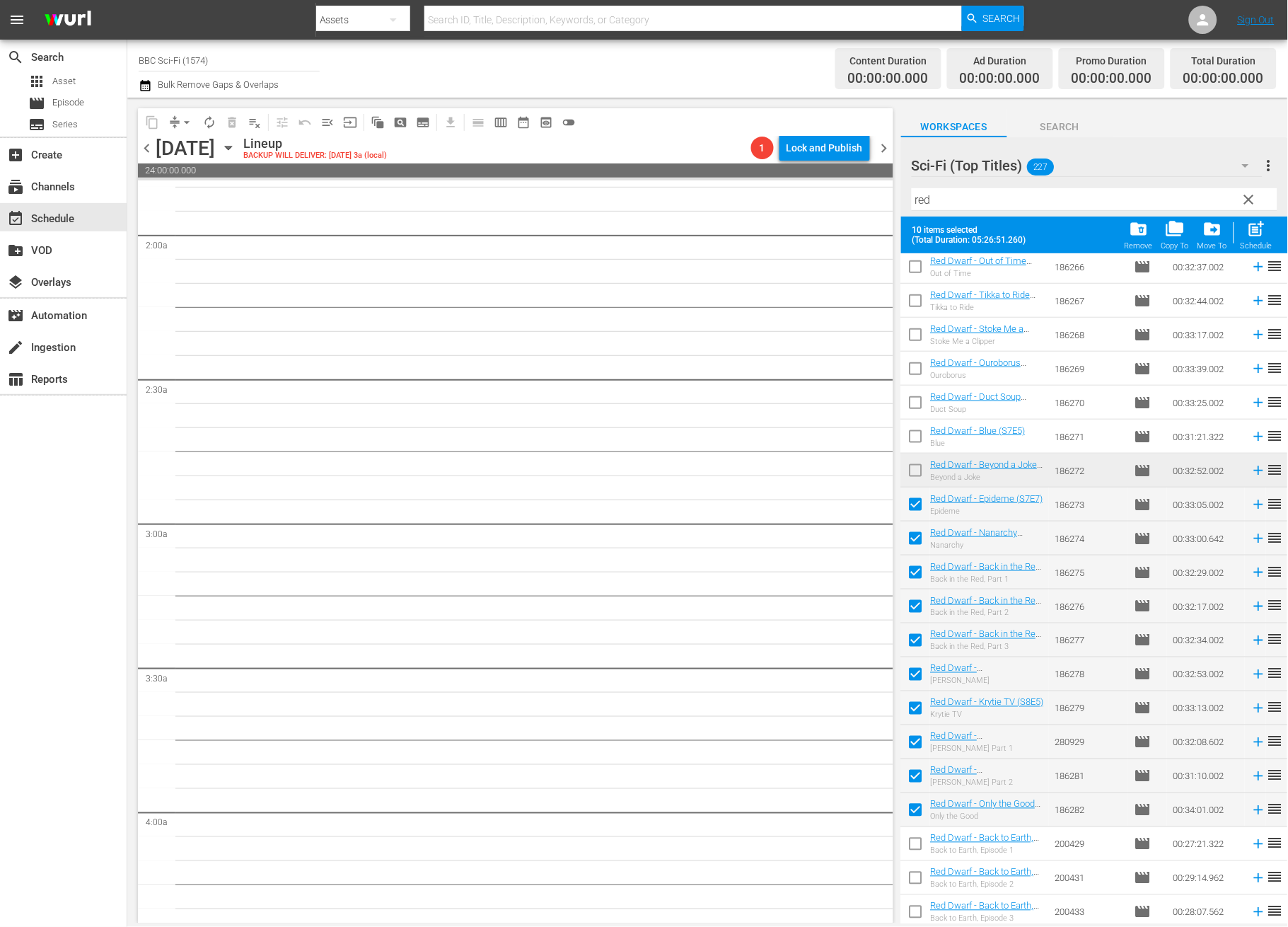
click at [915, 843] on input "checkbox" at bounding box center [916, 847] width 30 height 30
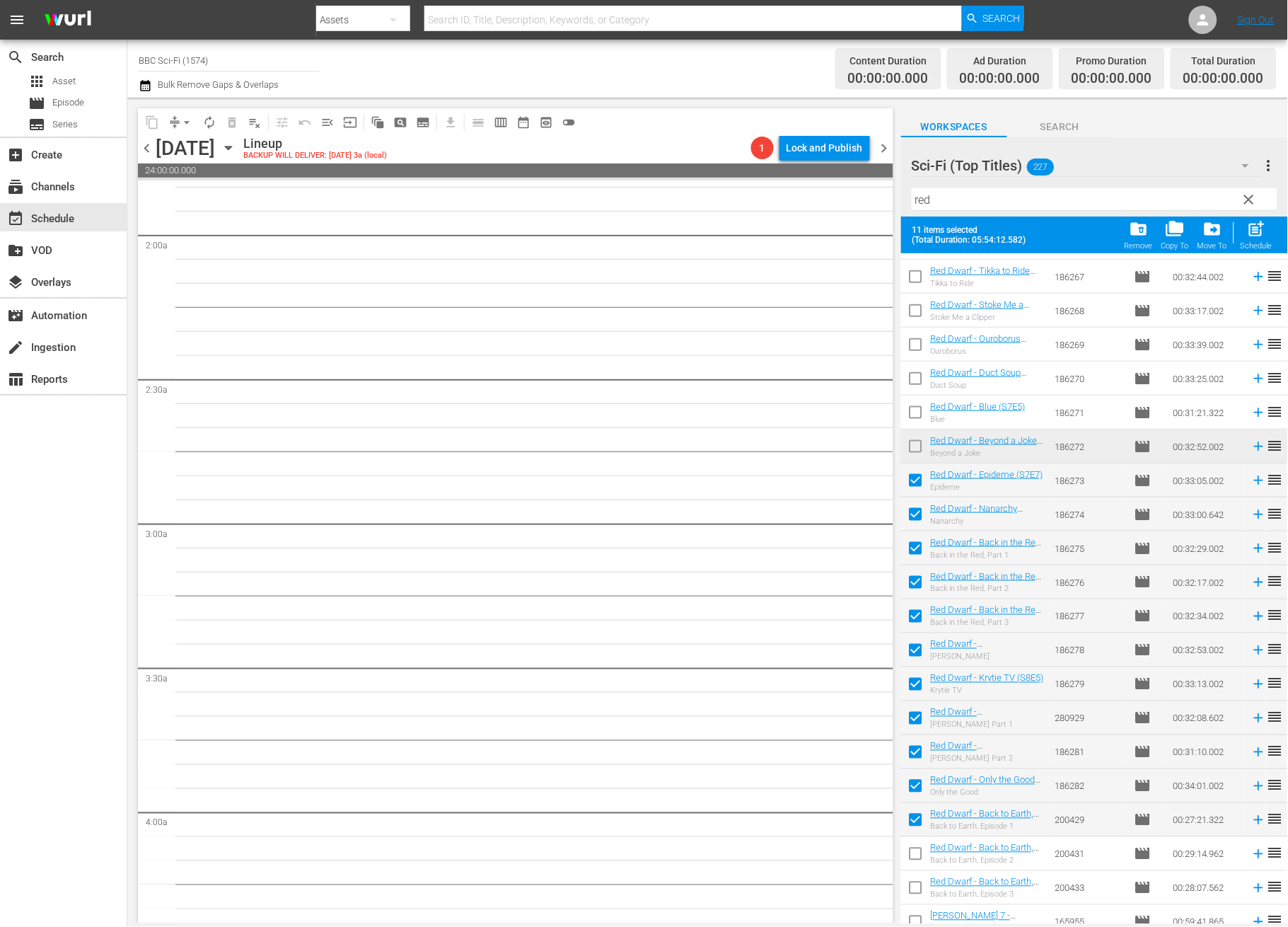
scroll to position [1908, 0]
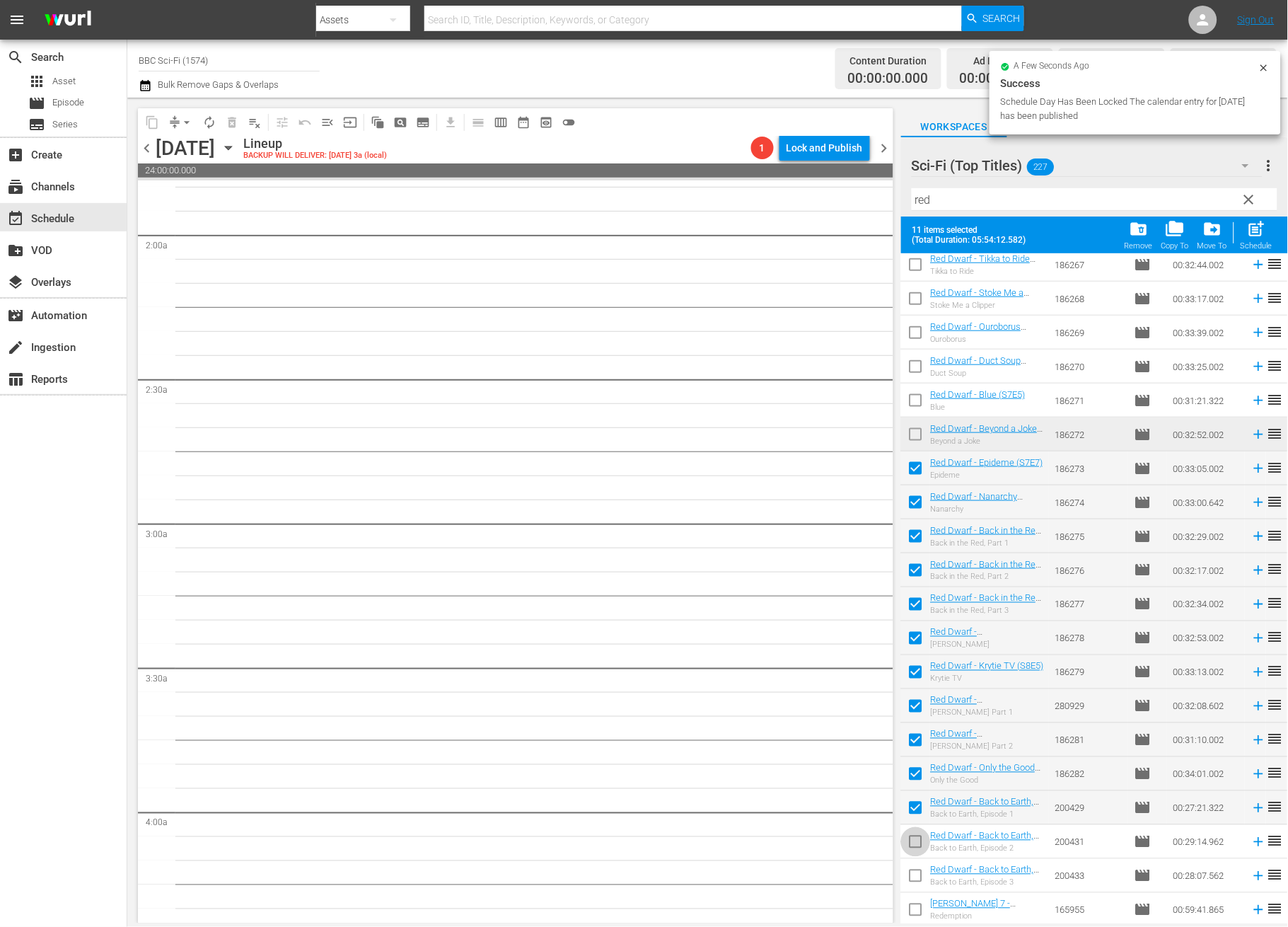
click at [917, 846] on input "checkbox" at bounding box center [916, 845] width 30 height 30
click at [1247, 233] on span "post_add" at bounding box center [1256, 228] width 19 height 19
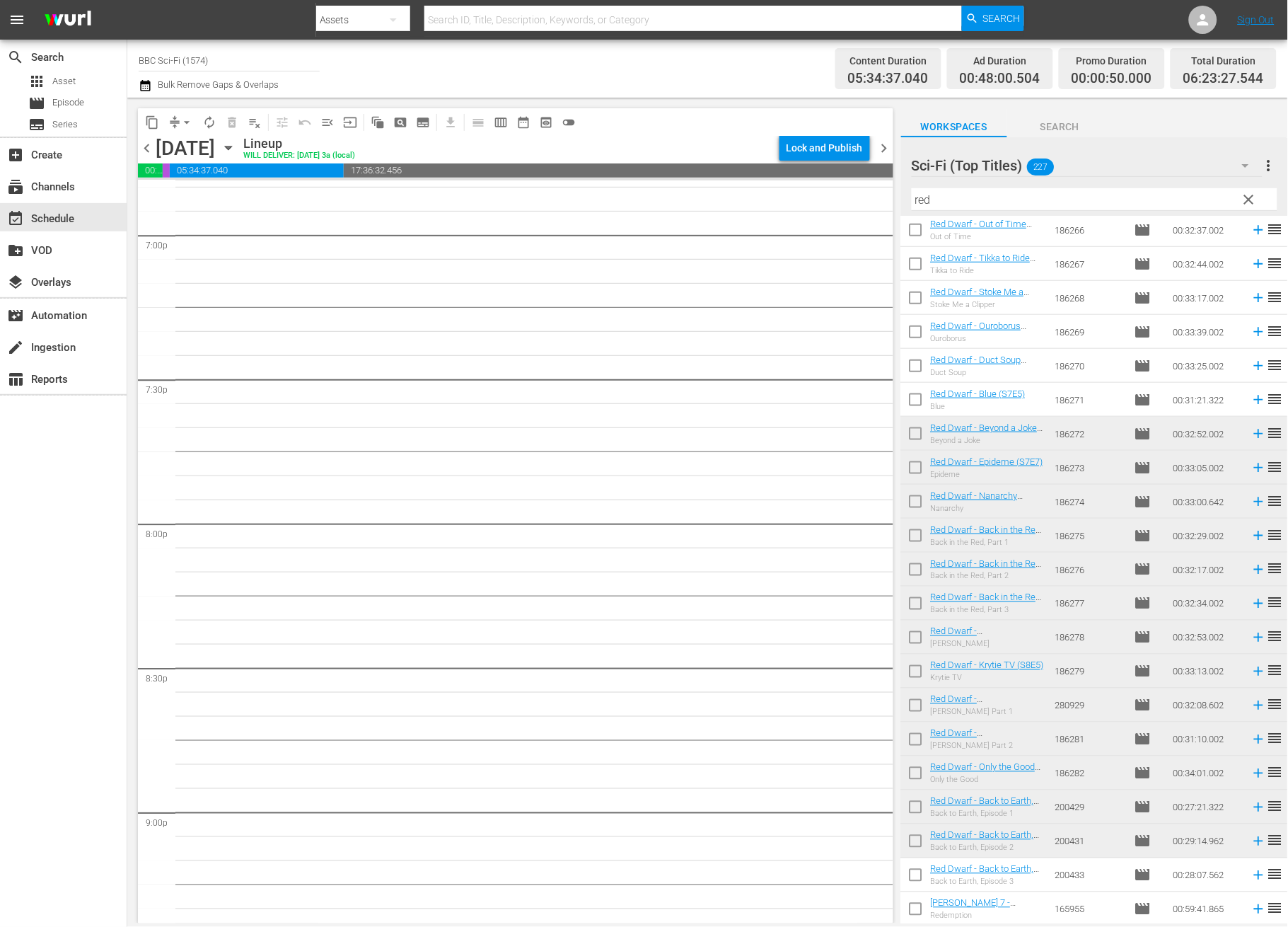
scroll to position [6183, 0]
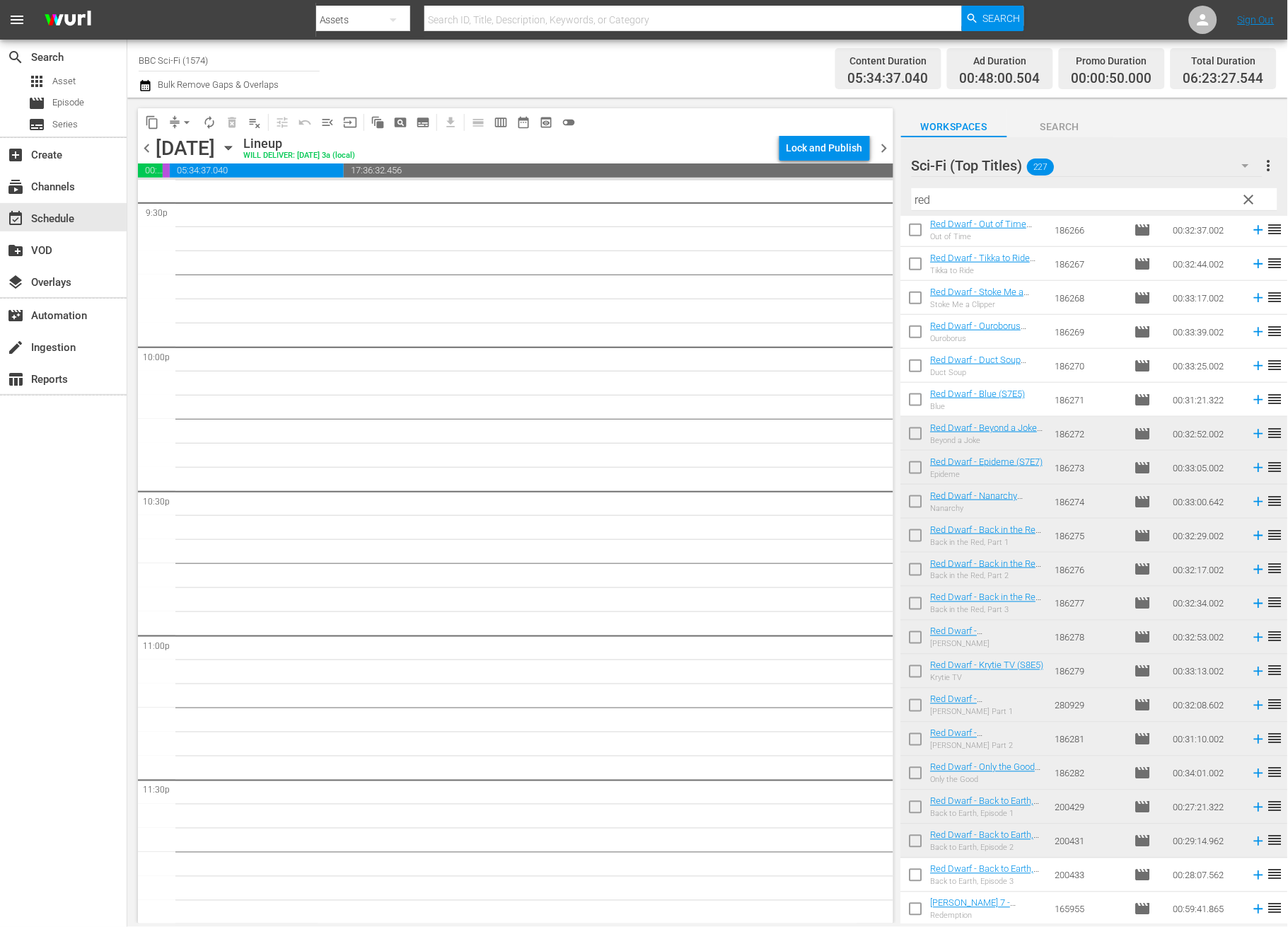
click at [209, 116] on span "autorenew_outlined" at bounding box center [209, 122] width 14 height 14
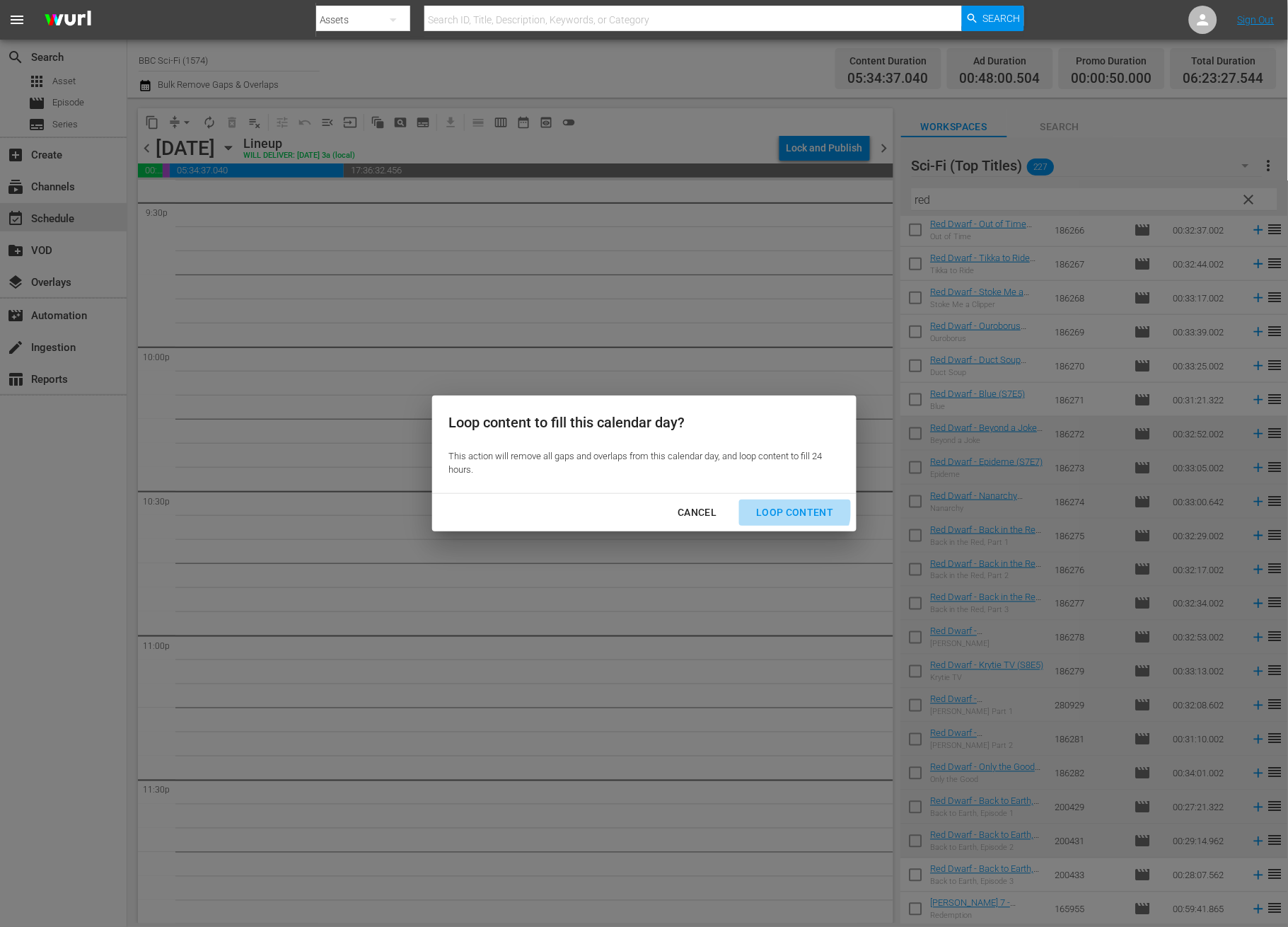
click at [795, 509] on div "Loop Content" at bounding box center [795, 513] width 100 height 18
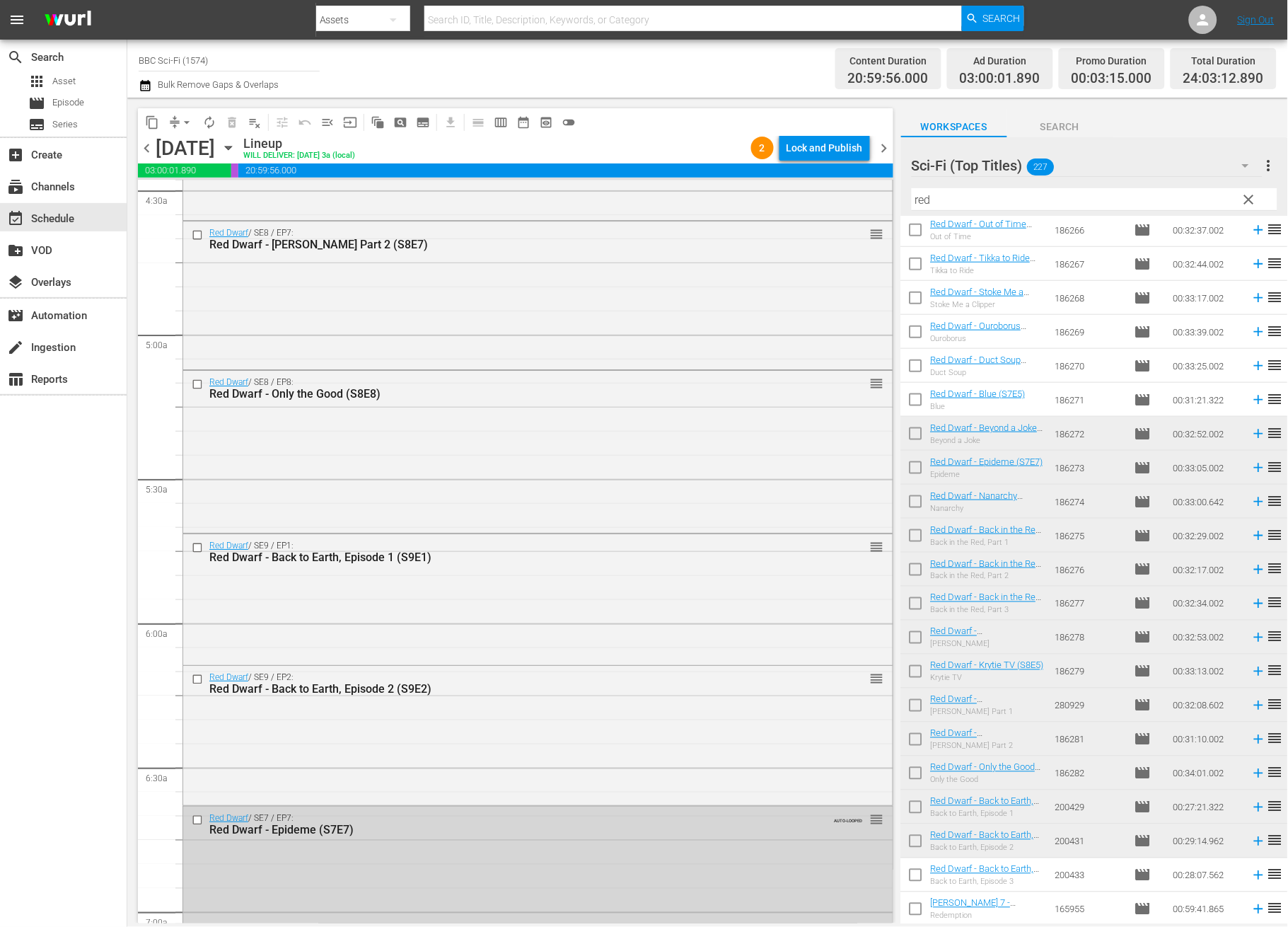
scroll to position [0, 0]
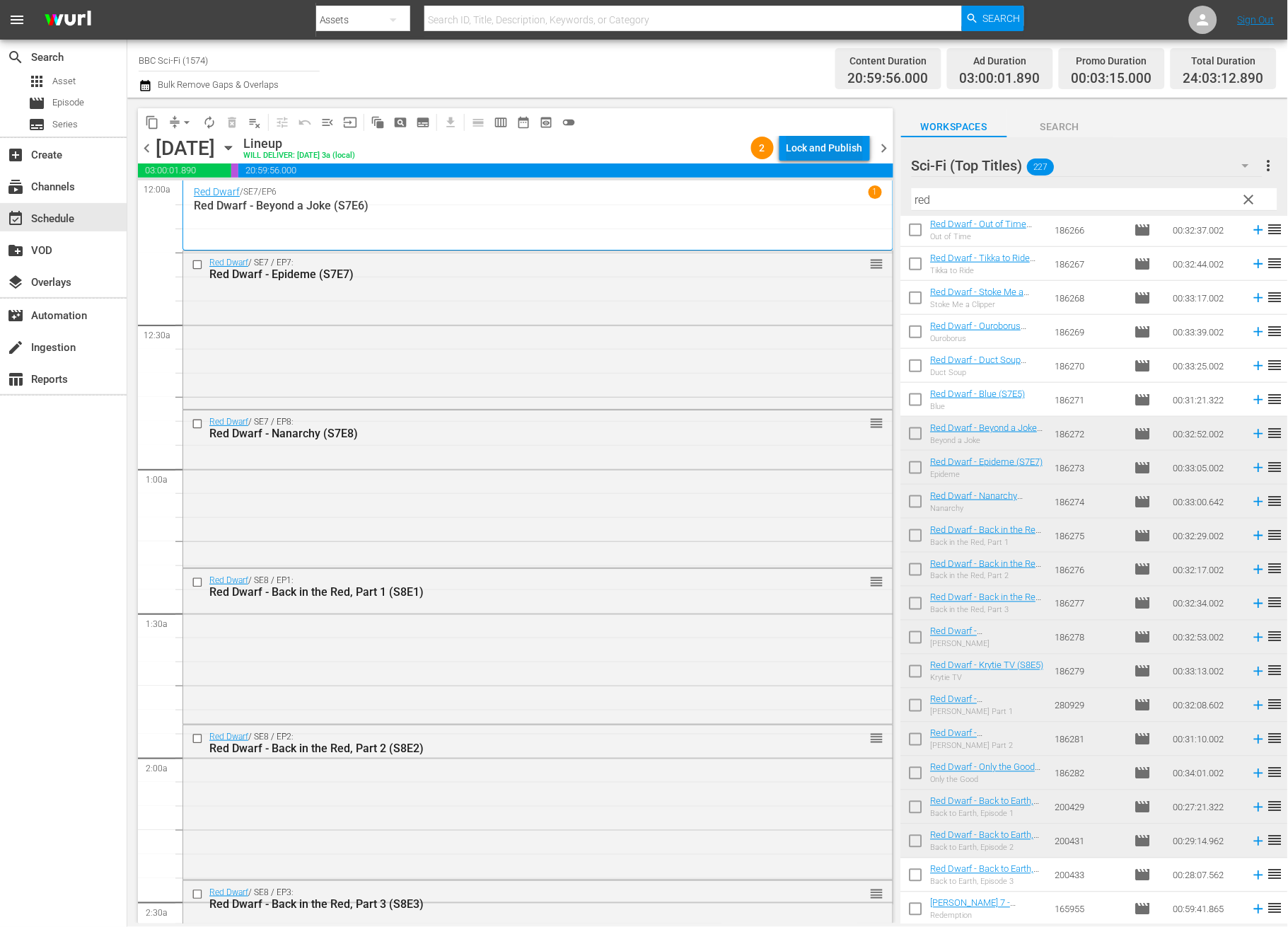
click at [841, 139] on div "Lock and Publish" at bounding box center [825, 147] width 76 height 25
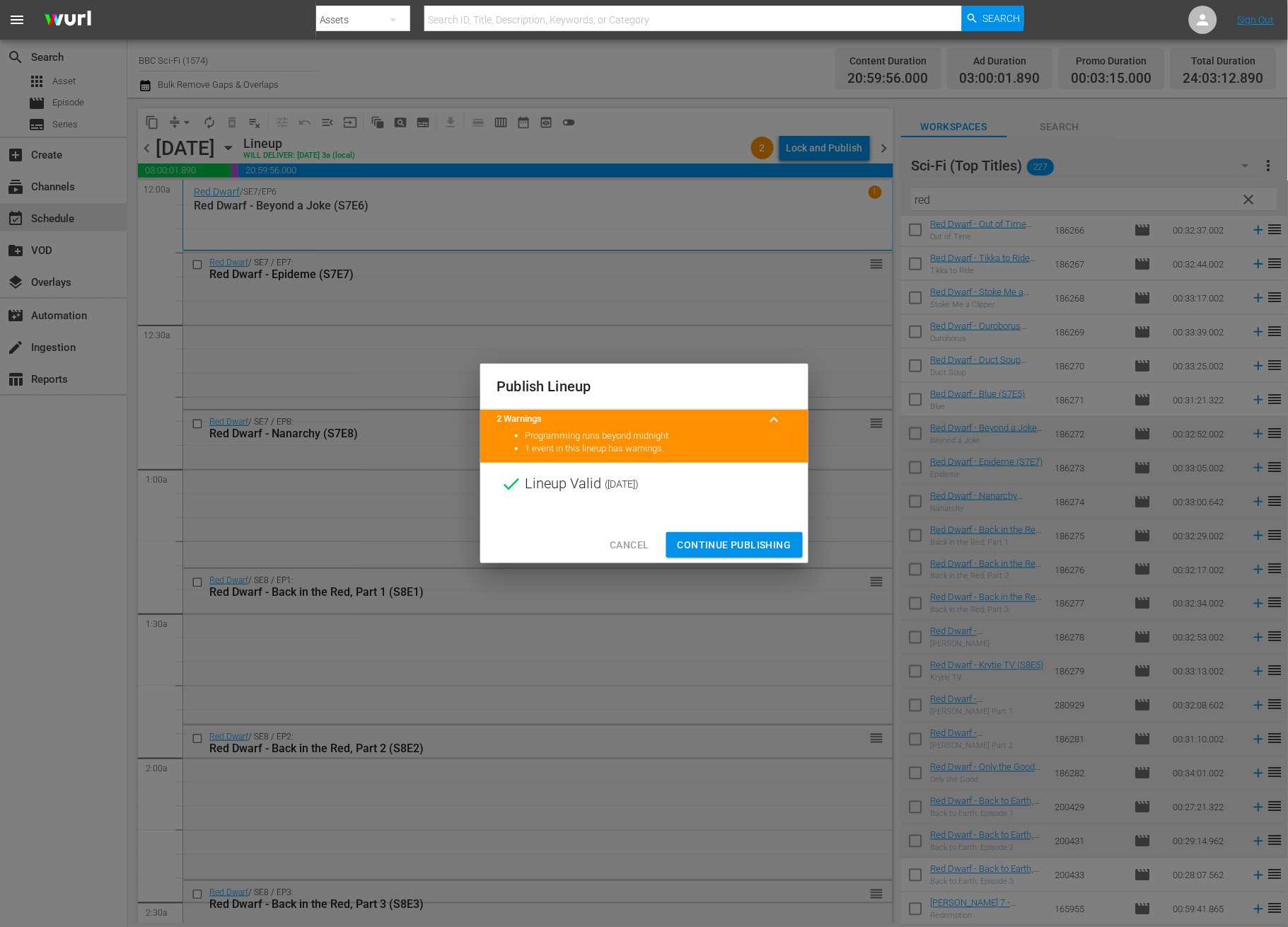
click at [728, 553] on span "Continue Publishing" at bounding box center [735, 545] width 114 height 18
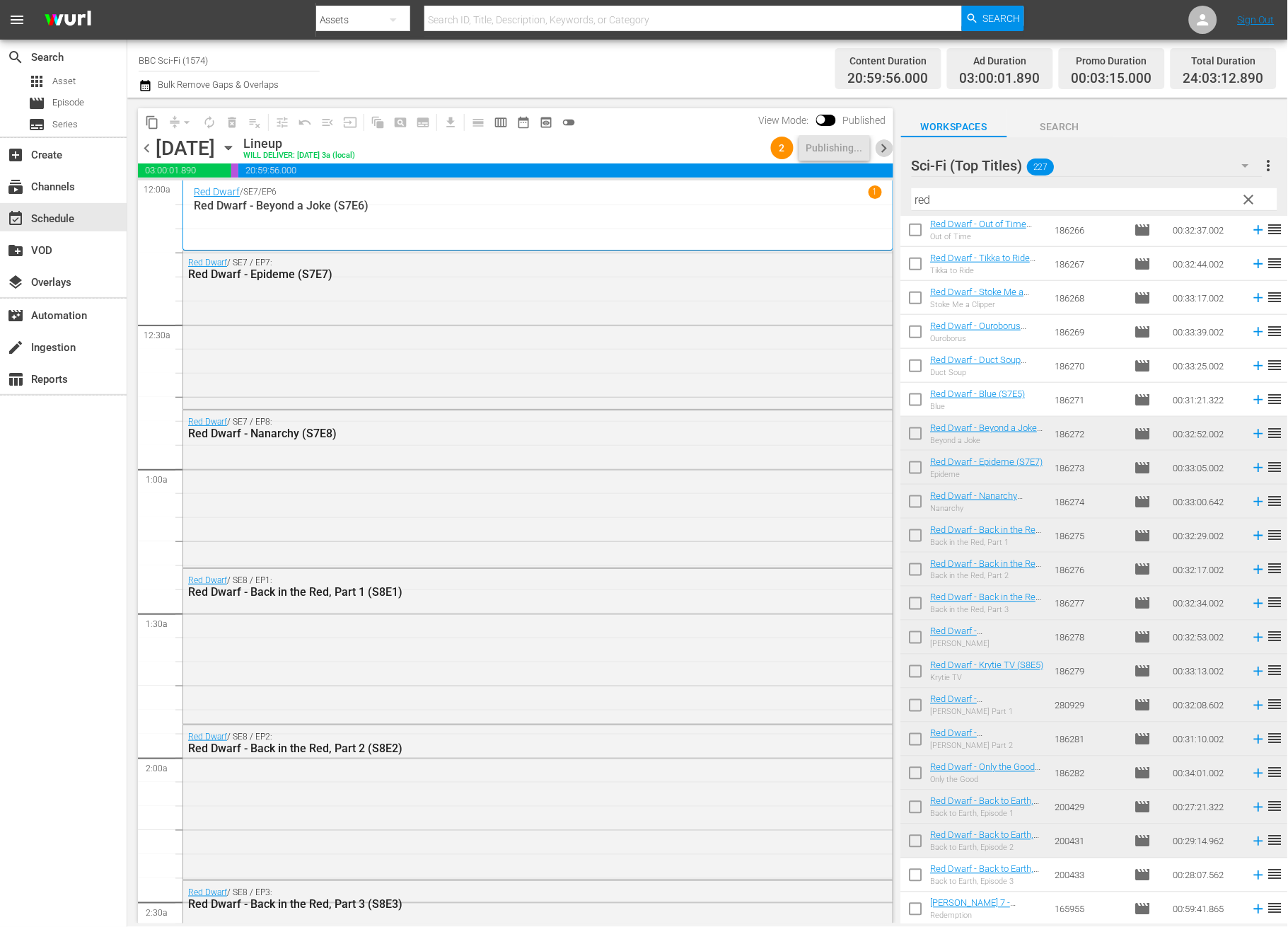
click at [885, 143] on span "chevron_right" at bounding box center [885, 148] width 18 height 18
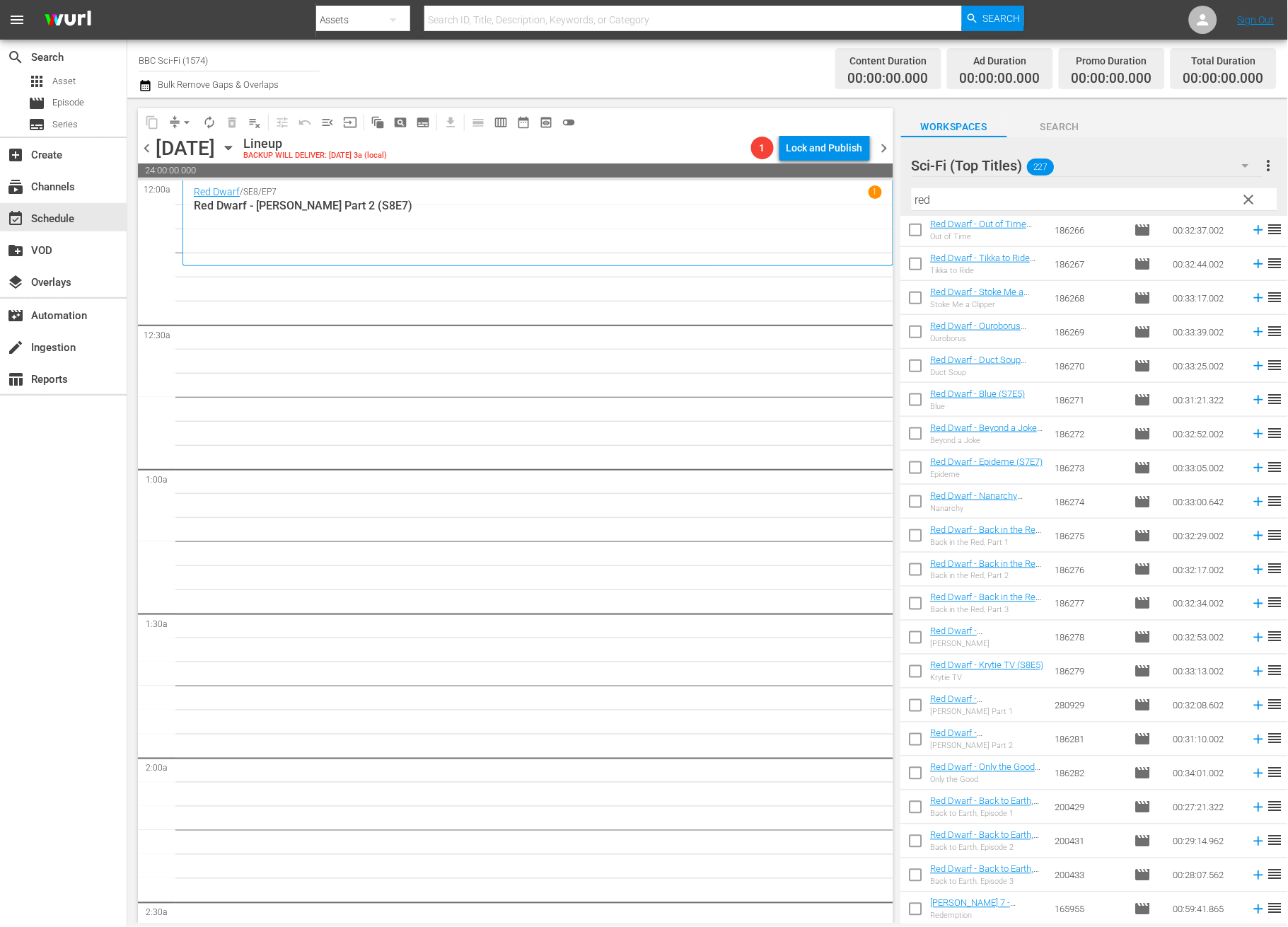
click at [913, 770] on input "checkbox" at bounding box center [916, 776] width 30 height 30
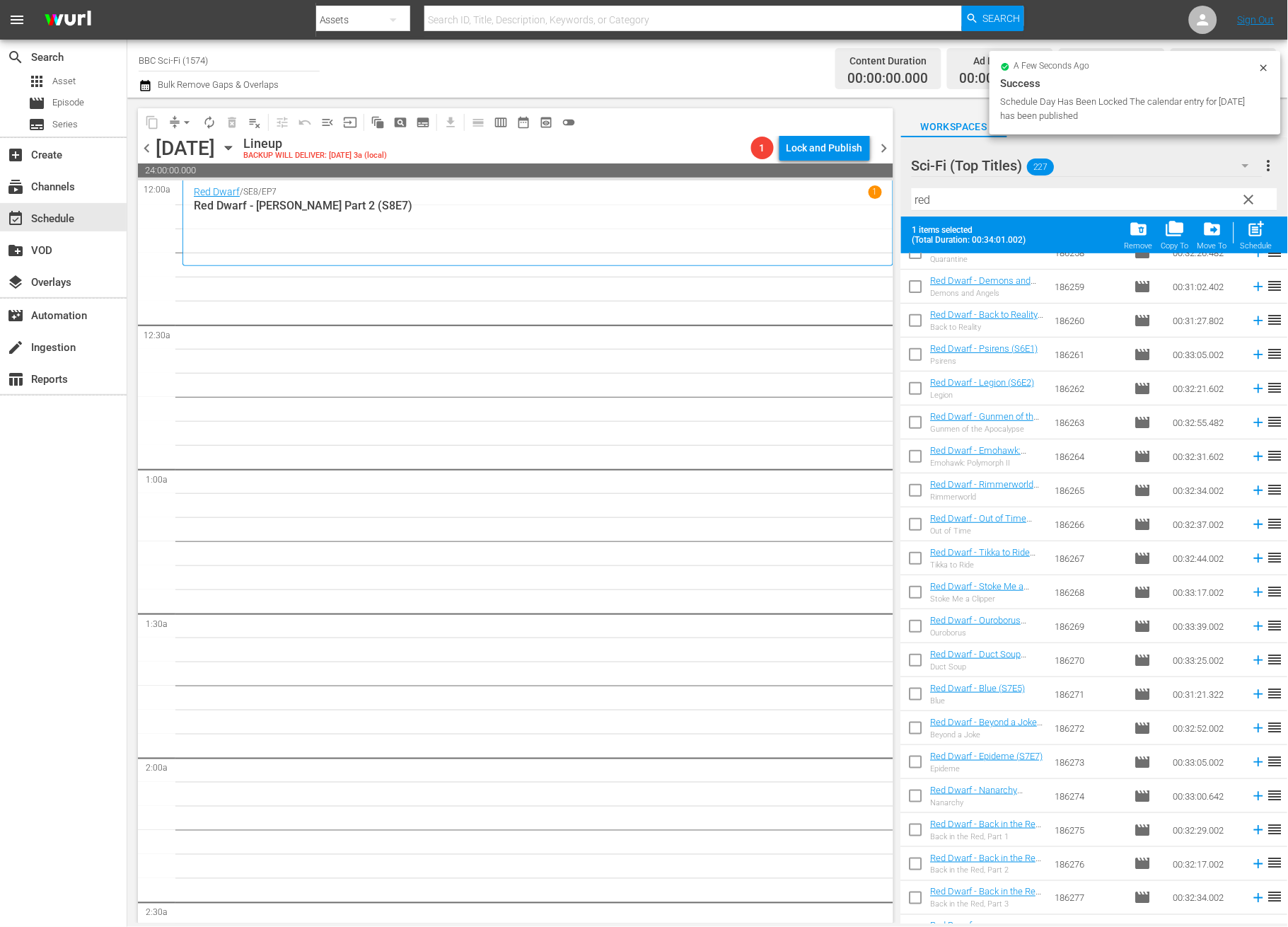
scroll to position [1908, 0]
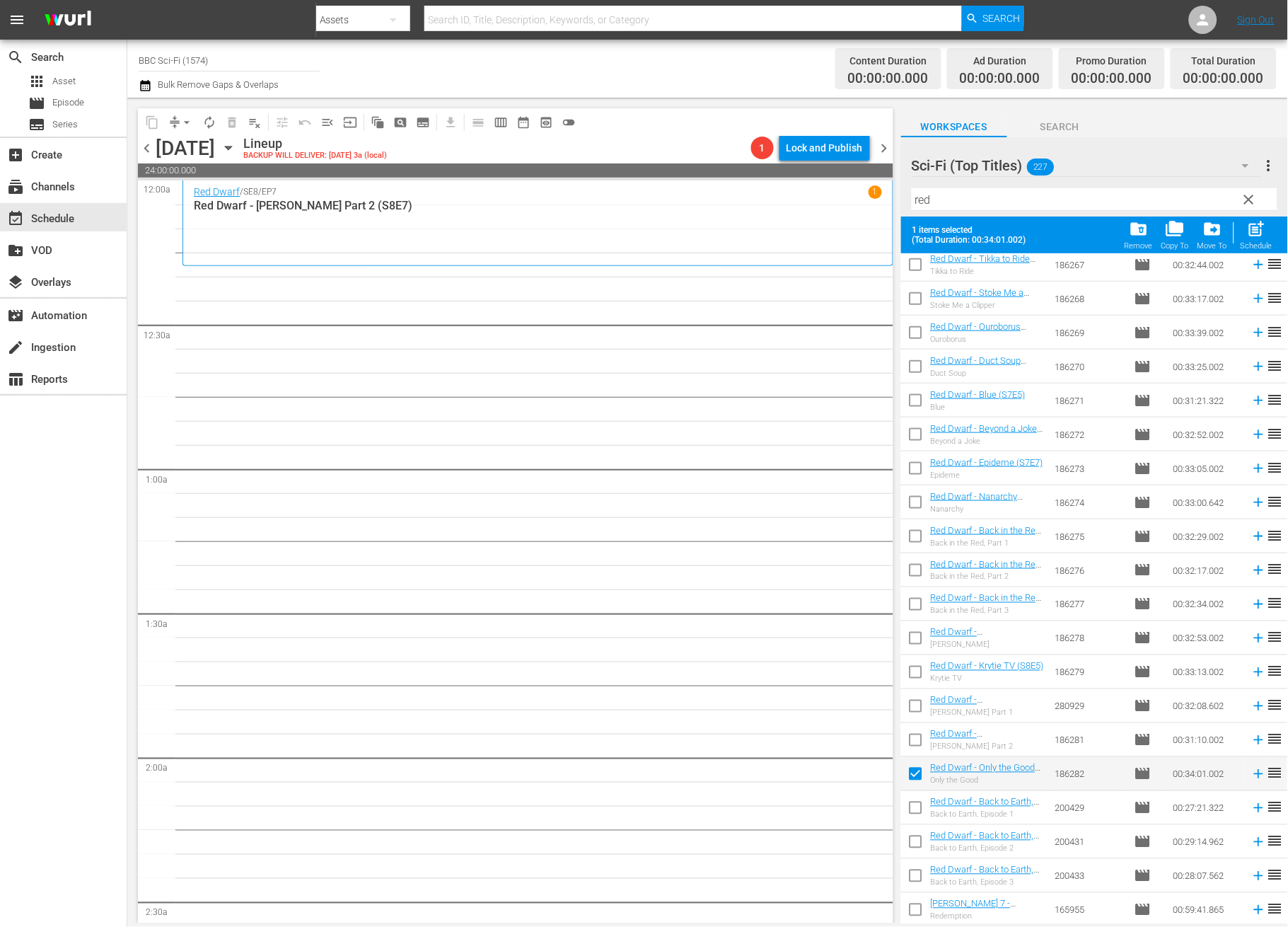
click at [914, 770] on input "checkbox" at bounding box center [916, 777] width 30 height 30
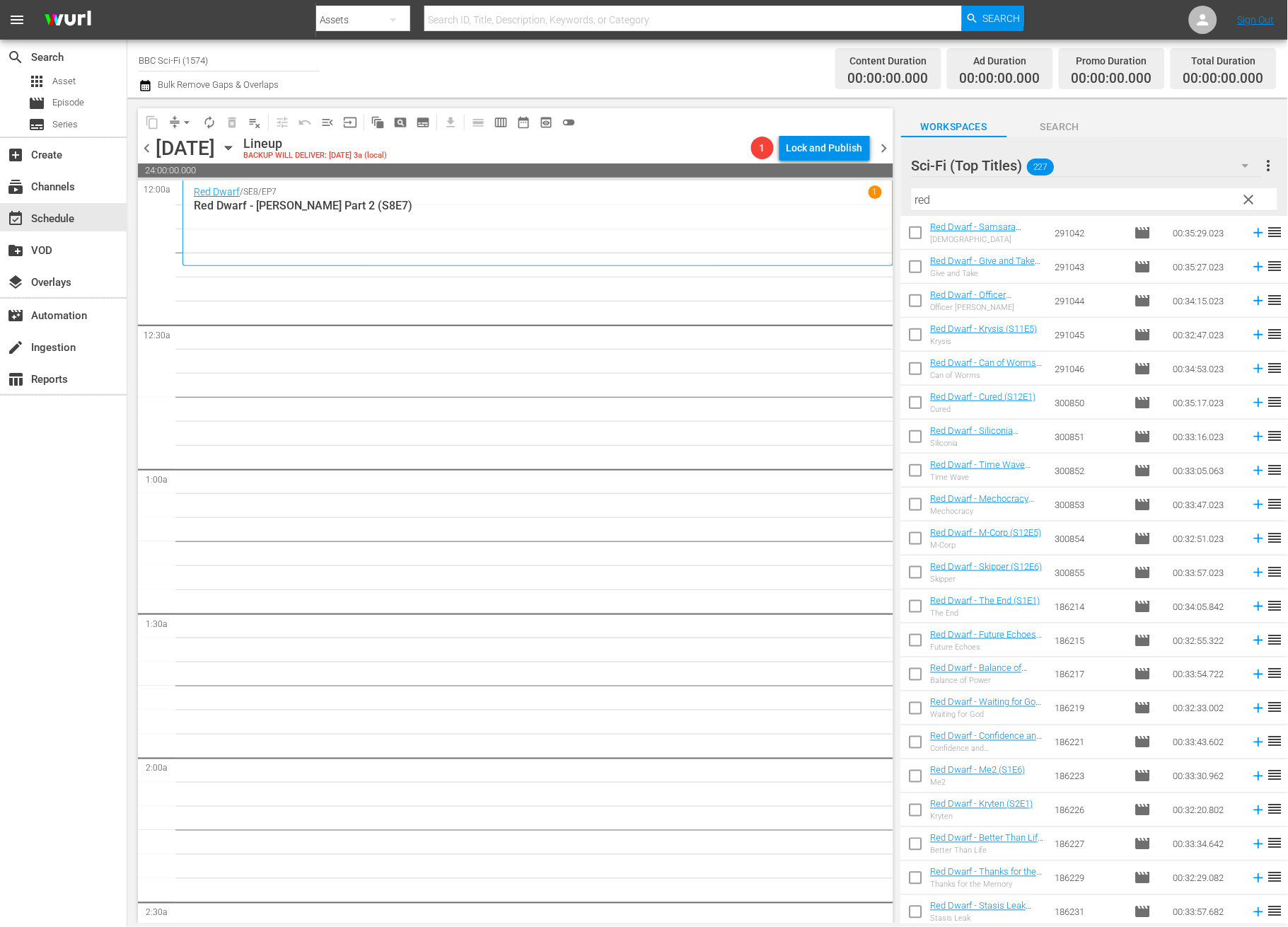
scroll to position [0, 0]
click at [920, 265] on input "checkbox" at bounding box center [916, 271] width 30 height 30
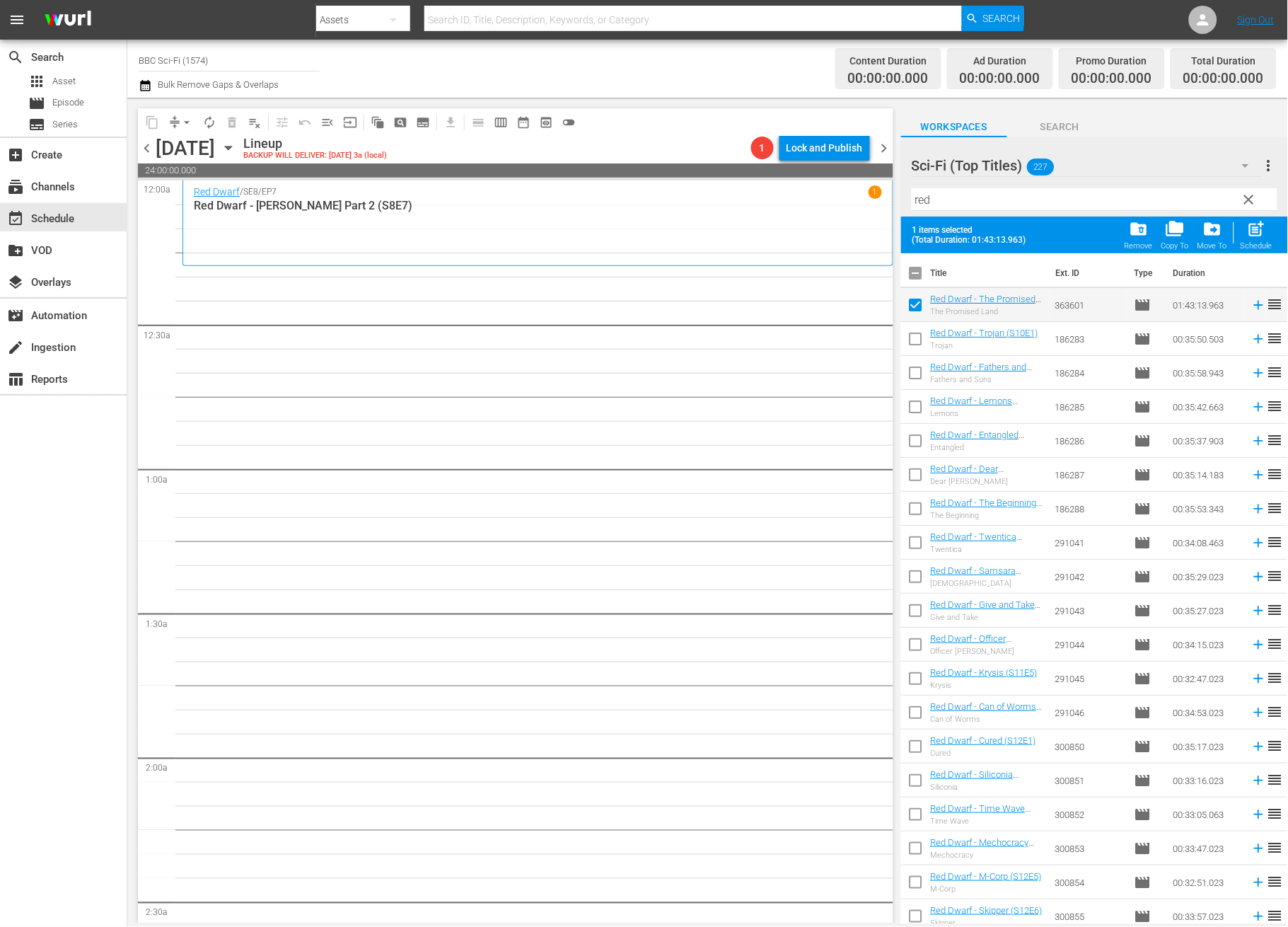
click at [910, 347] on input "checkbox" at bounding box center [916, 342] width 30 height 30
drag, startPoint x: 912, startPoint y: 365, endPoint x: 913, endPoint y: 372, distance: 7.2
click at [912, 366] on input "checkbox" at bounding box center [916, 376] width 30 height 30
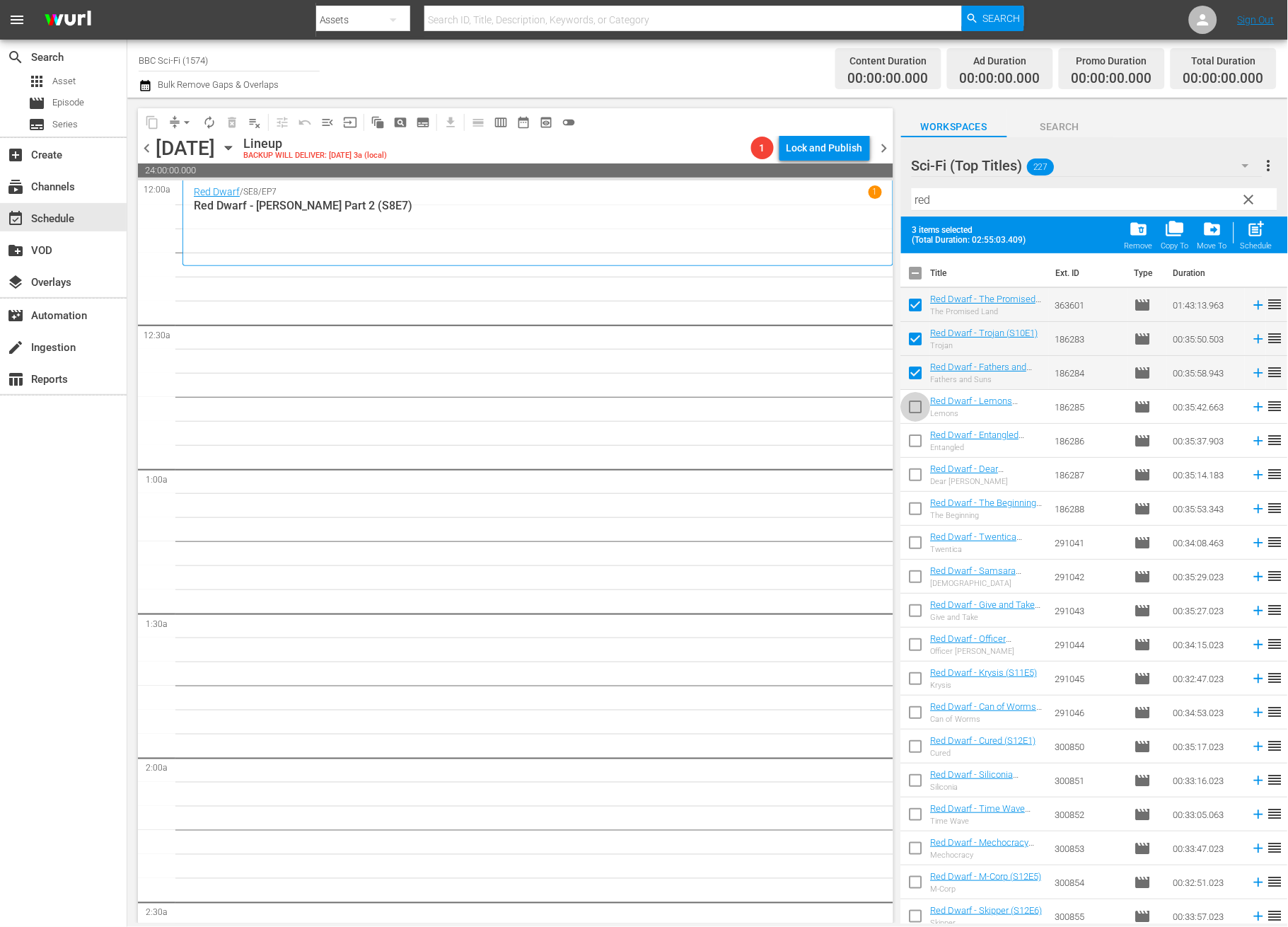
click at [909, 396] on input "checkbox" at bounding box center [916, 410] width 30 height 30
drag, startPoint x: 909, startPoint y: 442, endPoint x: 915, endPoint y: 464, distance: 22.6
click at [909, 443] on input "checkbox" at bounding box center [916, 444] width 30 height 30
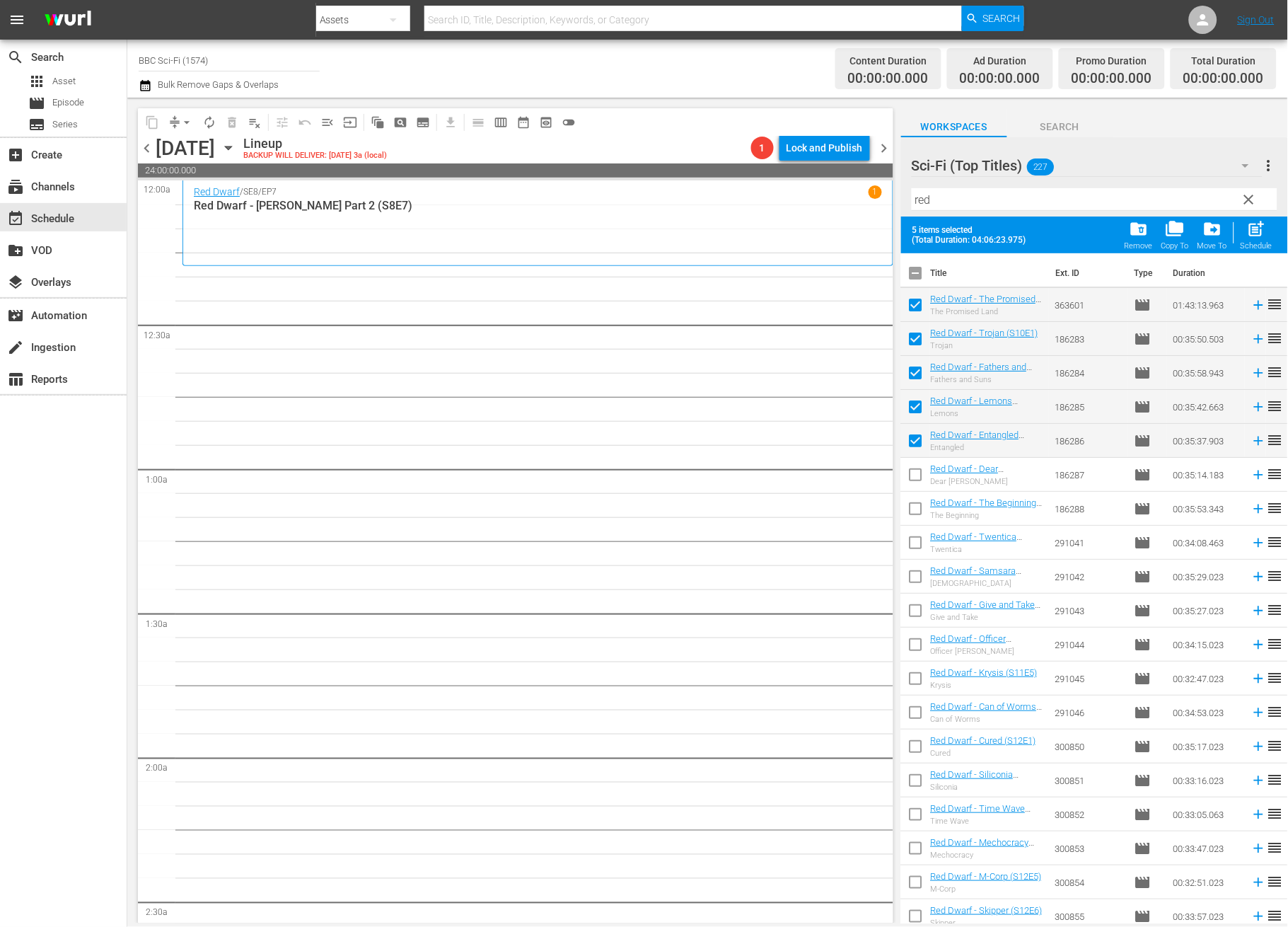
click at [915, 470] on input "checkbox" at bounding box center [916, 478] width 30 height 30
click at [915, 503] on input "checkbox" at bounding box center [916, 512] width 30 height 30
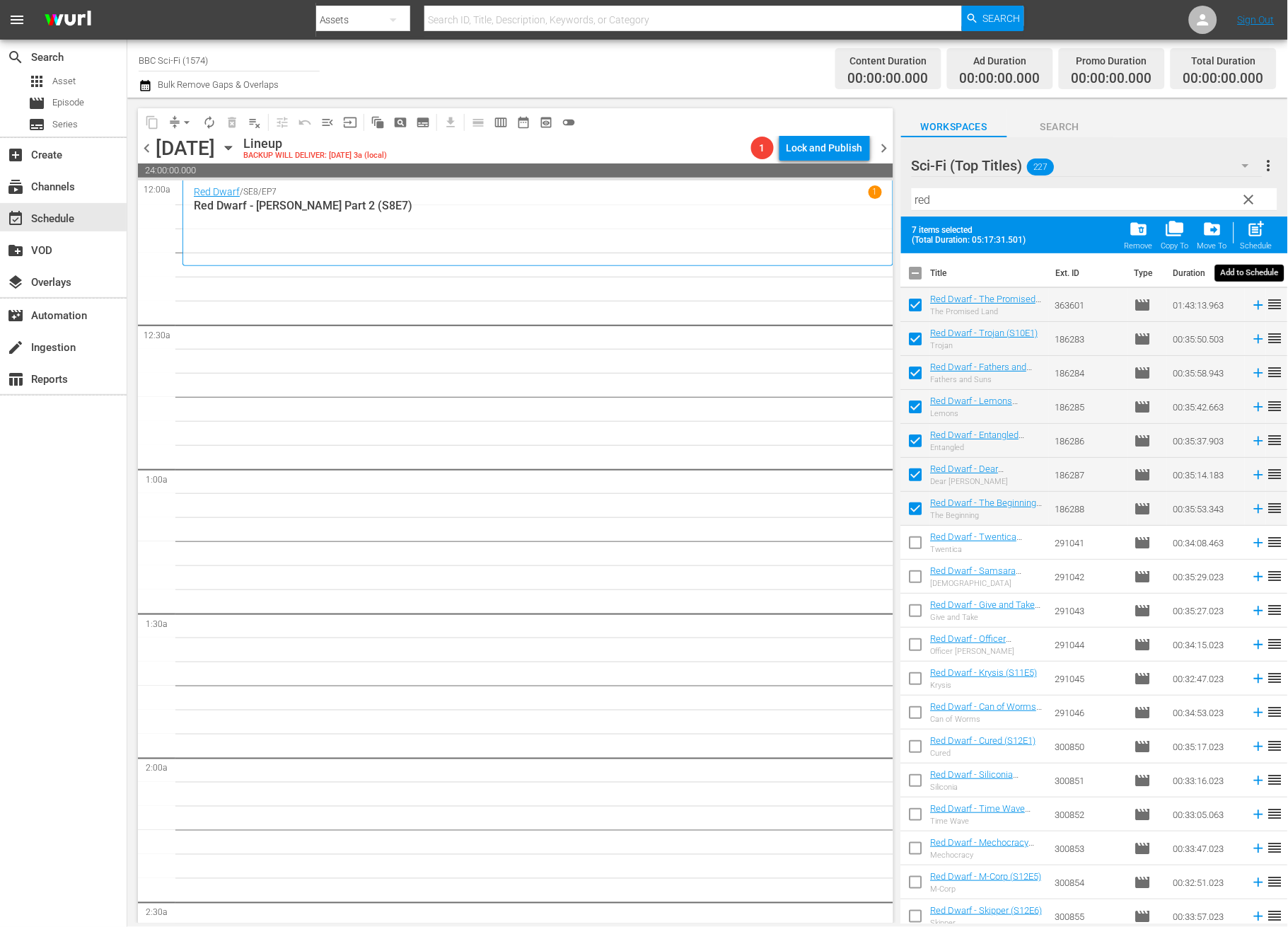
click at [1254, 225] on span "post_add" at bounding box center [1256, 228] width 19 height 19
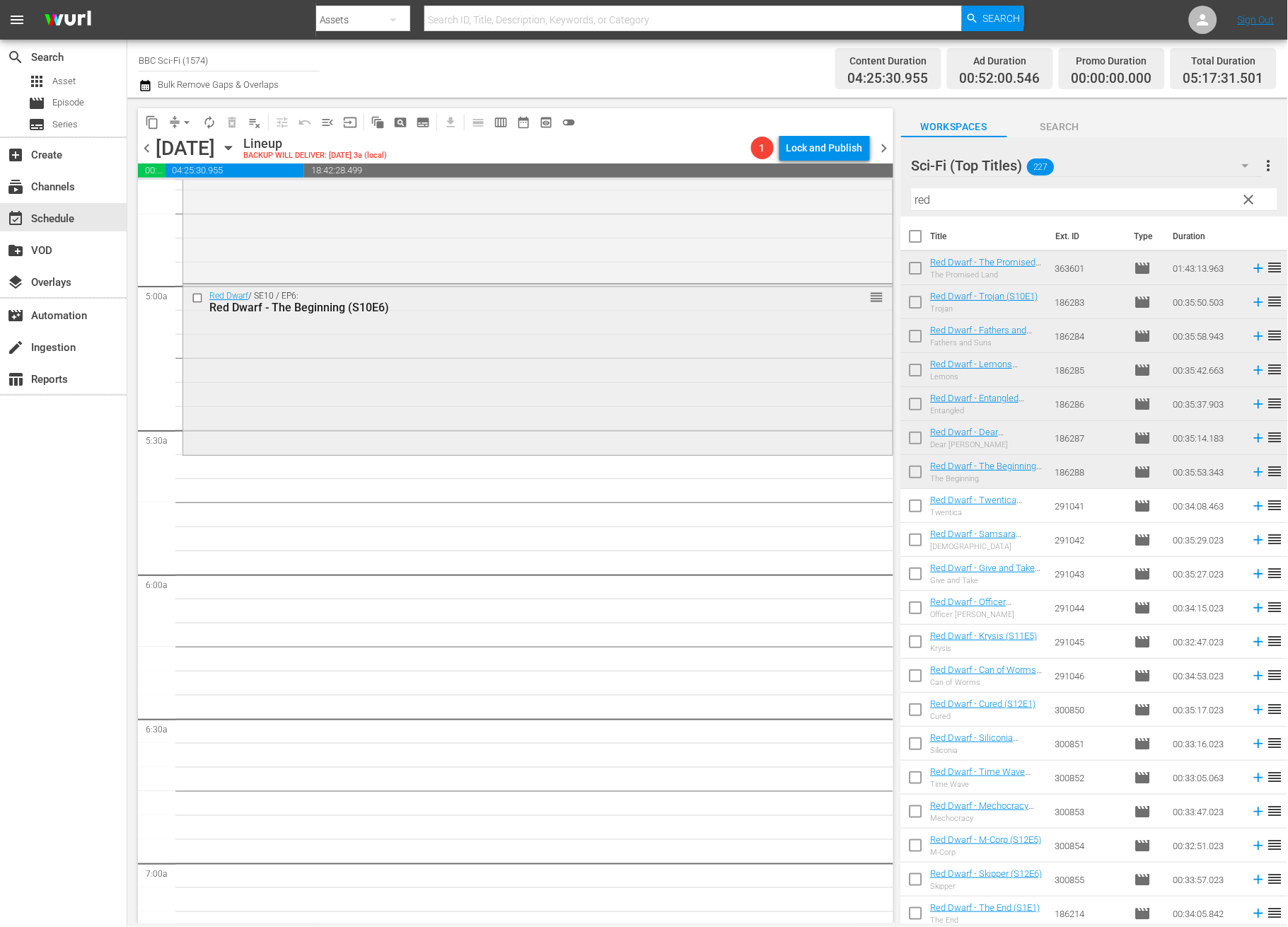
scroll to position [1226, 0]
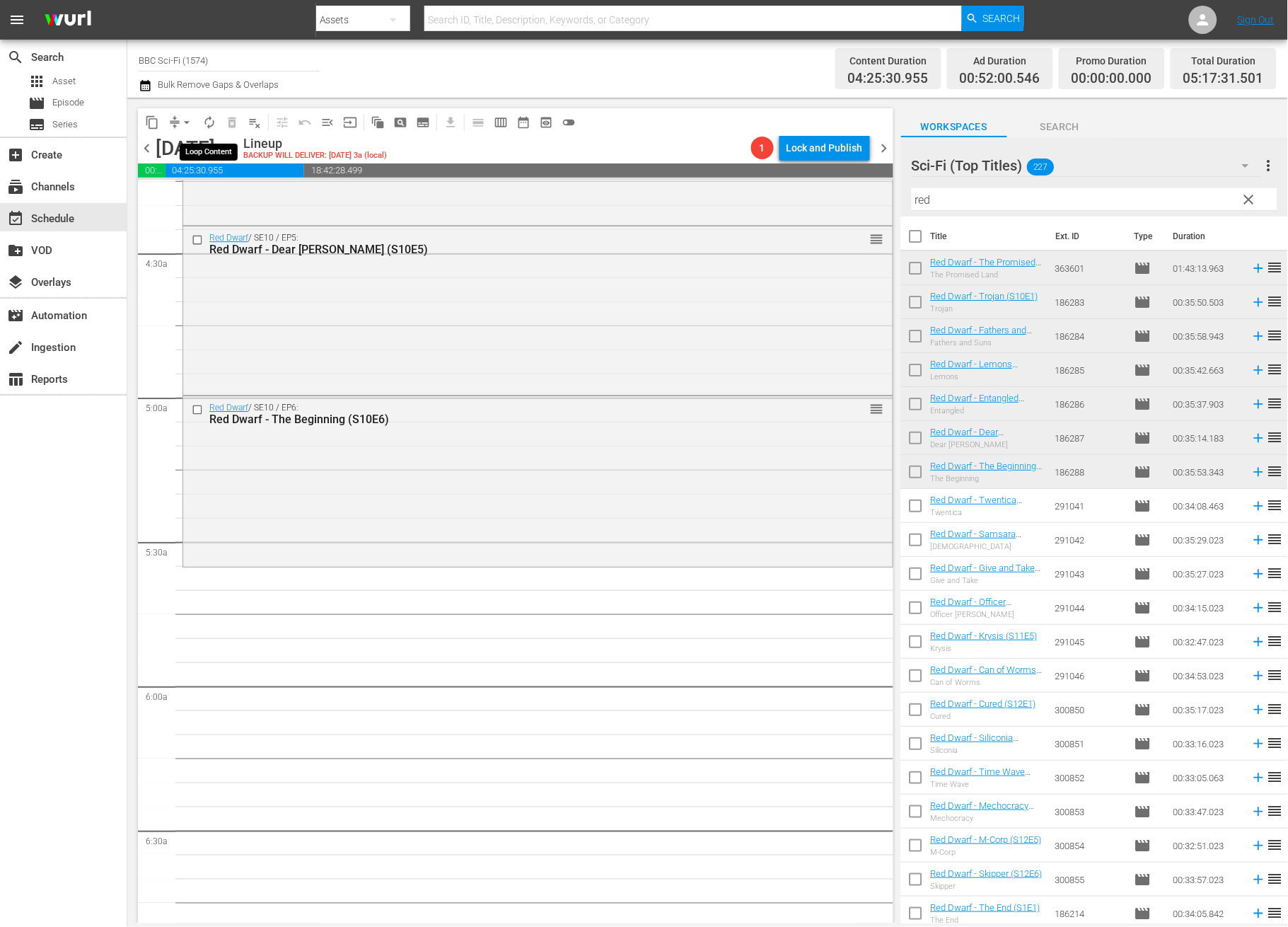
click at [216, 117] on span "autorenew_outlined" at bounding box center [209, 122] width 14 height 14
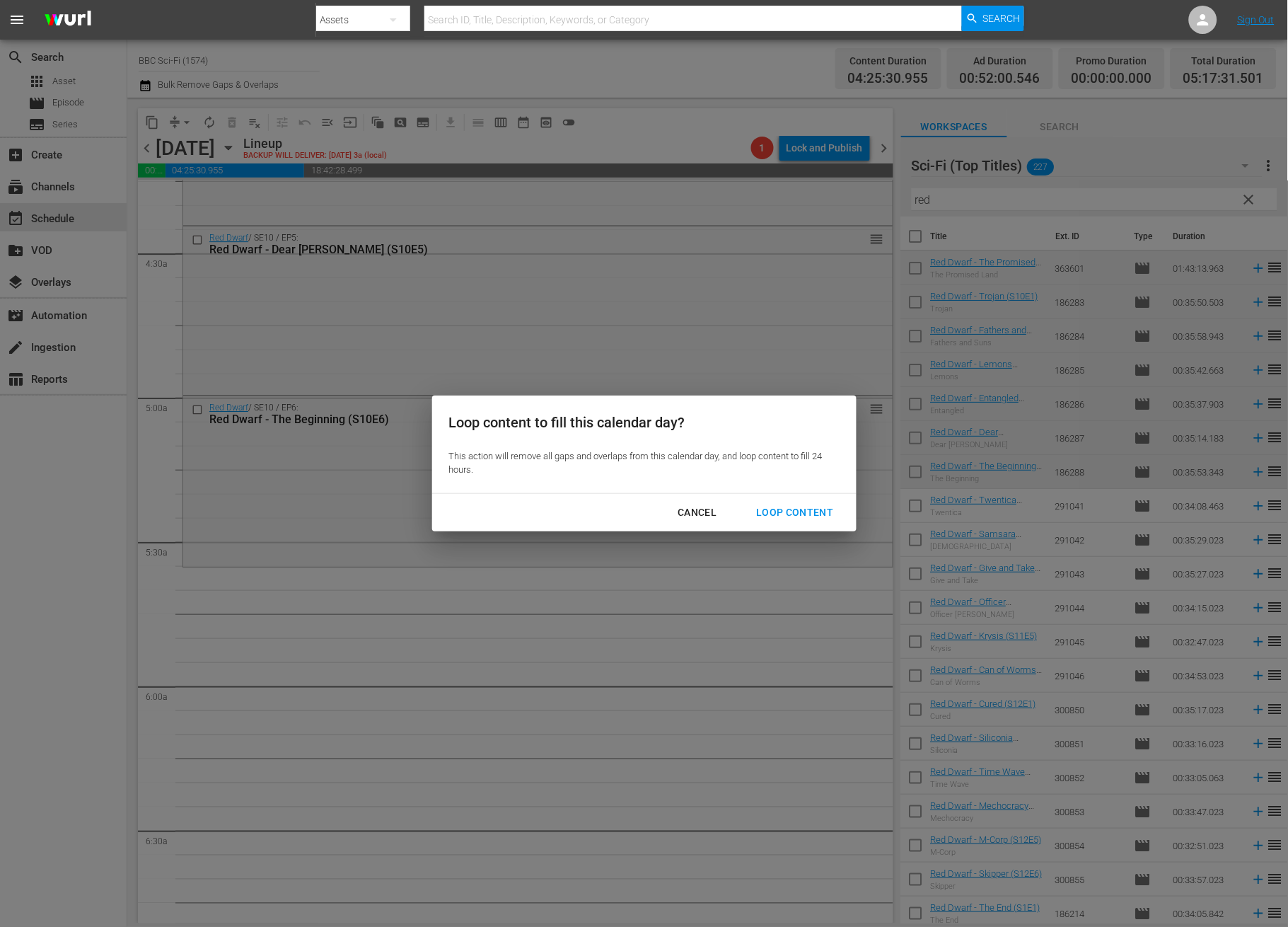
click at [806, 513] on div "Loop Content" at bounding box center [795, 513] width 100 height 18
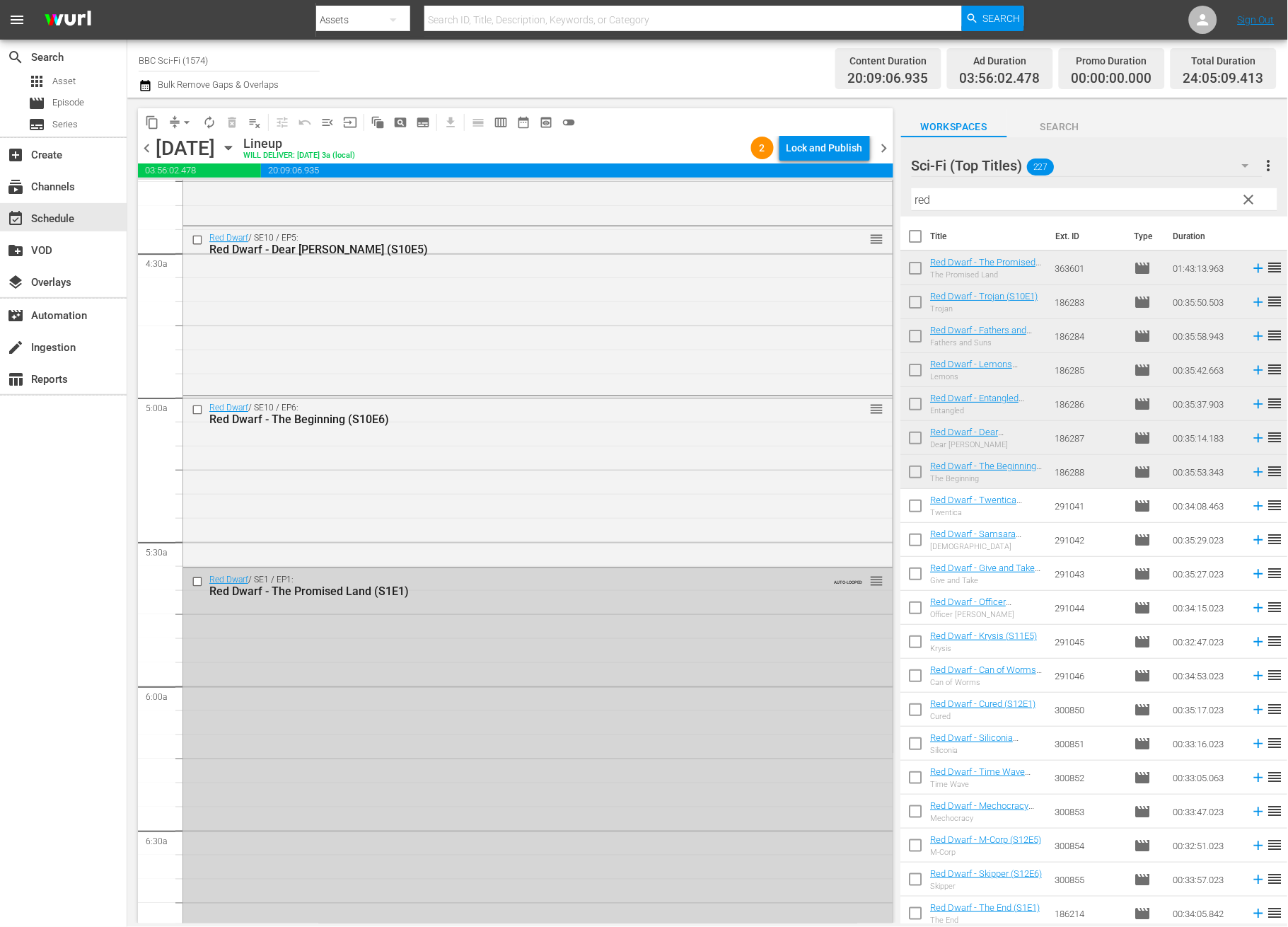
click at [820, 152] on div "Lock and Publish" at bounding box center [825, 147] width 76 height 25
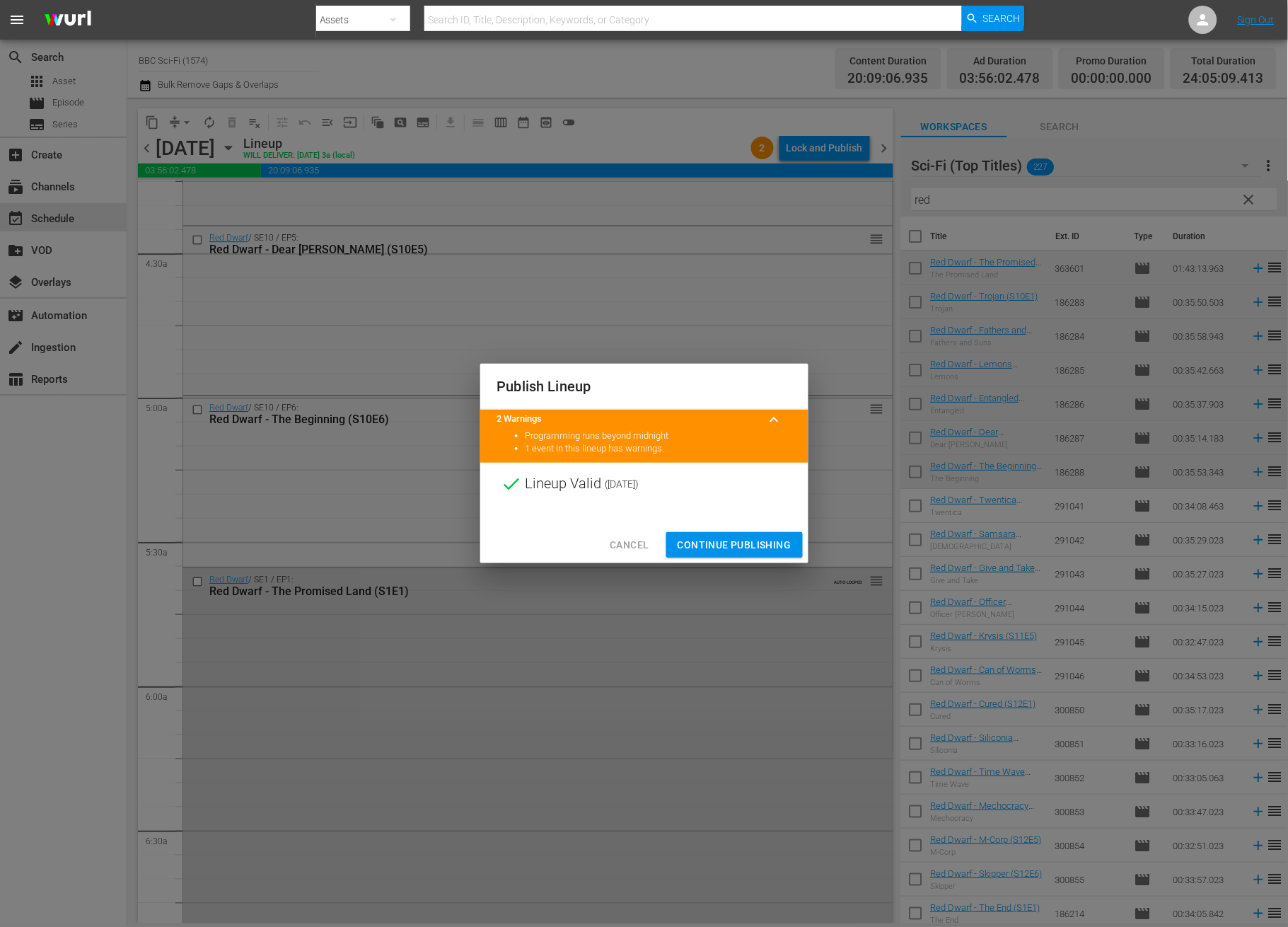
click at [749, 544] on span "Continue Publishing" at bounding box center [735, 545] width 114 height 18
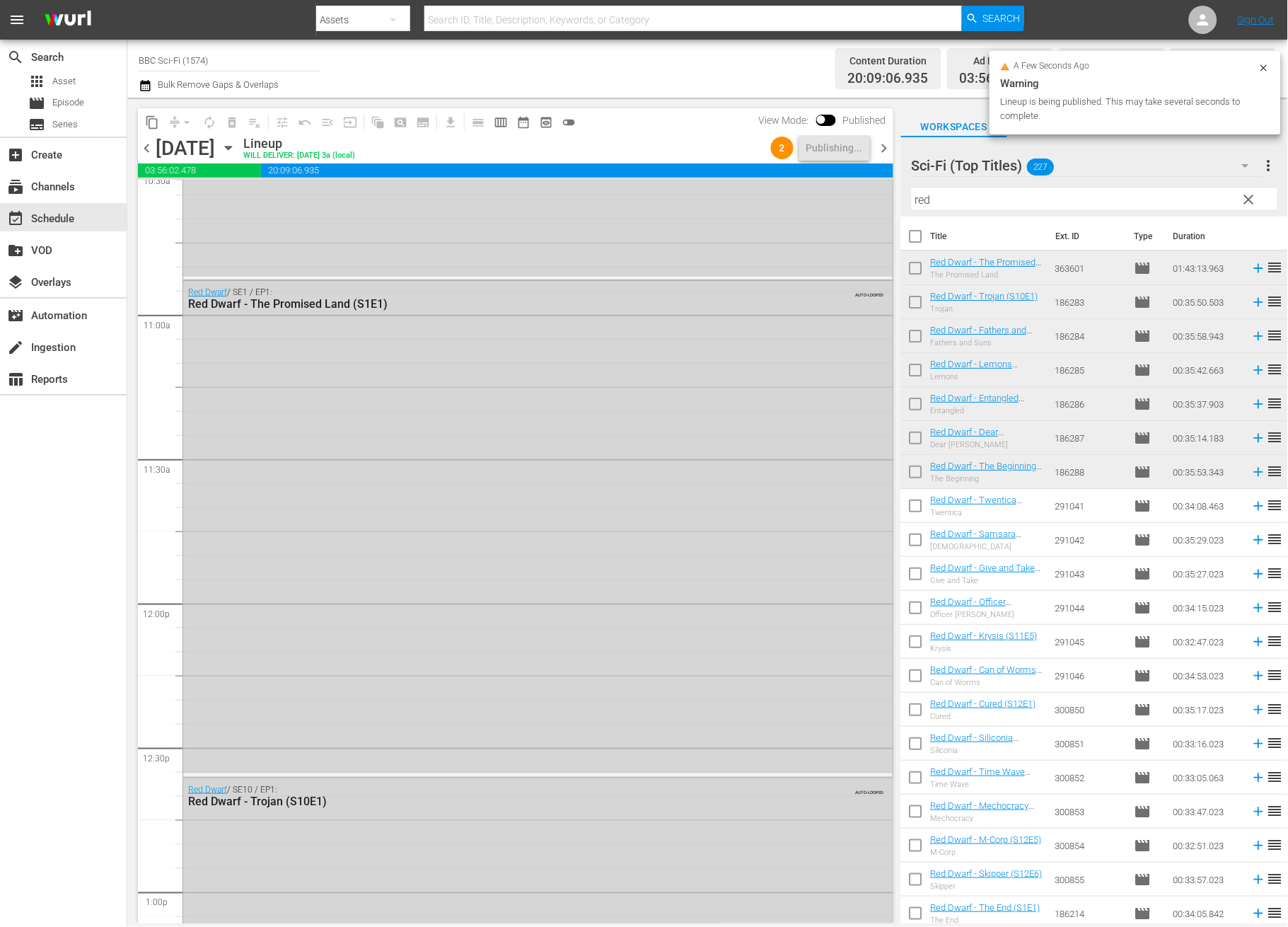
scroll to position [6293, 0]
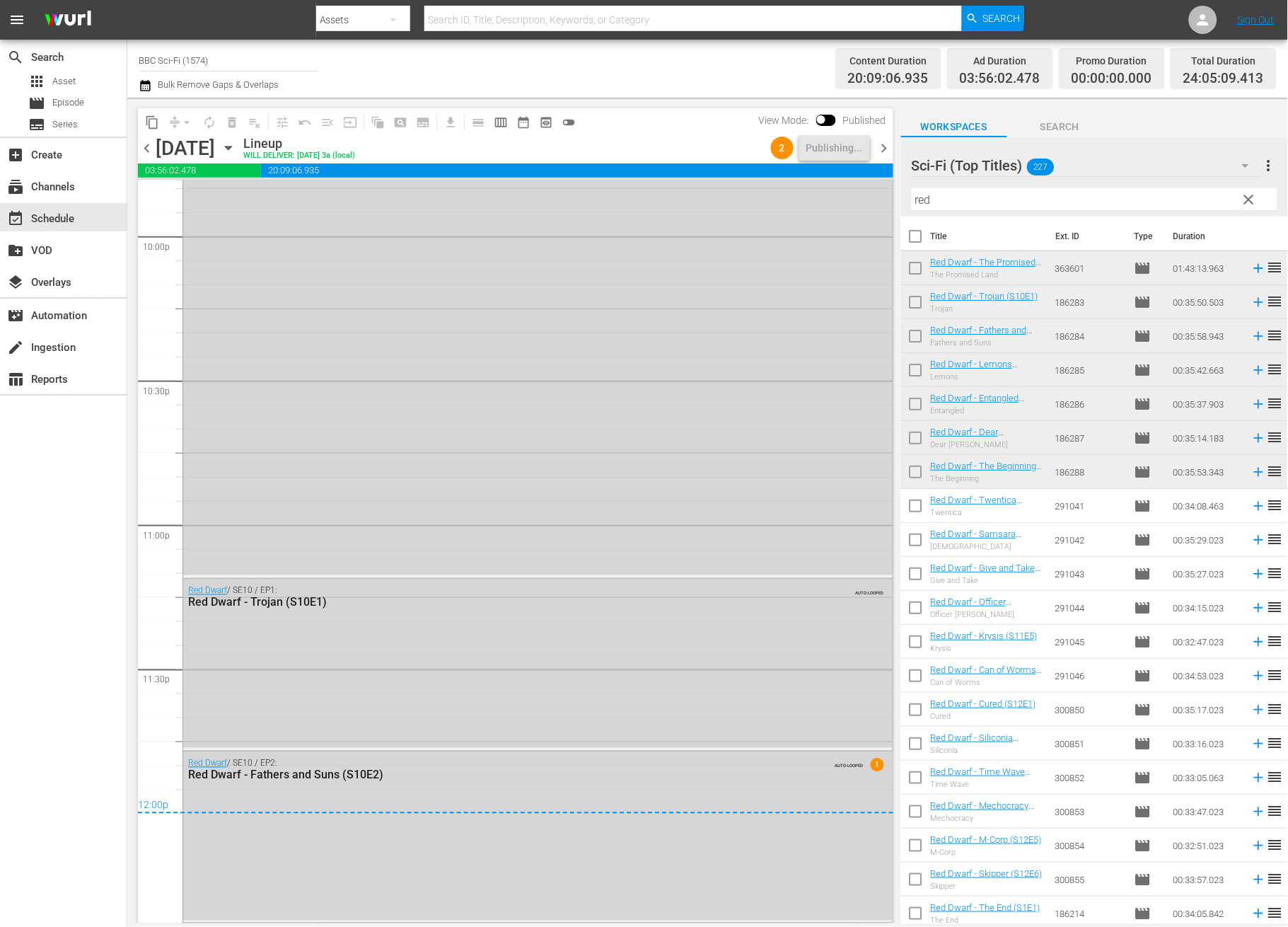
click at [887, 149] on span "chevron_right" at bounding box center [885, 148] width 18 height 18
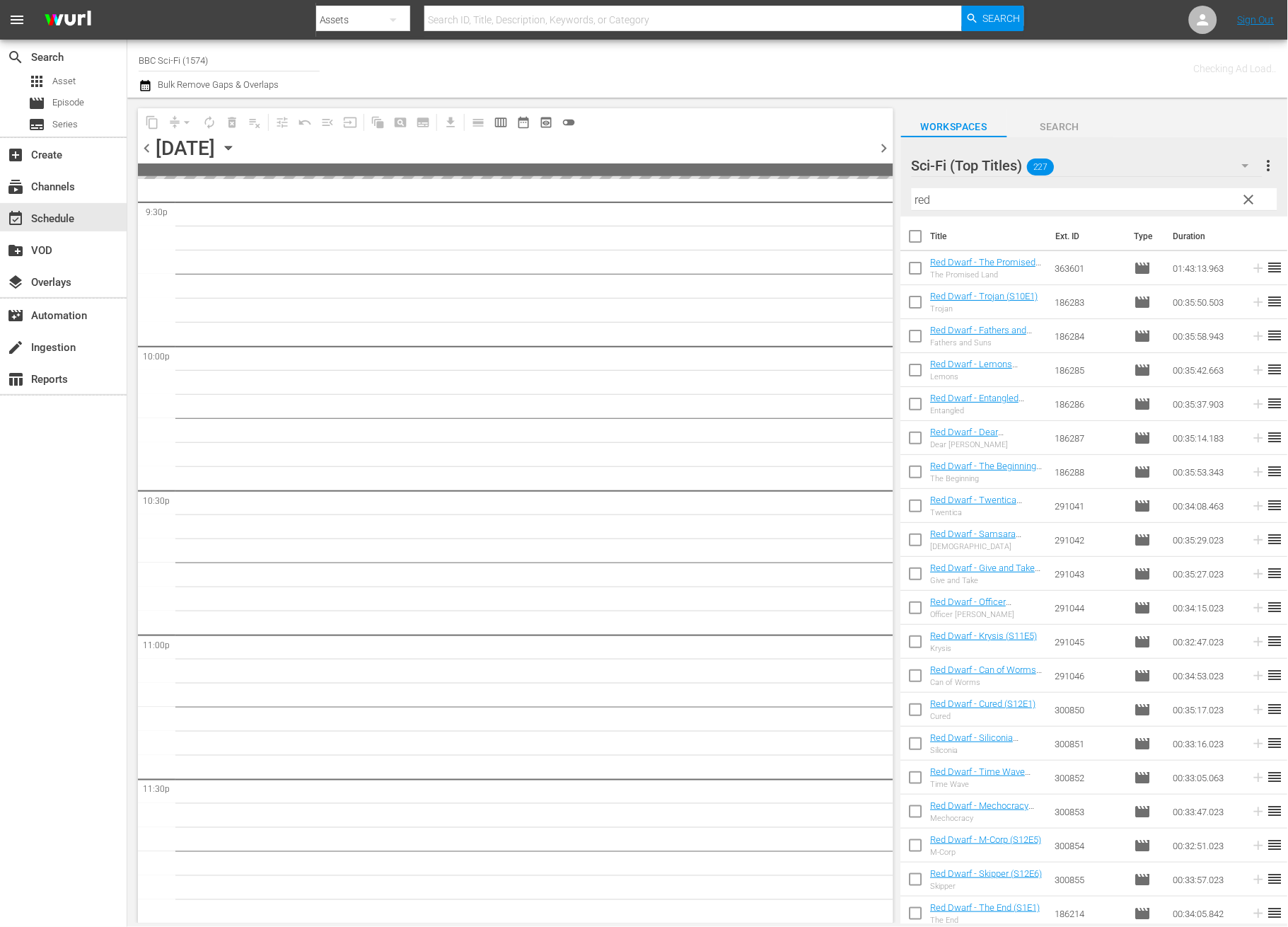
scroll to position [6182, 0]
click at [913, 510] on input "checkbox" at bounding box center [916, 509] width 30 height 30
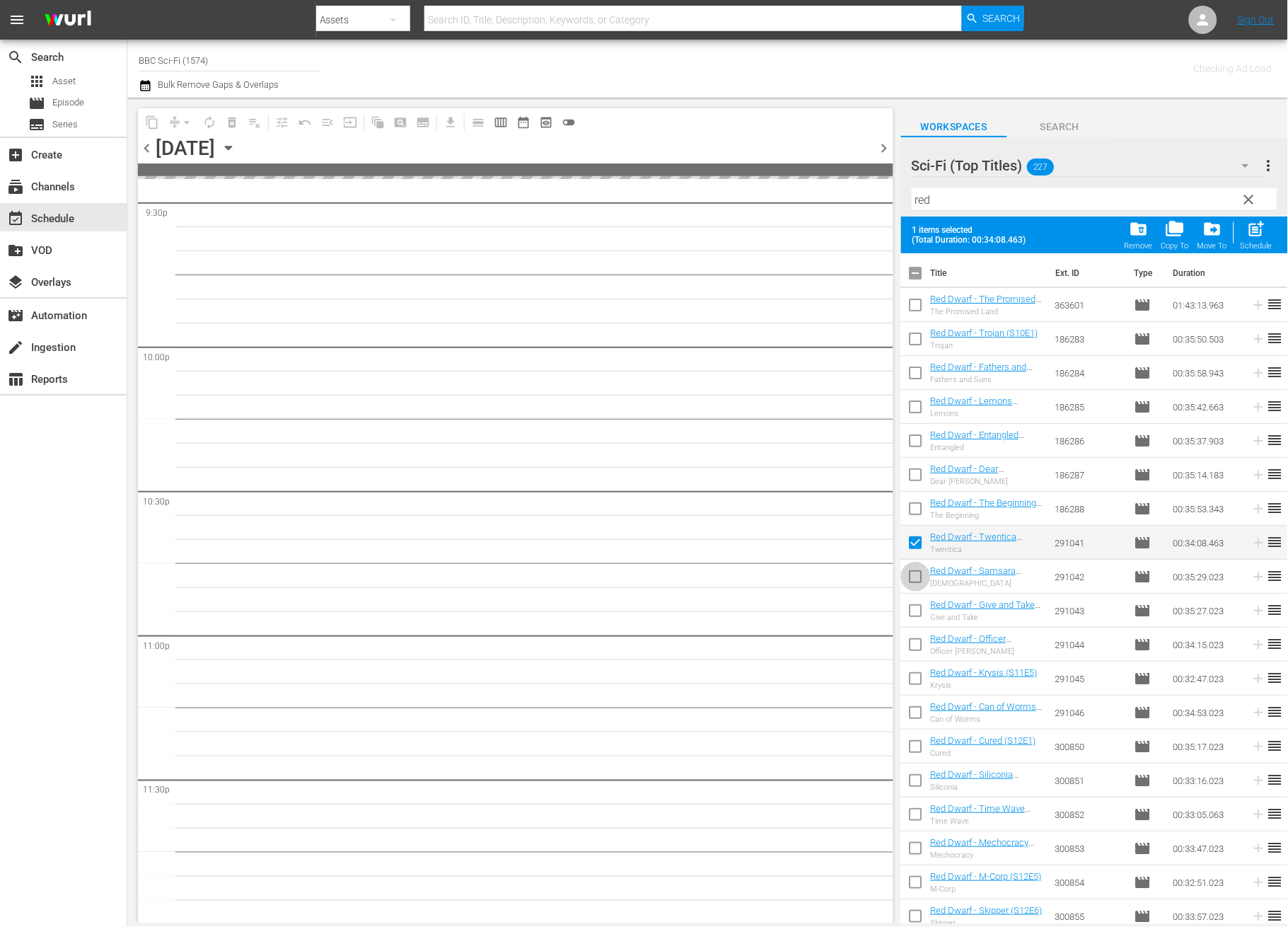
click at [904, 585] on input "checkbox" at bounding box center [916, 579] width 30 height 30
click at [918, 613] on input "checkbox" at bounding box center [916, 613] width 30 height 30
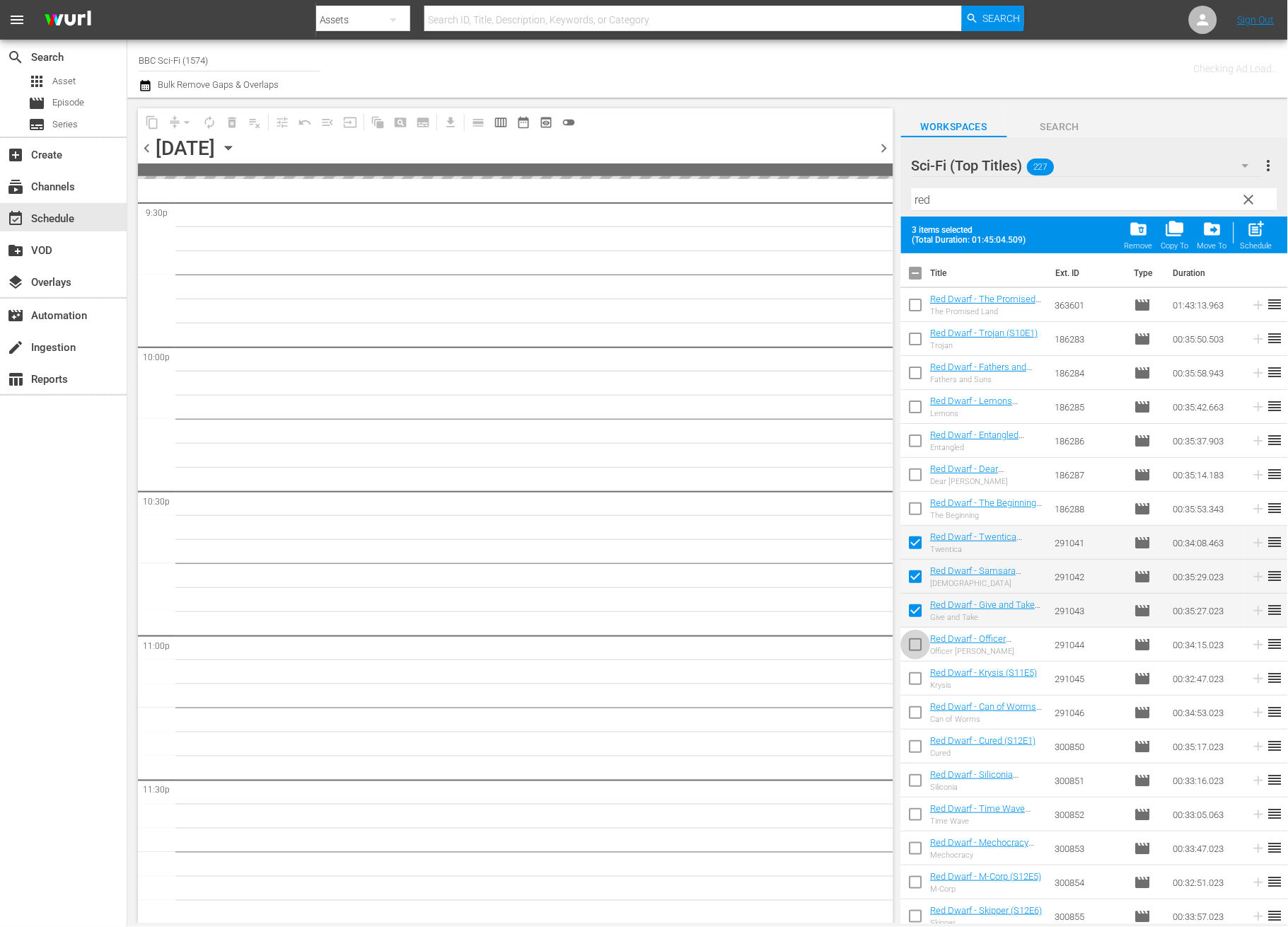
click at [917, 639] on input "checkbox" at bounding box center [916, 647] width 30 height 30
click at [919, 675] on input "checkbox" at bounding box center [916, 681] width 30 height 30
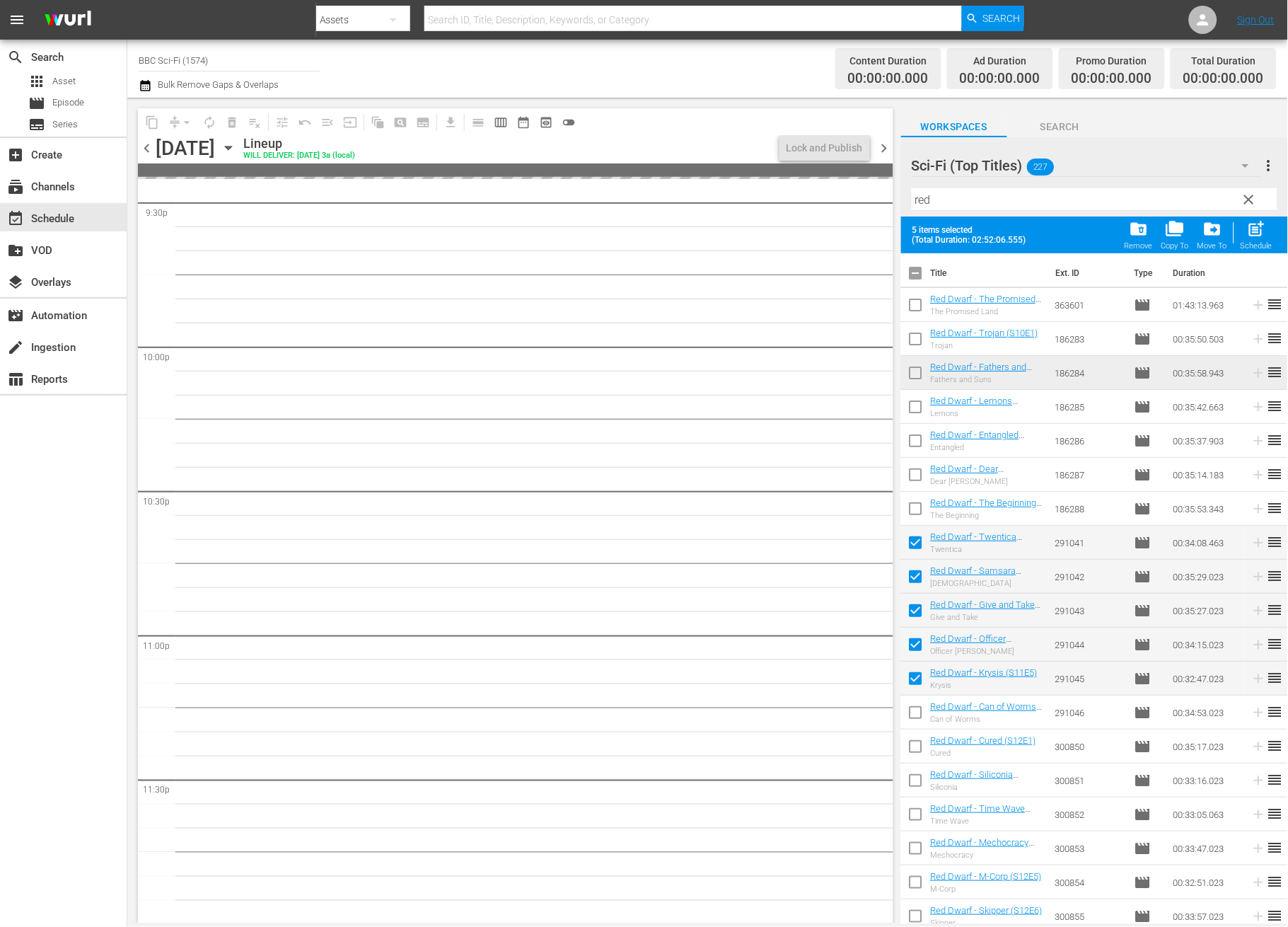
click at [917, 706] on input "checkbox" at bounding box center [916, 715] width 30 height 30
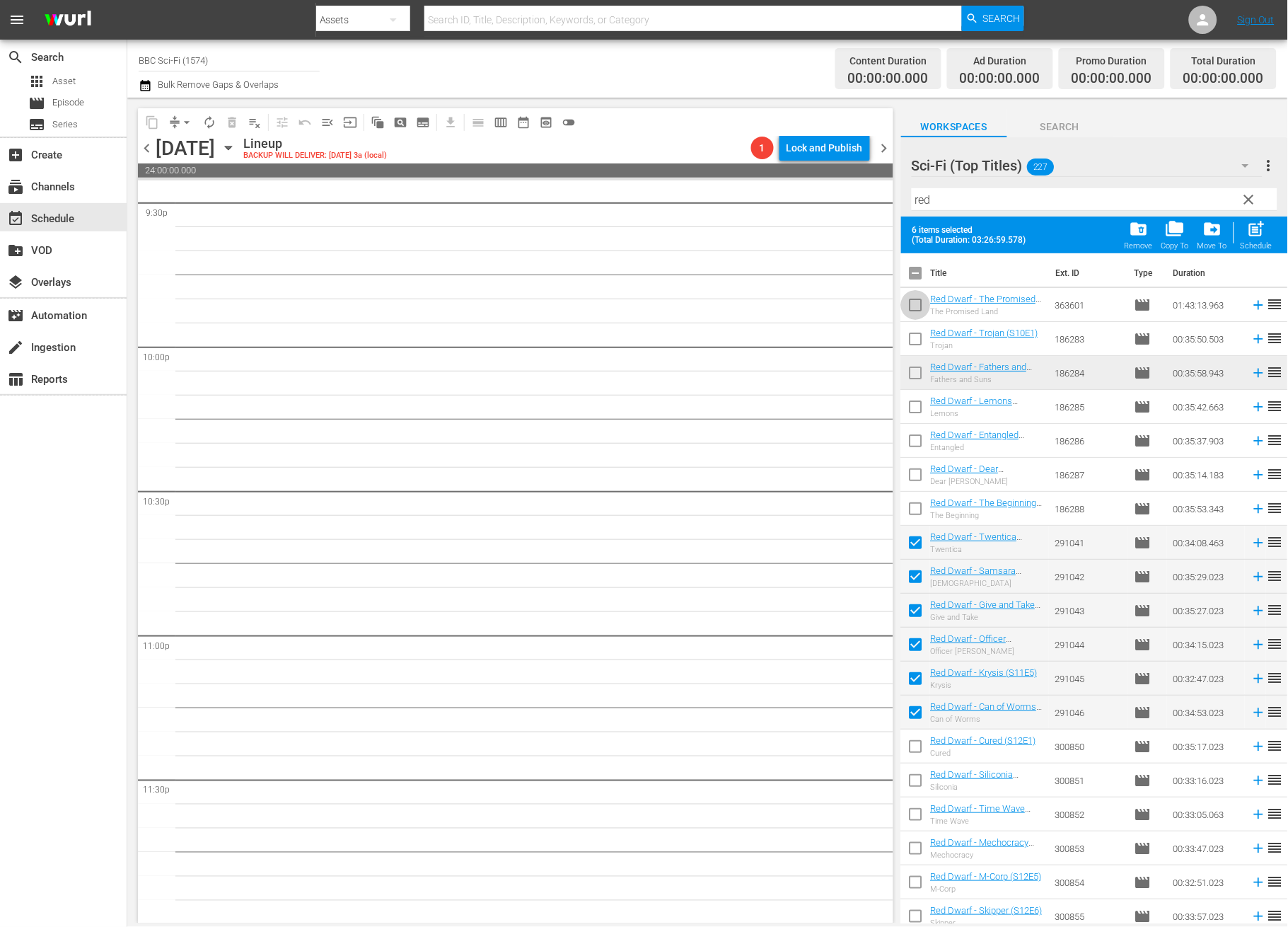
click at [912, 299] on input "checkbox" at bounding box center [916, 308] width 30 height 30
click at [1254, 230] on span "post_add" at bounding box center [1256, 228] width 19 height 19
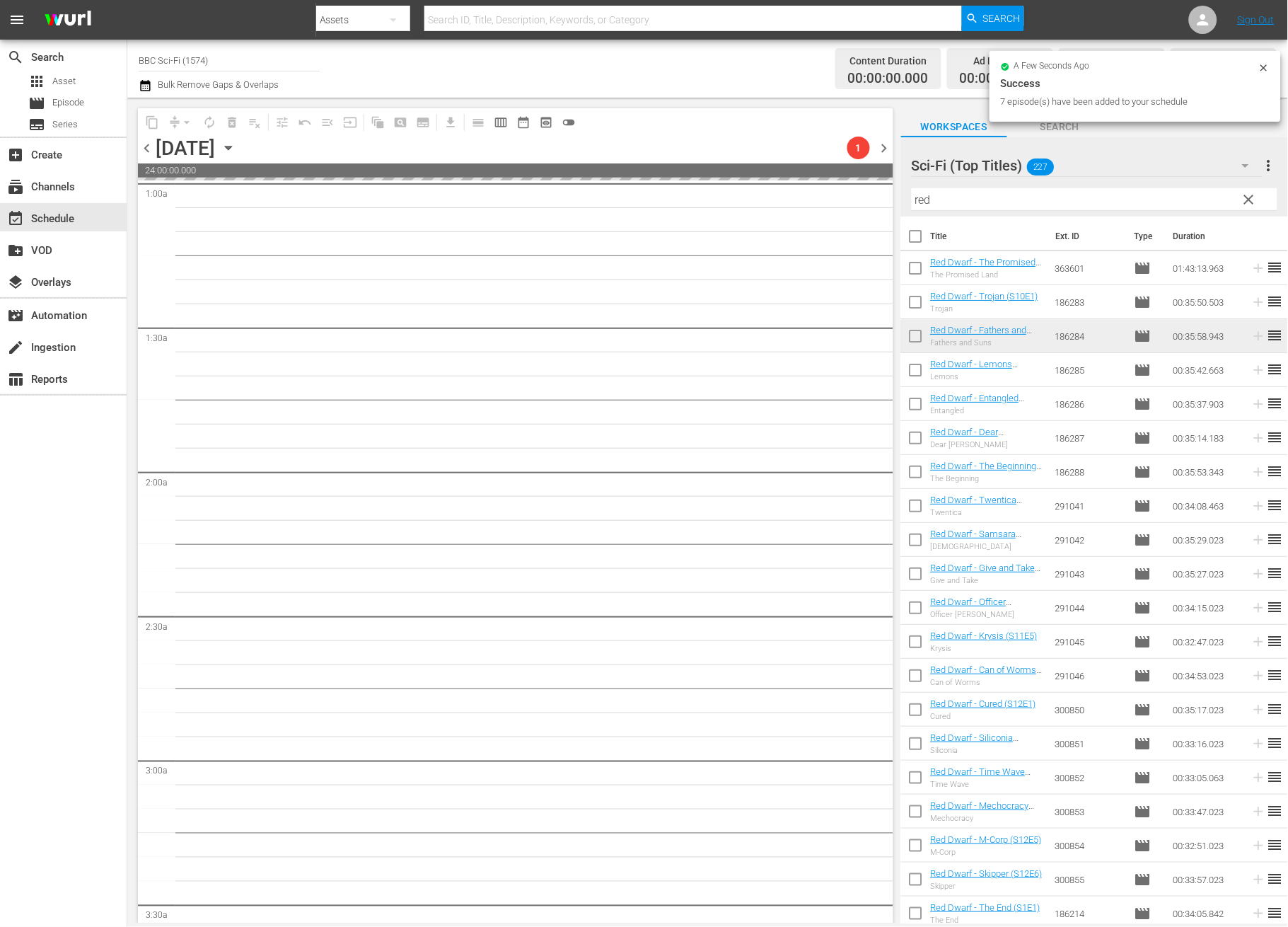
scroll to position [0, 0]
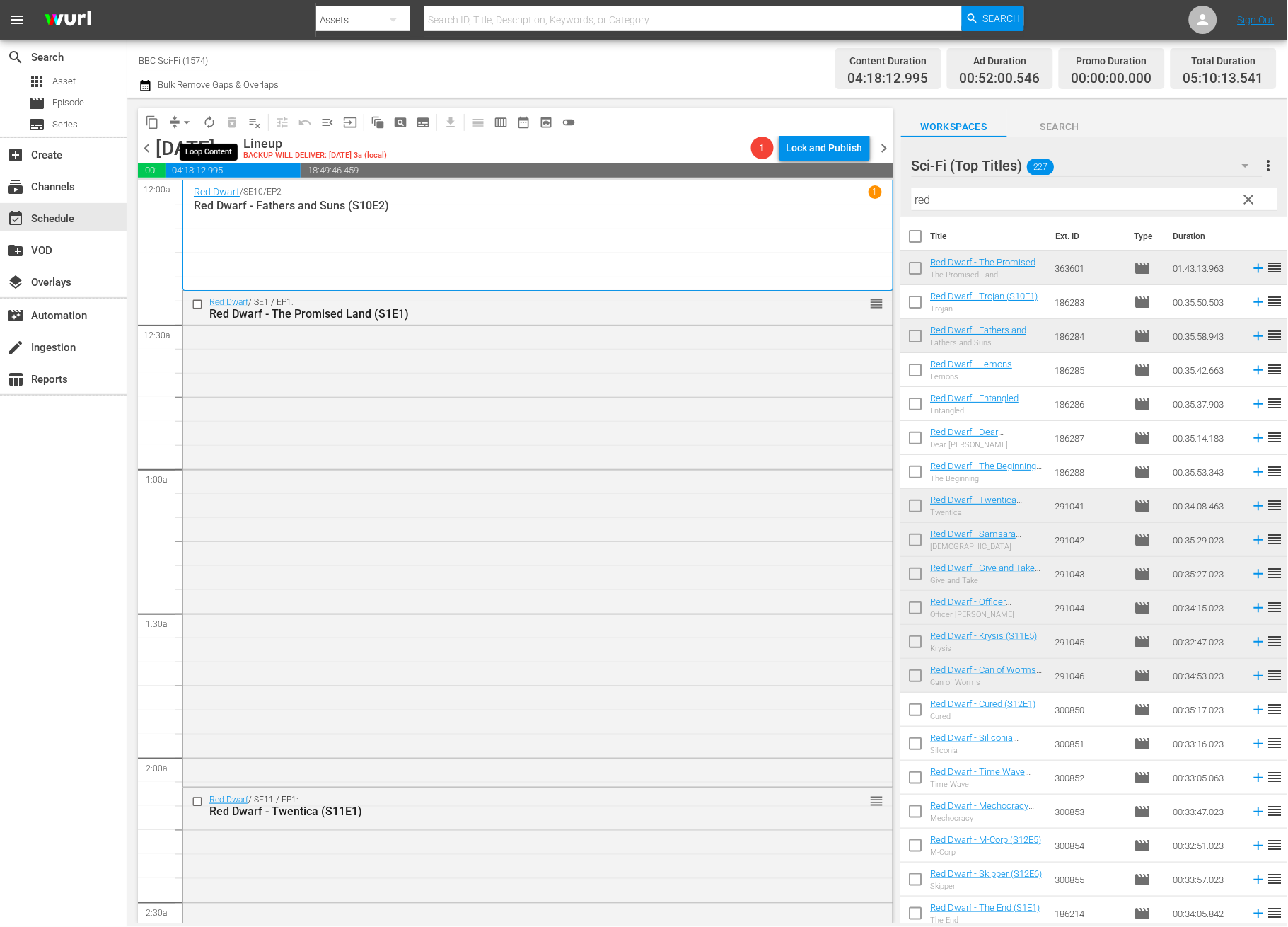
click at [202, 113] on button "autorenew_outlined" at bounding box center [209, 122] width 23 height 23
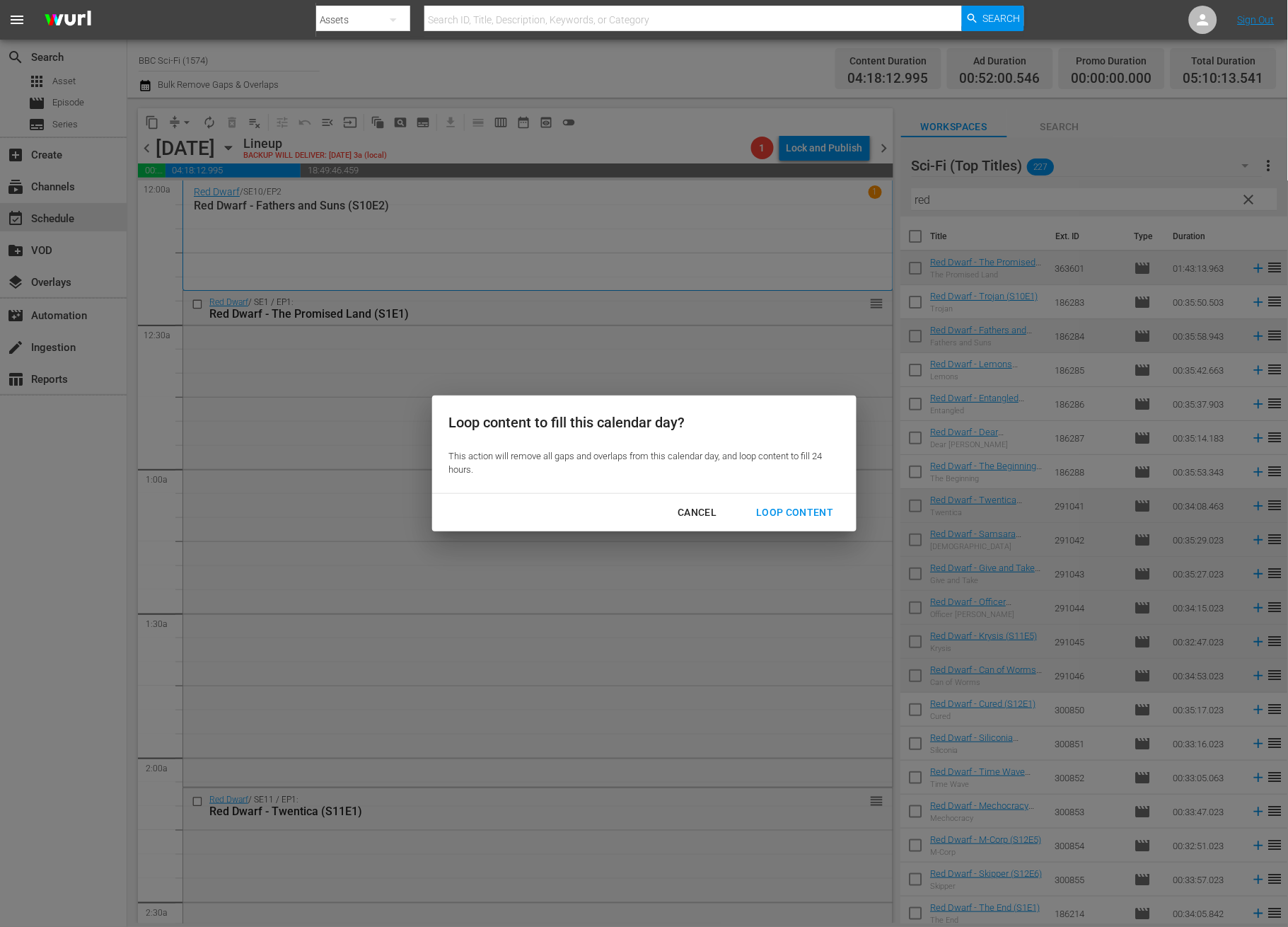
click at [775, 518] on div "Loop Content" at bounding box center [795, 513] width 100 height 18
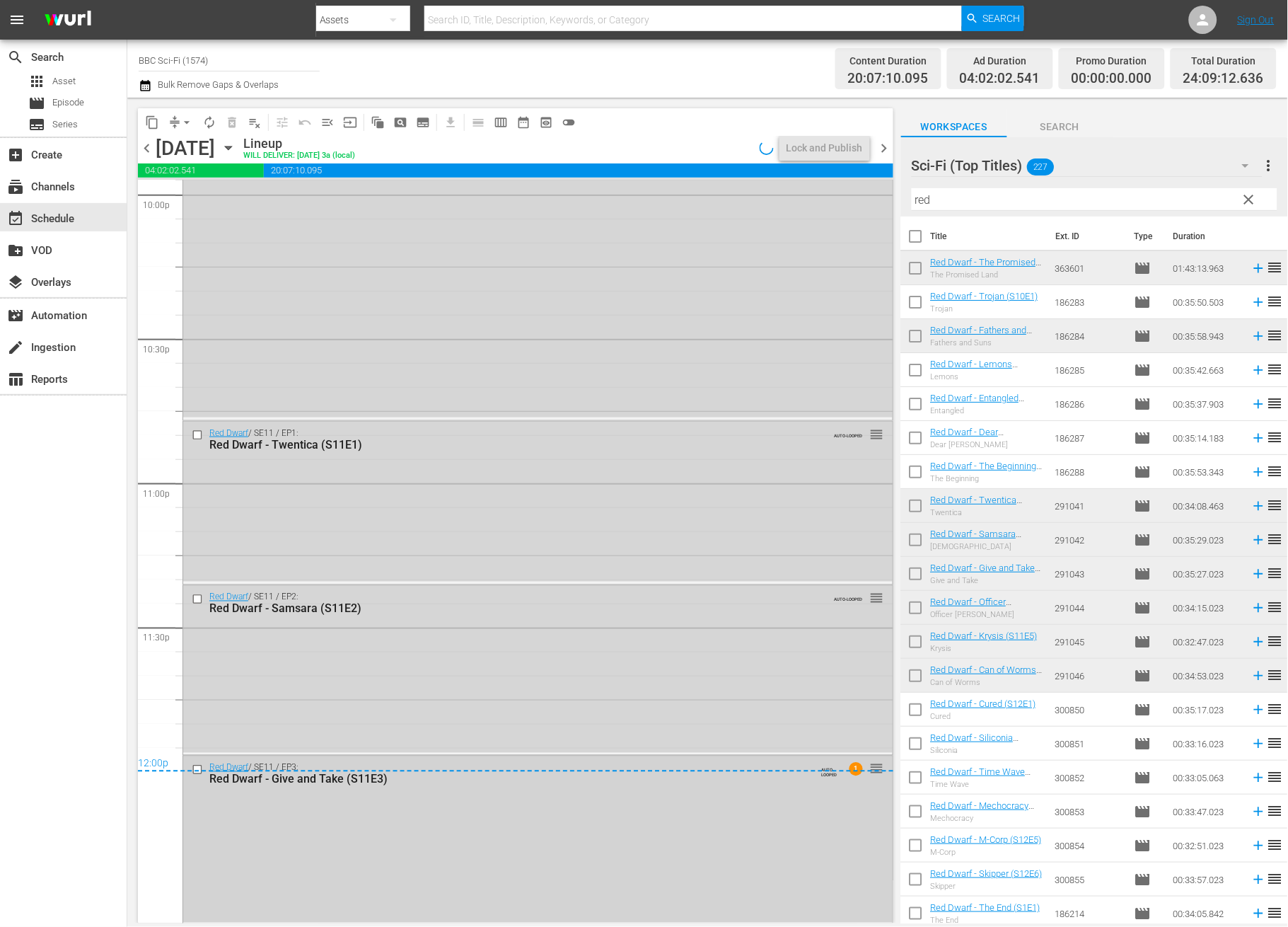
scroll to position [6338, 0]
click at [830, 144] on div "Lock and Publish" at bounding box center [825, 147] width 76 height 25
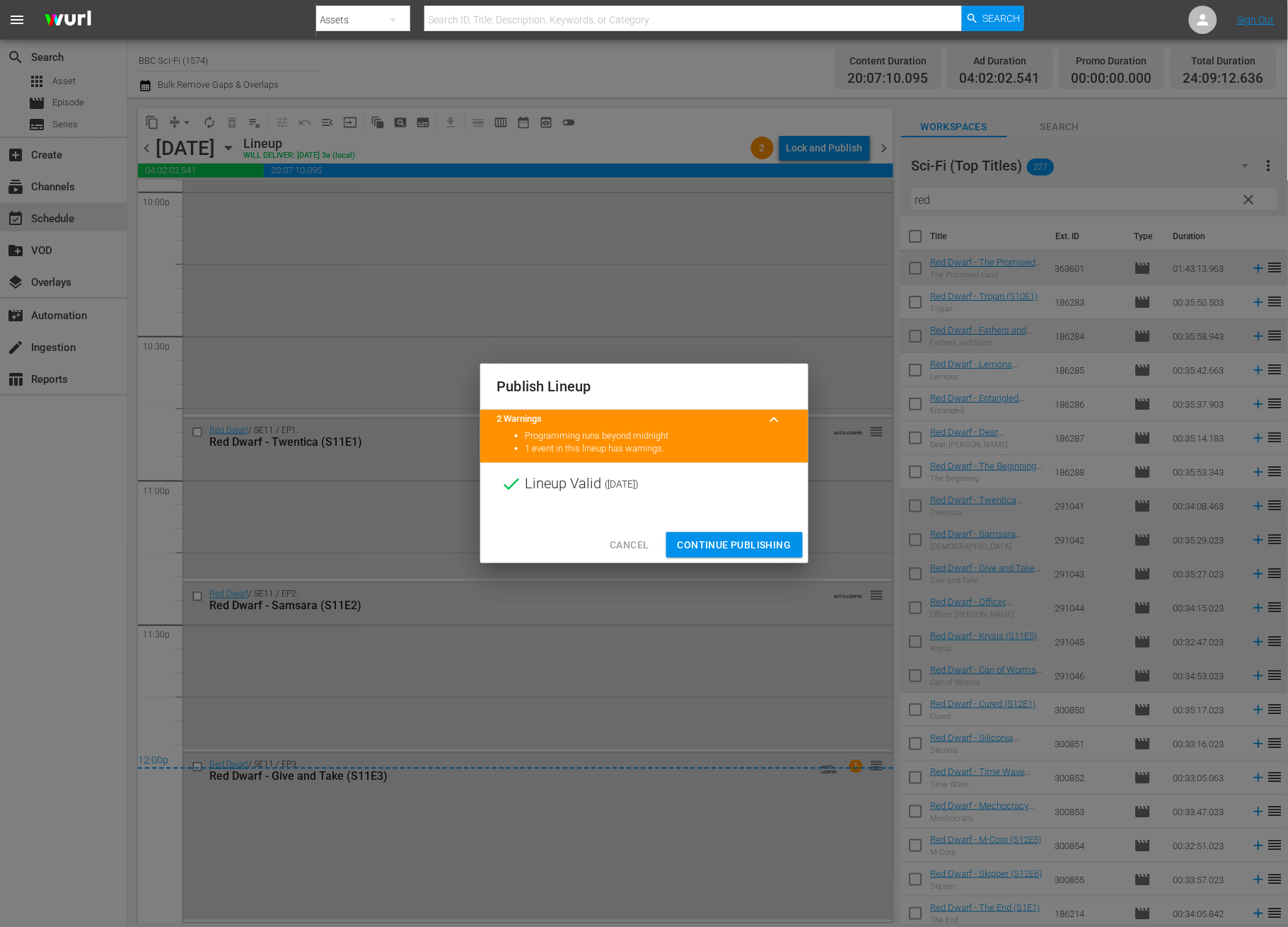
click at [784, 551] on span "Continue Publishing" at bounding box center [735, 545] width 114 height 18
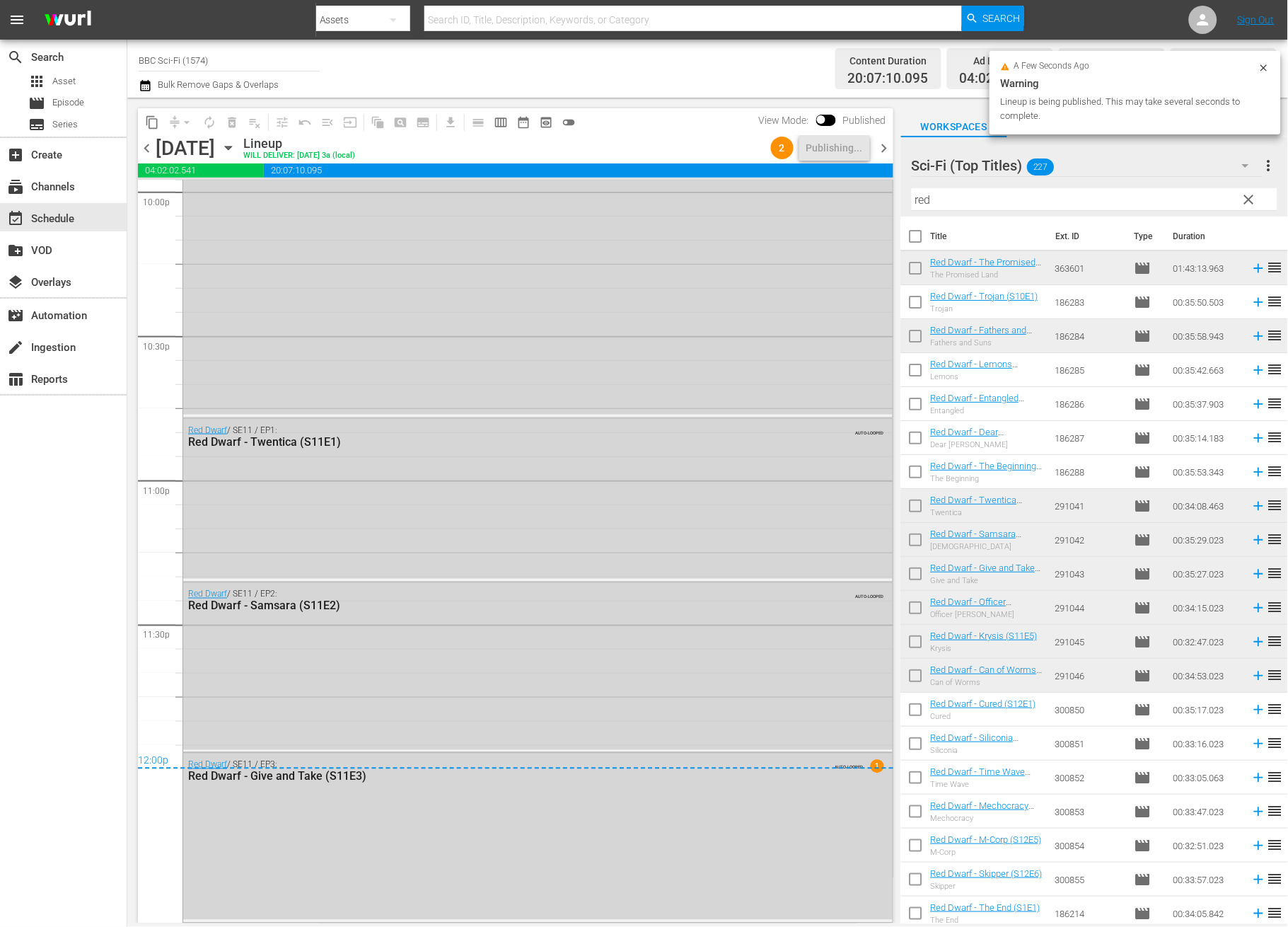
click at [876, 149] on span "chevron_right" at bounding box center [885, 148] width 18 height 18
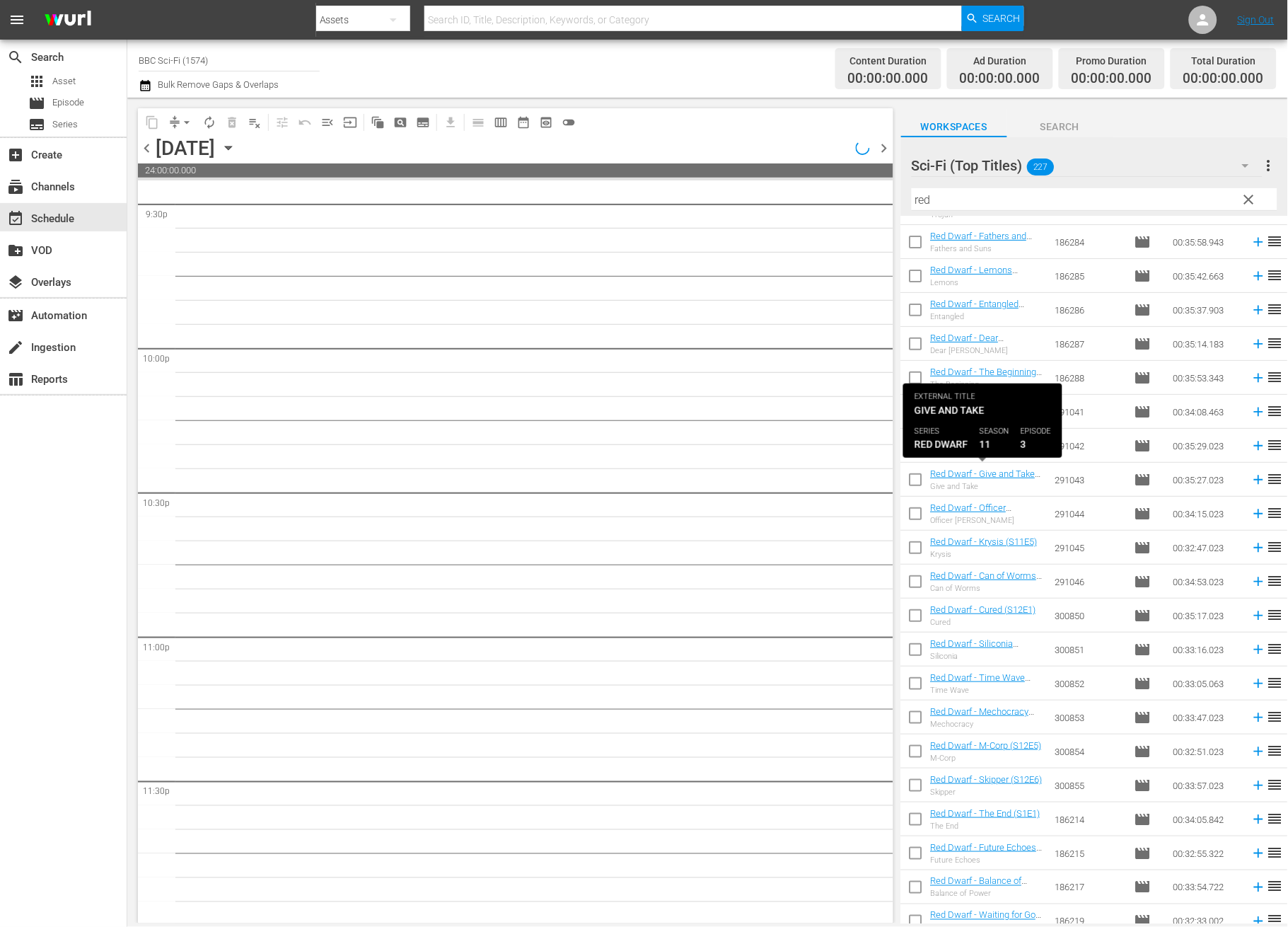
scroll to position [6183, 0]
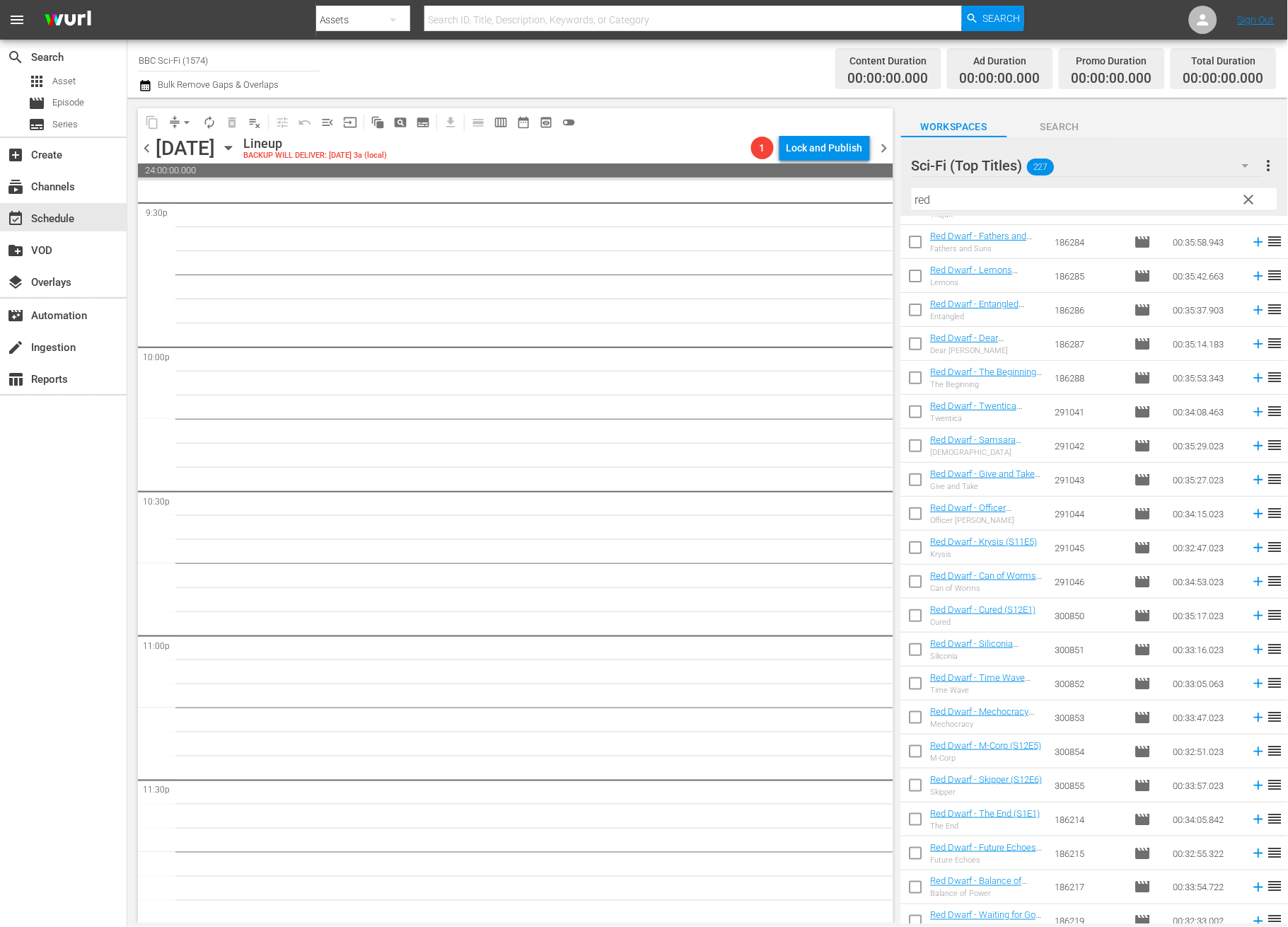
click at [914, 621] on input "checkbox" at bounding box center [916, 618] width 30 height 30
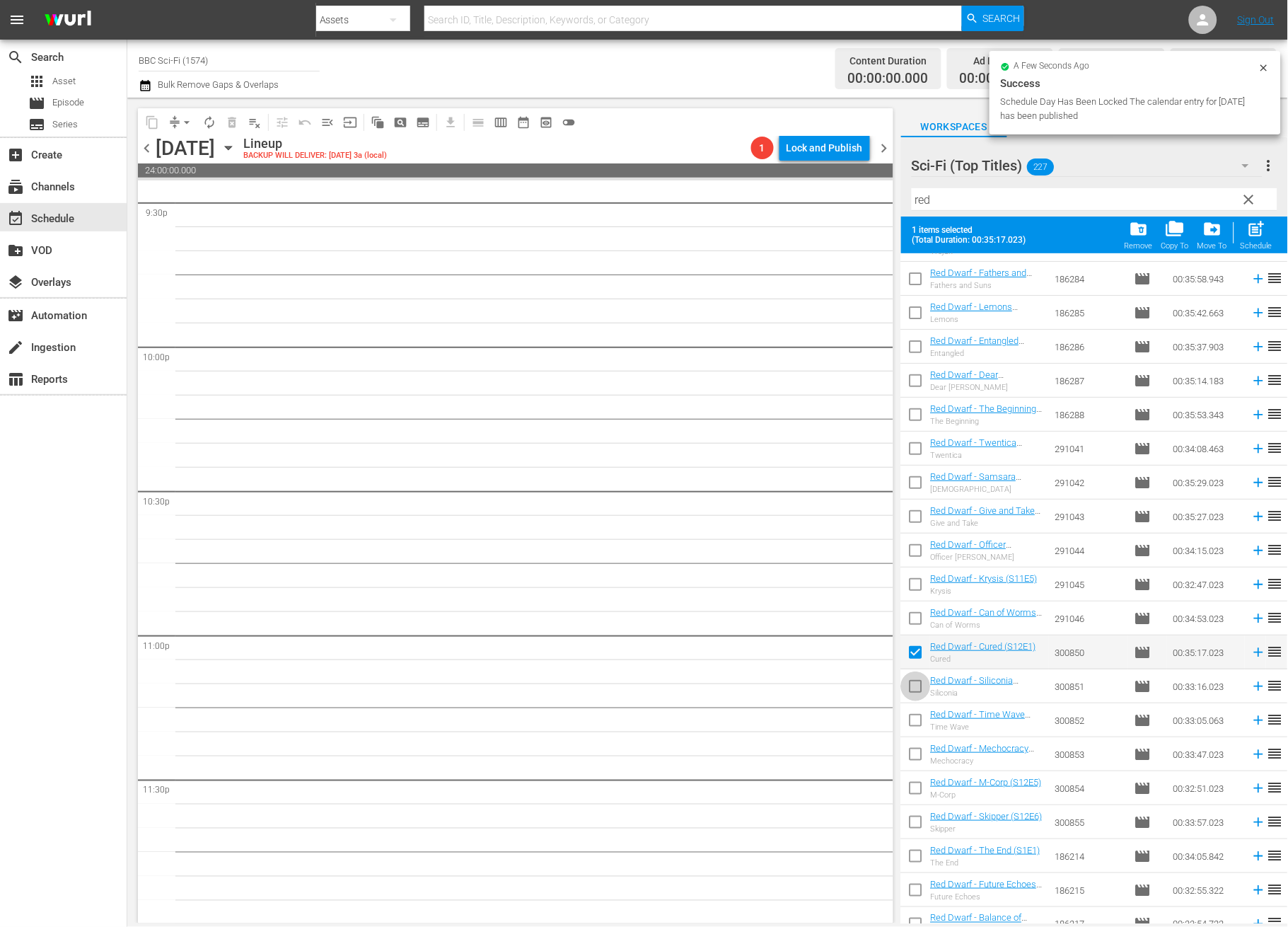
click at [911, 690] on input "checkbox" at bounding box center [916, 689] width 30 height 30
click at [918, 726] on input "checkbox" at bounding box center [916, 723] width 30 height 30
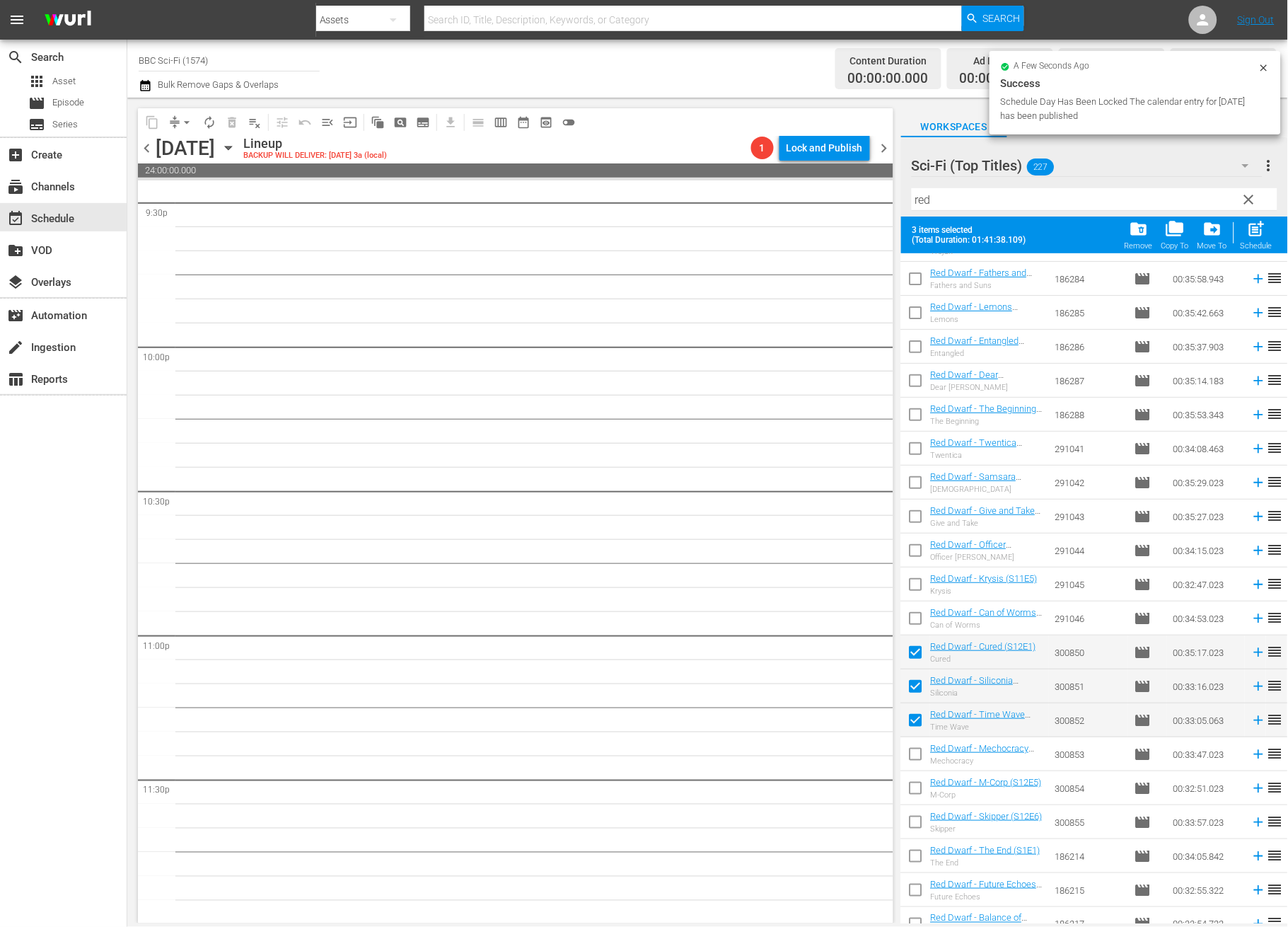
click at [918, 763] on input "checkbox" at bounding box center [916, 757] width 30 height 30
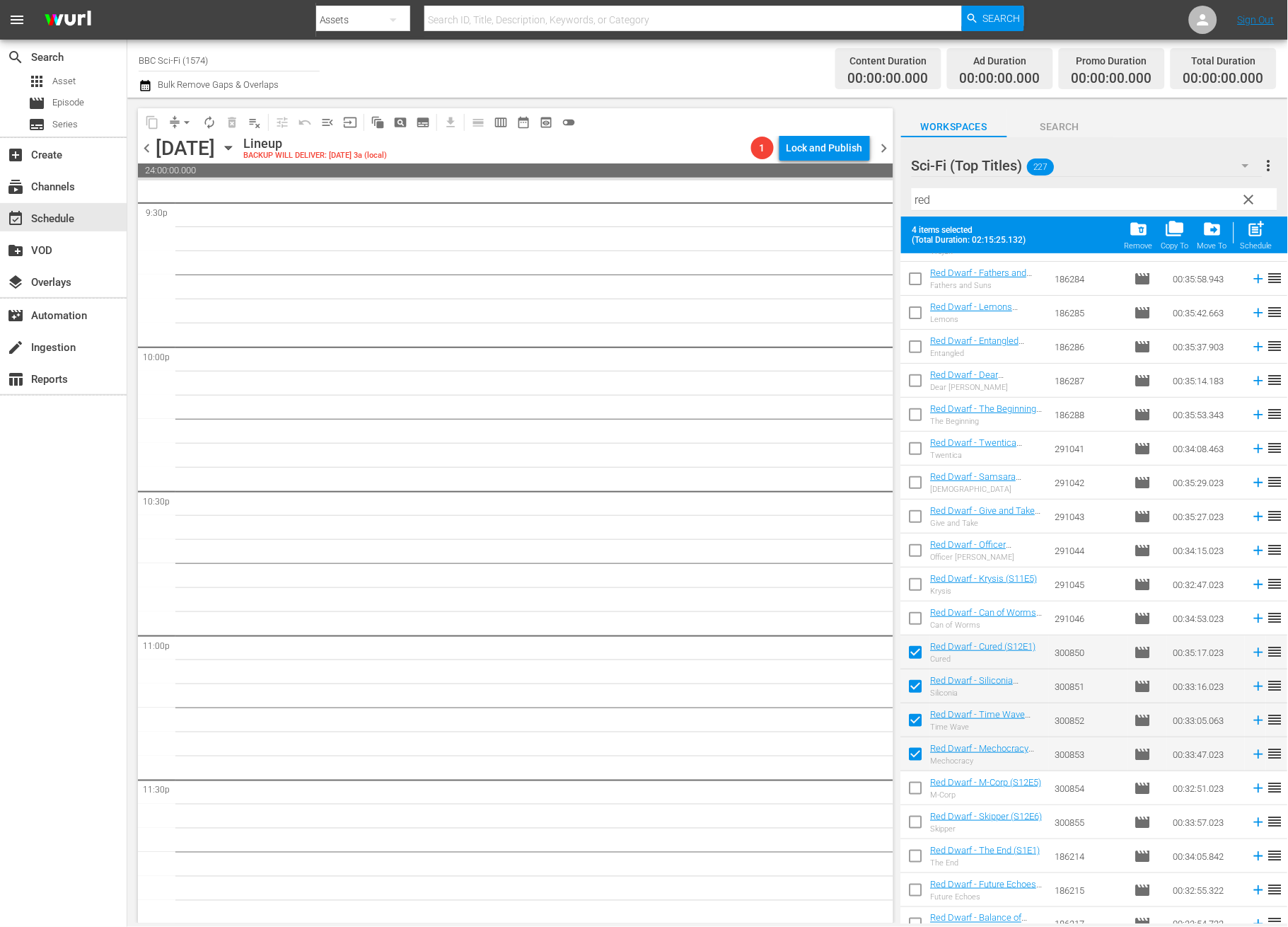
click at [920, 784] on input "checkbox" at bounding box center [916, 791] width 30 height 30
click at [918, 820] on input "checkbox" at bounding box center [916, 825] width 30 height 30
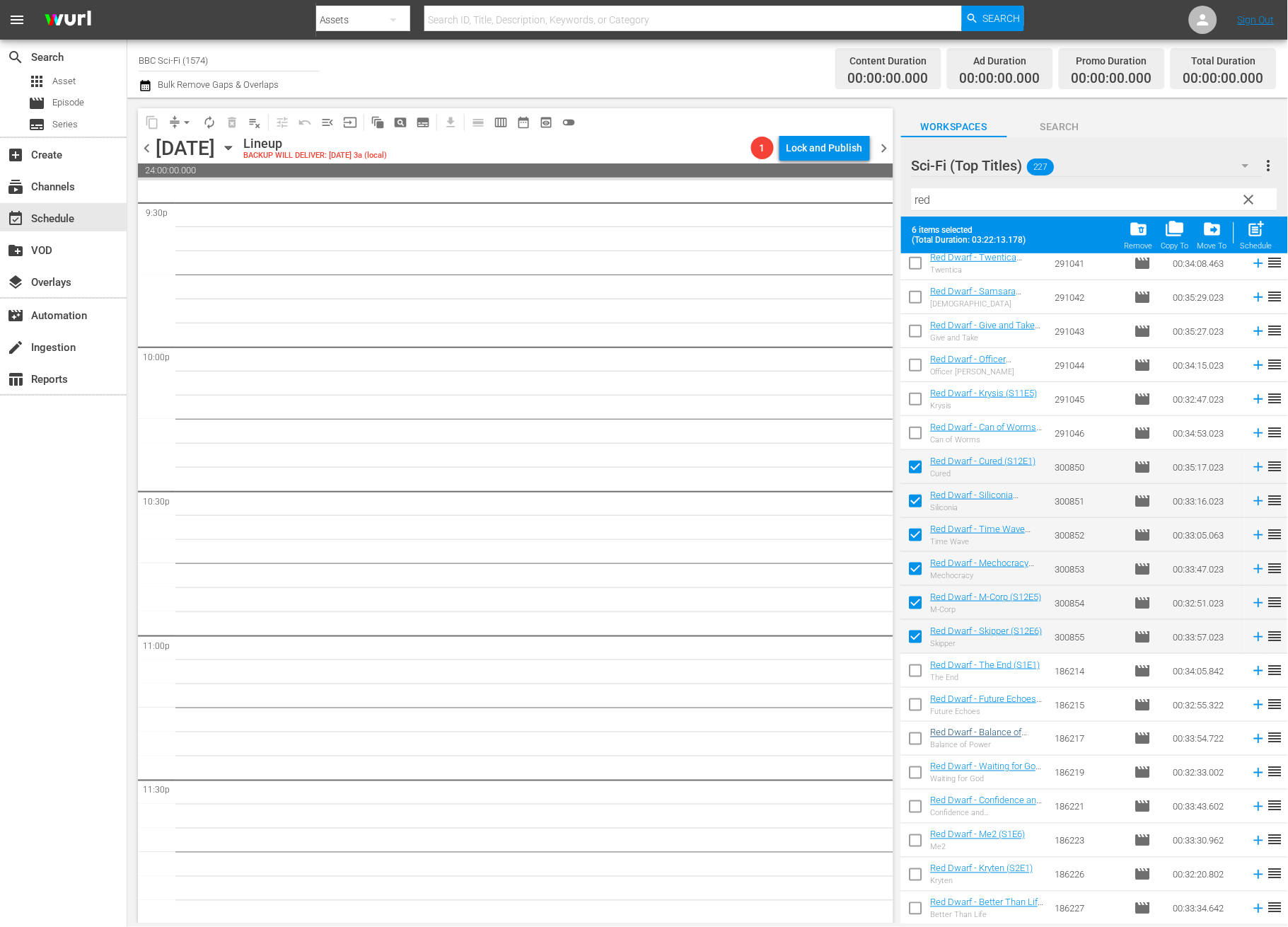
scroll to position [283, 0]
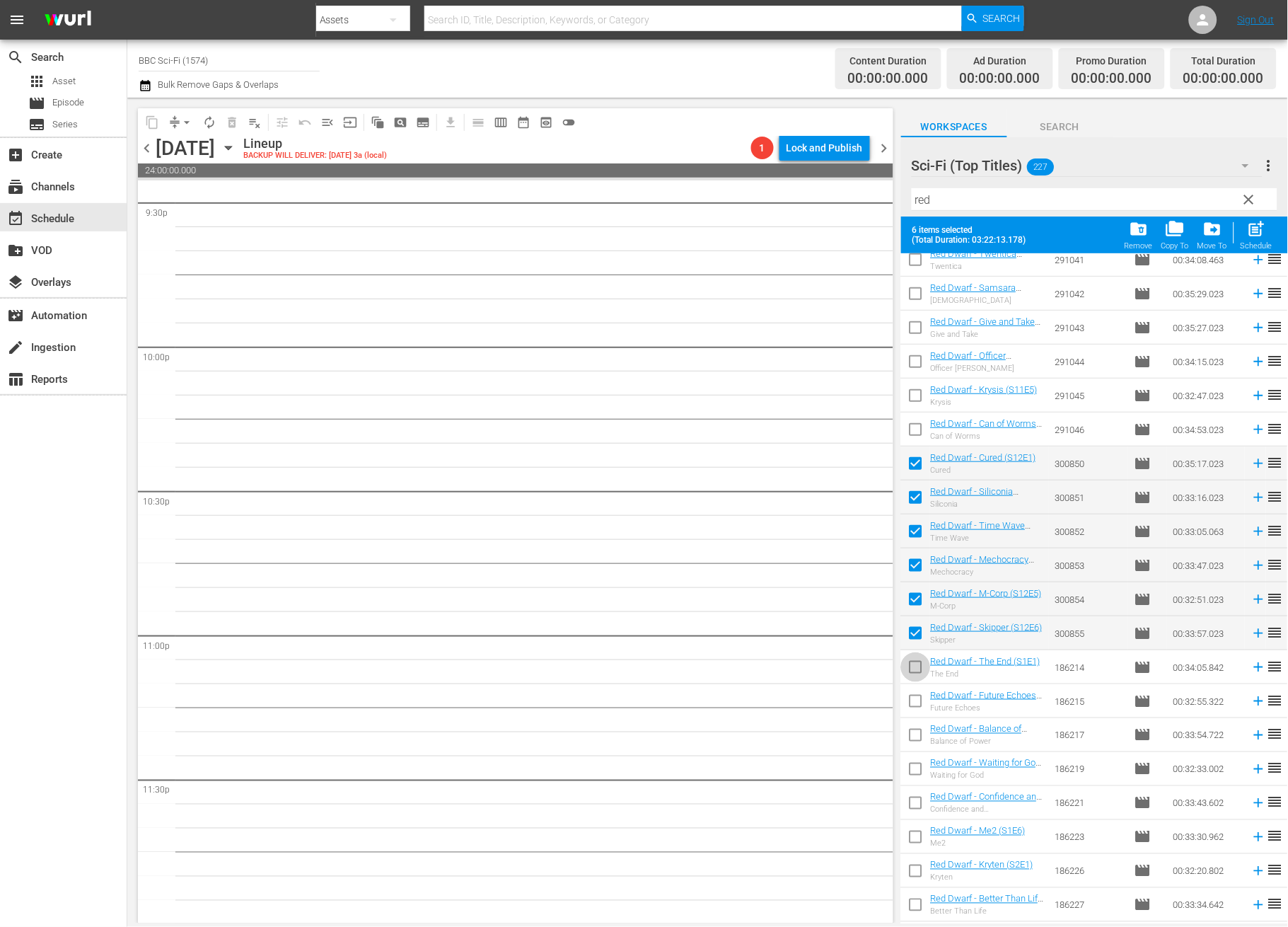
click at [917, 668] on input "checkbox" at bounding box center [916, 670] width 30 height 30
click at [917, 710] on input "checkbox" at bounding box center [916, 704] width 30 height 30
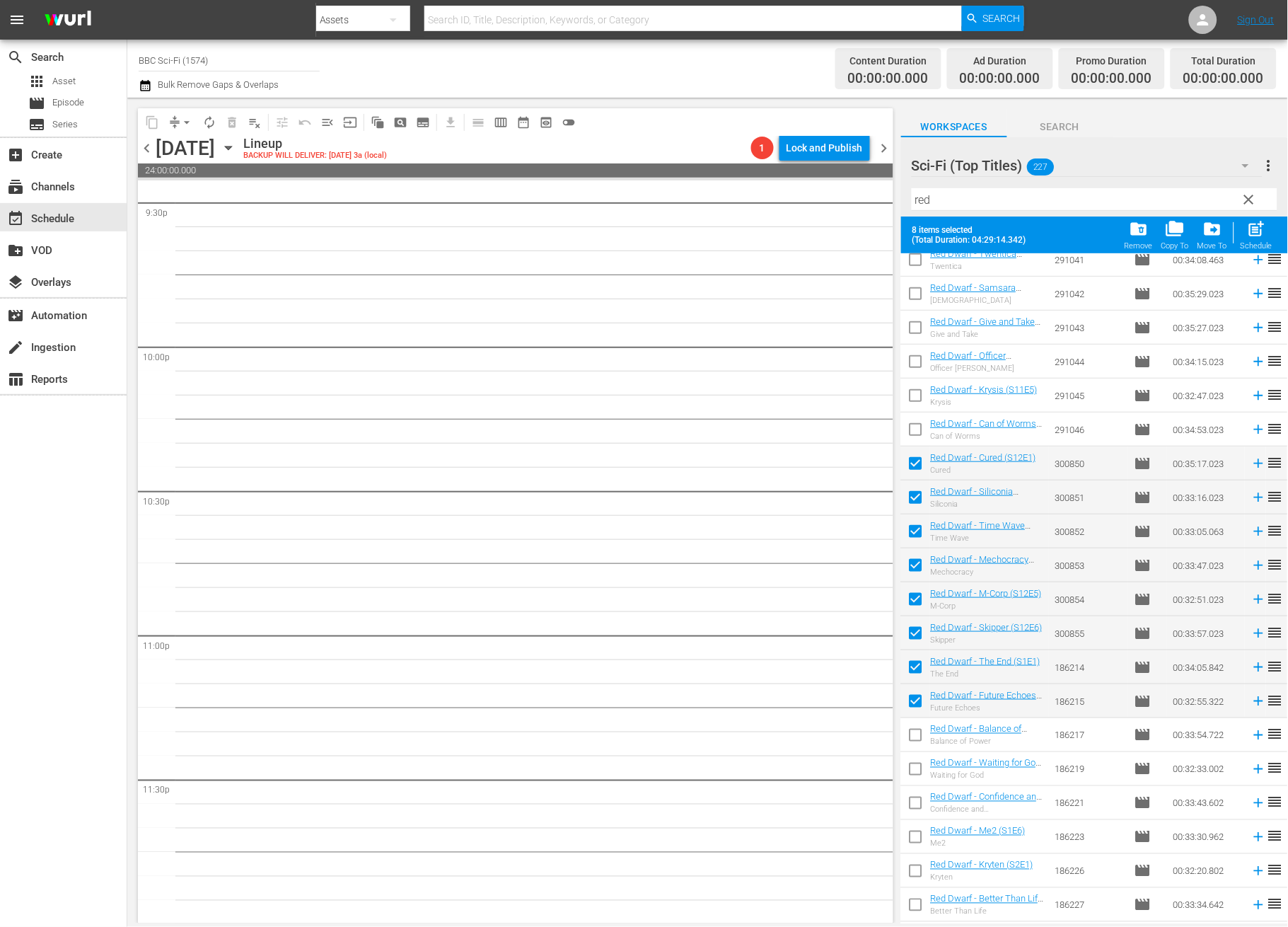
click at [917, 735] on input "checkbox" at bounding box center [916, 738] width 30 height 30
click at [917, 764] on input "checkbox" at bounding box center [916, 772] width 30 height 30
click at [922, 805] on input "checkbox" at bounding box center [916, 806] width 30 height 30
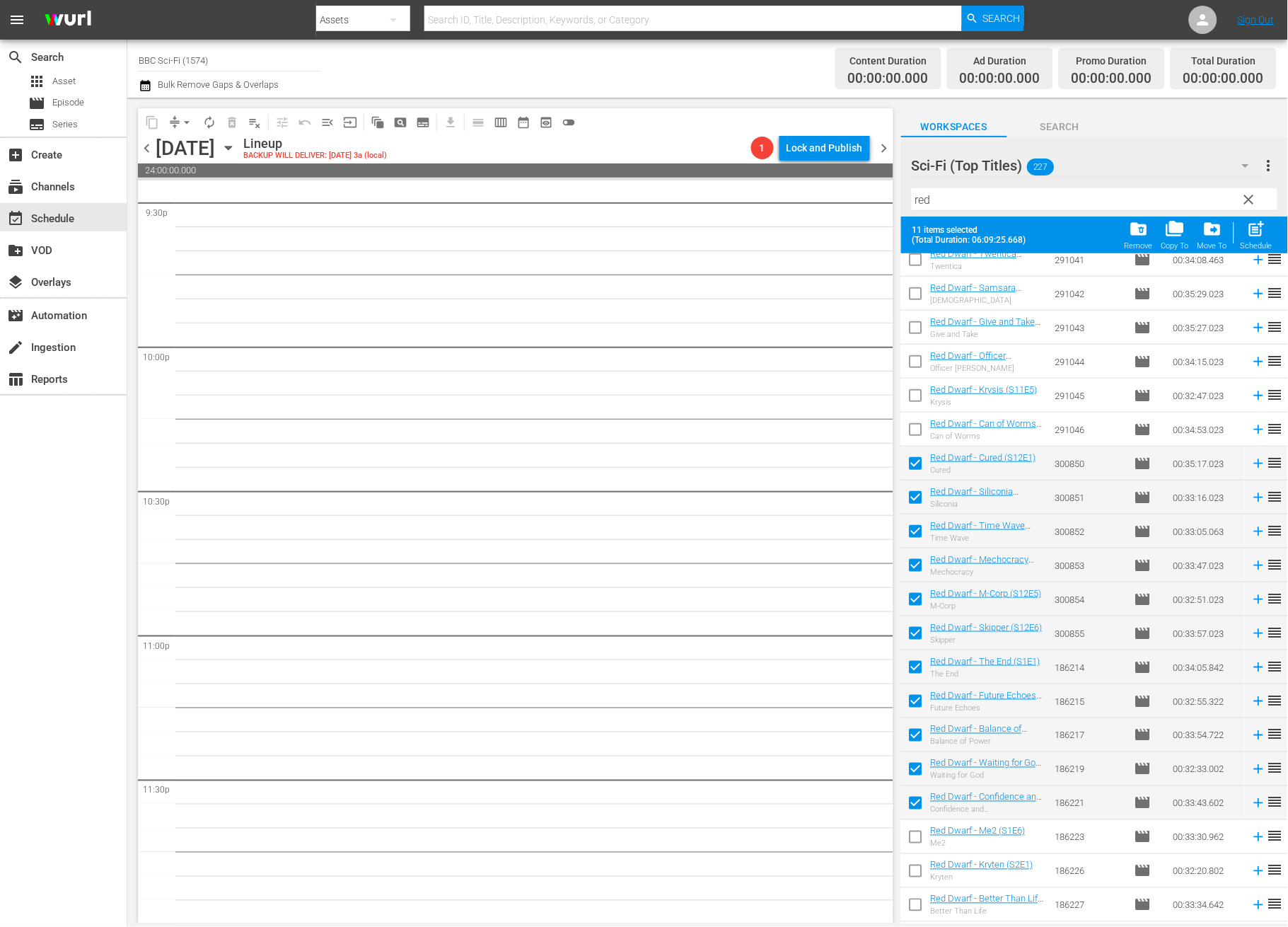
click at [920, 831] on input "checkbox" at bounding box center [916, 840] width 30 height 30
click at [1263, 226] on span "post_add" at bounding box center [1256, 228] width 19 height 19
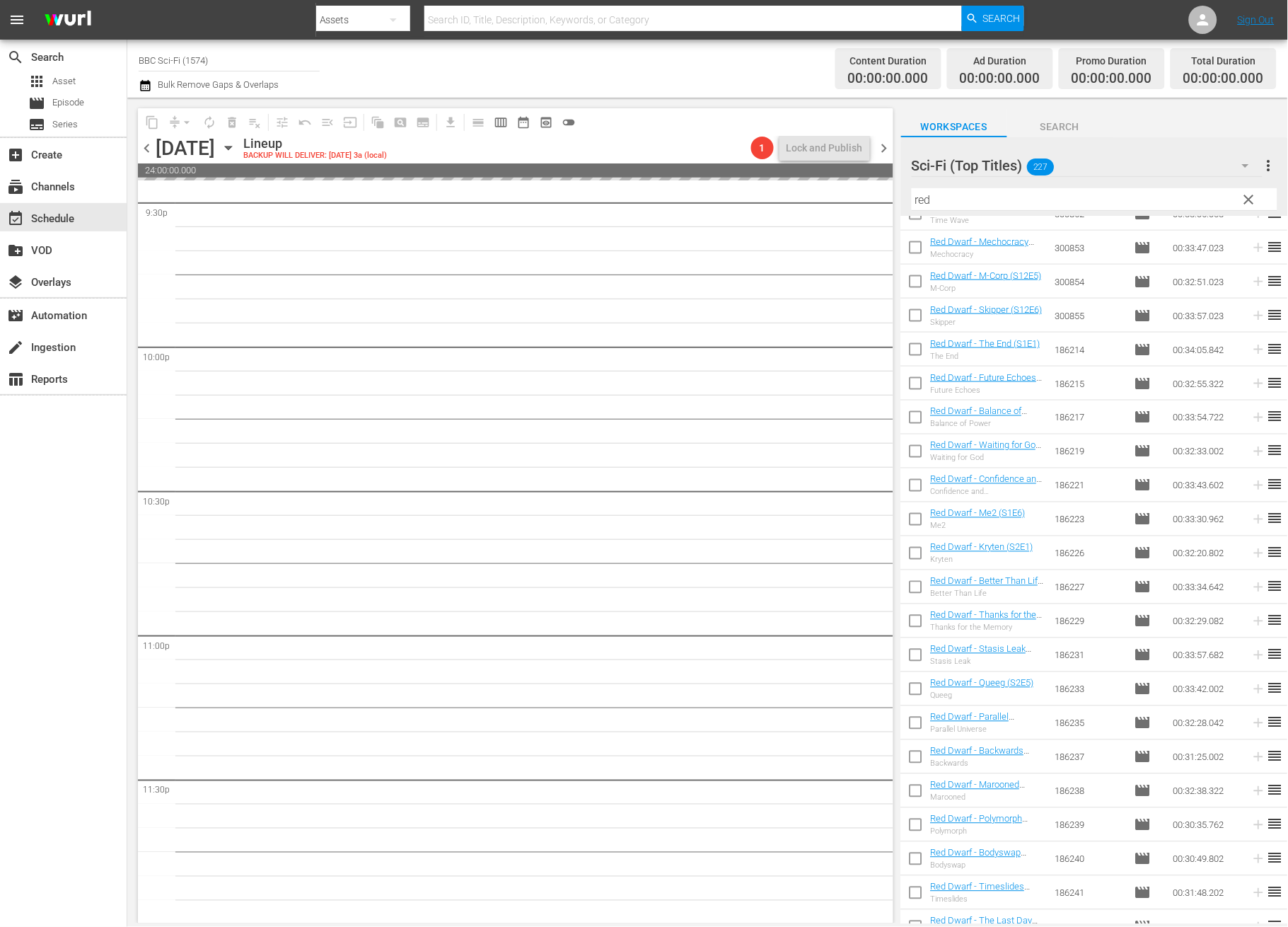
scroll to position [566, 0]
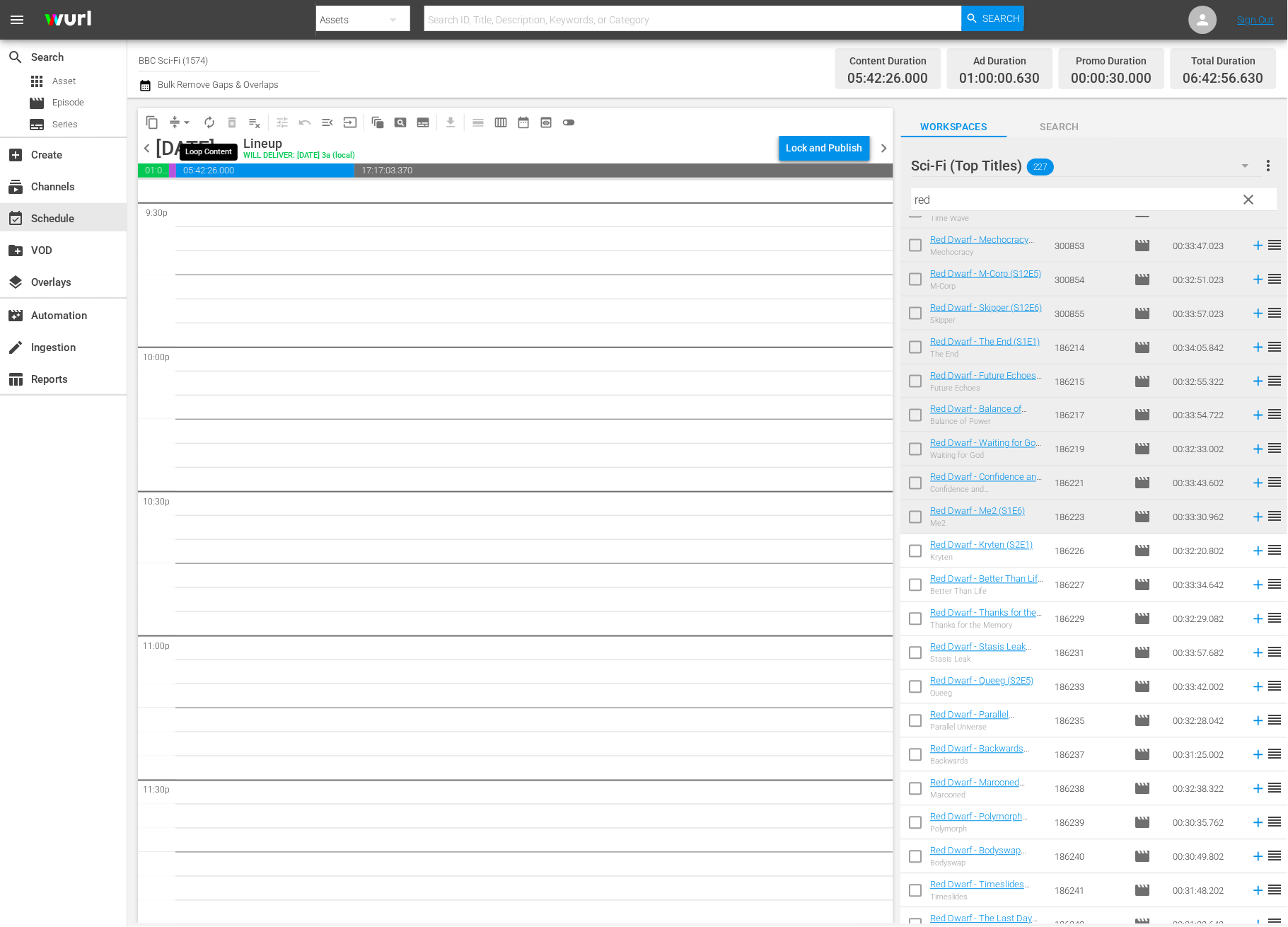
click at [204, 121] on span "autorenew_outlined" at bounding box center [209, 122] width 14 height 14
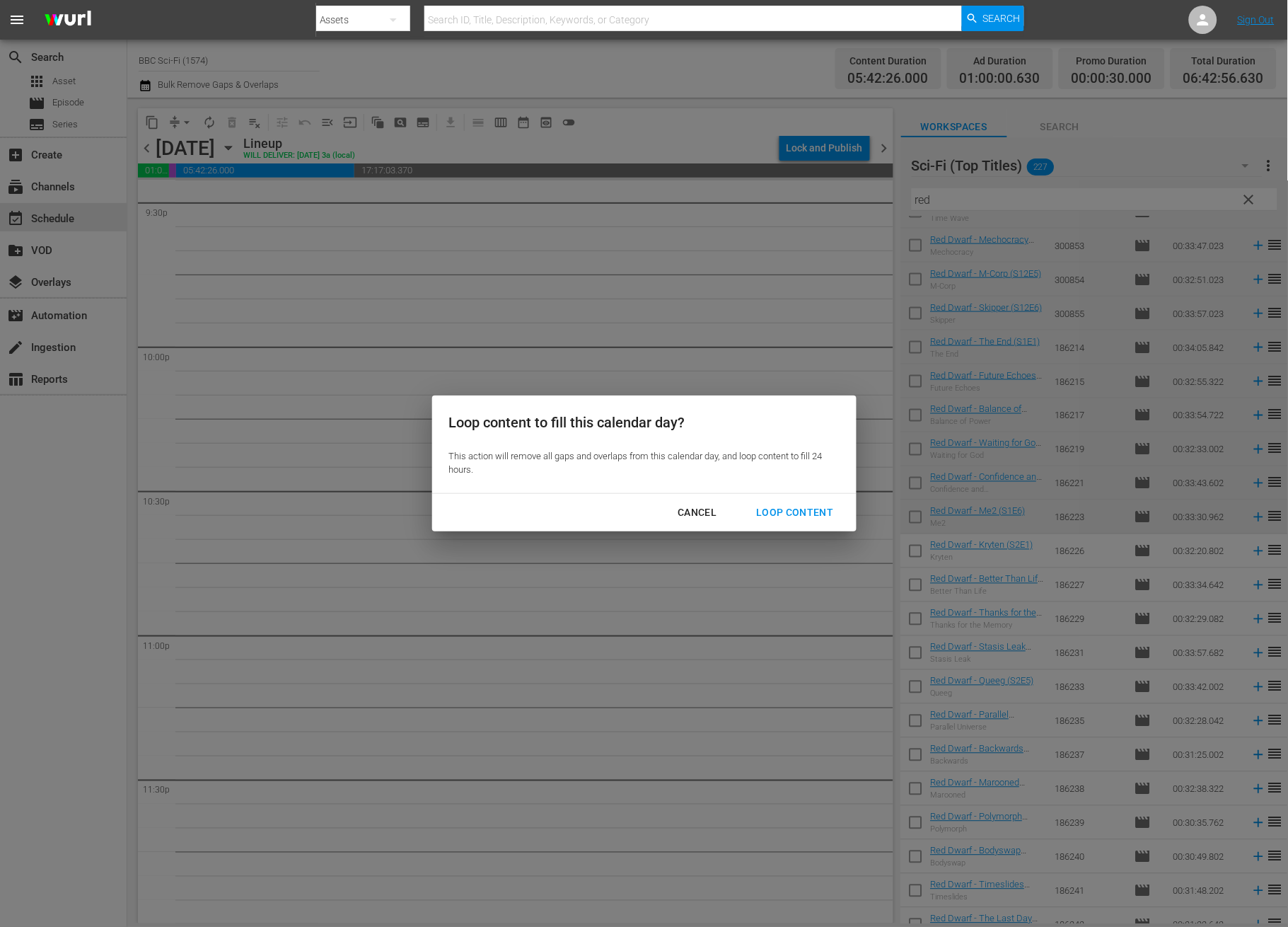
click at [813, 506] on div "Loop Content" at bounding box center [795, 513] width 100 height 18
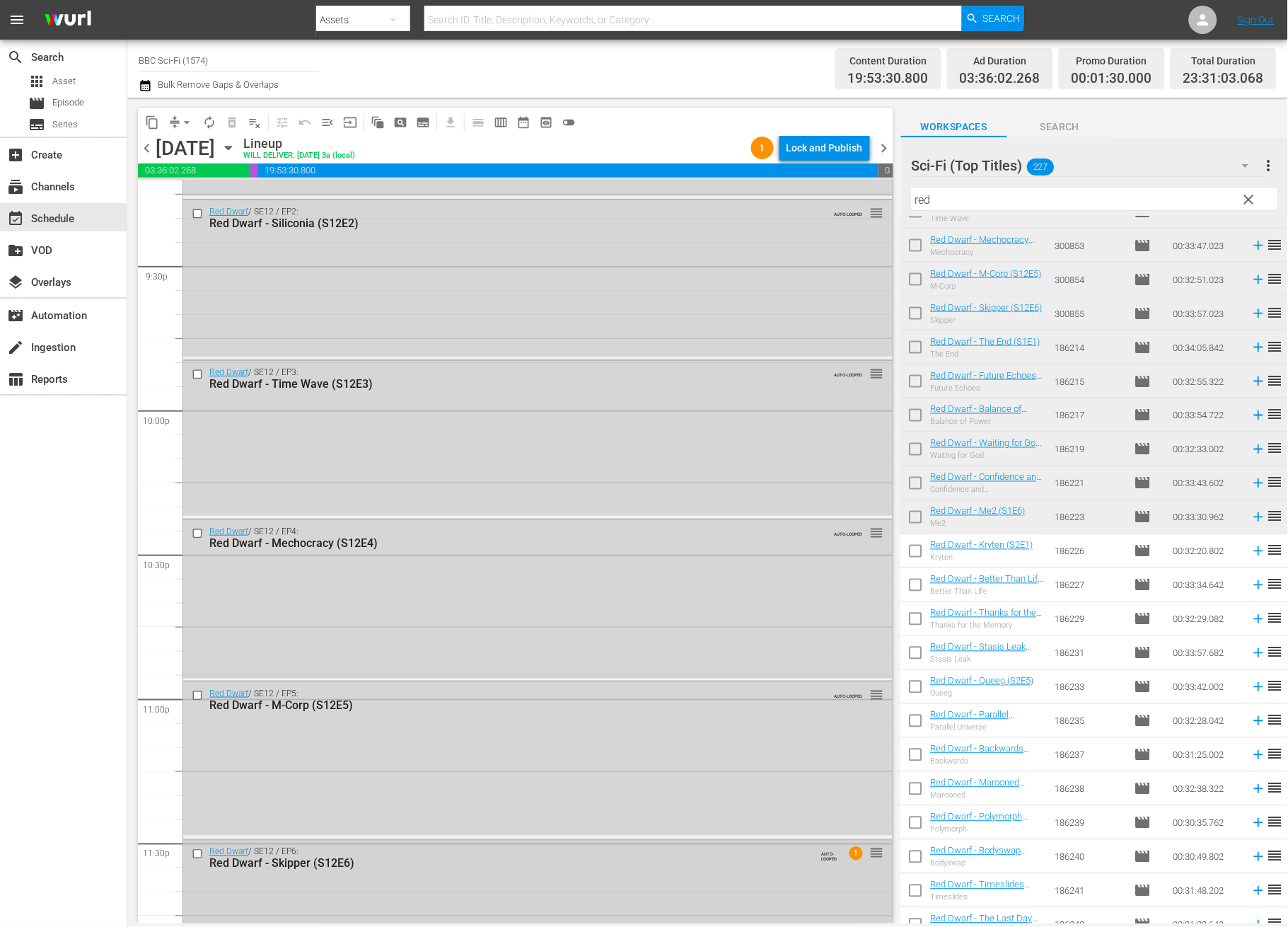
scroll to position [6198, 0]
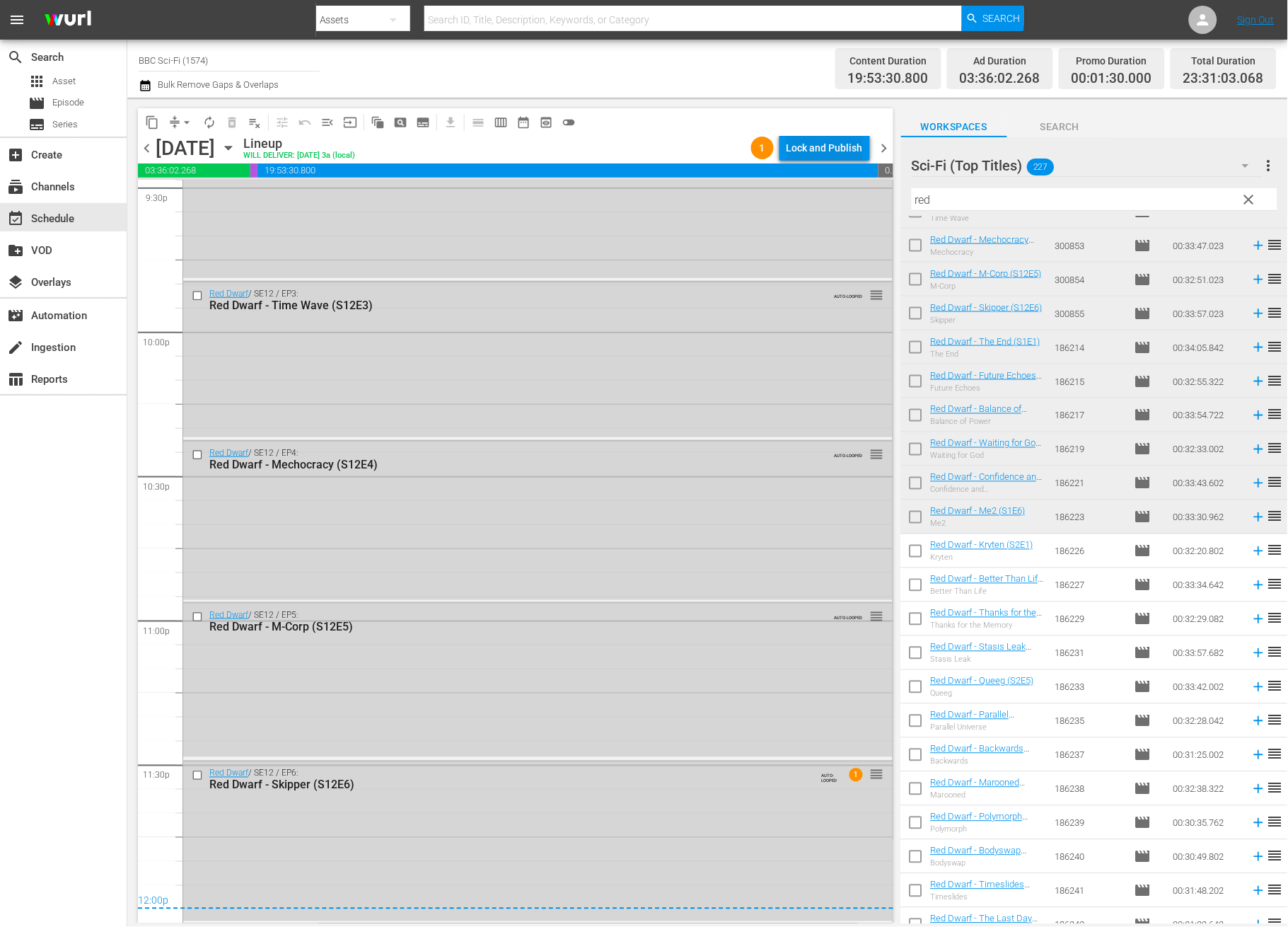
click at [806, 164] on span "19:53:30.800" at bounding box center [567, 170] width 621 height 14
click at [809, 144] on div "Lock and Publish" at bounding box center [825, 147] width 76 height 25
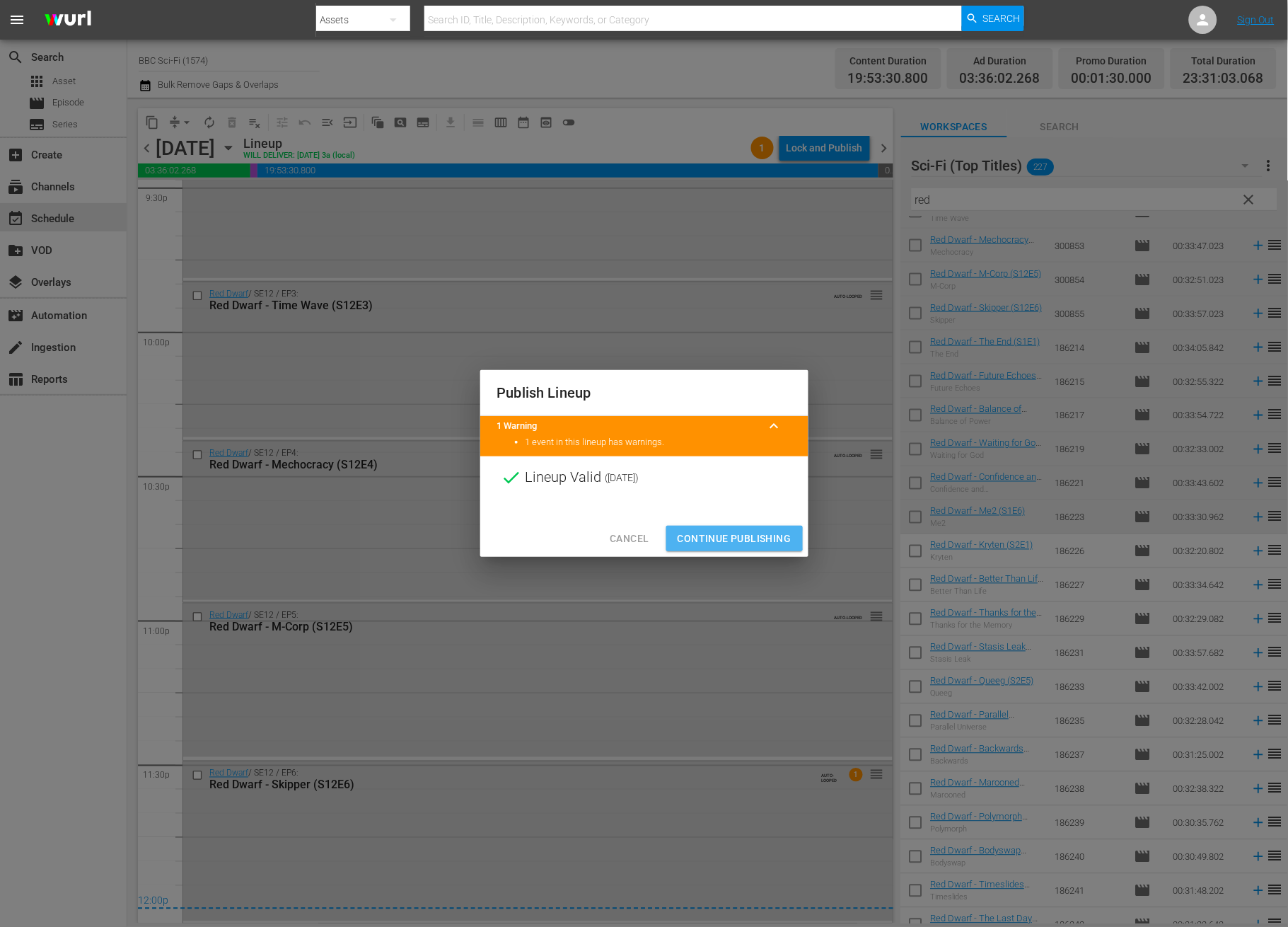
click at [733, 540] on span "Continue Publishing" at bounding box center [735, 539] width 114 height 18
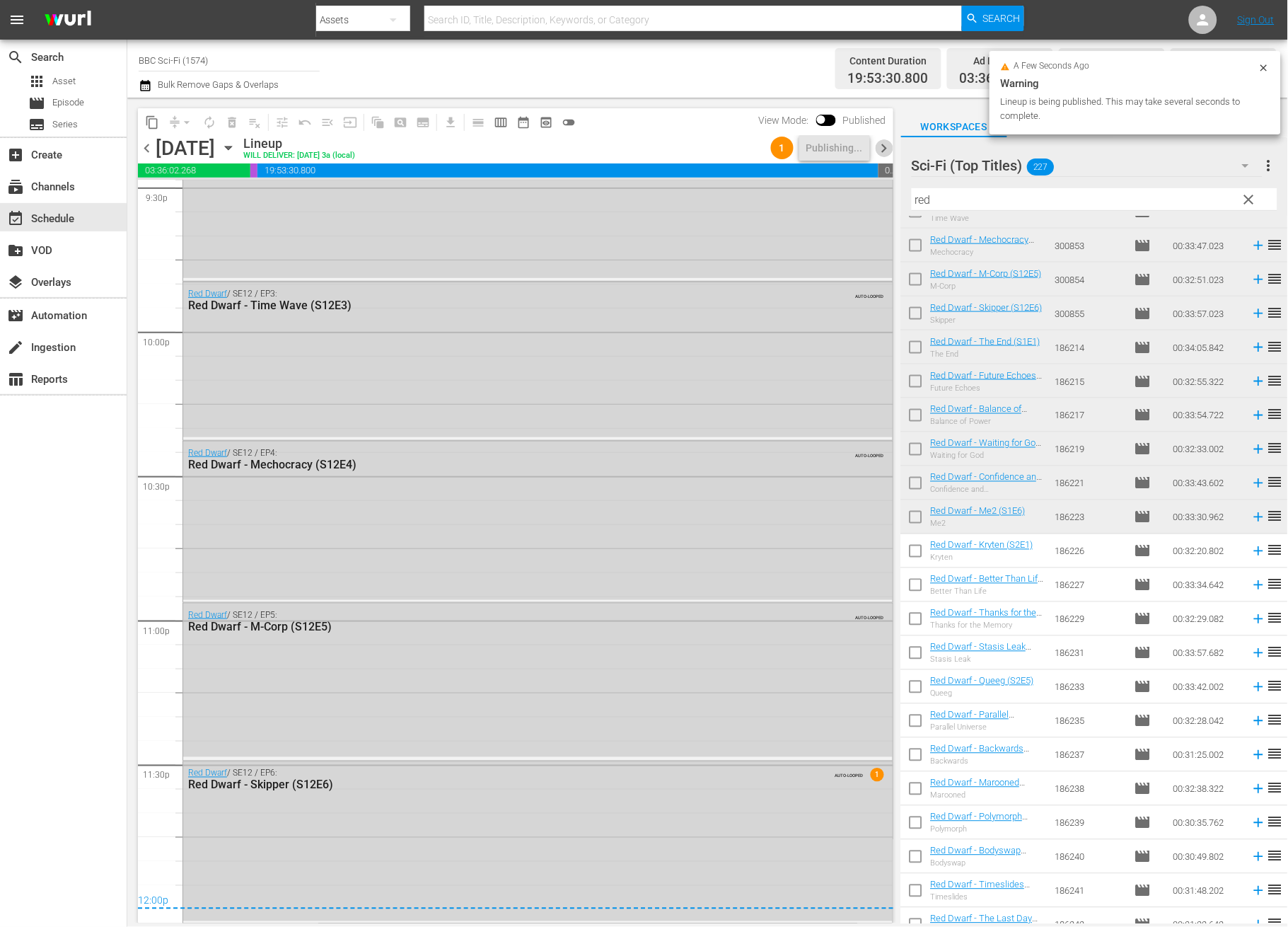
click at [881, 151] on span "chevron_right" at bounding box center [885, 148] width 18 height 18
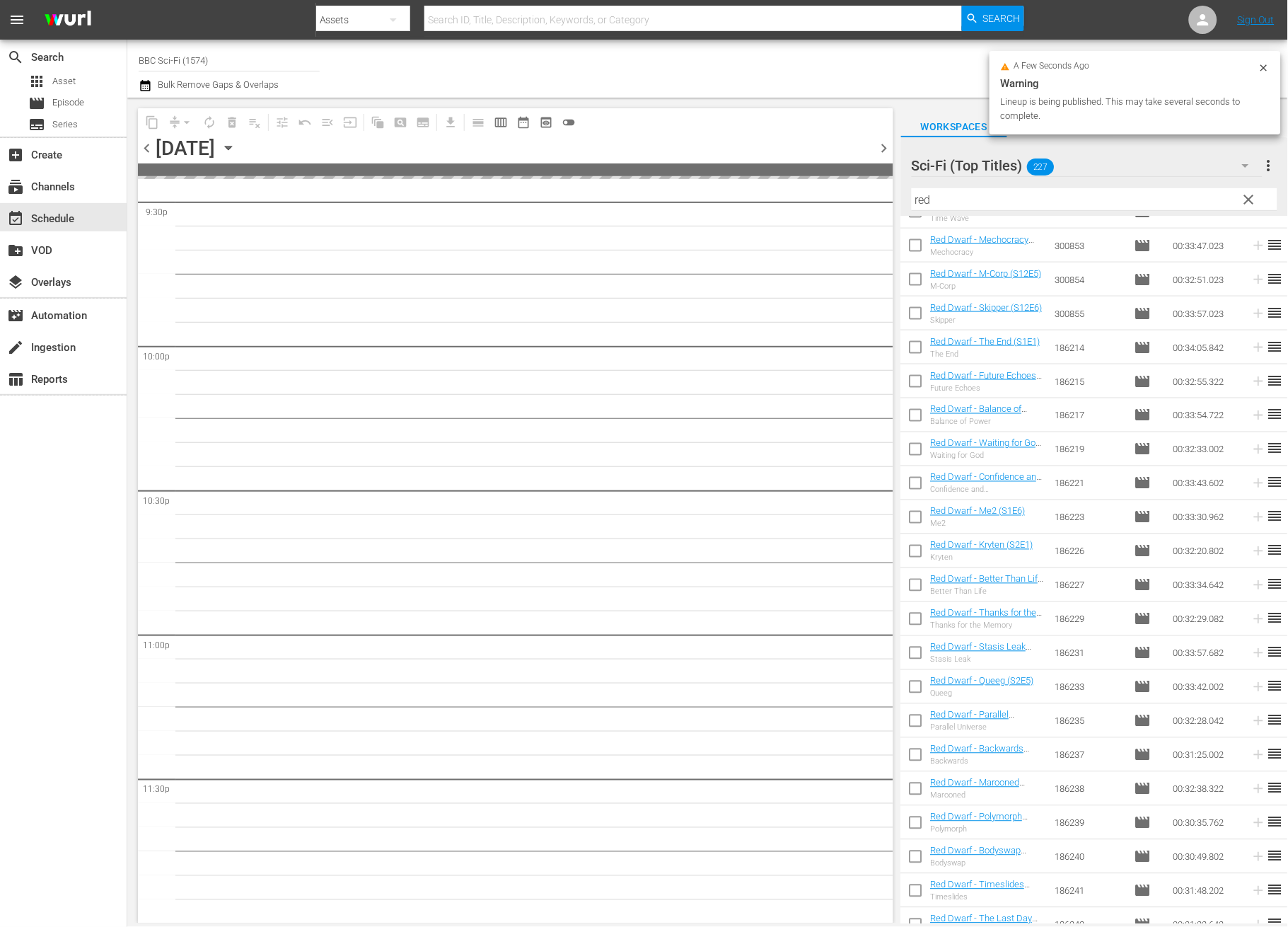
scroll to position [6182, 0]
click at [913, 555] on input "checkbox" at bounding box center [916, 554] width 30 height 30
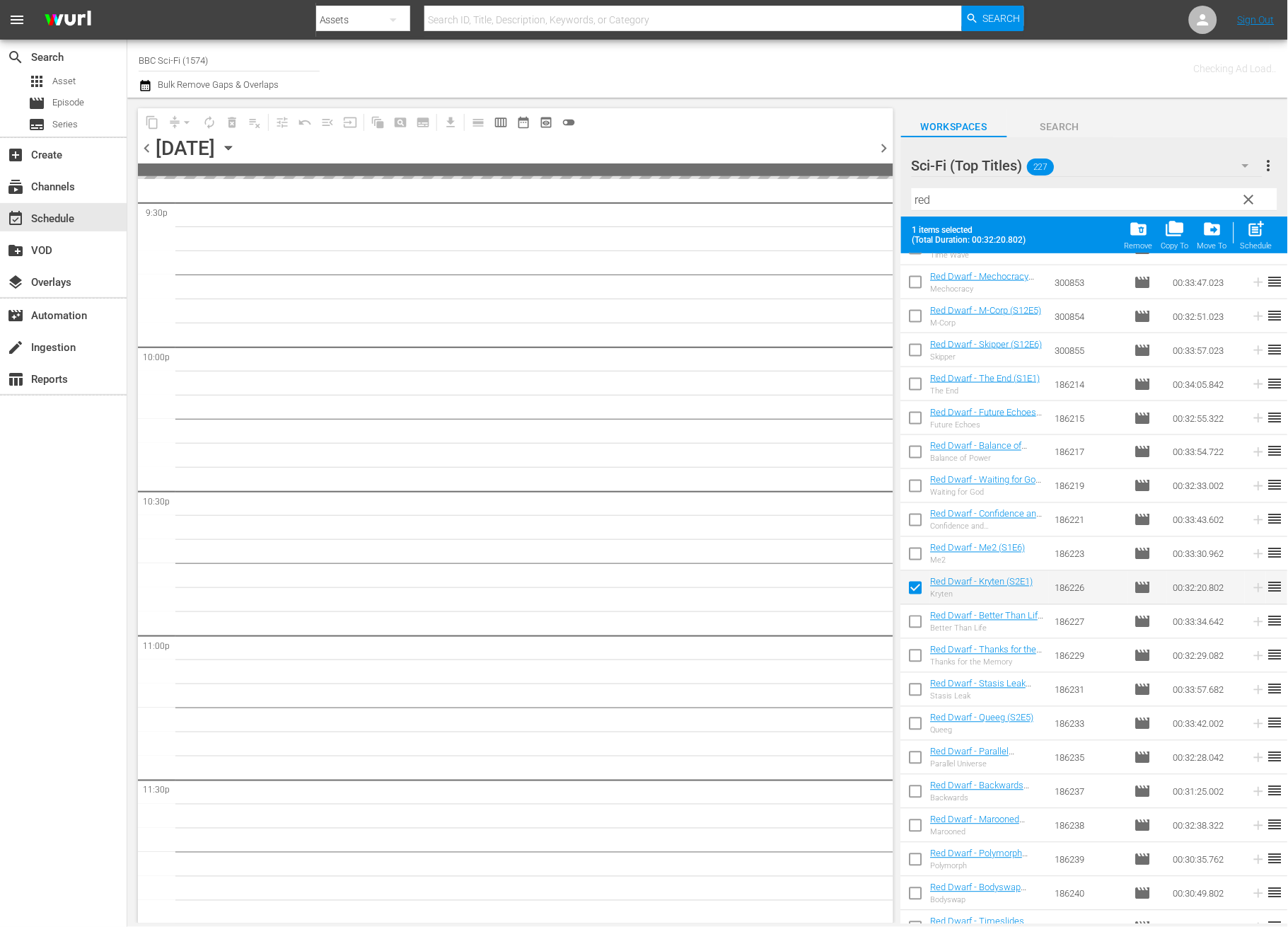
click at [917, 625] on input "checkbox" at bounding box center [916, 625] width 30 height 30
click at [919, 657] on input "checkbox" at bounding box center [916, 659] width 30 height 30
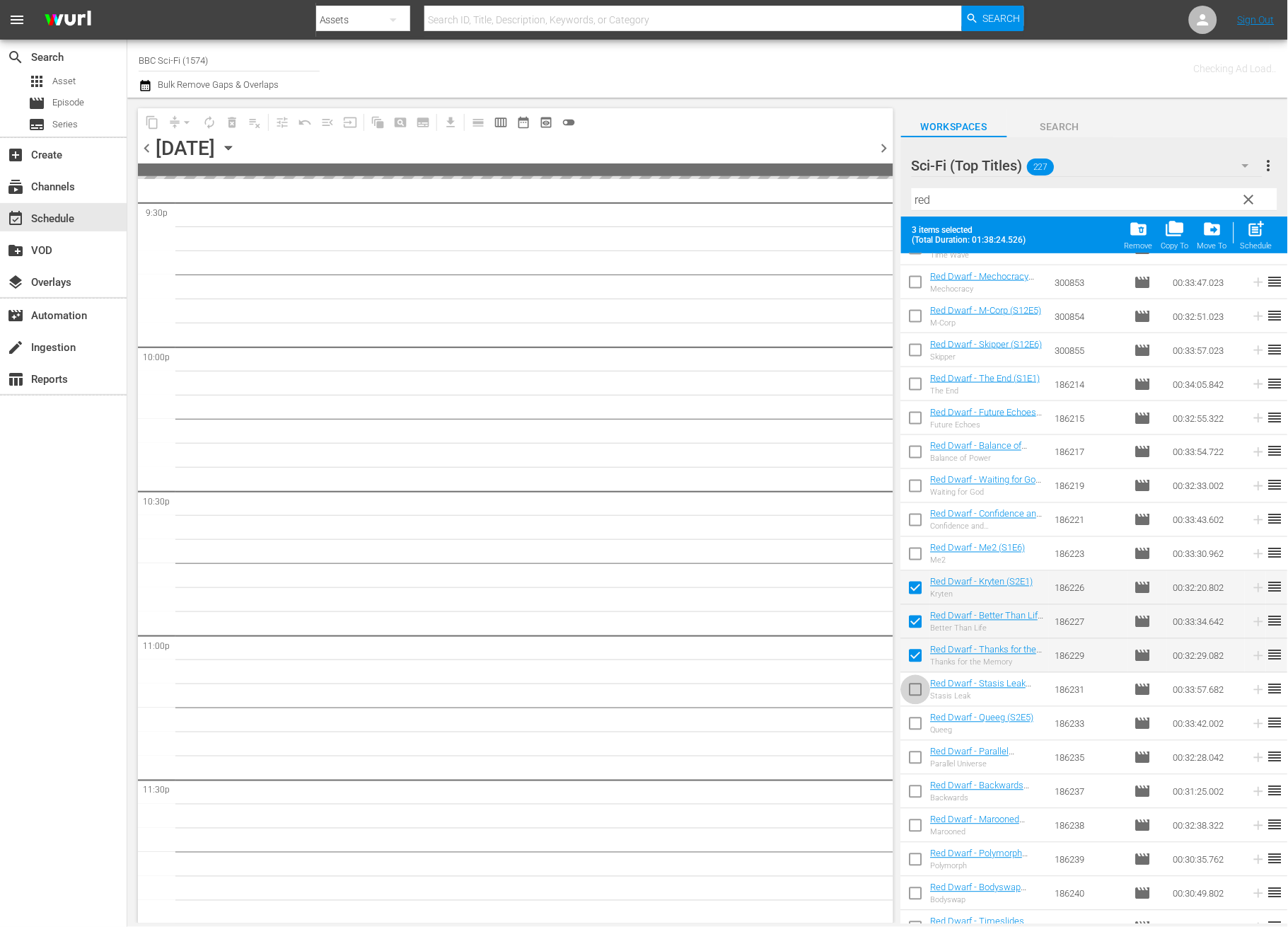
click at [913, 688] on input "checkbox" at bounding box center [916, 693] width 30 height 30
click at [921, 725] on input "checkbox" at bounding box center [916, 727] width 30 height 30
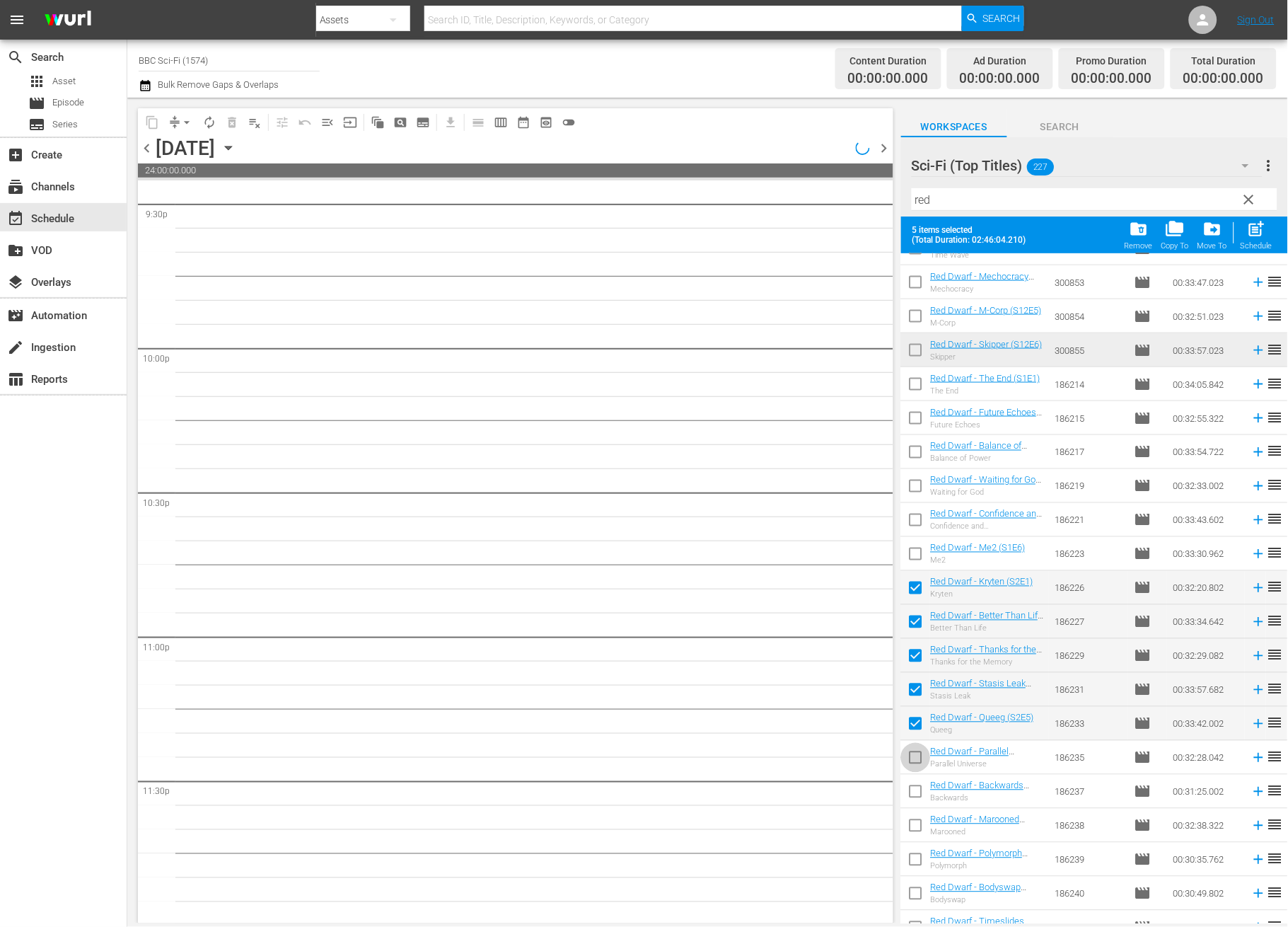
scroll to position [6183, 0]
click at [915, 755] on input "checkbox" at bounding box center [916, 761] width 30 height 30
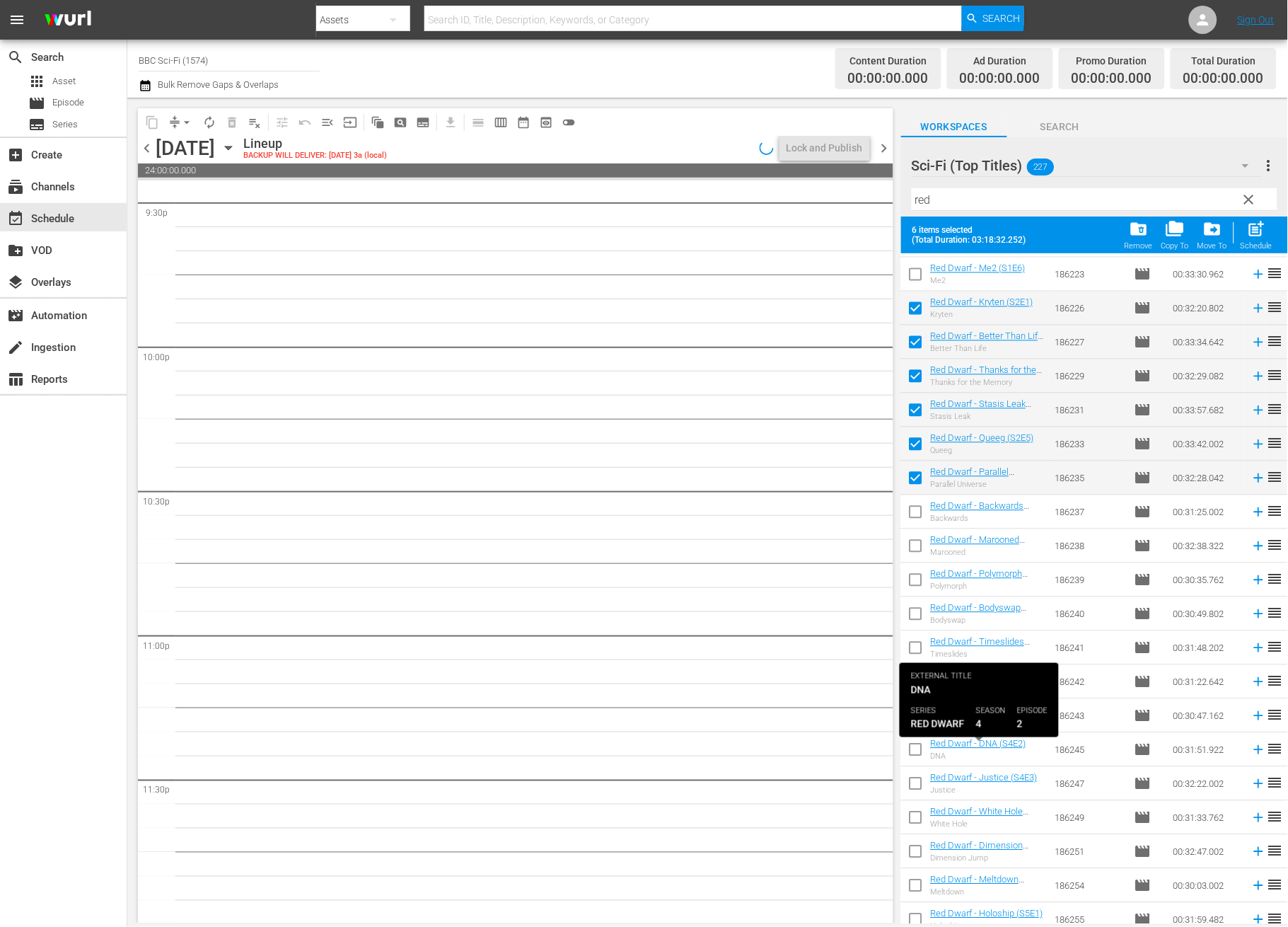
scroll to position [849, 0]
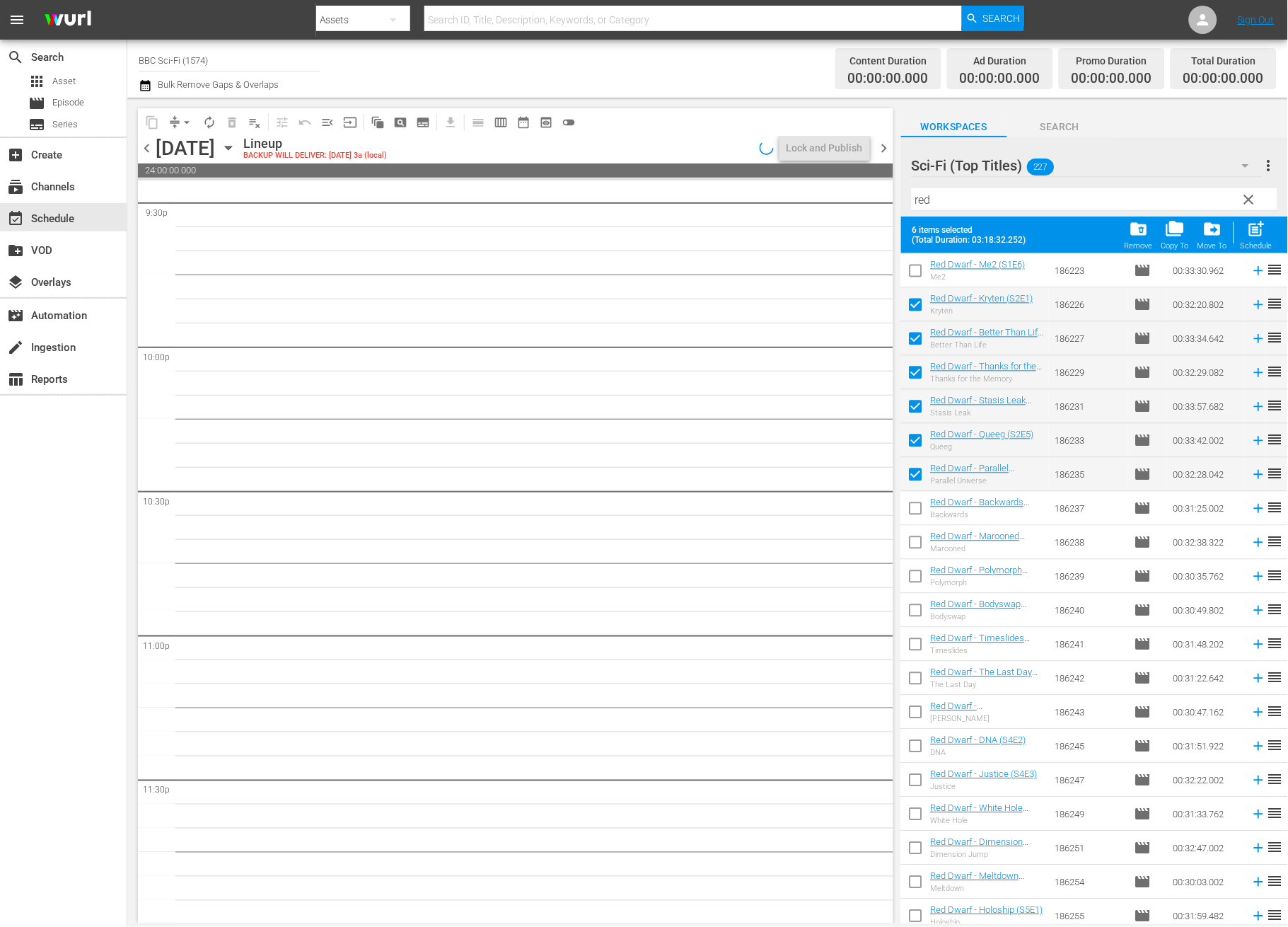
click at [910, 509] on input "checkbox" at bounding box center [916, 512] width 30 height 30
click at [910, 554] on input "checkbox" at bounding box center [916, 546] width 30 height 30
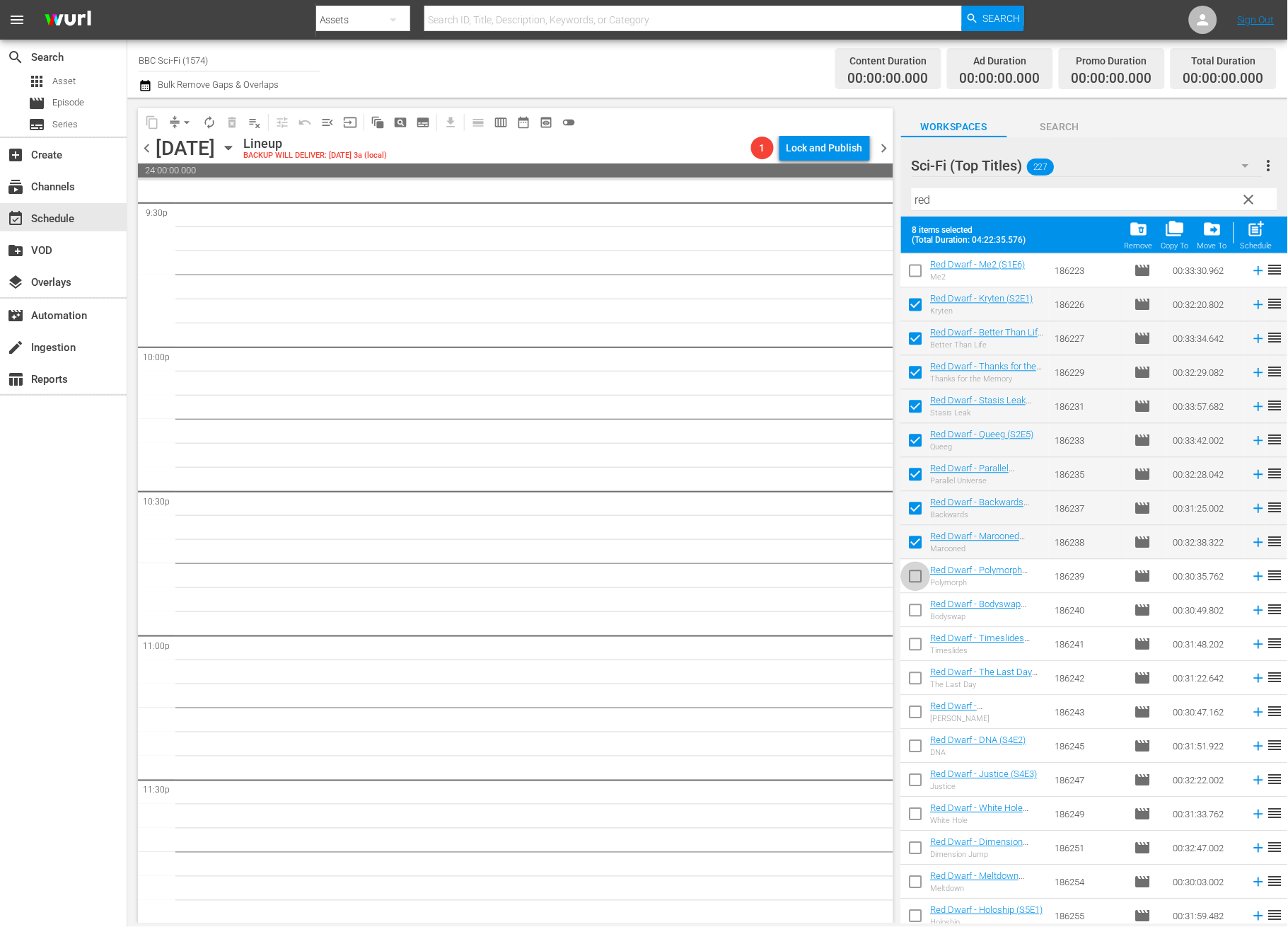
drag, startPoint x: 912, startPoint y: 574, endPoint x: 915, endPoint y: 603, distance: 28.5
click at [912, 575] on input "checkbox" at bounding box center [916, 579] width 30 height 30
click at [915, 604] on input "checkbox" at bounding box center [916, 613] width 30 height 30
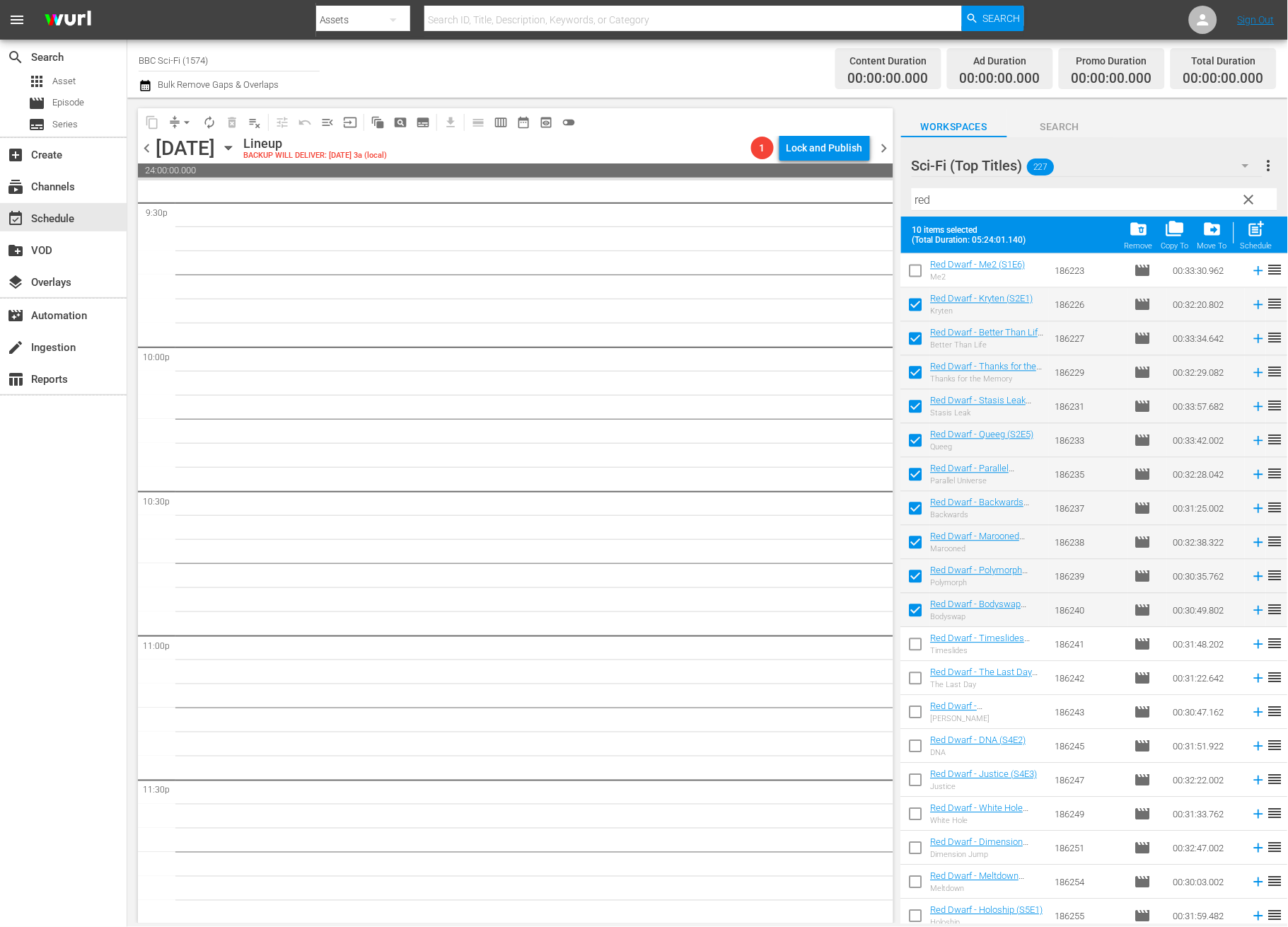
click at [914, 637] on input "checkbox" at bounding box center [916, 647] width 30 height 30
click at [910, 675] on input "checkbox" at bounding box center [916, 681] width 30 height 30
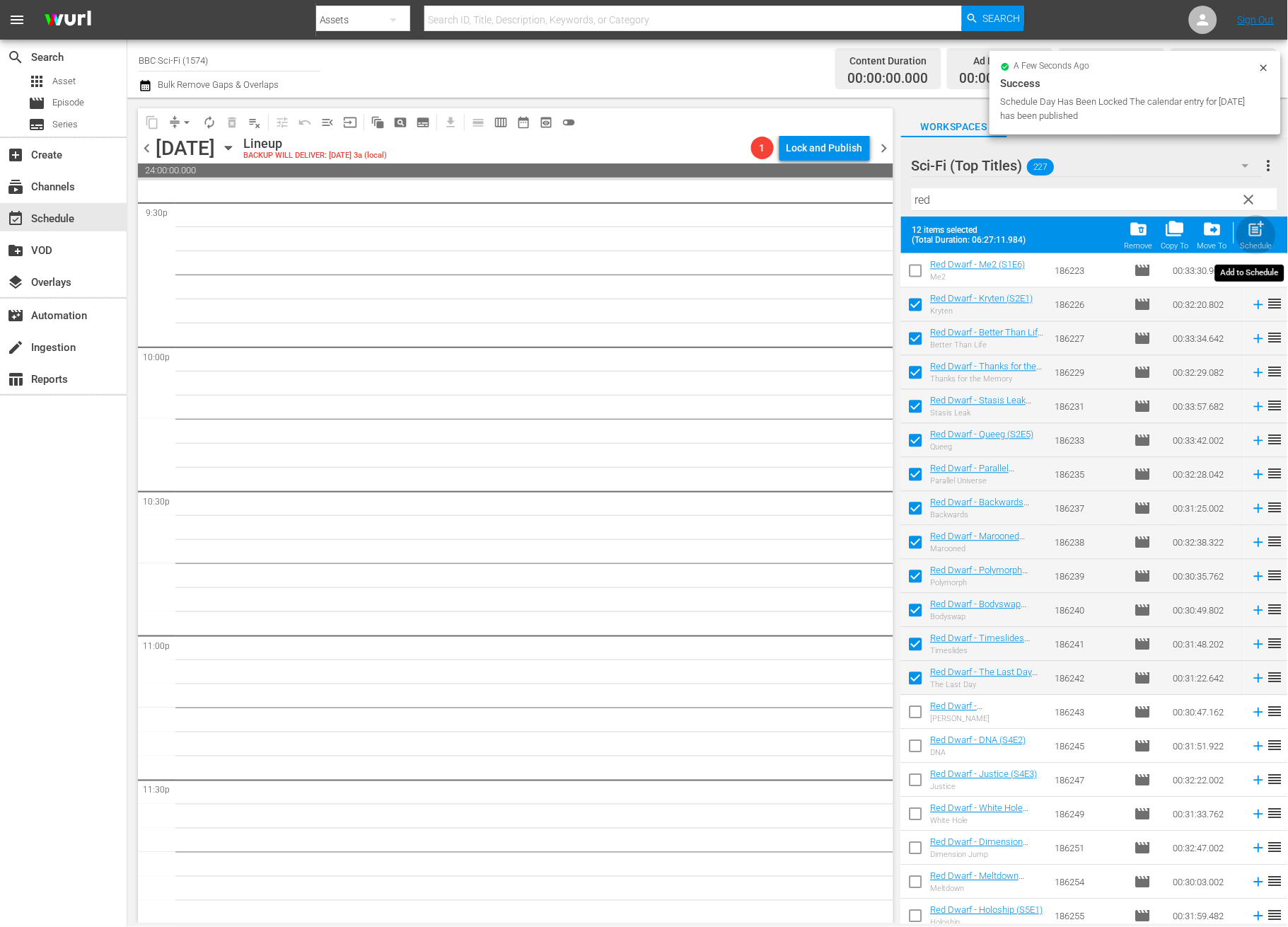
click at [1259, 233] on span "post_add" at bounding box center [1256, 228] width 19 height 19
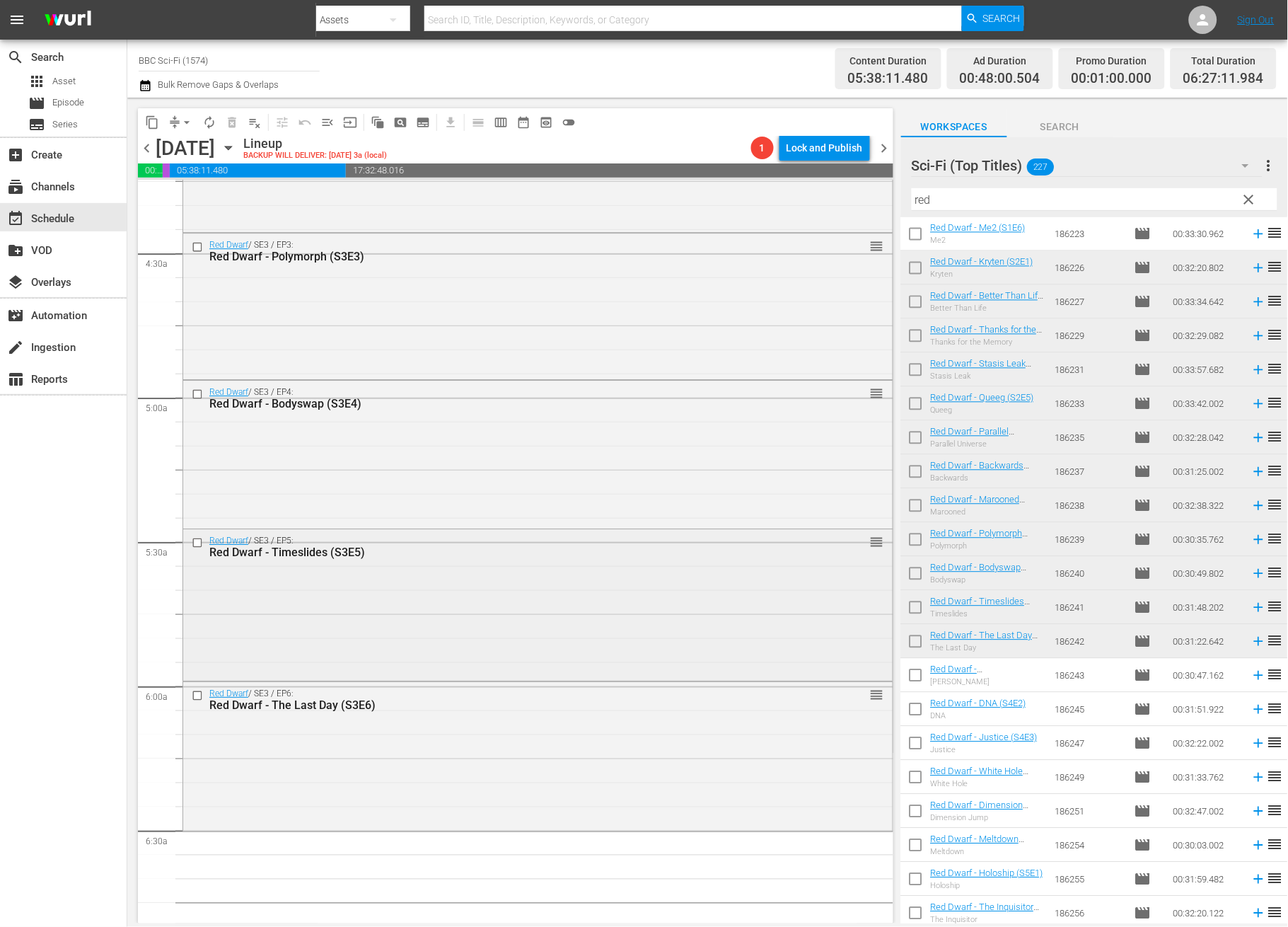
scroll to position [1698, 0]
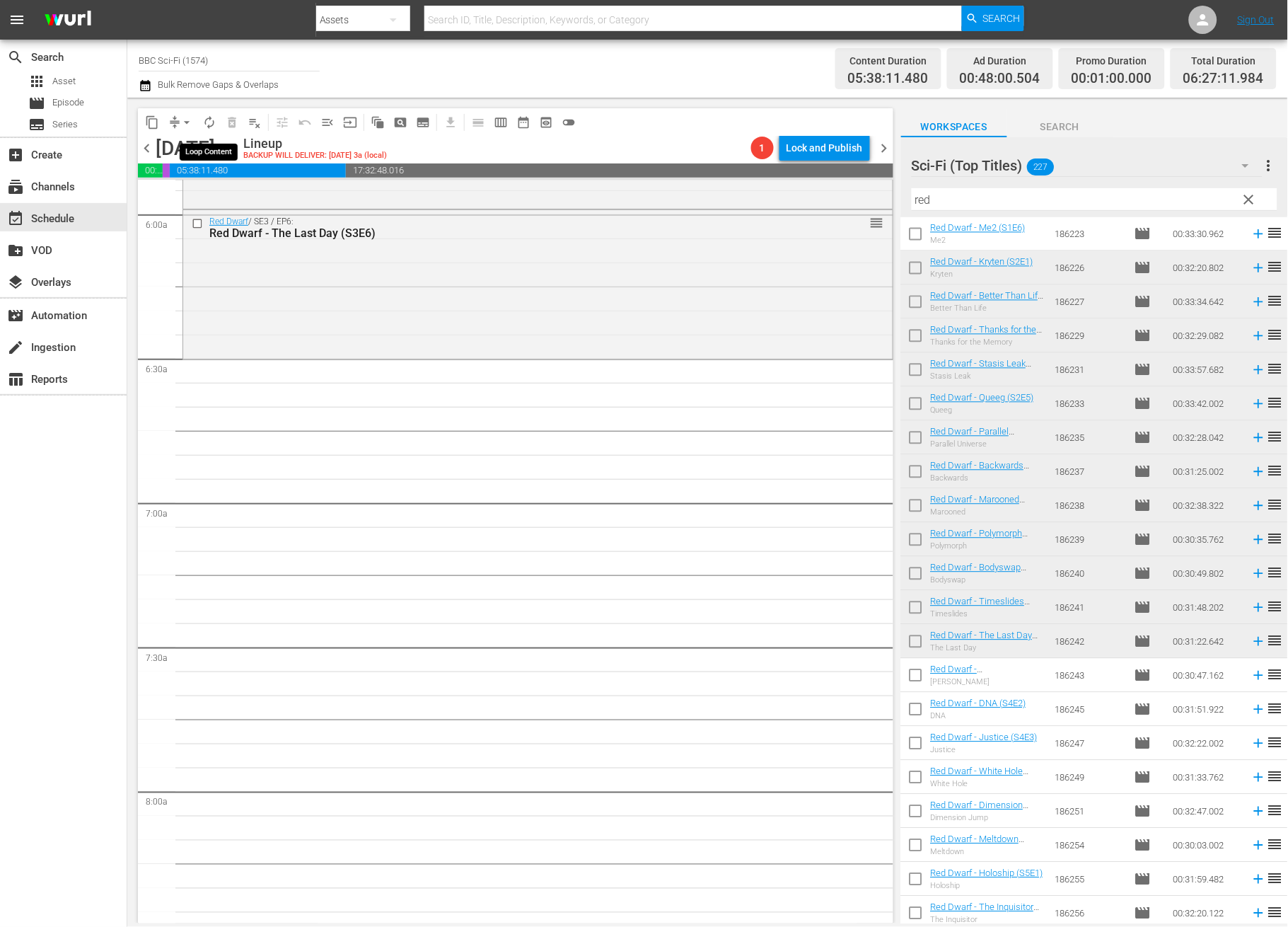
click at [210, 122] on span "autorenew_outlined" at bounding box center [209, 122] width 14 height 14
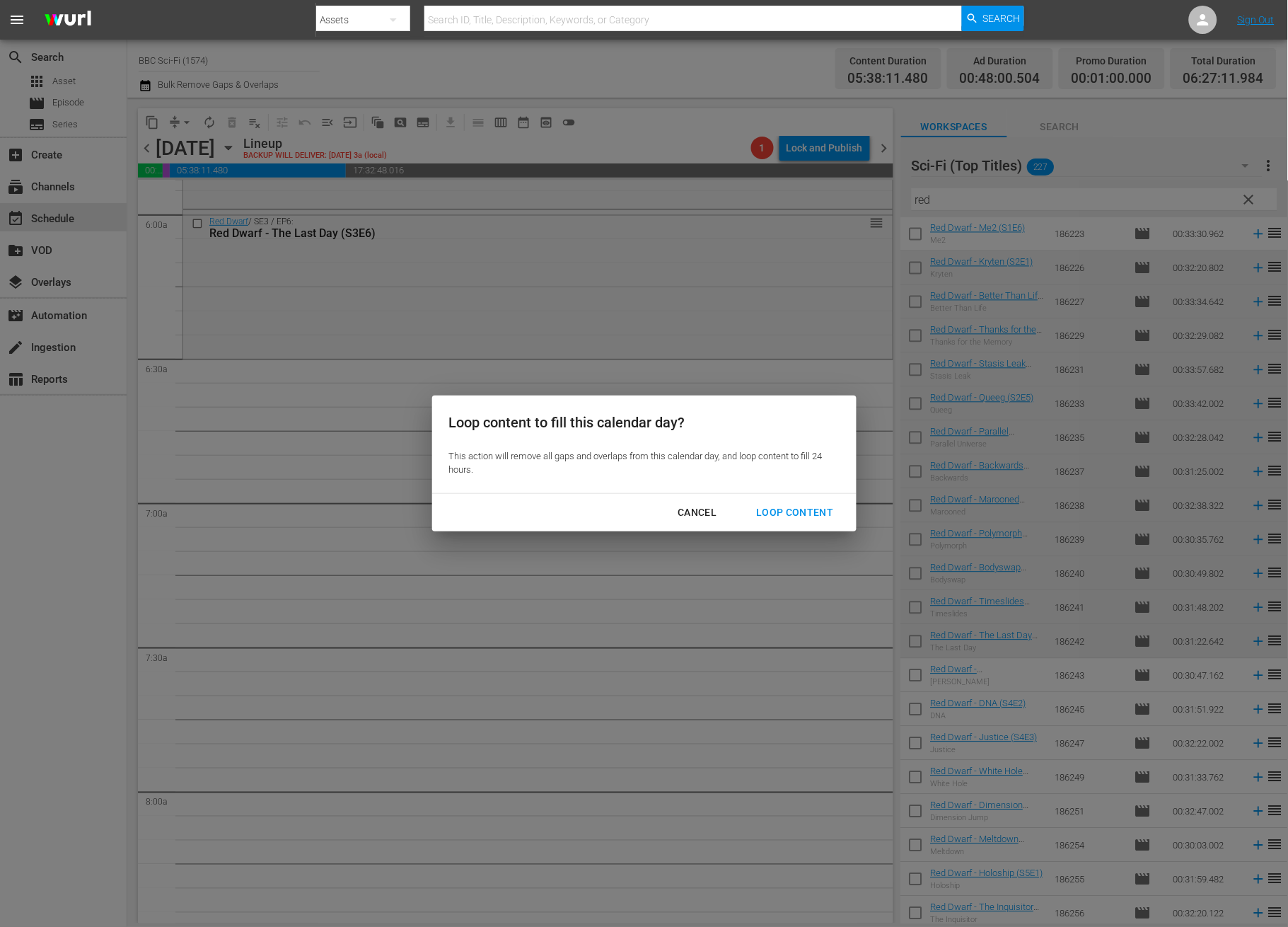
click at [799, 508] on div "Loop Content" at bounding box center [795, 513] width 100 height 18
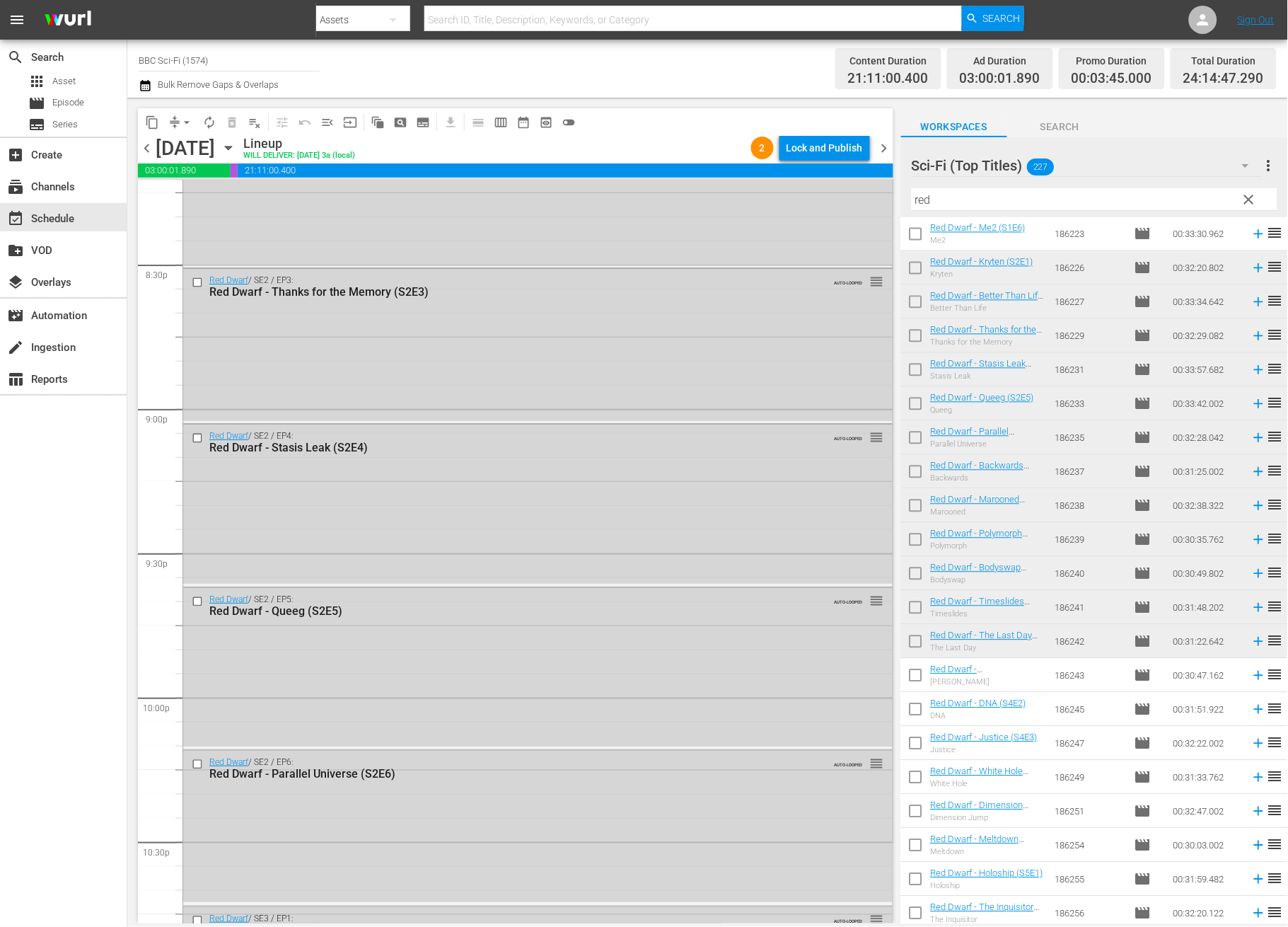
scroll to position [6270, 0]
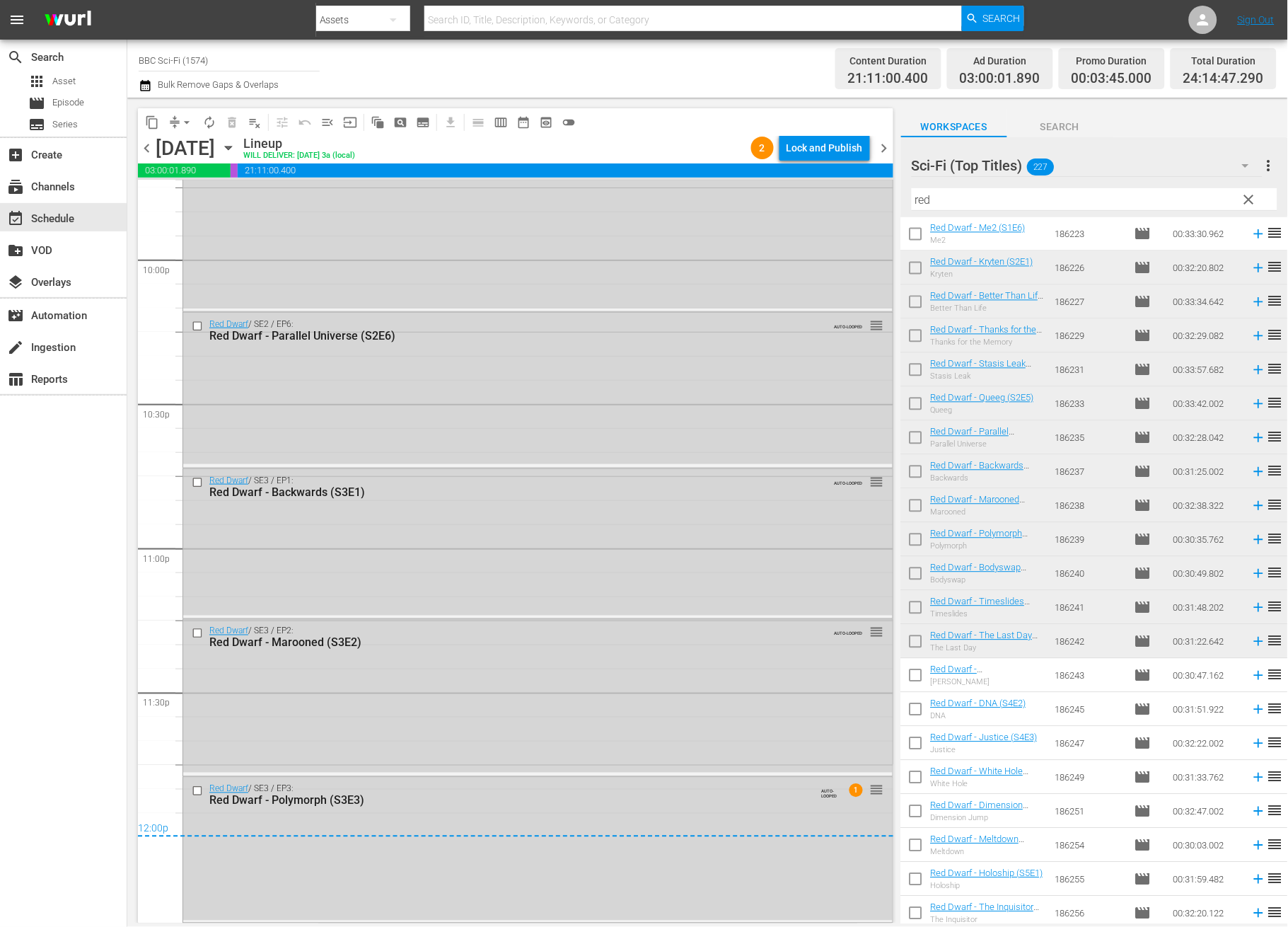
click at [821, 134] on div "content_copy compress arrow_drop_down autorenew_outlined delete_forever_outline…" at bounding box center [515, 122] width 755 height 28
click at [818, 143] on div "Lock and Publish" at bounding box center [825, 147] width 76 height 25
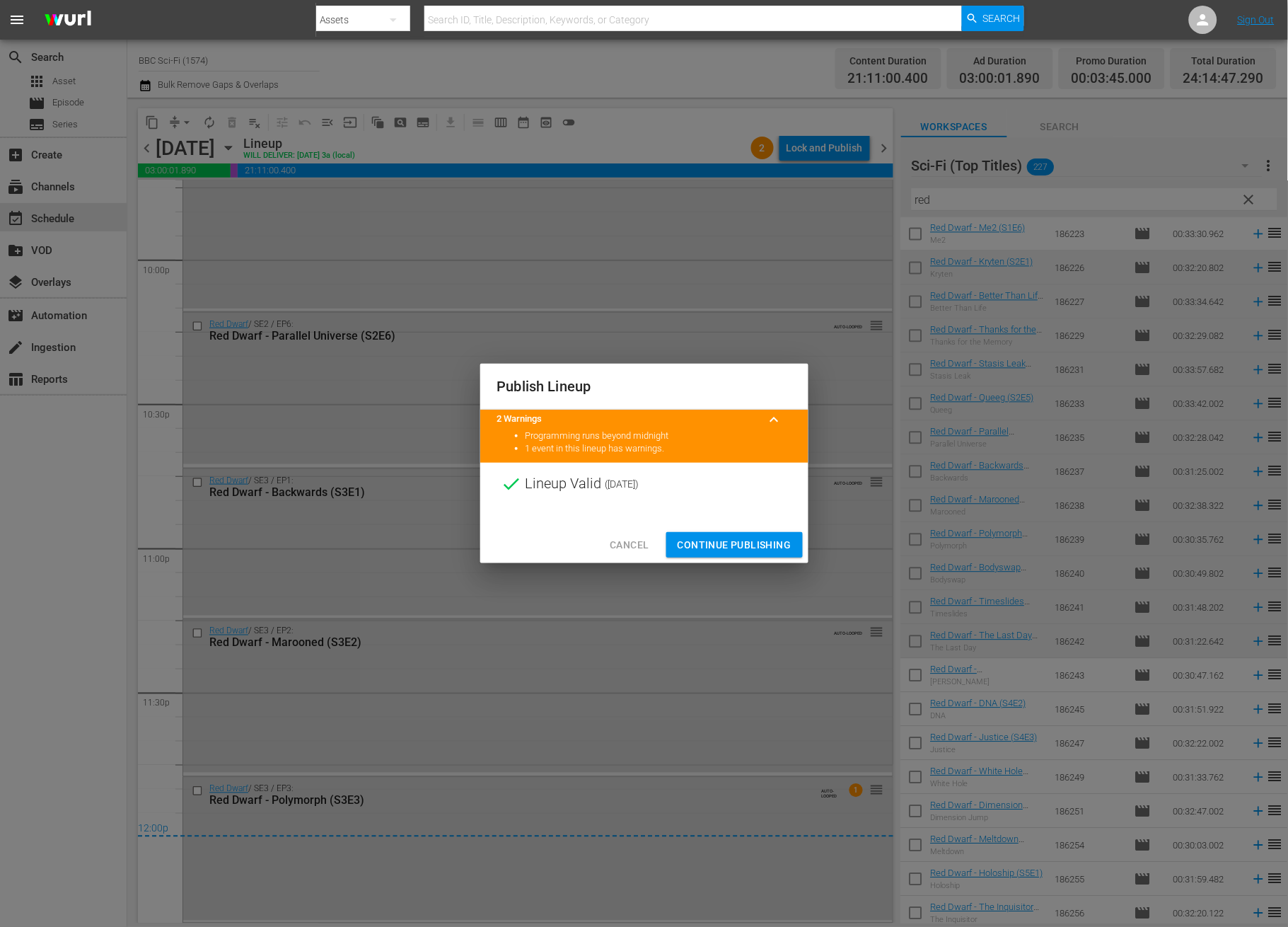
click at [718, 538] on span "Continue Publishing" at bounding box center [735, 545] width 114 height 18
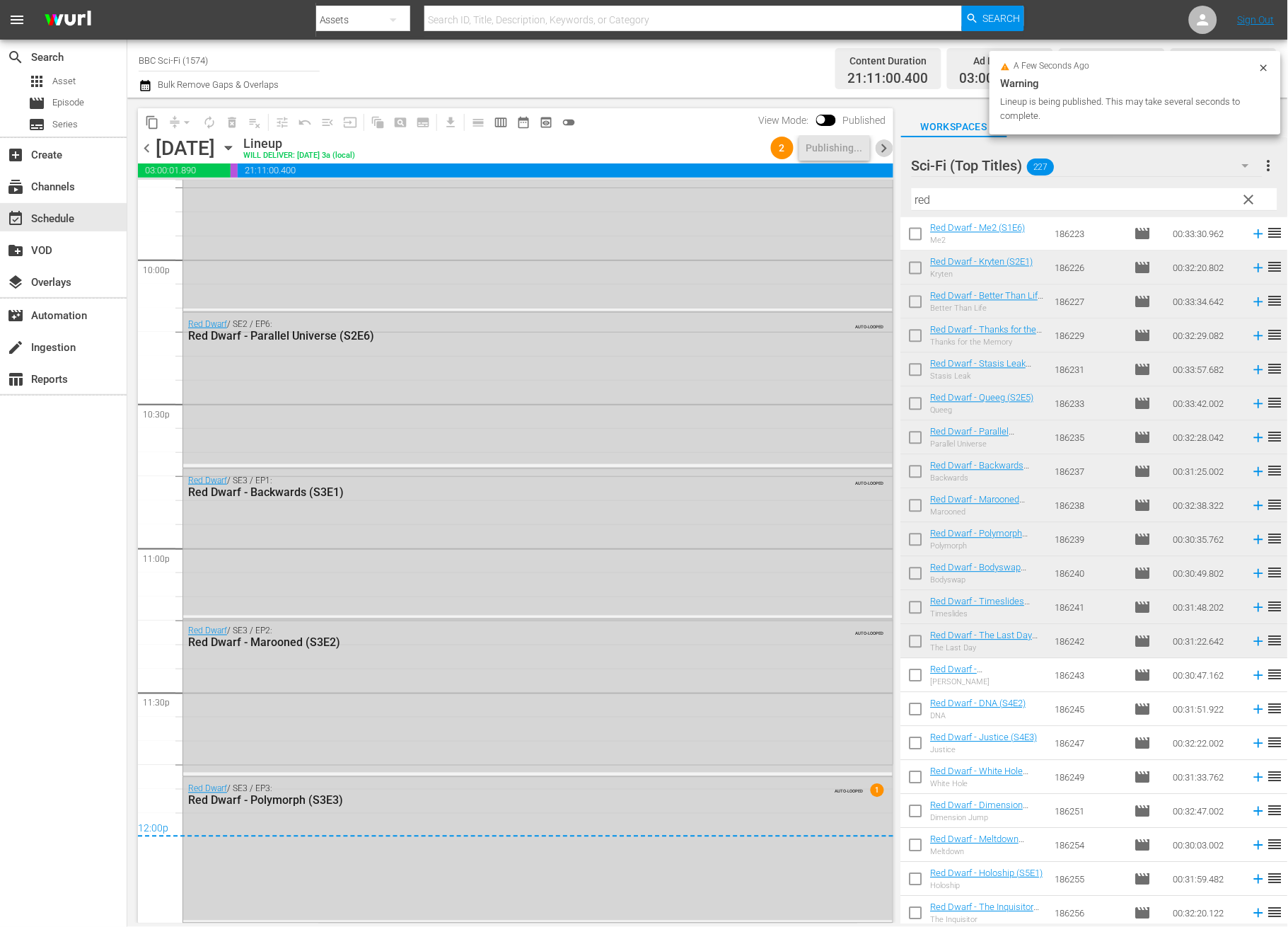
click at [883, 141] on span "chevron_right" at bounding box center [885, 148] width 18 height 18
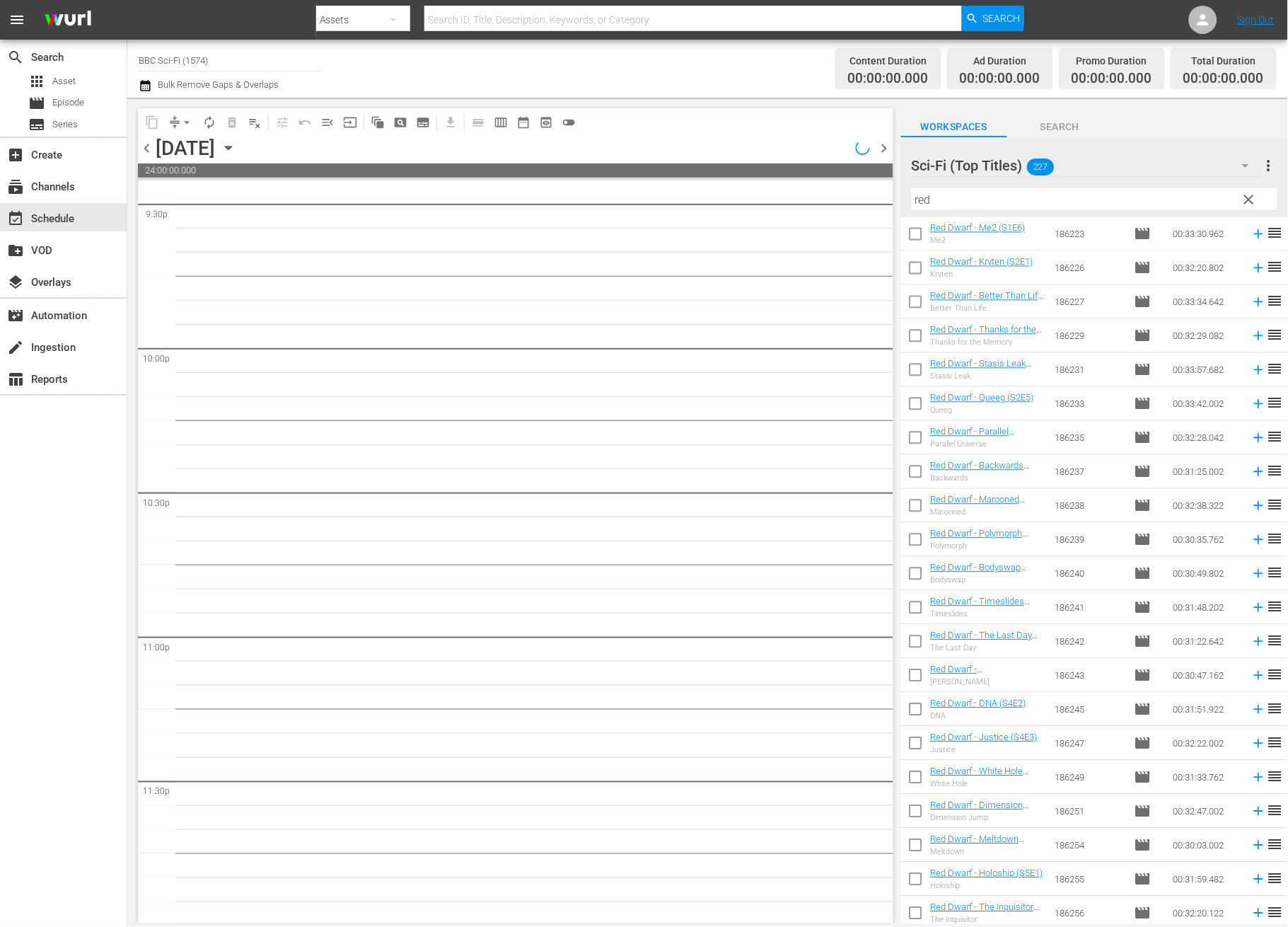
scroll to position [6183, 0]
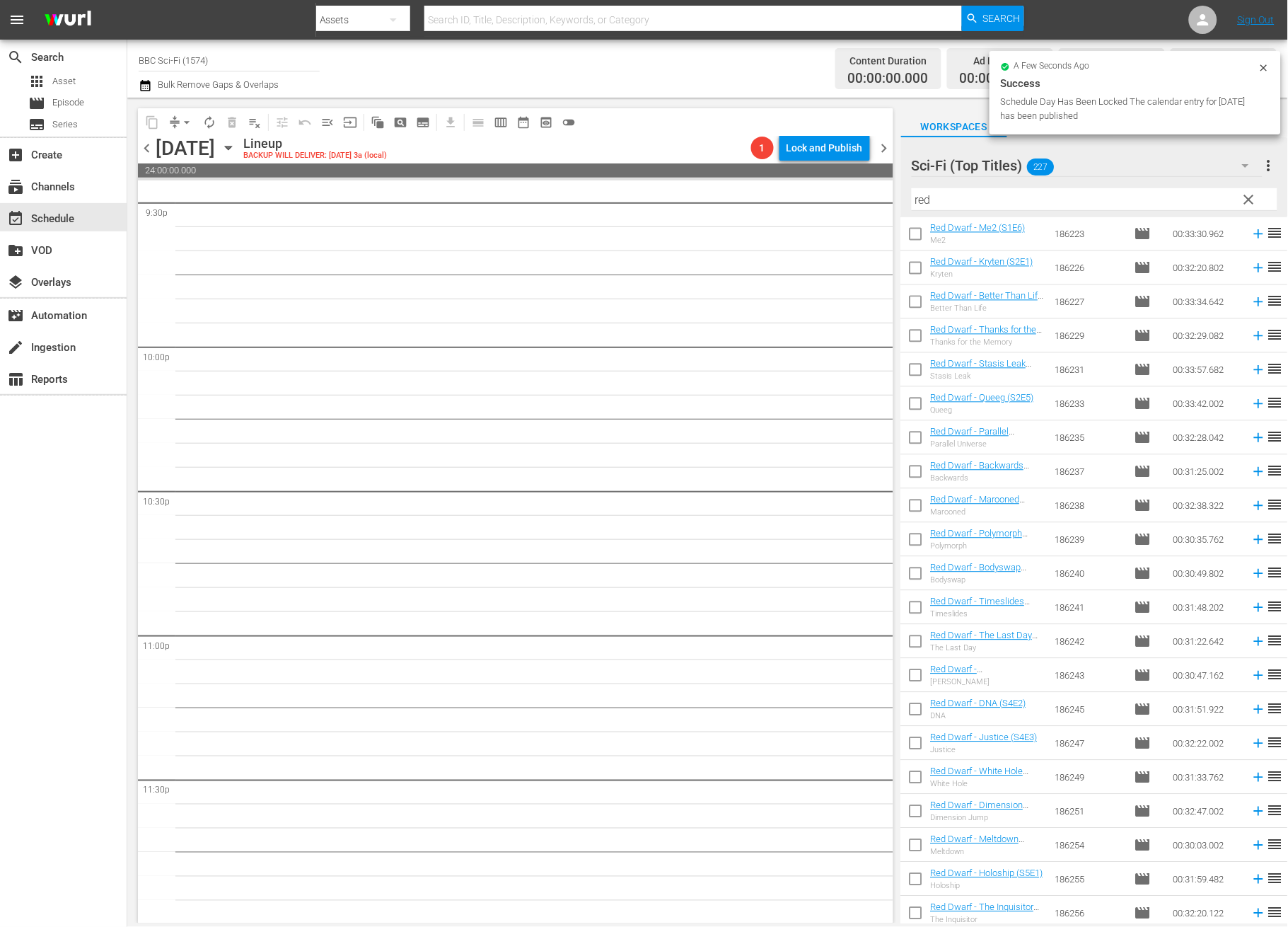
click at [912, 680] on input "checkbox" at bounding box center [916, 678] width 30 height 30
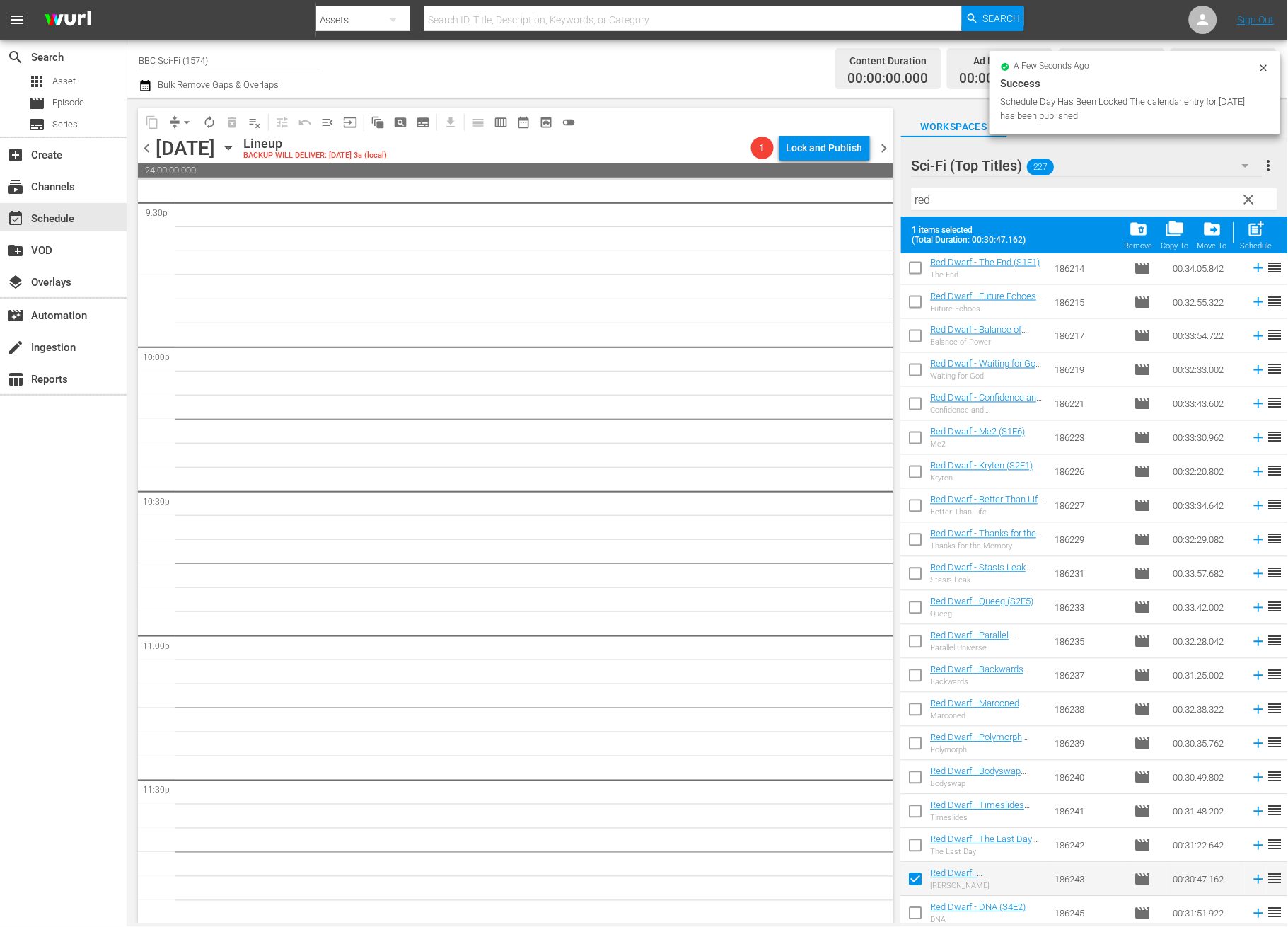
scroll to position [1132, 0]
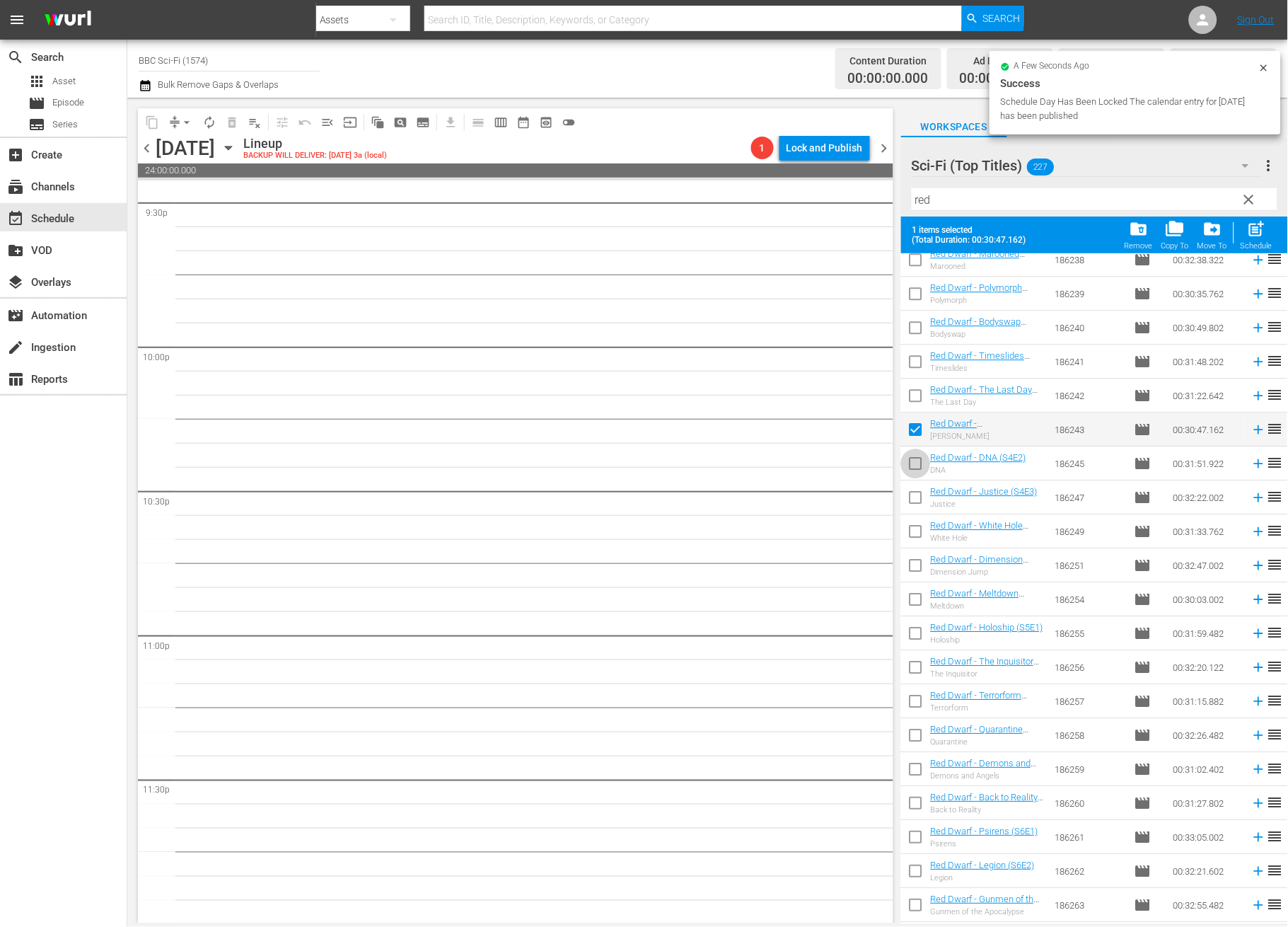
click at [911, 469] on input "checkbox" at bounding box center [916, 466] width 30 height 30
click at [913, 494] on input "checkbox" at bounding box center [916, 500] width 30 height 30
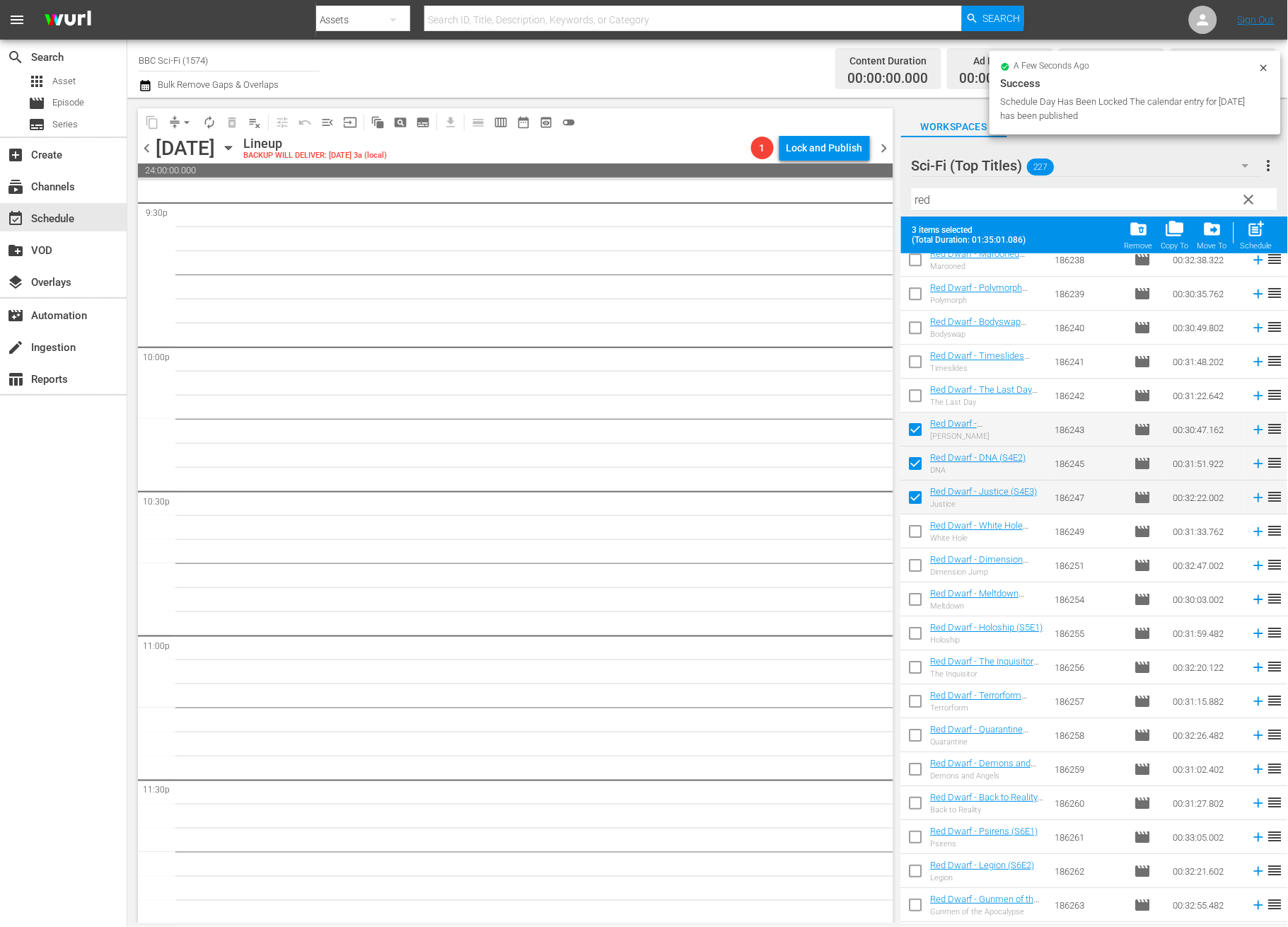
drag, startPoint x: 915, startPoint y: 523, endPoint x: 920, endPoint y: 544, distance: 20.9
click at [915, 524] on input "checkbox" at bounding box center [916, 534] width 30 height 30
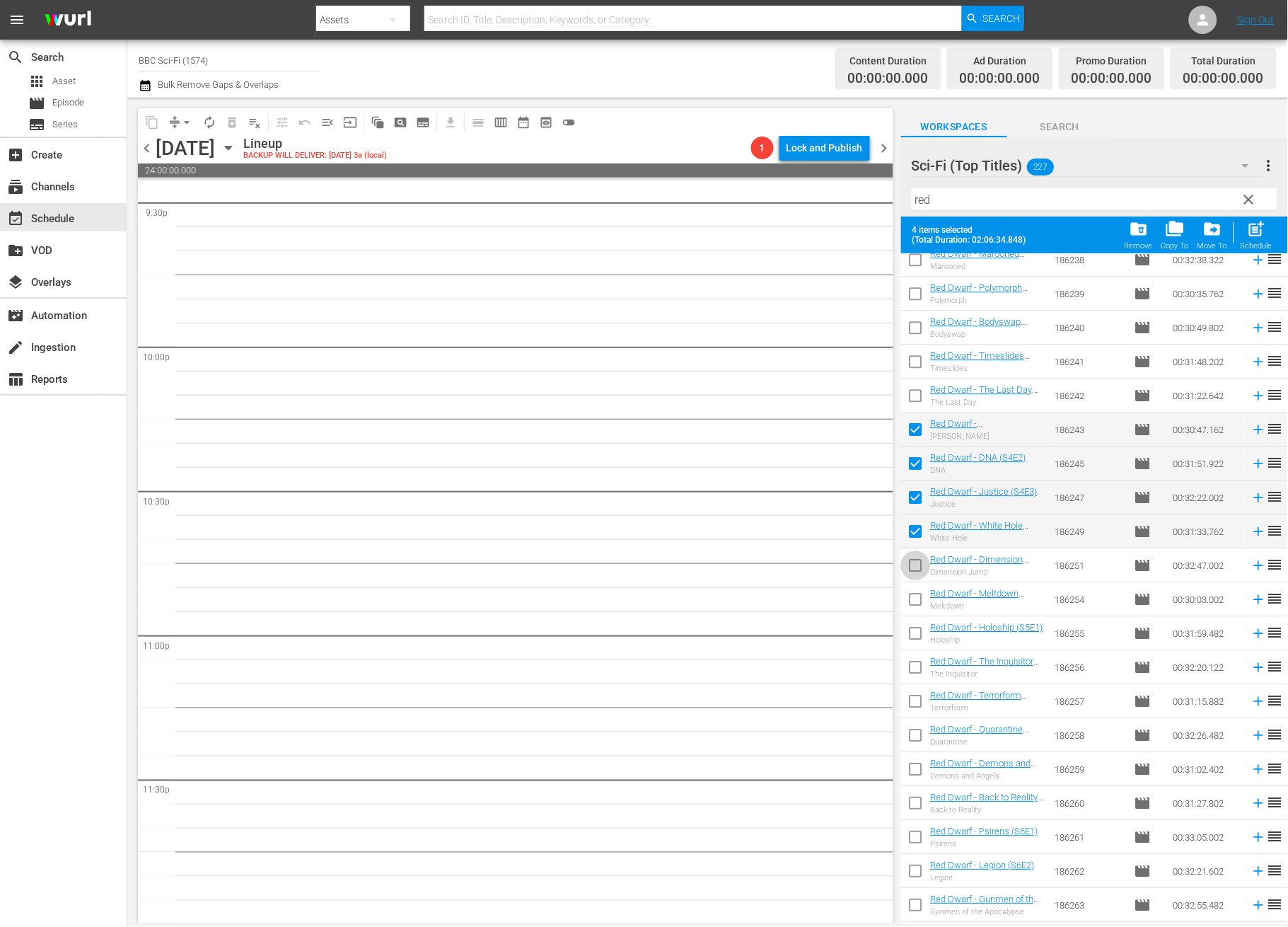
click at [919, 559] on input "checkbox" at bounding box center [916, 568] width 30 height 30
drag, startPoint x: 911, startPoint y: 591, endPoint x: 913, endPoint y: 630, distance: 38.3
click at [911, 592] on input "checkbox" at bounding box center [916, 602] width 30 height 30
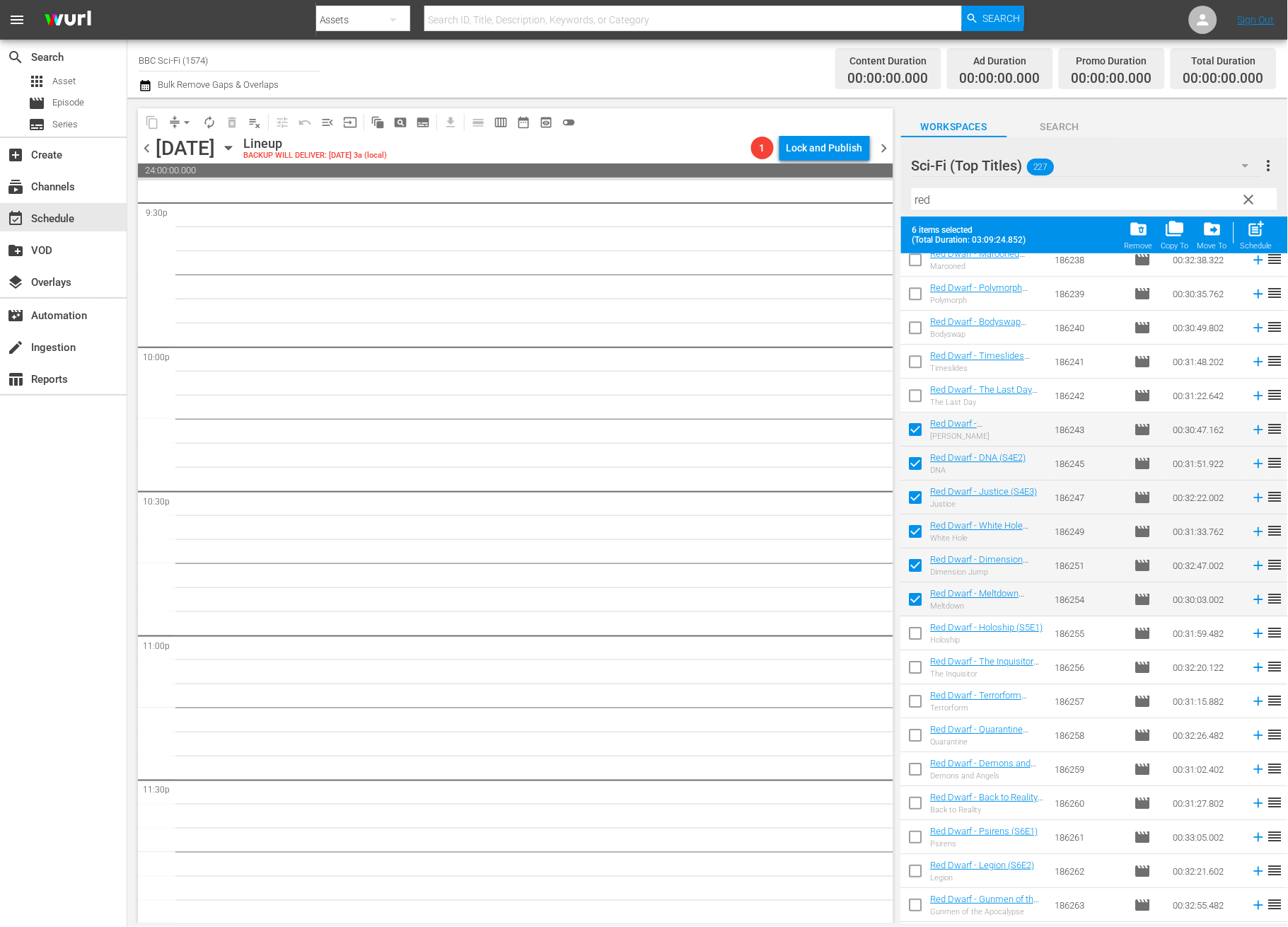
drag, startPoint x: 913, startPoint y: 630, endPoint x: 917, endPoint y: 657, distance: 27.9
click at [913, 630] on input "checkbox" at bounding box center [916, 636] width 30 height 30
click at [920, 668] on input "checkbox" at bounding box center [916, 670] width 30 height 30
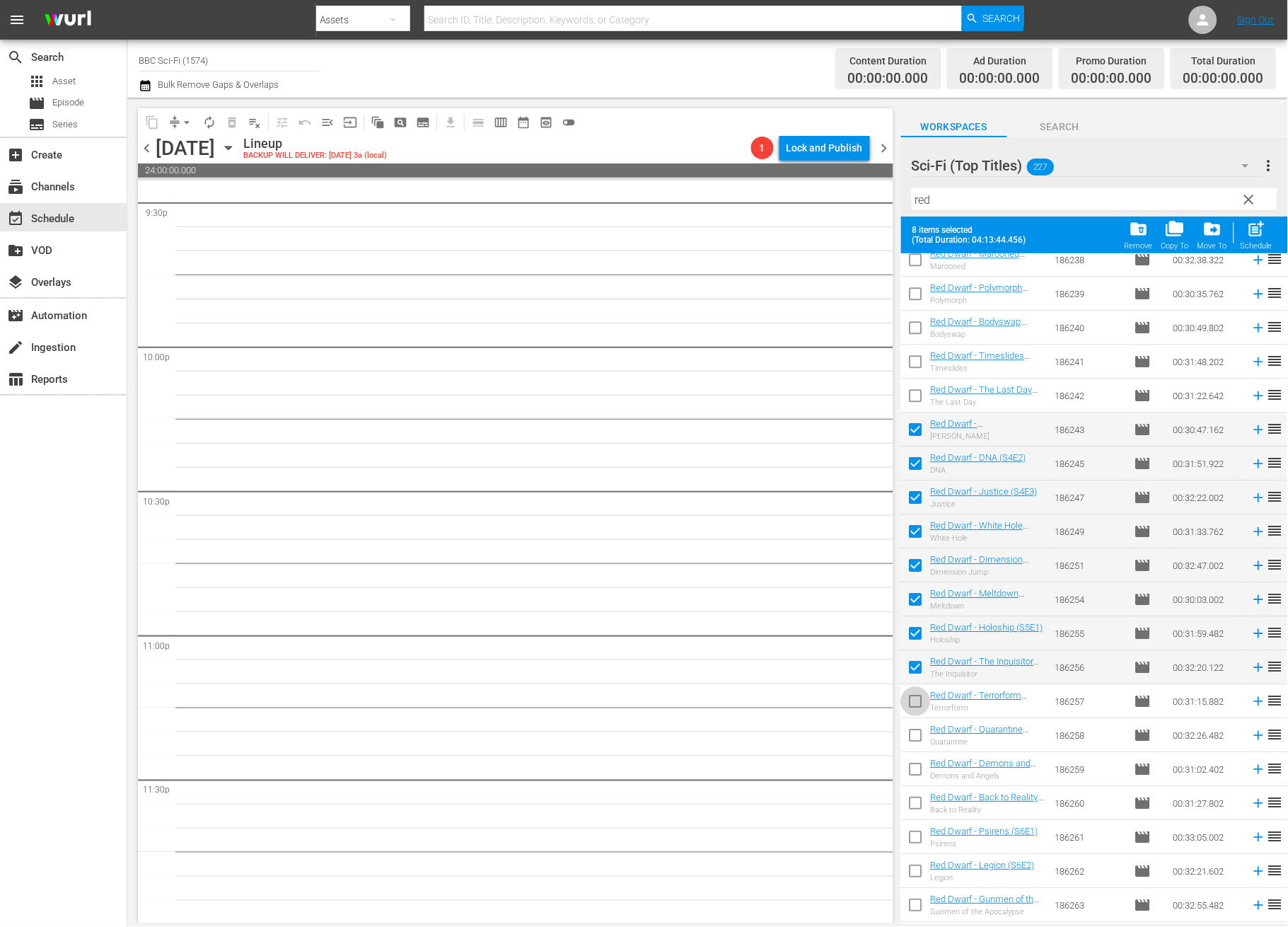
click at [914, 690] on input "checkbox" at bounding box center [916, 704] width 30 height 30
click at [912, 727] on input "checkbox" at bounding box center [916, 738] width 30 height 30
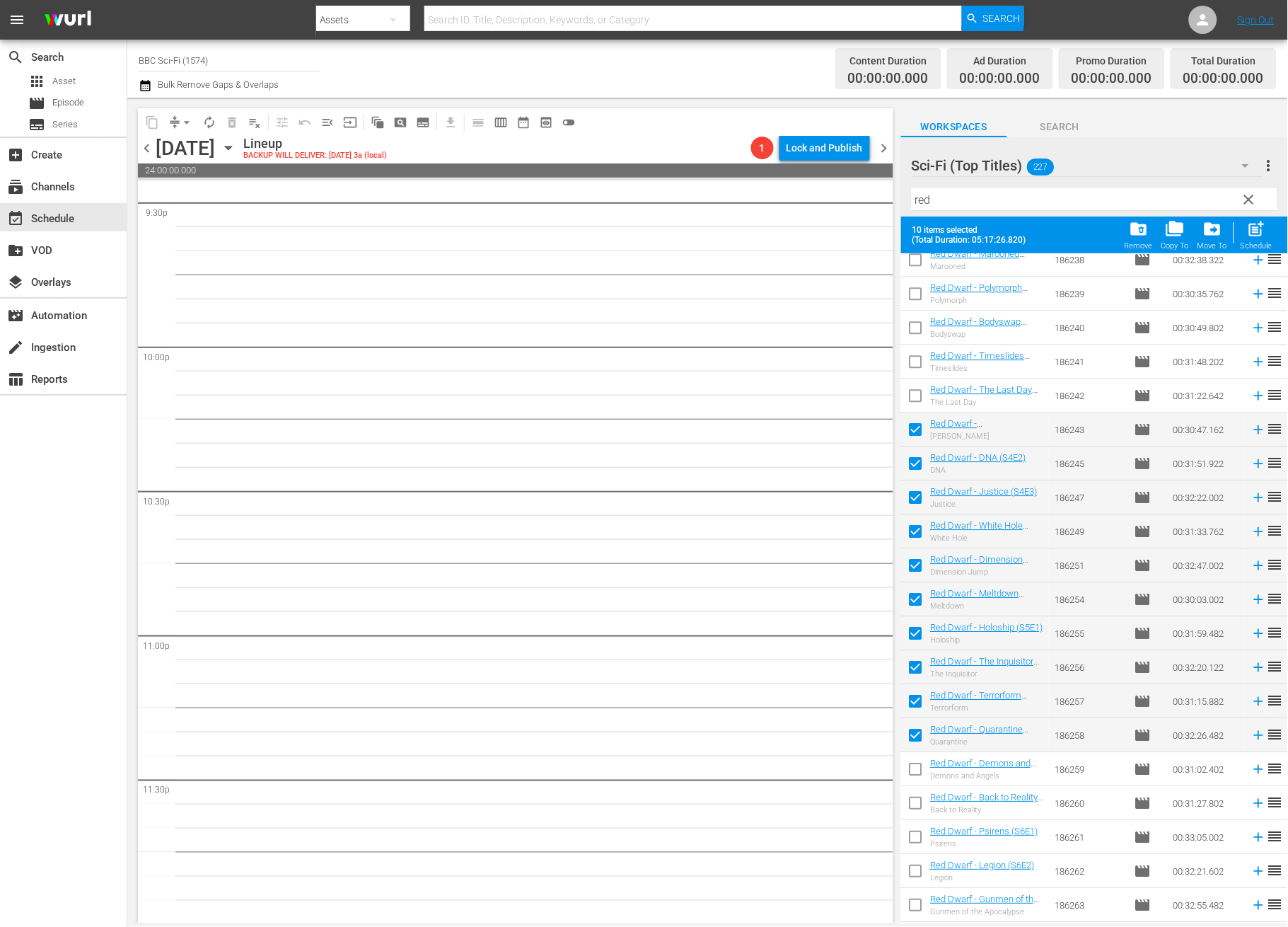
click at [927, 781] on input "checkbox" at bounding box center [916, 772] width 30 height 30
click at [919, 797] on input "checkbox" at bounding box center [916, 806] width 30 height 30
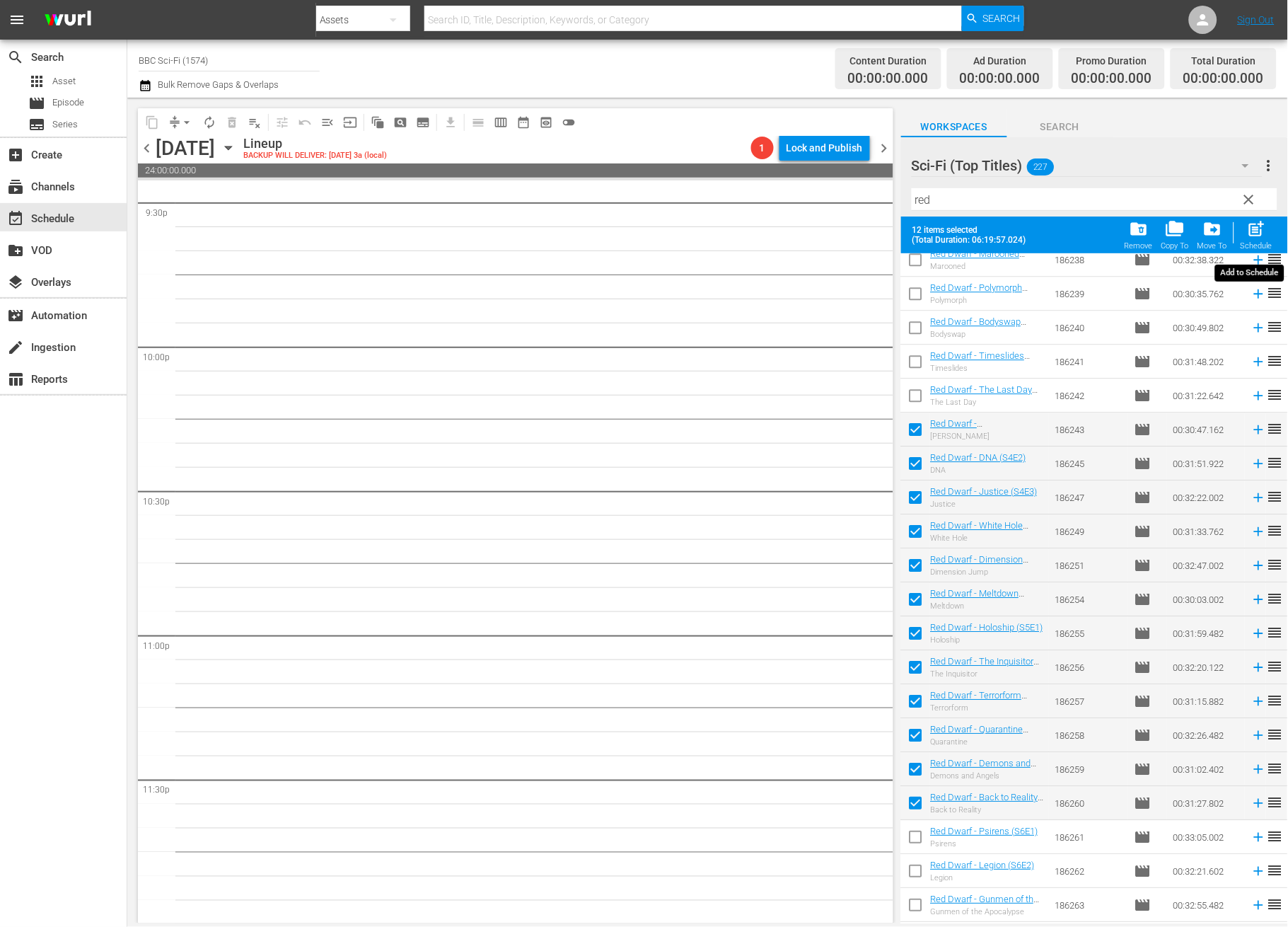
click at [1259, 233] on span "post_add" at bounding box center [1256, 228] width 19 height 19
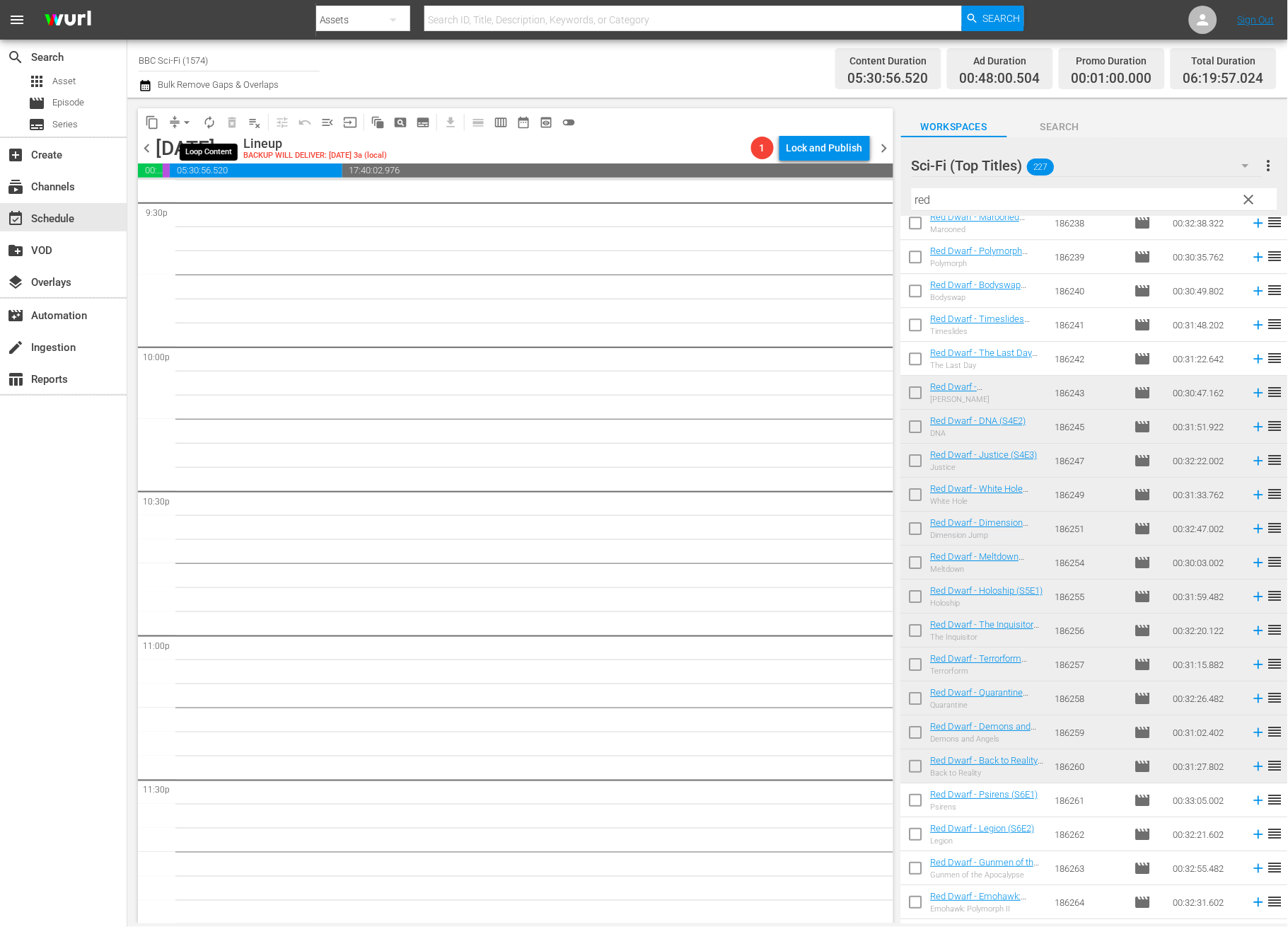
click at [204, 127] on span "autorenew_outlined" at bounding box center [209, 122] width 14 height 14
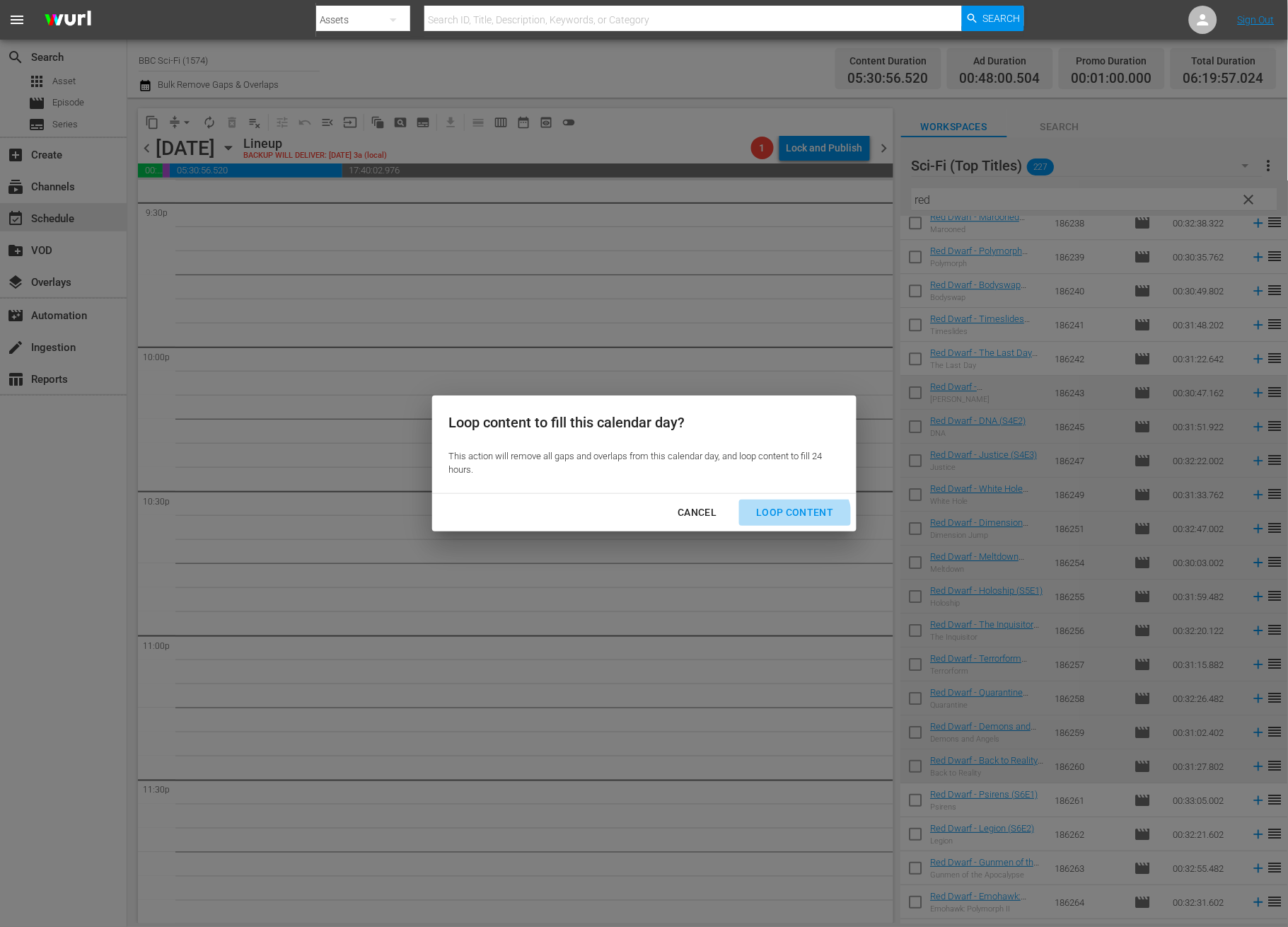
click at [777, 525] on button "Loop Content" at bounding box center [794, 512] width 111 height 26
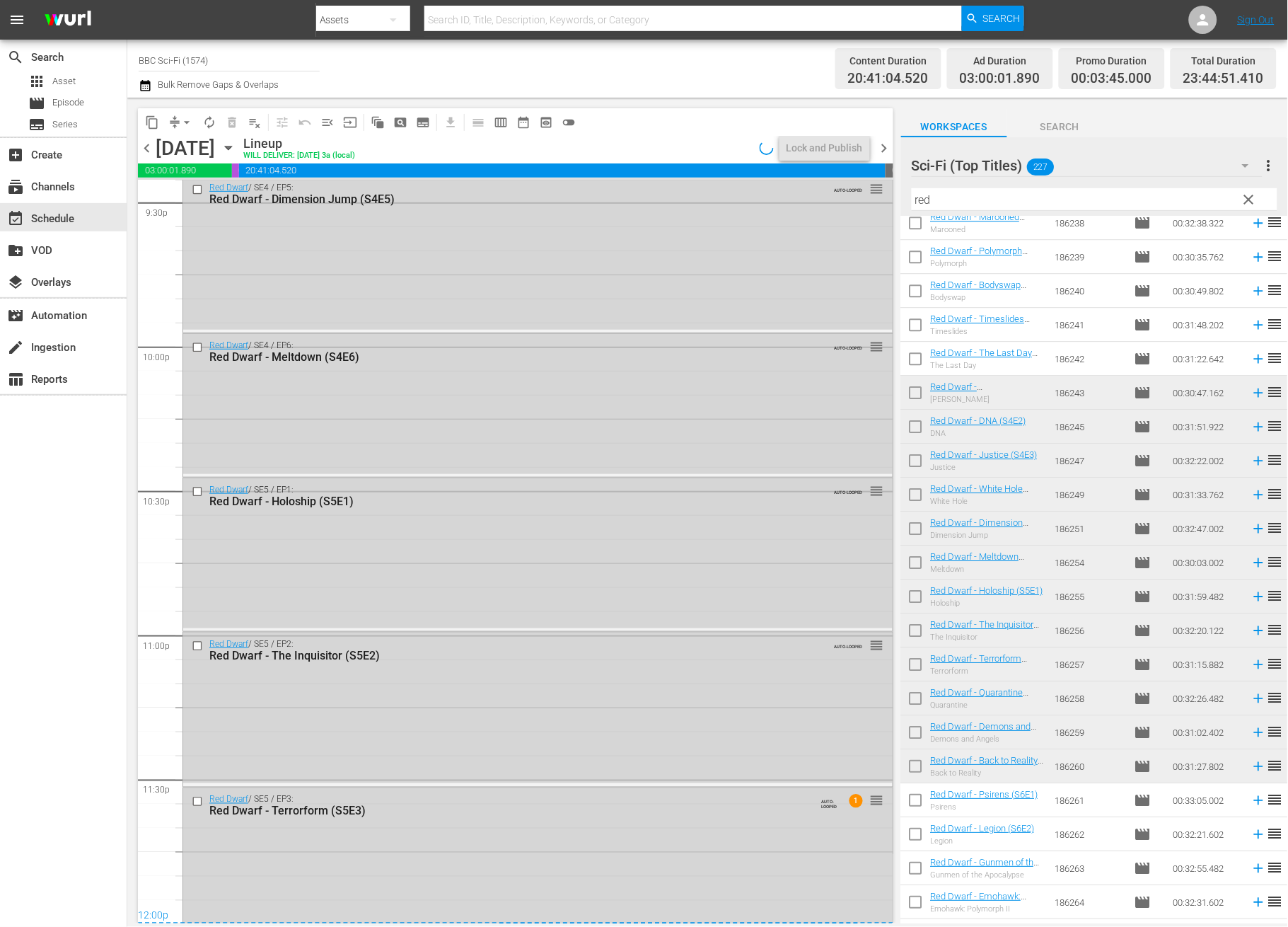
scroll to position [6196, 0]
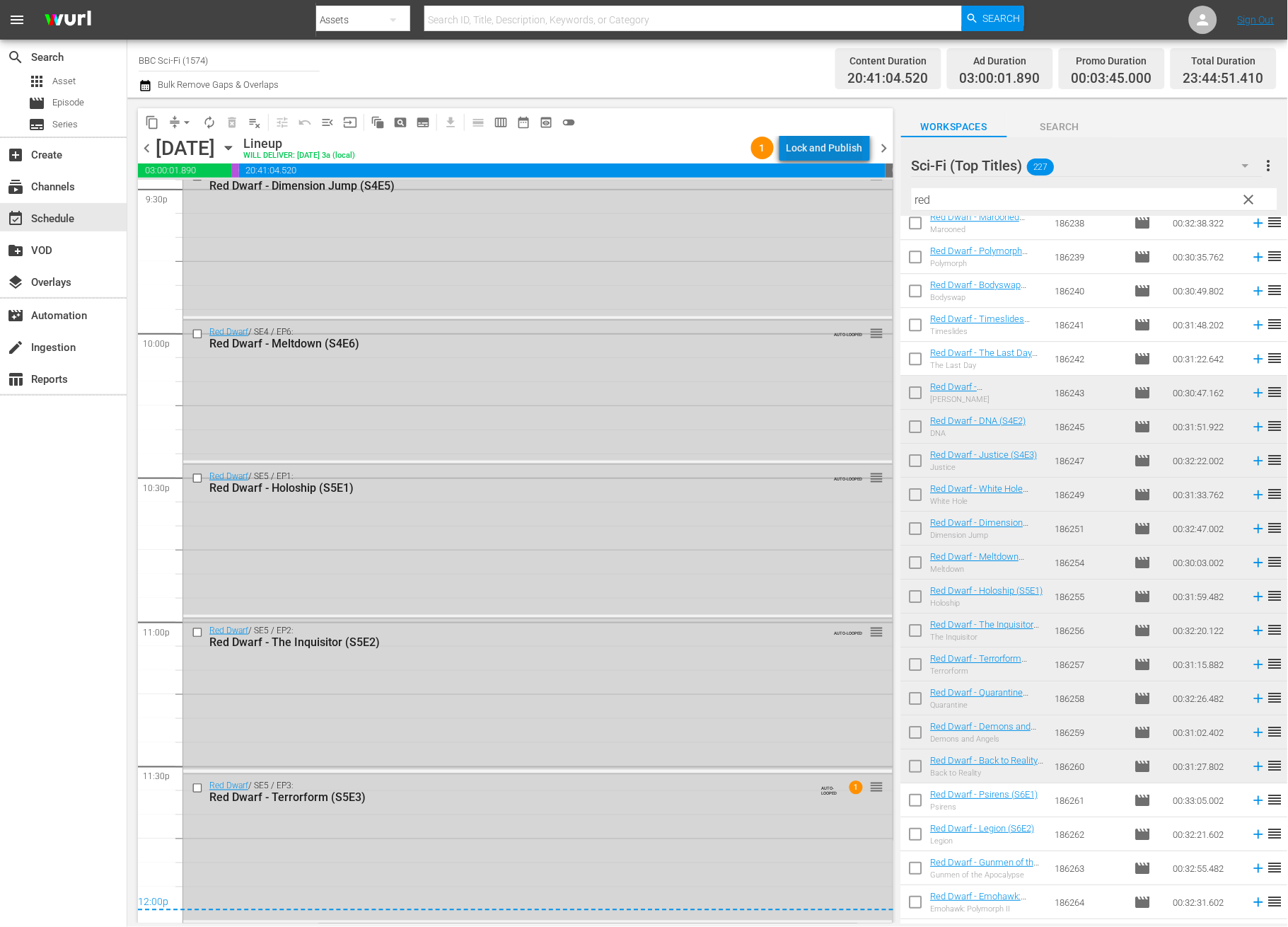
click at [838, 140] on div "Lock and Publish" at bounding box center [825, 147] width 76 height 25
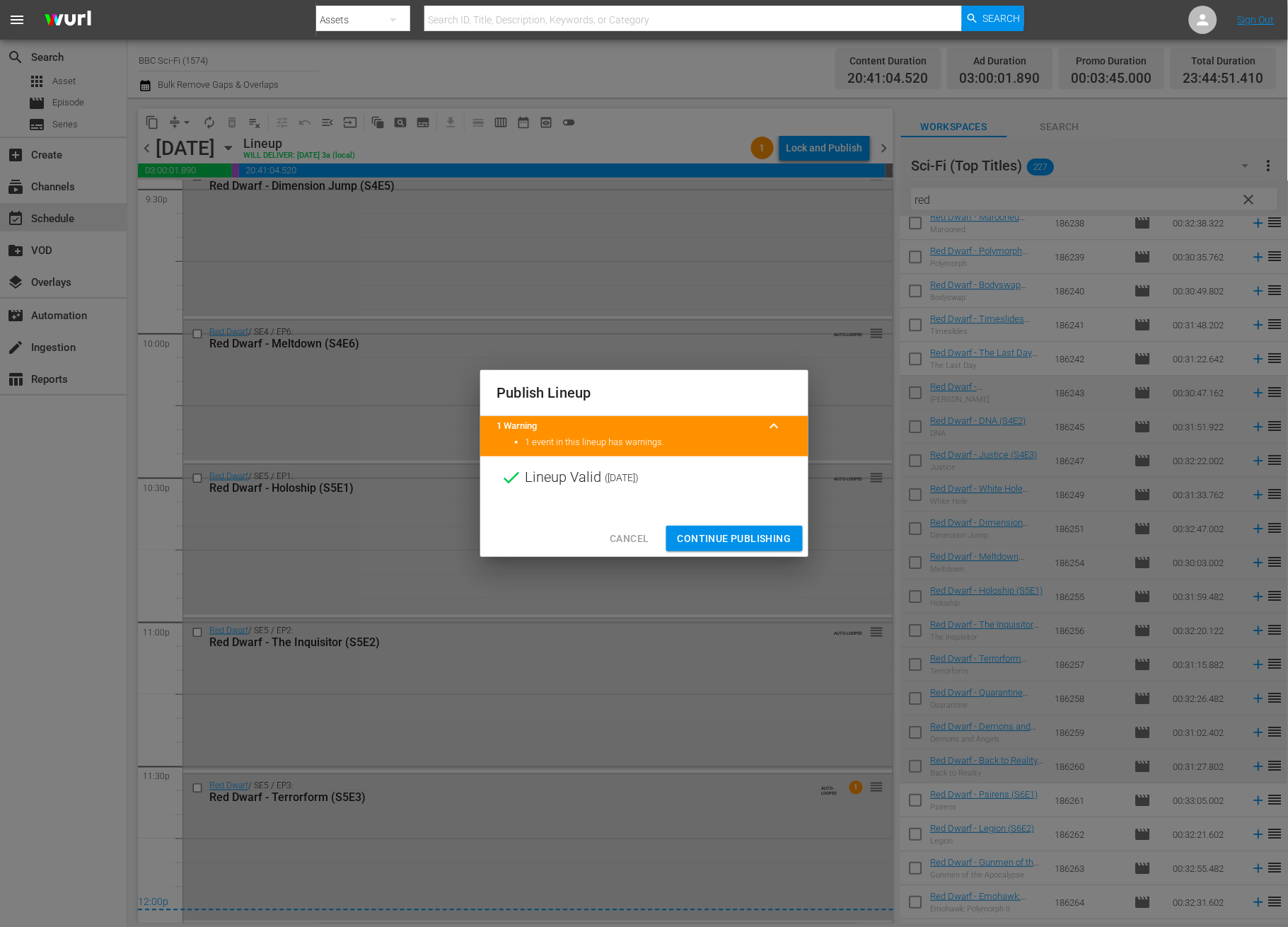
click at [731, 544] on span "Continue Publishing" at bounding box center [735, 539] width 114 height 18
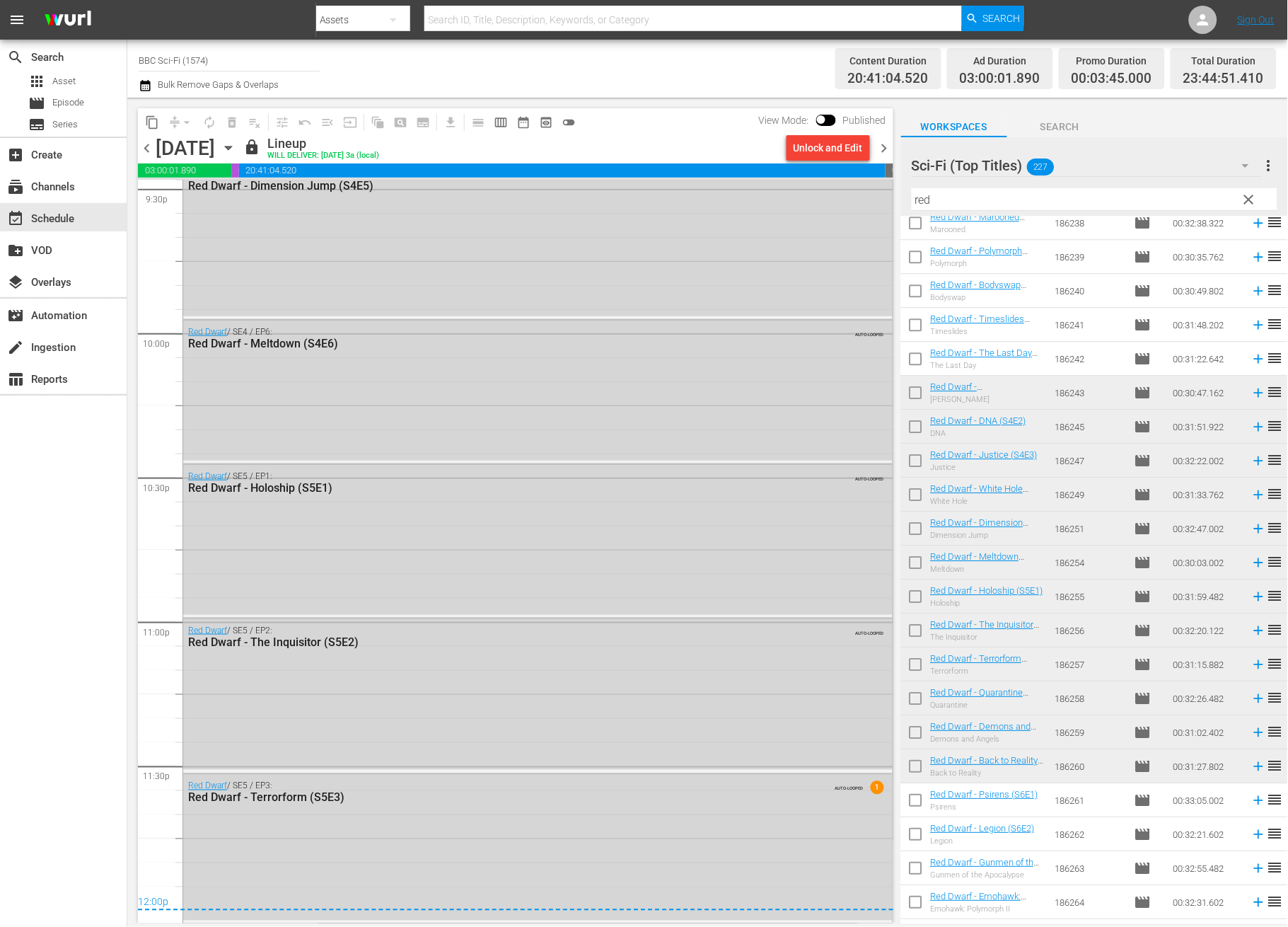
click at [886, 148] on span "chevron_right" at bounding box center [885, 148] width 18 height 18
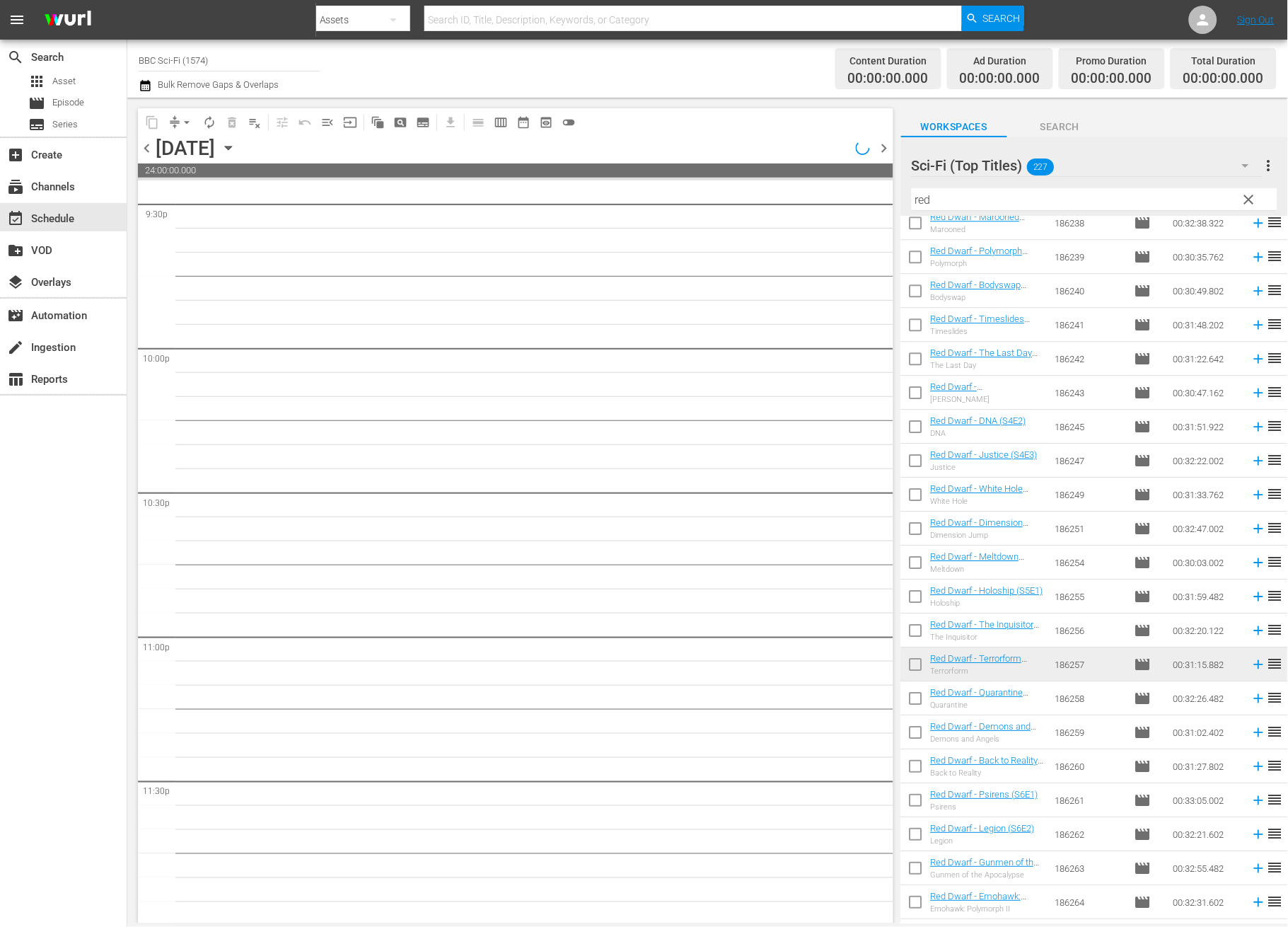
scroll to position [6183, 0]
